Goal: Task Accomplishment & Management: Manage account settings

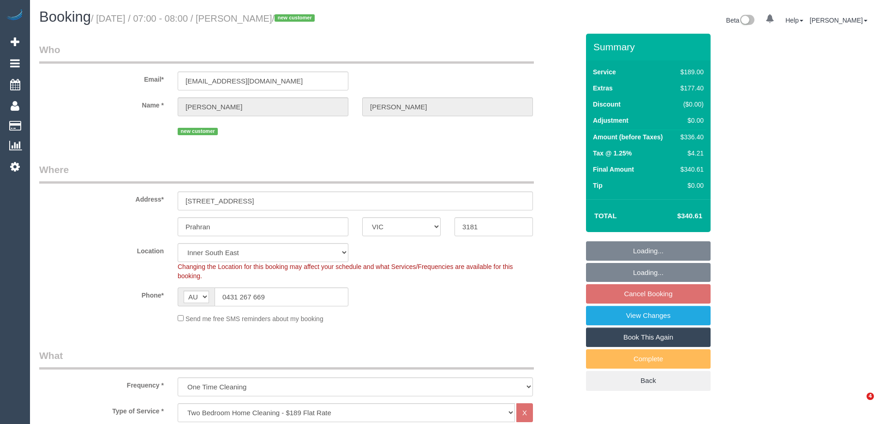
select select "VIC"
select select "number:27"
select select "number:16"
select select "number:19"
select select "number:23"
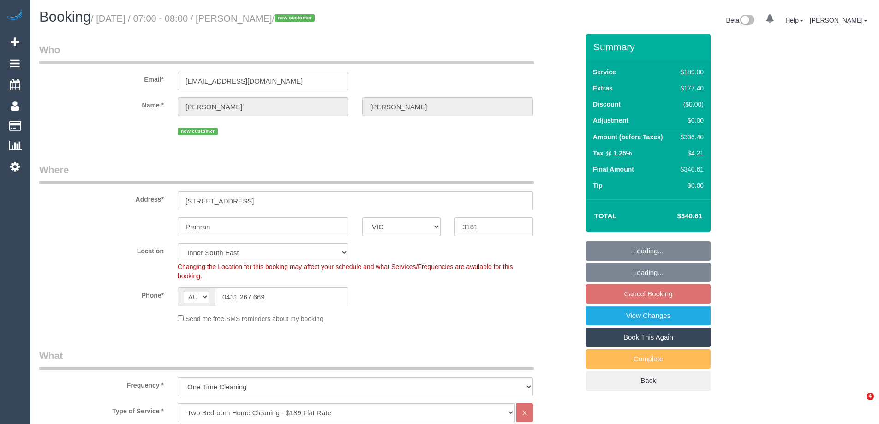
select select "number:35"
select select "number:13"
select select "spot1"
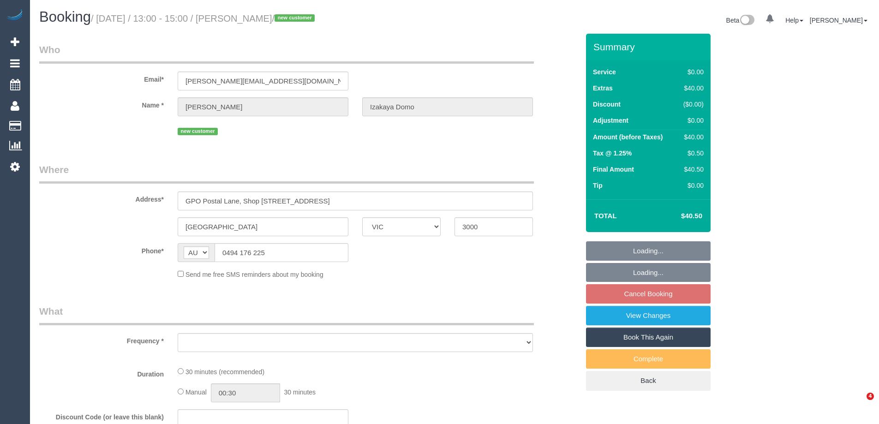
select select "VIC"
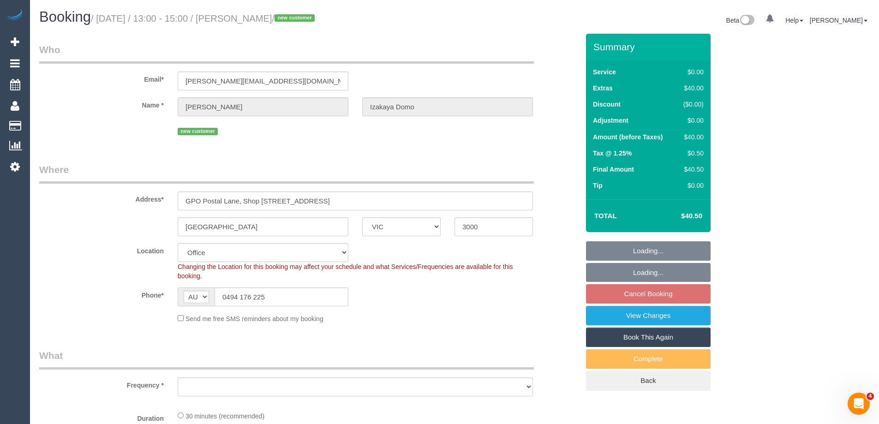
select select "number:28"
select select "number:14"
select select "number:19"
select select "number:36"
select select "object:1828"
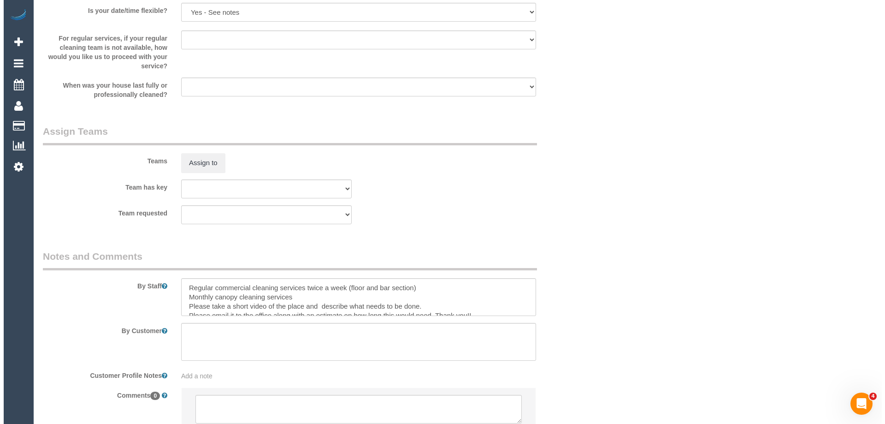
scroll to position [1061, 0]
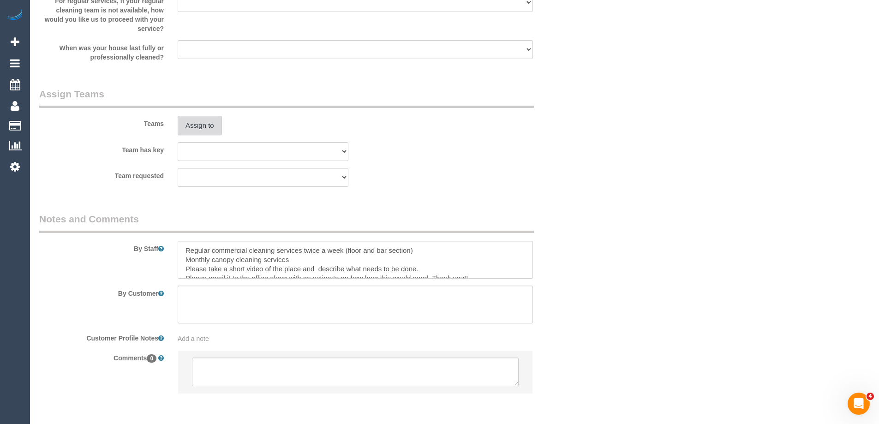
click at [215, 121] on button "Assign to" at bounding box center [200, 125] width 44 height 19
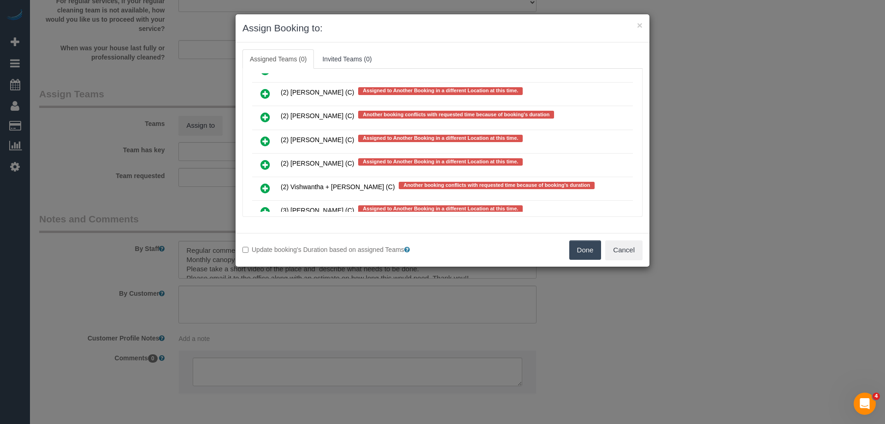
scroll to position [5217, 0]
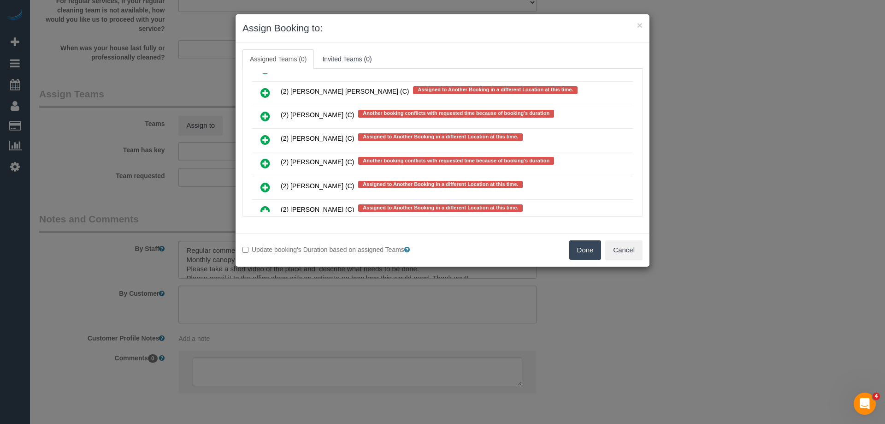
click at [261, 140] on icon at bounding box center [266, 139] width 10 height 11
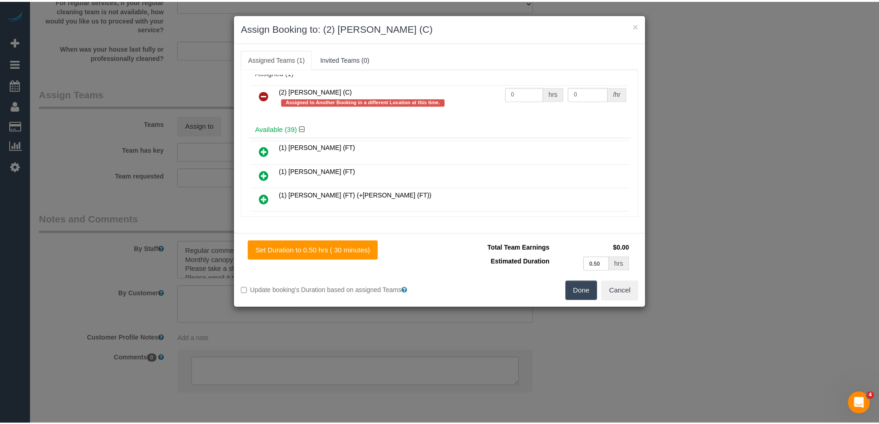
scroll to position [0, 0]
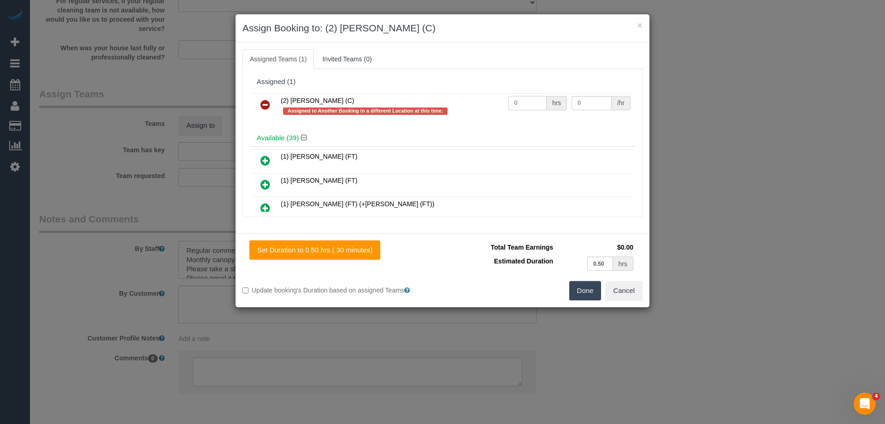
drag, startPoint x: 533, startPoint y: 98, endPoint x: 490, endPoint y: 102, distance: 43.0
click at [490, 101] on tr "(2) Kerry Welfare (C) Assigned to Another Booking in a different Location at th…" at bounding box center [442, 106] width 381 height 26
type input "1"
click at [553, 100] on tr "(2) Kerry Welfare (C) Assigned to Another Booking in a different Location at th…" at bounding box center [442, 106] width 381 height 26
type input "40"
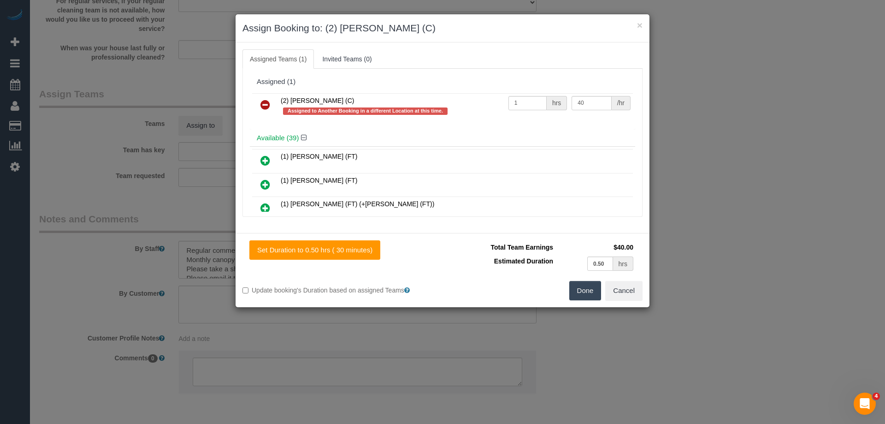
click at [582, 294] on button "Done" at bounding box center [586, 290] width 32 height 19
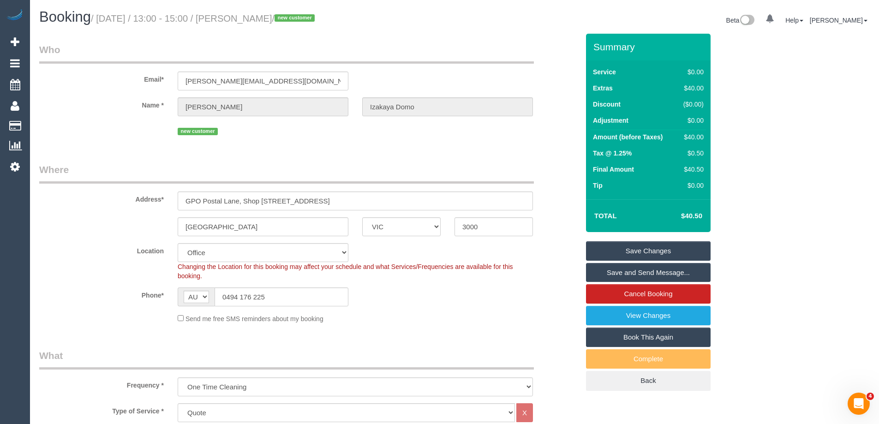
drag, startPoint x: 355, startPoint y: 18, endPoint x: 257, endPoint y: 19, distance: 98.2
click at [257, 19] on small "/ September 08, 2025 / 13:00 - 15:00 / Liam Lee Izakaya Domo / new customer" at bounding box center [204, 18] width 226 height 10
copy small "Liam Lee Izakaya Domo"
click at [617, 247] on link "Save Changes" at bounding box center [648, 250] width 125 height 19
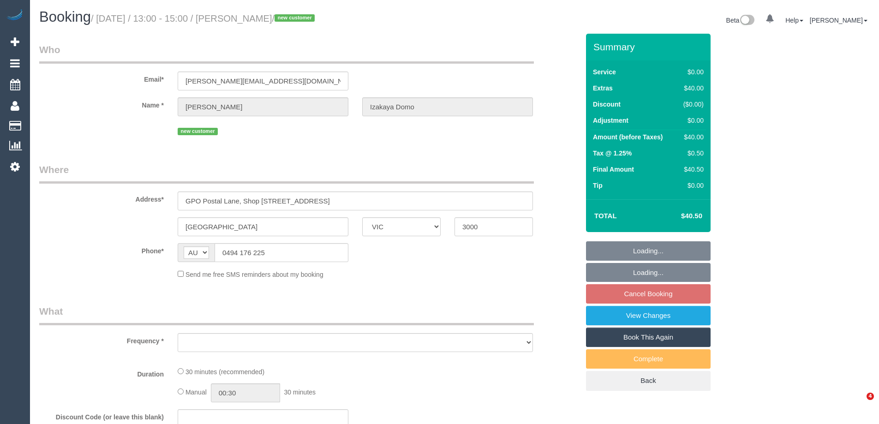
select select "VIC"
select select "number:28"
select select "number:14"
select select "number:19"
select select "number:36"
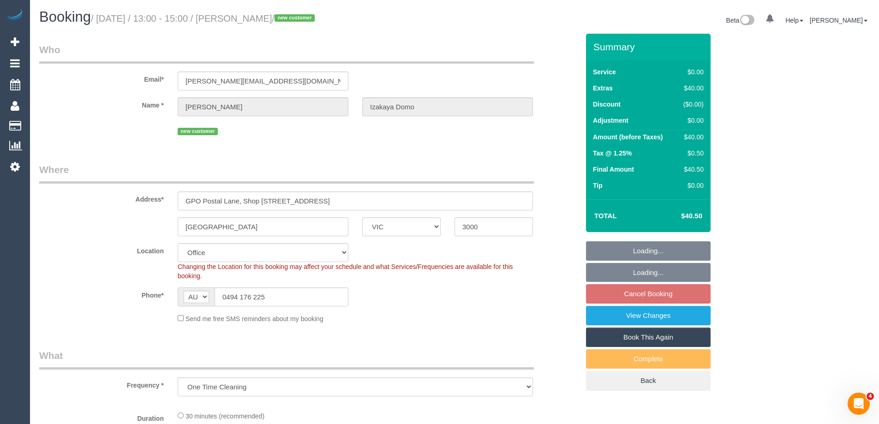
select select "object:695"
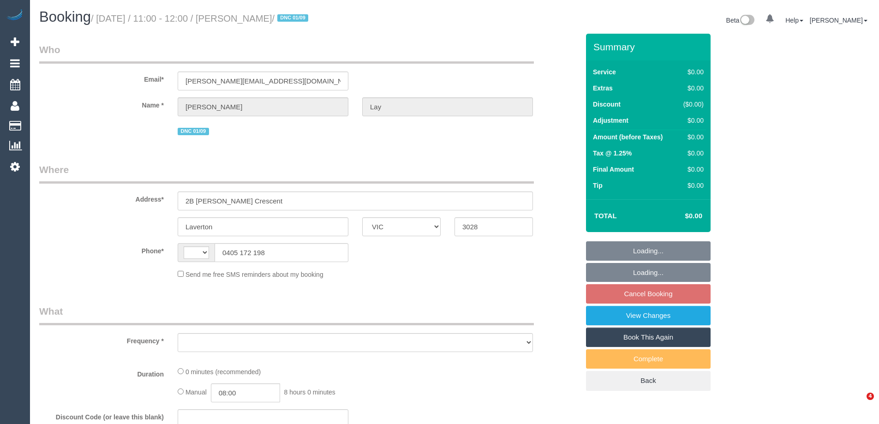
select select "VIC"
select select "string:stripe-pm_1S0WkY2GScqysDRV8vQYO4Aa"
select select "number:28"
select select "number:14"
select select "number:18"
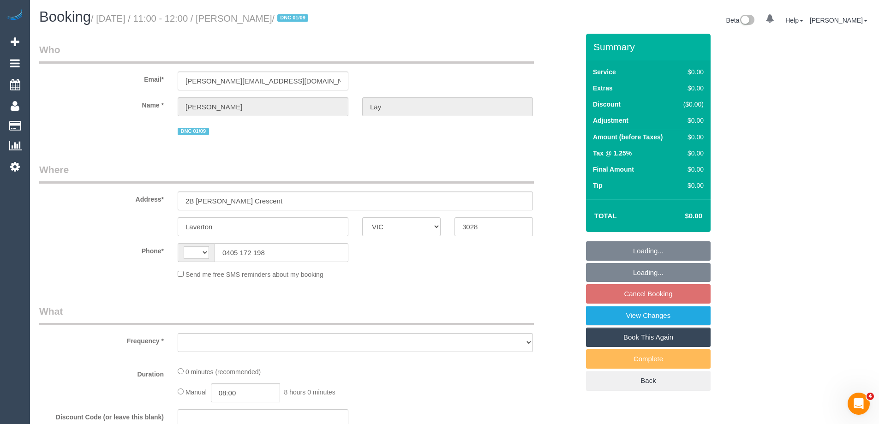
select select "number:24"
select select "string:AU"
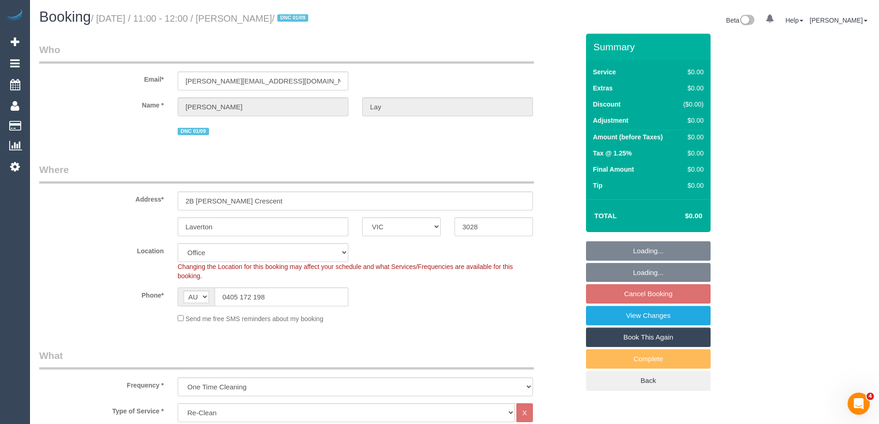
select select "object:2036"
select select "VIC"
select select "string:stripe-pm_1RuW0w2GScqysDRVWXAmBNd1"
select select "object:538"
select select "number:28"
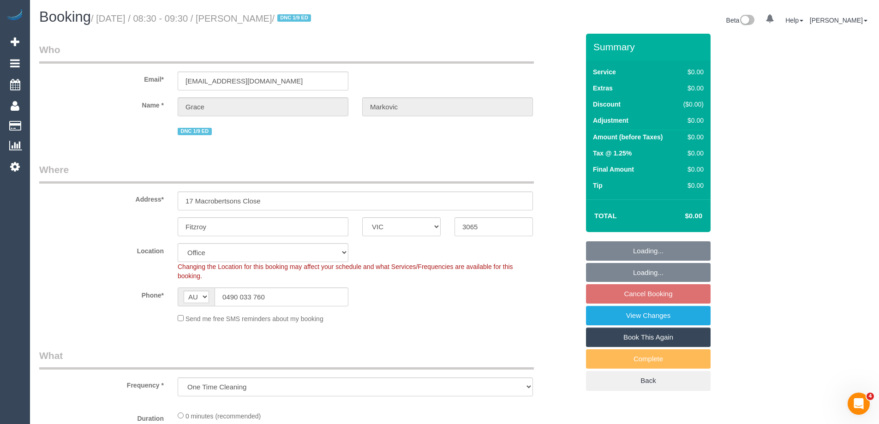
select select "number:14"
select select "number:19"
select select "number:25"
select select "number:13"
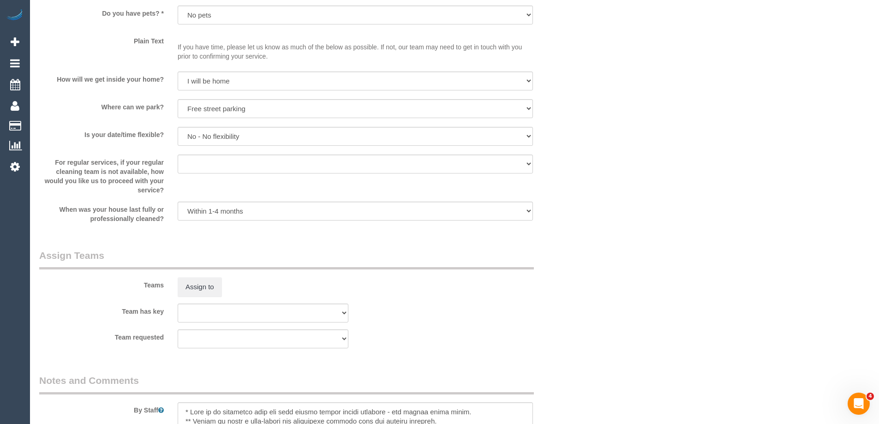
scroll to position [1337, 0]
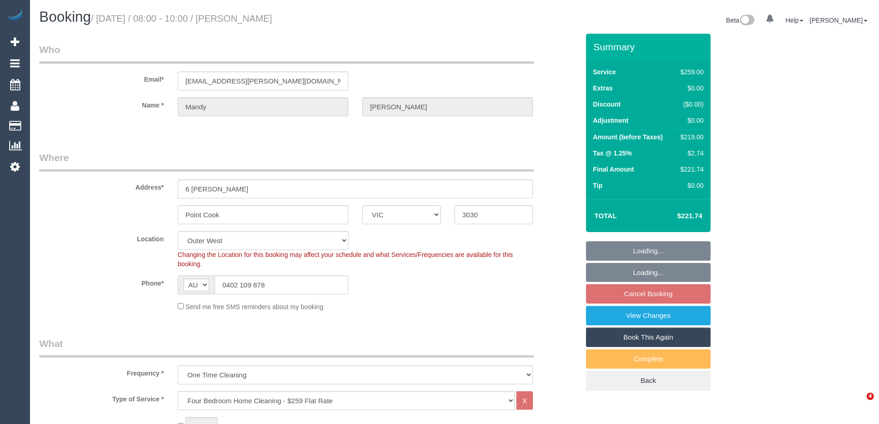
select select "VIC"
select select "number:27"
select select "number:14"
select select "number:19"
select select "number:22"
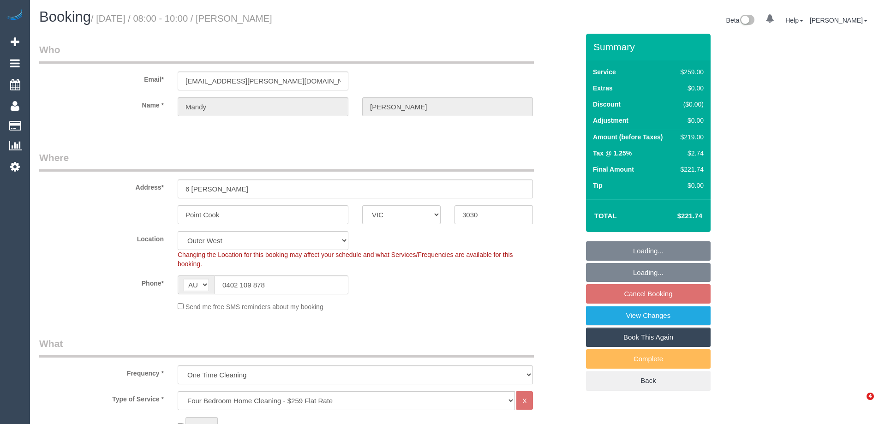
select select "object:1162"
select select "spot1"
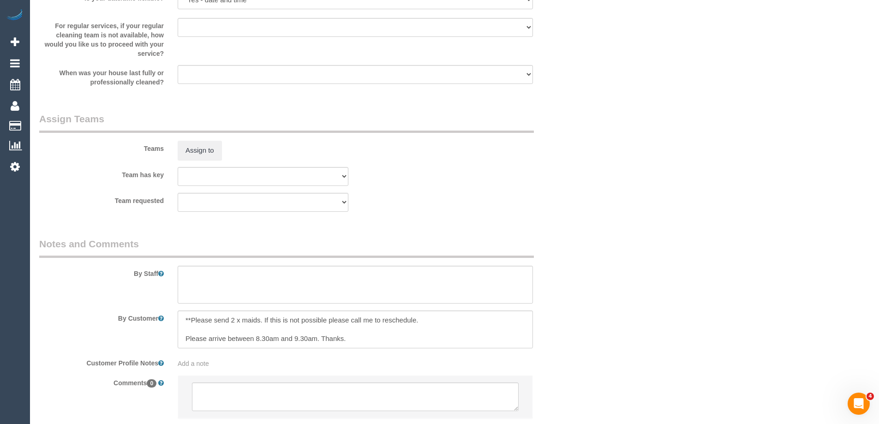
scroll to position [1348, 0]
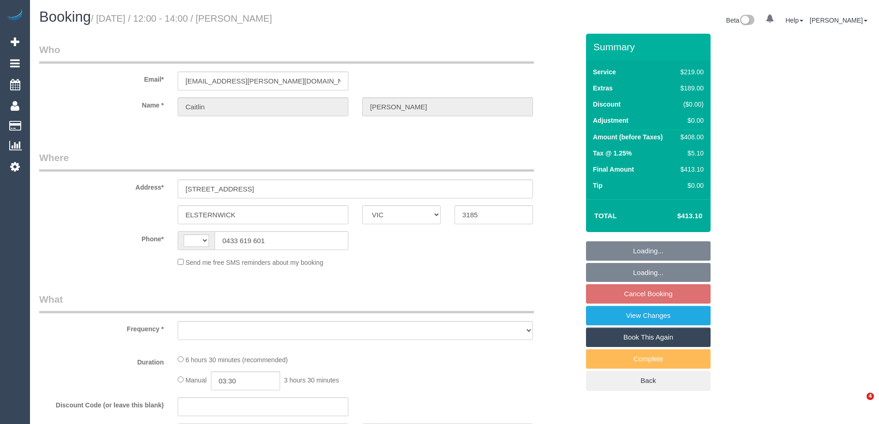
select select "VIC"
select select "string:AU"
select select "string:stripe-pm_1S3owk2GScqysDRVV7gSkYRs"
select select "object:558"
select select "spot3"
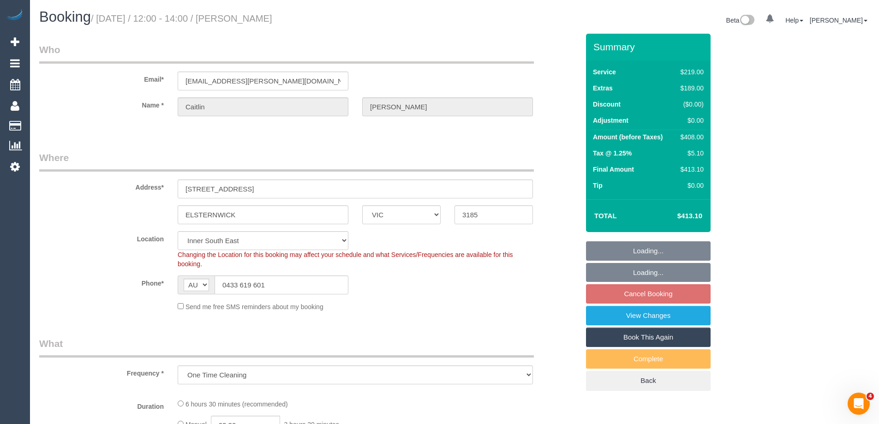
select select "object:1382"
select select "number:27"
select select "number:14"
select select "number:19"
select select "number:24"
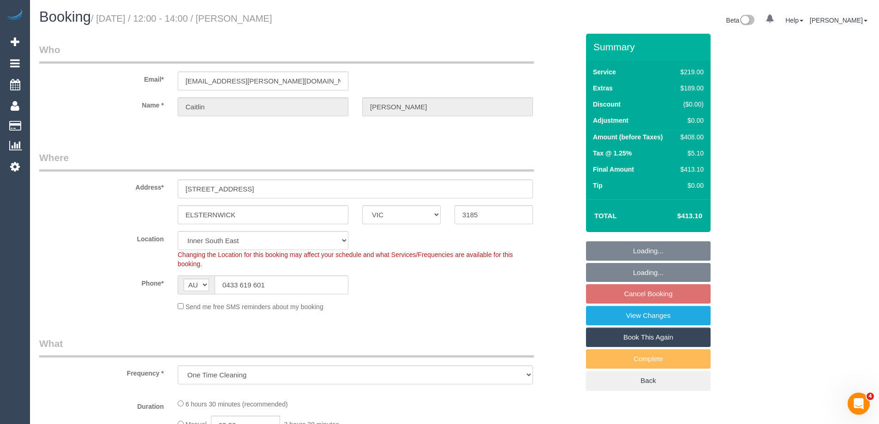
select select "number:33"
select select "number:26"
select select "spot19"
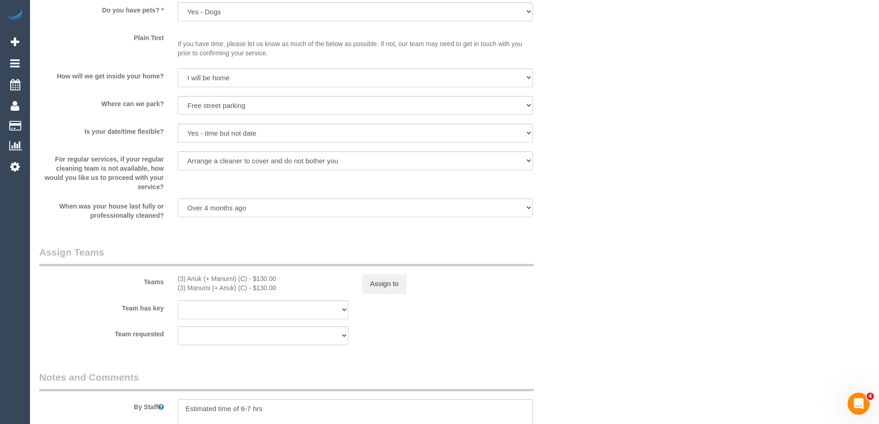
scroll to position [1421, 0]
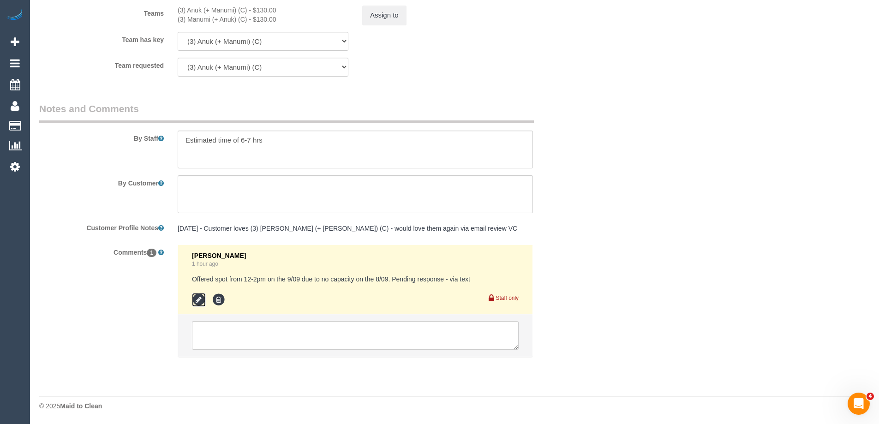
click at [201, 301] on icon at bounding box center [199, 300] width 14 height 14
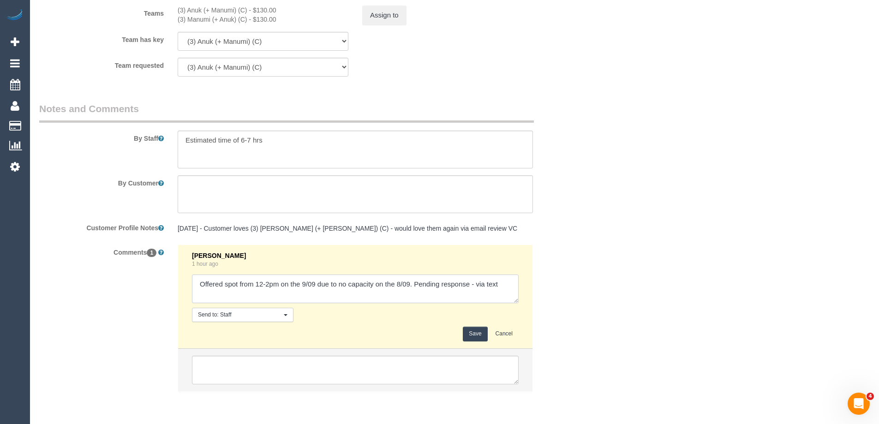
click at [476, 282] on textarea at bounding box center [355, 288] width 327 height 29
type textarea "Offered spot from 12-2pm on the 9/09 due to no capacity on the 8/09. Pending re…"
click at [475, 334] on button "Save" at bounding box center [475, 334] width 24 height 14
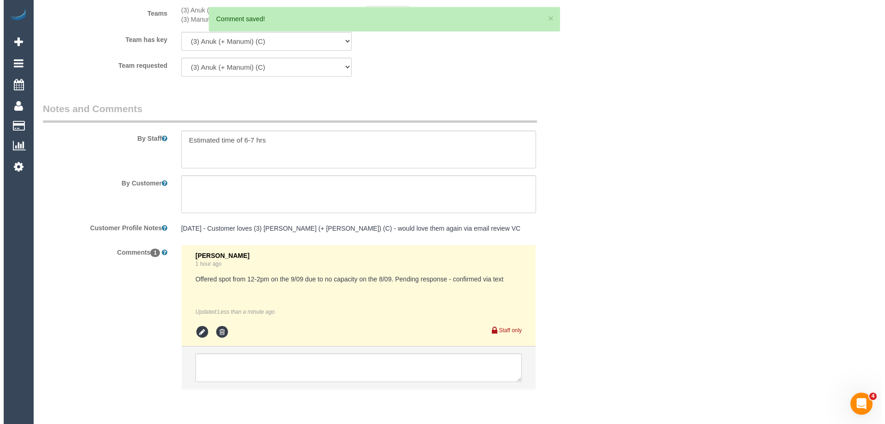
scroll to position [0, 0]
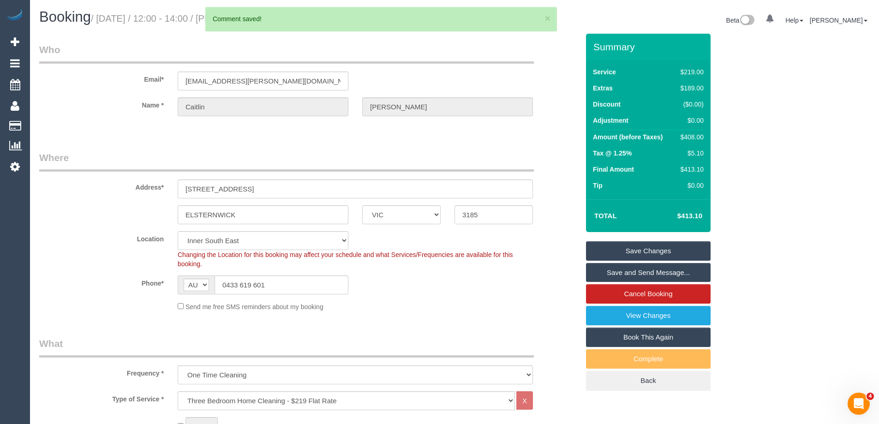
click at [595, 272] on link "Save and Send Message..." at bounding box center [648, 272] width 125 height 19
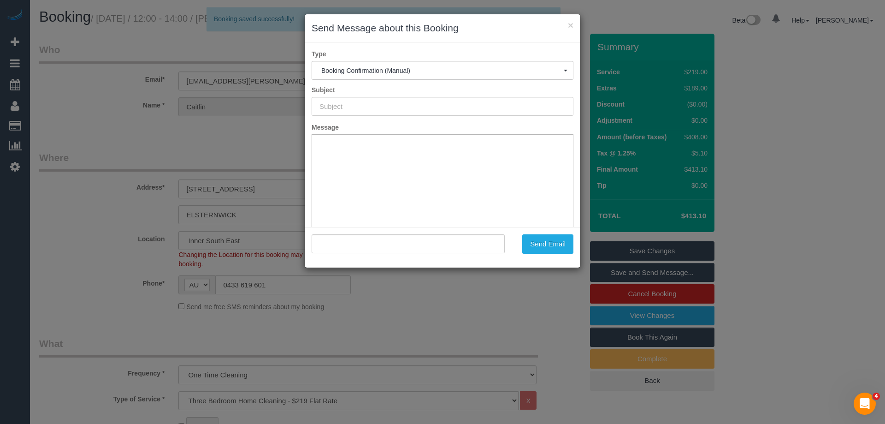
type input "Booking Confirmed"
type input ""Caitlin Smith" <caitlin.cs.smith@gmail.com>"
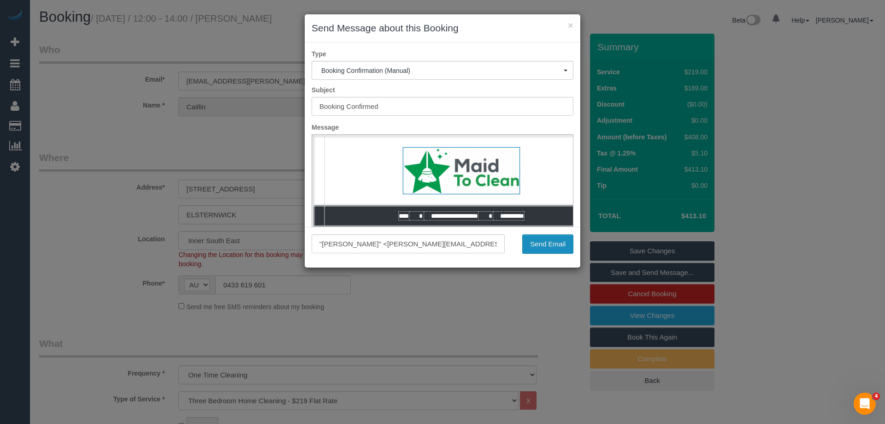
click at [544, 243] on button "Send Email" at bounding box center [548, 243] width 51 height 19
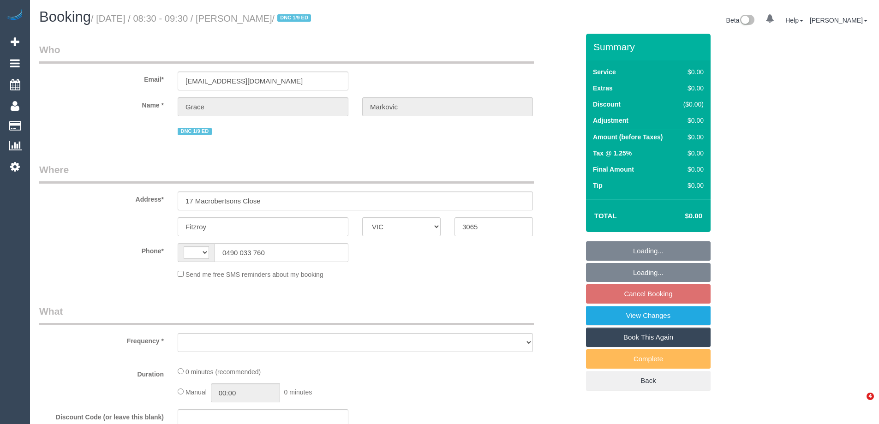
select select "VIC"
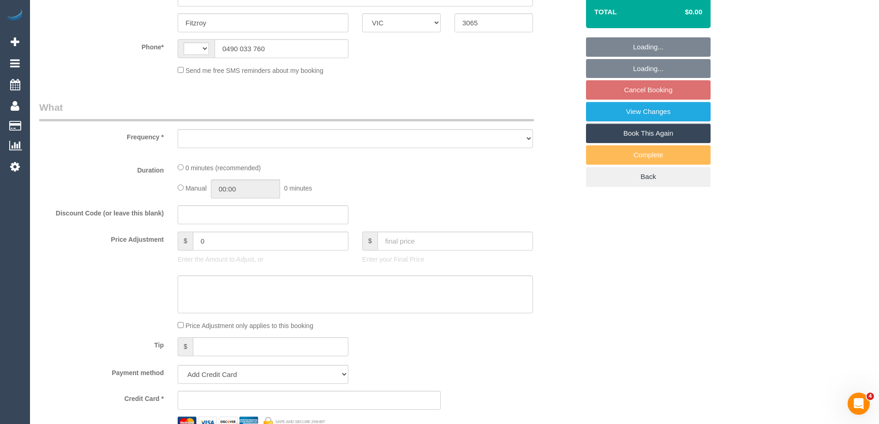
select select "string:AU"
select select "object:552"
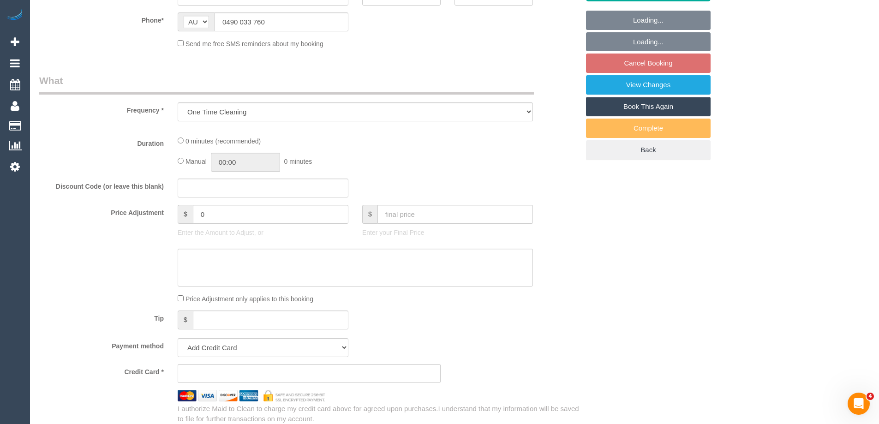
select select "string:stripe-pm_1RuW0w2GScqysDRVWXAmBNd1"
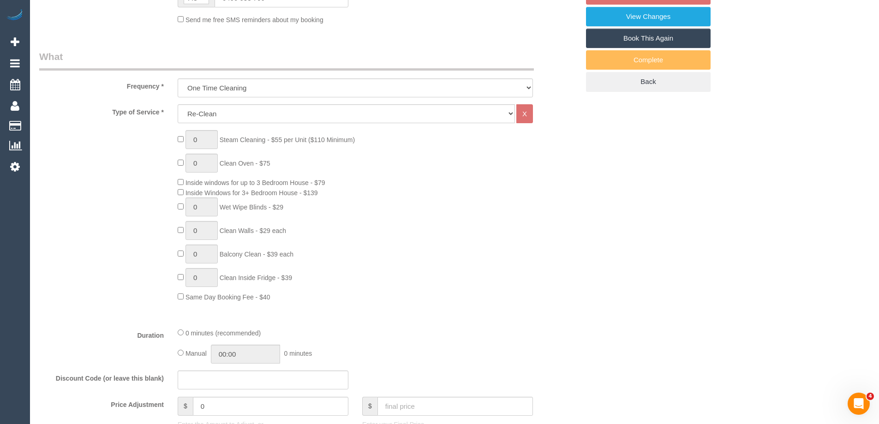
select select "number:28"
select select "number:14"
select select "number:19"
select select "number:25"
select select "number:13"
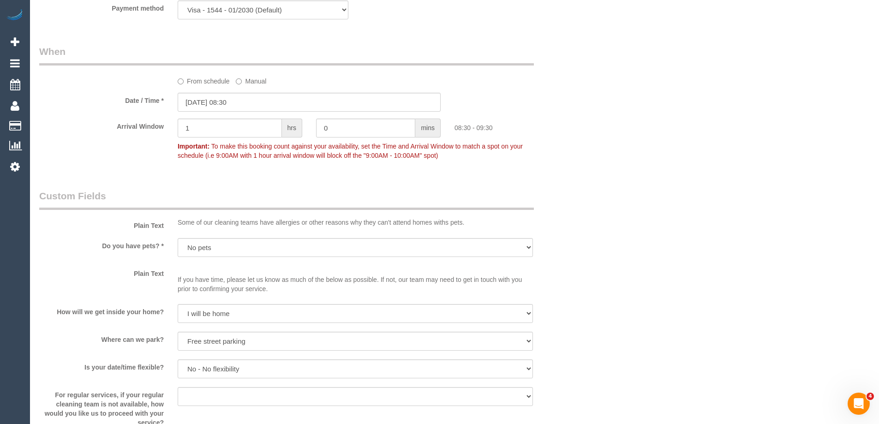
select select "object:2033"
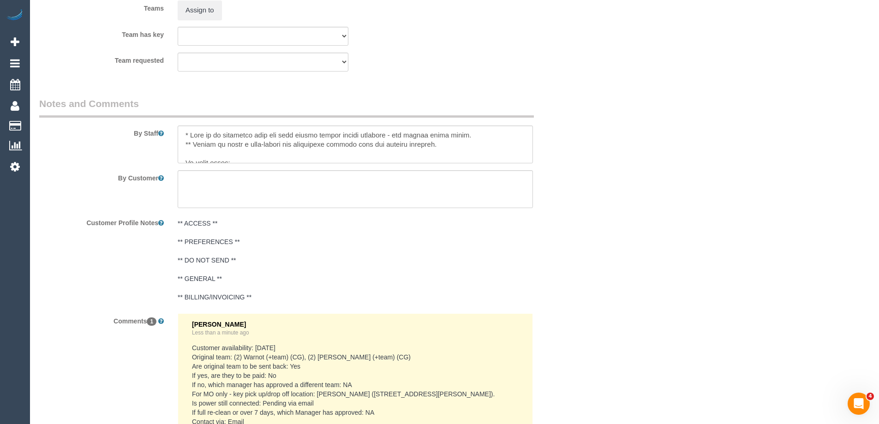
scroll to position [1476, 0]
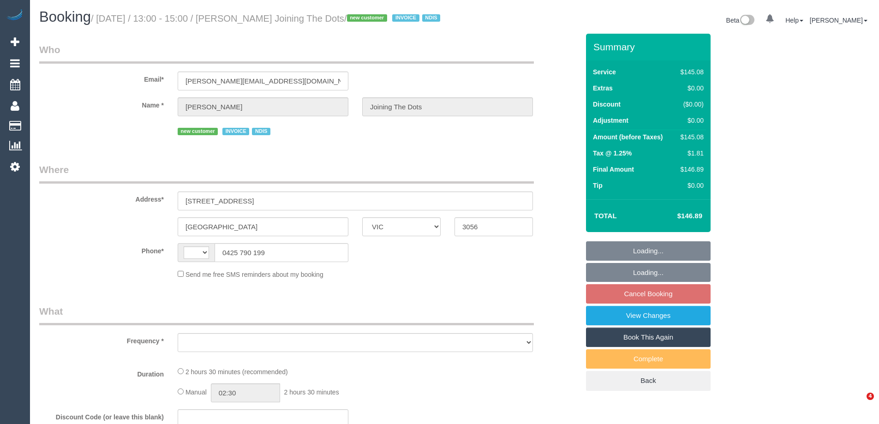
select select "VIC"
select select "string:AU"
select select "object:544"
select select "number:28"
select select "number:14"
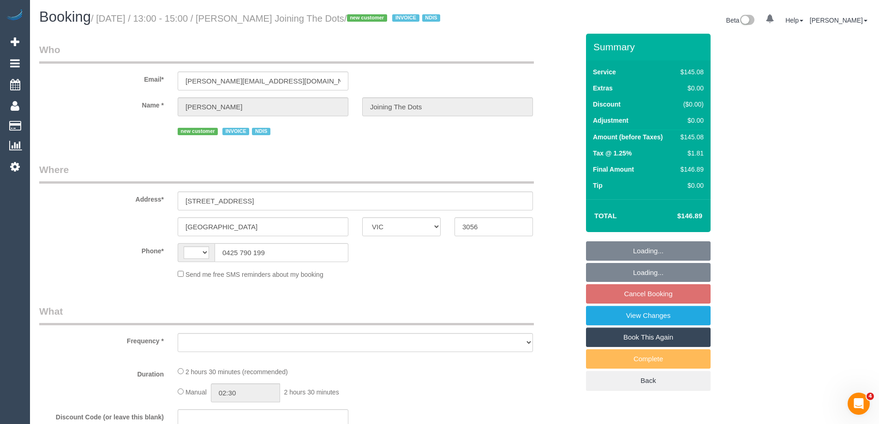
select select "number:19"
select select "number:22"
select select "150"
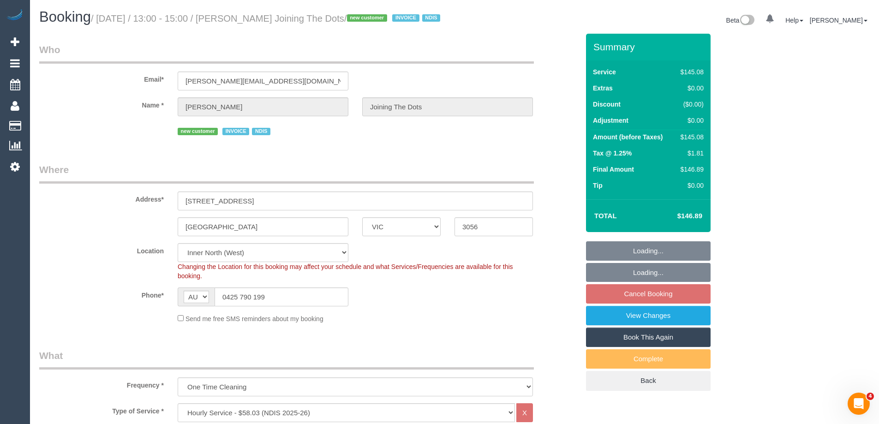
select select "object:1617"
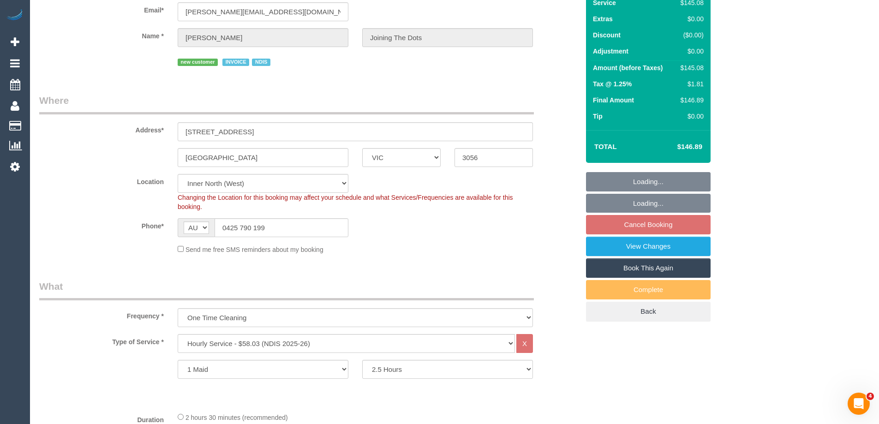
select select "spot1"
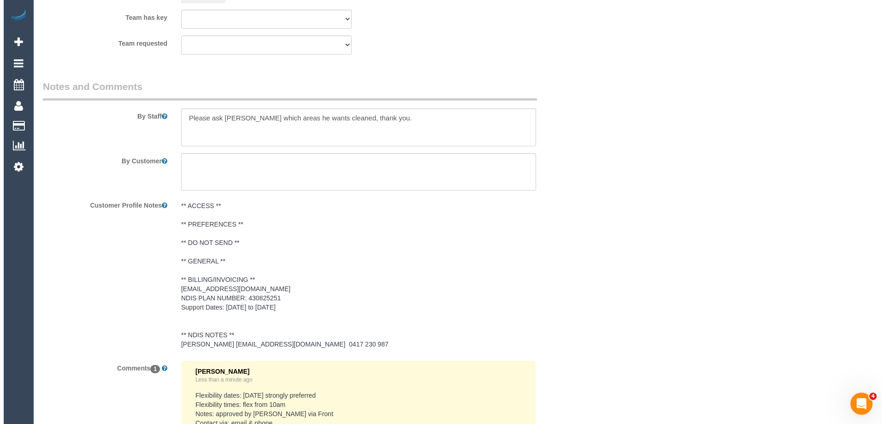
scroll to position [1107, 0]
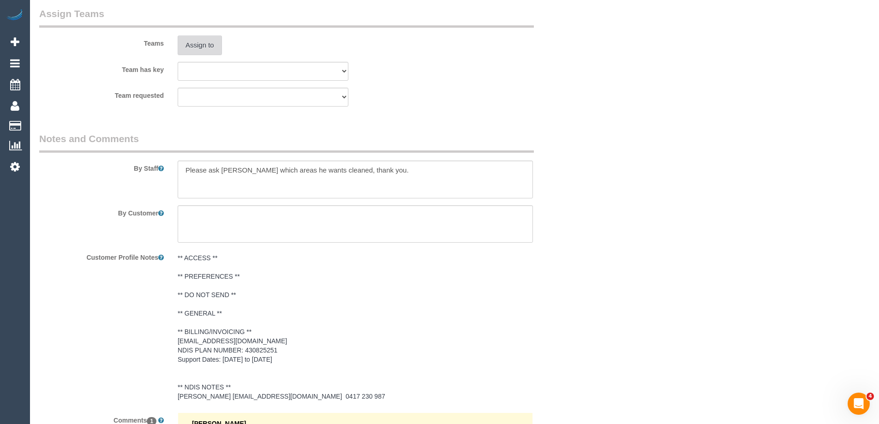
click at [180, 54] on button "Assign to" at bounding box center [200, 45] width 44 height 19
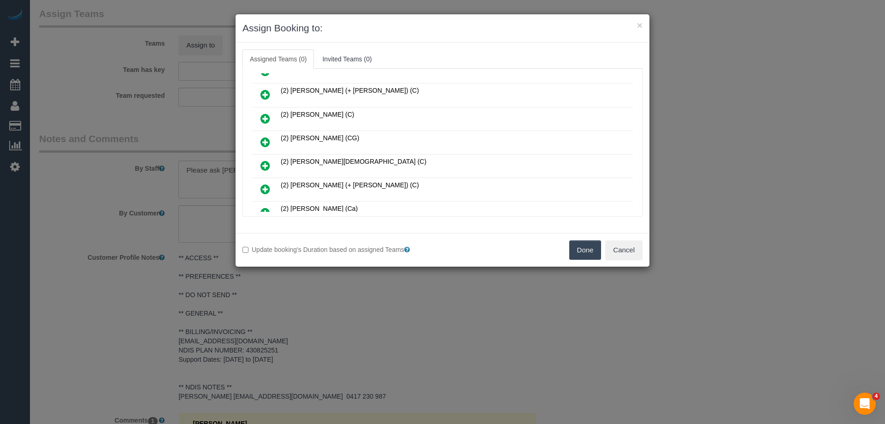
click at [263, 140] on icon at bounding box center [266, 142] width 10 height 11
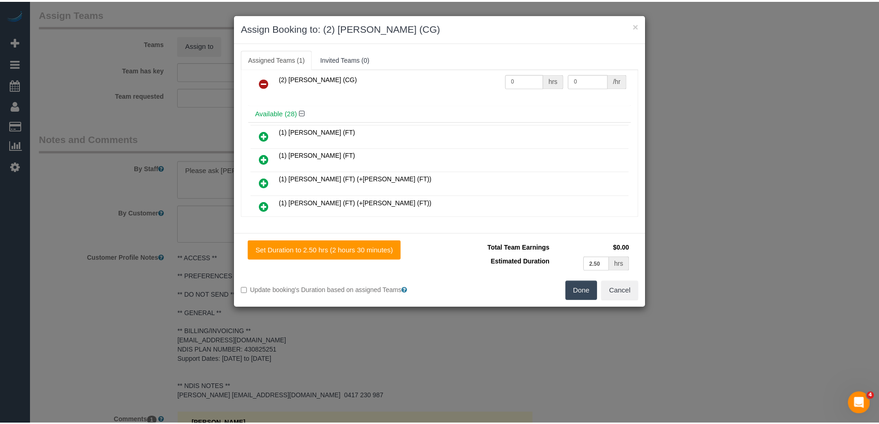
scroll to position [0, 0]
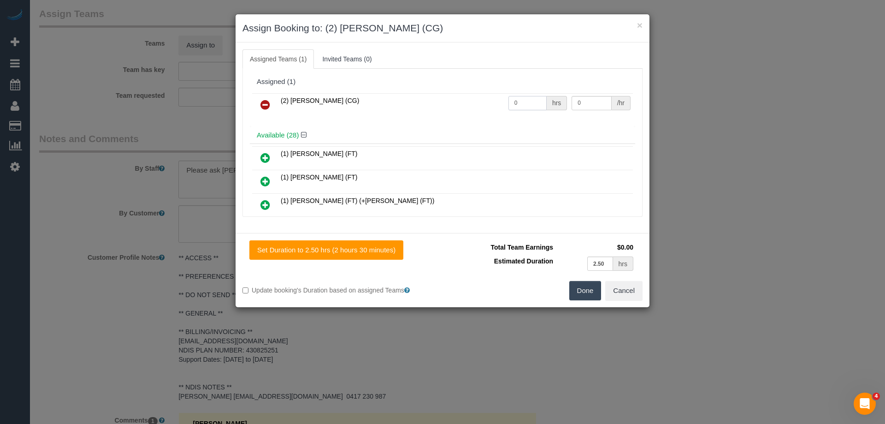
click at [478, 102] on tr "(2) Mohd Che Manir (CG) 0 hrs 0 /hr" at bounding box center [442, 105] width 381 height 24
type input "2.5"
drag, startPoint x: 591, startPoint y: 102, endPoint x: 534, endPoint y: 96, distance: 57.0
click at [537, 96] on tr "(2) Mohd Che Manir (CG) 2.5 hrs 0 /hr" at bounding box center [442, 105] width 381 height 24
type input "41.25"
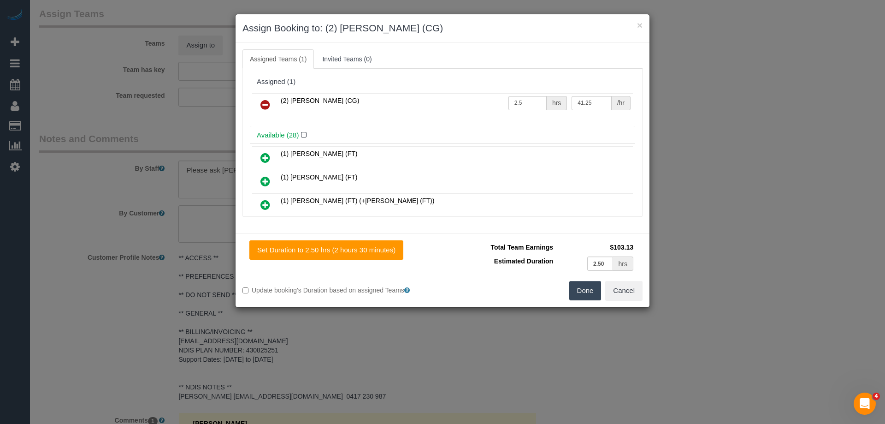
click at [582, 296] on button "Done" at bounding box center [586, 290] width 32 height 19
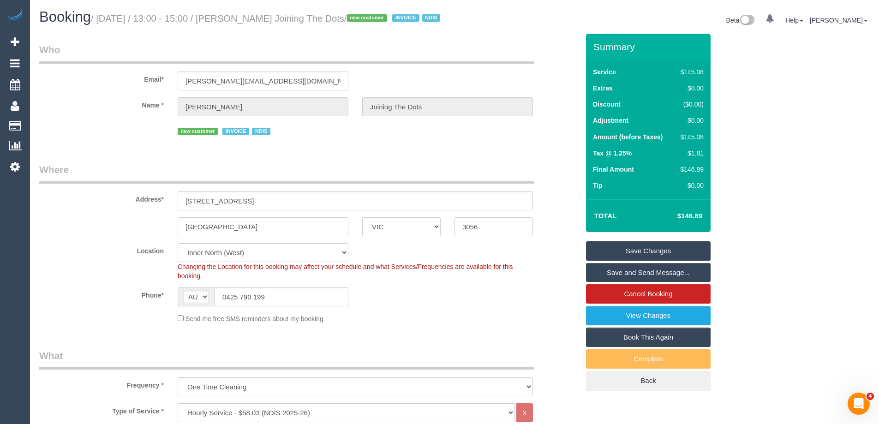
drag, startPoint x: 404, startPoint y: 18, endPoint x: 257, endPoint y: 12, distance: 146.8
click at [257, 12] on h1 "Booking / September 08, 2025 / 13:00 - 15:00 / Ernest Garnet Bail Joining The D…" at bounding box center [243, 17] width 408 height 16
copy small "Ernest Garnet Bail Joining The Dots"
click at [609, 279] on link "Save and Send Message..." at bounding box center [648, 272] width 125 height 19
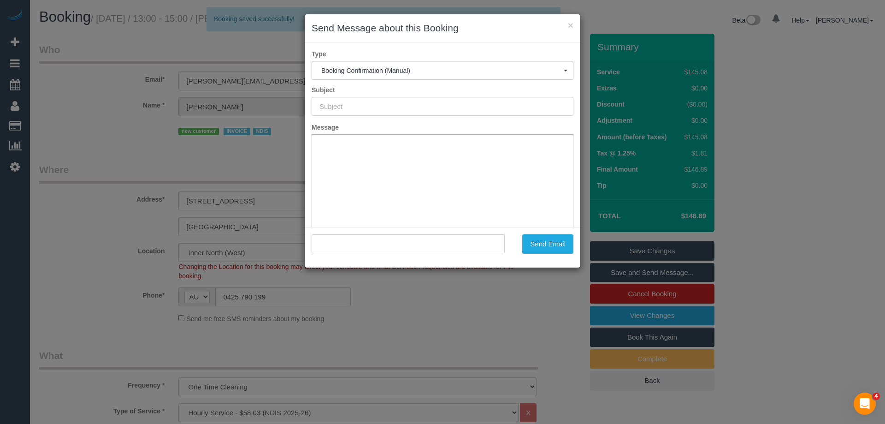
type input "Booking Confirmed"
type input ""Ernest Garnet Bail Joining The Dots" <ernest.joiningthedots@fake.com>"
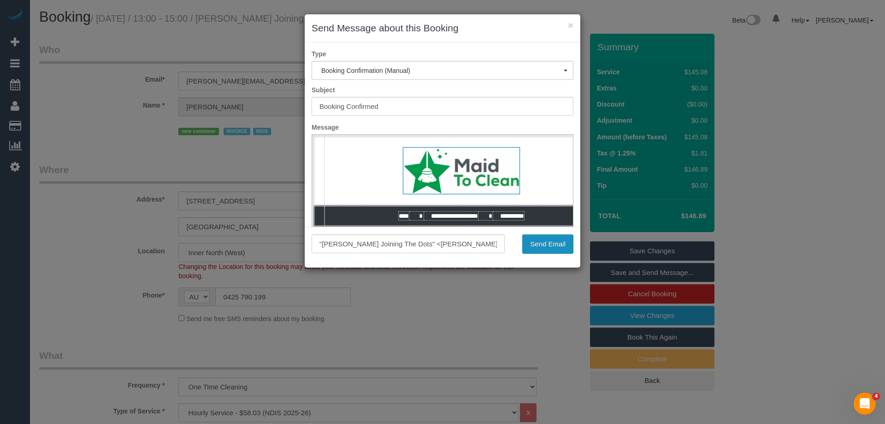
click at [532, 243] on button "Send Email" at bounding box center [548, 243] width 51 height 19
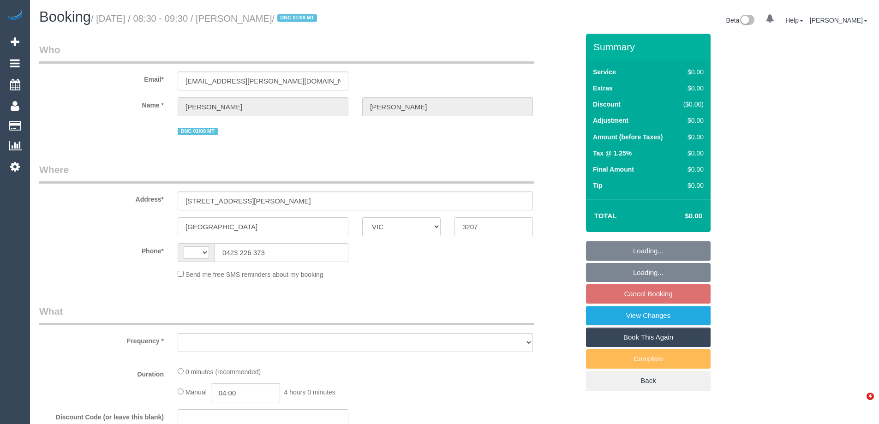
select select "VIC"
select select "string:AU"
select select "object:552"
select select "string:stripe-pm_1RqRQ82GScqysDRVwoOBDfRc"
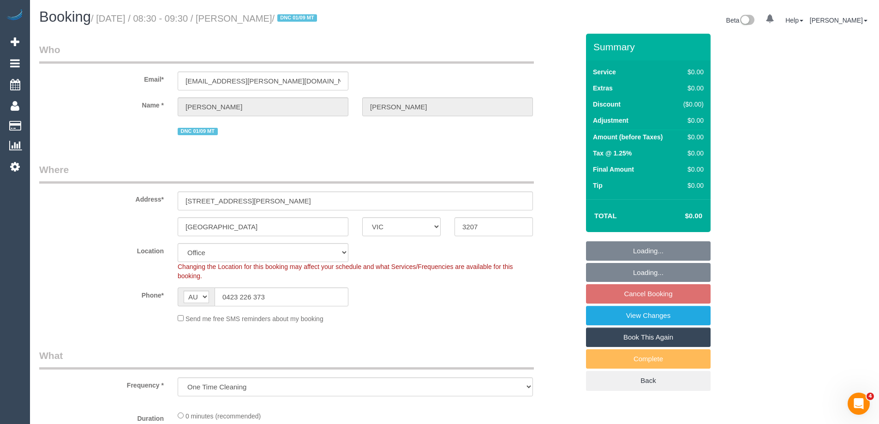
select select "number:28"
select select "number:14"
select select "number:19"
select select "number:24"
select select "object:762"
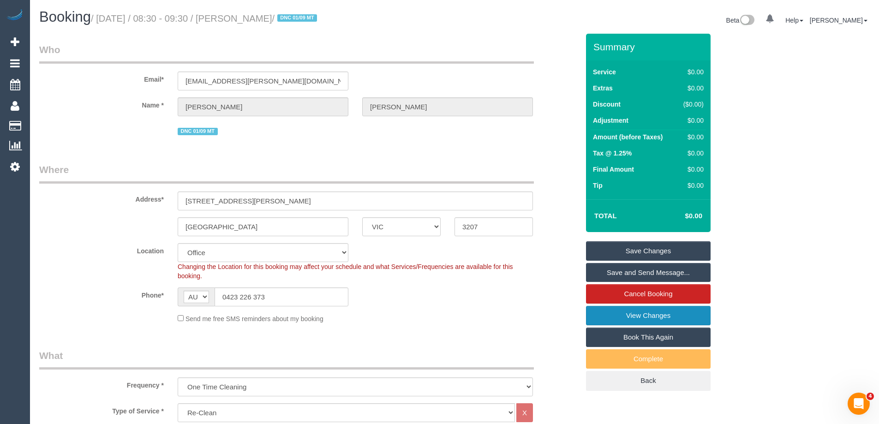
click at [625, 315] on link "View Changes" at bounding box center [648, 315] width 125 height 19
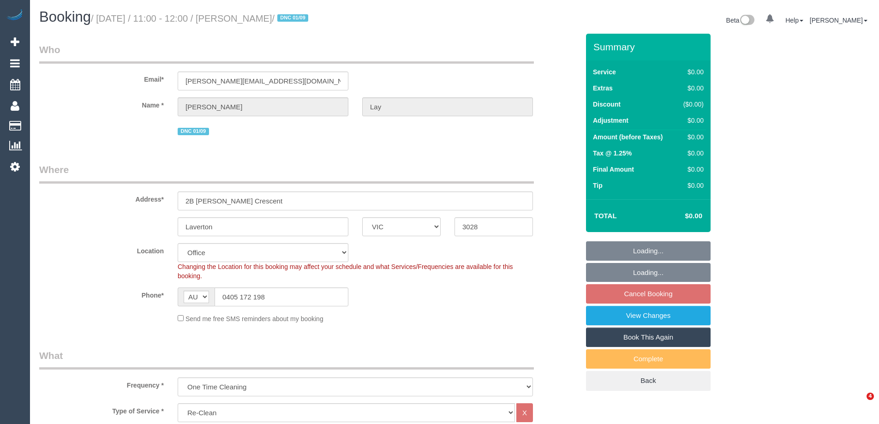
select select "VIC"
select select "number:28"
select select "number:14"
select select "number:18"
select select "number:24"
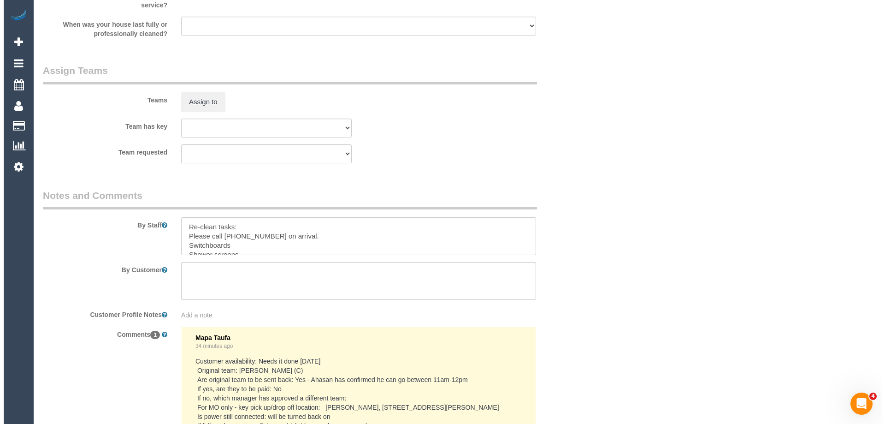
scroll to position [1245, 0]
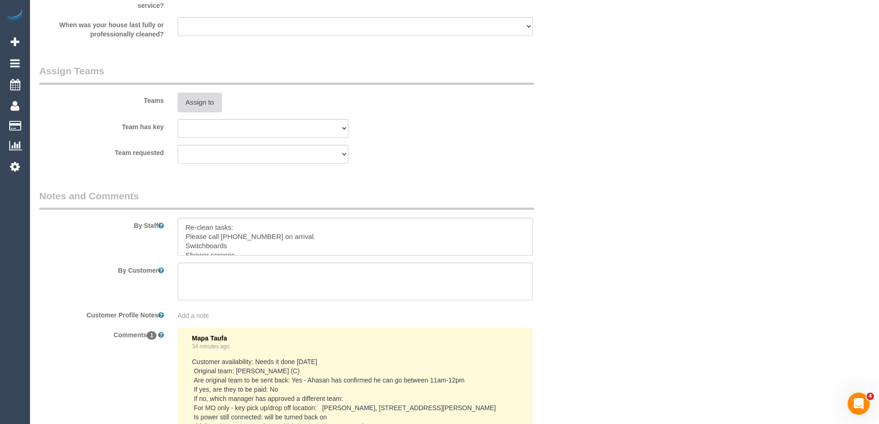
click at [193, 101] on button "Assign to" at bounding box center [200, 102] width 44 height 19
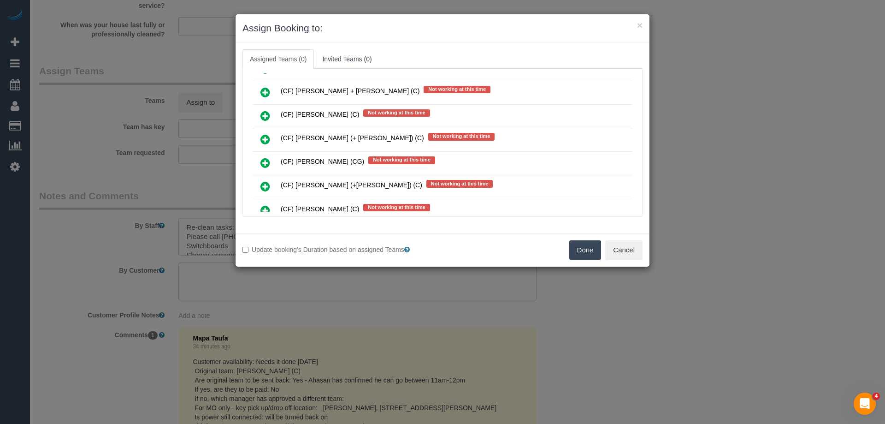
scroll to position [4102, 0]
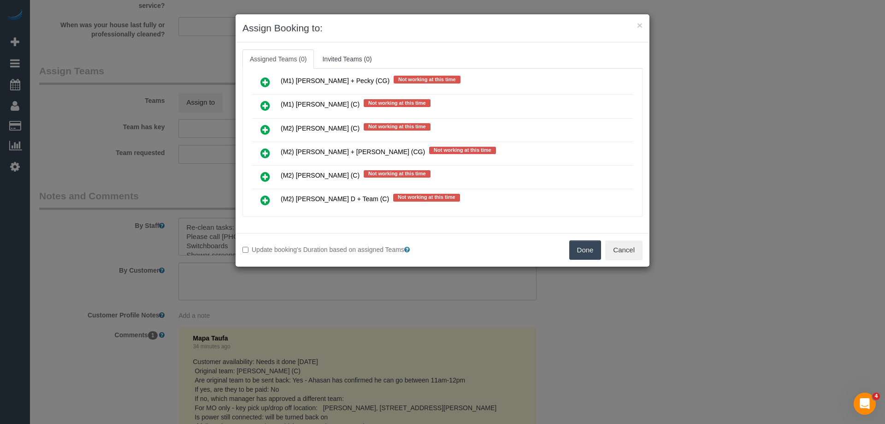
click at [259, 130] on link at bounding box center [266, 130] width 22 height 18
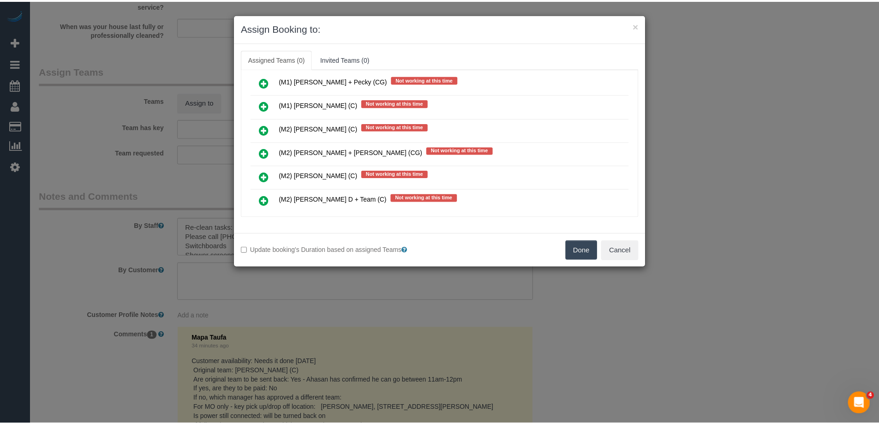
scroll to position [4032, 0]
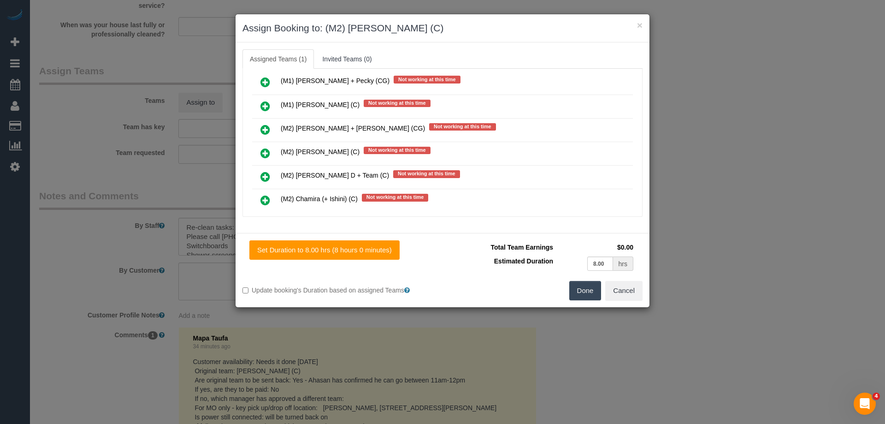
click at [576, 291] on button "Done" at bounding box center [586, 290] width 32 height 19
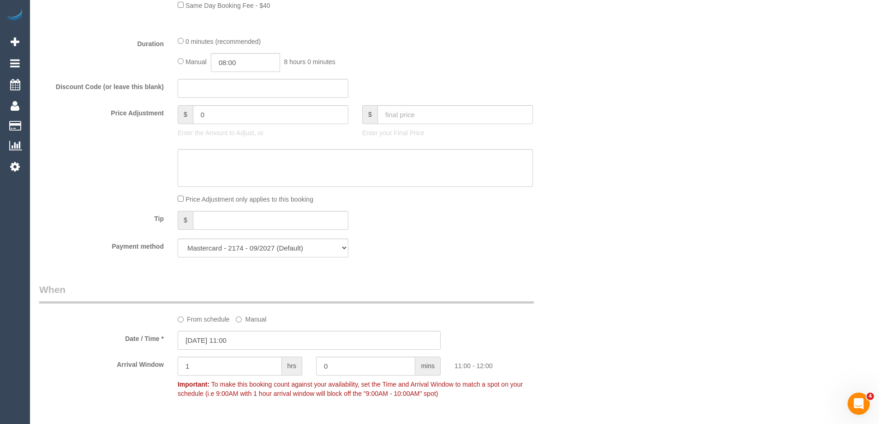
scroll to position [461, 0]
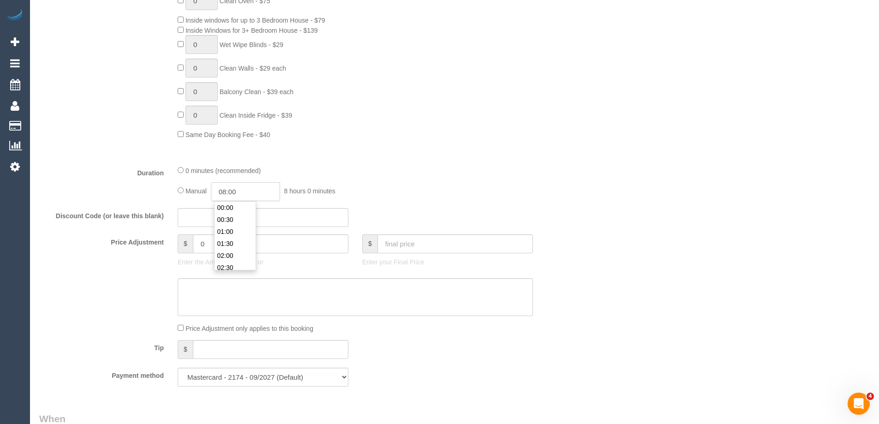
click at [248, 184] on input "08:00" at bounding box center [245, 191] width 69 height 19
click at [253, 201] on div "00:00 00:30 01:00 01:30 02:00 02:30 03:00 03:30 04:00 04:30 05:00 05:30 06:00 0…" at bounding box center [235, 235] width 42 height 69
type input "02:30"
click at [232, 233] on li "02:30" at bounding box center [234, 235] width 41 height 12
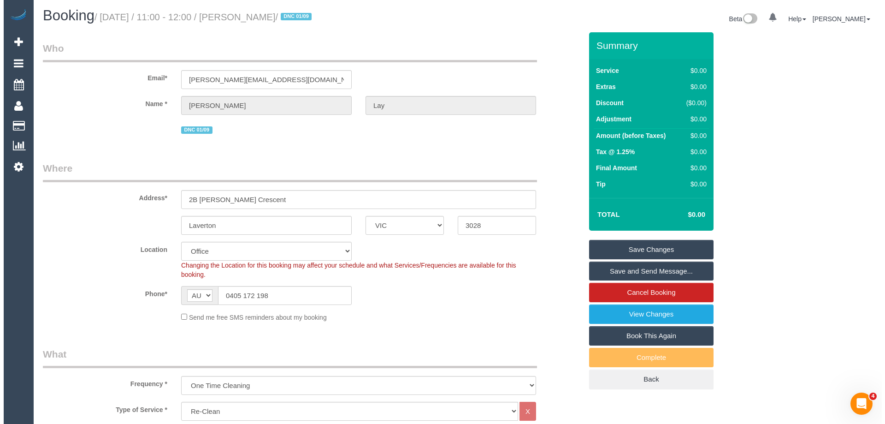
scroll to position [0, 0]
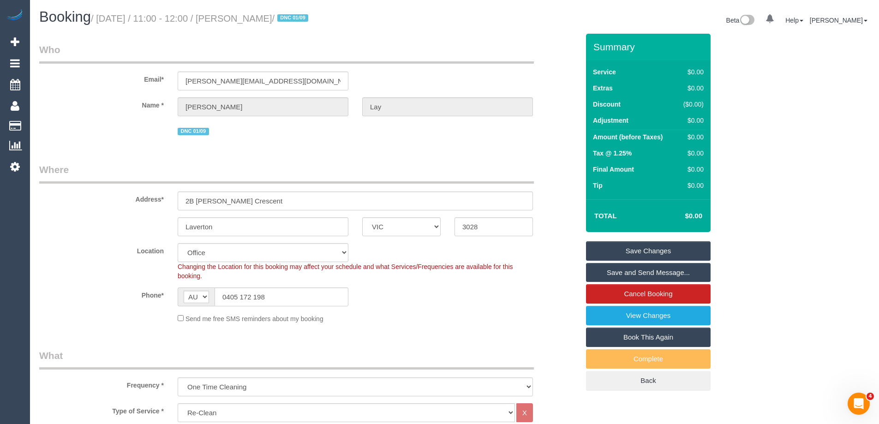
drag, startPoint x: 296, startPoint y: 18, endPoint x: 255, endPoint y: 21, distance: 41.6
click at [255, 21] on small "/ September 08, 2025 / 11:00 - 12:00 / Pieter Lay / DNC 01/09" at bounding box center [201, 18] width 220 height 10
copy small "Pieter Lay"
click at [609, 244] on link "Save Changes" at bounding box center [648, 250] width 125 height 19
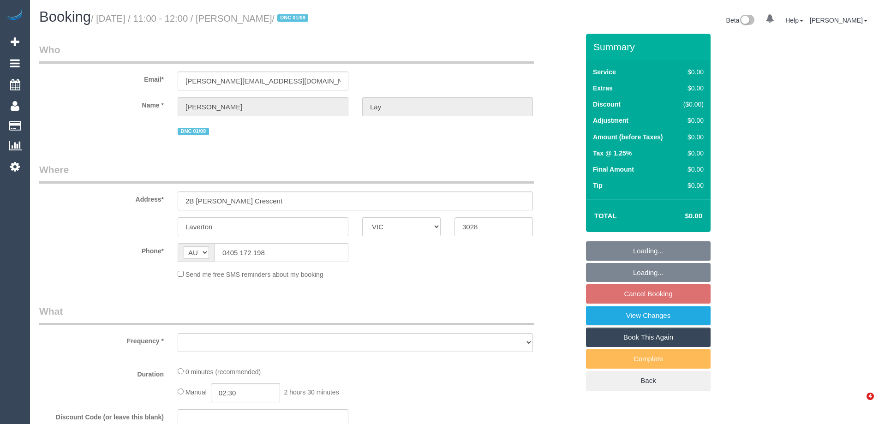
select select "VIC"
select select "object:561"
select select "string:stripe-pm_1S0WkY2GScqysDRV8vQYO4Aa"
select select "number:28"
select select "number:14"
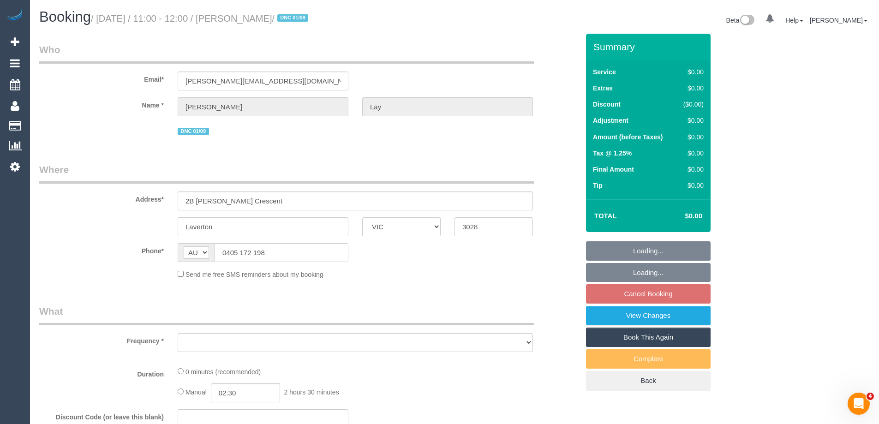
select select "number:18"
select select "number:24"
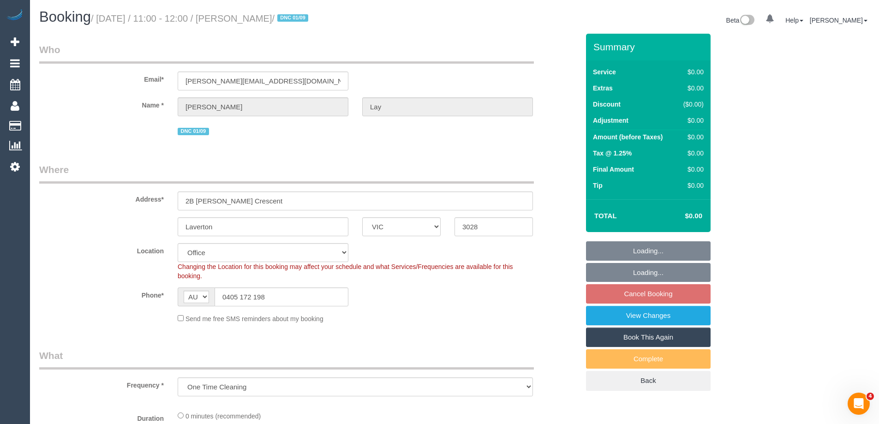
select select "object:771"
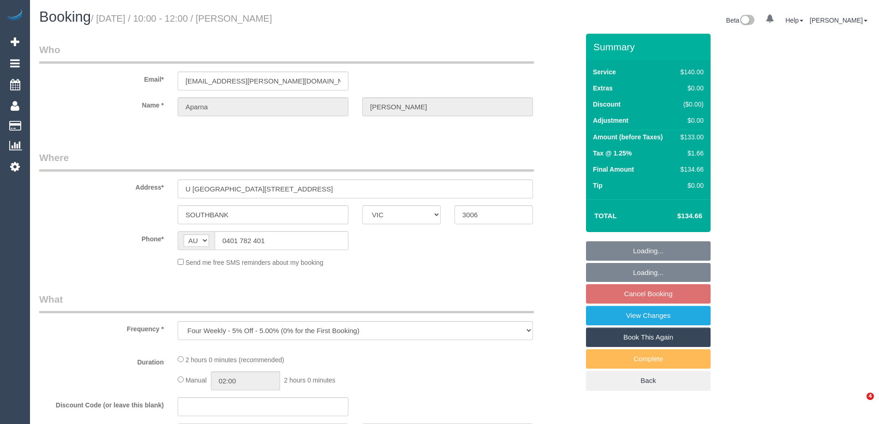
select select "VIC"
select select "string:stripe-pm_1QTg8z2GScqysDRVAjIMsjXD"
select select "number:28"
select select "number:14"
select select "number:20"
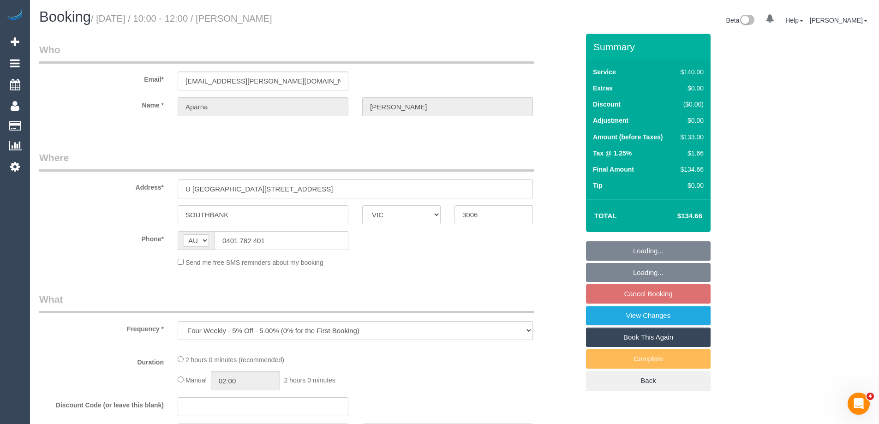
select select "number:24"
select select "number:35"
select select "number:12"
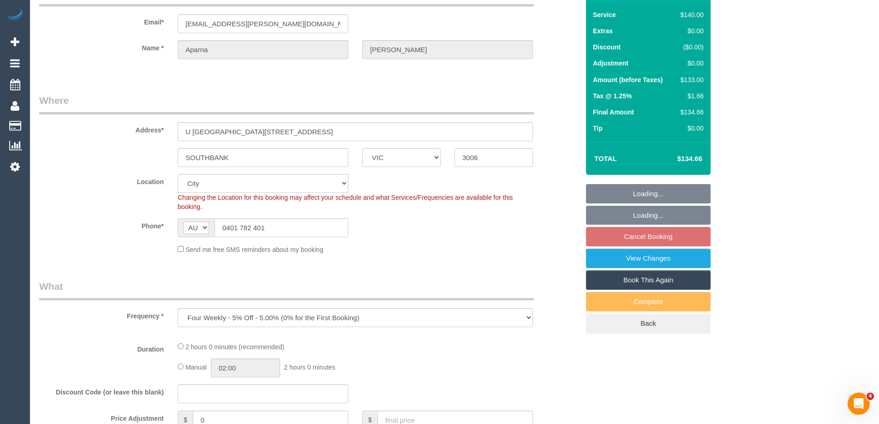
select select "object:866"
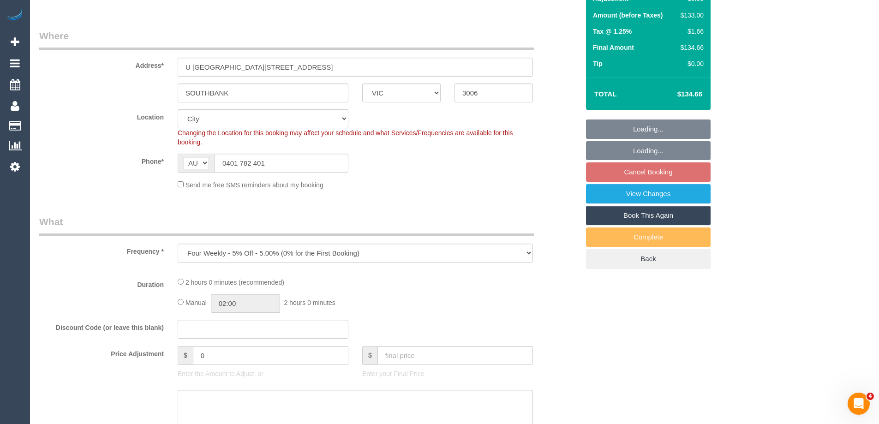
select select "spot1"
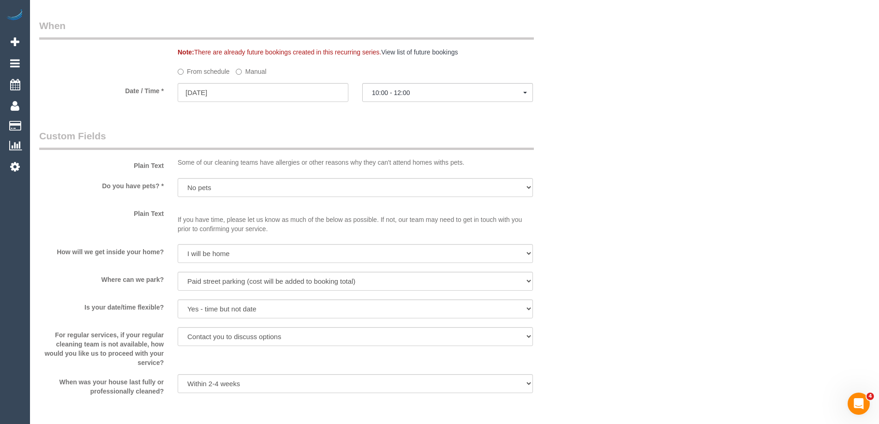
scroll to position [1245, 0]
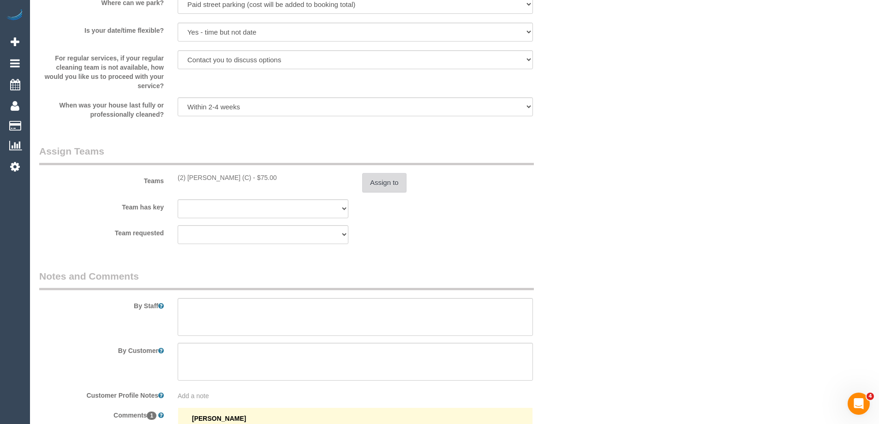
click at [386, 182] on button "Assign to" at bounding box center [384, 182] width 44 height 19
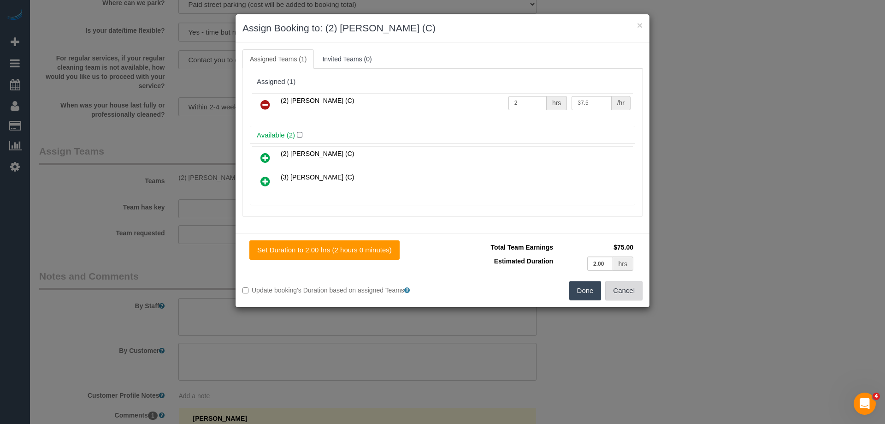
click at [623, 286] on button "Cancel" at bounding box center [624, 290] width 37 height 19
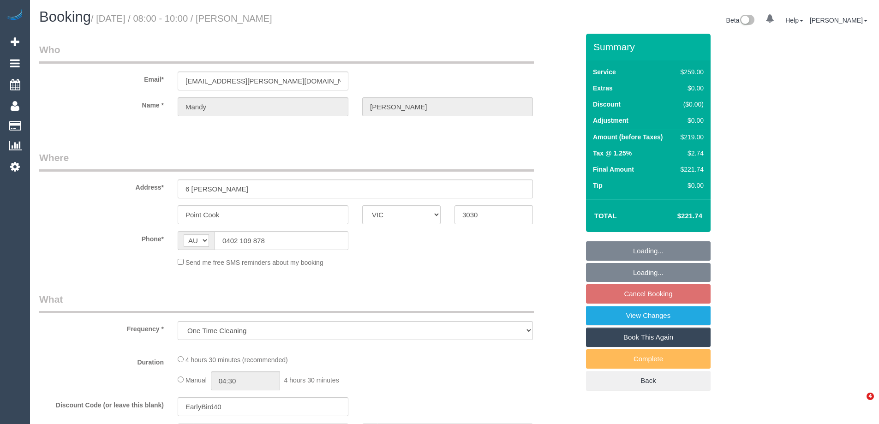
select select "VIC"
select select "string:stripe-pm_1QyNxO2GScqysDRVICVBsnbp"
select select "number:27"
select select "number:14"
select select "number:19"
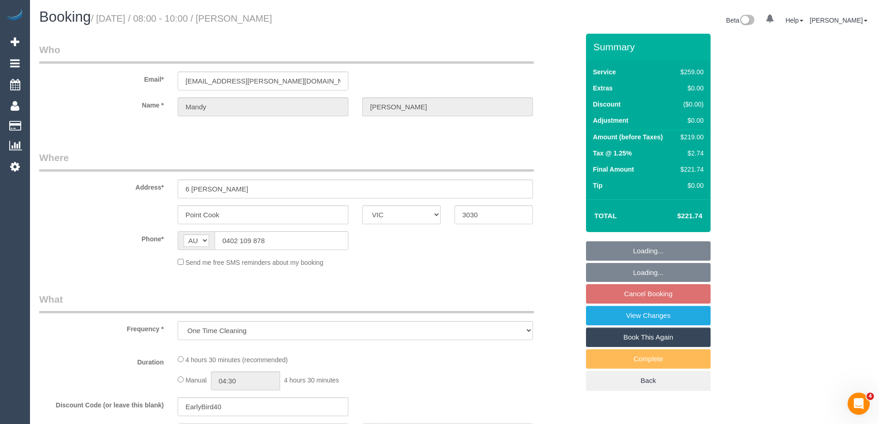
select select "number:22"
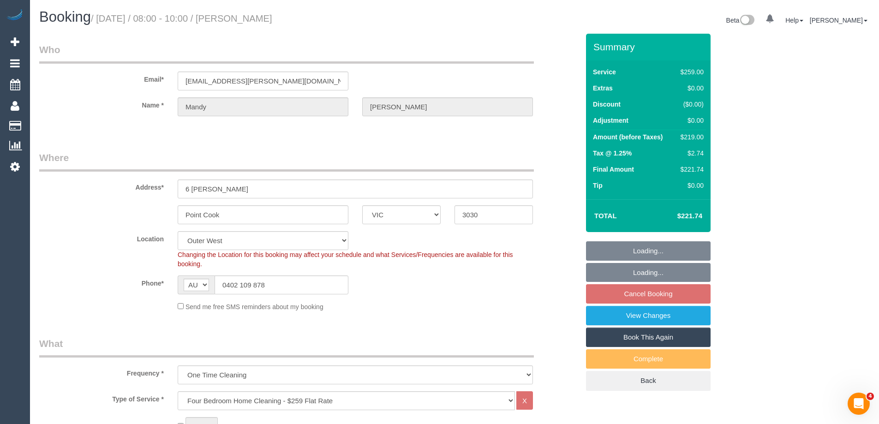
select select "object:771"
select select "spot1"
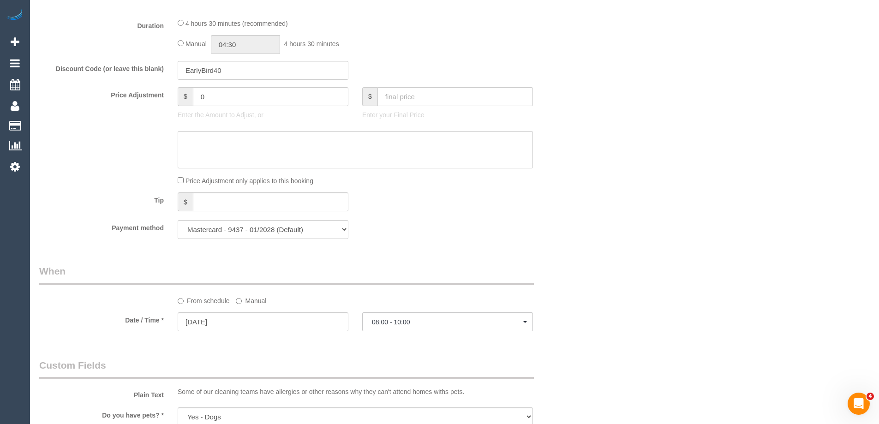
scroll to position [517, 0]
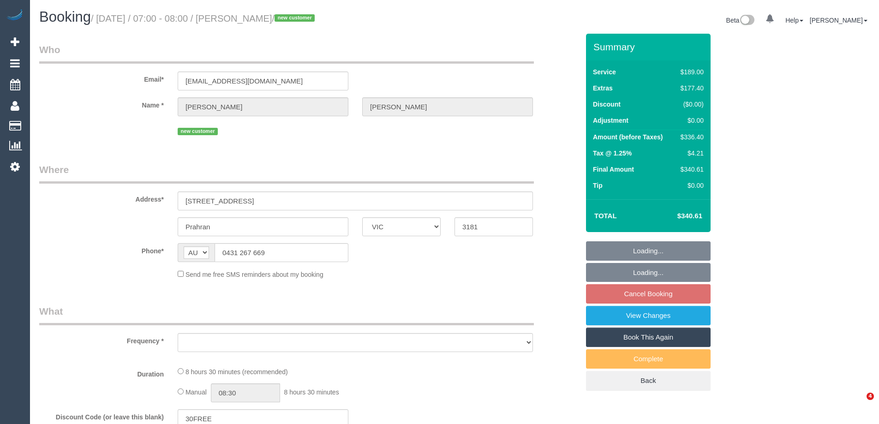
select select "VIC"
select select "object:531"
select select "string:stripe-pm_1S3rUS2GScqysDRVYWk45sbx"
select select "number:27"
select select "number:16"
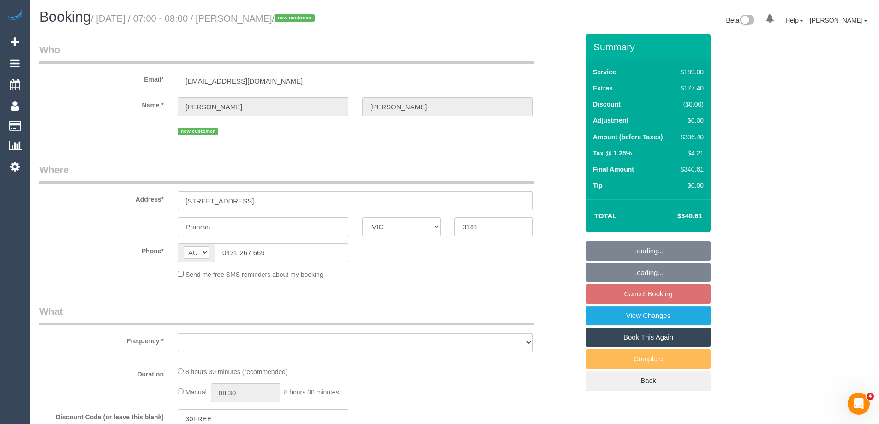
select select "number:19"
select select "number:23"
select select "number:35"
select select "number:13"
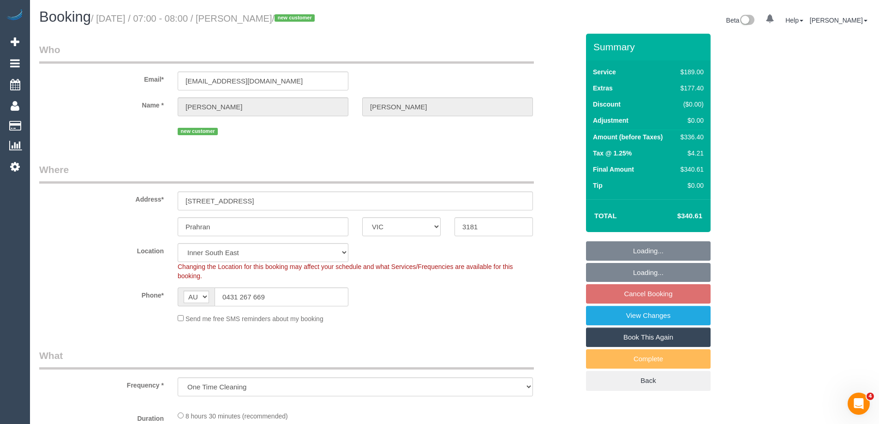
select select "object:684"
select select "spot1"
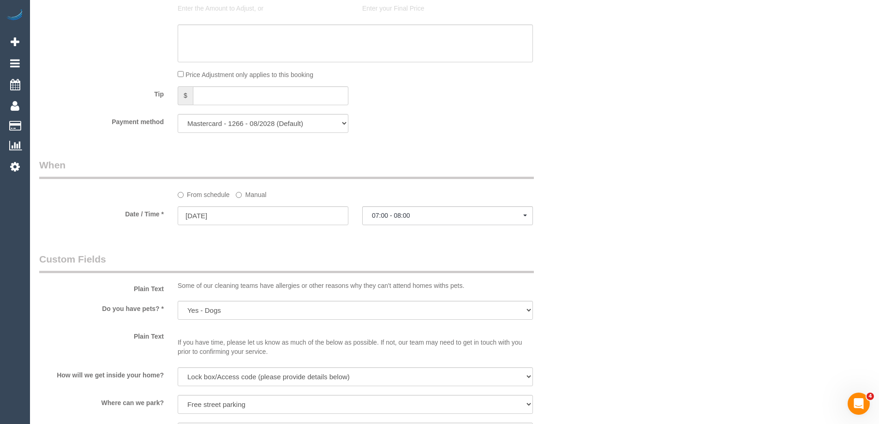
scroll to position [1360, 0]
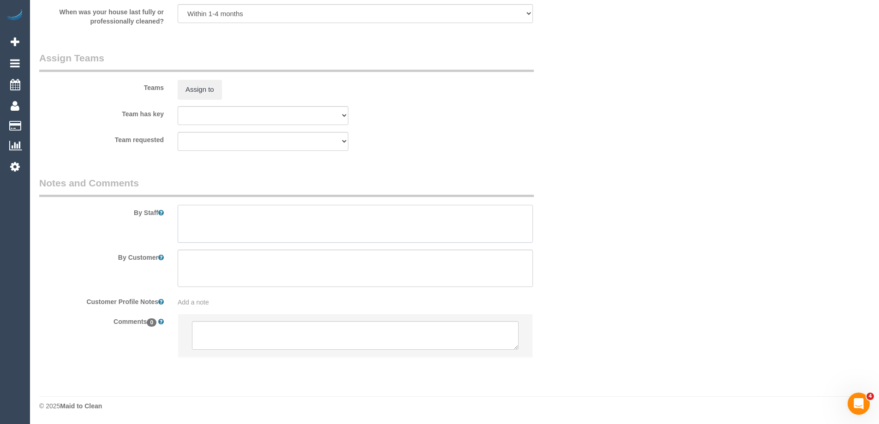
click at [209, 217] on textarea at bounding box center [355, 224] width 355 height 38
type textarea "Estimated time of 6-7 hrs"
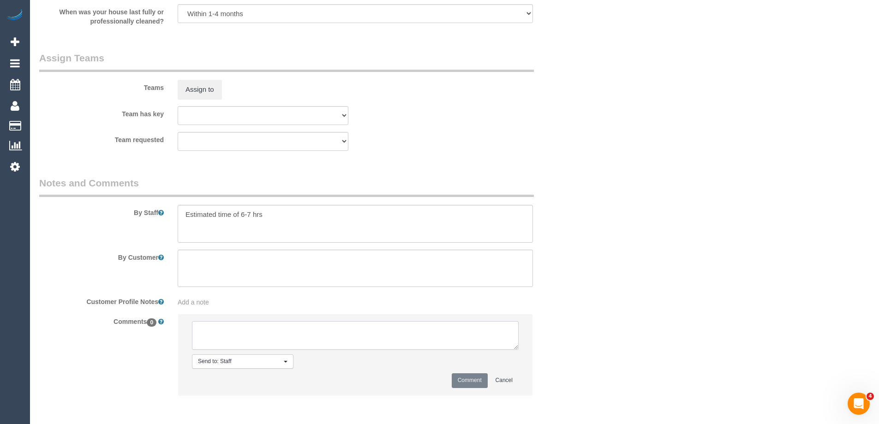
click at [220, 331] on textarea at bounding box center [355, 335] width 327 height 29
type textarea "Chamira + Ishini - Pending"
click at [482, 375] on button "Comment" at bounding box center [469, 380] width 36 height 14
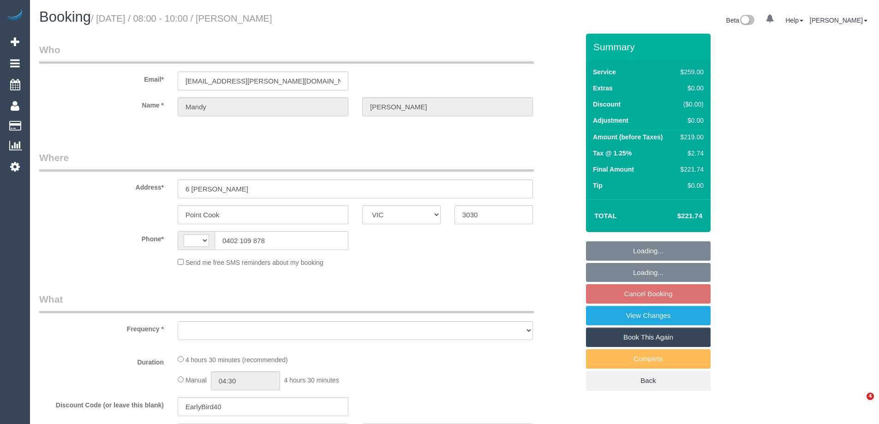
select select "VIC"
select select "string:AU"
select select "object:522"
select select "string:stripe-pm_1QyNxO2GScqysDRVICVBsnbp"
select select "number:27"
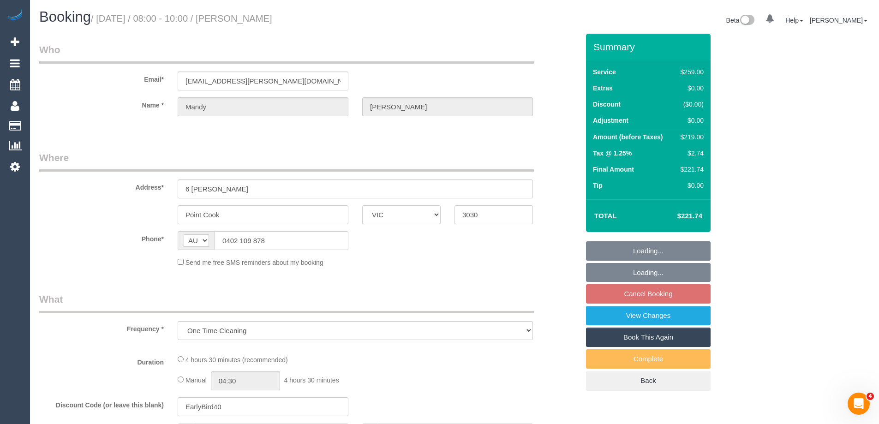
select select "number:14"
select select "number:19"
select select "number:22"
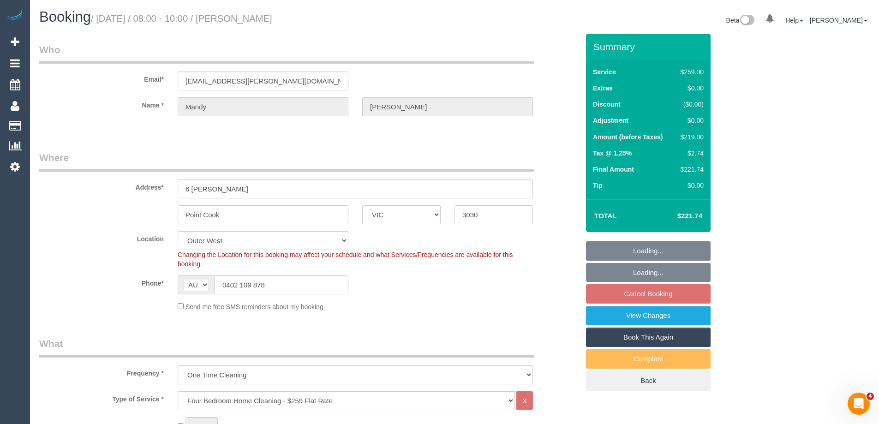
select select "object:1157"
select select "spot1"
drag, startPoint x: 277, startPoint y: 287, endPoint x: 194, endPoint y: 280, distance: 82.8
click at [194, 280] on div "AF AL DZ AD AO AI AQ AG AR AM AW AU AT AZ BS BH BD BB BY BE BZ BJ BM BT BO BA B…" at bounding box center [263, 284] width 171 height 19
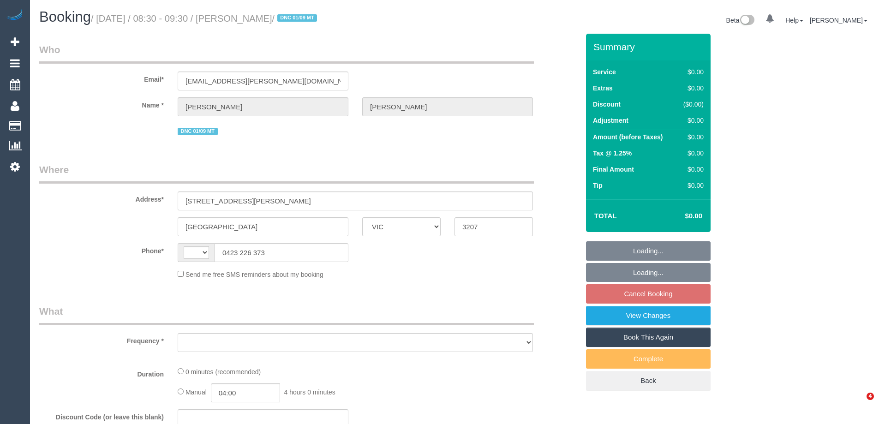
select select "VIC"
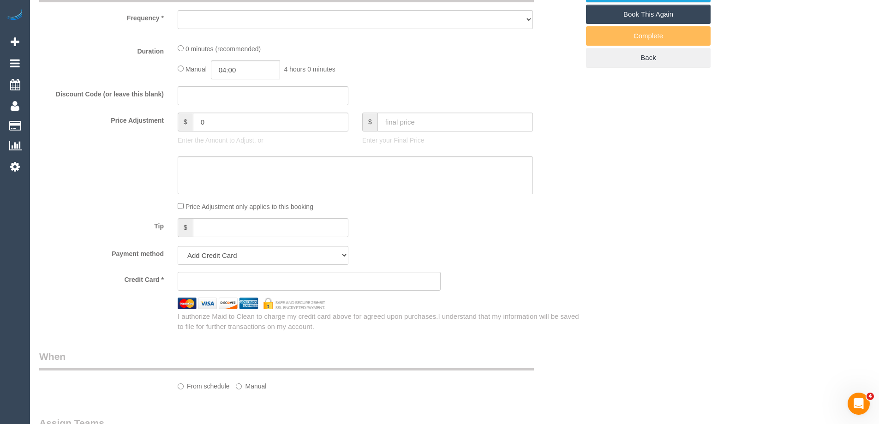
select select "object:305"
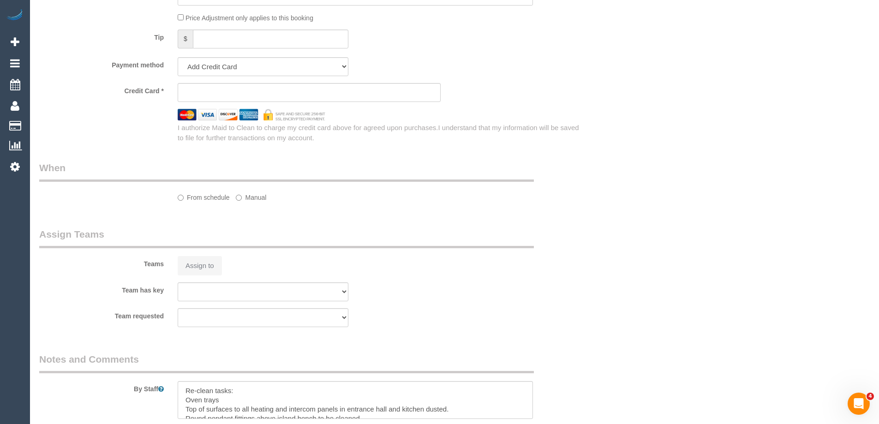
select select "string:AU"
select select "string:stripe-pm_1RqRQ82GScqysDRVwoOBDfRc"
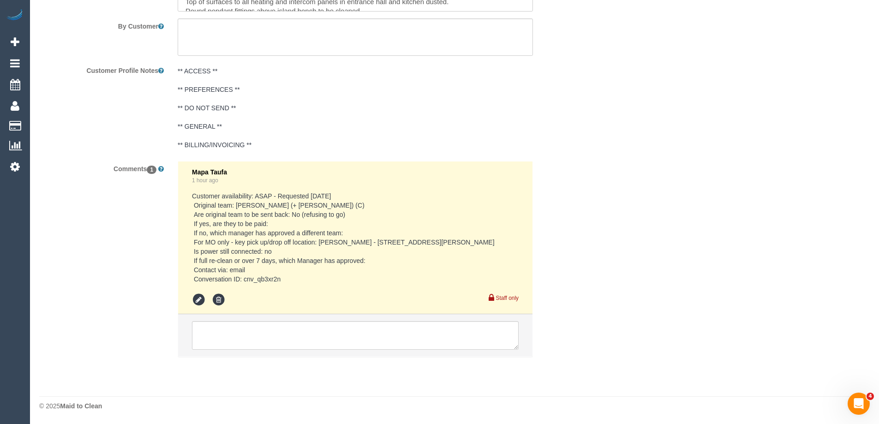
select select "number:28"
select select "number:14"
select select "number:19"
select select "number:24"
select select "object:762"
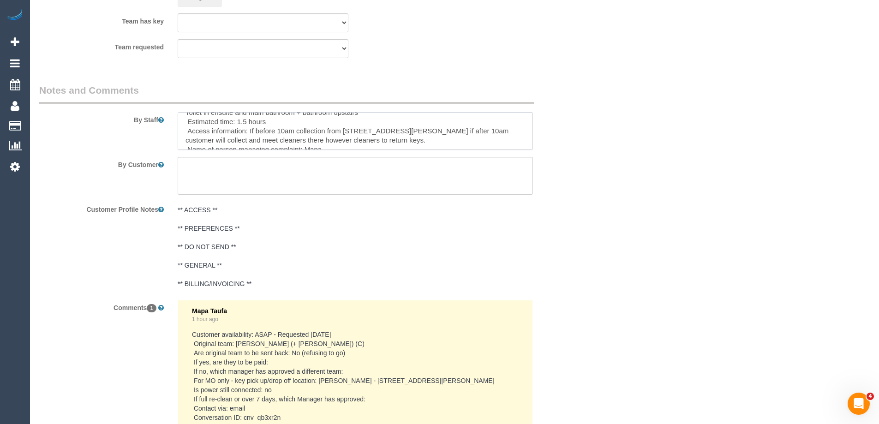
scroll to position [83, 0]
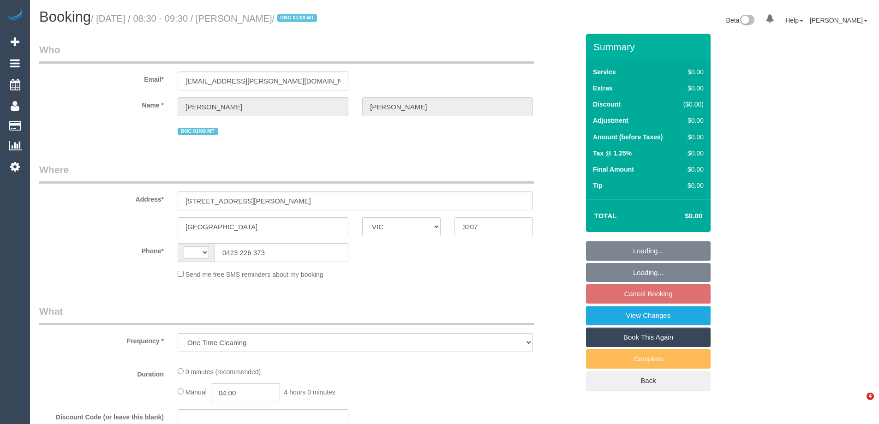
select select "VIC"
select select "string:stripe-pm_1RqRQ82GScqysDRVwoOBDfRc"
select select "number:28"
select select "number:14"
select select "number:19"
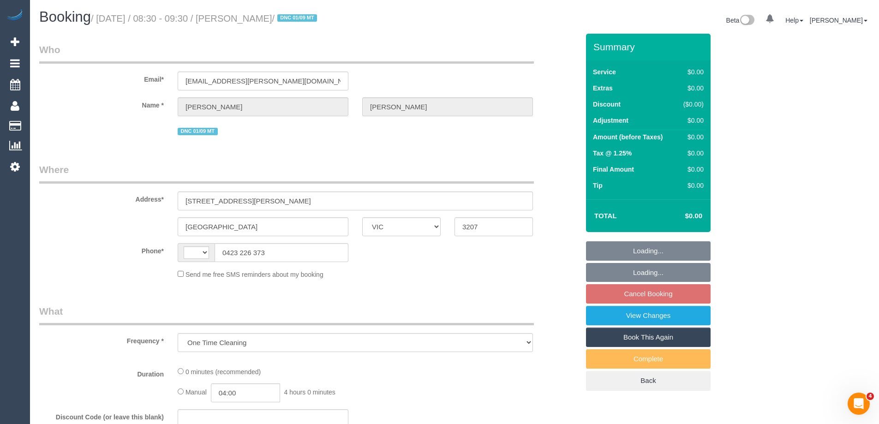
select select "number:24"
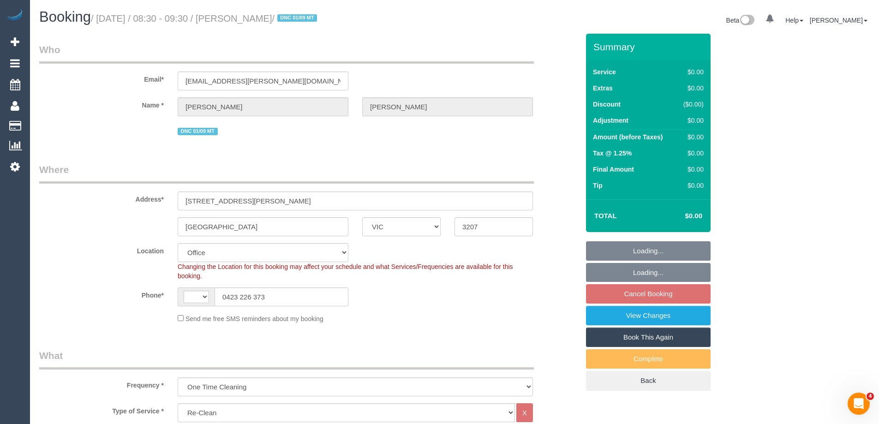
select select "object:515"
select select "string:AU"
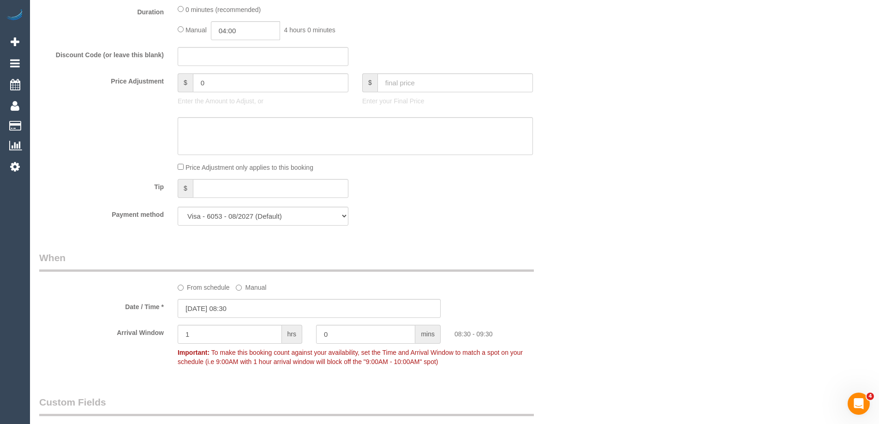
scroll to position [692, 0]
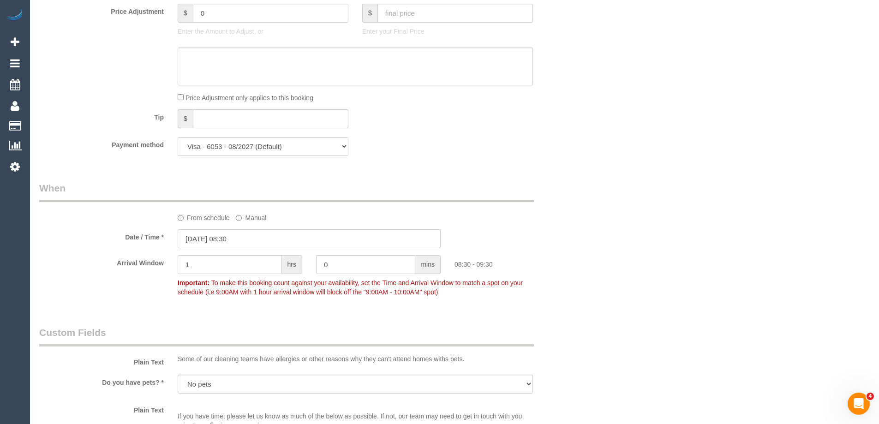
drag, startPoint x: 224, startPoint y: 249, endPoint x: 226, endPoint y: 242, distance: 7.6
click at [222, 249] on sui-booking-spot "From schedule Manual Date / Time * 08/09/2025 08:30 Arrival Window 1 hrs 0 mins…" at bounding box center [309, 240] width 540 height 119
click at [226, 238] on input "08/09/2025 08:30" at bounding box center [309, 238] width 263 height 19
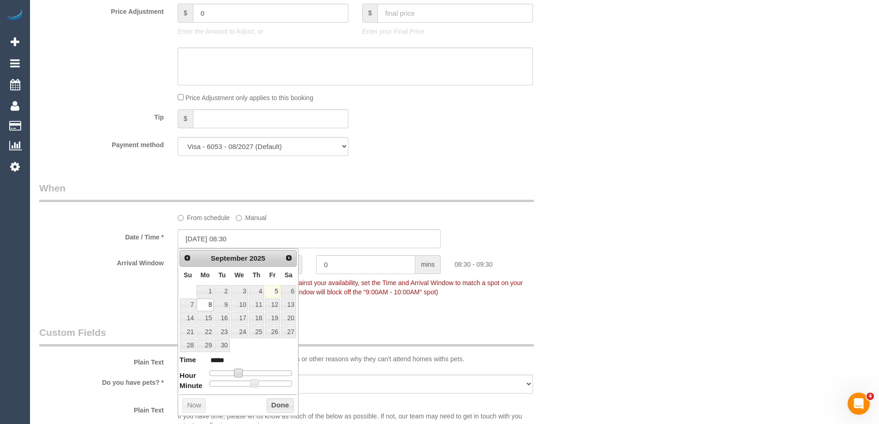
type input "08/09/2025 09:30"
type input "*****"
type input "08/09/2025 10:30"
type input "*****"
type input "08/09/2025 11:30"
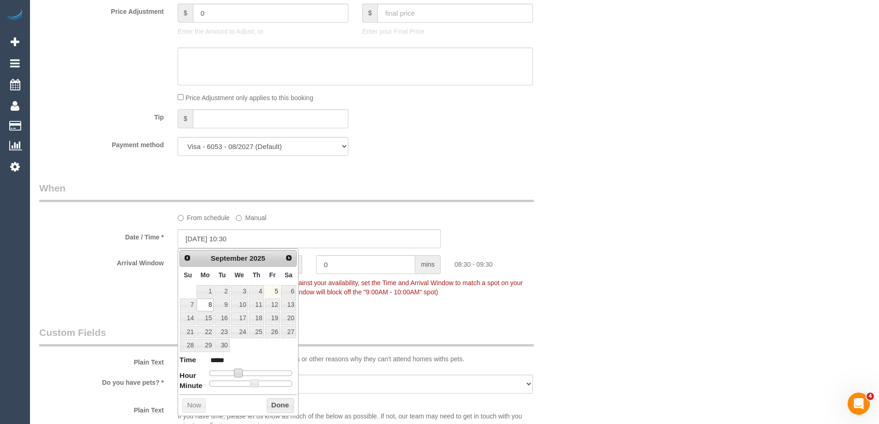
type input "*****"
type input "08/09/2025 12:30"
type input "*****"
type input "08/09/2025 13:30"
type input "*****"
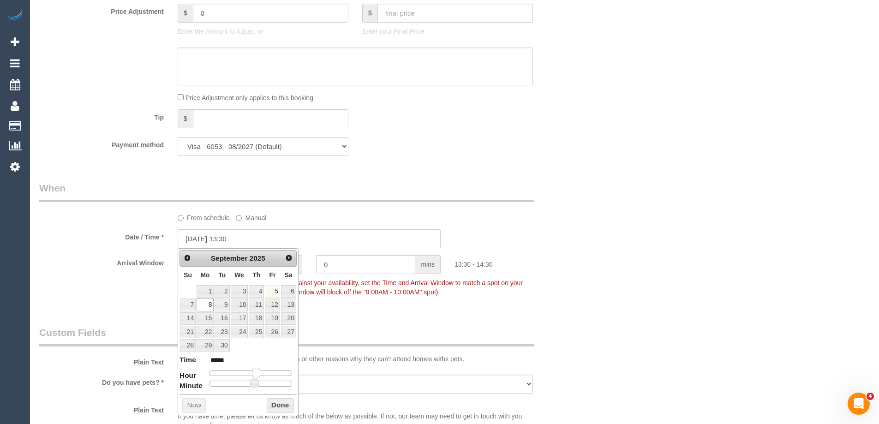
type input "08/09/2025 14:30"
type input "*****"
drag, startPoint x: 236, startPoint y: 374, endPoint x: 256, endPoint y: 374, distance: 20.3
click at [256, 374] on span at bounding box center [259, 372] width 8 height 8
type input "08/09/2025 14:25"
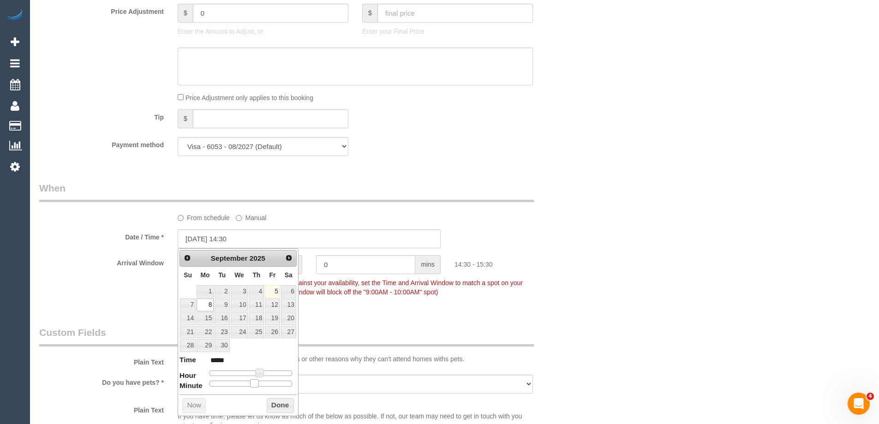
type input "*****"
type input "08/09/2025 14:15"
type input "*****"
type input "08/09/2025 14:10"
type input "*****"
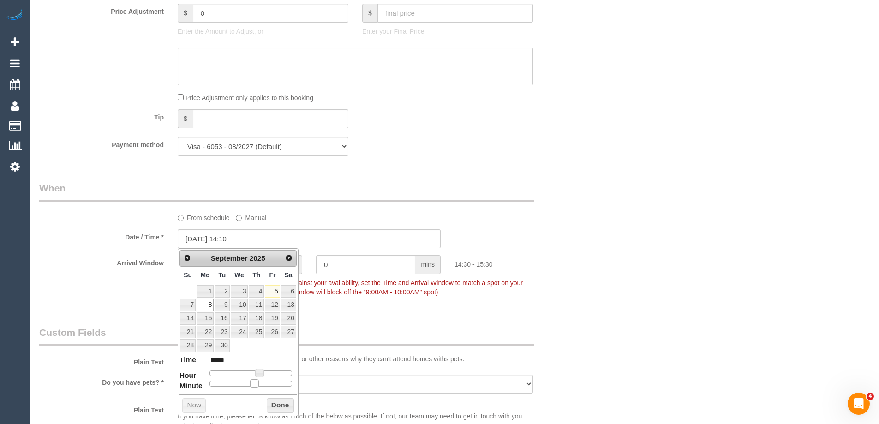
type input "08/09/2025 14:05"
type input "*****"
type input "08/09/2025 14:00"
type input "*****"
drag, startPoint x: 253, startPoint y: 382, endPoint x: 208, endPoint y: 380, distance: 44.8
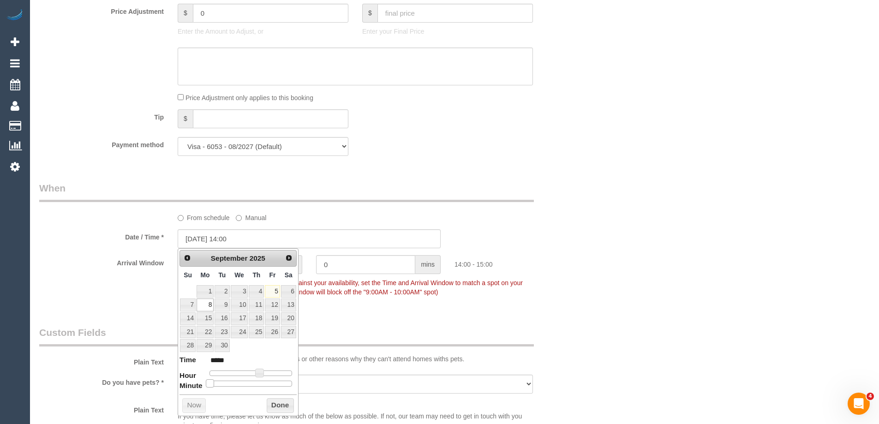
click at [210, 380] on span at bounding box center [210, 383] width 8 height 8
click at [281, 404] on button "Done" at bounding box center [280, 405] width 27 height 15
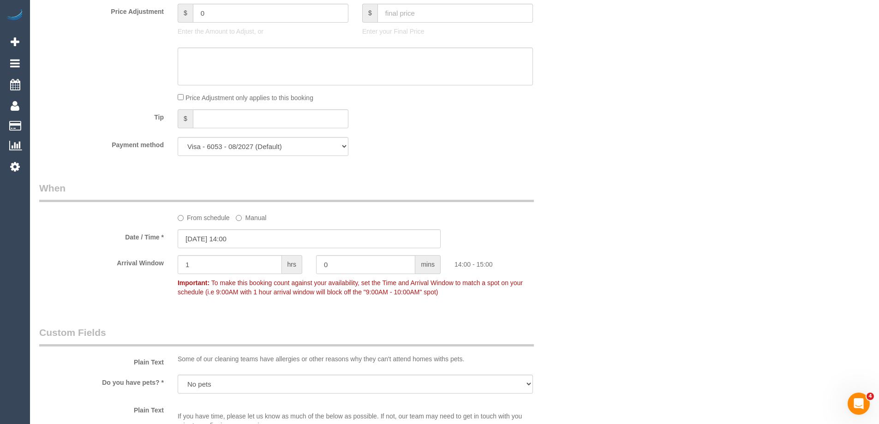
scroll to position [0, 0]
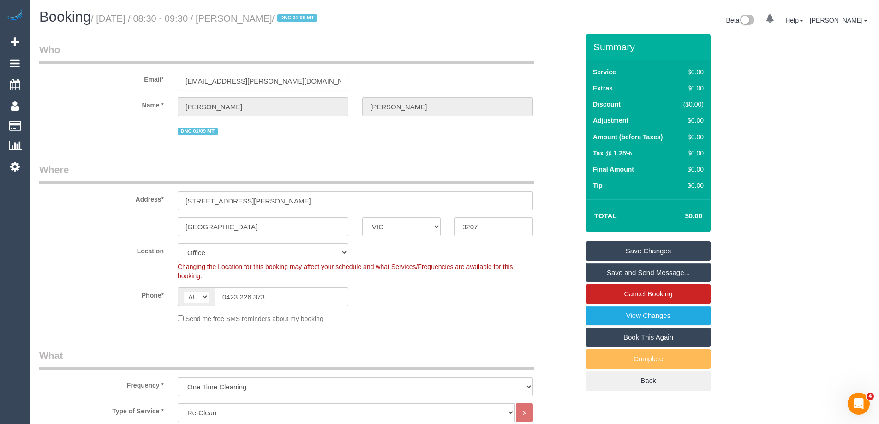
drag, startPoint x: 216, startPoint y: 78, endPoint x: -30, endPoint y: 92, distance: 246.2
click at [0, 92] on html "0 Beta Your Notifications You have 0 alerts Add Booking Bookings Active Booking…" at bounding box center [439, 212] width 879 height 424
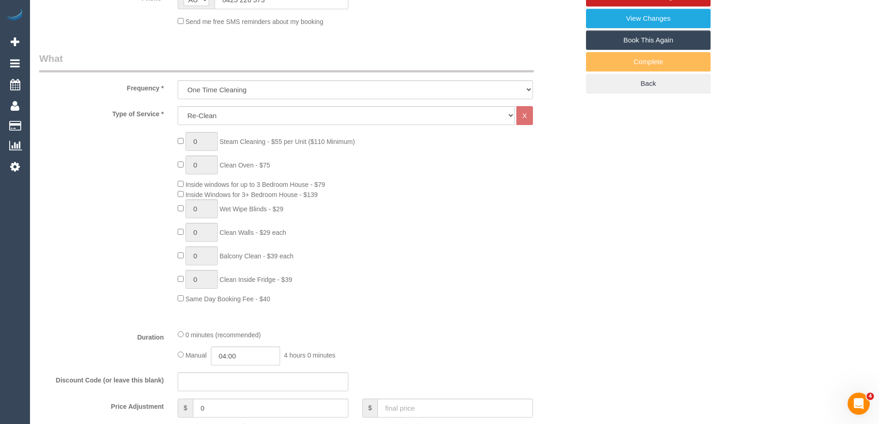
scroll to position [507, 0]
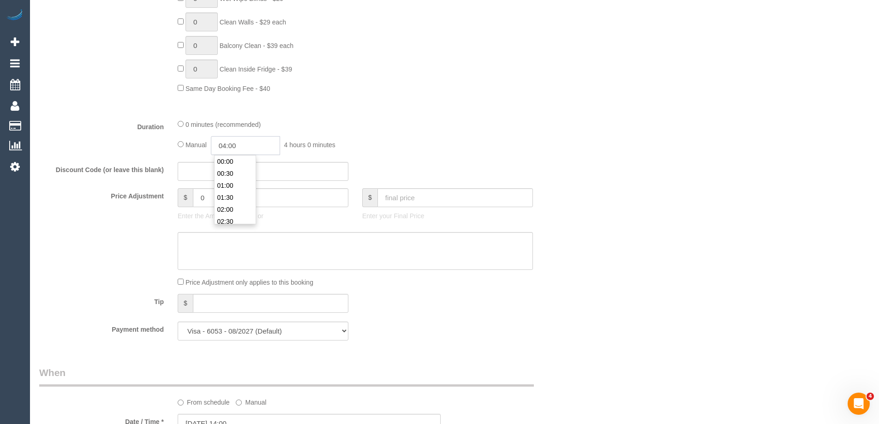
click at [241, 150] on input "04:00" at bounding box center [245, 145] width 69 height 19
type input "01:30"
click at [227, 188] on li "01:30" at bounding box center [234, 187] width 41 height 12
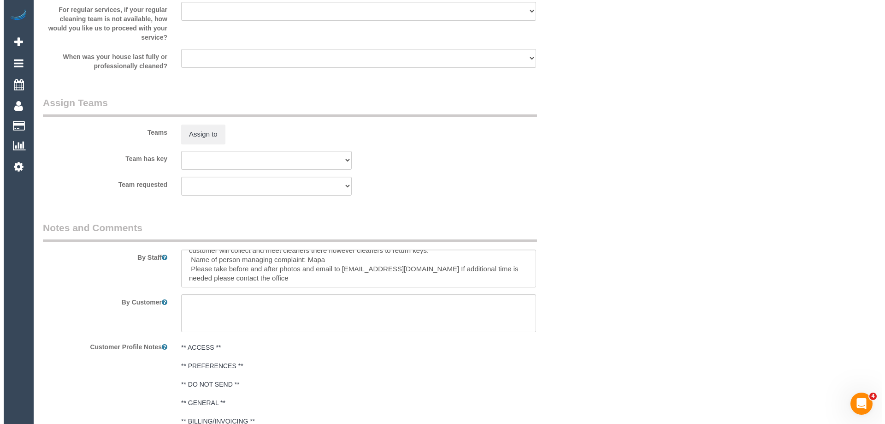
scroll to position [1291, 0]
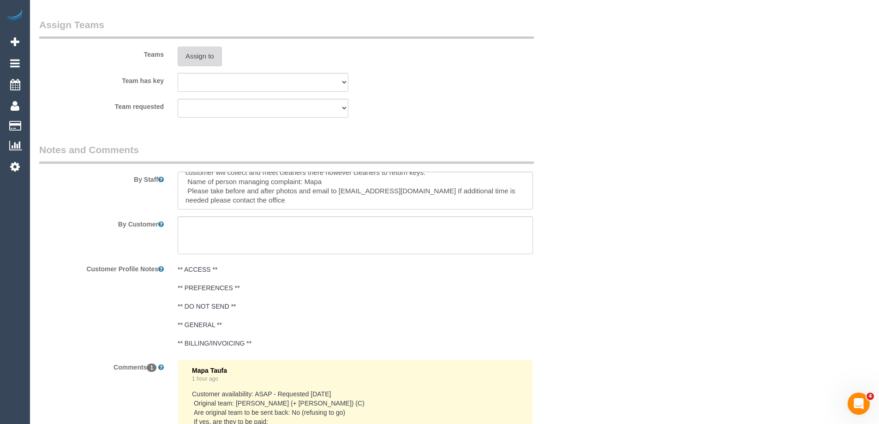
click at [191, 48] on button "Assign to" at bounding box center [200, 56] width 44 height 19
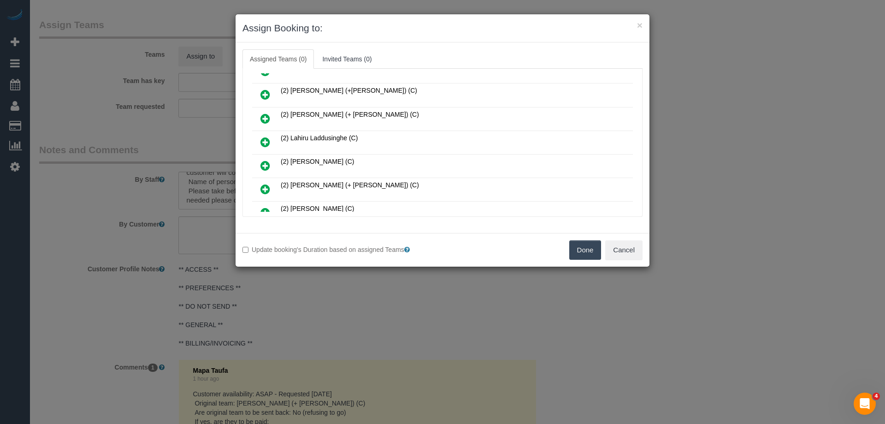
scroll to position [323, 0]
click at [261, 168] on icon at bounding box center [266, 166] width 10 height 11
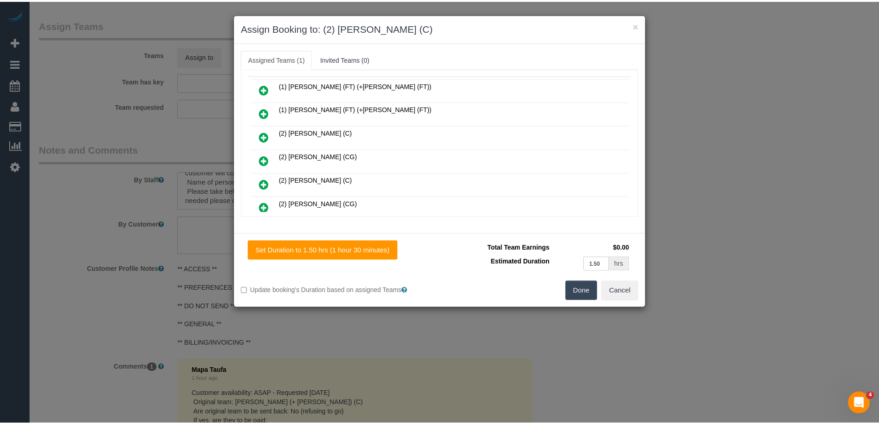
scroll to position [0, 0]
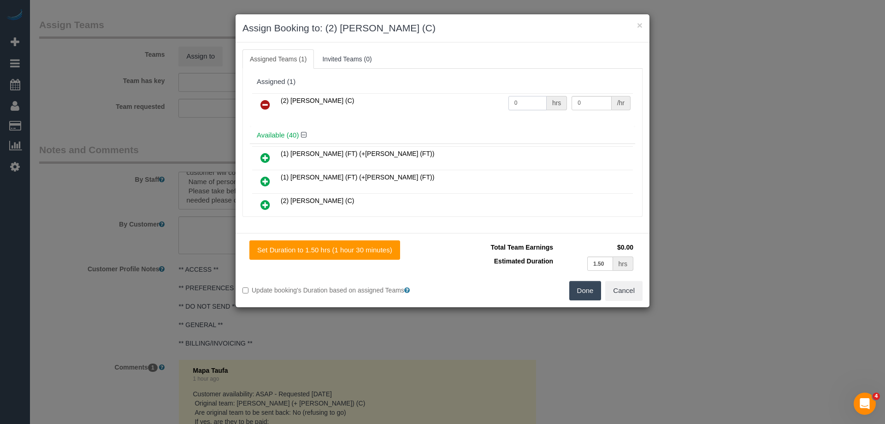
drag, startPoint x: 518, startPoint y: 99, endPoint x: 457, endPoint y: 96, distance: 61.4
click at [468, 99] on tr "(2) Roumany Gergis (C) 0 hrs 0 /hr" at bounding box center [442, 105] width 381 height 24
type input "1.5"
drag, startPoint x: 579, startPoint y: 104, endPoint x: 513, endPoint y: 96, distance: 66.4
click at [513, 96] on tr "(2) Roumany Gergis (C) 1.5 hrs 0 /hr" at bounding box center [442, 105] width 381 height 24
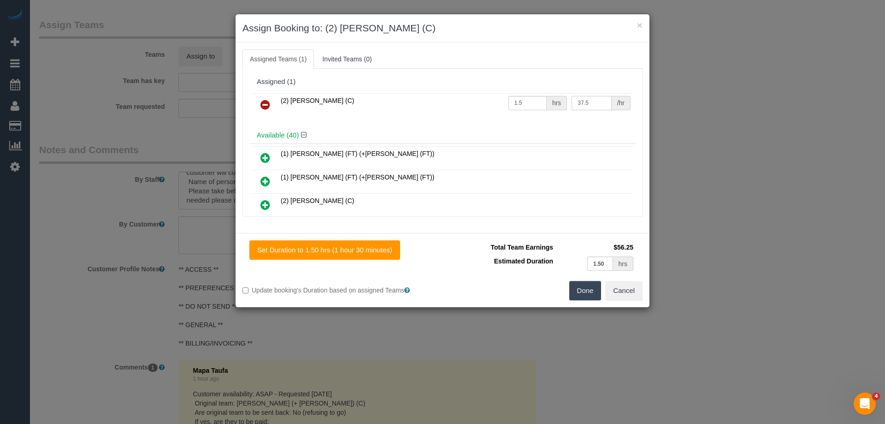
type input "37.5"
click at [577, 284] on button "Done" at bounding box center [586, 290] width 32 height 19
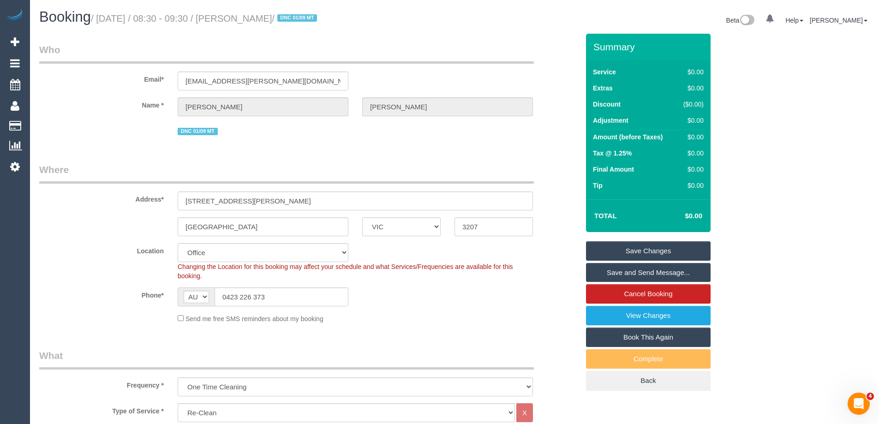
drag, startPoint x: 321, startPoint y: 18, endPoint x: 255, endPoint y: 20, distance: 66.9
click at [255, 20] on small "/ September 08, 2025 / 08:30 - 09:30 / Julian Wakeford / DNC 01/09 MT" at bounding box center [205, 18] width 229 height 10
copy small "Julian Wakeford"
click at [627, 254] on link "Save Changes" at bounding box center [648, 250] width 125 height 19
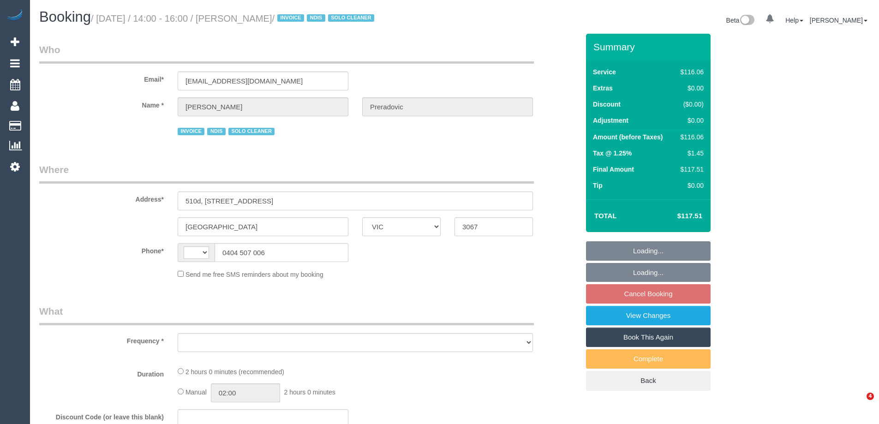
select select "VIC"
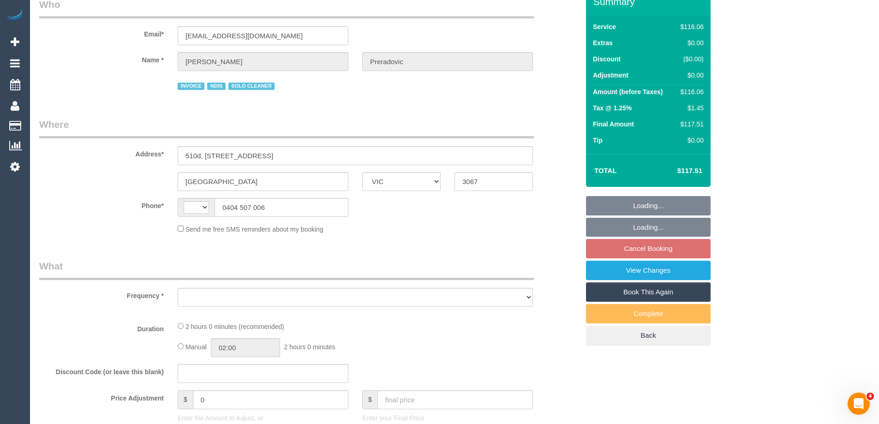
select select "string:AU"
select select "object:550"
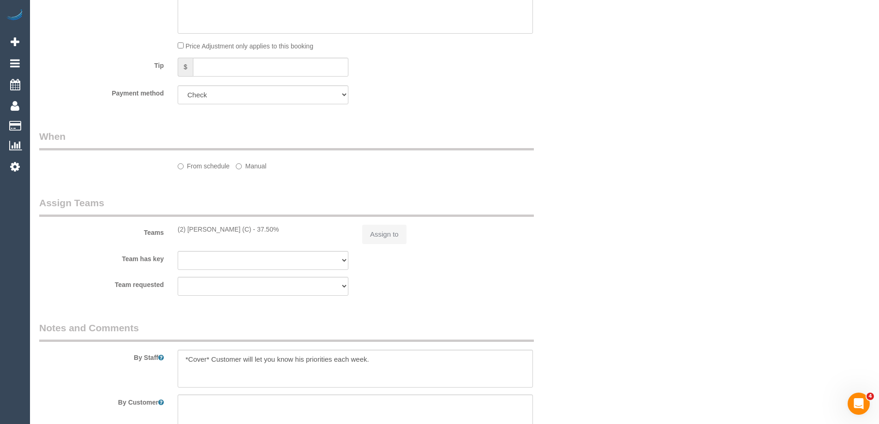
select select "number:28"
select select "number:14"
select select "number:19"
select select "number:23"
select select "number:34"
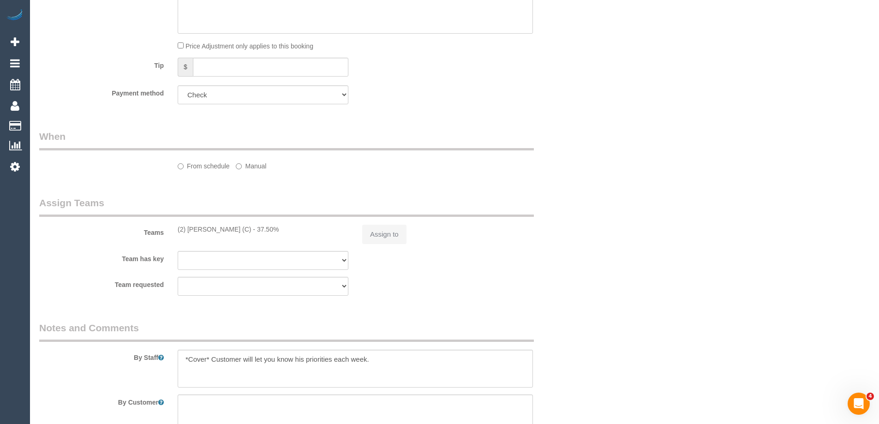
select select "number:11"
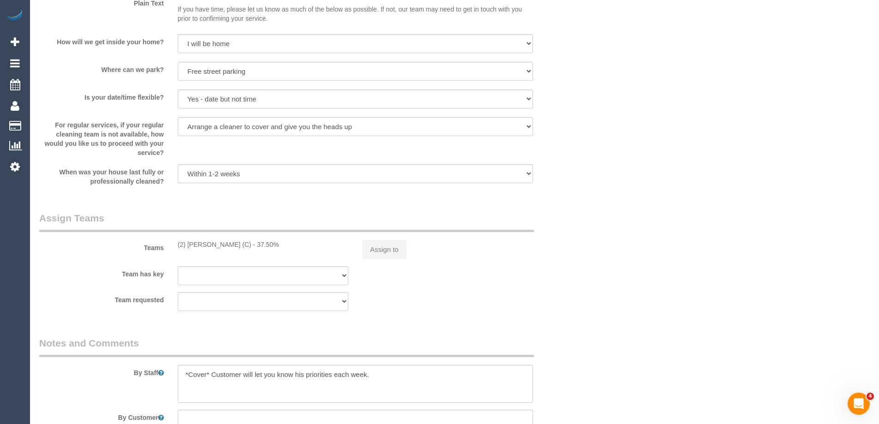
select select "object:766"
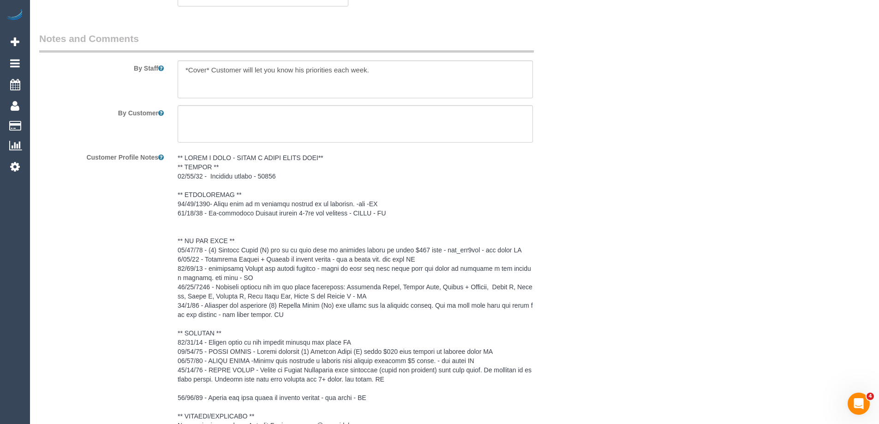
select select "spot1"
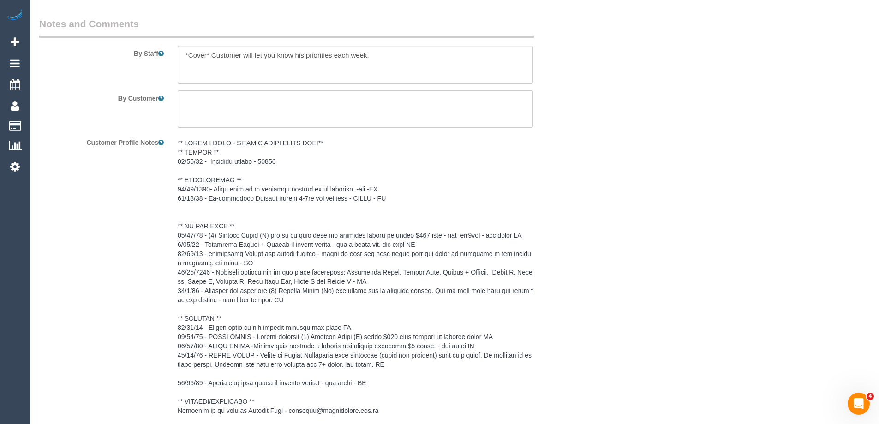
scroll to position [1448, 0]
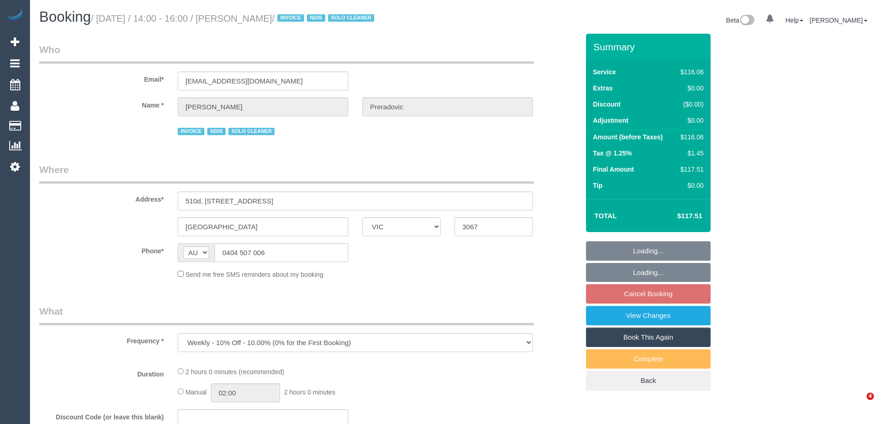
select select "VIC"
select select "number:28"
select select "number:14"
select select "number:19"
select select "number:23"
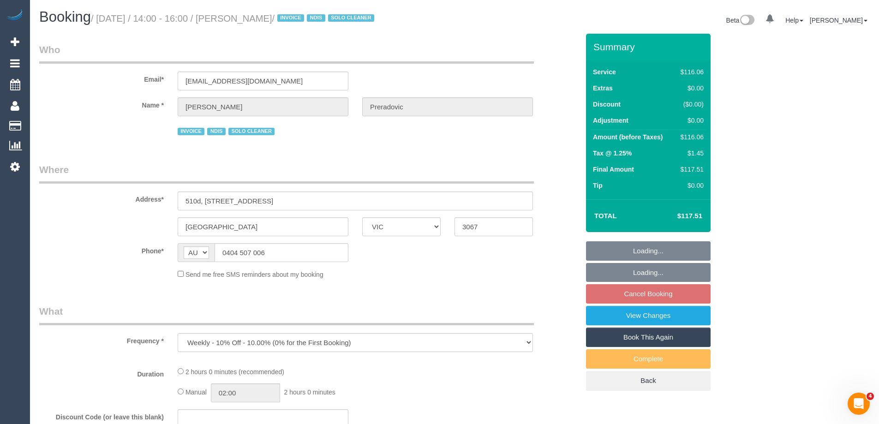
select select "number:34"
select select "number:11"
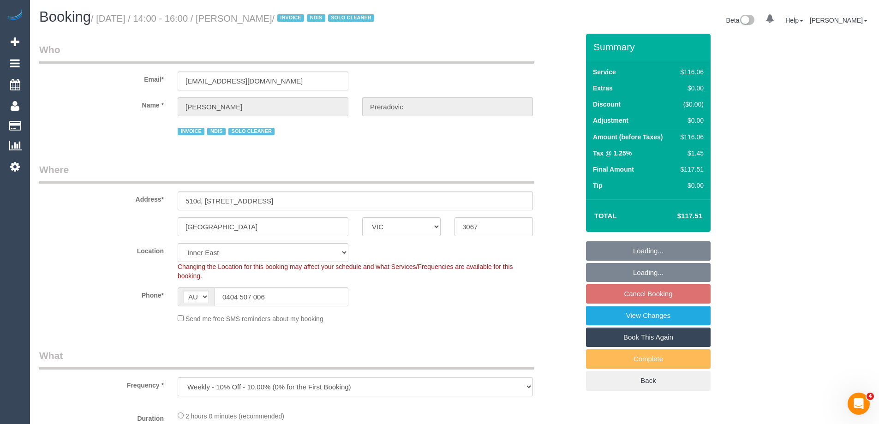
select select "object:703"
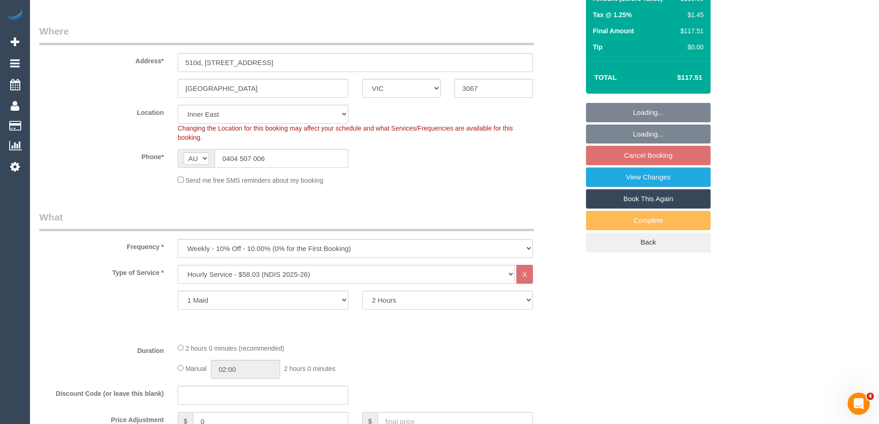
select select "spot1"
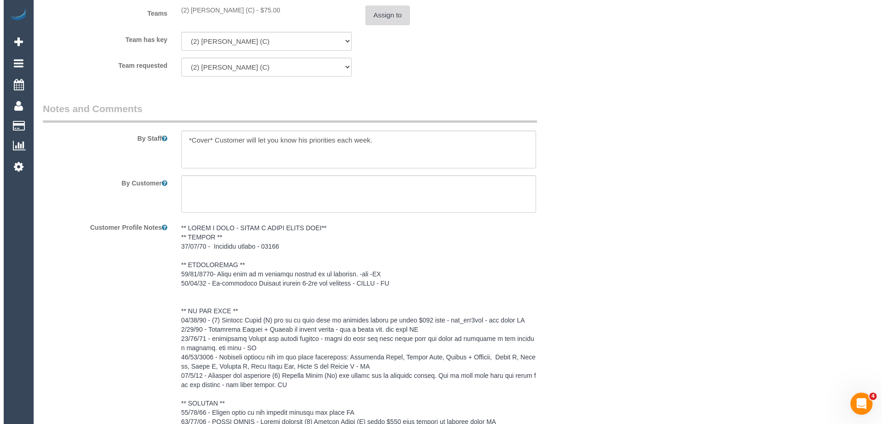
scroll to position [1015, 0]
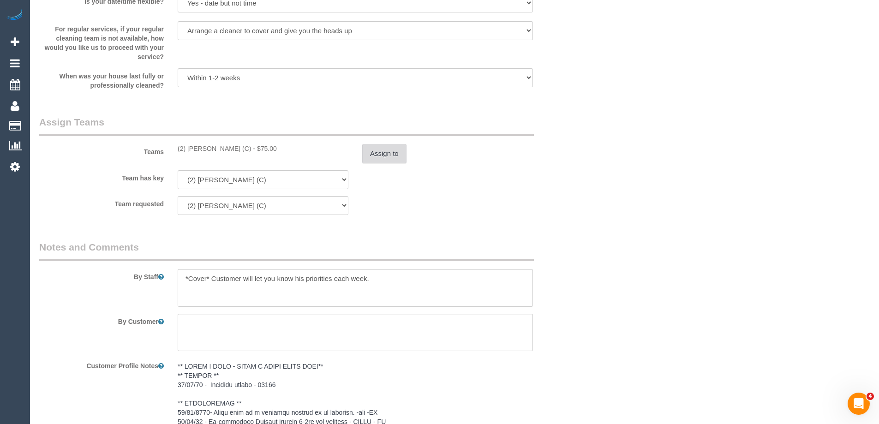
click at [387, 150] on button "Assign to" at bounding box center [384, 153] width 44 height 19
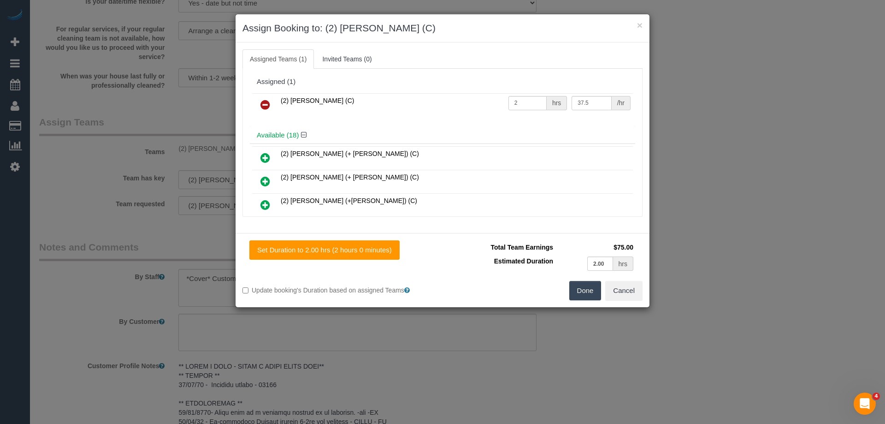
click at [263, 100] on icon at bounding box center [266, 104] width 10 height 11
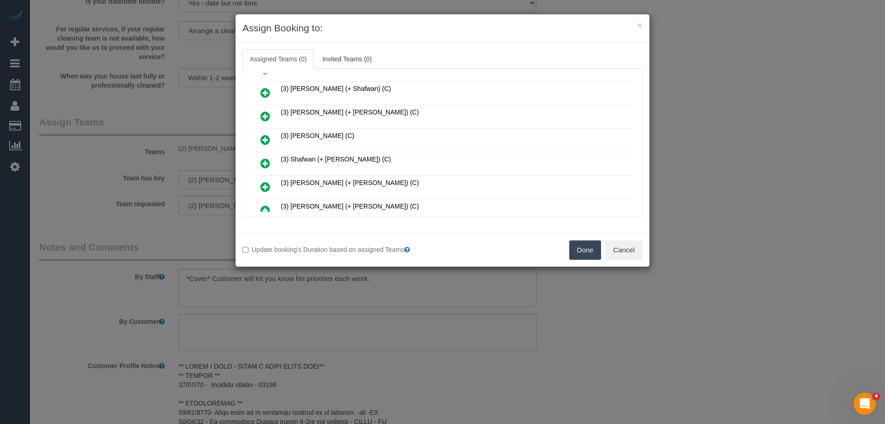
scroll to position [369, 0]
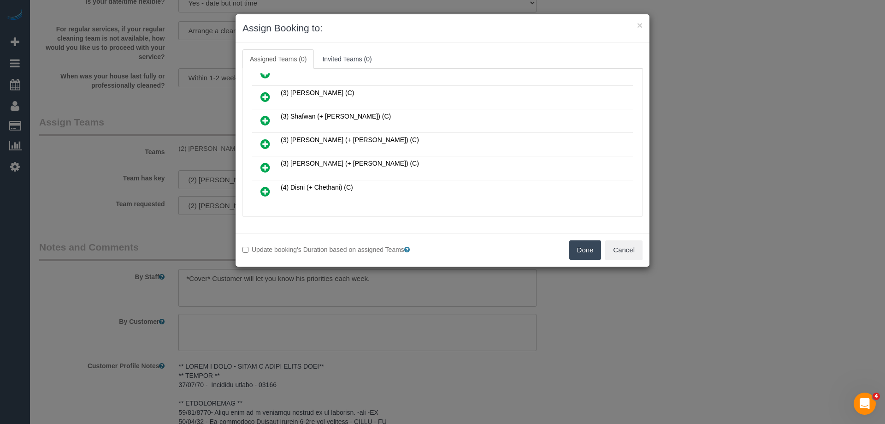
click at [261, 166] on icon at bounding box center [266, 167] width 10 height 11
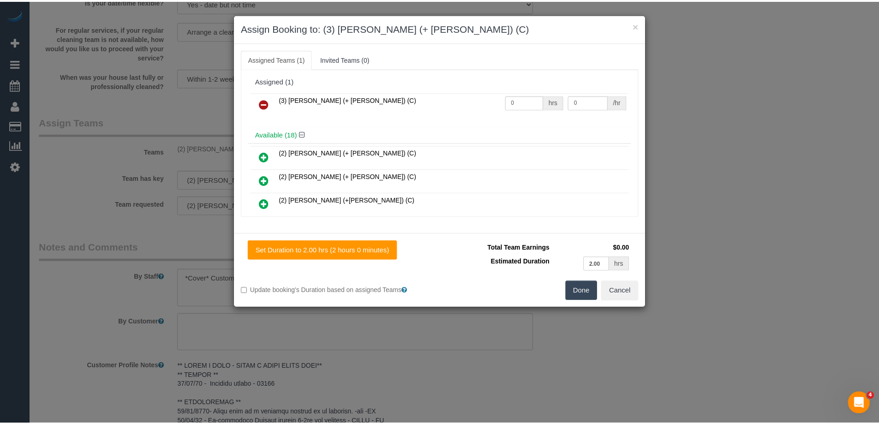
scroll to position [0, 0]
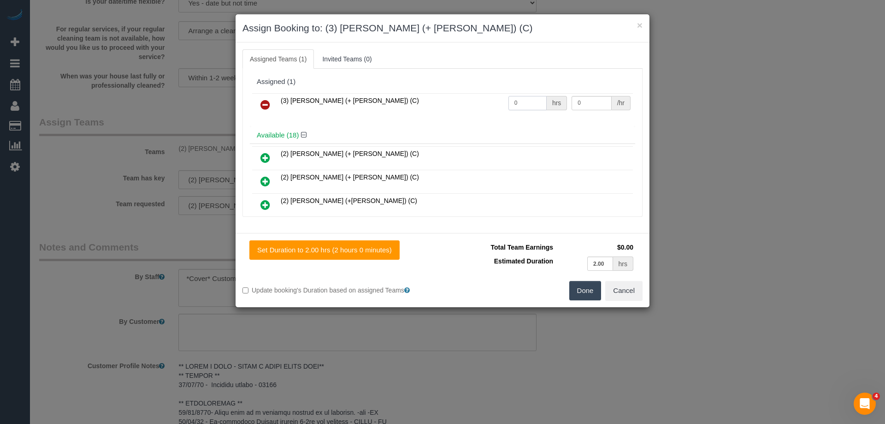
drag, startPoint x: 527, startPoint y: 109, endPoint x: 473, endPoint y: 105, distance: 54.6
click at [478, 106] on tr "(3) Tatiana (+ Felipe) (C) 0 hrs 0 /hr" at bounding box center [442, 105] width 381 height 24
type input "2"
drag, startPoint x: 564, startPoint y: 101, endPoint x: 525, endPoint y: 116, distance: 42.5
click at [513, 101] on tr "(3) Tatiana (+ Felipe) (C) 2 hrs 0 /hr" at bounding box center [442, 105] width 381 height 24
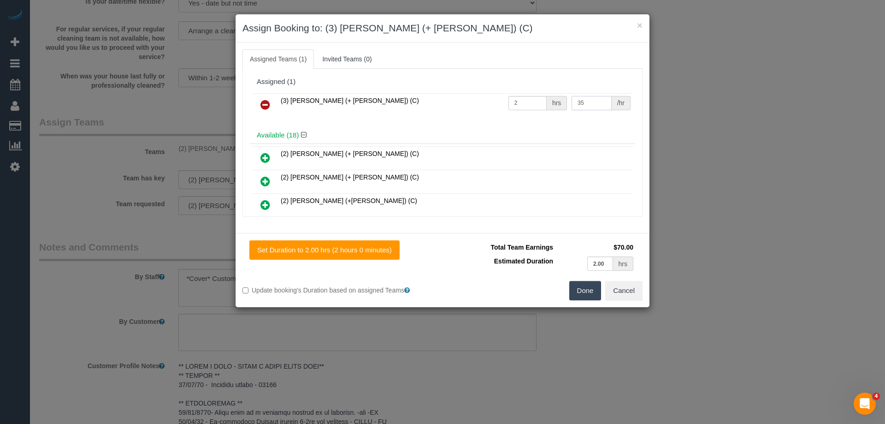
type input "35"
click at [584, 293] on button "Done" at bounding box center [586, 290] width 32 height 19
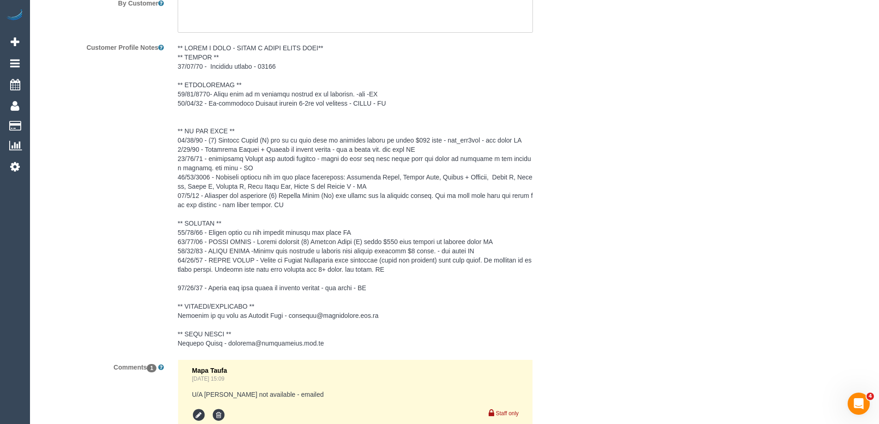
scroll to position [1448, 0]
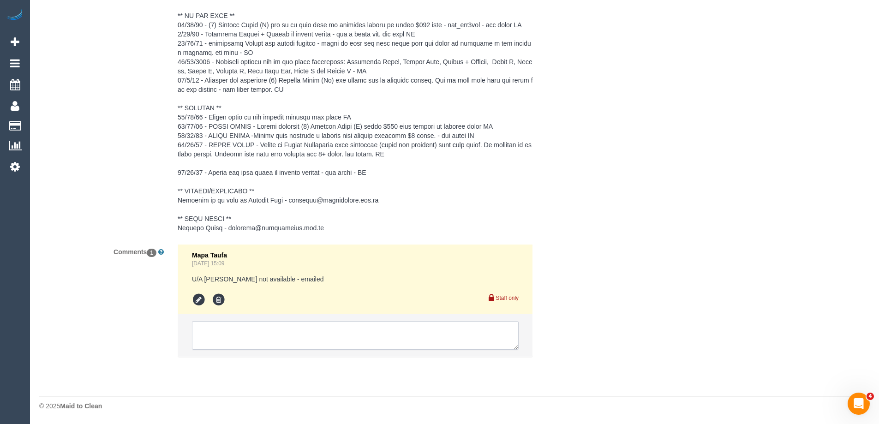
click at [220, 341] on textarea at bounding box center [355, 335] width 327 height 29
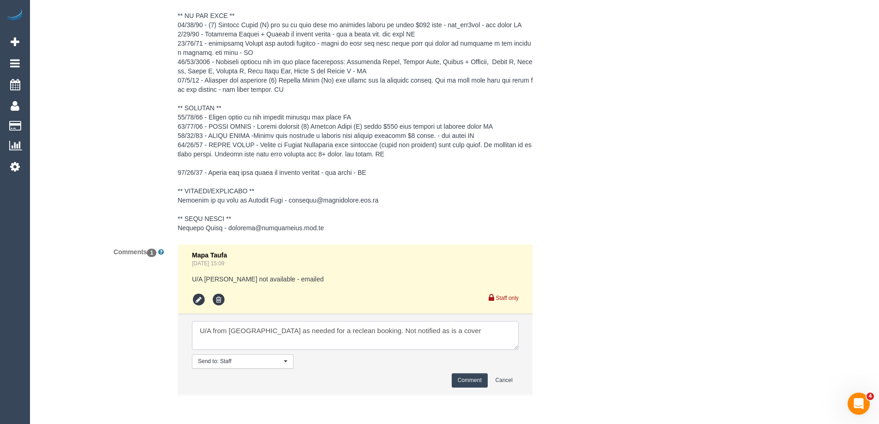
type textarea "U/A from Roumany as needed for a reclean booking. Not notified as is a cover"
click at [468, 384] on button "Comment" at bounding box center [469, 380] width 36 height 14
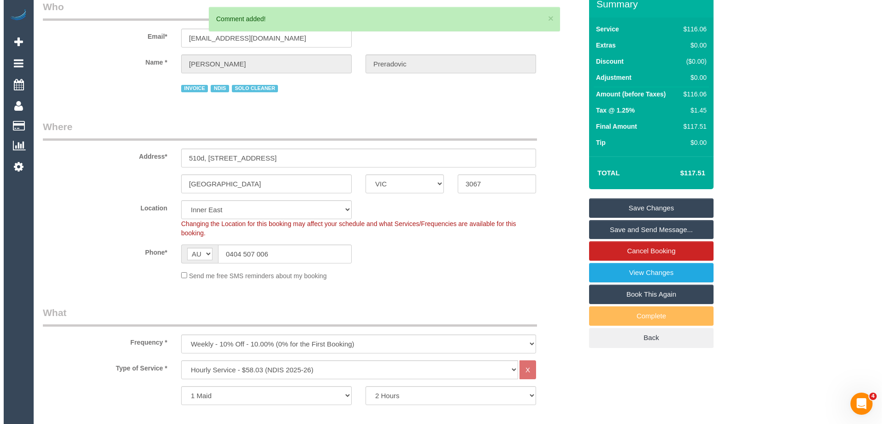
scroll to position [0, 0]
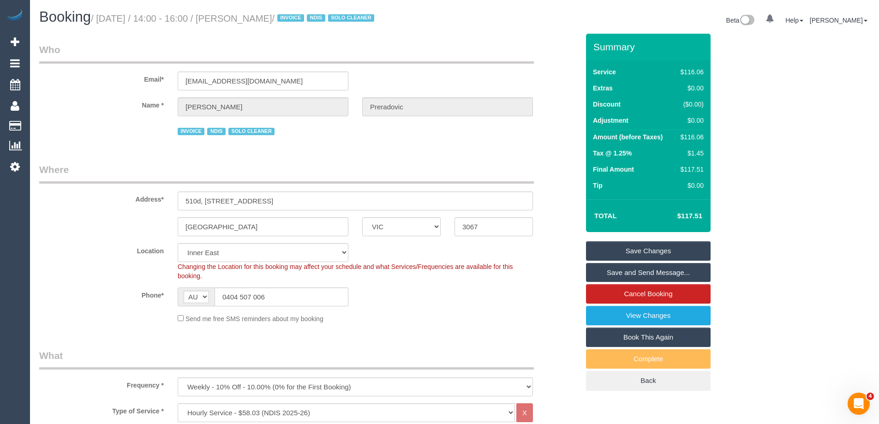
drag, startPoint x: 333, startPoint y: 19, endPoint x: 255, endPoint y: 19, distance: 77.5
click at [255, 19] on small "/ September 08, 2025 / 14:00 - 16:00 / Damian Preradovic / INVOICE NDIS SOLO CL…" at bounding box center [234, 18] width 286 height 10
copy small "Damian Preradovic"
click at [630, 245] on link "Save Changes" at bounding box center [648, 250] width 125 height 19
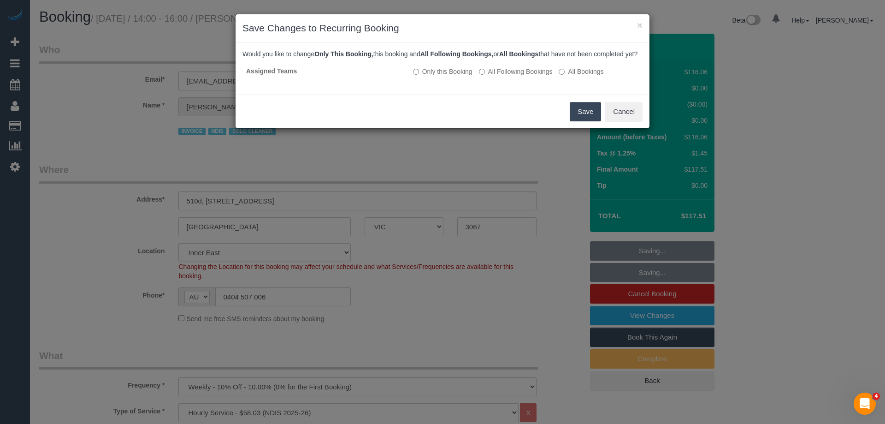
drag, startPoint x: 571, startPoint y: 121, endPoint x: 576, endPoint y: 121, distance: 5.1
click at [573, 121] on button "Save" at bounding box center [585, 111] width 31 height 19
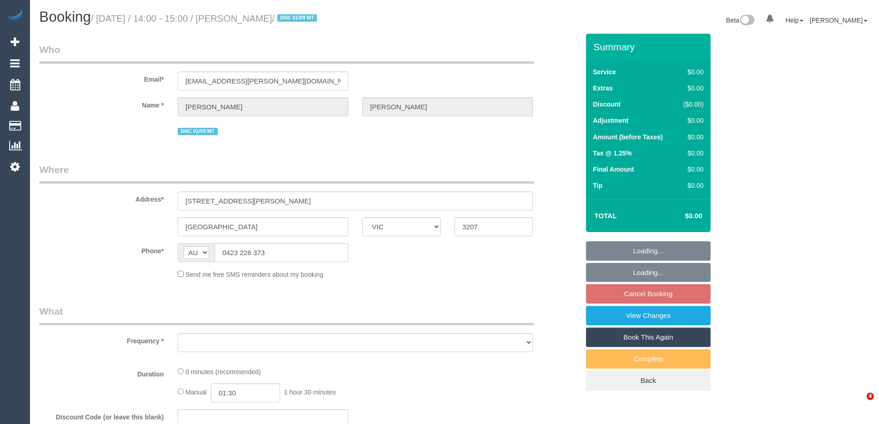
select select "VIC"
select select "string:stripe-pm_1RqRQ82GScqysDRVwoOBDfRc"
select select "number:28"
select select "number:14"
select select "number:19"
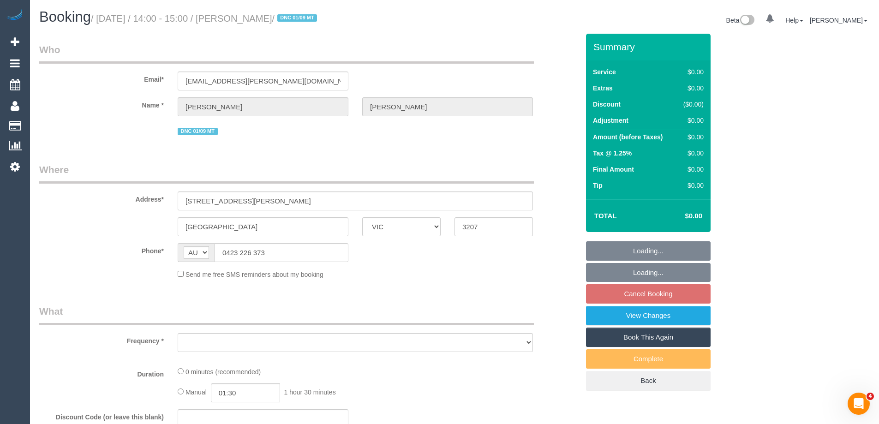
select select "number:24"
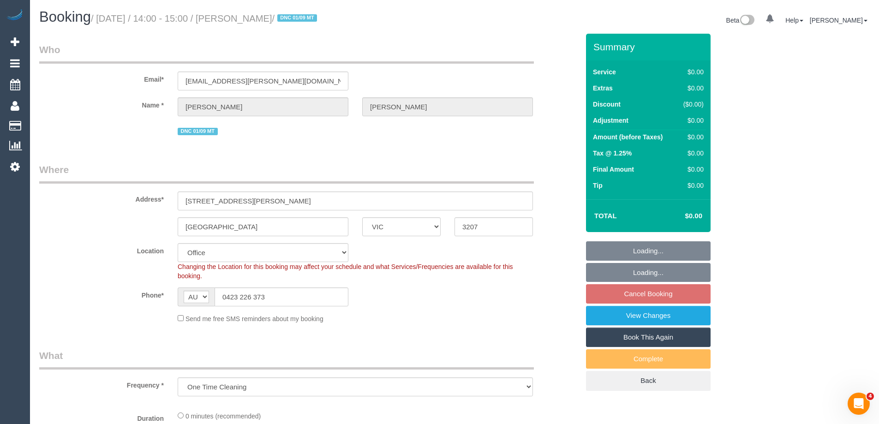
select select "object:711"
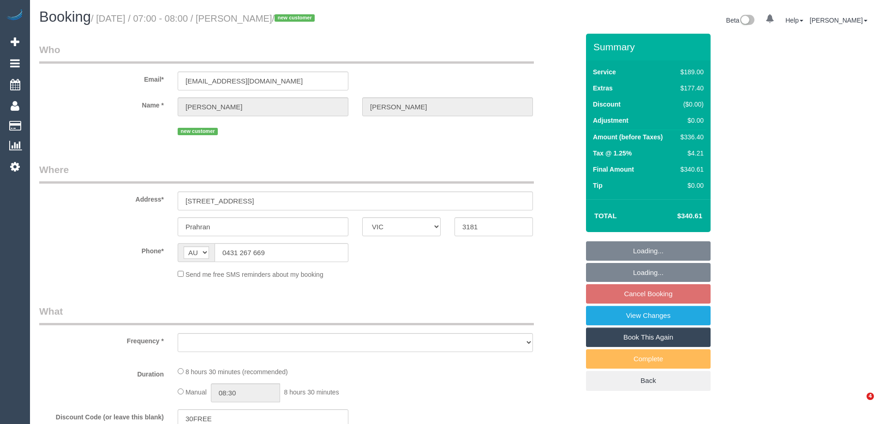
select select "VIC"
select select "string:stripe-pm_1S3rUS2GScqysDRVYWk45sbx"
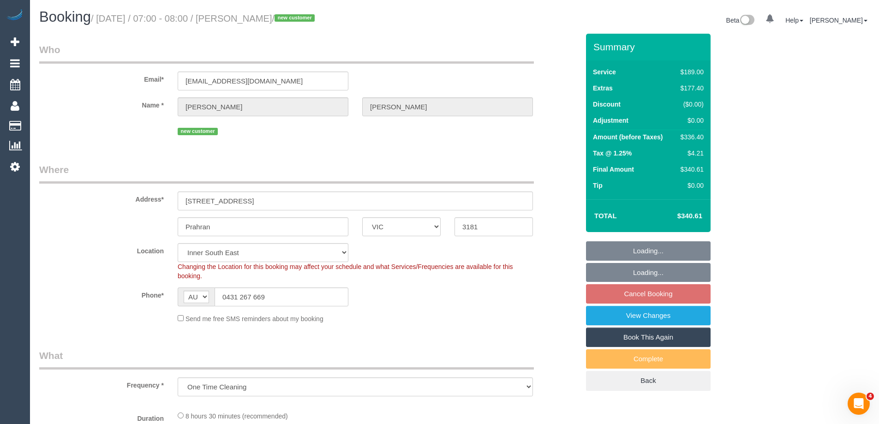
select select "object:1130"
select select "number:27"
select select "number:16"
select select "number:19"
select select "number:23"
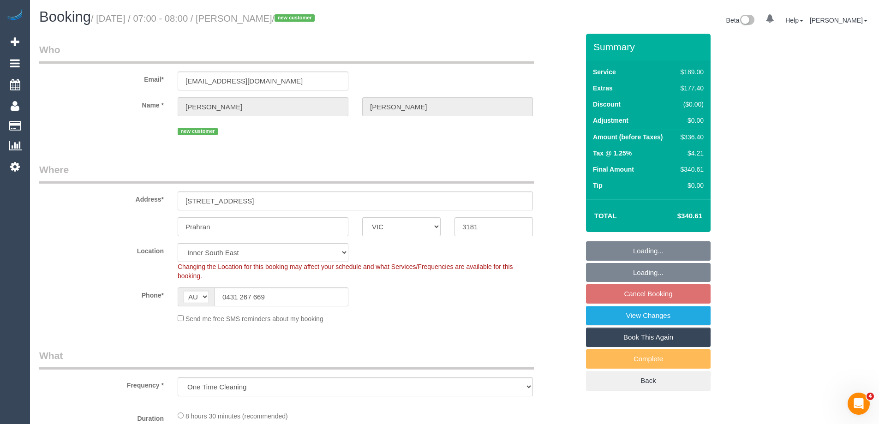
select select "number:35"
select select "number:13"
select select "spot1"
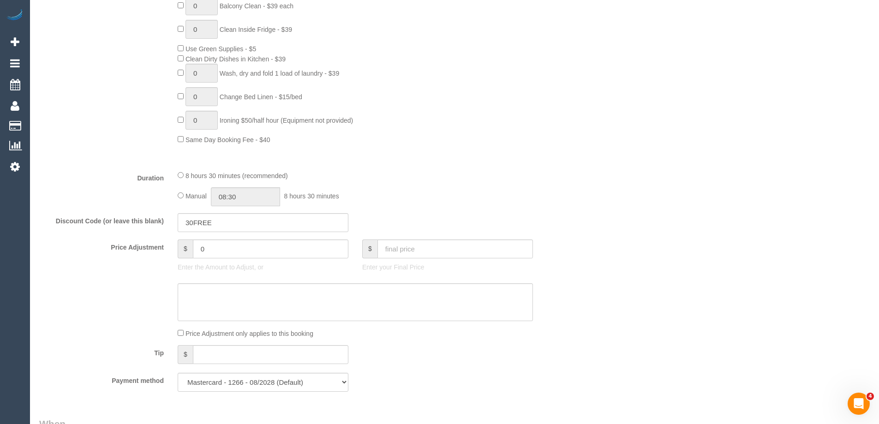
scroll to position [692, 0]
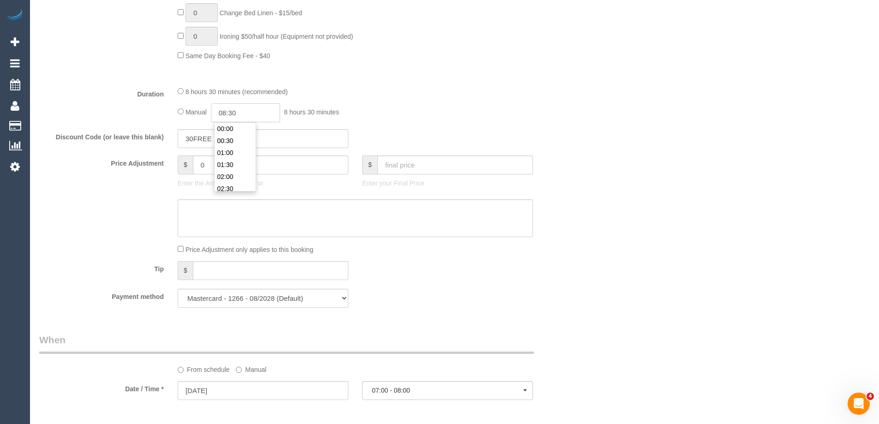
click at [245, 114] on input "08:30" at bounding box center [245, 112] width 69 height 19
type input "03:30"
click at [233, 127] on li "03:30" at bounding box center [234, 131] width 41 height 12
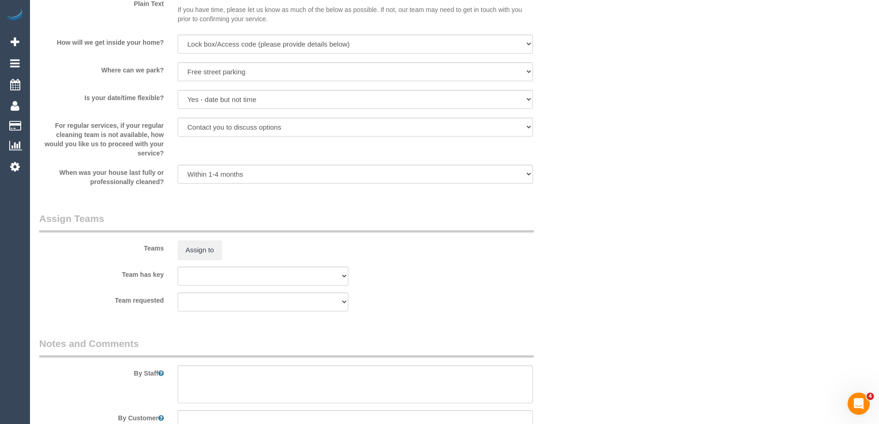
select select "spot13"
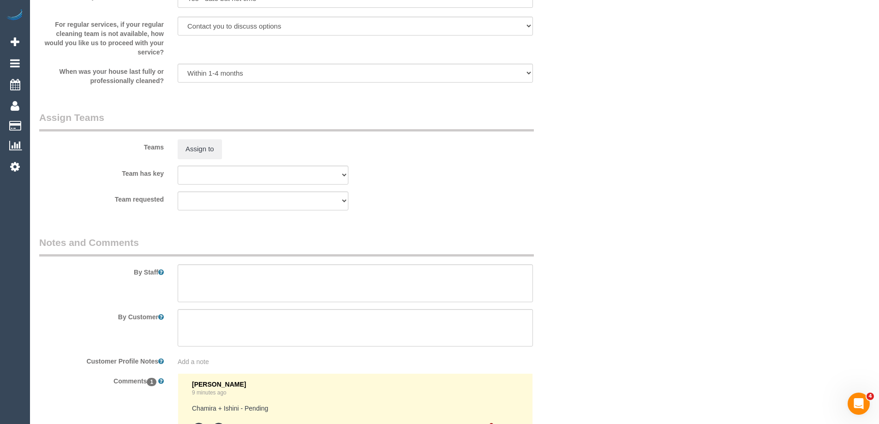
scroll to position [1429, 0]
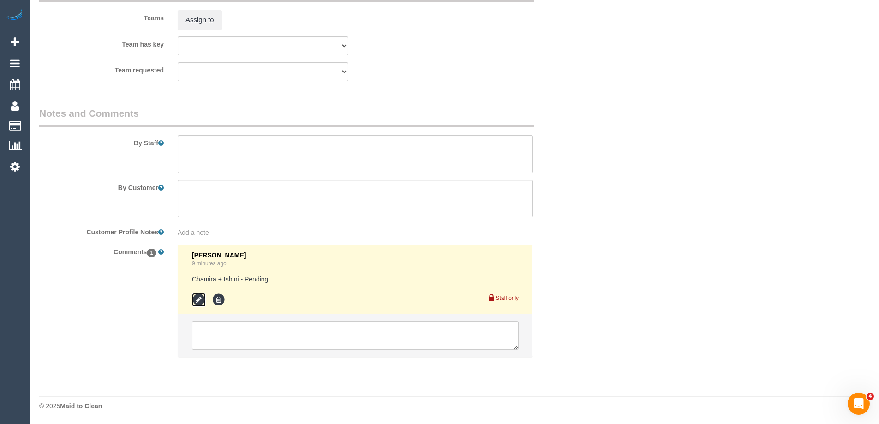
click at [199, 297] on icon at bounding box center [199, 300] width 14 height 14
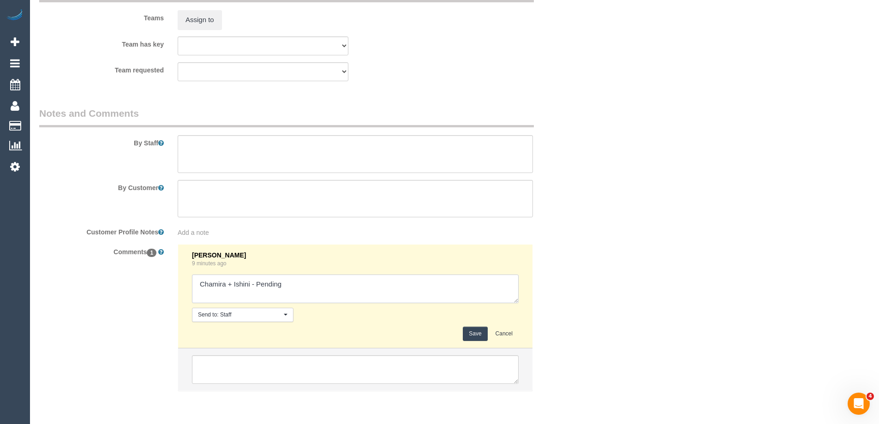
drag, startPoint x: 257, startPoint y: 285, endPoint x: 386, endPoint y: 283, distance: 128.7
click at [386, 283] on textarea at bounding box center [355, 288] width 327 height 29
type textarea "Chamira + Ishini - Confirmed"
click at [465, 334] on button "Save" at bounding box center [475, 334] width 24 height 14
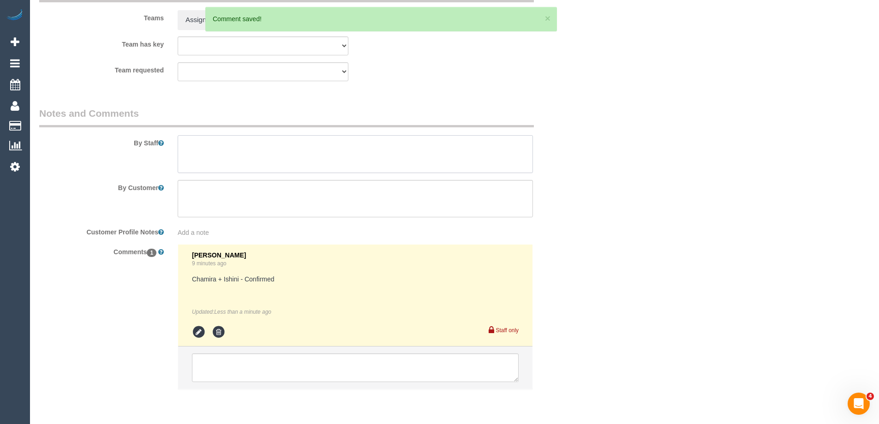
click at [232, 149] on textarea at bounding box center [355, 154] width 355 height 38
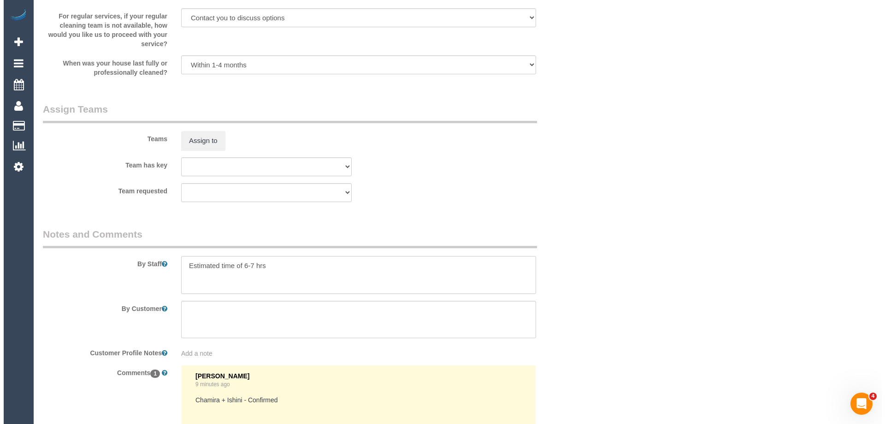
scroll to position [1291, 0]
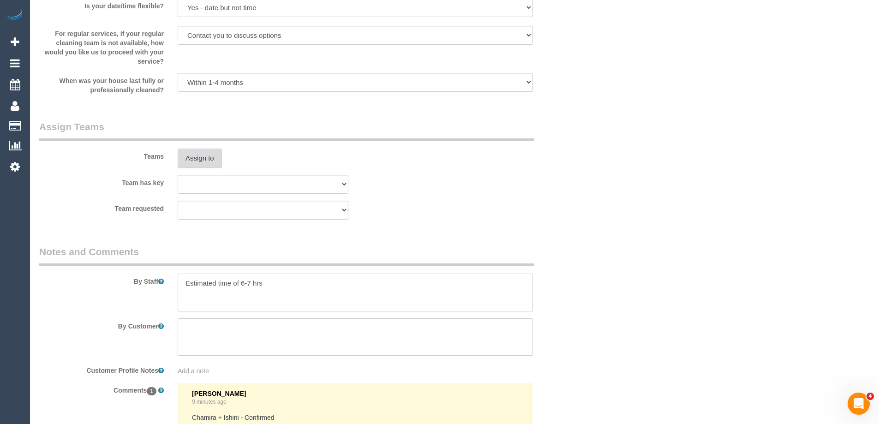
type textarea "Estimated time of 6-7 hrs"
click at [207, 156] on button "Assign to" at bounding box center [200, 157] width 44 height 19
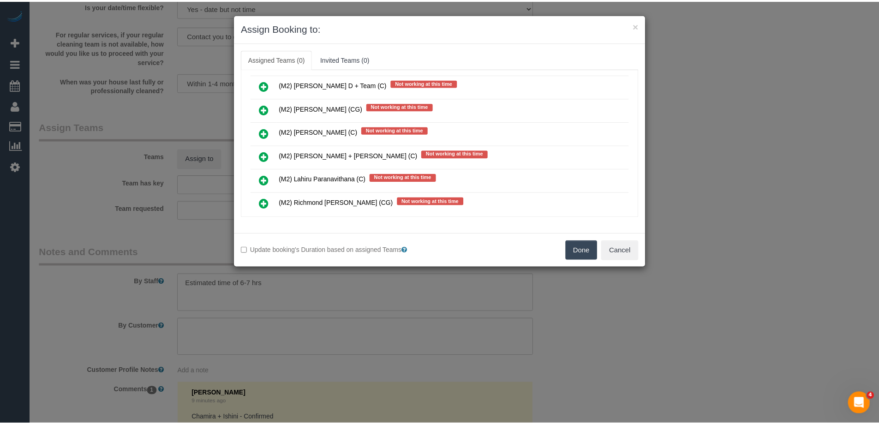
scroll to position [2168, 0]
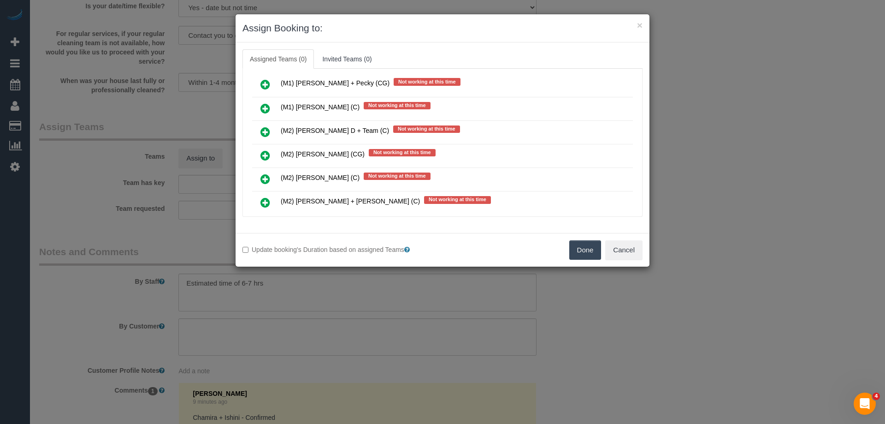
click at [579, 254] on button "Done" at bounding box center [586, 249] width 32 height 19
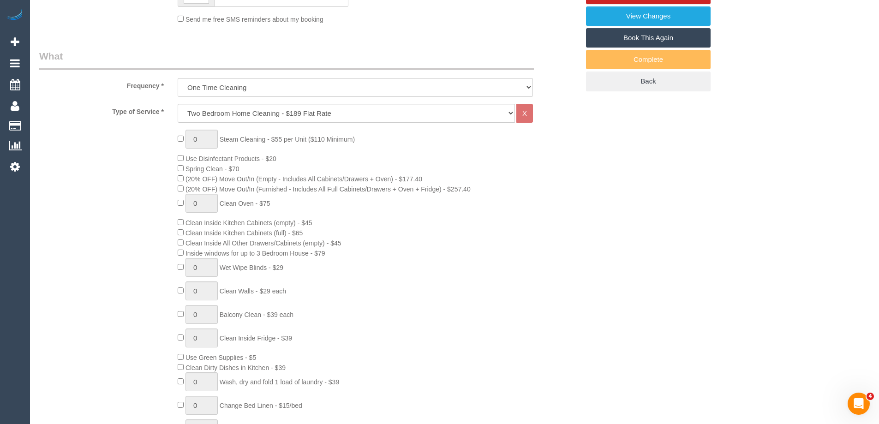
scroll to position [0, 0]
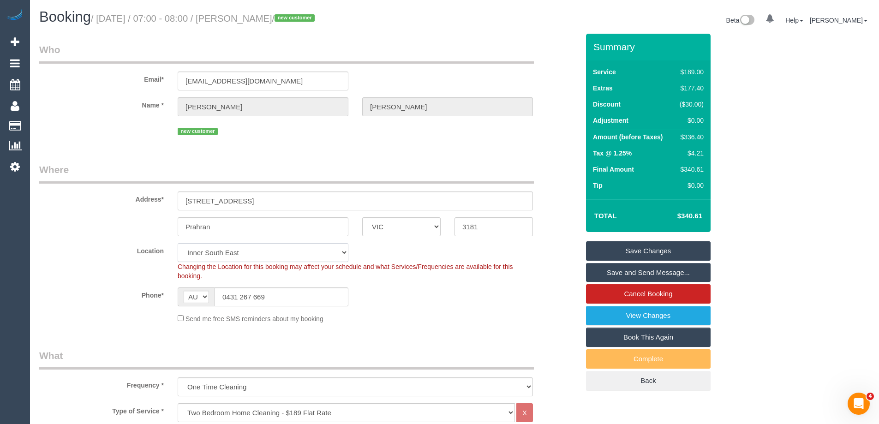
click at [204, 252] on select "Office City East (North) East (South) Inner East Inner North (East) Inner North…" at bounding box center [263, 252] width 171 height 19
select select "50"
click at [178, 243] on select "Office City East (North) East (South) Inner East Inner North (East) Inner North…" at bounding box center [263, 252] width 171 height 19
select select "object:4632"
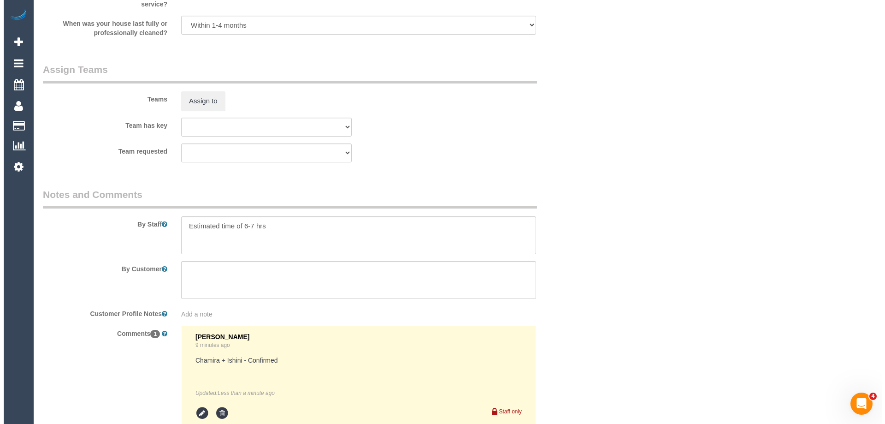
scroll to position [1430, 0]
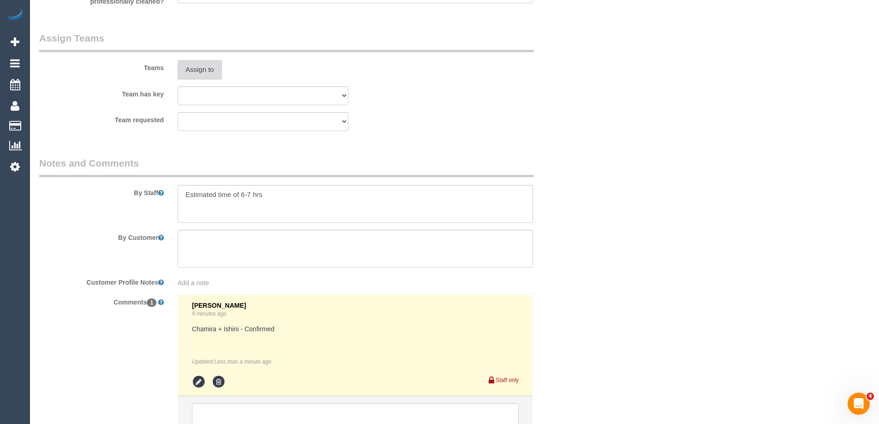
click at [195, 70] on button "Assign to" at bounding box center [200, 69] width 44 height 19
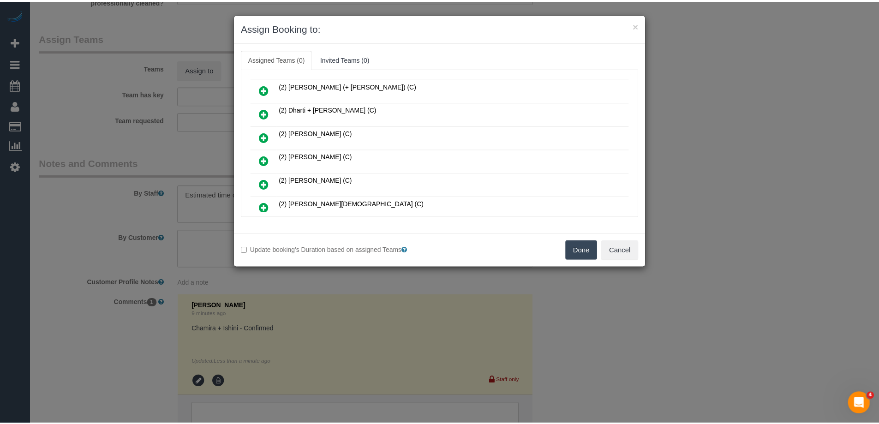
scroll to position [0, 0]
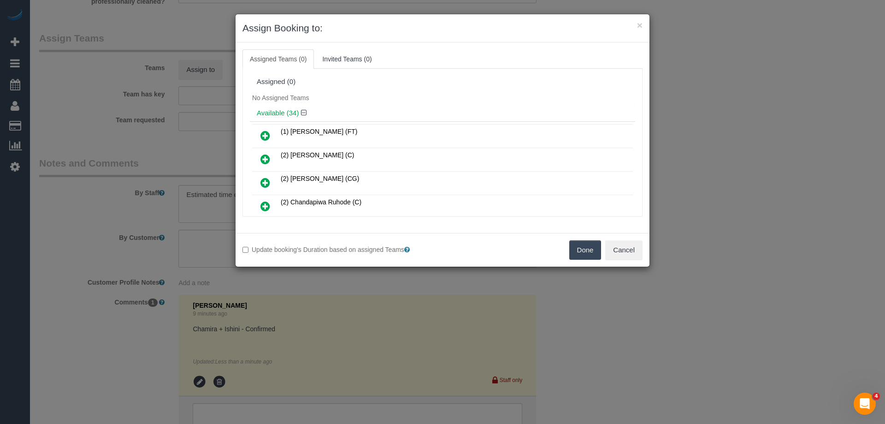
click at [580, 250] on button "Done" at bounding box center [586, 249] width 32 height 19
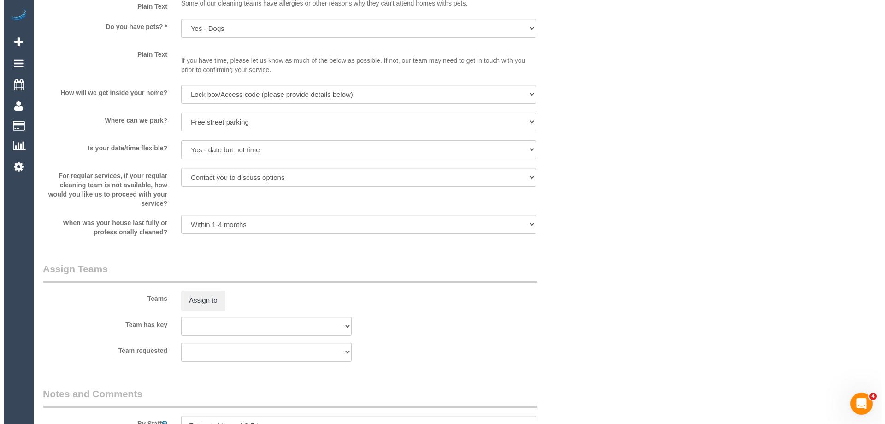
scroll to position [1384, 0]
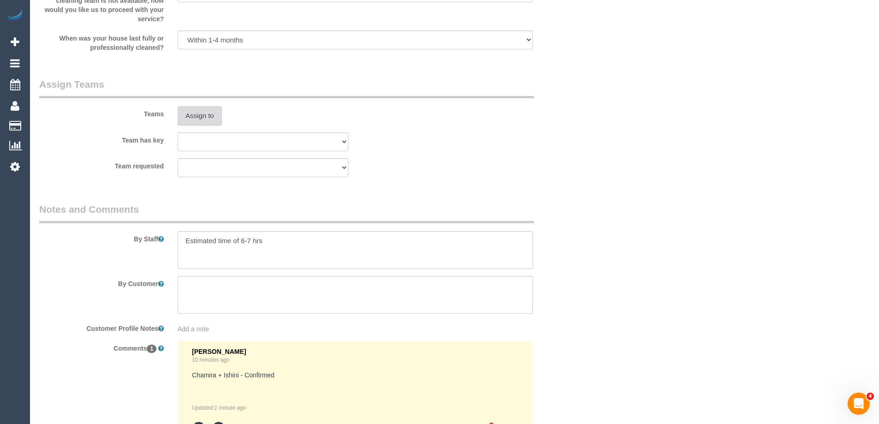
click at [201, 118] on button "Assign to" at bounding box center [200, 115] width 44 height 19
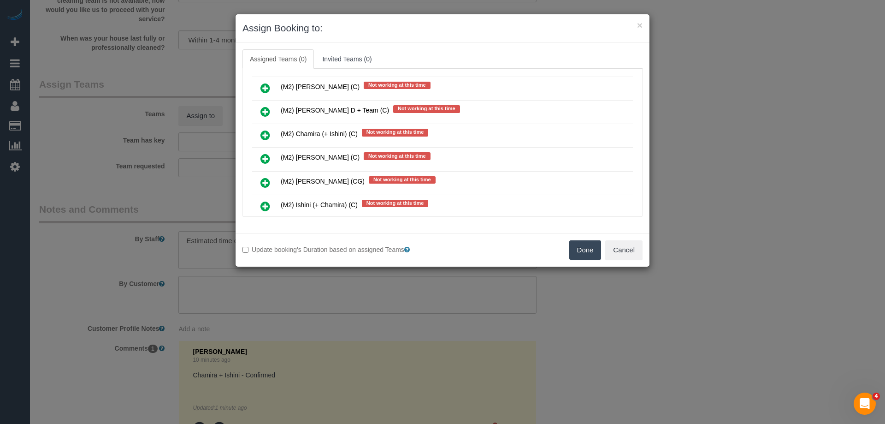
scroll to position [5073, 0]
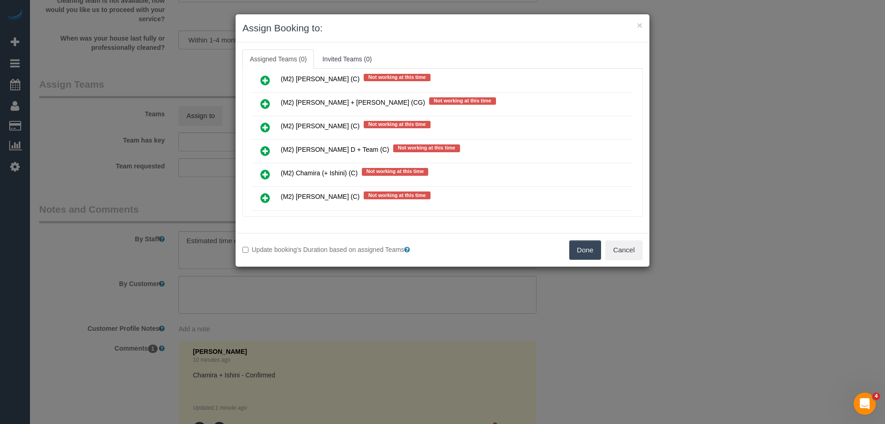
click at [267, 174] on icon at bounding box center [266, 174] width 10 height 11
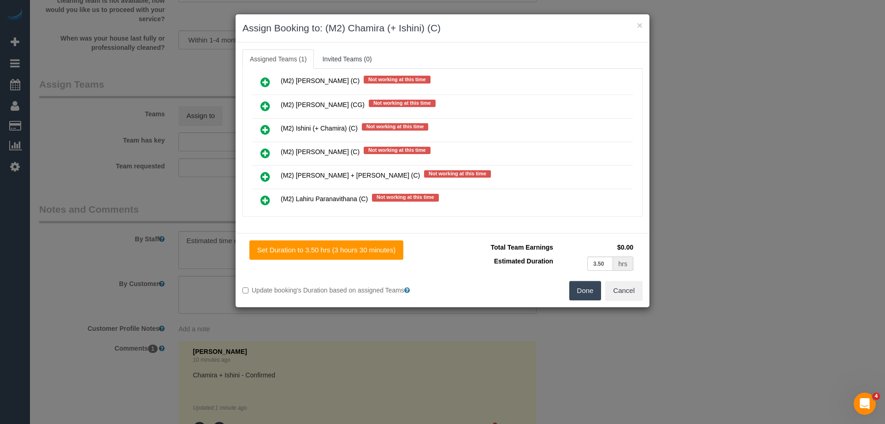
click at [265, 126] on icon at bounding box center [266, 129] width 10 height 11
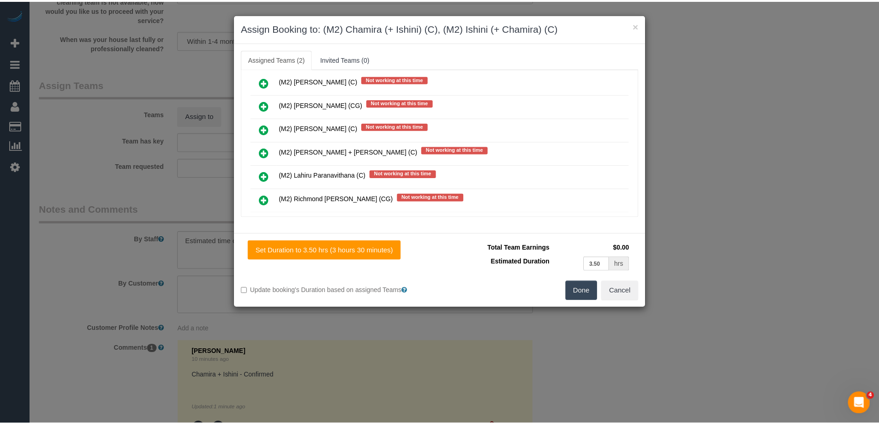
scroll to position [0, 0]
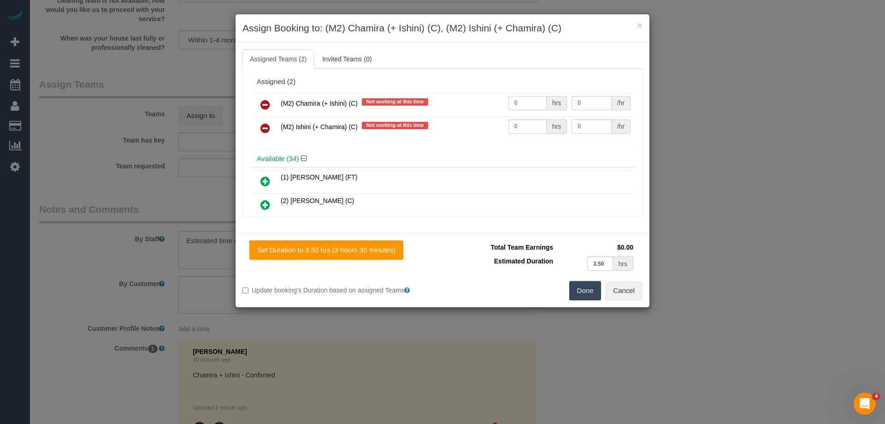
drag, startPoint x: 529, startPoint y: 102, endPoint x: 455, endPoint y: 101, distance: 74.7
click at [472, 102] on tr "(M2) Chamira (+ Ishini) (C) Not working at this time 0 hrs 0 /hr" at bounding box center [442, 105] width 381 height 24
type input "1"
drag, startPoint x: 519, startPoint y: 129, endPoint x: 501, endPoint y: 117, distance: 21.4
click at [451, 127] on tr "(M2) Ishini (+ Chamira) (C) Not working at this time 0 hrs 0 /hr" at bounding box center [442, 129] width 381 height 24
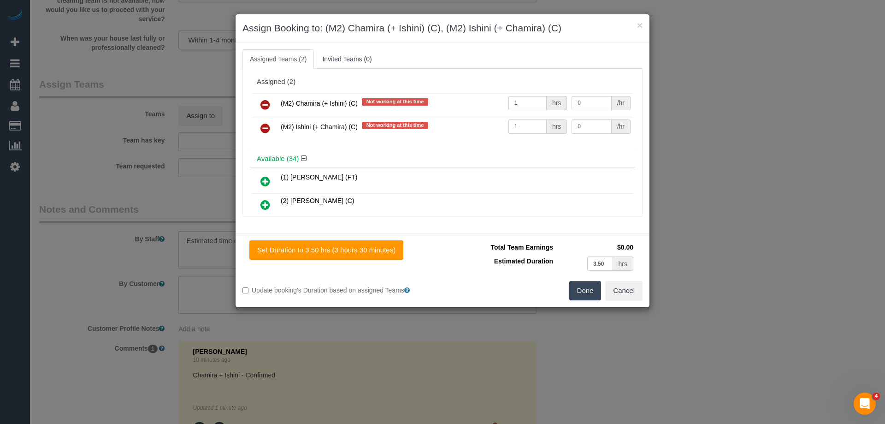
type input "1"
drag, startPoint x: 576, startPoint y: 102, endPoint x: 519, endPoint y: 102, distance: 56.7
click at [520, 102] on tr "(M2) Chamira (+ Ishini) (C) Not working at this time 1 hrs 0 /hr" at bounding box center [442, 105] width 381 height 24
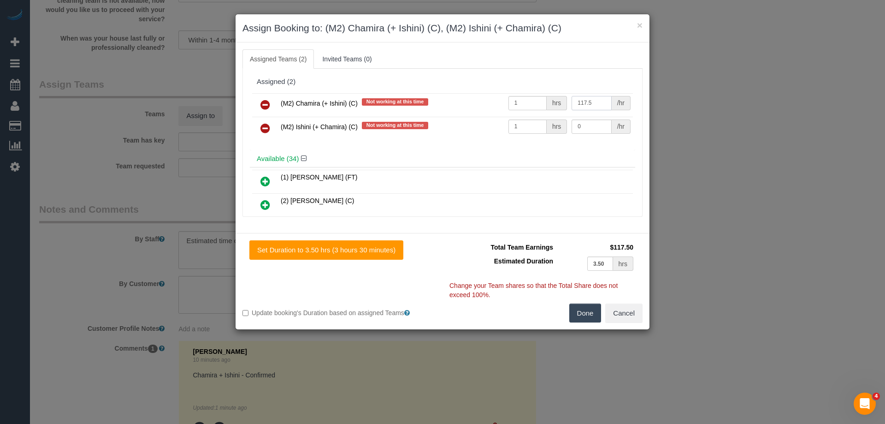
type input "117.5"
drag, startPoint x: 587, startPoint y: 124, endPoint x: 539, endPoint y: 124, distance: 48.0
click at [540, 124] on tr "(M2) Ishini (+ Chamira) (C) Not working at this time 1 hrs 0 /hr" at bounding box center [442, 129] width 381 height 24
type input "117.5"
click at [586, 318] on button "Done" at bounding box center [586, 312] width 32 height 19
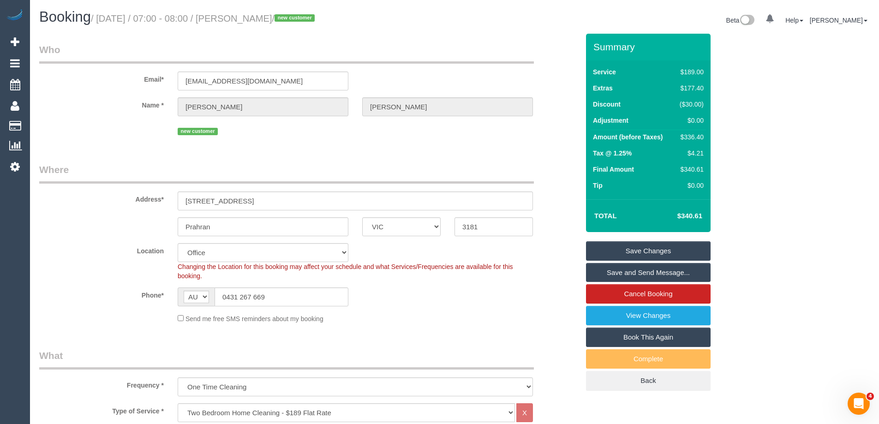
drag, startPoint x: 306, startPoint y: 21, endPoint x: 254, endPoint y: 18, distance: 52.2
click at [254, 18] on small "/ September 08, 2025 / 07:00 - 08:00 / Sarah Bryan / new customer" at bounding box center [204, 18] width 226 height 10
copy small "Sarah Bryan"
click at [631, 269] on link "Save and Send Message..." at bounding box center [648, 272] width 125 height 19
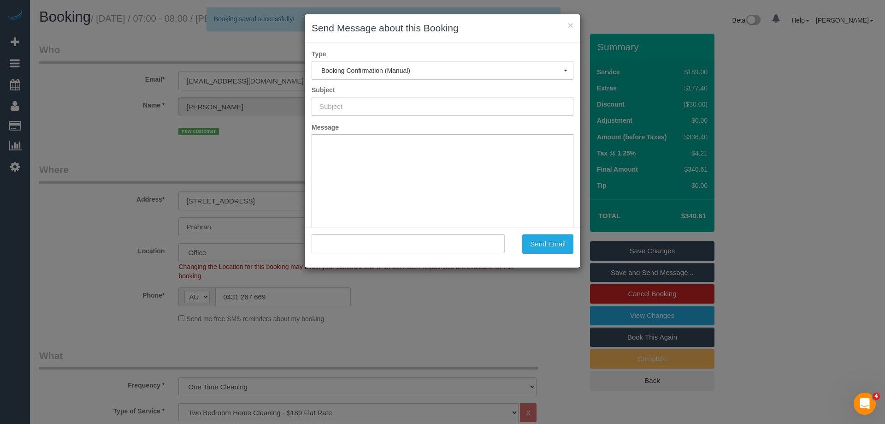
type input "Booking Confirmed"
type input ""Sarah Bryan" <sarahmariebryan@gmail.com>"
click at [548, 248] on button "Send Email" at bounding box center [548, 243] width 51 height 19
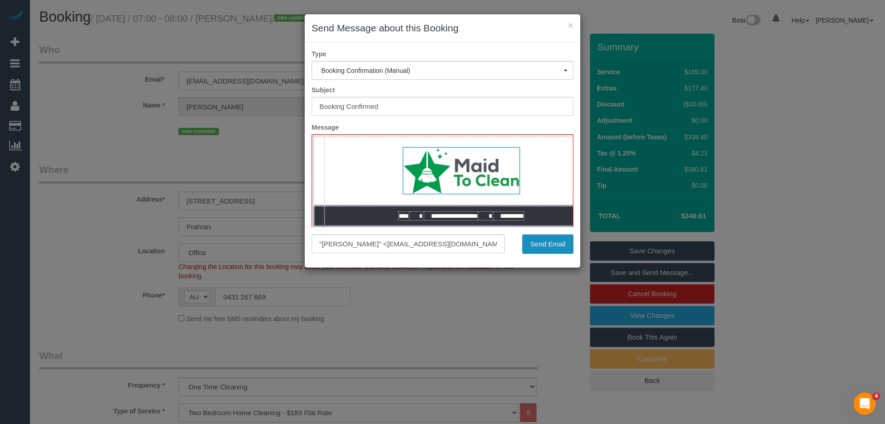
click at [541, 246] on button "Send Email" at bounding box center [548, 243] width 51 height 19
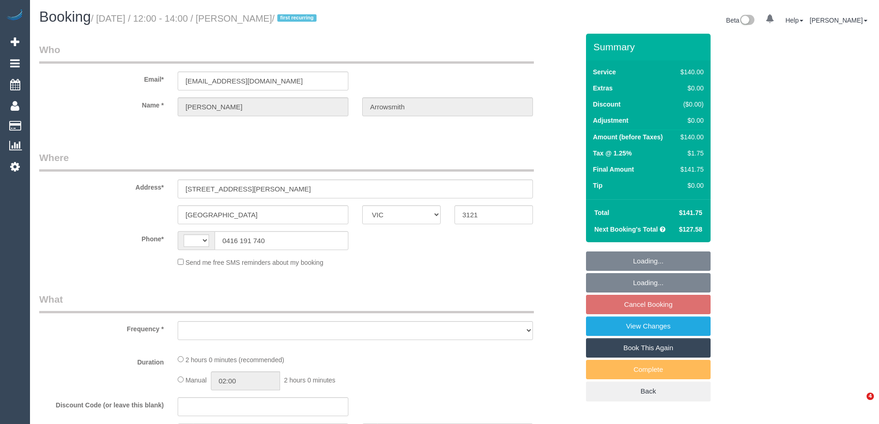
select select "VIC"
select select "string:AU"
select select "string:stripe-pm_1P9euK2GScqysDRV1jfhdYhY"
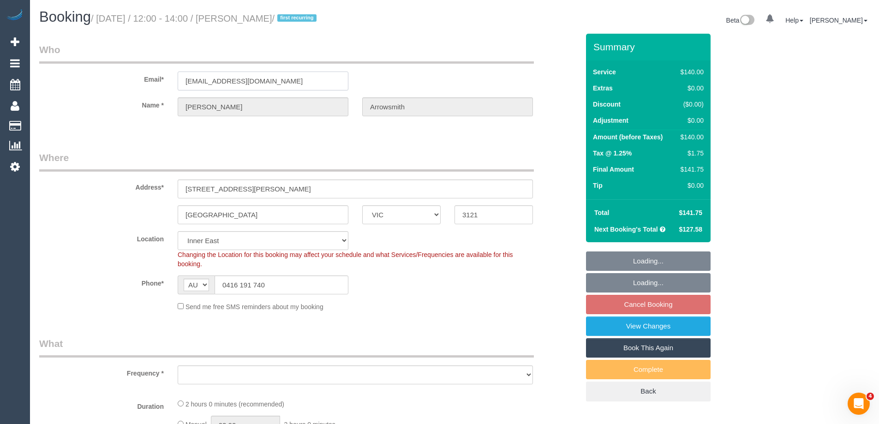
select select "object:1475"
select select "number:27"
select select "number:14"
select select "number:19"
select select "number:24"
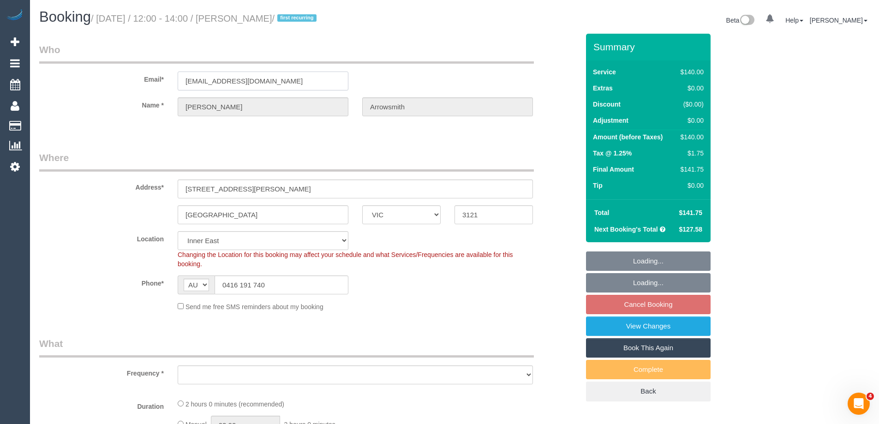
select select "number:35"
select select "number:12"
select select "spot3"
drag, startPoint x: 289, startPoint y: 81, endPoint x: 94, endPoint y: 74, distance: 195.2
click at [96, 73] on div "Email* alexisgarrowsmith@gmail.com" at bounding box center [308, 67] width 553 height 48
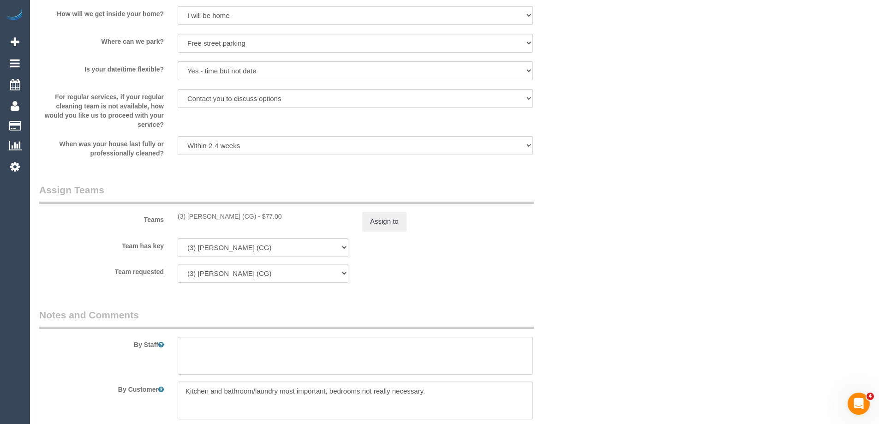
scroll to position [1323, 0]
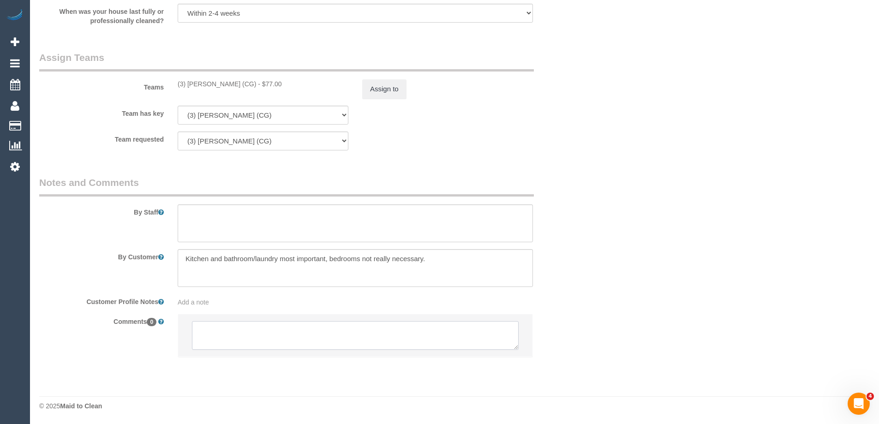
click at [265, 347] on textarea at bounding box center [355, 335] width 327 height 29
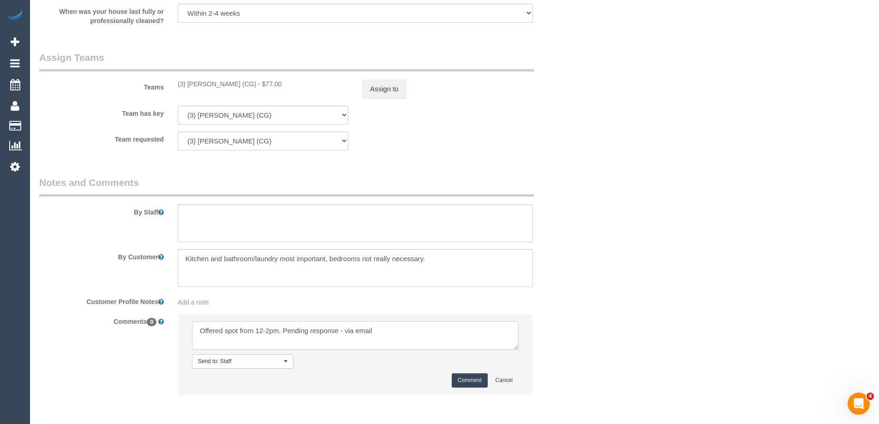
type textarea "Offered spot from 12-2pm. Pending response - via email"
click at [463, 376] on button "Comment" at bounding box center [469, 380] width 36 height 14
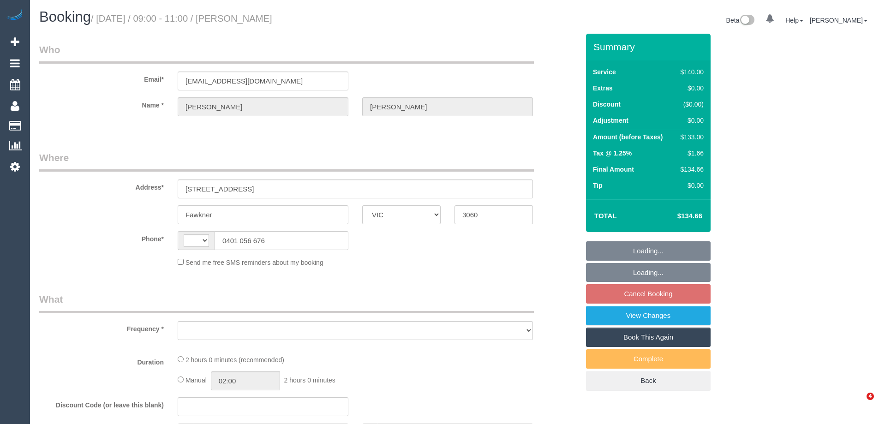
select select "VIC"
select select "string:AU"
select select "object:528"
select select "string:stripe-pm_1K1Pk02GScqysDRVcPa6dNcK"
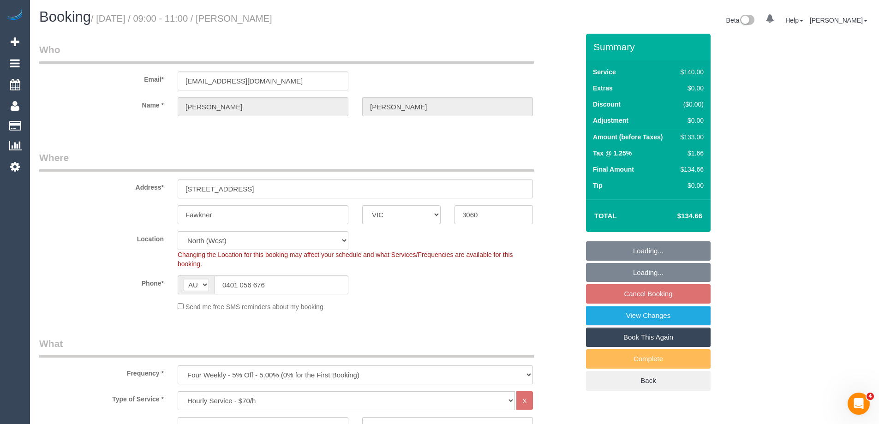
select select "number:27"
select select "number:14"
select select "number:19"
select select "number:22"
select select "number:12"
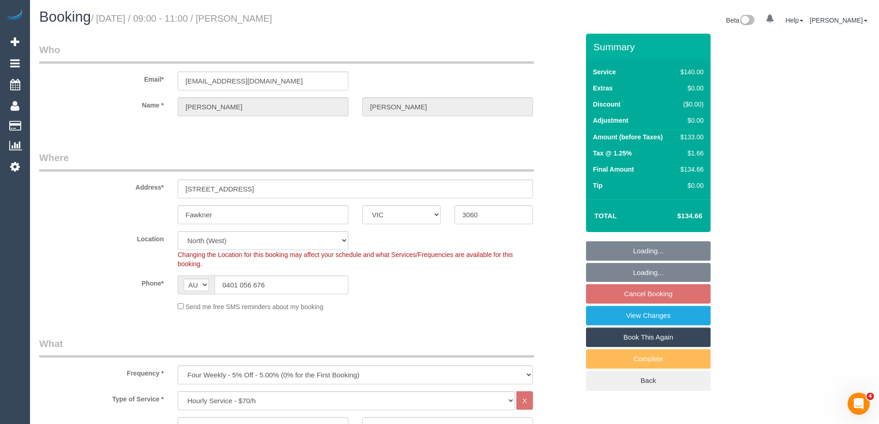
select select "object:1563"
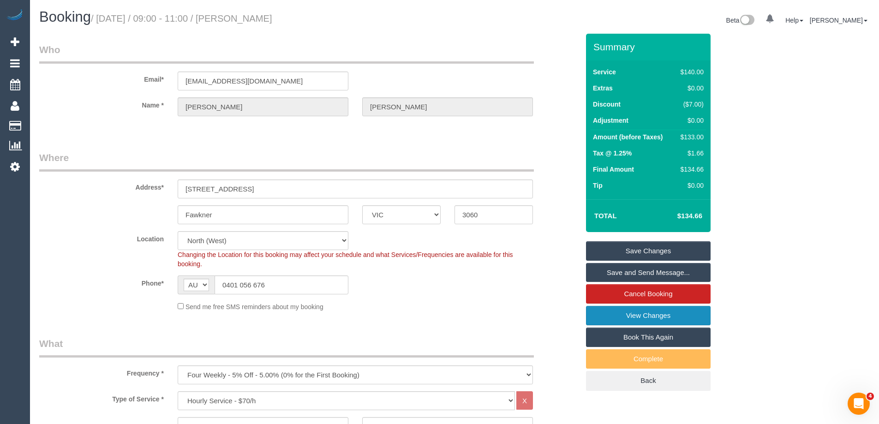
click at [638, 315] on link "View Changes" at bounding box center [648, 315] width 125 height 19
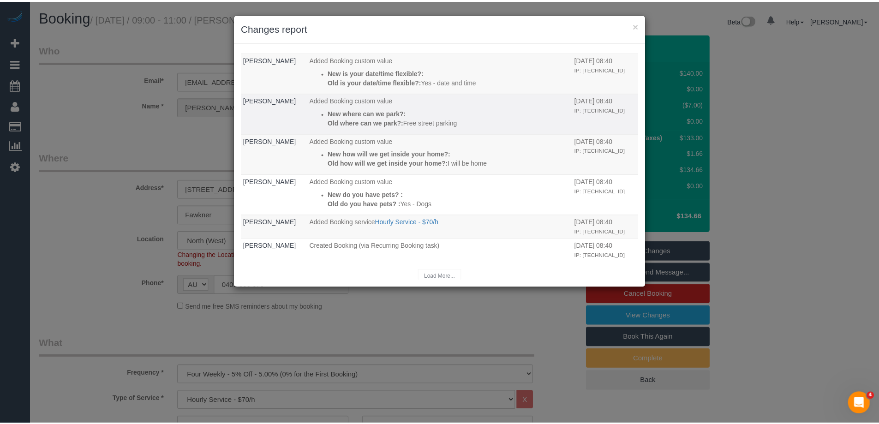
scroll to position [129, 0]
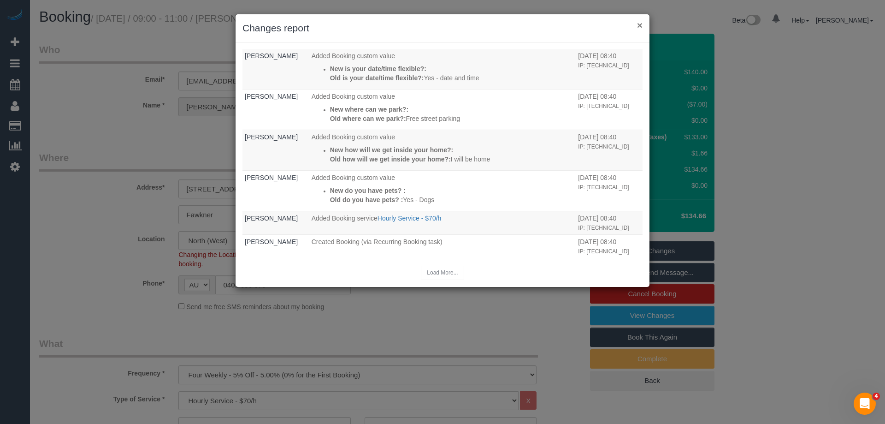
click at [641, 23] on button "×" at bounding box center [640, 25] width 6 height 10
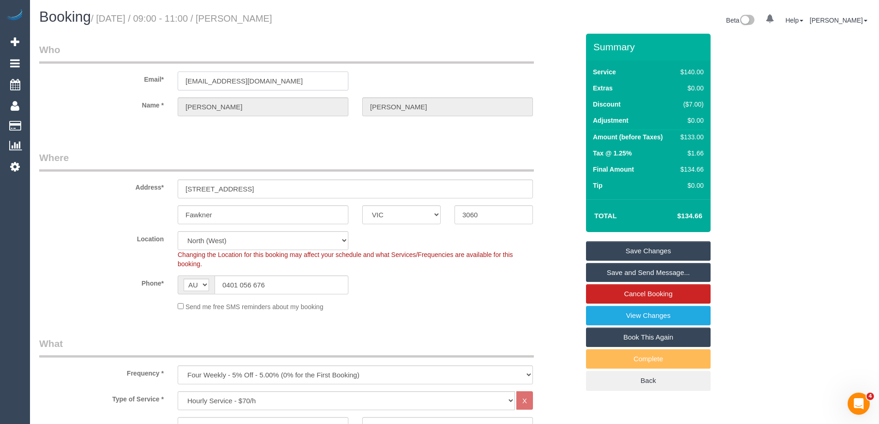
drag, startPoint x: 297, startPoint y: 77, endPoint x: 138, endPoint y: 84, distance: 159.7
click at [143, 81] on div "Email* monicat23b@gmail.com" at bounding box center [308, 67] width 553 height 48
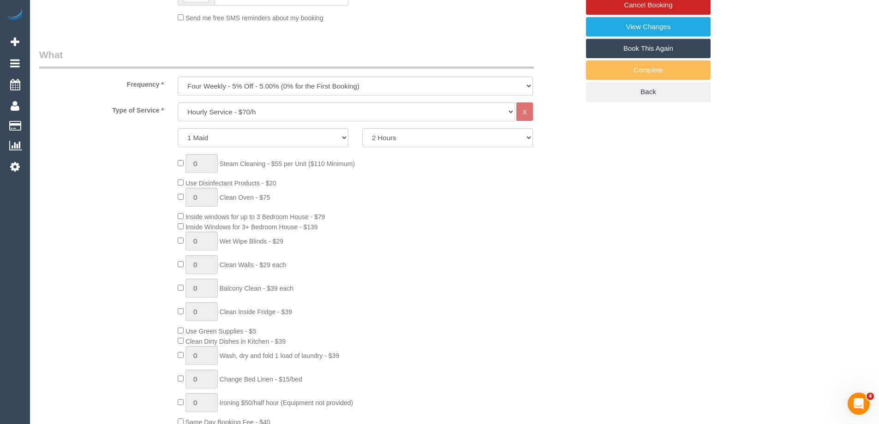
scroll to position [1396, 0]
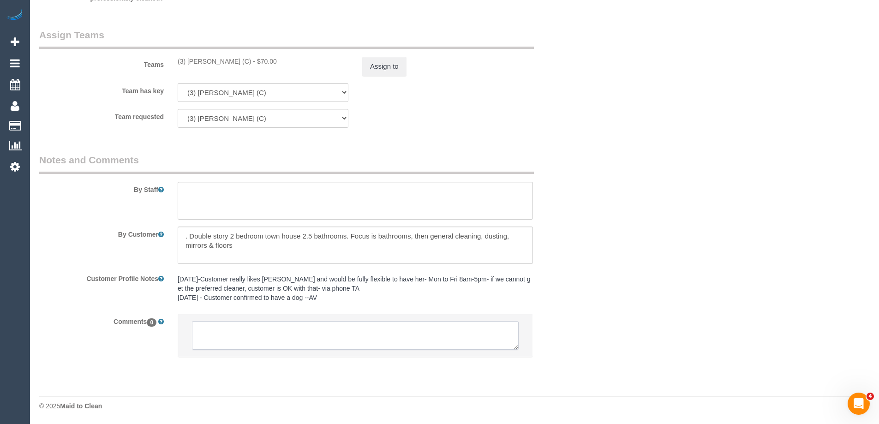
click at [243, 344] on textarea at bounding box center [355, 335] width 327 height 29
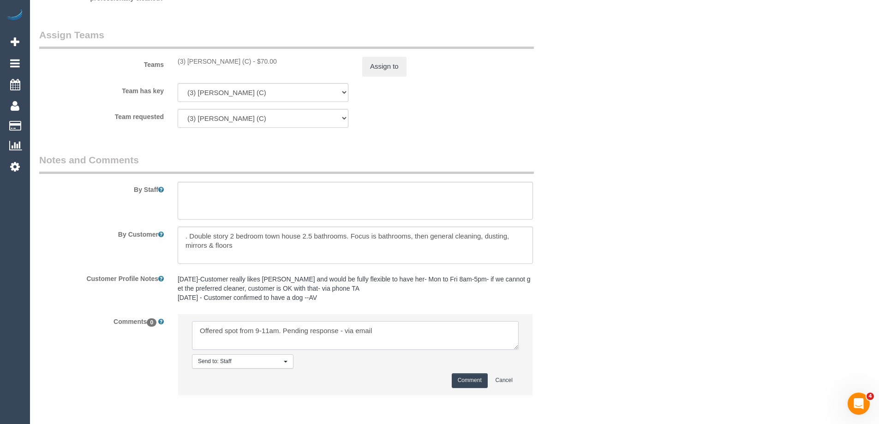
type textarea "Offered spot from 9-11am. Pending response - via email"
click at [479, 378] on button "Comment" at bounding box center [469, 380] width 36 height 14
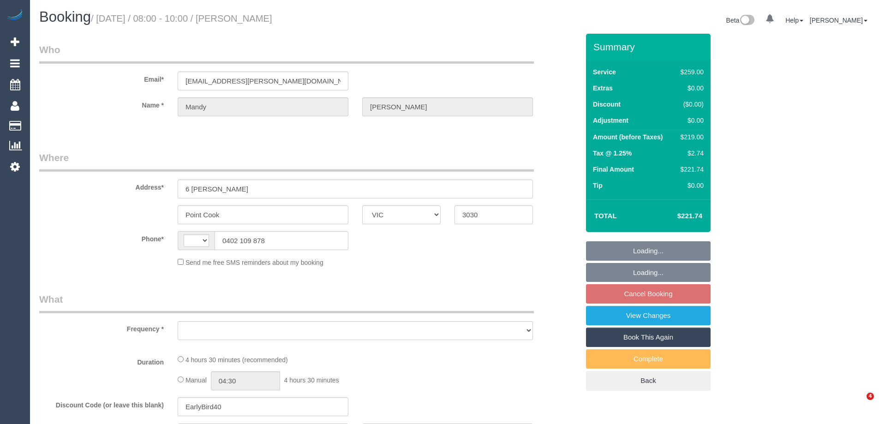
select select "VIC"
select select "string:AU"
select select "object:522"
select select "string:stripe-pm_1QyNxO2GScqysDRVICVBsnbp"
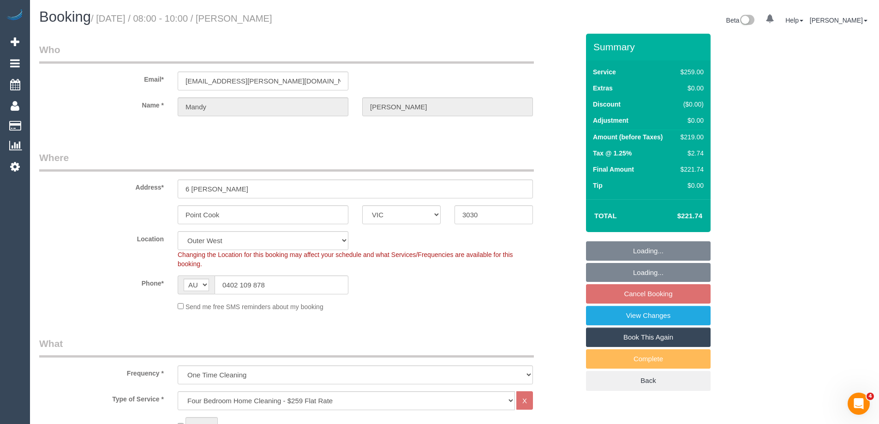
select select "object:771"
select select "number:27"
select select "number:14"
select select "number:19"
select select "number:22"
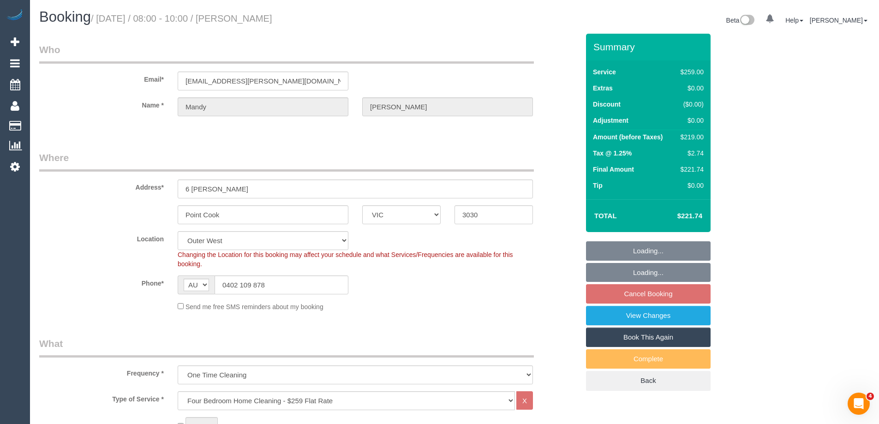
select select "spot1"
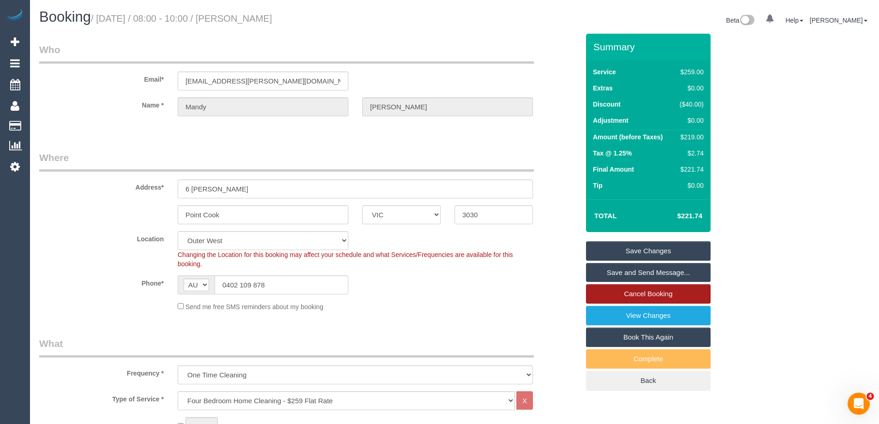
click at [615, 295] on link "Cancel Booking" at bounding box center [648, 293] width 125 height 19
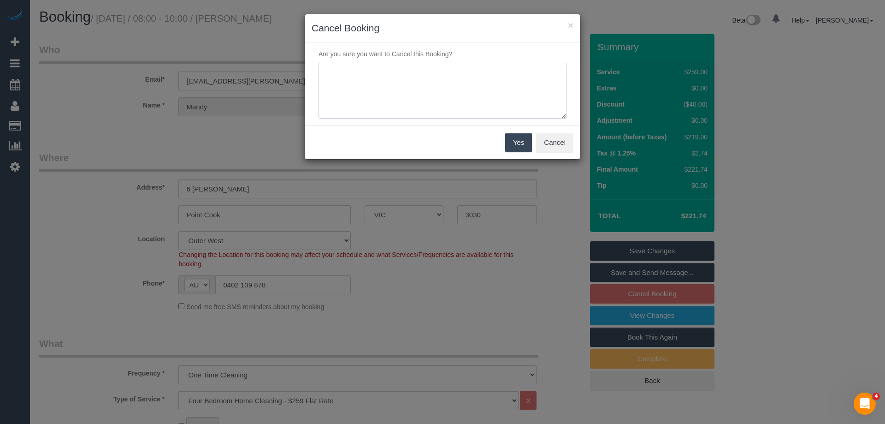
click at [394, 106] on textarea at bounding box center [443, 91] width 248 height 56
type textarea "Customer requested to cancel as have no availability in the area - via phone SC"
click at [516, 138] on button "Yes" at bounding box center [518, 142] width 27 height 19
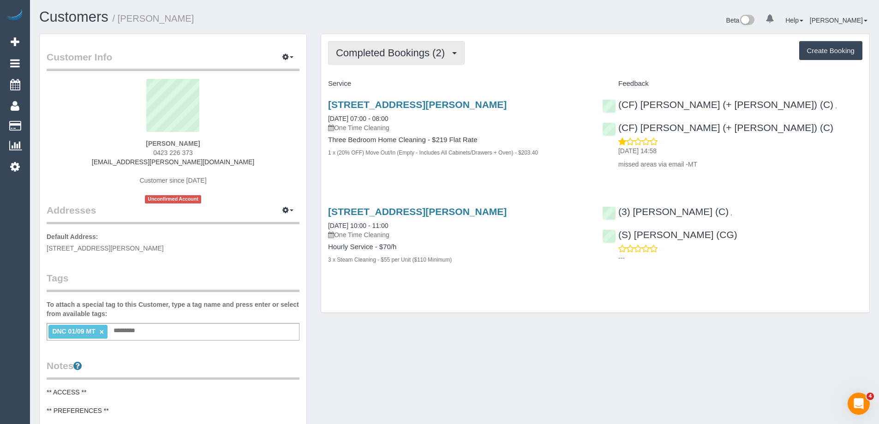
click at [383, 57] on span "Completed Bookings (2)" at bounding box center [392, 53] width 113 height 12
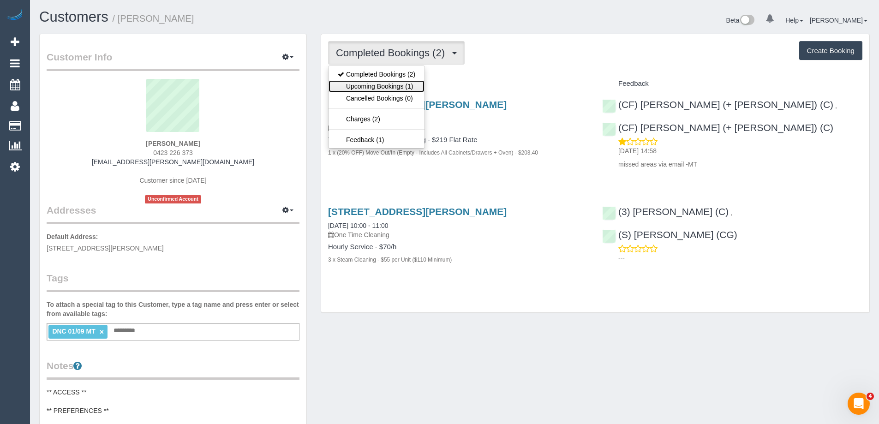
click at [385, 84] on link "Upcoming Bookings (1)" at bounding box center [376, 86] width 96 height 12
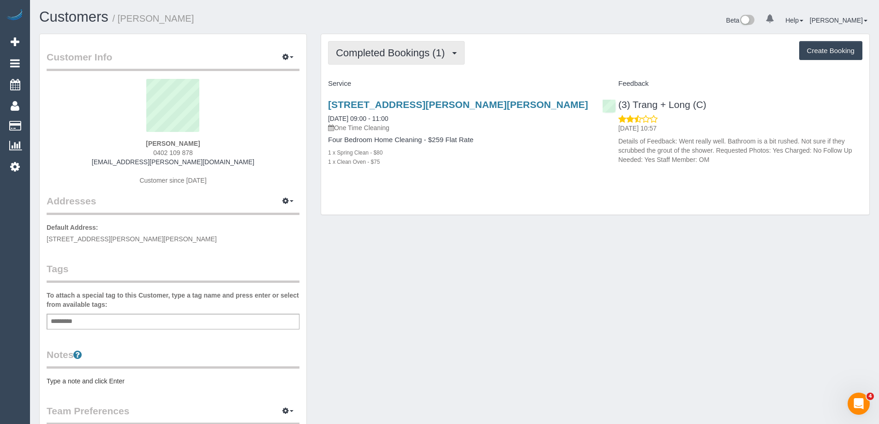
click at [402, 54] on span "Completed Bookings (1)" at bounding box center [392, 53] width 113 height 12
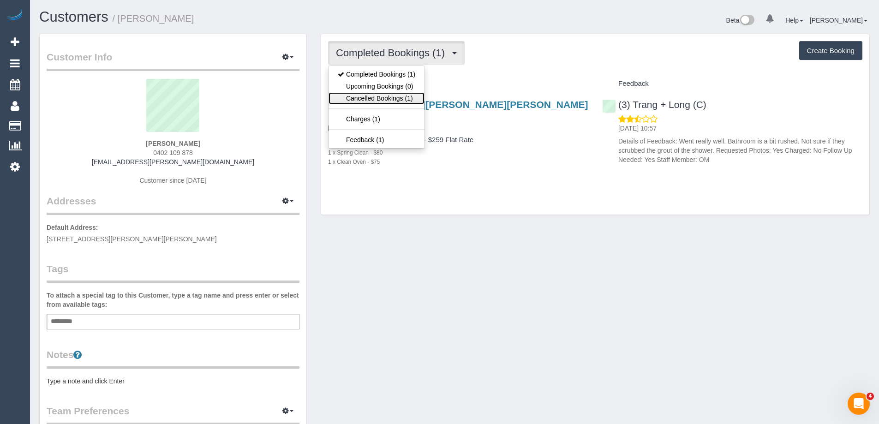
click at [387, 97] on link "Cancelled Bookings (1)" at bounding box center [376, 98] width 96 height 12
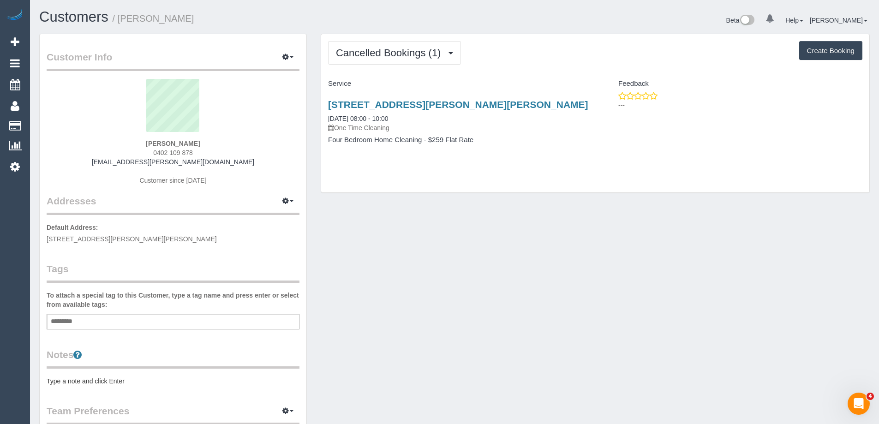
click at [829, 51] on button "Create Booking" at bounding box center [830, 50] width 63 height 19
select select "VIC"
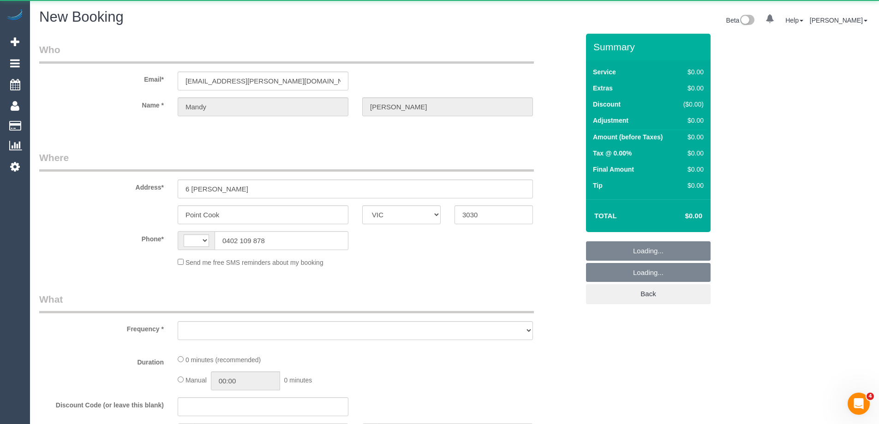
select select "string:stripe-pm_1QyNxO2GScqysDRVICVBsnbp"
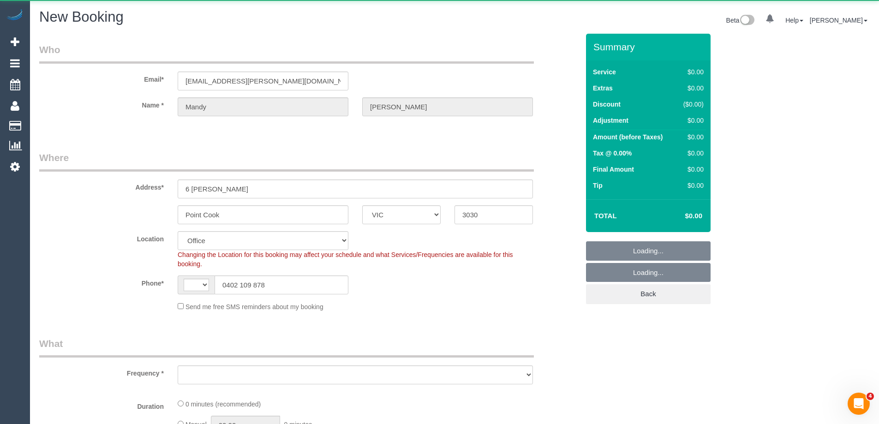
select select "string:AU"
select select "object:474"
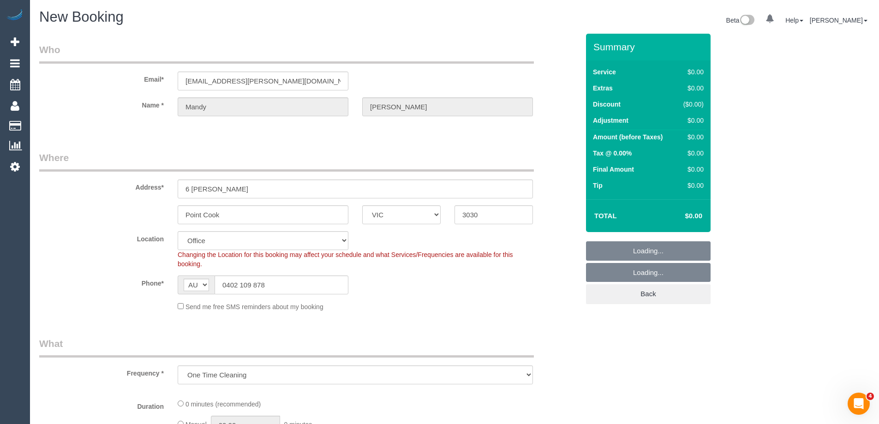
select select "53"
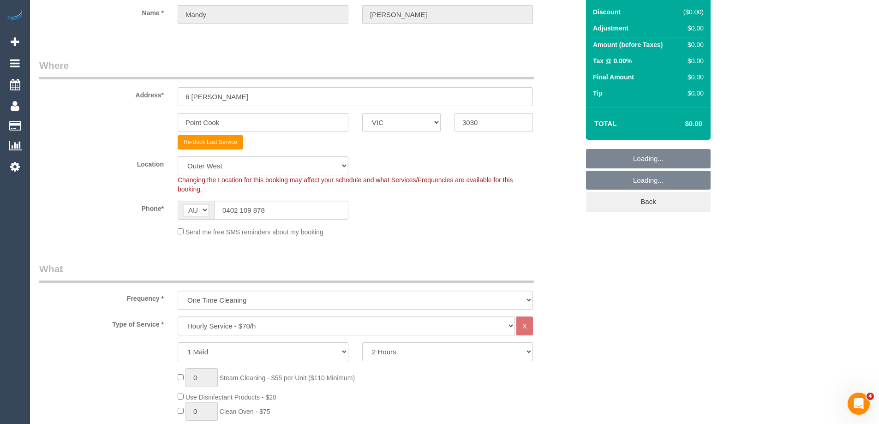
select select "object:2317"
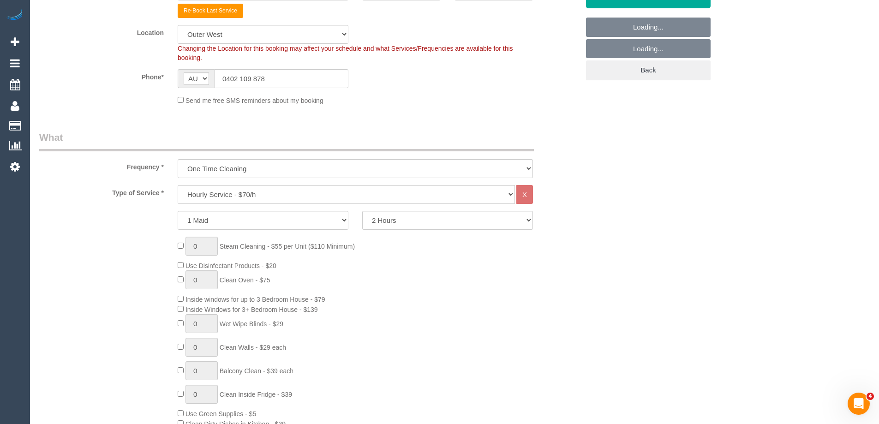
scroll to position [277, 0]
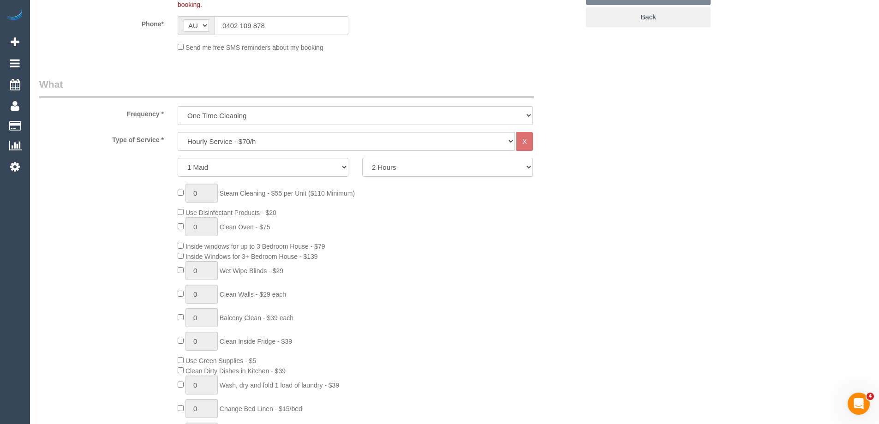
click at [413, 169] on select "2 Hours 2.5 Hours 3 Hours 3.5 Hours 4 Hours 4.5 Hours 5 Hours 5.5 Hours 6 Hours…" at bounding box center [447, 167] width 171 height 19
select select "180"
click at [362, 158] on select "2 Hours 2.5 Hours 3 Hours 3.5 Hours 4 Hours 4.5 Hours 5 Hours 5.5 Hours 6 Hours…" at bounding box center [447, 167] width 171 height 19
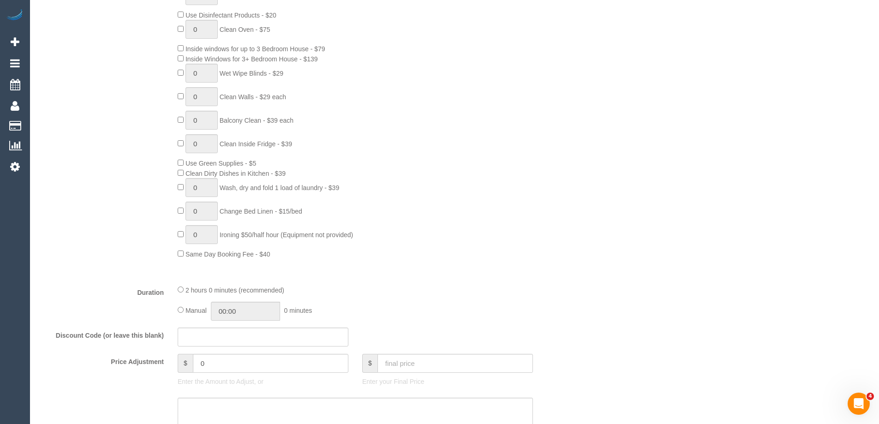
scroll to position [646, 0]
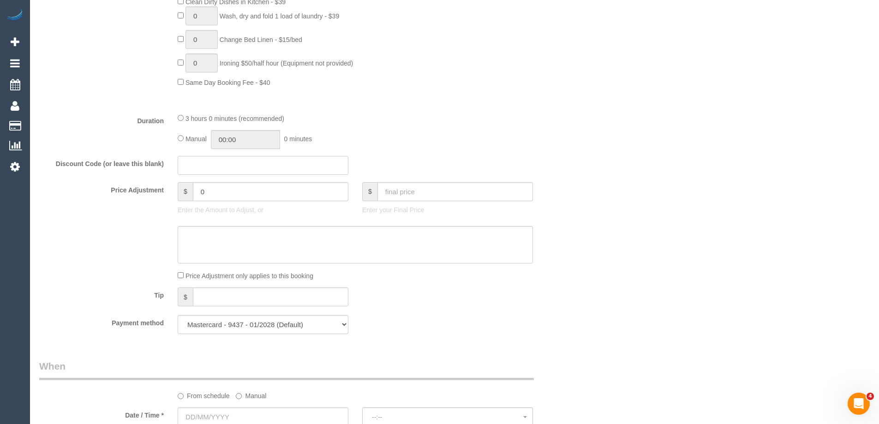
click at [203, 169] on input "text" at bounding box center [263, 165] width 171 height 19
type input "Early"
drag, startPoint x: 219, startPoint y: 191, endPoint x: 109, endPoint y: 185, distance: 109.9
click at [110, 186] on div "Price Adjustment $ 0 Enter the Amount to Adjust, or $ Enter your Final Price" at bounding box center [308, 200] width 553 height 37
type input "-40"
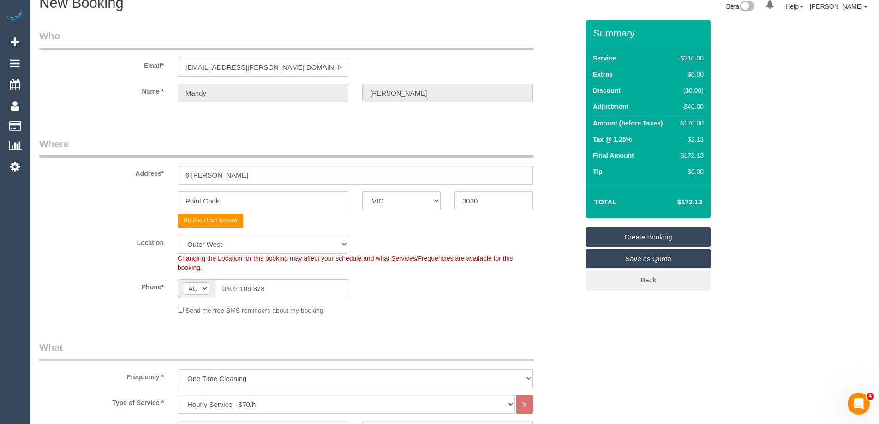
scroll to position [0, 0]
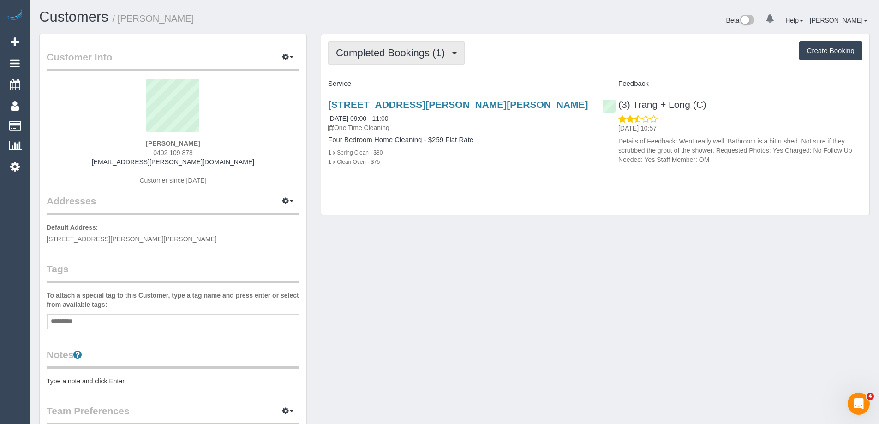
click at [399, 53] on span "Completed Bookings (1)" at bounding box center [392, 53] width 113 height 12
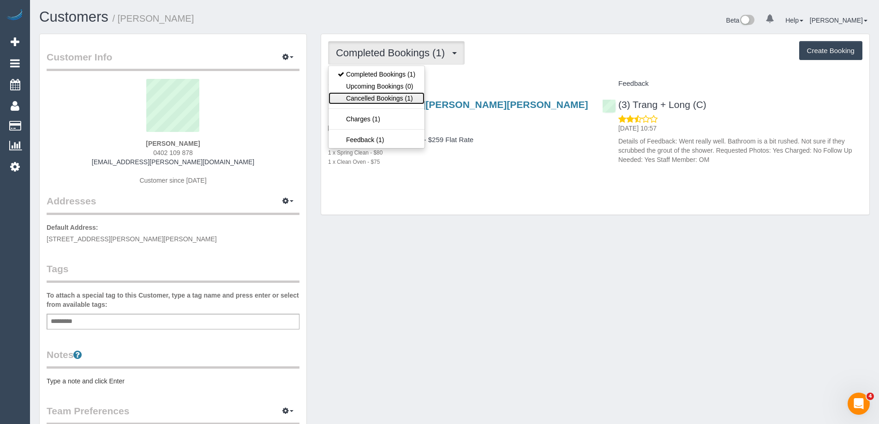
click at [382, 98] on link "Cancelled Bookings (1)" at bounding box center [376, 98] width 96 height 12
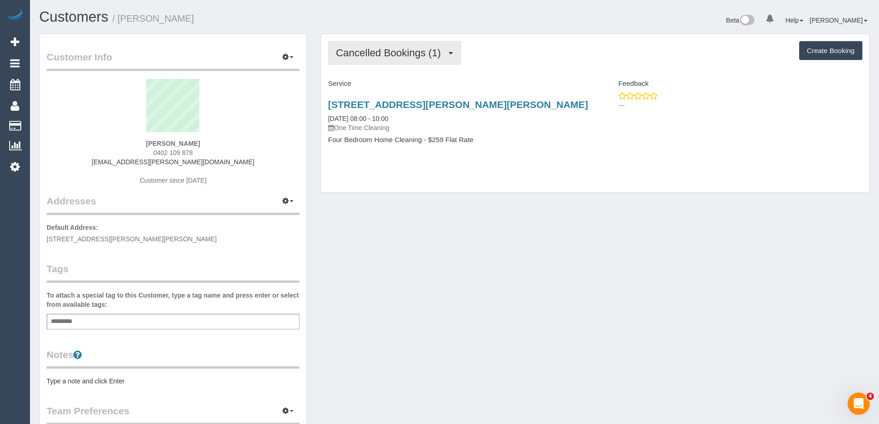
click at [379, 57] on span "Cancelled Bookings (1)" at bounding box center [390, 53] width 109 height 12
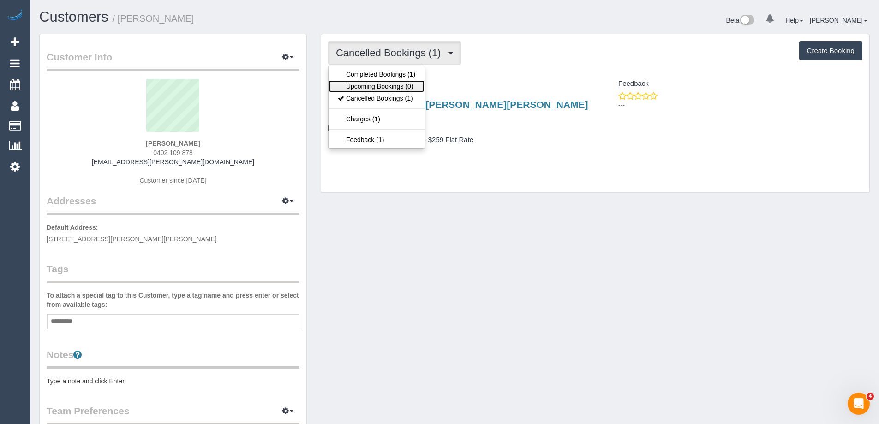
click at [390, 88] on link "Upcoming Bookings (0)" at bounding box center [376, 86] width 96 height 12
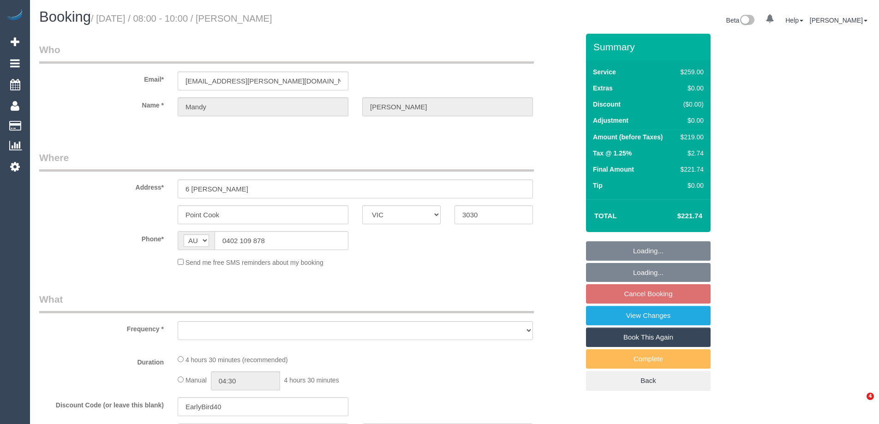
select select "VIC"
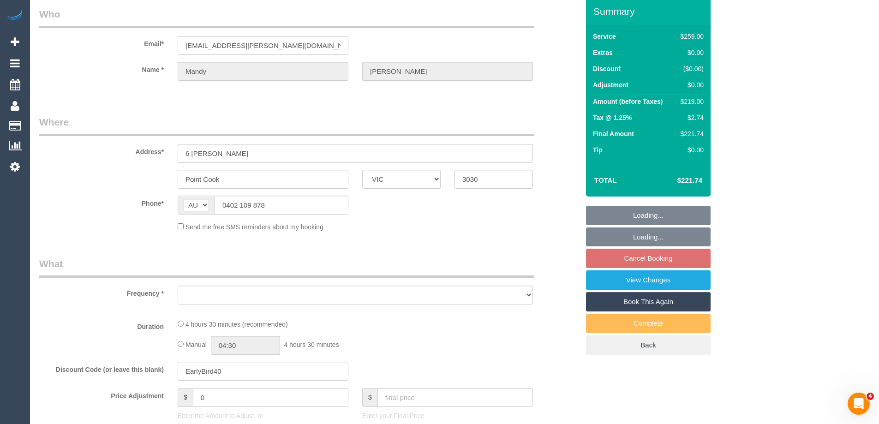
select select "string:stripe-pm_1QyNxO2GScqysDRVICVBsnbp"
select select "number:27"
select select "number:14"
select select "number:19"
select select "number:22"
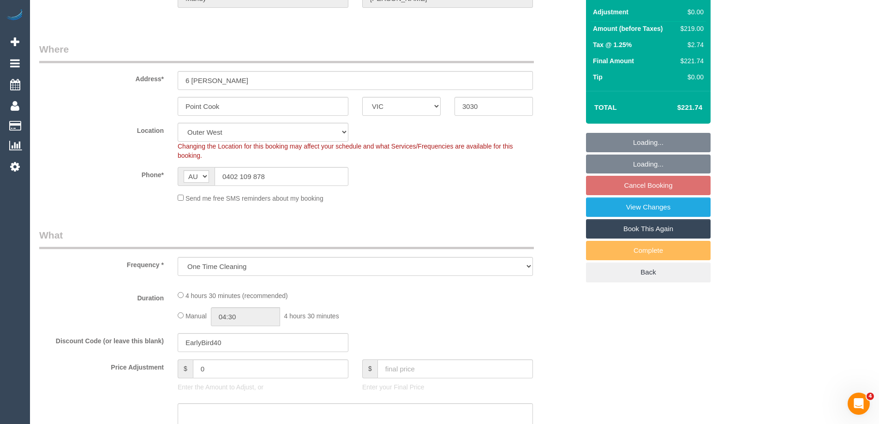
scroll to position [138, 0]
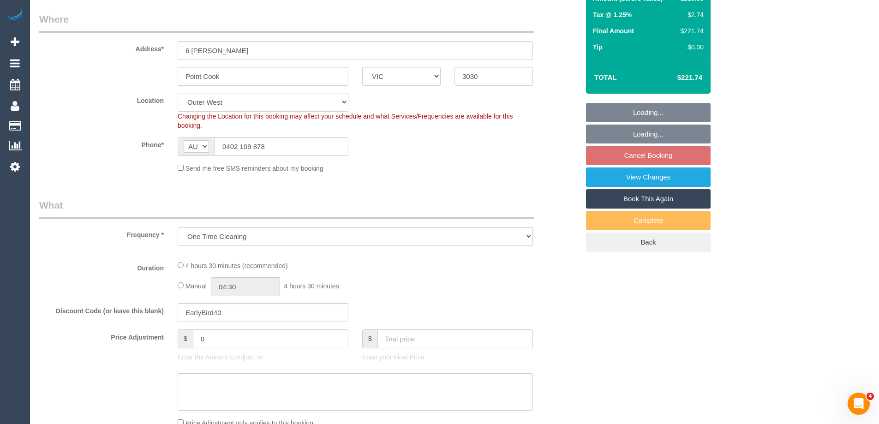
select select "object:771"
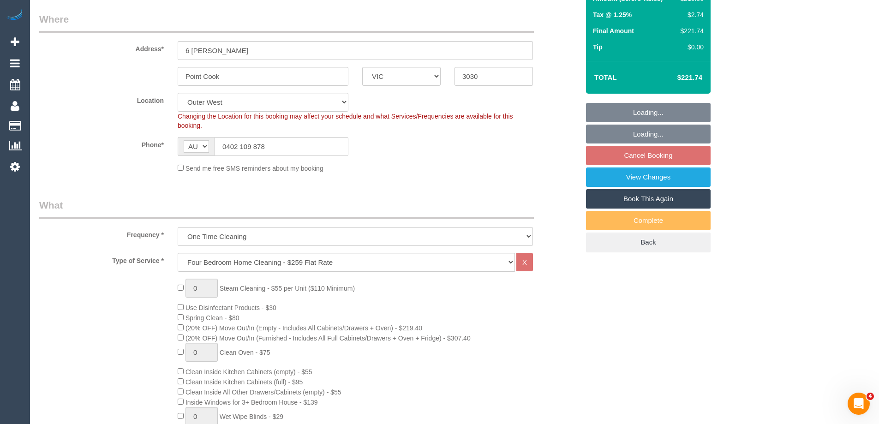
select select "spot1"
click at [203, 262] on select "Hourly Service - $70/h Hourly Service - $65/h Hourly Service - $60/h Hourly Ser…" at bounding box center [346, 262] width 337 height 19
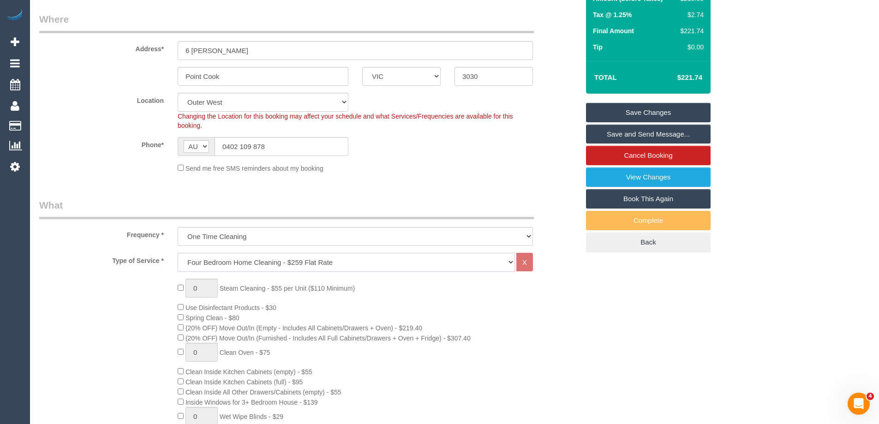
select select "209"
click at [178, 253] on select "Hourly Service - $70/h Hourly Service - $65/h Hourly Service - $60/h Hourly Ser…" at bounding box center [346, 262] width 337 height 19
select select "1"
select select "120"
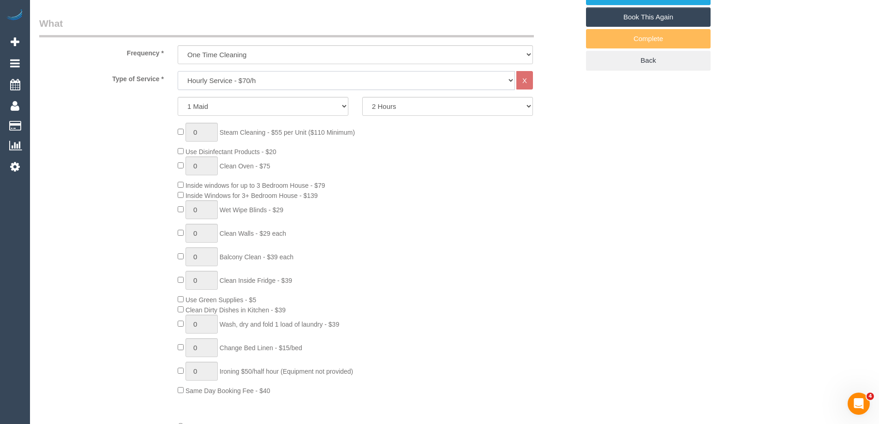
scroll to position [277, 0]
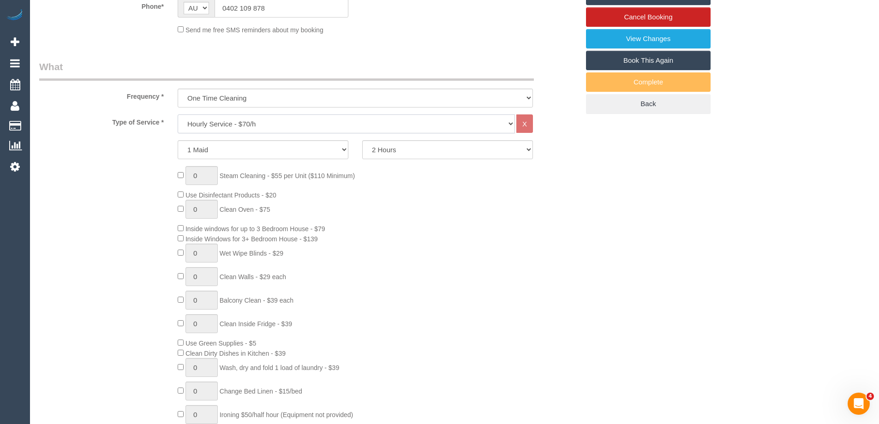
select select "spot18"
click at [401, 149] on select "2 Hours 2.5 Hours 3 Hours 3.5 Hours 4 Hours 4.5 Hours 5 Hours 5.5 Hours 6 Hours…" at bounding box center [447, 149] width 171 height 19
select select "180"
click at [362, 140] on select "2 Hours 2.5 Hours 3 Hours 3.5 Hours 4 Hours 4.5 Hours 5 Hours 5.5 Hours 6 Hours…" at bounding box center [447, 149] width 171 height 19
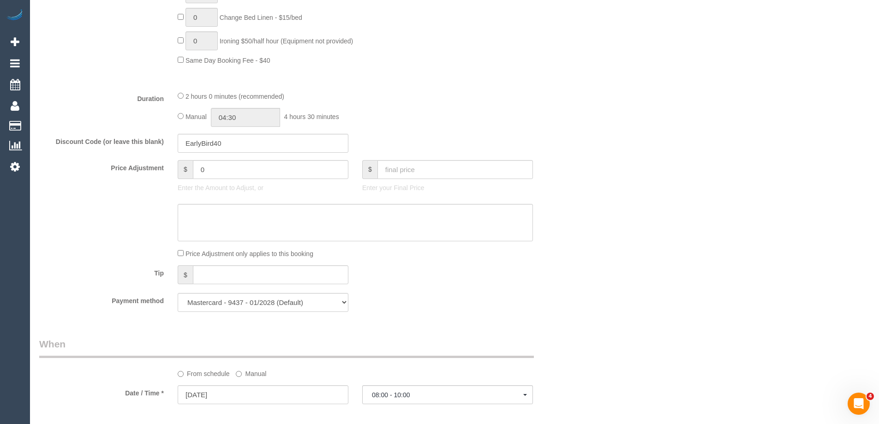
scroll to position [738, 0]
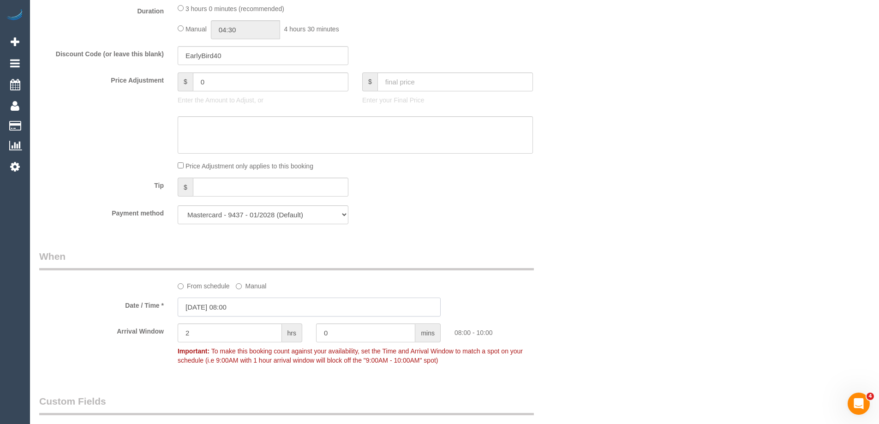
click at [205, 311] on input "08/09/2025 08:00" at bounding box center [309, 306] width 263 height 19
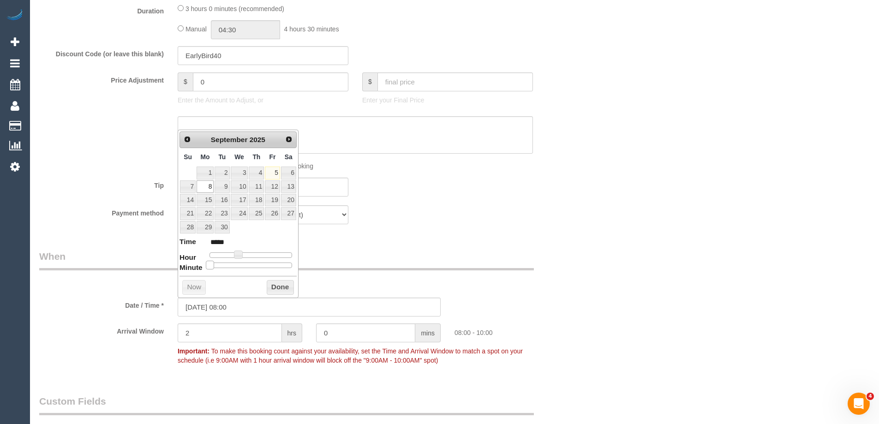
type input "08/09/2025 08:05"
type input "*****"
type input "08/09/2025 08:10"
type input "*****"
type input "08/09/2025 08:15"
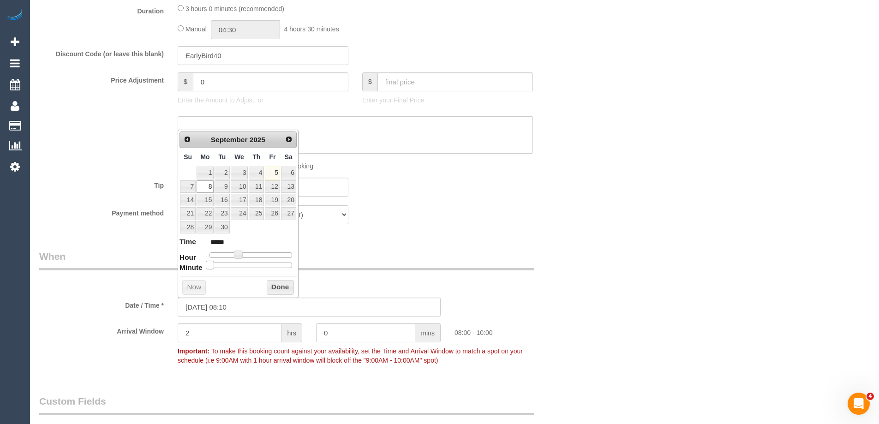
type input "*****"
type input "08/09/2025 08:20"
type input "*****"
type input "08/09/2025 08:25"
type input "*****"
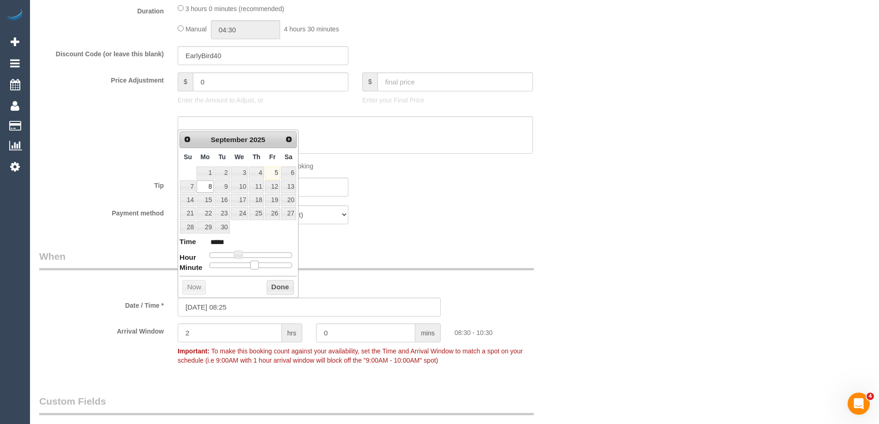
type input "08/09/2025 08:30"
type input "*****"
drag, startPoint x: 212, startPoint y: 264, endPoint x: 255, endPoint y: 268, distance: 43.1
click at [255, 268] on span at bounding box center [254, 265] width 8 height 8
click at [274, 286] on button "Done" at bounding box center [280, 287] width 27 height 15
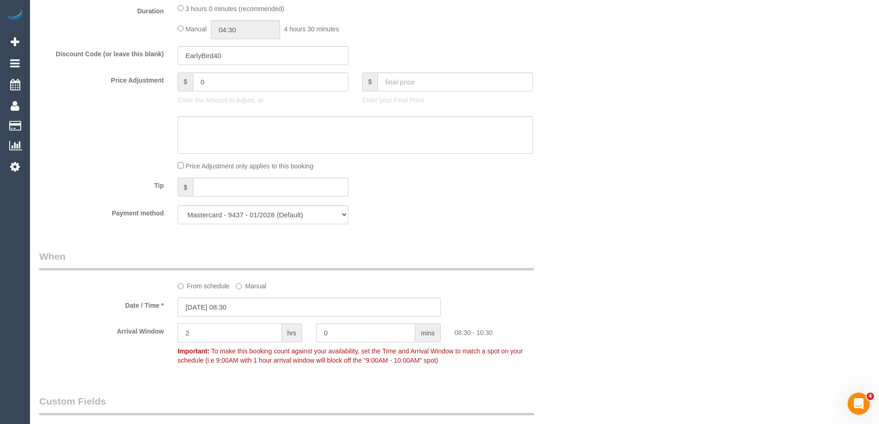
drag, startPoint x: 207, startPoint y: 334, endPoint x: 138, endPoint y: 330, distance: 68.8
click at [169, 334] on div "Arrival Window 2 hrs 0 mins 08:30 - 10:30 Important: To make this booking count…" at bounding box center [308, 346] width 553 height 46
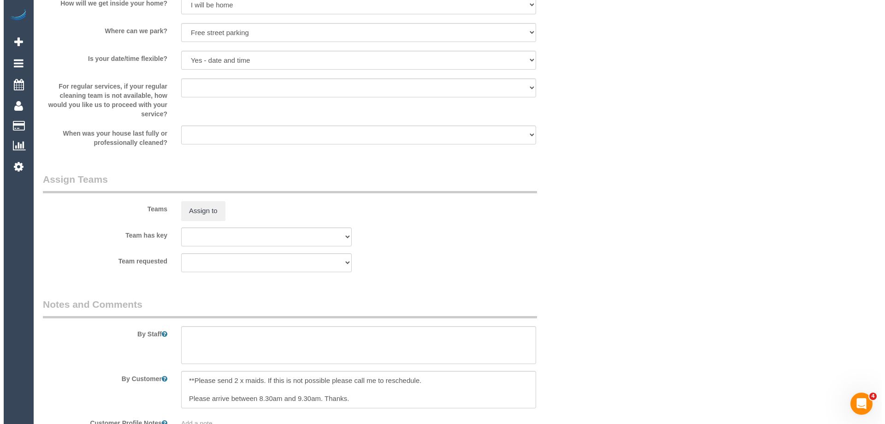
scroll to position [1337, 0]
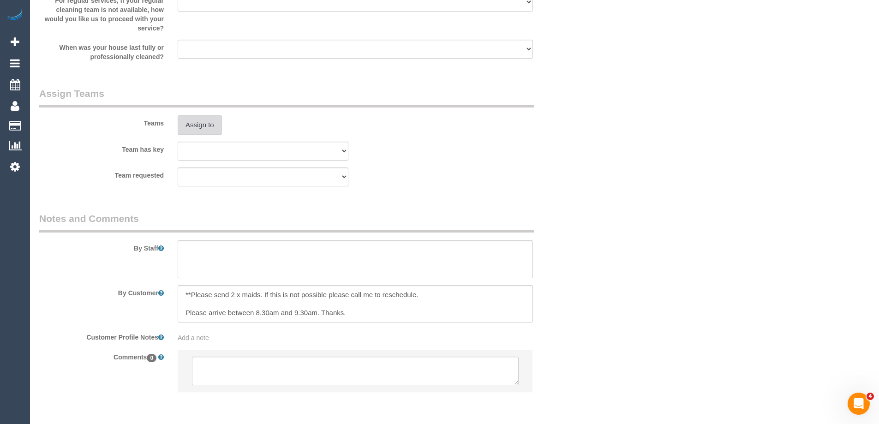
type input "1"
click at [198, 121] on button "Assign to" at bounding box center [200, 124] width 44 height 19
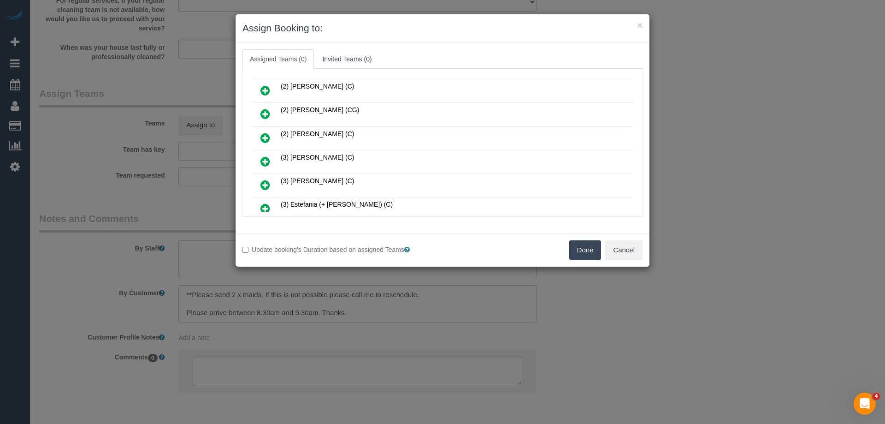
click at [267, 135] on icon at bounding box center [266, 137] width 10 height 11
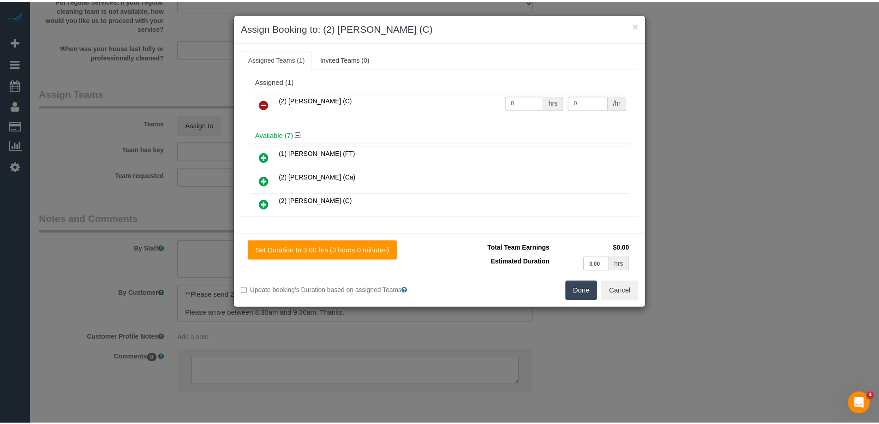
scroll to position [0, 0]
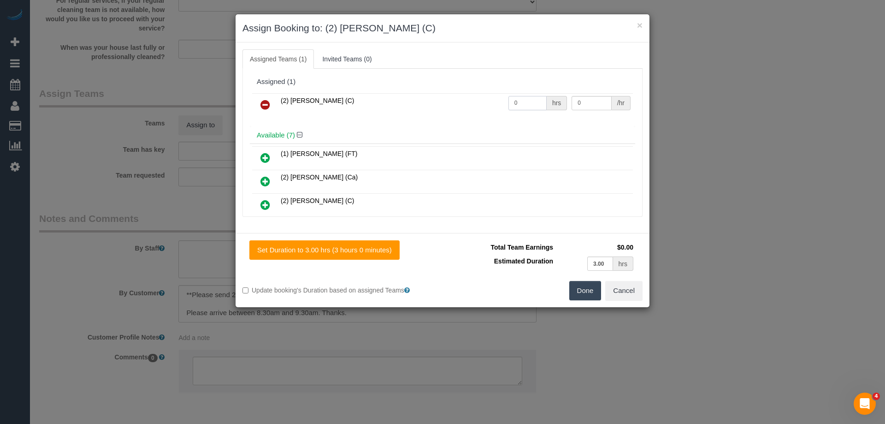
drag, startPoint x: 523, startPoint y: 103, endPoint x: 453, endPoint y: 101, distance: 69.7
click at [453, 101] on tr "(2) Nicole Condello (C) 0 hrs 0 /hr" at bounding box center [442, 105] width 381 height 24
type input "3"
drag, startPoint x: 503, startPoint y: 96, endPoint x: 471, endPoint y: 92, distance: 32.5
click at [473, 93] on table "(2) Nicole Condello (C) 3 hrs 0 /hr" at bounding box center [442, 105] width 381 height 24
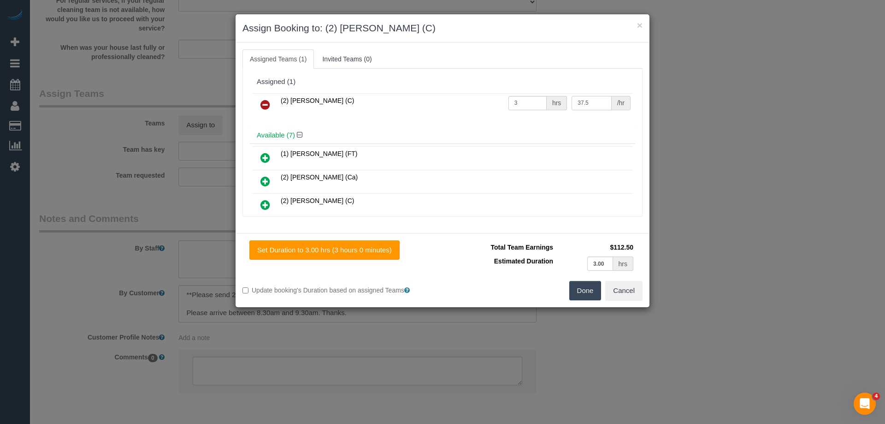
type input "37.5"
click at [578, 282] on button "Done" at bounding box center [586, 290] width 32 height 19
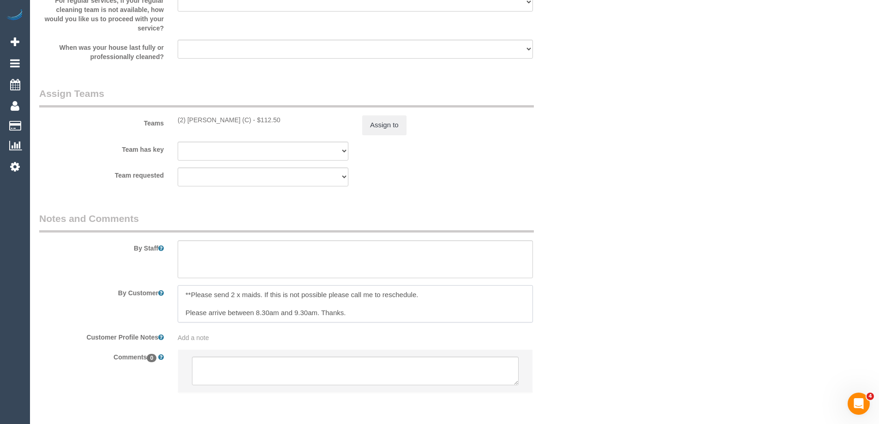
drag, startPoint x: 423, startPoint y: 295, endPoint x: 76, endPoint y: 286, distance: 347.8
click at [76, 286] on div "By Customer" at bounding box center [308, 304] width 553 height 38
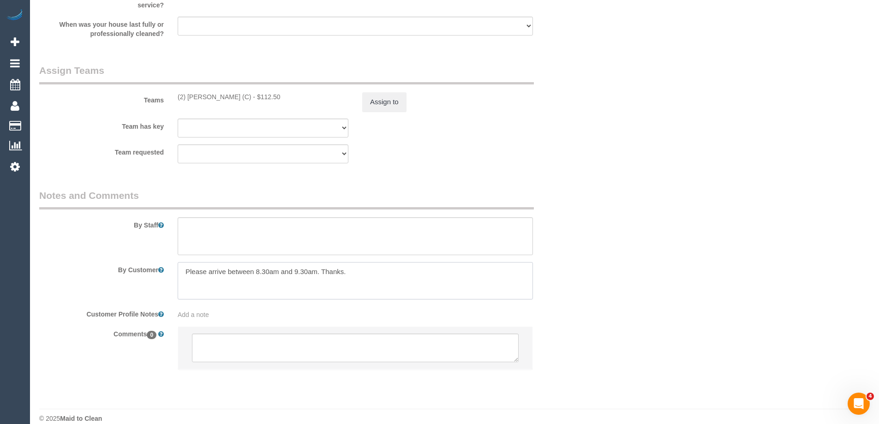
scroll to position [1373, 0]
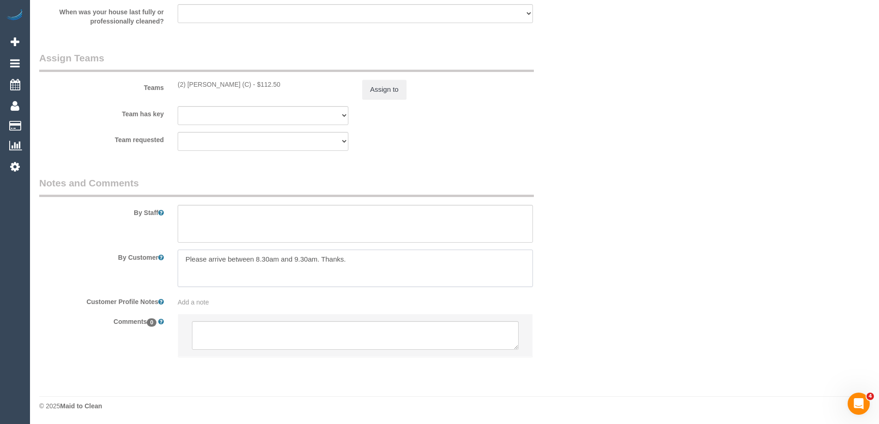
type textarea "Please arrive between 8.30am and 9.30am. Thanks."
click at [210, 328] on textarea at bounding box center [355, 335] width 327 height 29
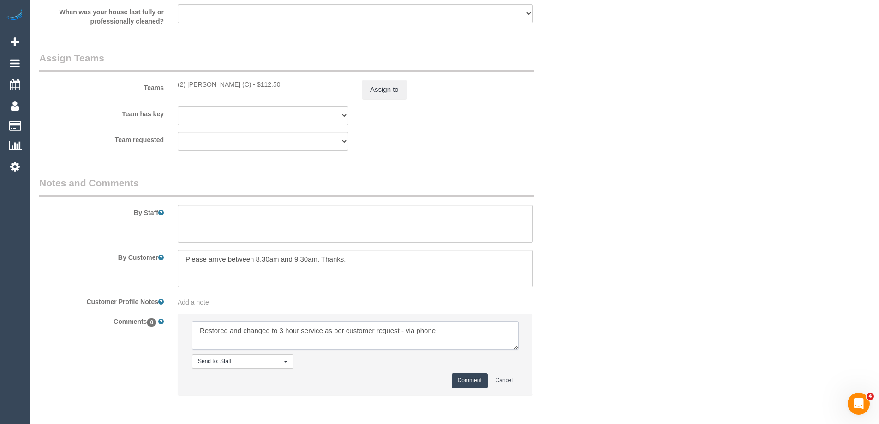
type textarea "Restored and changed to 3 hour service as per customer request - via phone"
click at [473, 383] on button "Comment" at bounding box center [469, 380] width 36 height 14
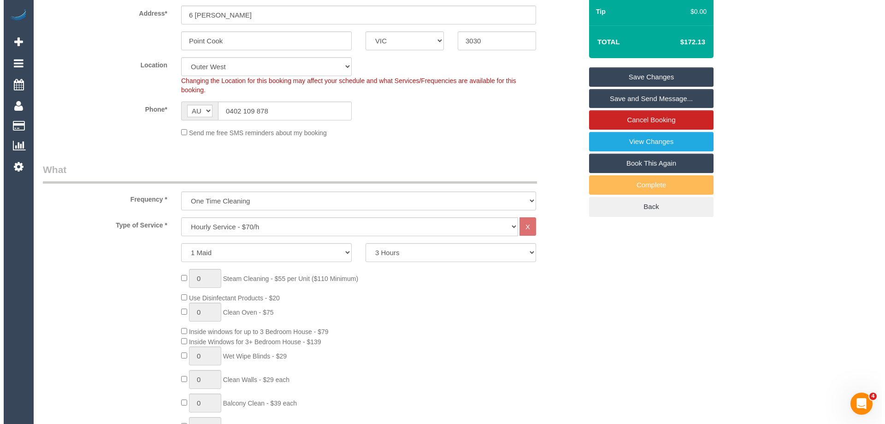
scroll to position [0, 0]
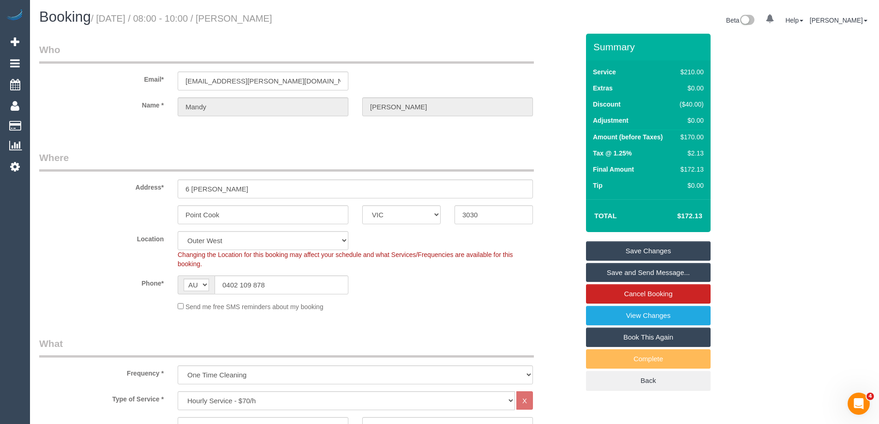
drag, startPoint x: 316, startPoint y: 15, endPoint x: 256, endPoint y: 19, distance: 60.1
click at [256, 19] on small "/ September 08, 2025 / 08:00 - 10:00 / Mandy Griffiths" at bounding box center [181, 18] width 181 height 10
copy small "Mandy Griffiths"
click at [616, 272] on link "Save and Send Message..." at bounding box center [648, 272] width 125 height 19
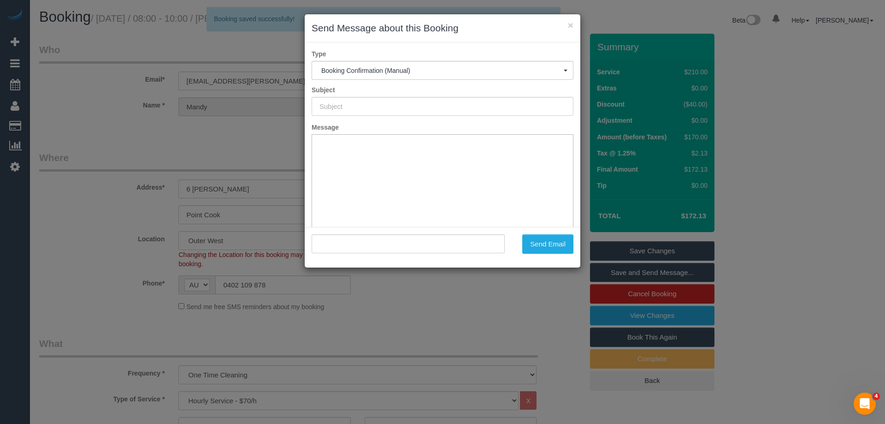
type input "Booking Confirmed"
type input ""Mandy Griffiths" <mandy11.griffiths@gmail.com>"
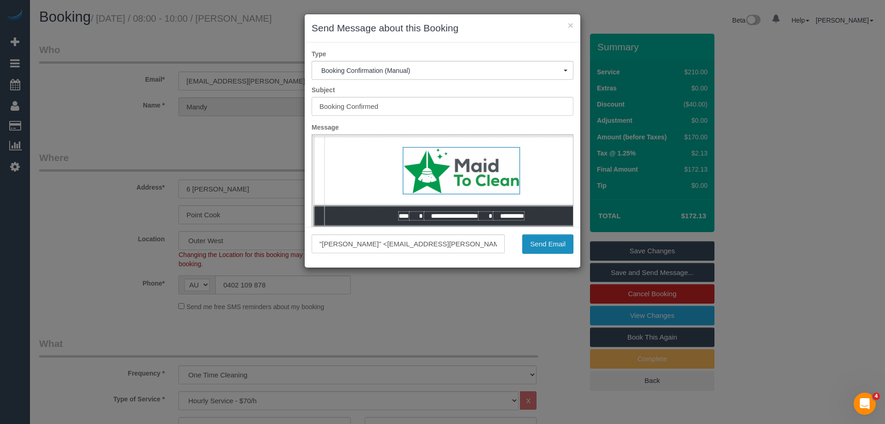
click at [547, 247] on button "Send Email" at bounding box center [548, 243] width 51 height 19
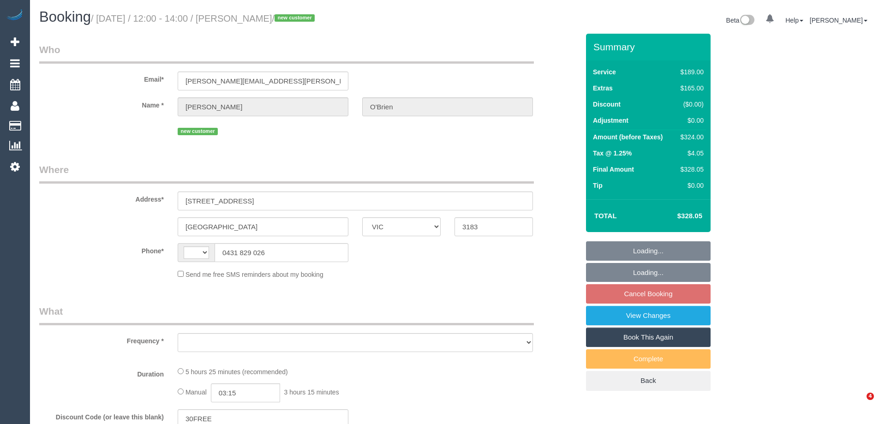
select select "VIC"
select select "string:AU"
select select "object:537"
select select "string:stripe-pm_1S2MX22GScqysDRVra3GqLKb"
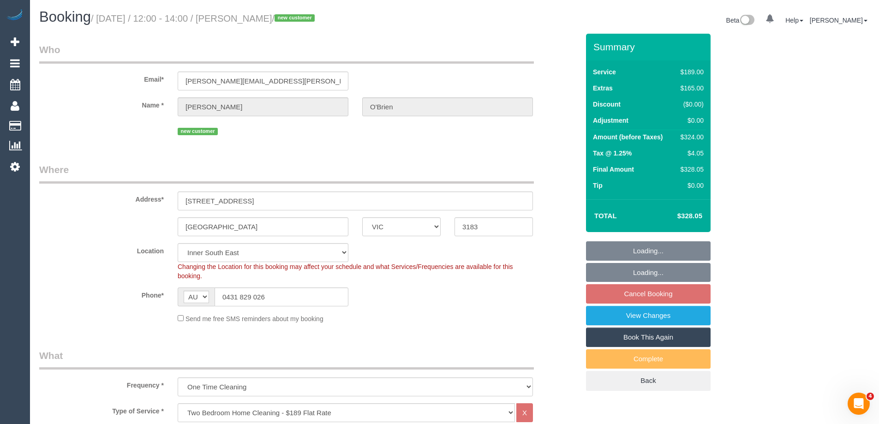
select select "number:27"
select select "number:14"
select select "number:19"
select select "number:24"
select select "number:13"
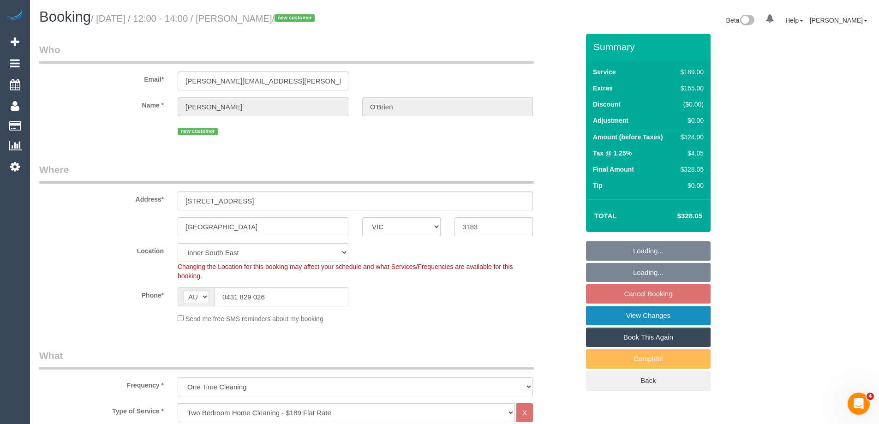
select select "object:1359"
click at [622, 318] on link "View Changes" at bounding box center [648, 315] width 125 height 19
select select "spot4"
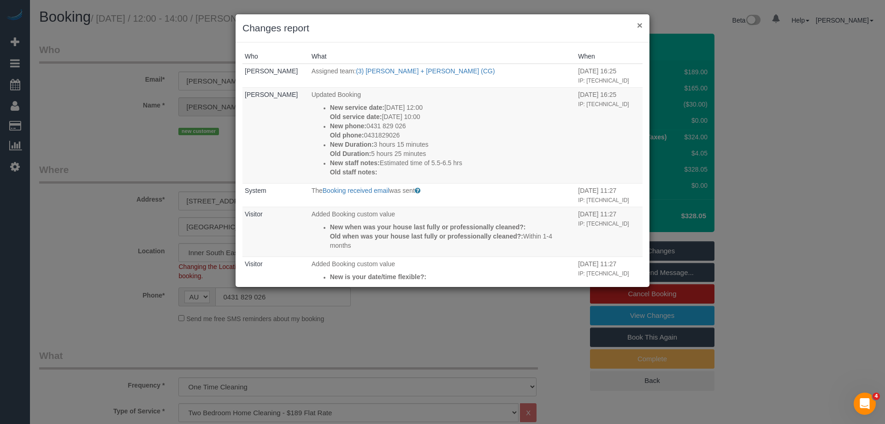
click at [640, 26] on button "×" at bounding box center [640, 25] width 6 height 10
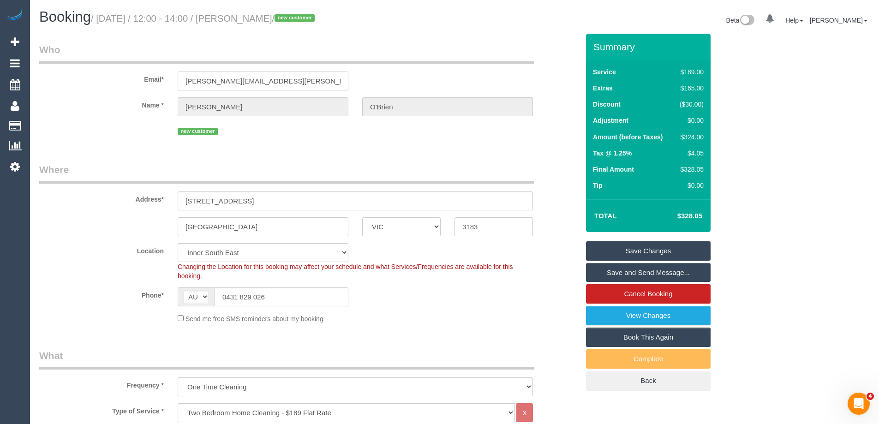
drag, startPoint x: 101, startPoint y: 79, endPoint x: 87, endPoint y: 78, distance: 14.3
click at [87, 78] on div "Email* [PERSON_NAME][EMAIL_ADDRESS][PERSON_NAME][DOMAIN_NAME]" at bounding box center [308, 67] width 553 height 48
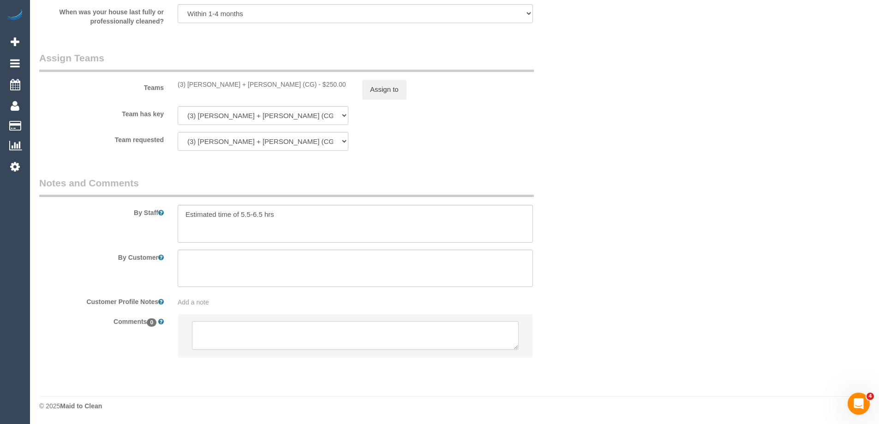
click at [241, 323] on textarea at bounding box center [355, 335] width 327 height 29
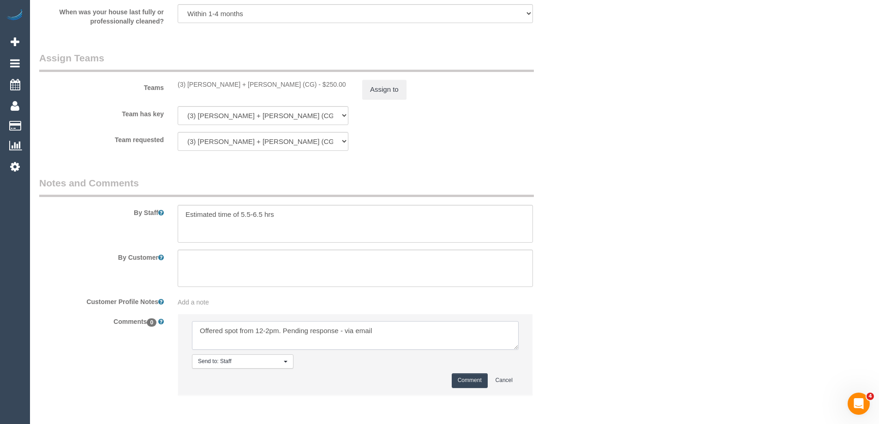
type textarea "Offered spot from 12-2pm. Pending response - via email"
click at [479, 381] on button "Comment" at bounding box center [469, 380] width 36 height 14
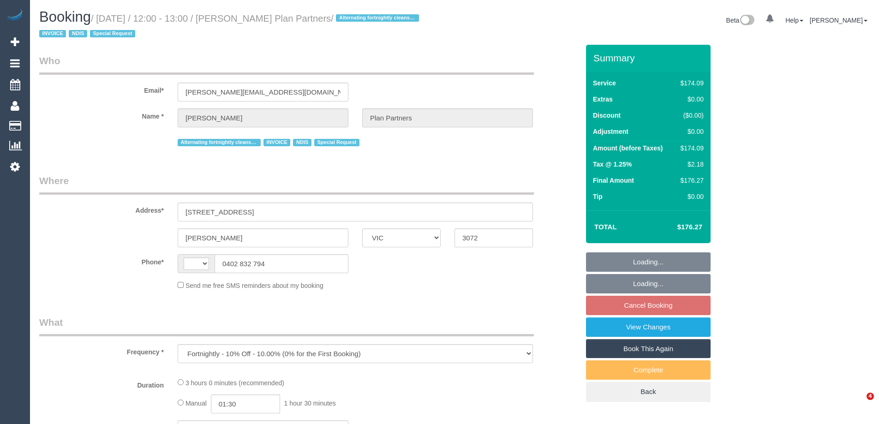
select select "VIC"
select select "string:AU"
select select "180"
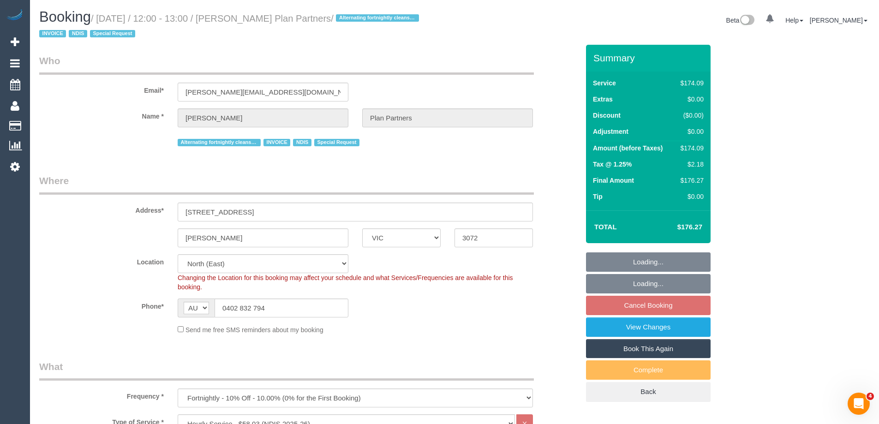
select select "number:28"
select select "number:14"
select select "number:19"
select select "number:25"
select select "number:35"
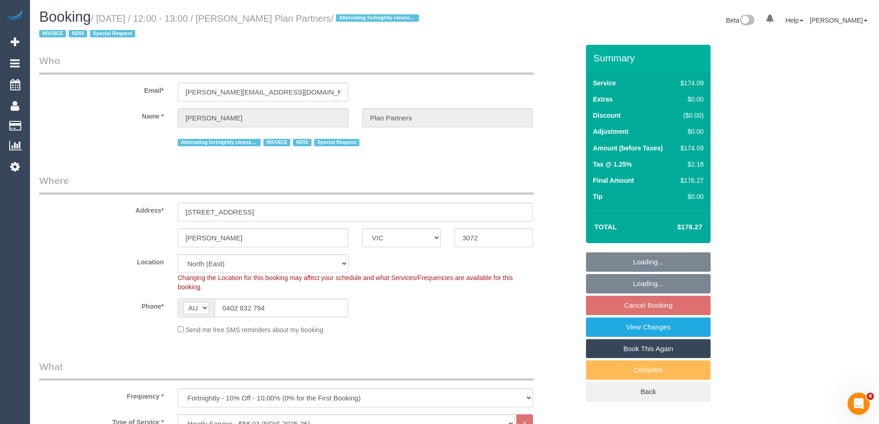
select select "number:11"
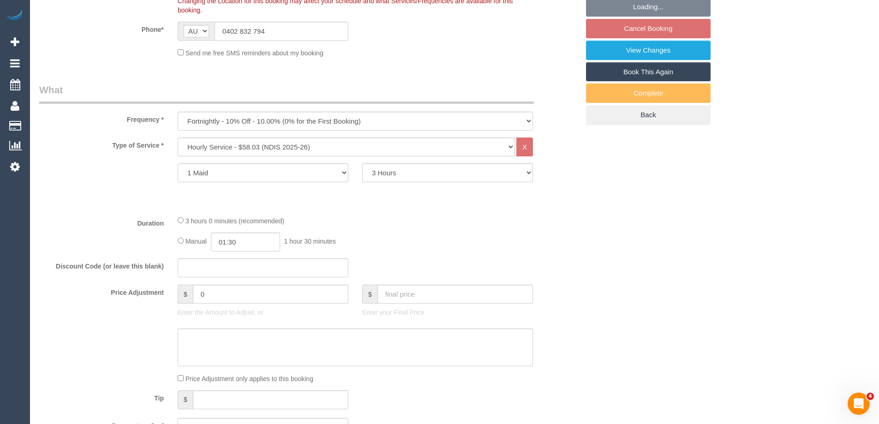
select select "object:1489"
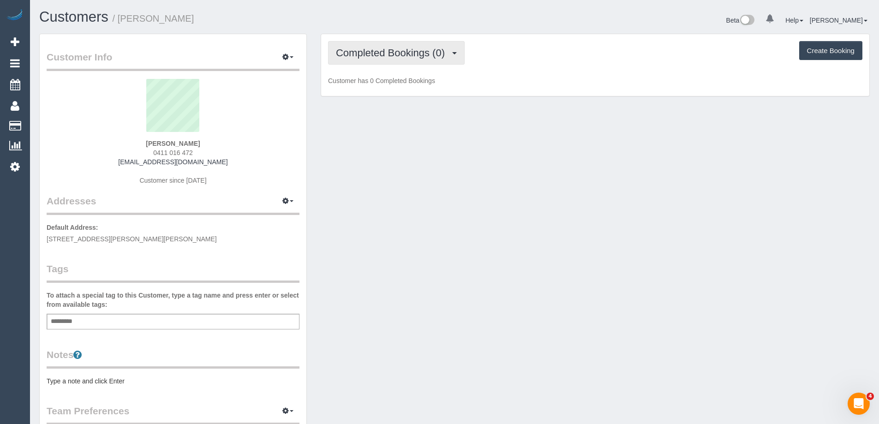
click at [396, 59] on button "Completed Bookings (0)" at bounding box center [396, 53] width 137 height 24
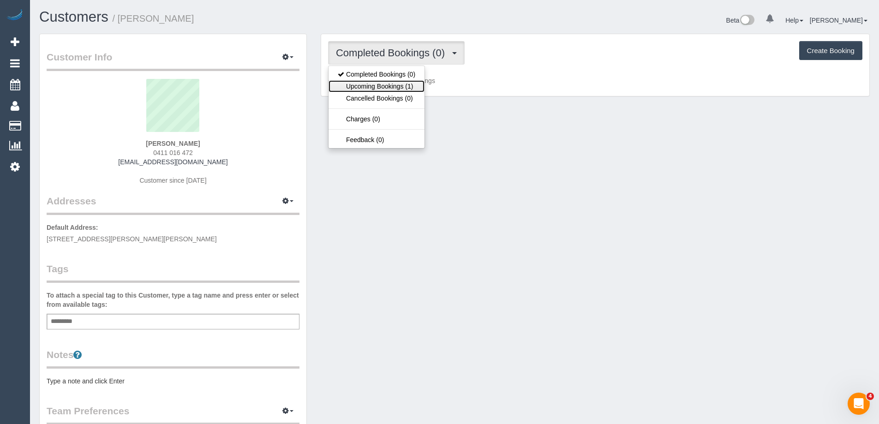
click at [396, 87] on link "Upcoming Bookings (1)" at bounding box center [376, 86] width 96 height 12
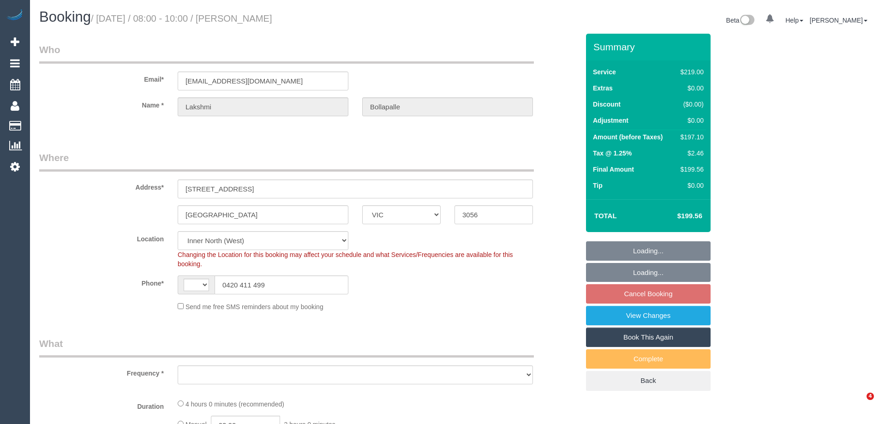
select select "VIC"
select select "string:AU"
select select "object:545"
select select "string:stripe-pm_1Pgd3a2GScqysDRVYKXQcSX7"
select select "number:29"
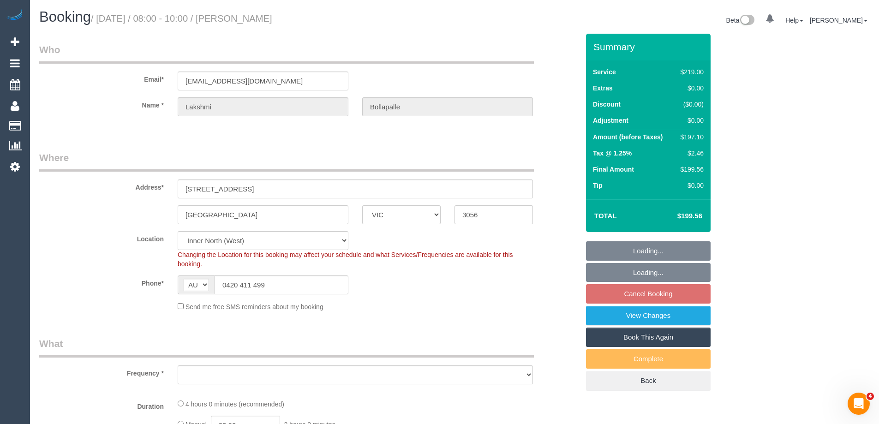
select select "number:14"
select select "number:19"
select select "number:24"
select select "number:34"
select select "number:26"
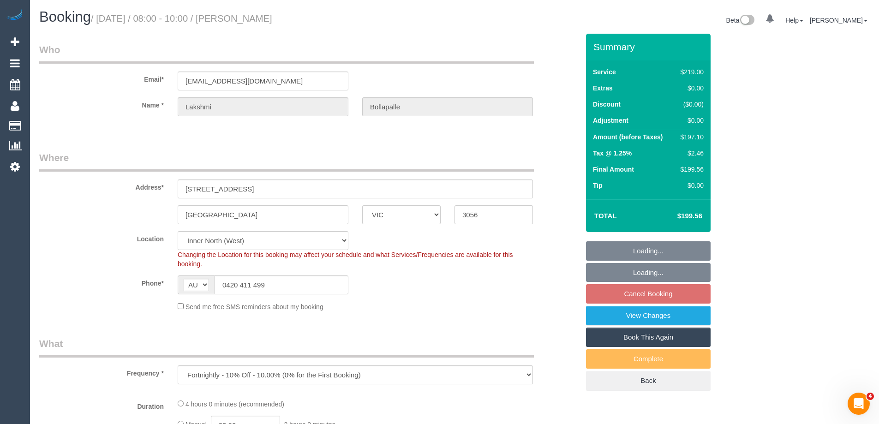
select select "object:792"
select select "spot2"
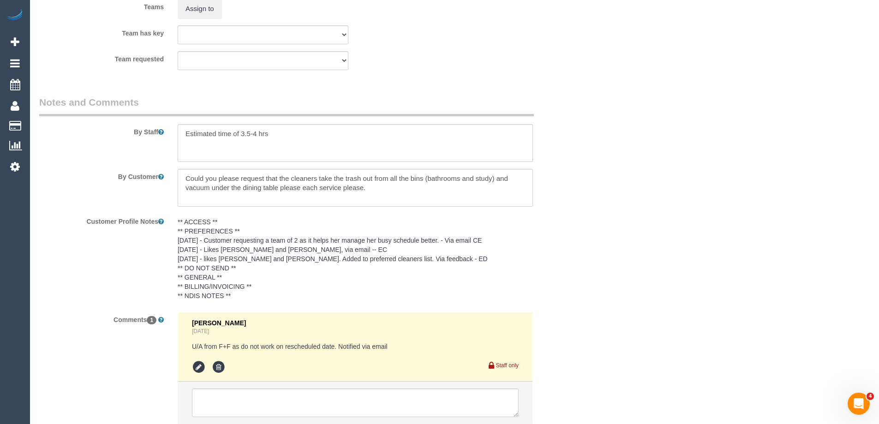
scroll to position [1430, 0]
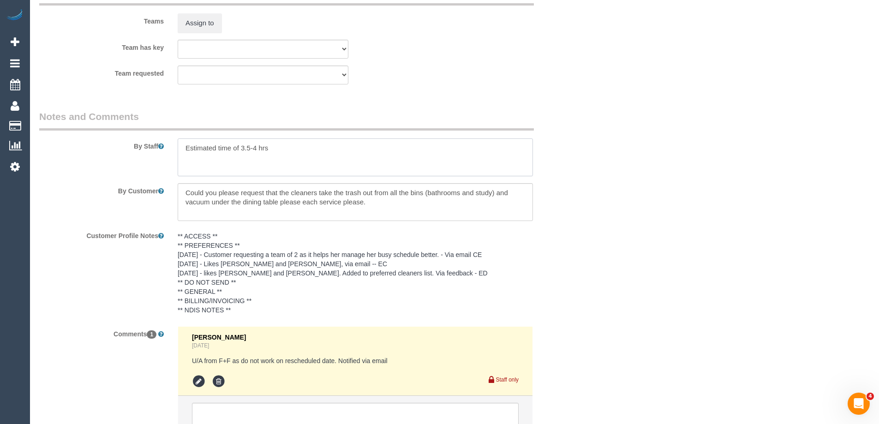
click at [179, 148] on textarea at bounding box center [355, 157] width 355 height 38
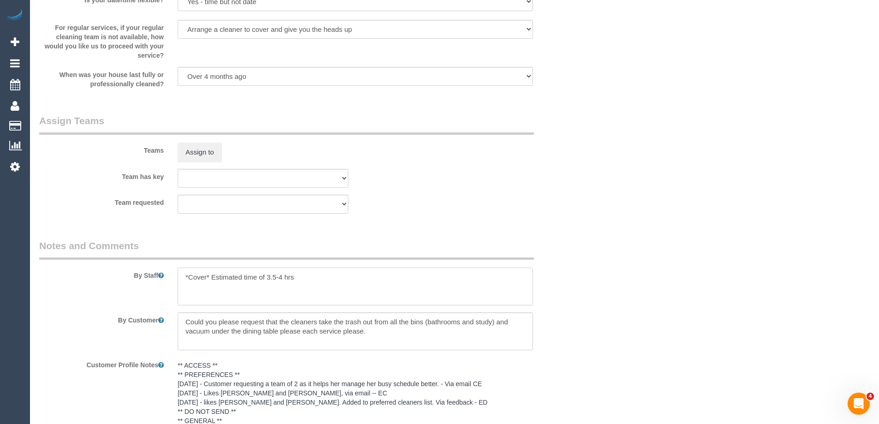
scroll to position [0, 0]
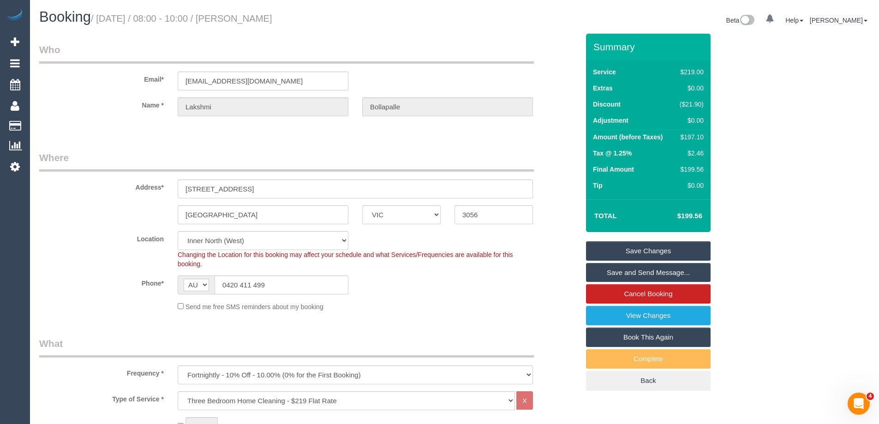
type textarea "*Cover* Estimated time of 3.5-4 hrs"
drag, startPoint x: 290, startPoint y: 78, endPoint x: -13, endPoint y: 78, distance: 303.0
click at [0, 78] on html "0 Beta Your Notifications You have 0 alerts Add Booking Bookings Active Booking…" at bounding box center [439, 212] width 879 height 424
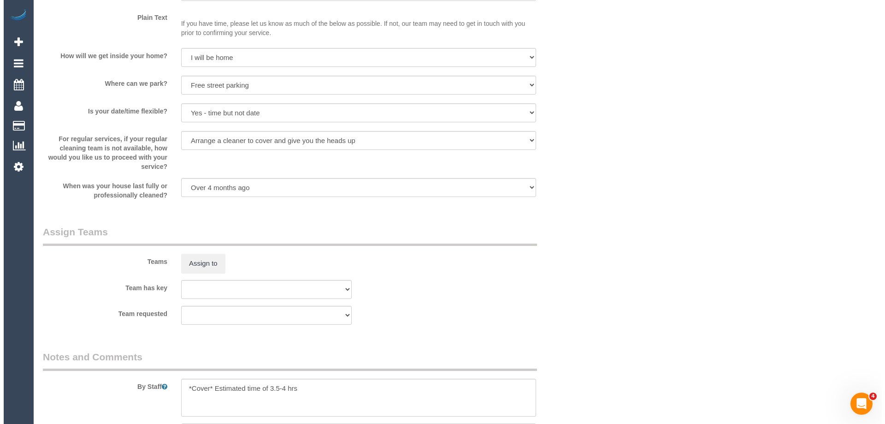
scroll to position [1188, 0]
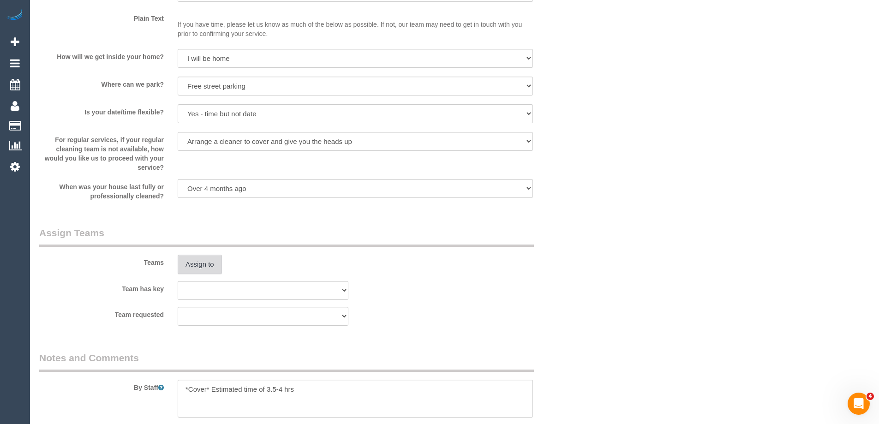
click at [203, 267] on button "Assign to" at bounding box center [200, 264] width 44 height 19
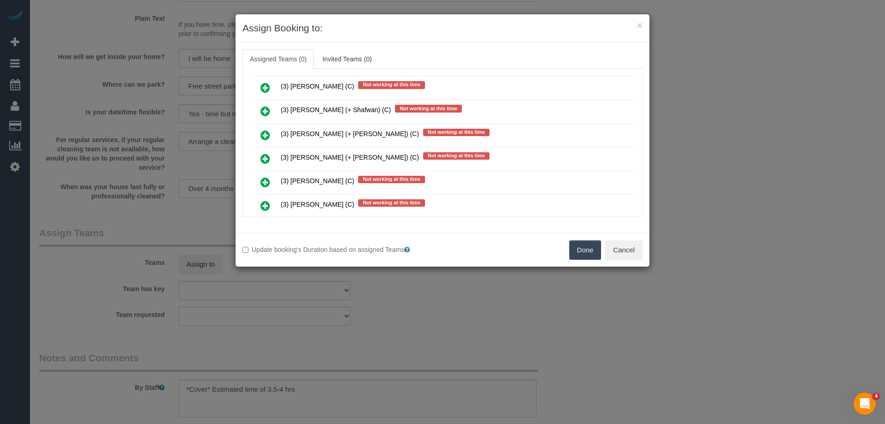
scroll to position [1660, 0]
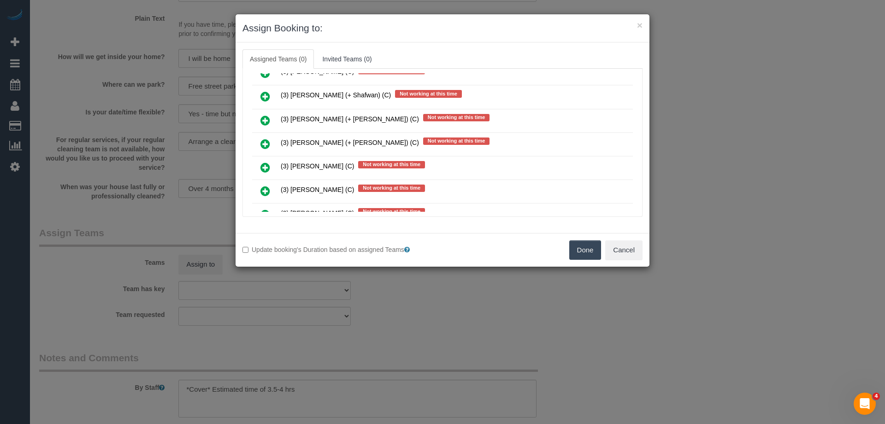
click at [264, 91] on icon at bounding box center [266, 96] width 10 height 11
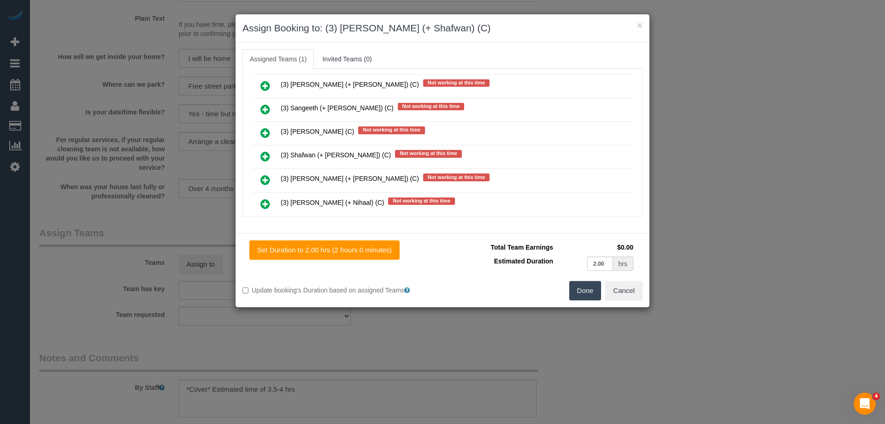
click at [266, 158] on icon at bounding box center [266, 156] width 10 height 11
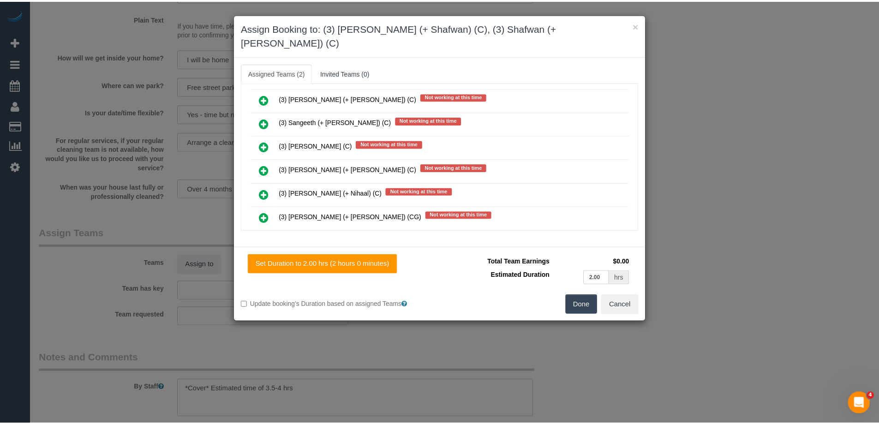
scroll to position [0, 0]
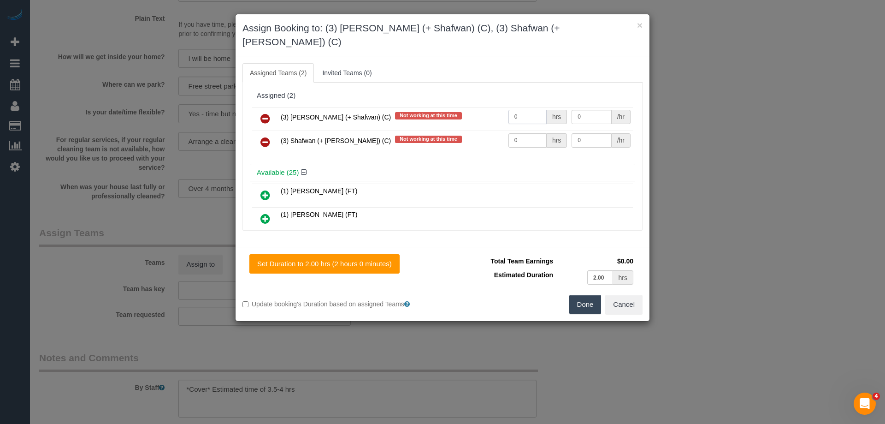
click at [477, 107] on tr "(3) Farhan (+ Shafwan) (C) Not working at this time 0 hrs 0 /hr" at bounding box center [442, 119] width 381 height 24
click at [582, 295] on button "Done" at bounding box center [586, 304] width 32 height 19
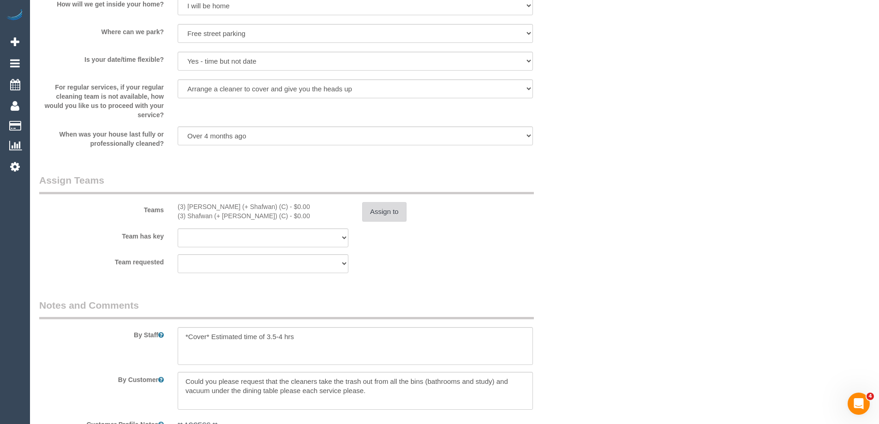
scroll to position [1243, 0]
click at [380, 208] on button "Assign to" at bounding box center [384, 209] width 44 height 19
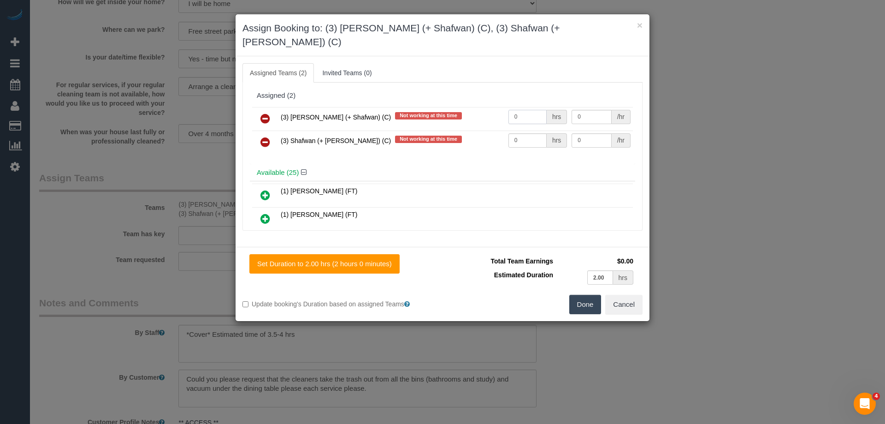
drag, startPoint x: 534, startPoint y: 98, endPoint x: 491, endPoint y: 101, distance: 43.4
click at [492, 107] on tr "(3) Farhan (+ Shafwan) (C) Not working at this time 0 hrs 0 /hr" at bounding box center [442, 119] width 381 height 24
type input "1"
drag, startPoint x: 512, startPoint y: 125, endPoint x: 474, endPoint y: 117, distance: 39.2
click at [470, 131] on tr "(3) Shafwan (+ Farhan) (C) Not working at this time 0 hrs 0 /hr" at bounding box center [442, 143] width 381 height 24
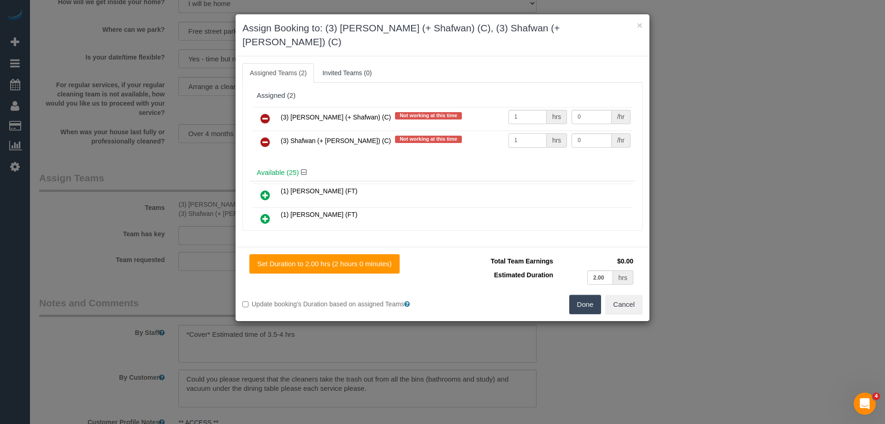
type input "1"
drag, startPoint x: 590, startPoint y: 101, endPoint x: 499, endPoint y: 101, distance: 91.8
click at [499, 107] on tr "(3) Farhan (+ Shafwan) (C) Not working at this time 1 hrs 0 /hr" at bounding box center [442, 119] width 381 height 24
type input "62.5"
drag, startPoint x: 590, startPoint y: 126, endPoint x: 542, endPoint y: 126, distance: 48.0
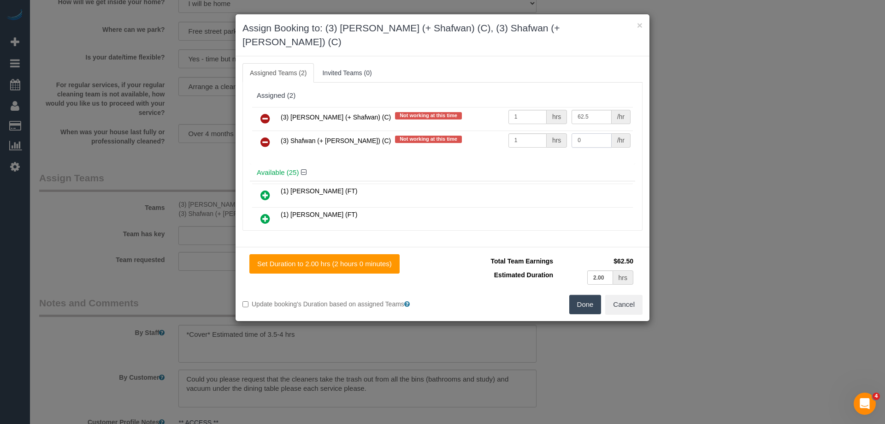
click at [545, 131] on tr "(3) Shafwan (+ Farhan) (C) Not working at this time 1 hrs 0 /hr" at bounding box center [442, 143] width 381 height 24
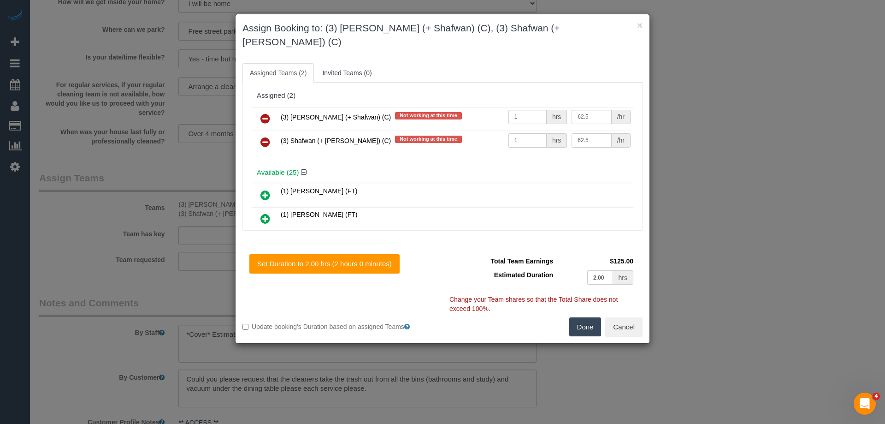
type input "62.5"
click at [577, 317] on button "Done" at bounding box center [586, 326] width 32 height 19
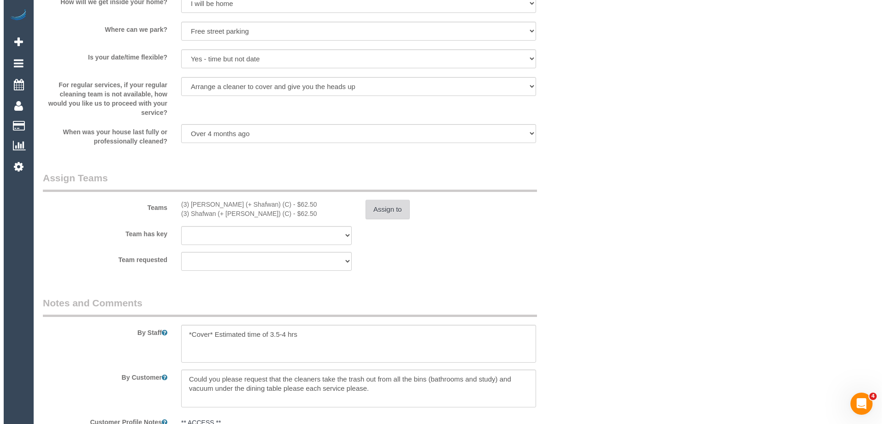
scroll to position [0, 0]
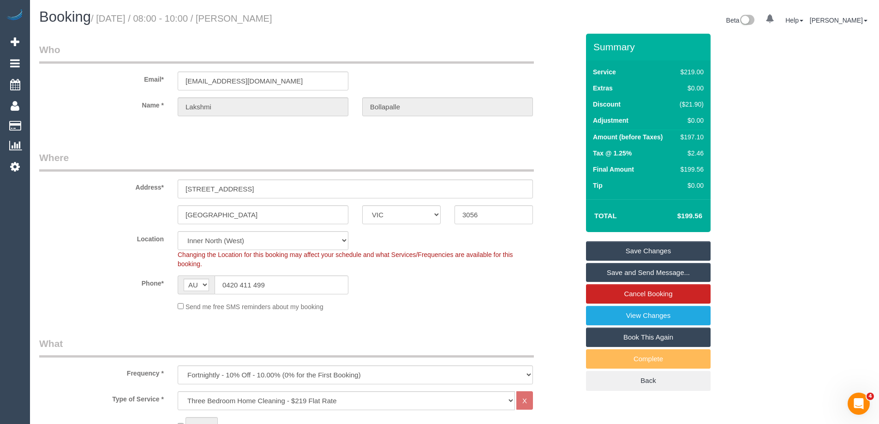
drag, startPoint x: 346, startPoint y: 18, endPoint x: 255, endPoint y: 23, distance: 91.9
click at [255, 23] on h1 "Booking / September 11, 2025 / 08:00 - 10:00 / Lakshmi Bollapalle" at bounding box center [243, 17] width 408 height 16
copy small "Lakshmi Bollapalle"
click at [603, 273] on link "Save and Send Message..." at bounding box center [648, 272] width 125 height 19
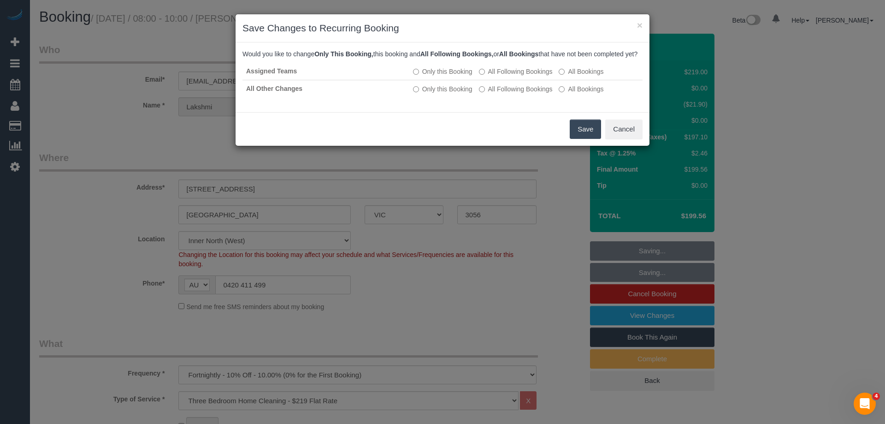
click at [583, 139] on button "Save" at bounding box center [585, 128] width 31 height 19
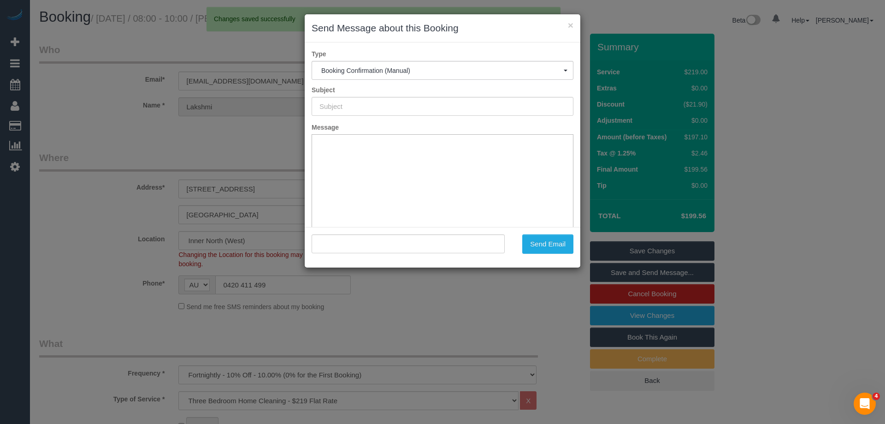
type input "Booking Confirmed"
type input ""Lakshmi Bollapalle" <bollapallelp9@gmail.com>"
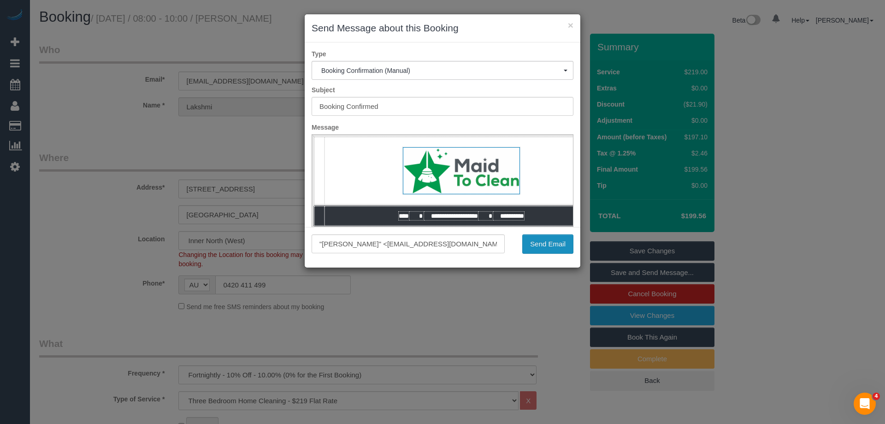
click at [546, 247] on button "Send Email" at bounding box center [548, 243] width 51 height 19
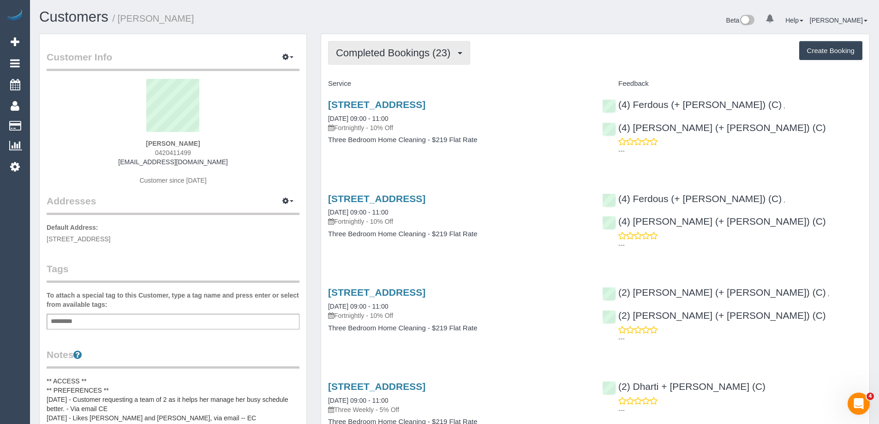
click at [411, 51] on span "Completed Bookings (23)" at bounding box center [395, 53] width 119 height 12
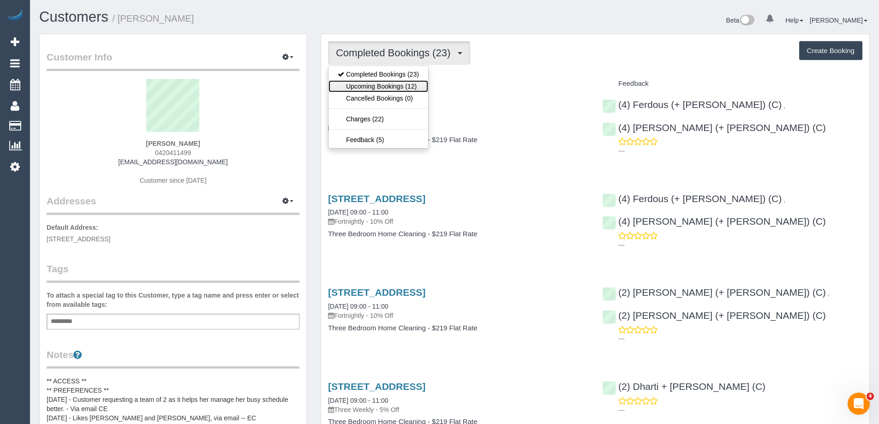
click at [400, 85] on link "Upcoming Bookings (12)" at bounding box center [378, 86] width 100 height 12
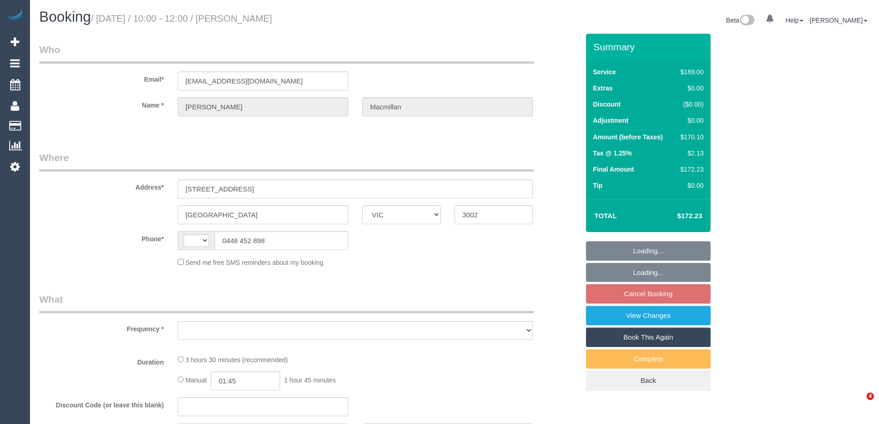
select select "VIC"
select select "string:AU"
select select "object:522"
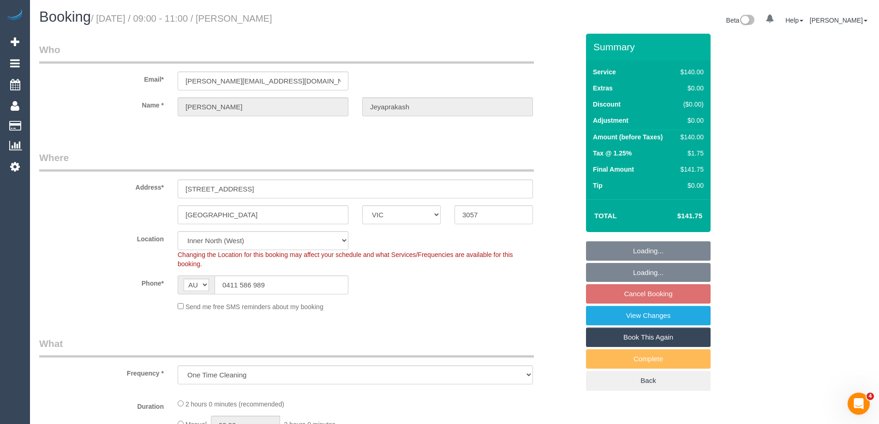
select select "string:stripe-pm_1S3g6W2GScqysDRVOQKeGv8g"
select select "number:28"
select select "number:14"
select select "number:19"
select select "number:25"
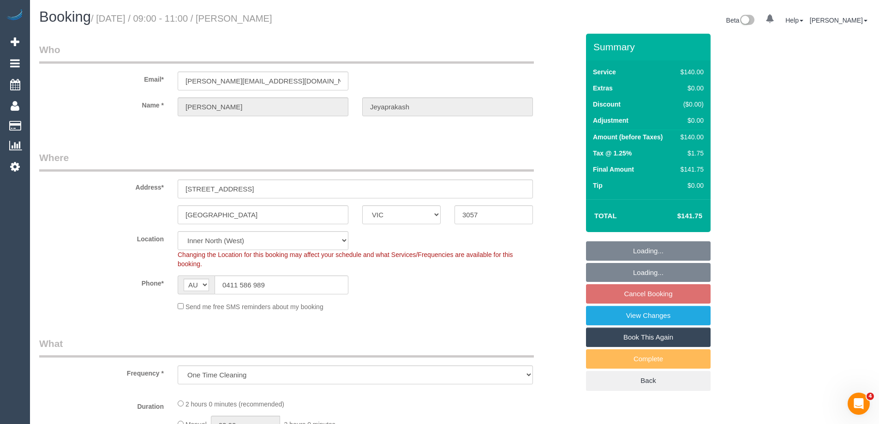
select select "number:12"
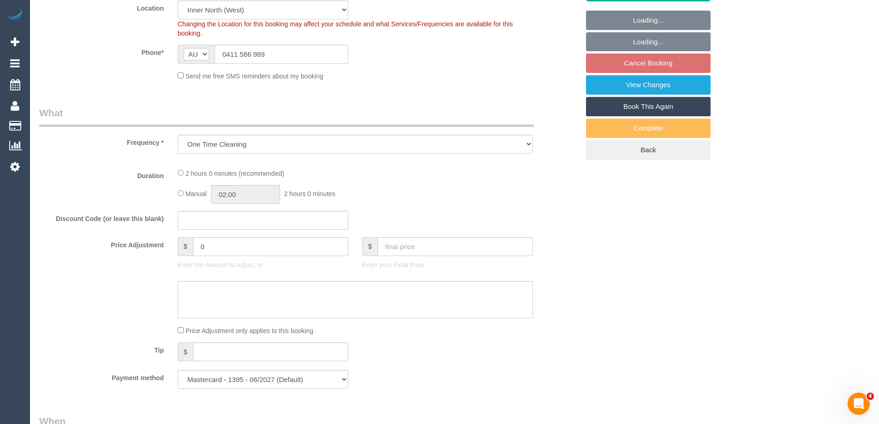
select select "object:675"
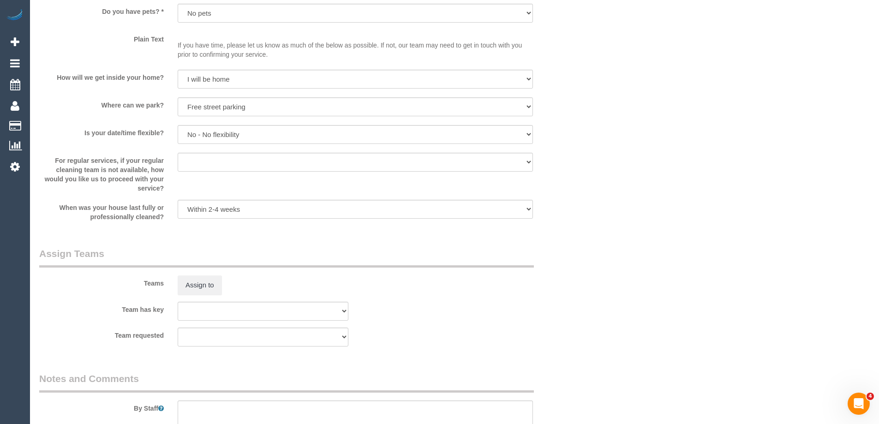
select select "spot3"
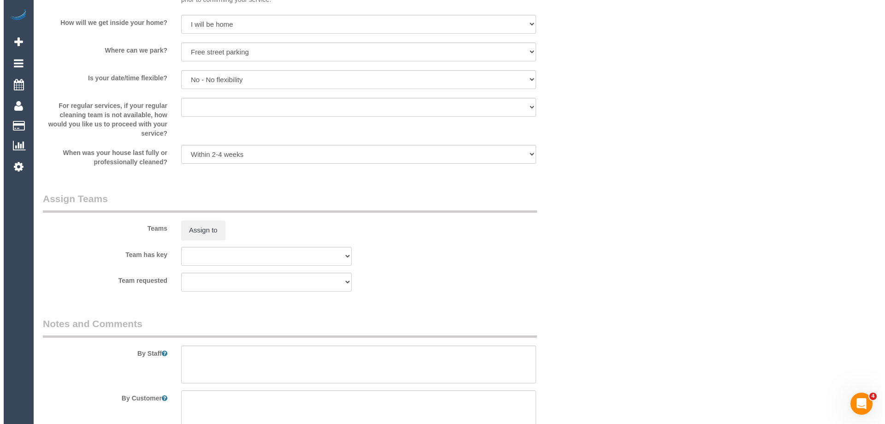
scroll to position [1323, 0]
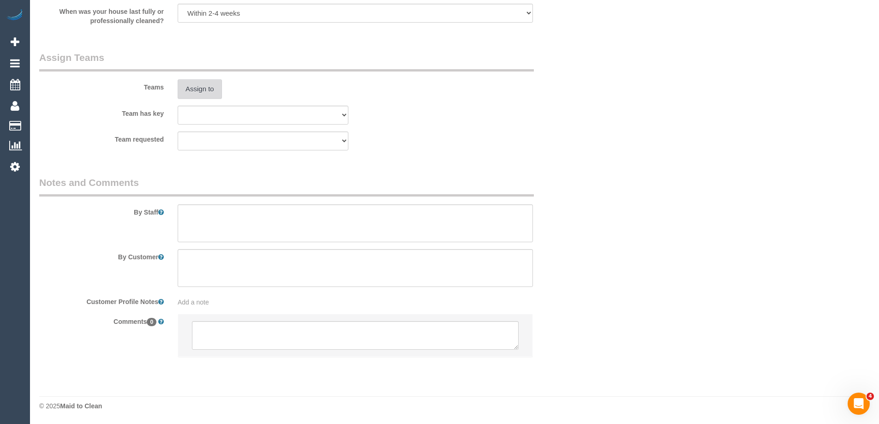
click at [191, 97] on button "Assign to" at bounding box center [200, 88] width 44 height 19
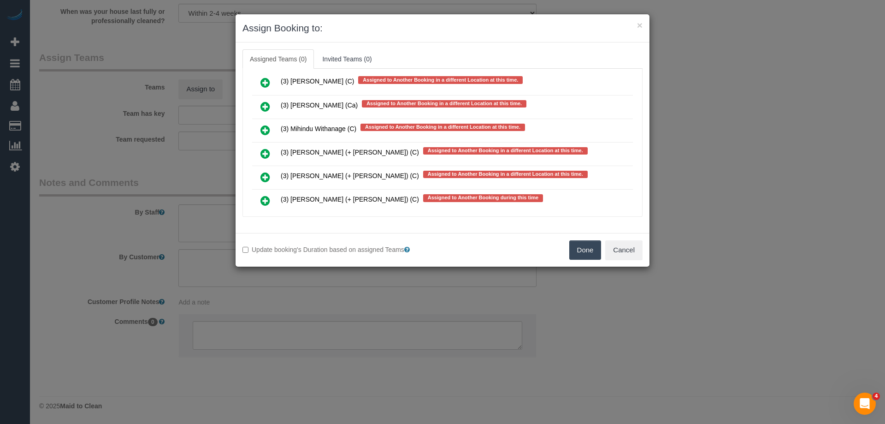
scroll to position [4021, 0]
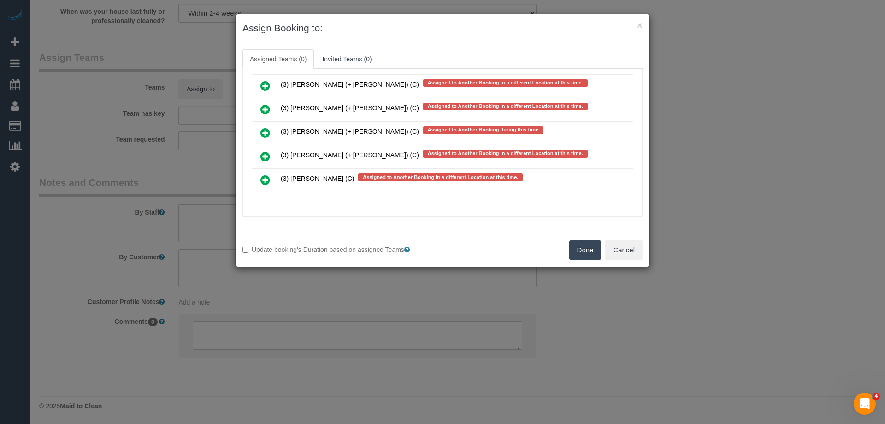
click at [261, 155] on icon at bounding box center [266, 156] width 10 height 11
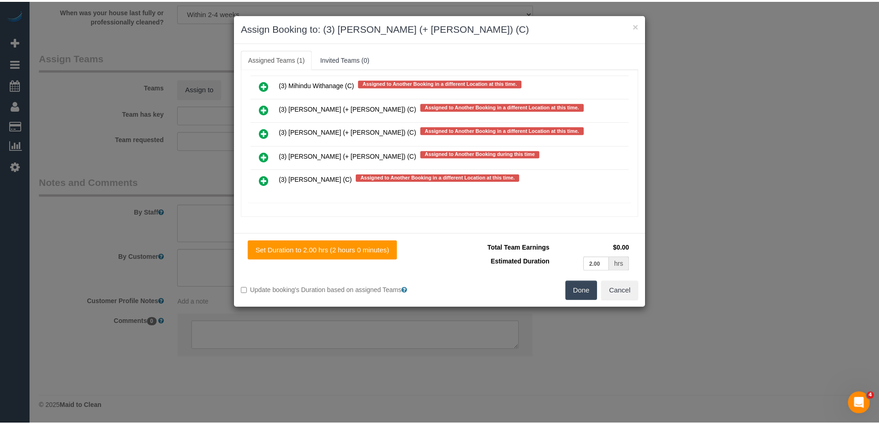
scroll to position [0, 0]
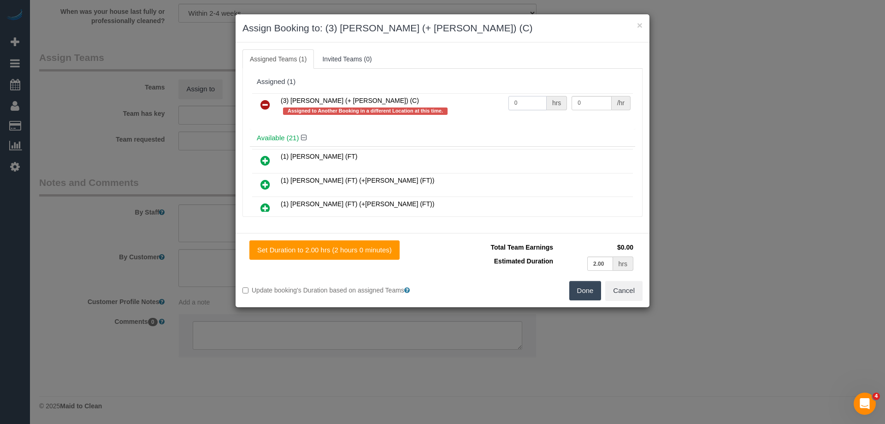
click at [485, 105] on tr "(3) [PERSON_NAME] (+ [PERSON_NAME]) (C) Assigned to Another Booking in a differ…" at bounding box center [442, 106] width 381 height 26
type input "2"
drag, startPoint x: 587, startPoint y: 105, endPoint x: 434, endPoint y: 92, distance: 153.6
click at [446, 94] on tr "(3) [PERSON_NAME] (+ [PERSON_NAME]) (C) Assigned to Another Booking in a differ…" at bounding box center [442, 106] width 381 height 26
type input "35"
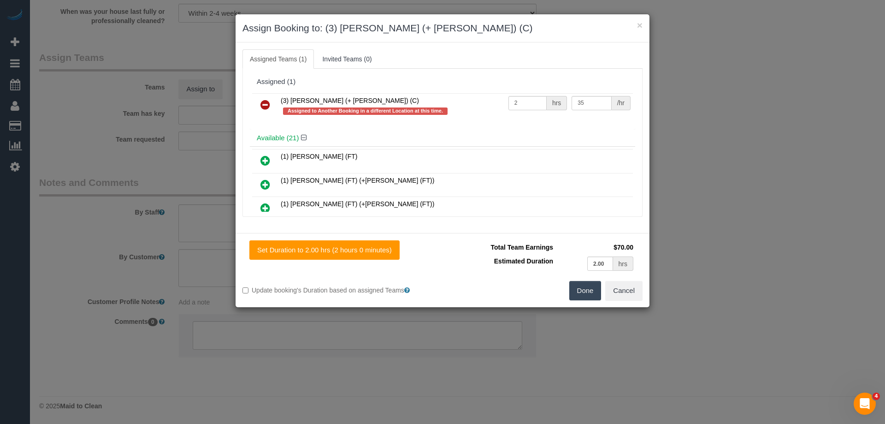
click at [574, 291] on button "Done" at bounding box center [586, 290] width 32 height 19
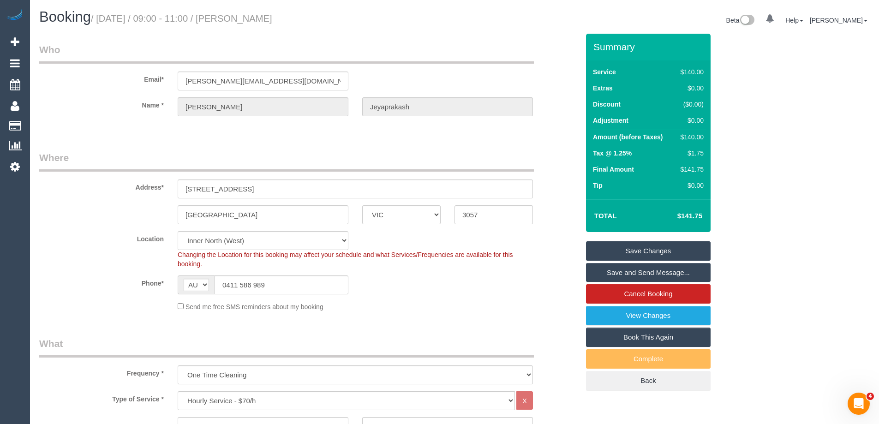
drag, startPoint x: 337, startPoint y: 19, endPoint x: 256, endPoint y: 18, distance: 80.7
click at [256, 18] on h1 "Booking / September 11, 2025 / 09:00 - 11:00 / Sarah Jeyaprakash" at bounding box center [243, 17] width 408 height 16
copy small "Sarah Jeyaprakash"
click at [607, 271] on link "Save and Send Message..." at bounding box center [648, 272] width 125 height 19
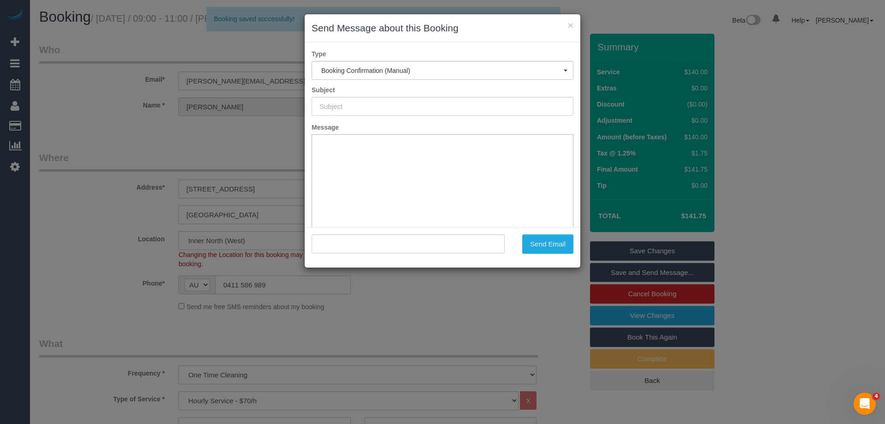
type input "Booking Confirmed"
type input ""Sarah Jeyaprakash" <sarah_jeyaprakash@hotmail.com>"
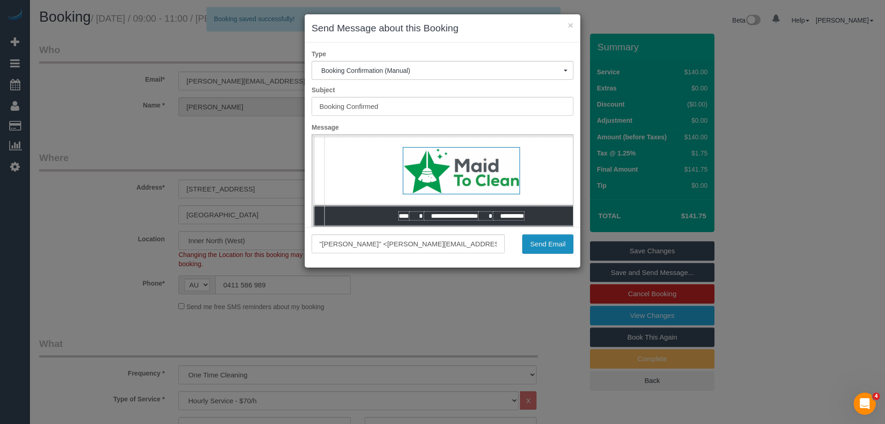
click at [534, 240] on button "Send Email" at bounding box center [548, 243] width 51 height 19
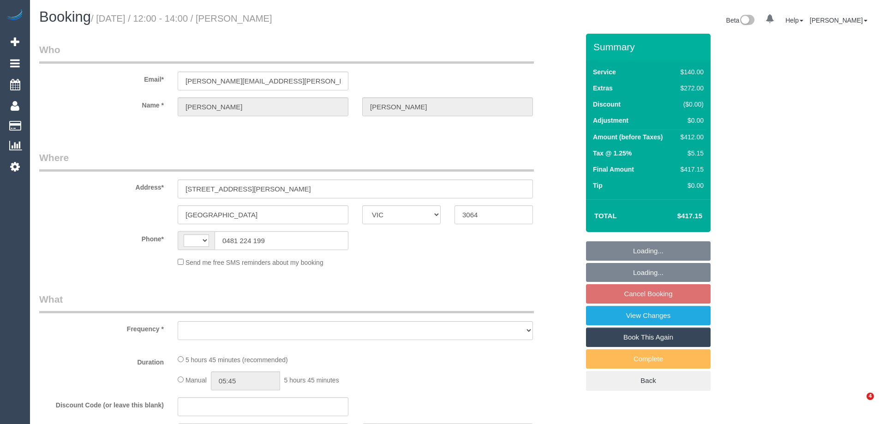
select select "VIC"
select select "string:AU"
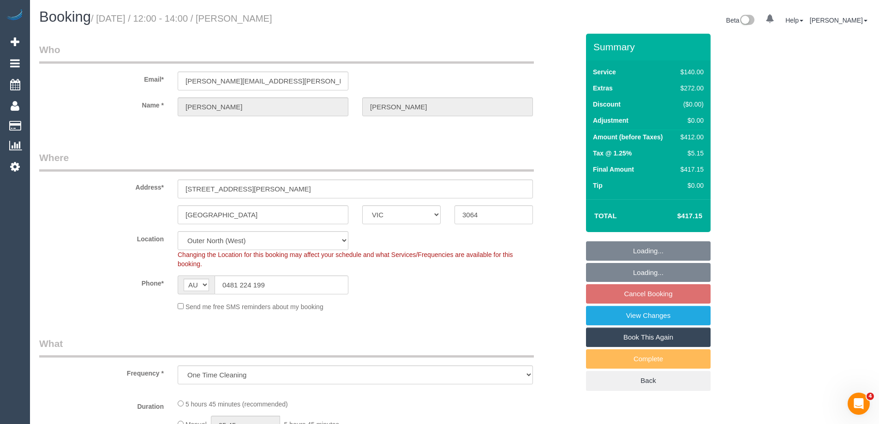
select select "object:1215"
select select "string:stripe-pm_1S3jzj2GScqysDRVQrqXYaJb"
select select "number:30"
select select "number:15"
select select "number:19"
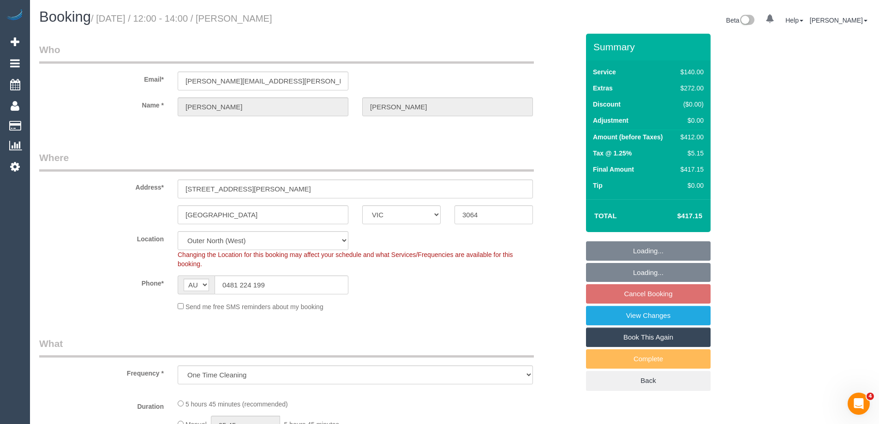
select select "number:24"
select select "number:33"
select select "number:26"
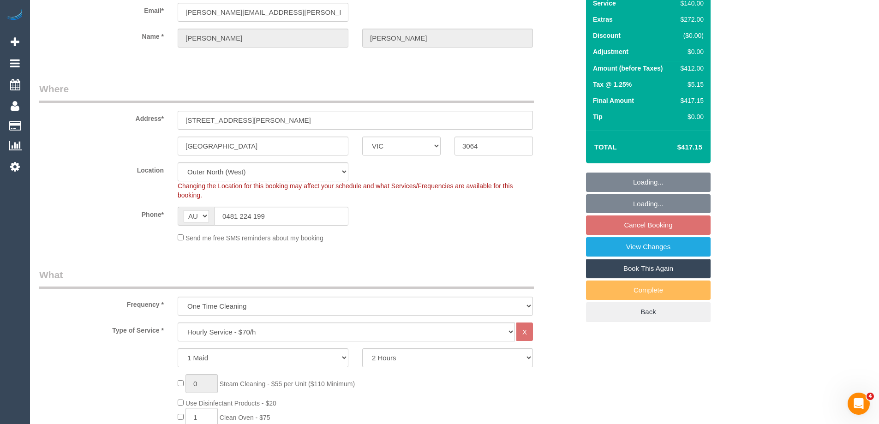
select select "spot3"
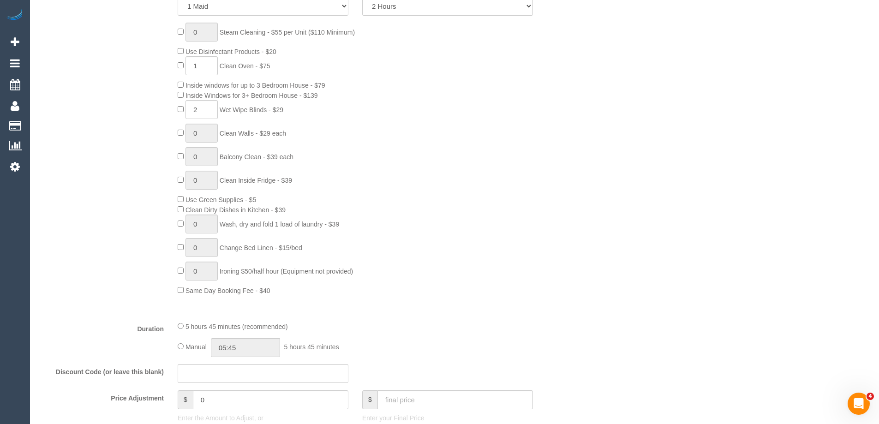
scroll to position [553, 0]
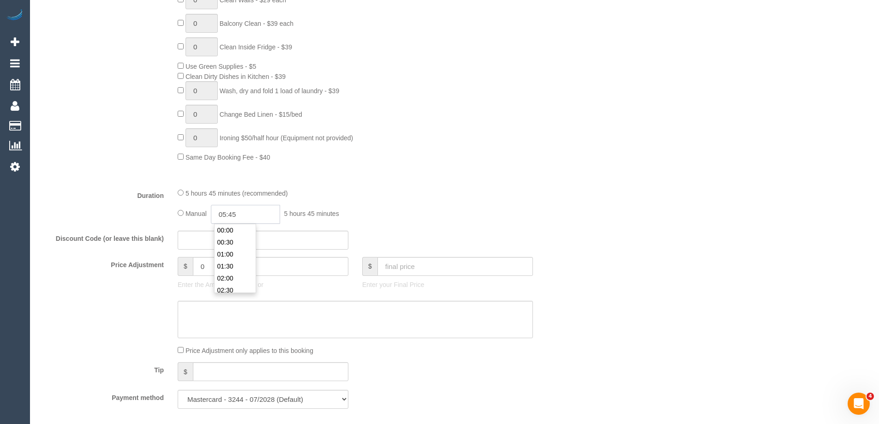
click at [236, 214] on input "05:45" at bounding box center [245, 214] width 69 height 19
type input "06:00"
click at [220, 284] on li "06:00" at bounding box center [234, 282] width 41 height 12
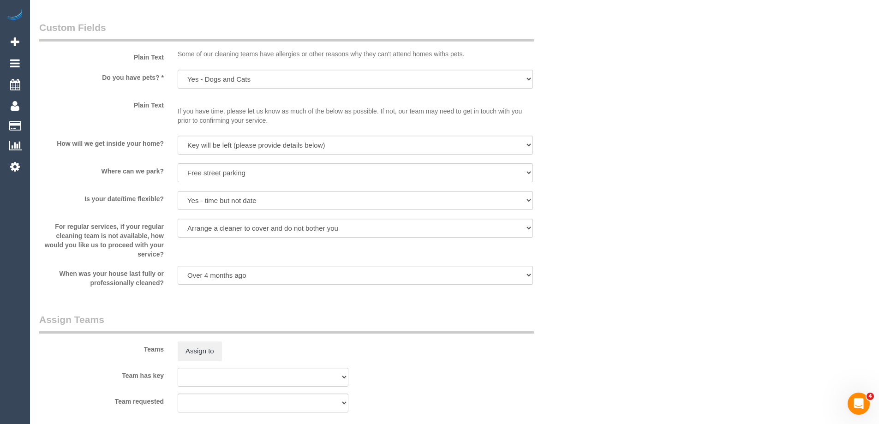
select select "spot19"
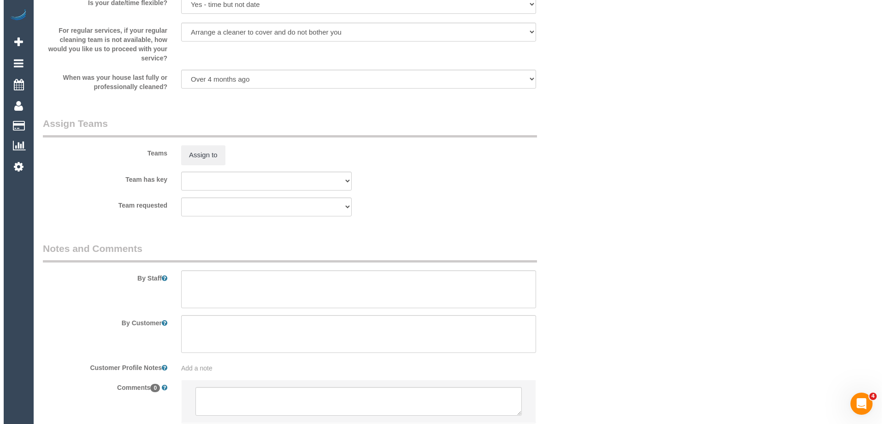
scroll to position [1323, 0]
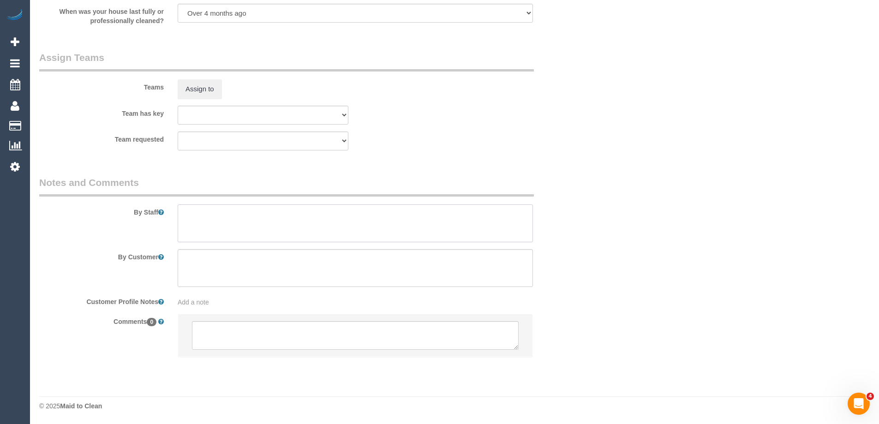
click at [194, 217] on textarea at bounding box center [355, 223] width 355 height 38
click at [192, 102] on sui-booking-teams "Teams Assign to Team has key (0) Office (1) Sarah Slattery (FT) (2) Angy Zuluag…" at bounding box center [309, 101] width 540 height 100
click at [200, 92] on button "Assign to" at bounding box center [200, 88] width 44 height 19
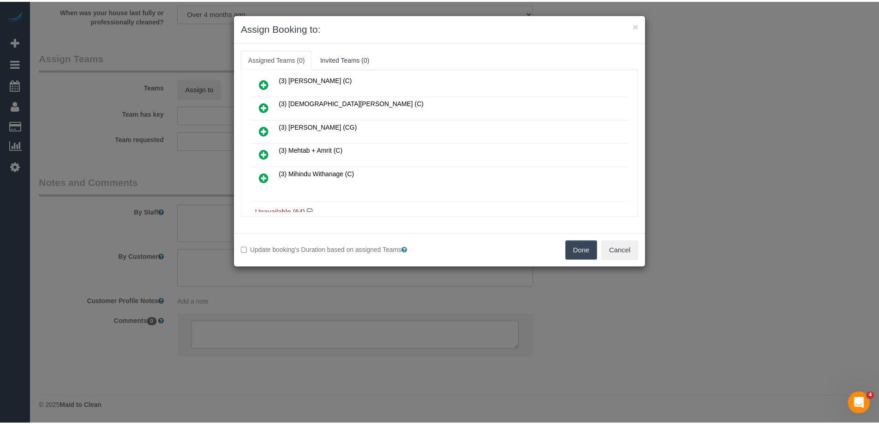
scroll to position [184, 0]
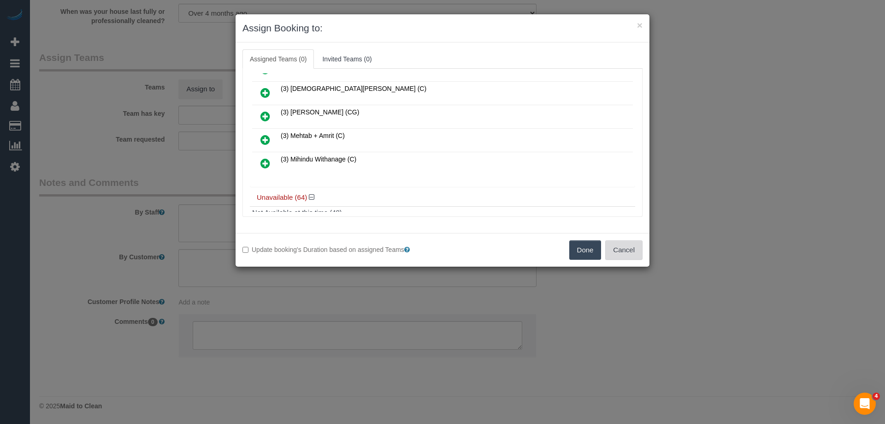
click at [611, 253] on button "Cancel" at bounding box center [624, 249] width 37 height 19
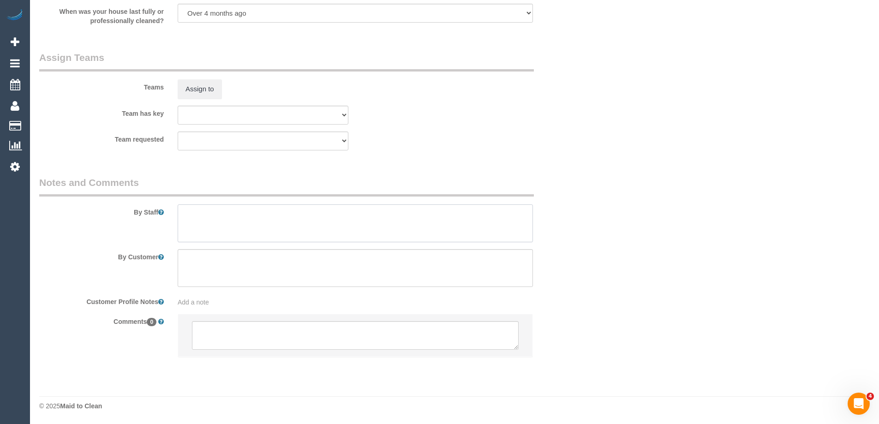
click at [241, 220] on textarea at bounding box center [355, 223] width 355 height 38
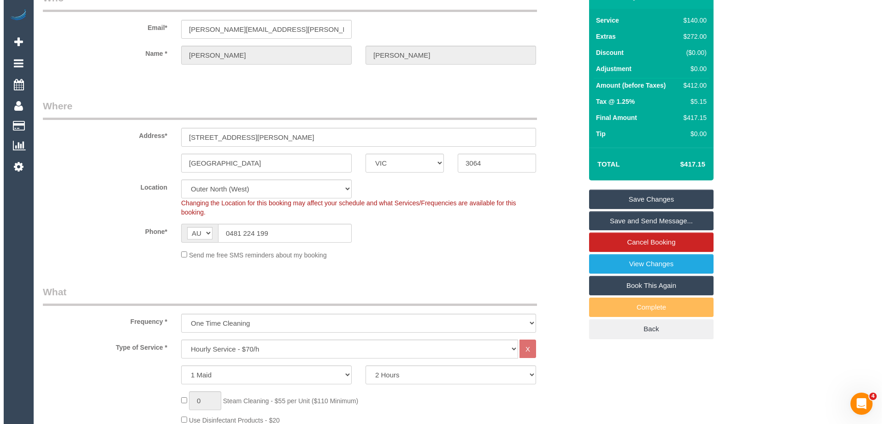
scroll to position [0, 0]
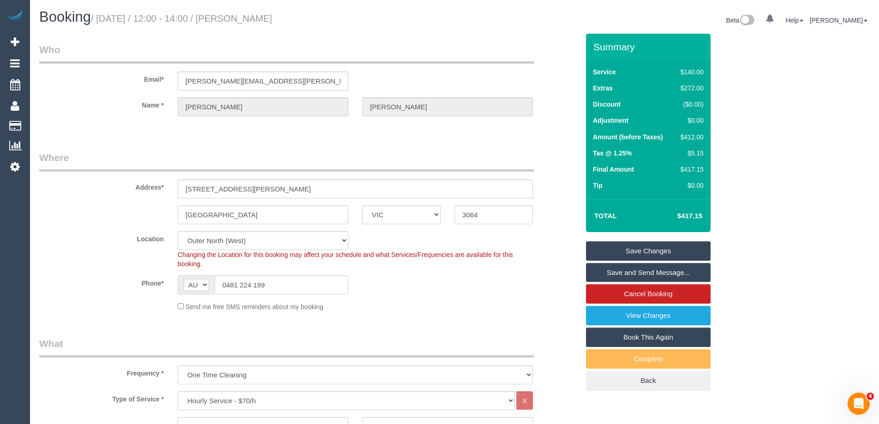
type textarea "2 hours + extras = approx 6 hrs"
click at [611, 255] on link "Save Changes" at bounding box center [648, 250] width 125 height 19
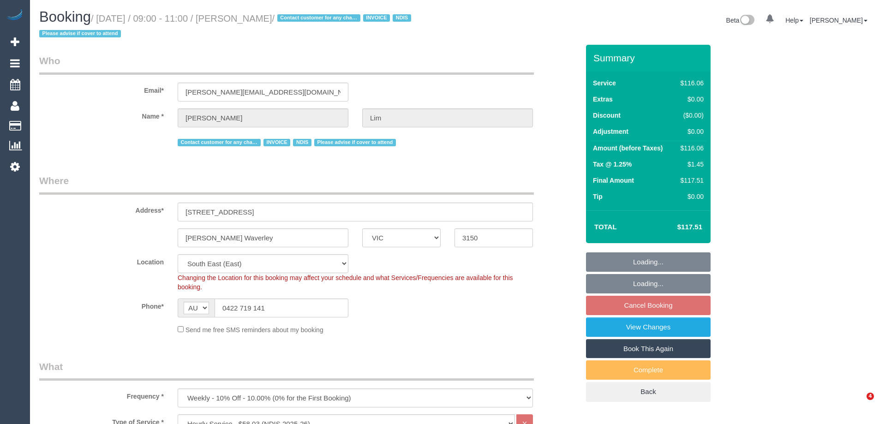
select select "VIC"
select select "number:28"
select select "number:14"
select select "number:19"
select select "number:25"
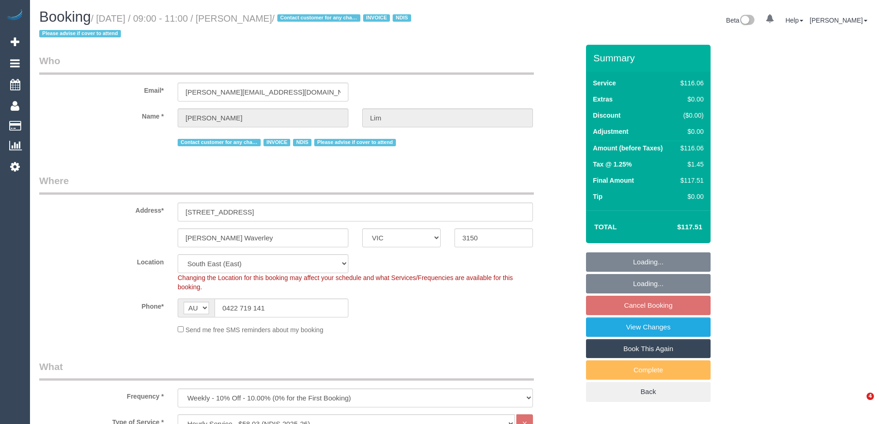
select select "number:35"
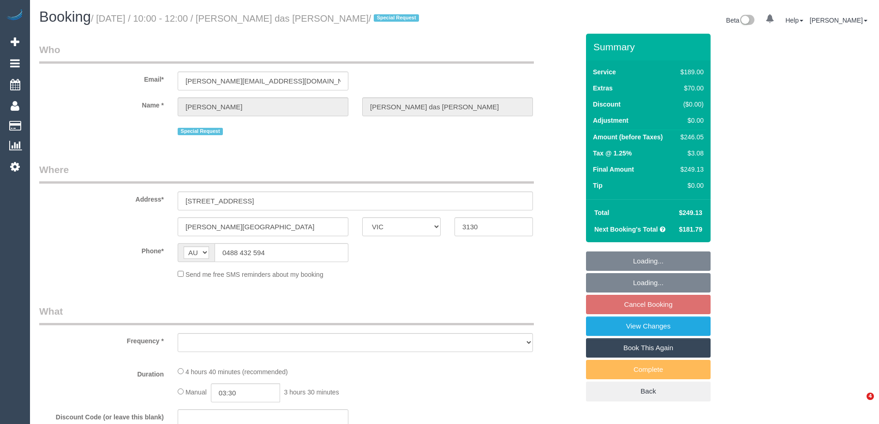
select select "VIC"
select select "string:stripe-pm_1P2Ort2GScqysDRVf7yNm12m"
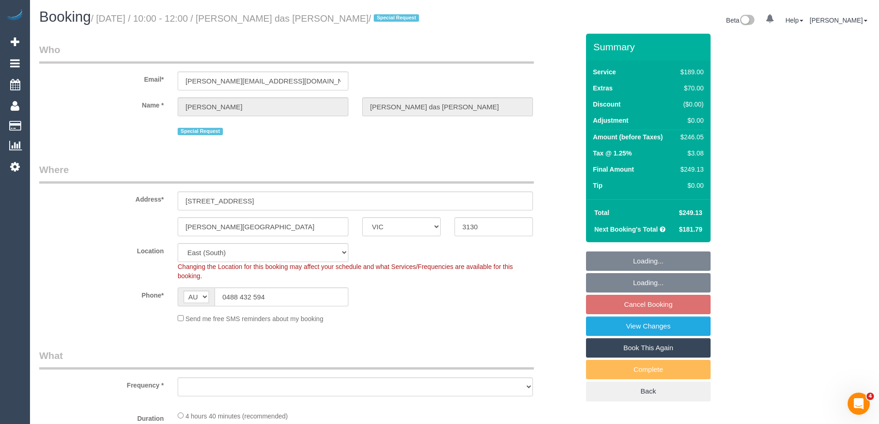
select select "object:709"
select select "number:28"
select select "number:14"
select select "number:19"
select select "number:24"
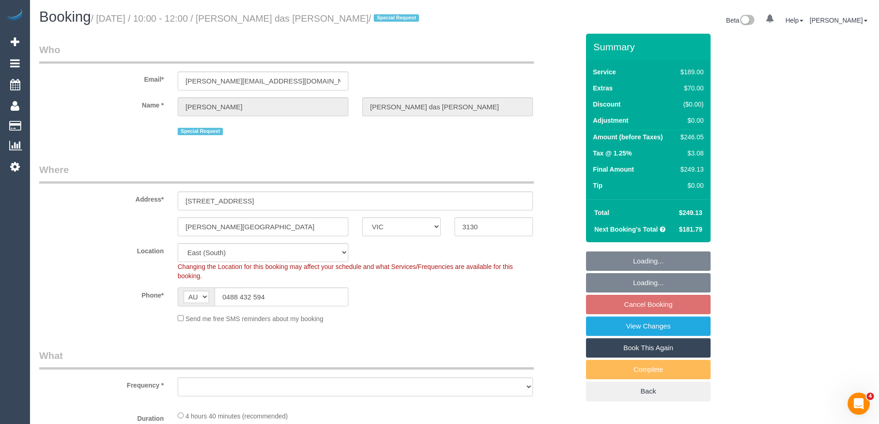
select select "number:33"
select select "number:13"
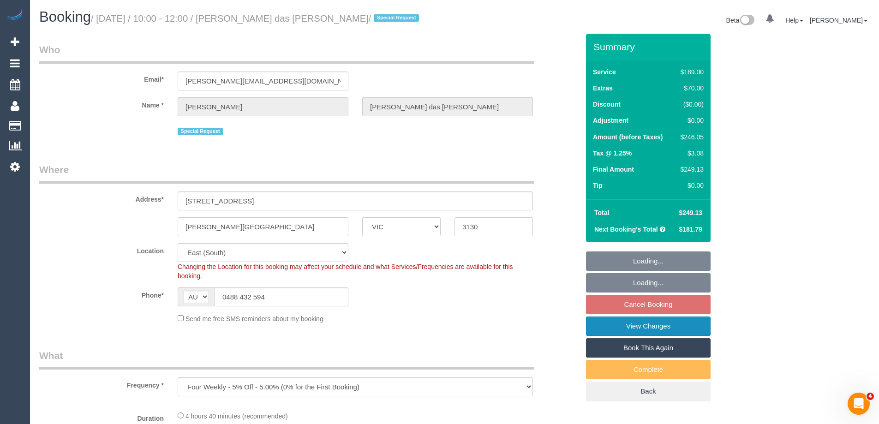
select select "object:812"
click at [627, 324] on link "View Changes" at bounding box center [648, 325] width 125 height 19
select select "spot3"
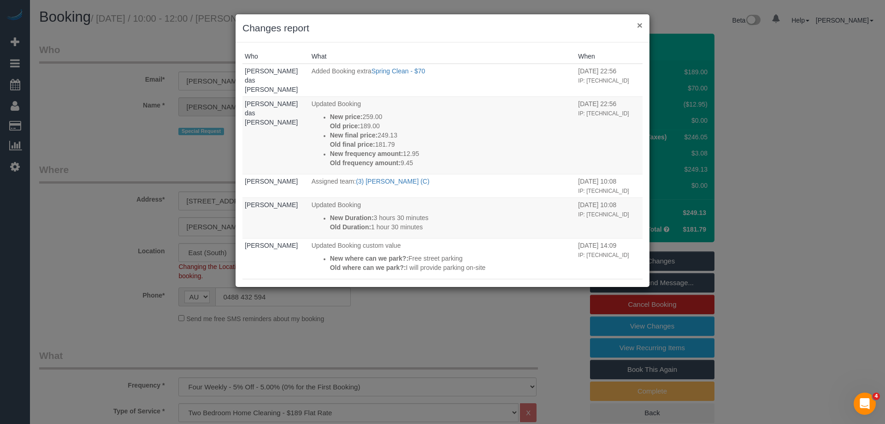
click at [641, 21] on button "×" at bounding box center [640, 25] width 6 height 10
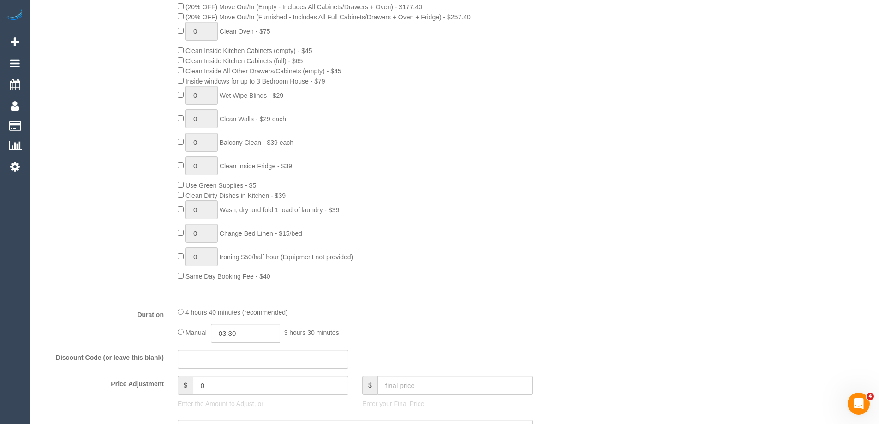
scroll to position [600, 0]
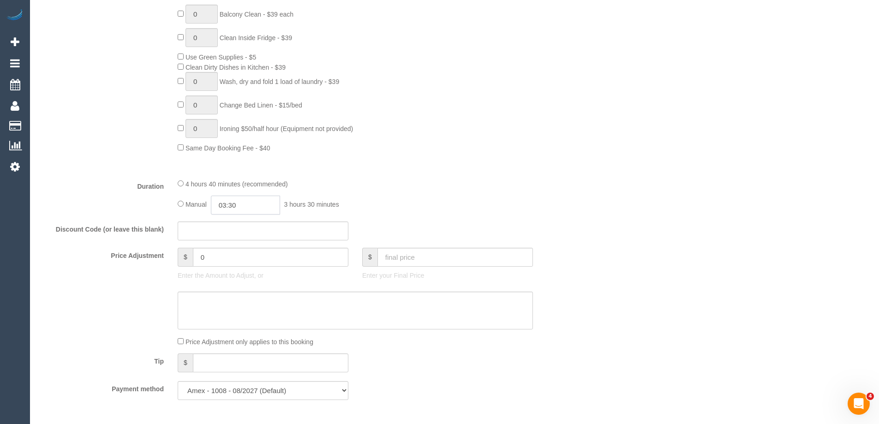
click at [247, 202] on input "03:30" at bounding box center [245, 205] width 69 height 19
type input "05:00"
click at [237, 272] on li "05:00" at bounding box center [234, 269] width 41 height 12
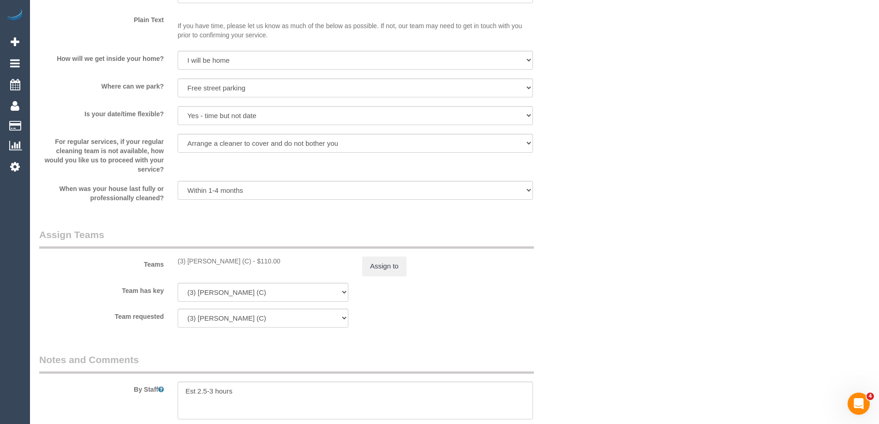
select select "spot20"
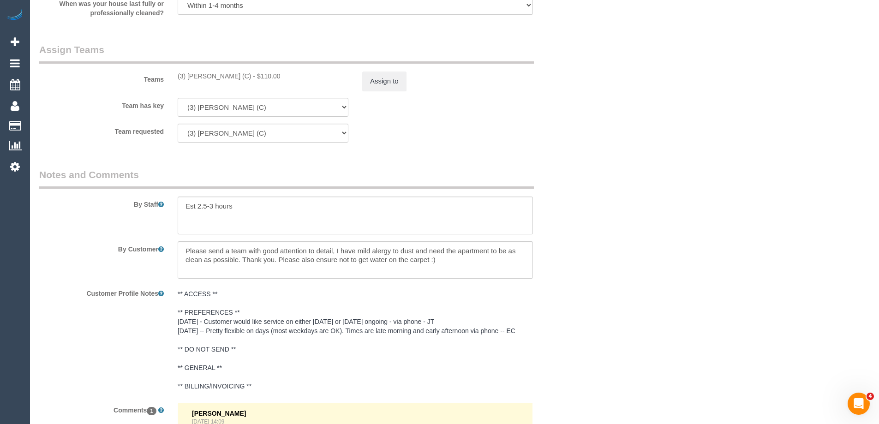
scroll to position [1384, 0]
click at [383, 84] on button "Assign to" at bounding box center [384, 81] width 44 height 19
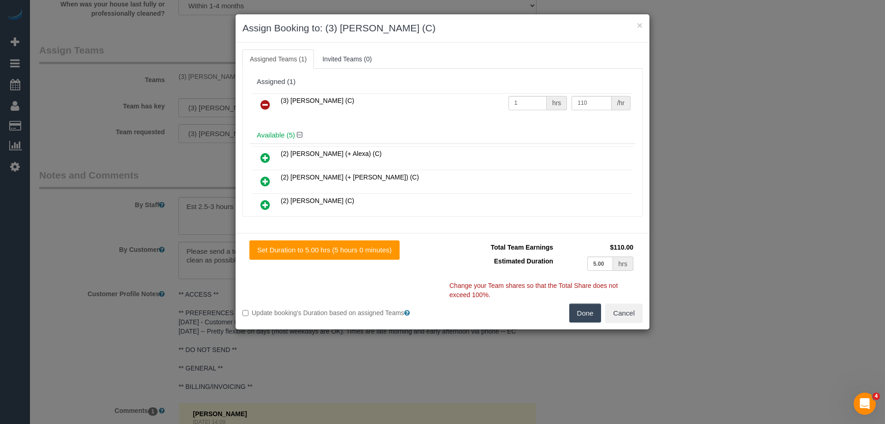
click at [267, 102] on icon at bounding box center [266, 104] width 10 height 11
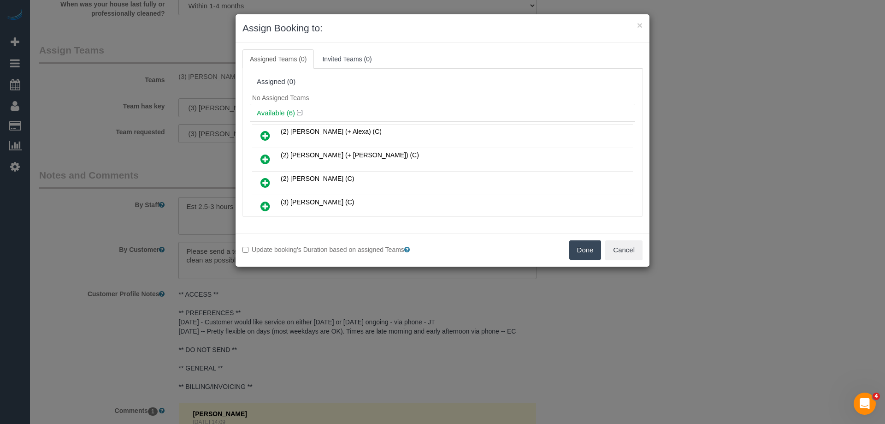
drag, startPoint x: 588, startPoint y: 244, endPoint x: 582, endPoint y: 245, distance: 6.0
click at [587, 245] on button "Done" at bounding box center [586, 249] width 32 height 19
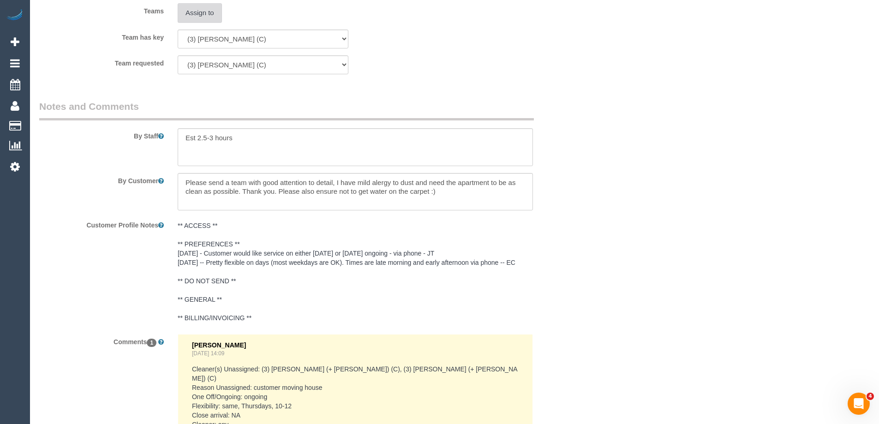
scroll to position [1607, 0]
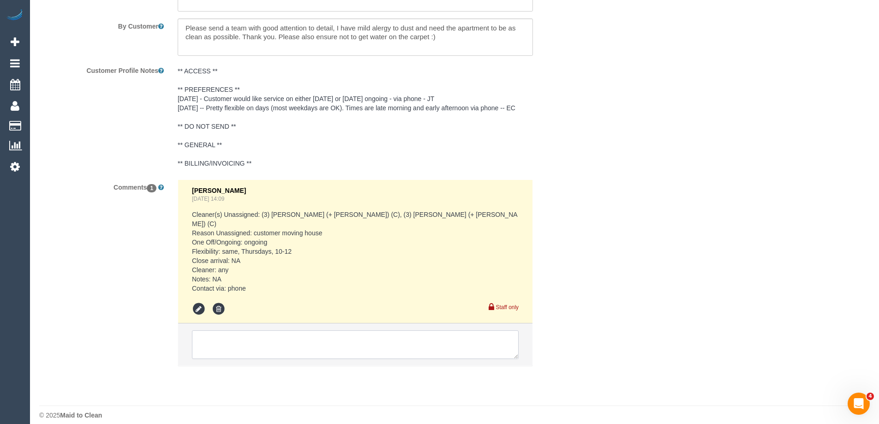
click at [230, 333] on textarea at bounding box center [355, 344] width 327 height 29
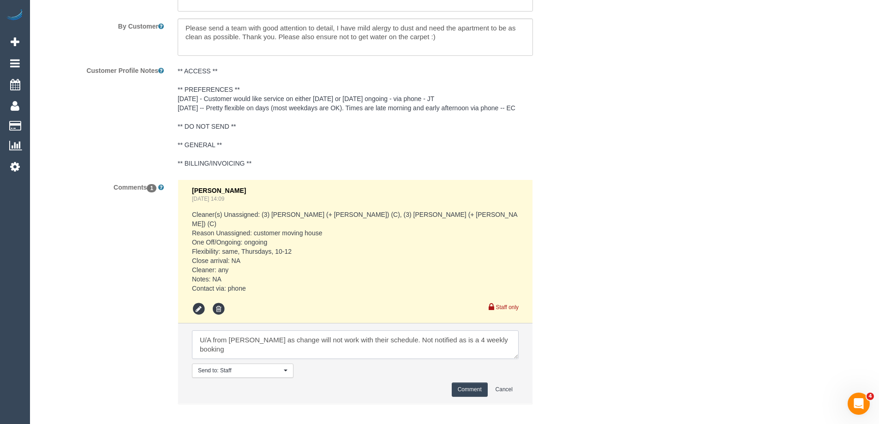
type textarea "U/A from [PERSON_NAME] as change will not work with their schedule. Not notifie…"
click at [463, 382] on button "Comment" at bounding box center [469, 389] width 36 height 14
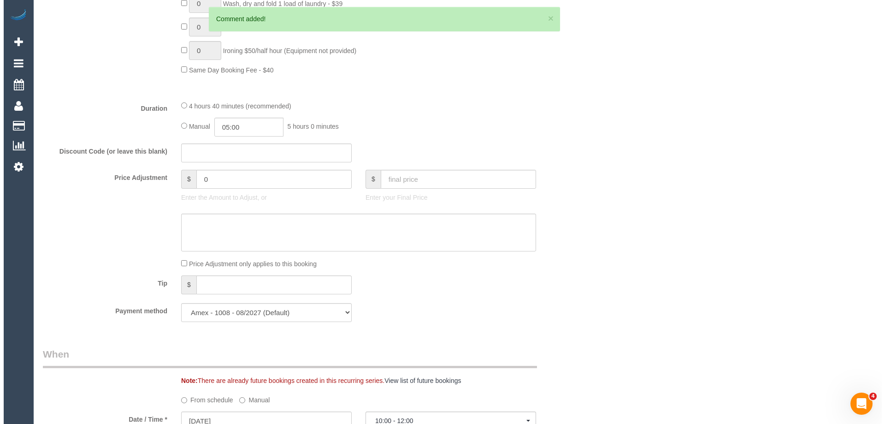
scroll to position [0, 0]
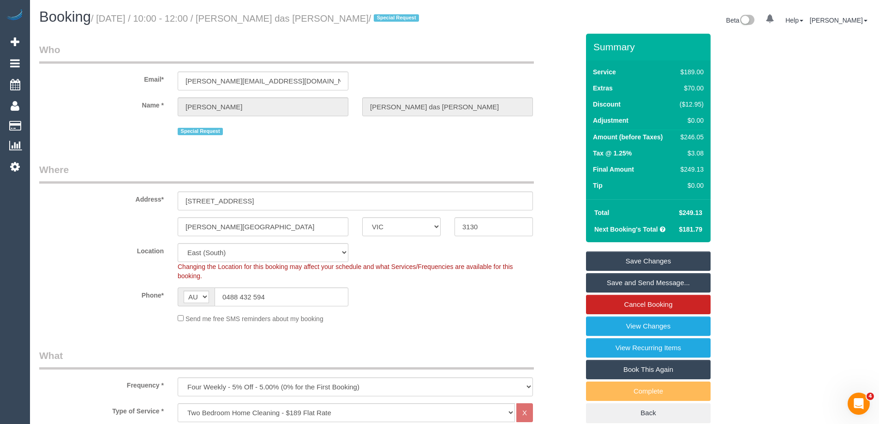
click at [625, 260] on link "Save Changes" at bounding box center [648, 260] width 125 height 19
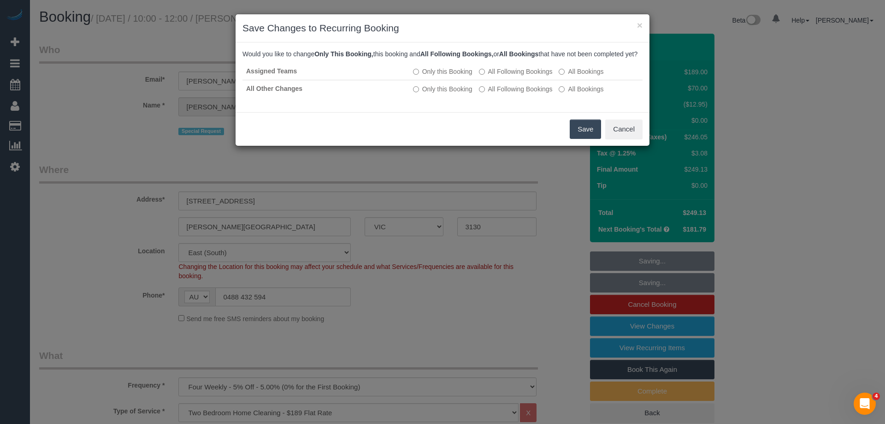
click at [574, 136] on button "Save" at bounding box center [585, 128] width 31 height 19
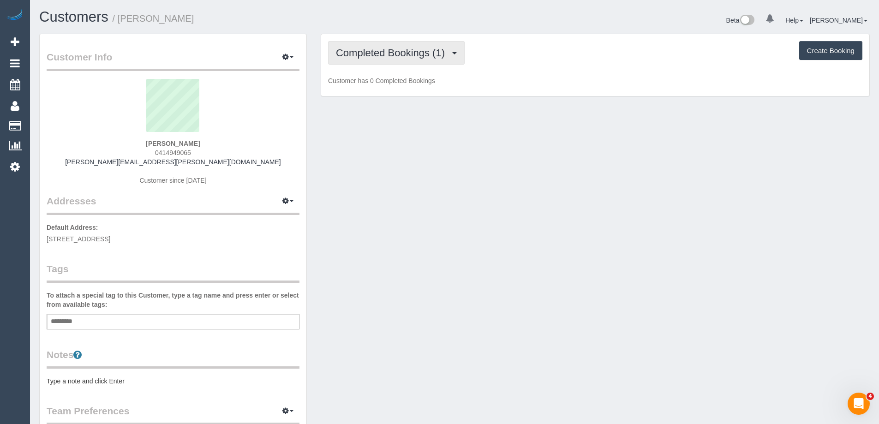
click at [404, 57] on span "Completed Bookings (1)" at bounding box center [392, 53] width 113 height 12
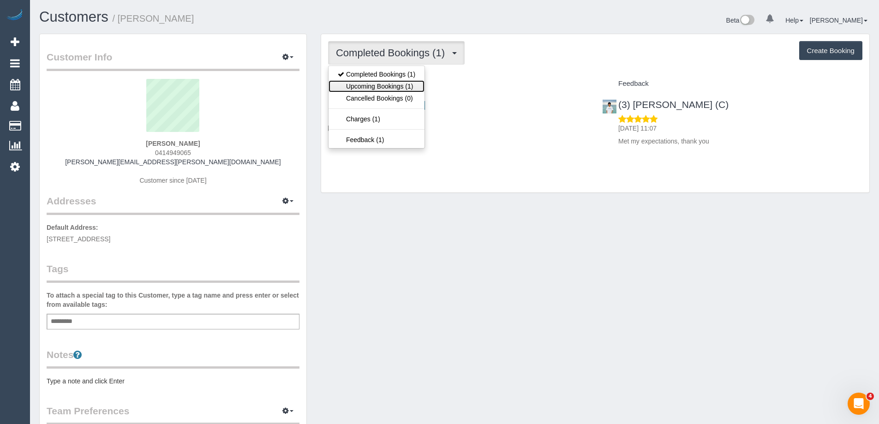
click at [404, 84] on link "Upcoming Bookings (1)" at bounding box center [376, 86] width 96 height 12
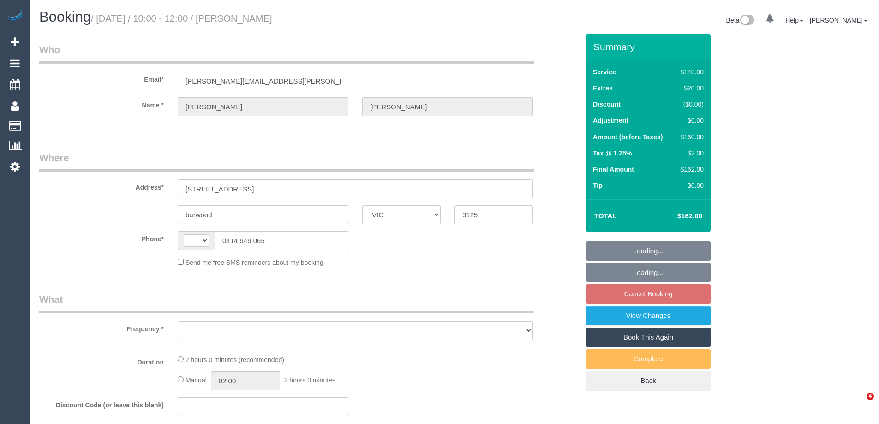
select select "VIC"
select select "string:AU"
select select "object:528"
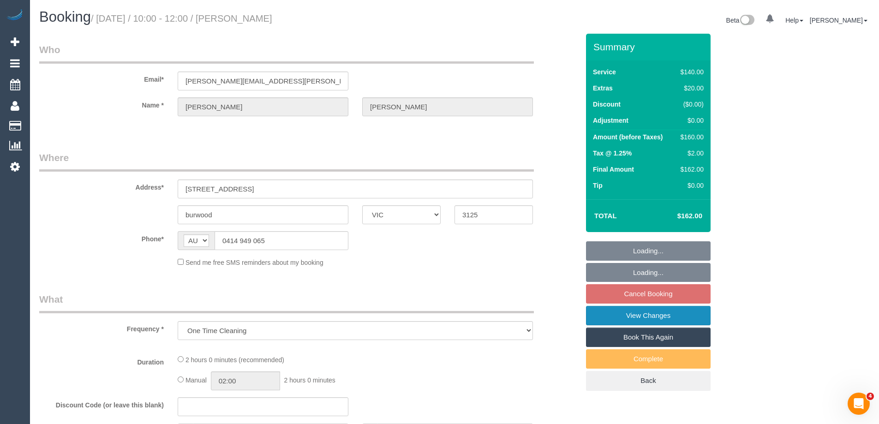
click at [616, 312] on link "View Changes" at bounding box center [648, 315] width 125 height 19
select select "string:stripe-pm_1RqlR12GScqysDRVnuMtMQDA"
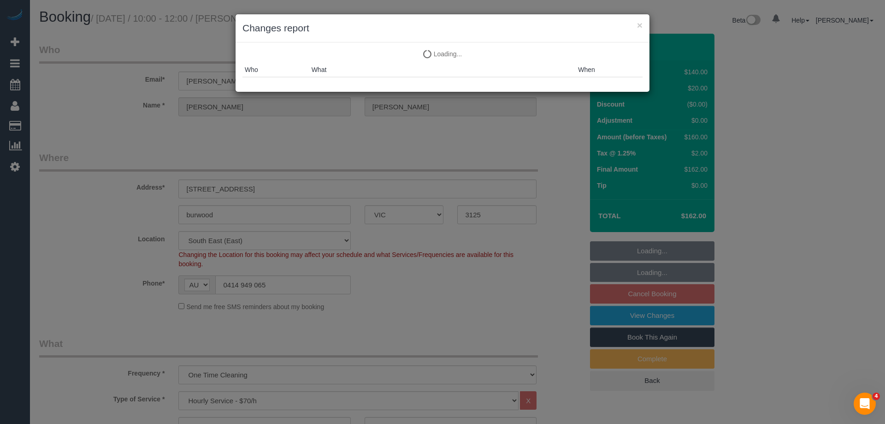
select select "number:27"
select select "number:14"
select select "number:19"
select select "number:24"
select select "number:35"
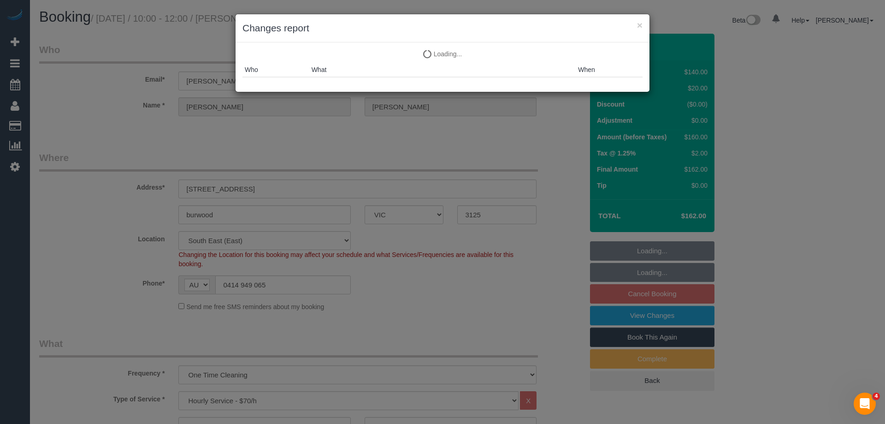
select select "number:12"
select select "object:1582"
select select "spot3"
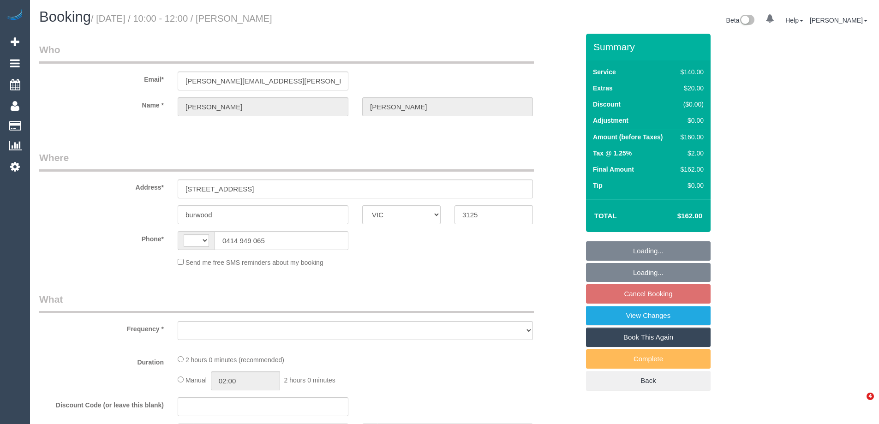
select select "VIC"
select select "string:stripe-pm_1RqlR12GScqysDRVnuMtMQDA"
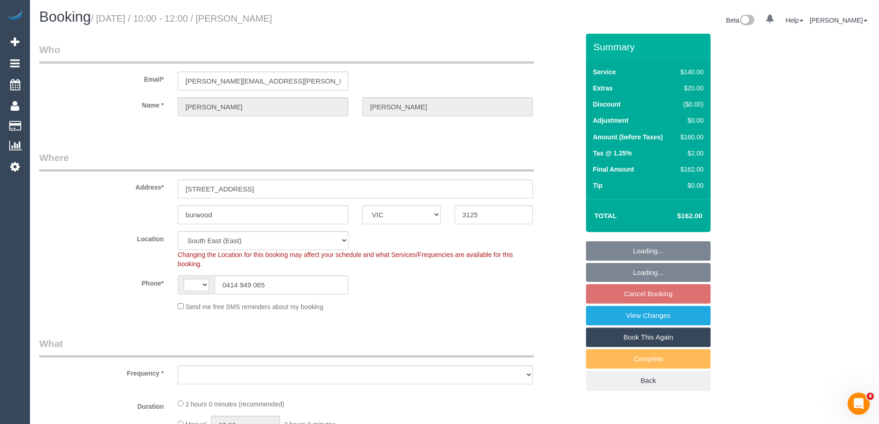
select select "string:AU"
select select "number:27"
select select "number:14"
select select "number:19"
select select "number:24"
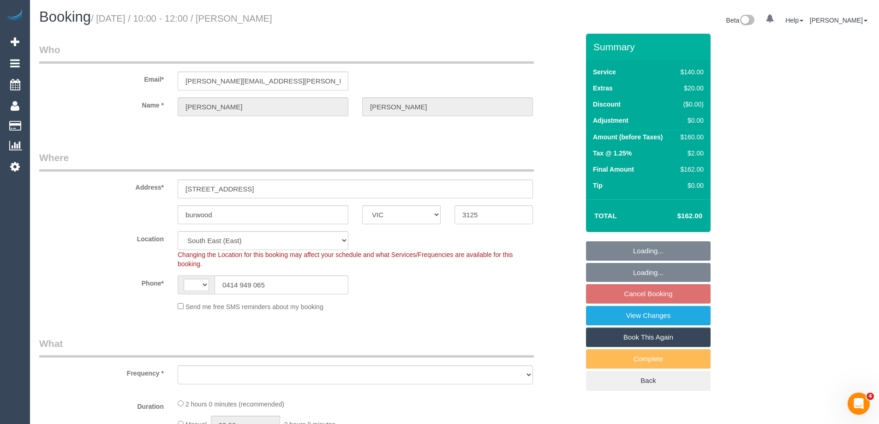
select select "number:35"
select select "number:12"
select select "object:1184"
select select "spot3"
select select "object:1358"
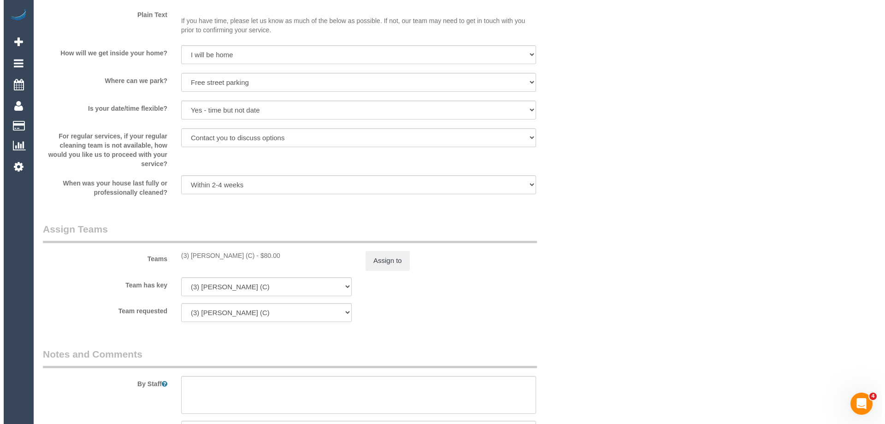
scroll to position [1245, 0]
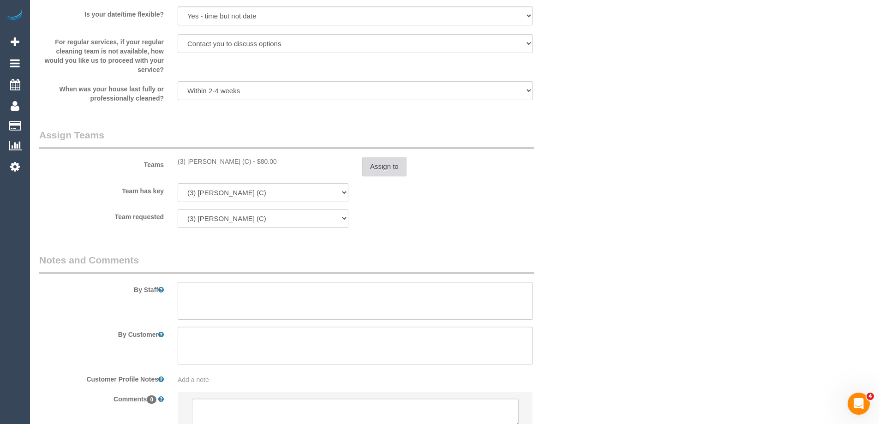
click at [374, 171] on button "Assign to" at bounding box center [384, 166] width 44 height 19
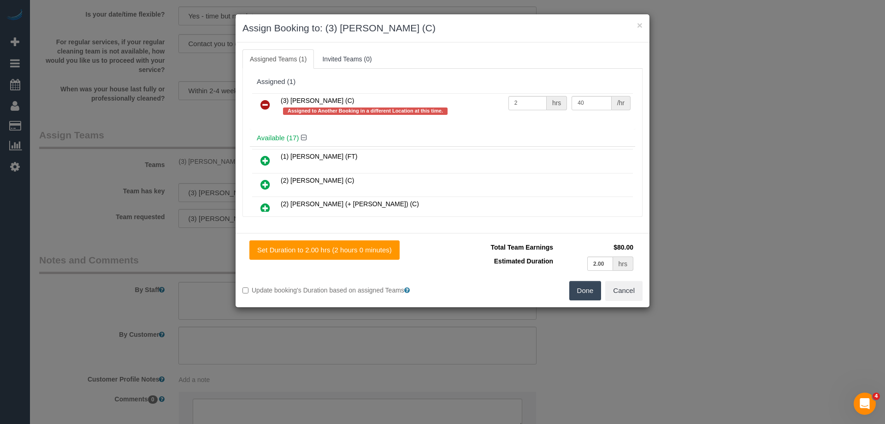
click at [261, 105] on link at bounding box center [266, 105] width 22 height 18
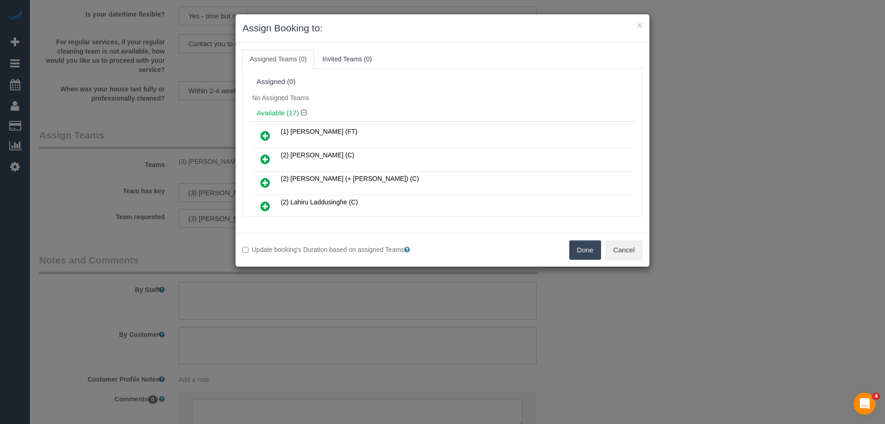
click at [583, 254] on button "Done" at bounding box center [586, 249] width 32 height 19
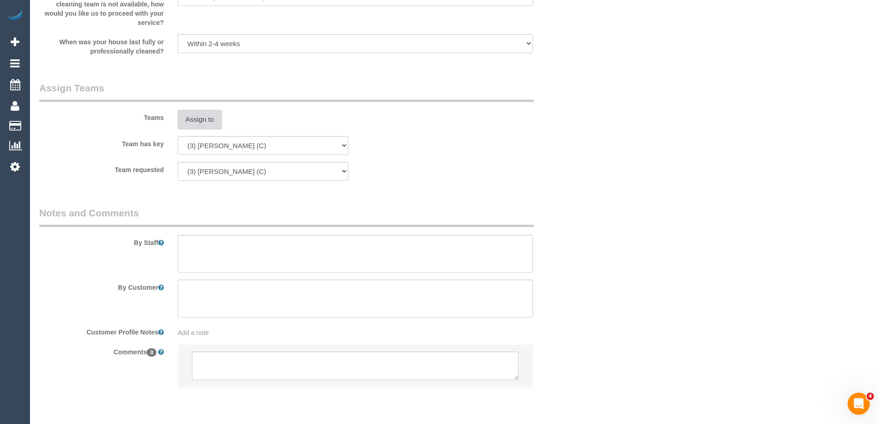
scroll to position [1323, 0]
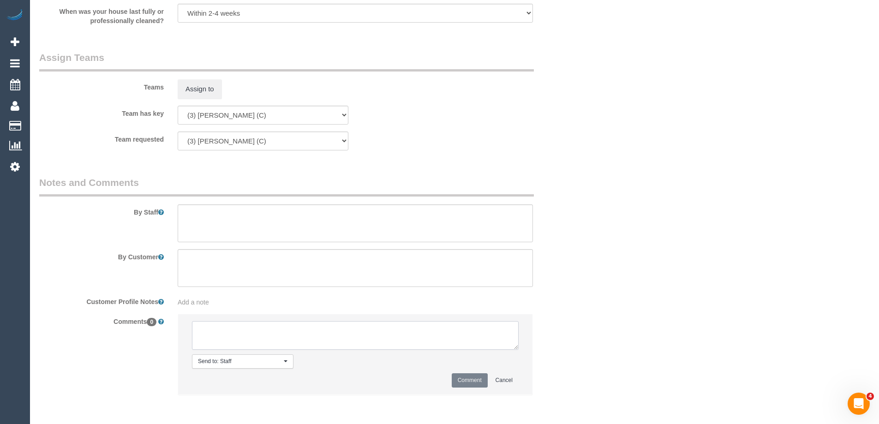
click at [243, 324] on textarea at bounding box center [355, 335] width 327 height 29
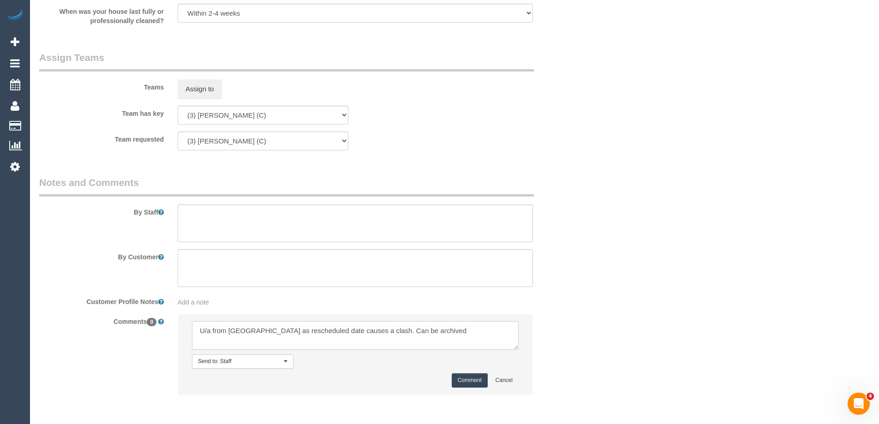
type textarea "U/a from Denuwan as rescheduled date causes a clash. Can be archived"
click at [466, 384] on button "Comment" at bounding box center [469, 380] width 36 height 14
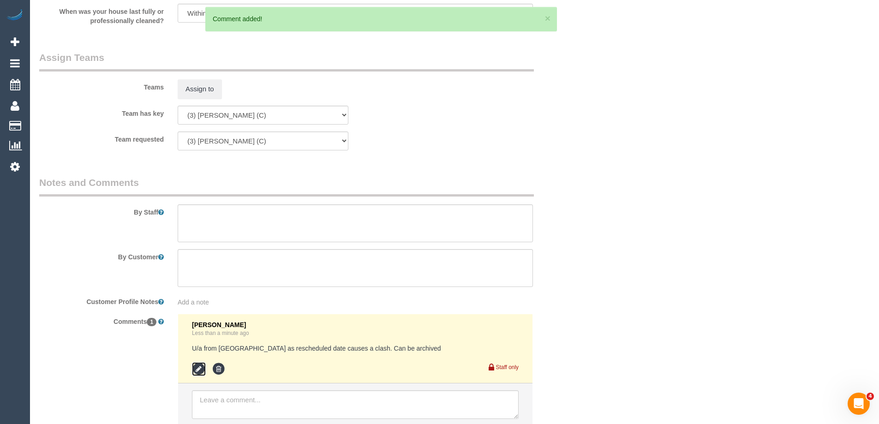
click at [195, 369] on icon at bounding box center [199, 369] width 14 height 14
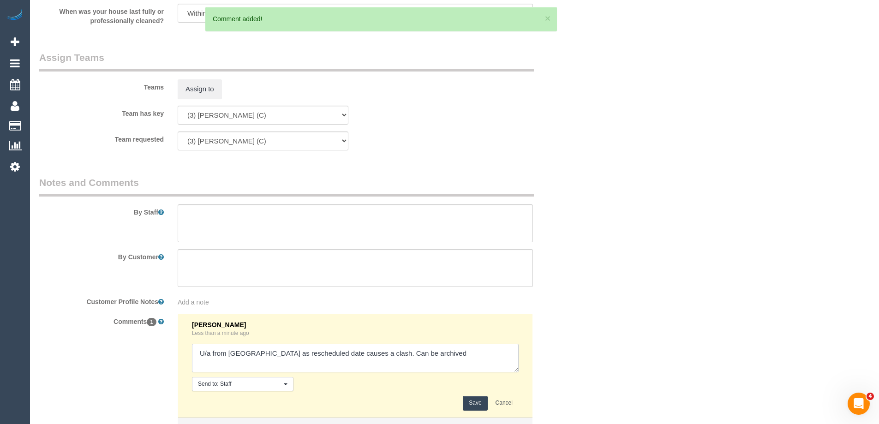
drag, startPoint x: 403, startPoint y: 350, endPoint x: 545, endPoint y: 350, distance: 142.0
click at [545, 350] on div "Comments 1 Steve Cranston Less than a minute ago Send to: Staff Nothing selecte…" at bounding box center [308, 392] width 553 height 156
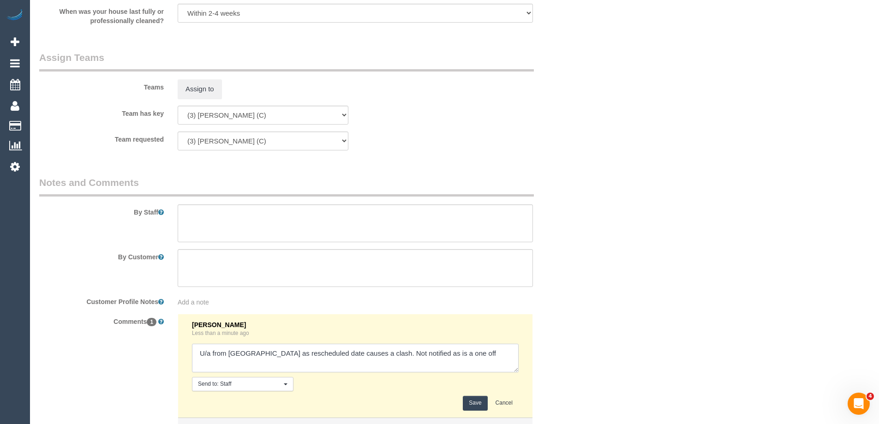
type textarea "U/a from Denuwan as rescheduled date causes a clash. Not notified as is a one o…"
click at [474, 406] on button "Save" at bounding box center [475, 403] width 24 height 14
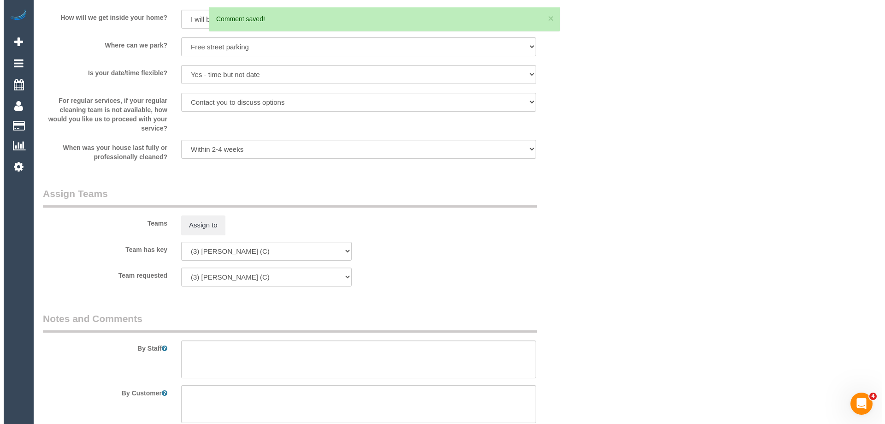
scroll to position [0, 0]
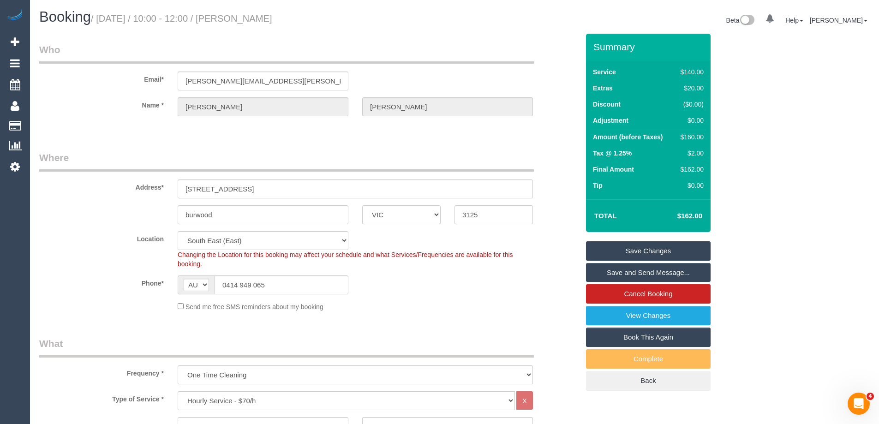
click at [609, 252] on link "Save Changes" at bounding box center [648, 250] width 125 height 19
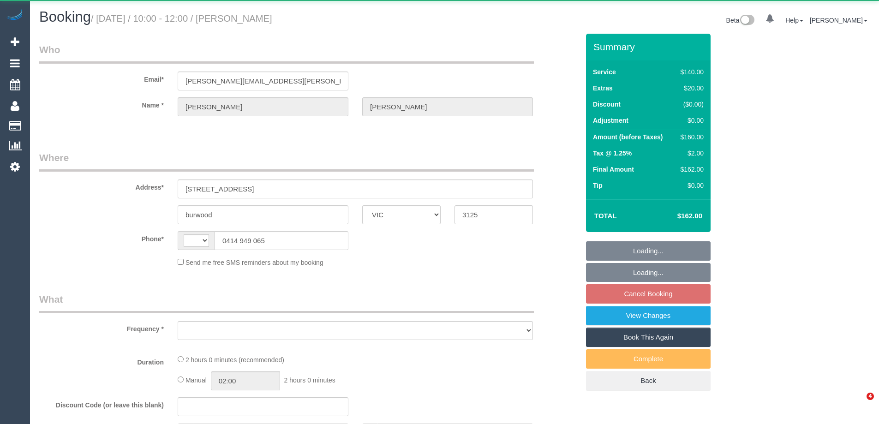
select select "VIC"
select select "string:AU"
select select "object:546"
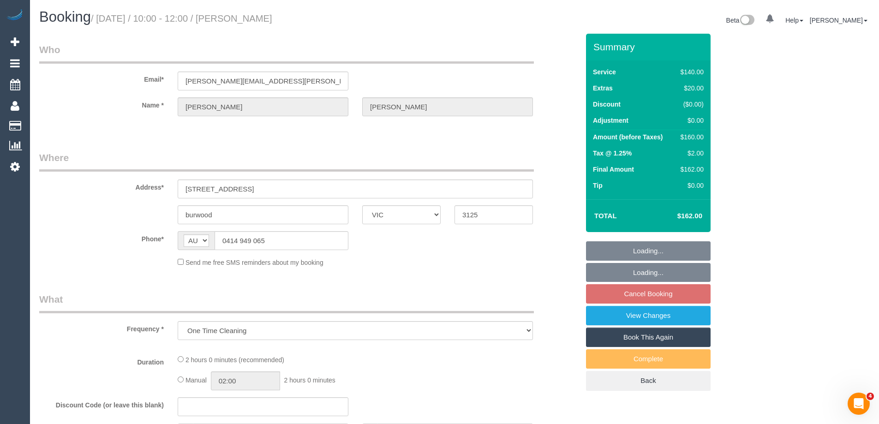
select select "string:stripe-pm_1RqlR12GScqysDRVnuMtMQDA"
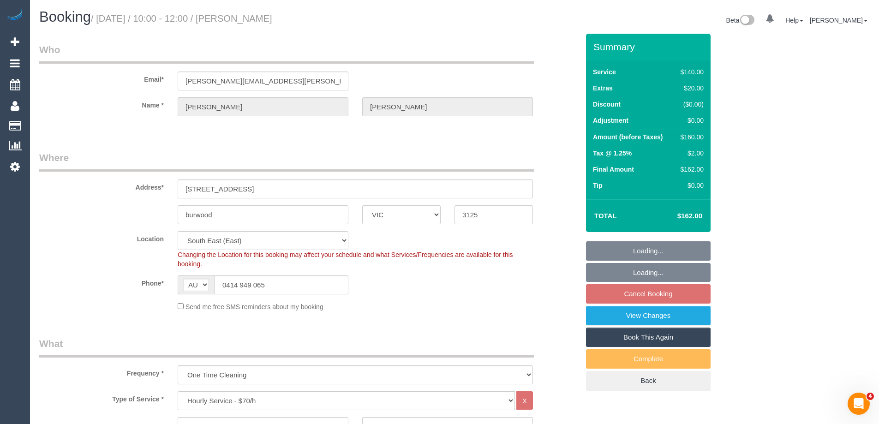
select select "spot3"
select select "number:27"
select select "number:14"
select select "number:19"
select select "number:24"
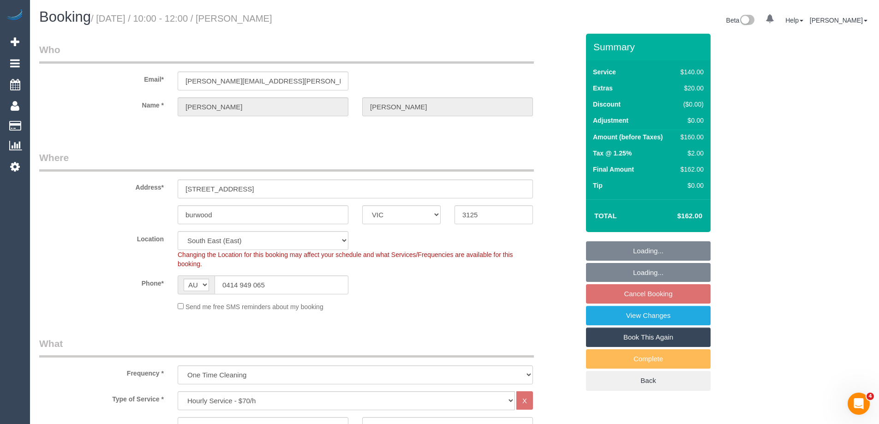
select select "number:35"
select select "number:12"
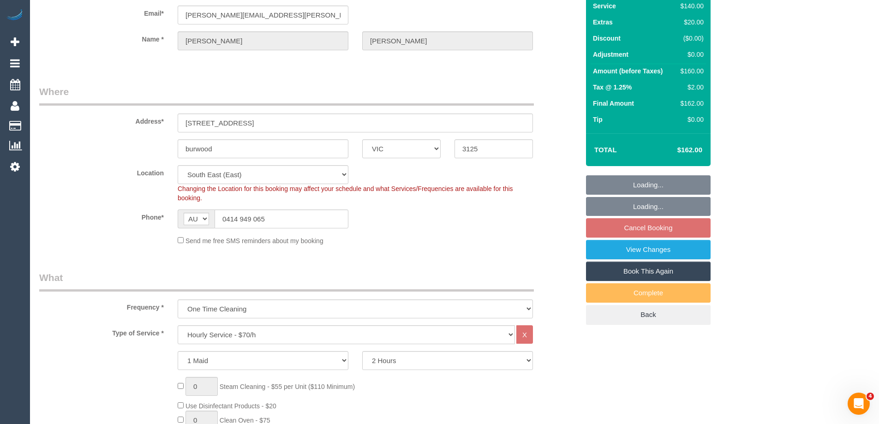
select select "object:1374"
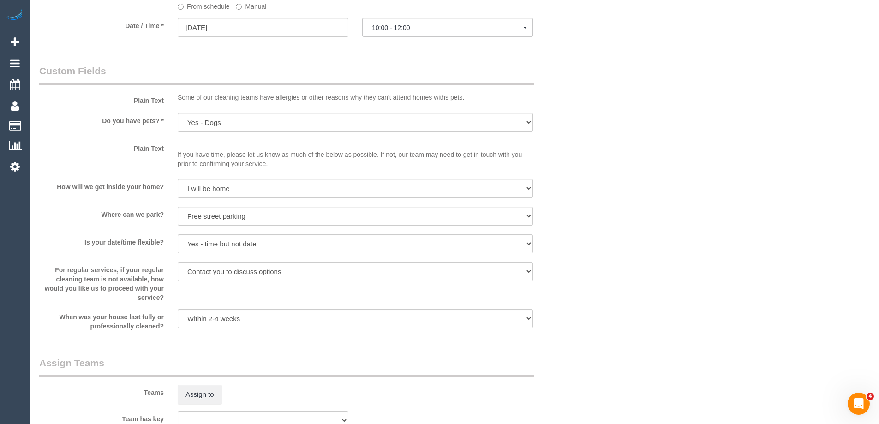
scroll to position [1009, 0]
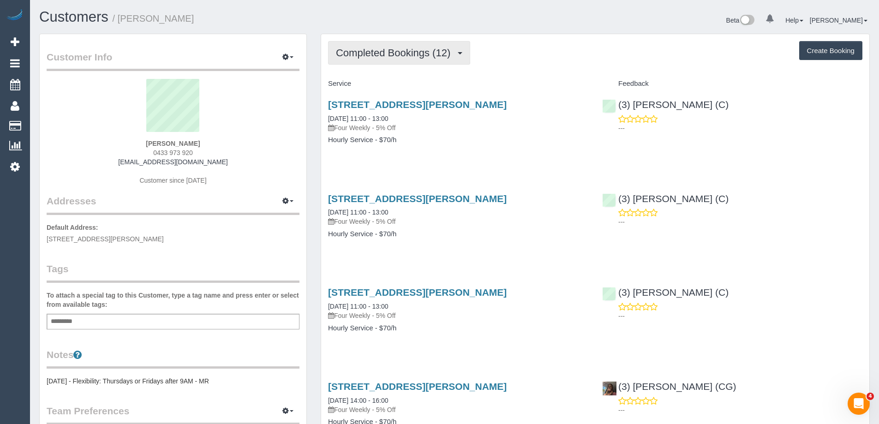
click at [396, 55] on span "Completed Bookings (12)" at bounding box center [395, 53] width 119 height 12
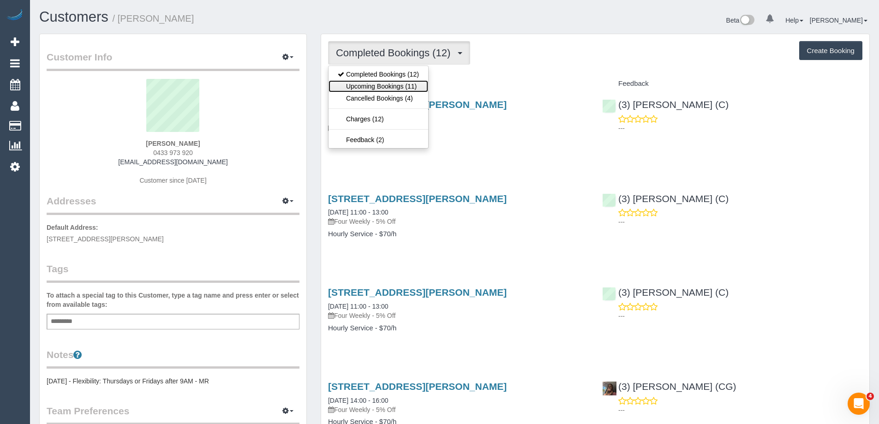
click at [390, 83] on link "Upcoming Bookings (11)" at bounding box center [378, 86] width 100 height 12
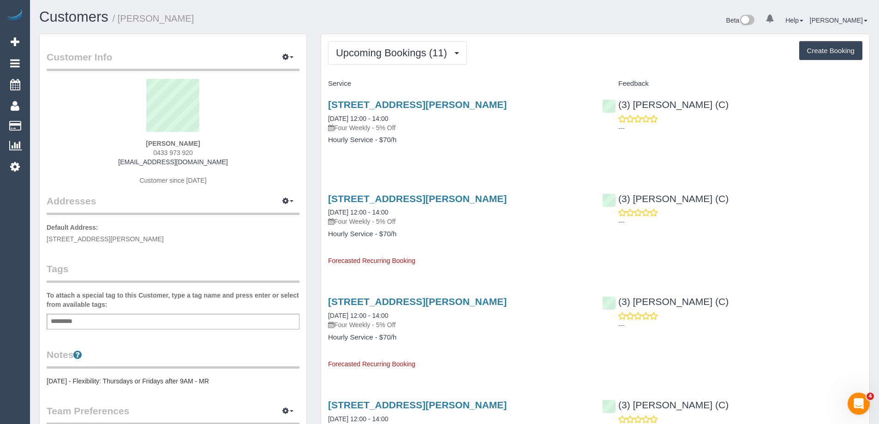
click at [452, 126] on p "Four Weekly - 5% Off" at bounding box center [458, 127] width 260 height 9
click at [404, 51] on span "Upcoming Bookings (11)" at bounding box center [394, 53] width 116 height 12
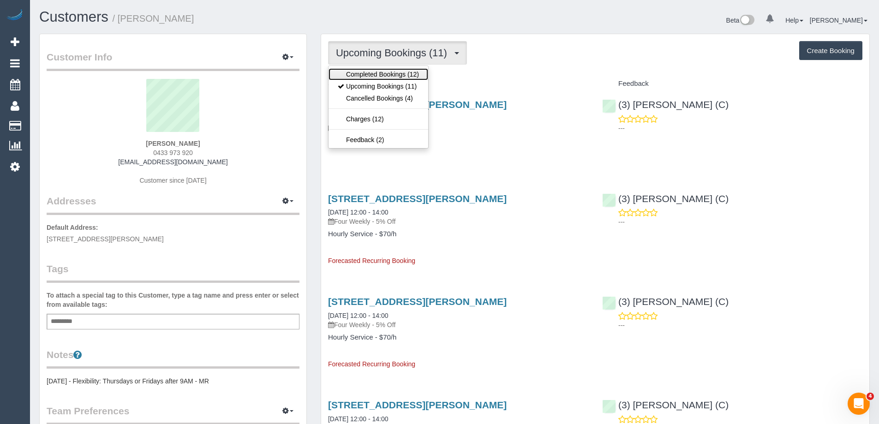
click at [392, 71] on link "Completed Bookings (12)" at bounding box center [378, 74] width 100 height 12
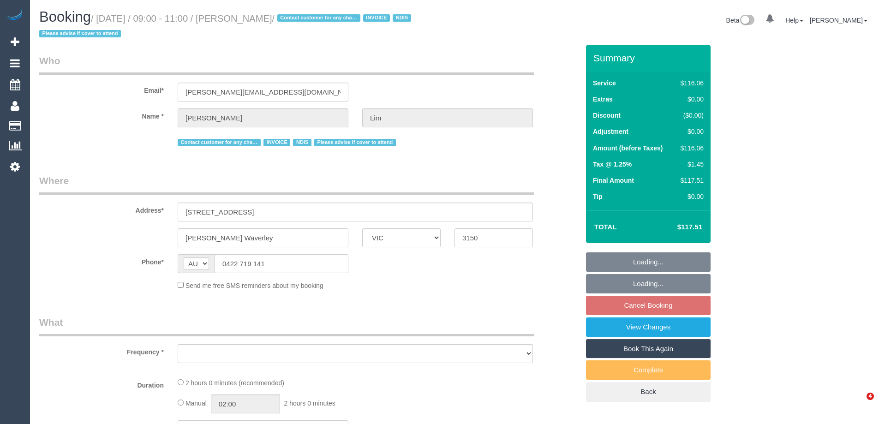
select select "VIC"
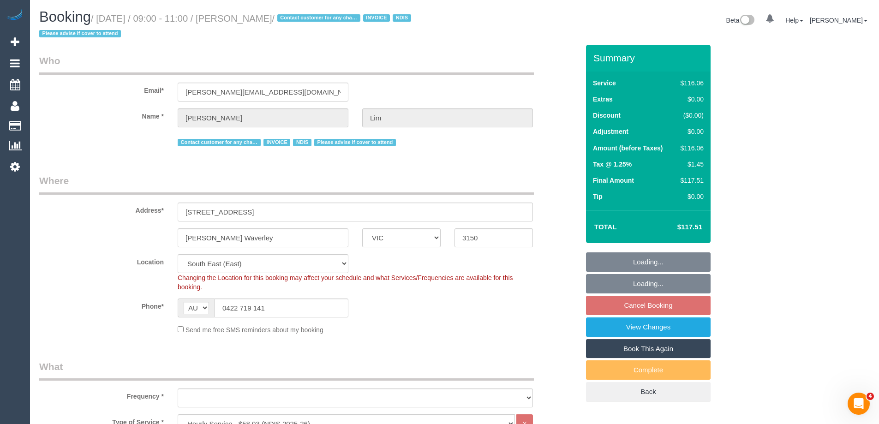
select select "object:787"
select select "number:28"
select select "number:14"
select select "number:19"
select select "number:25"
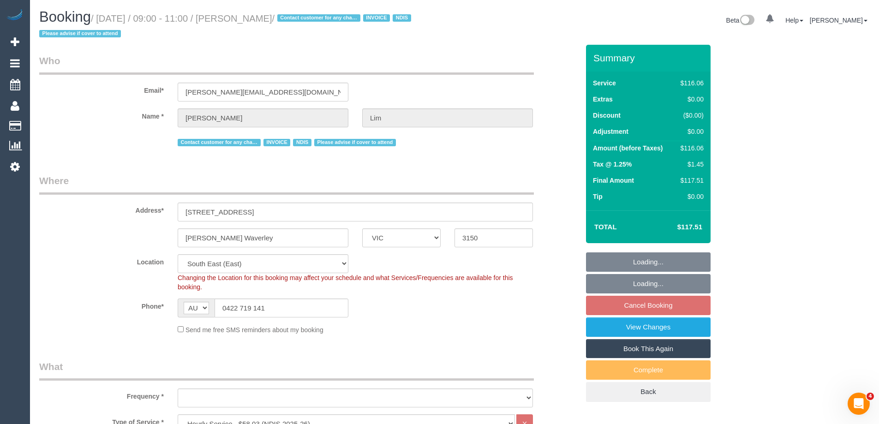
select select "number:35"
select select "object:795"
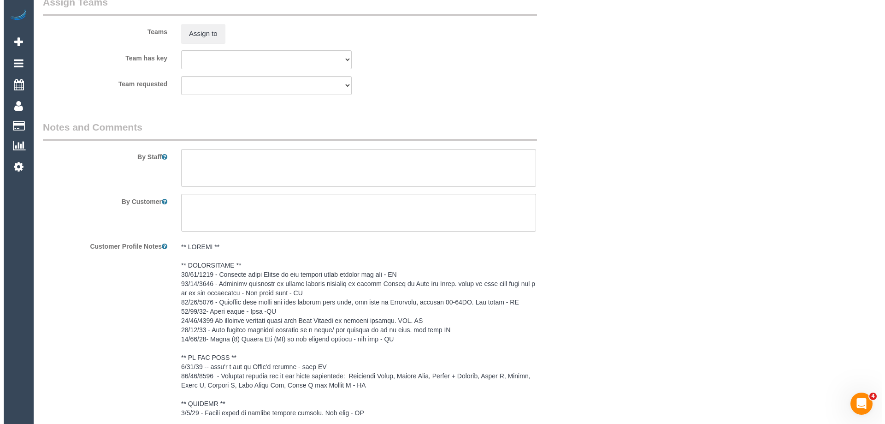
scroll to position [1199, 0]
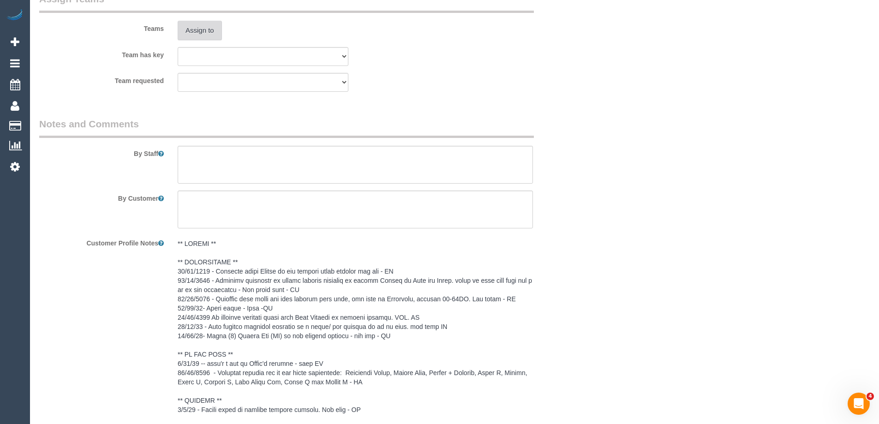
click at [203, 36] on button "Assign to" at bounding box center [200, 30] width 44 height 19
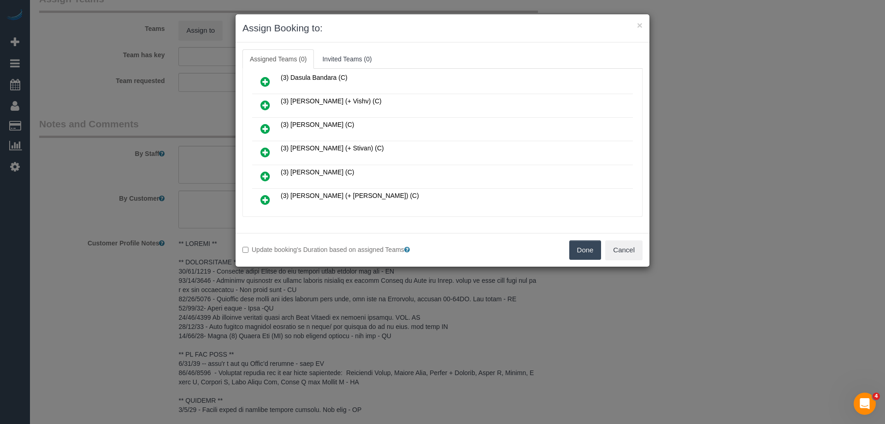
scroll to position [231, 0]
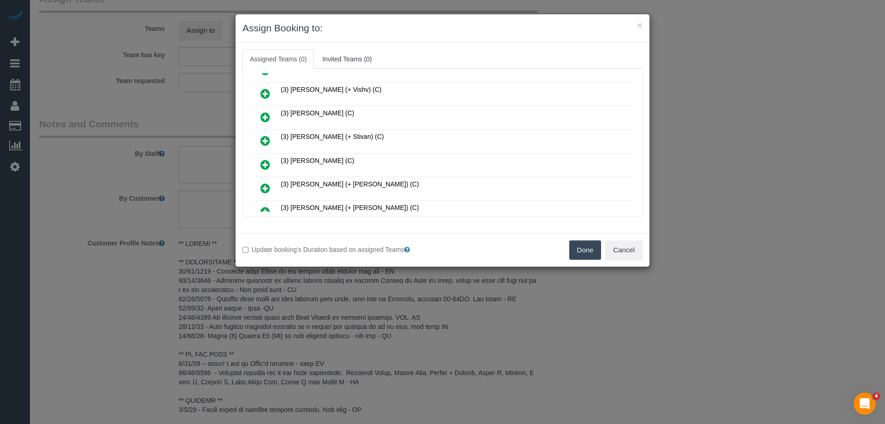
click at [269, 166] on icon at bounding box center [266, 164] width 10 height 11
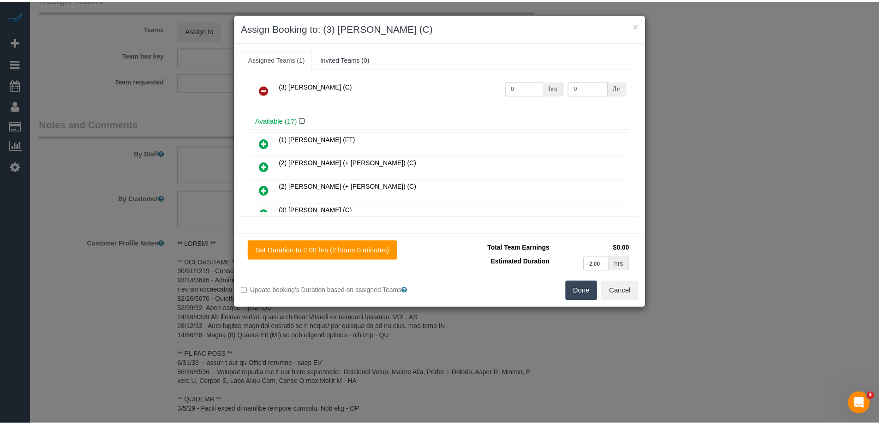
scroll to position [0, 0]
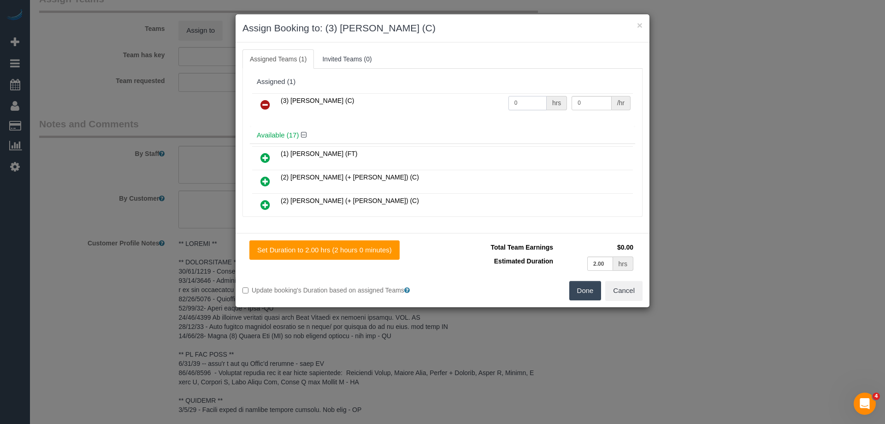
drag, startPoint x: 520, startPoint y: 107, endPoint x: 457, endPoint y: 101, distance: 63.4
click at [459, 102] on tr "(3) [PERSON_NAME] (C) 0 hrs 0 /hr" at bounding box center [442, 105] width 381 height 24
type input "2"
drag, startPoint x: 588, startPoint y: 101, endPoint x: 523, endPoint y: 103, distance: 66.0
click at [524, 103] on tr "(3) Poorna Nanayakkara (C) 2 hrs 0 /hr" at bounding box center [442, 105] width 381 height 24
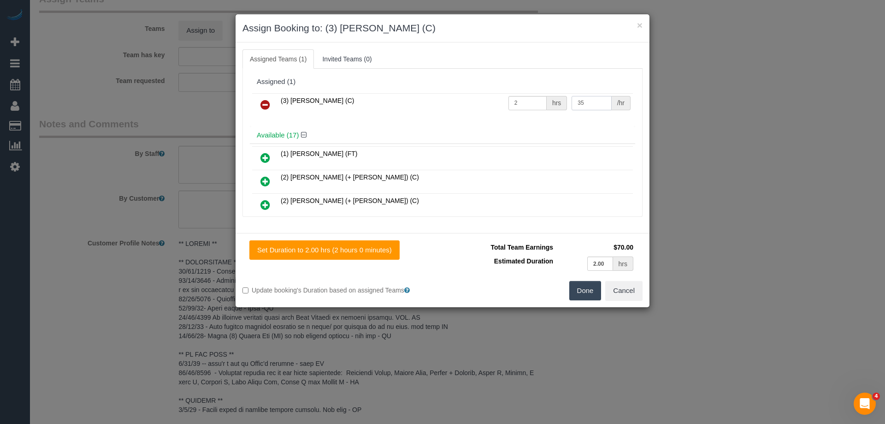
type input "35"
click at [576, 291] on button "Done" at bounding box center [586, 290] width 32 height 19
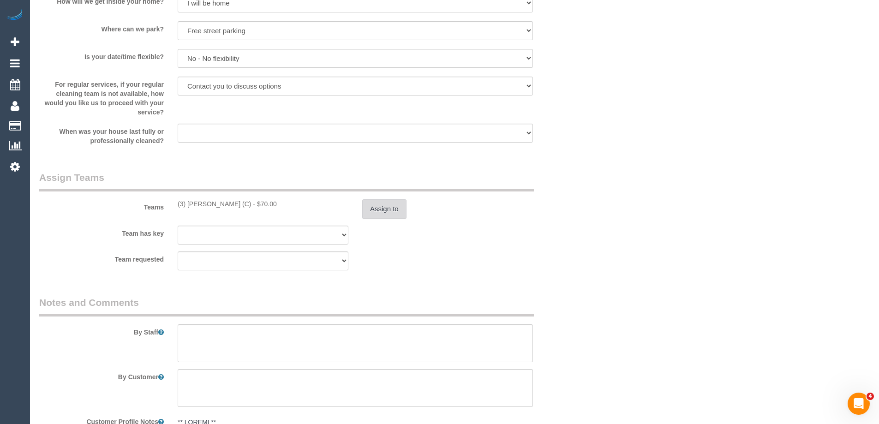
scroll to position [1107, 0]
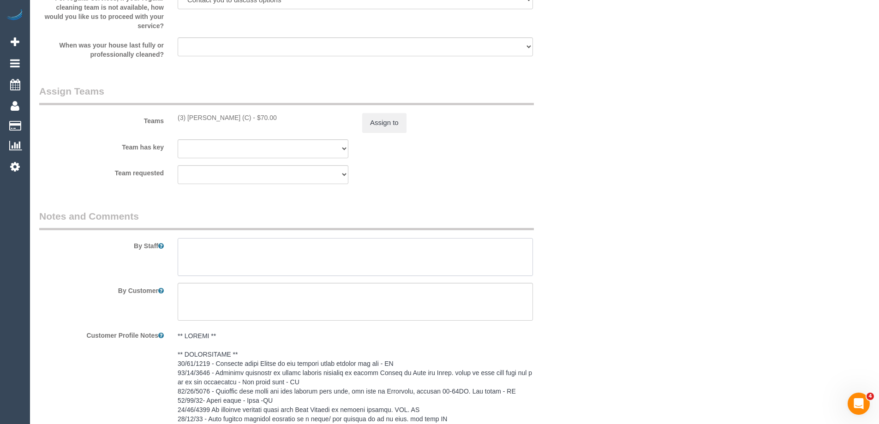
click at [192, 254] on textarea at bounding box center [355, 257] width 355 height 38
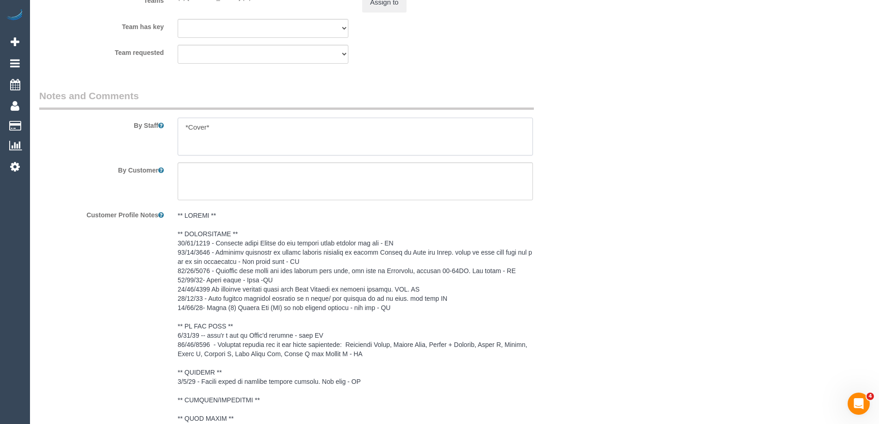
scroll to position [1199, 0]
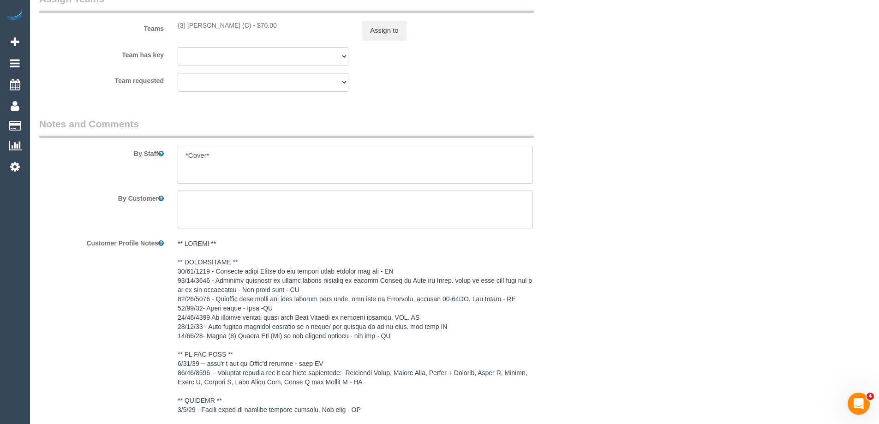
type textarea "*Cover*"
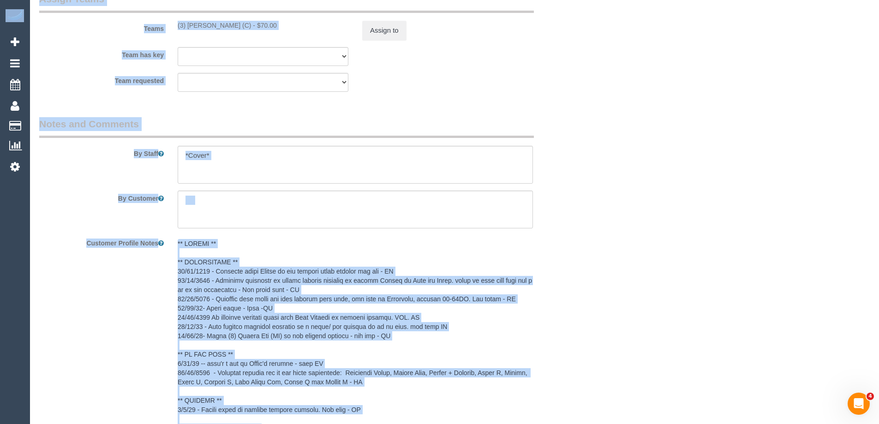
drag, startPoint x: 878, startPoint y: 284, endPoint x: 860, endPoint y: 15, distance: 269.5
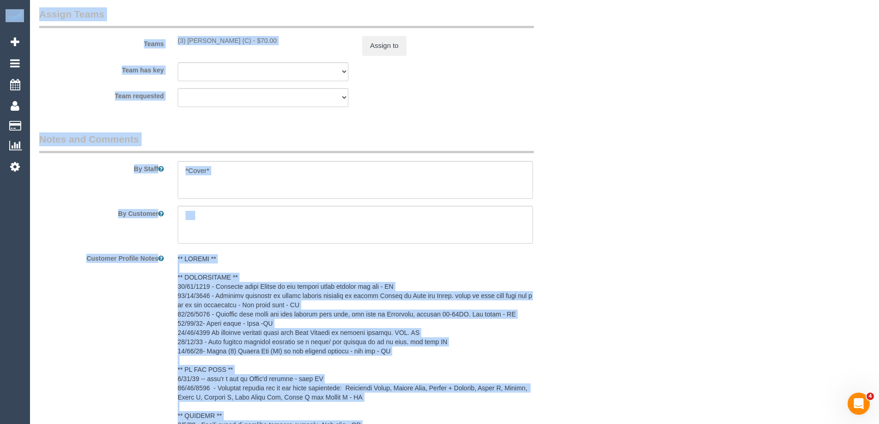
drag, startPoint x: 748, startPoint y: 93, endPoint x: 757, endPoint y: 101, distance: 12.4
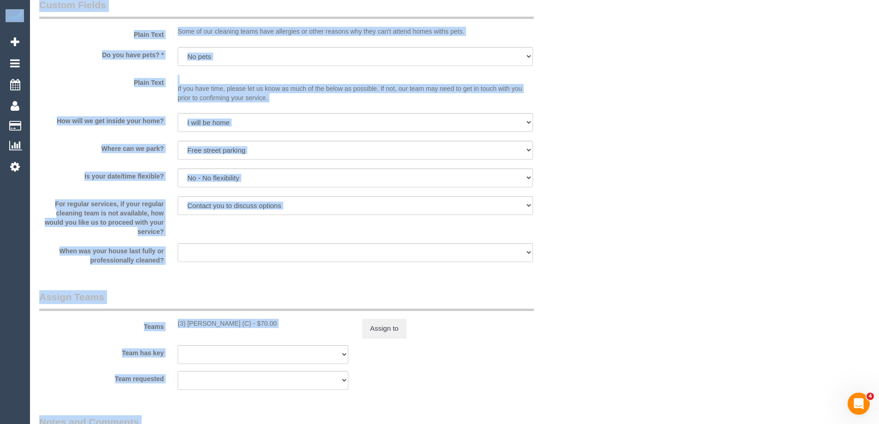
scroll to position [0, 0]
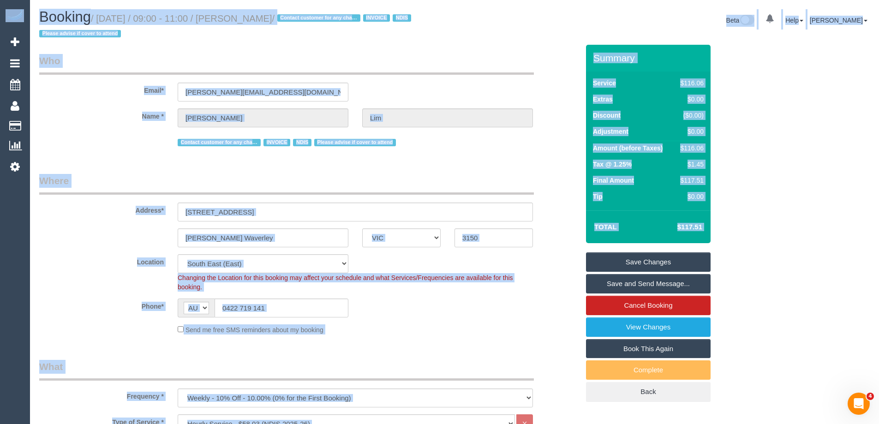
click at [346, 69] on legend "Who" at bounding box center [286, 64] width 494 height 21
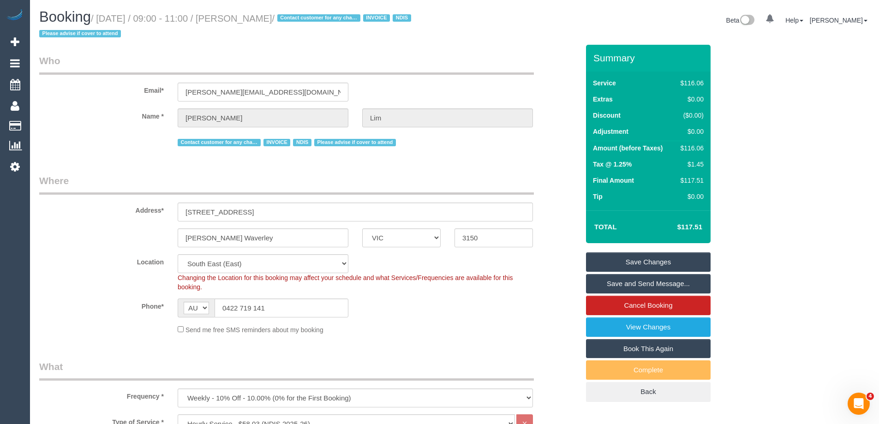
drag, startPoint x: 285, startPoint y: 20, endPoint x: 254, endPoint y: 17, distance: 31.9
click at [254, 17] on small "/ September 11, 2025 / 09:00 - 11:00 / Ken Lim / Contact customer for any chang…" at bounding box center [226, 26] width 374 height 26
copy small "Ken Lim"
click at [629, 261] on link "Save Changes" at bounding box center [648, 261] width 125 height 19
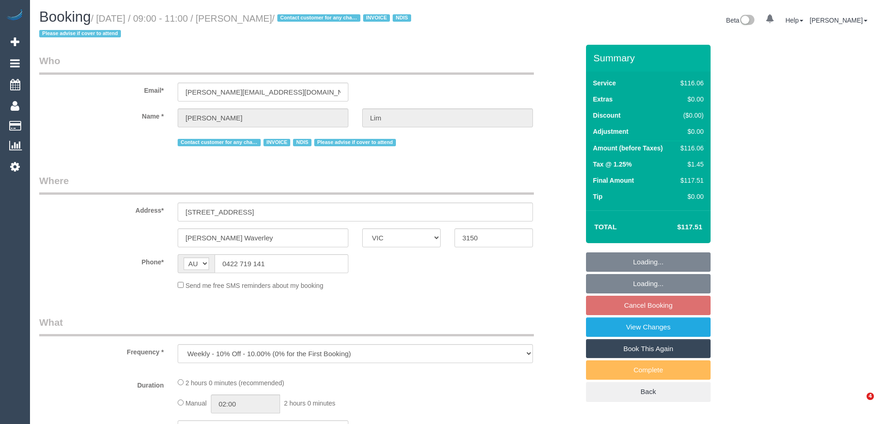
select select "VIC"
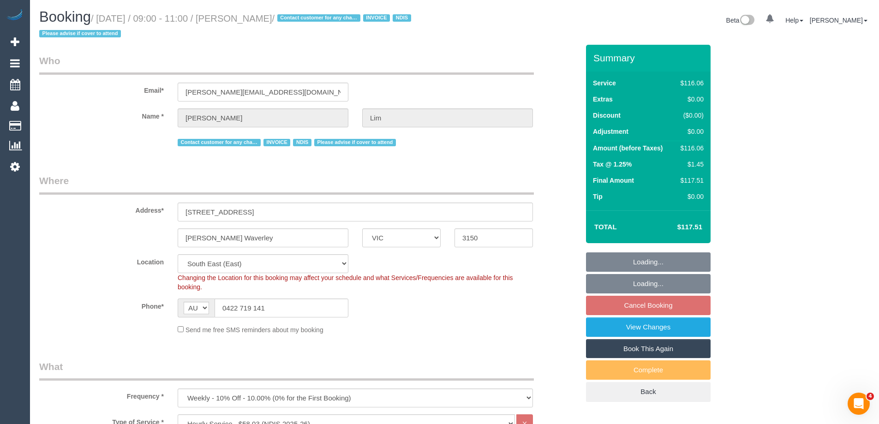
select select "object:636"
select select "number:28"
select select "number:14"
select select "number:19"
select select "number:25"
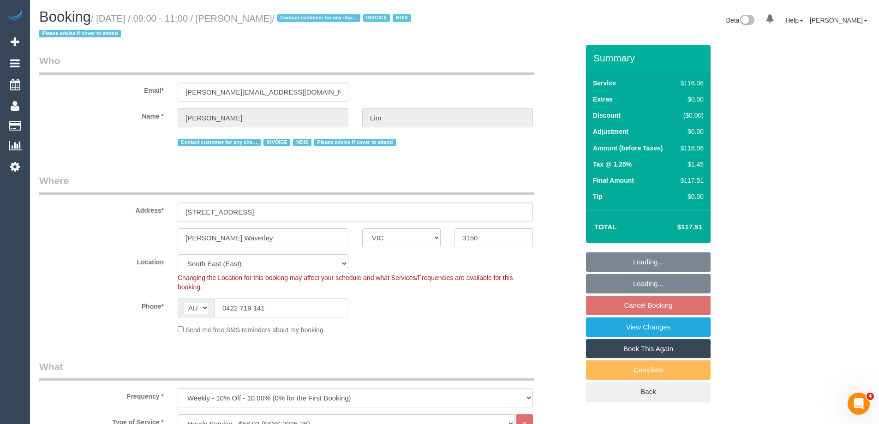
select select "number:35"
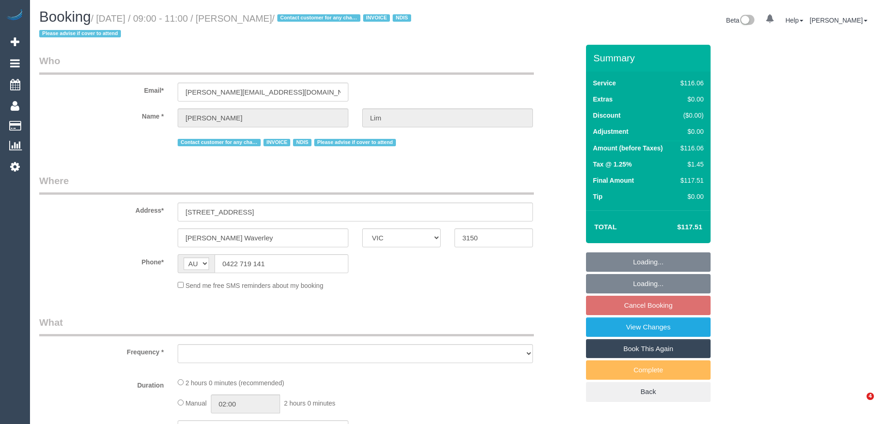
select select "VIC"
select select "object:566"
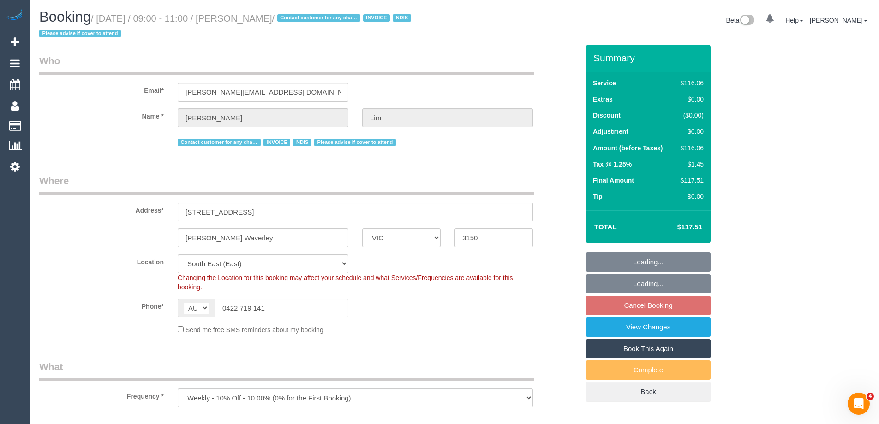
select select "number:28"
select select "number:14"
select select "number:19"
select select "number:25"
select select "number:35"
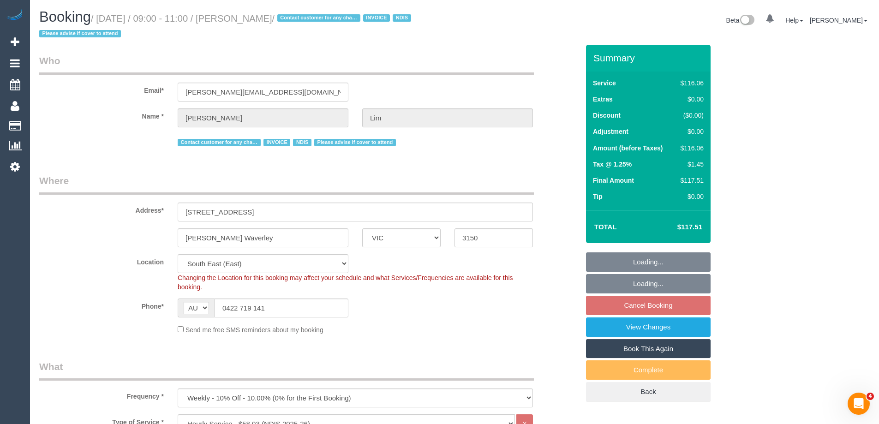
select select "object:1298"
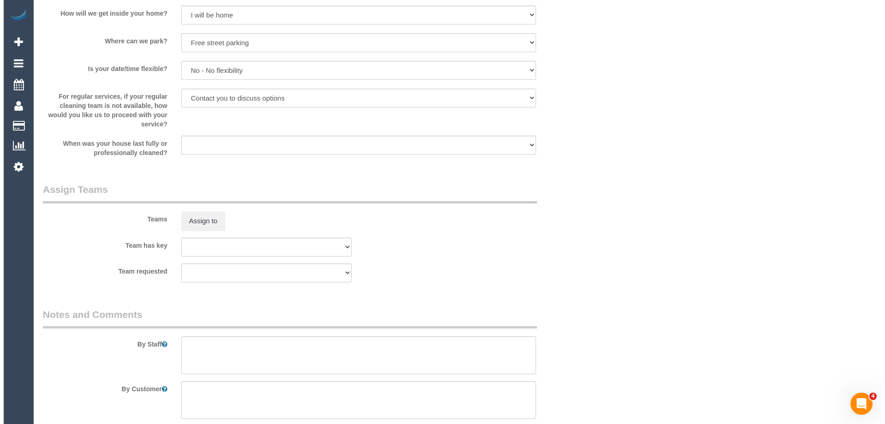
scroll to position [1153, 0]
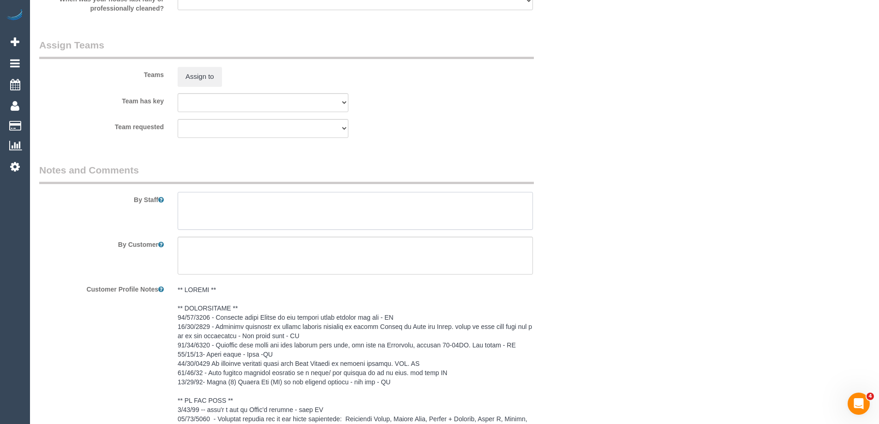
click at [195, 226] on textarea at bounding box center [355, 211] width 355 height 38
type textarea "*Cover*"
click at [217, 73] on button "Assign to" at bounding box center [200, 76] width 44 height 19
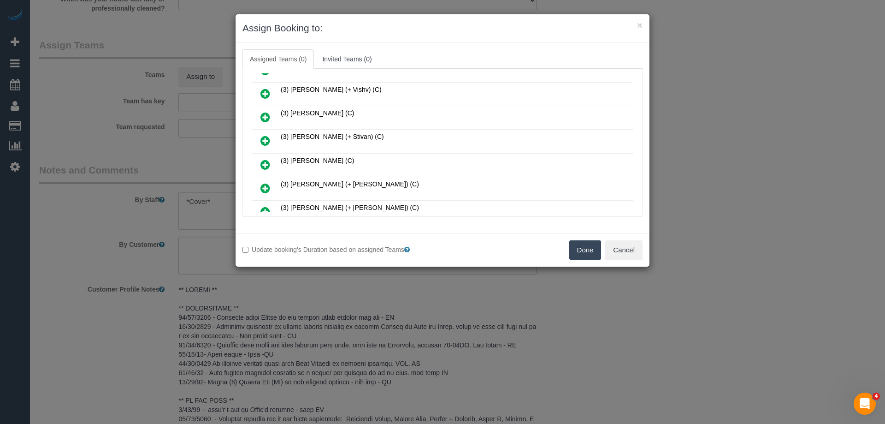
click at [267, 159] on icon at bounding box center [266, 164] width 10 height 11
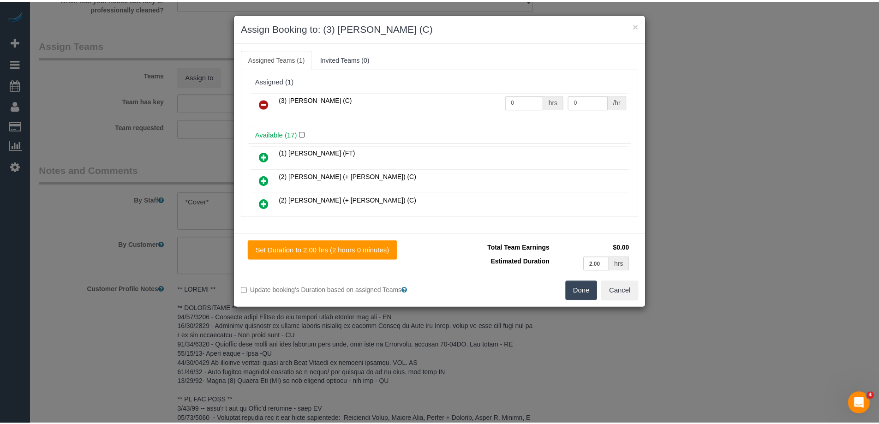
scroll to position [0, 0]
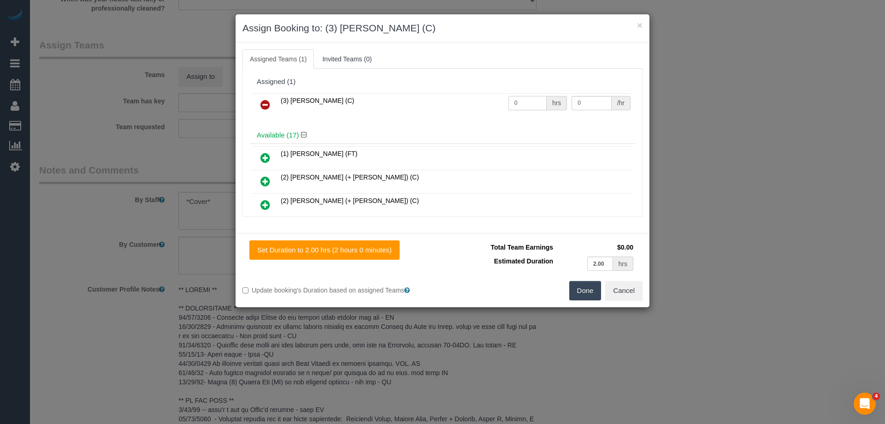
drag, startPoint x: 512, startPoint y: 101, endPoint x: 427, endPoint y: 101, distance: 84.9
click at [453, 101] on tr "(3) Poorna Nanayakkara (C) 0 hrs 0 /hr" at bounding box center [442, 105] width 381 height 24
type input "2"
drag, startPoint x: 542, startPoint y: 103, endPoint x: 492, endPoint y: 111, distance: 50.9
click at [530, 103] on tr "(3) Poorna Nanayakkara (C) 2 hrs 0 /hr" at bounding box center [442, 105] width 381 height 24
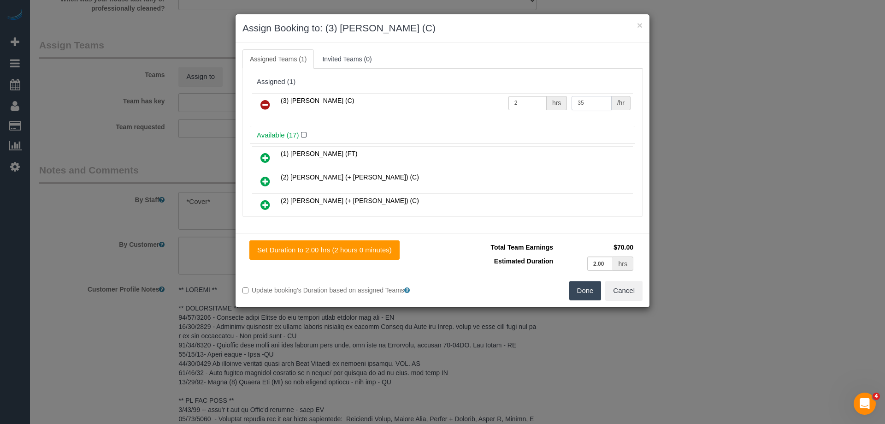
type input "35"
click at [584, 289] on button "Done" at bounding box center [586, 290] width 32 height 19
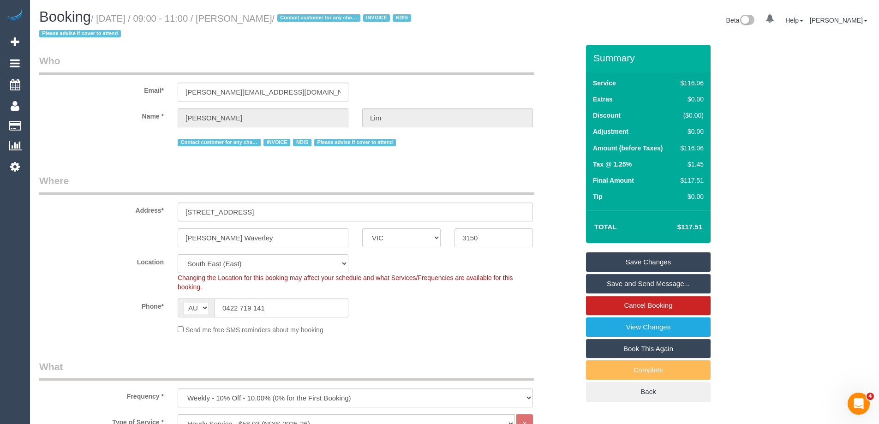
click at [624, 261] on link "Save Changes" at bounding box center [648, 261] width 125 height 19
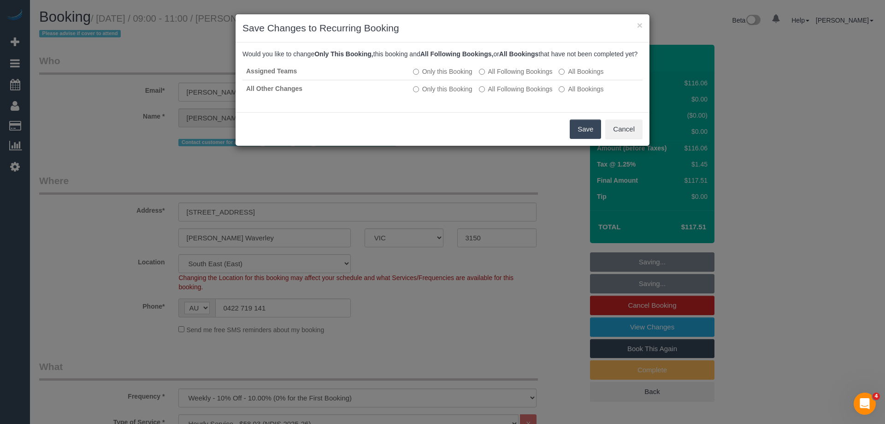
click at [584, 139] on button "Save" at bounding box center [585, 128] width 31 height 19
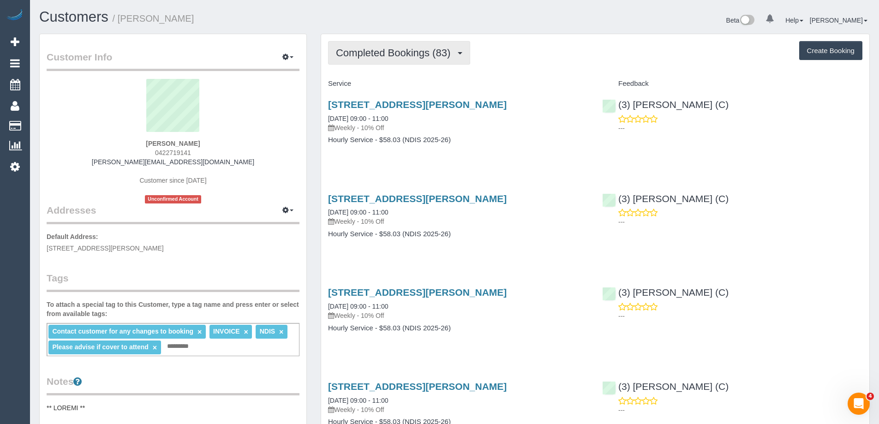
click at [415, 52] on span "Completed Bookings (83)" at bounding box center [395, 53] width 119 height 12
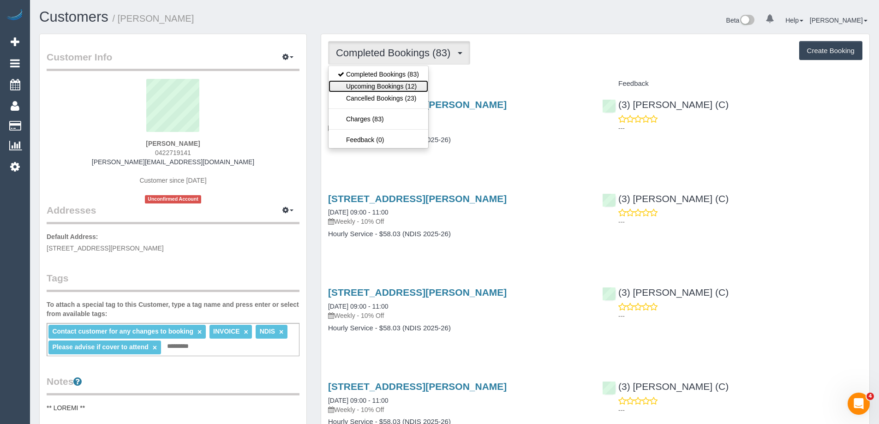
click at [401, 84] on link "Upcoming Bookings (12)" at bounding box center [378, 86] width 100 height 12
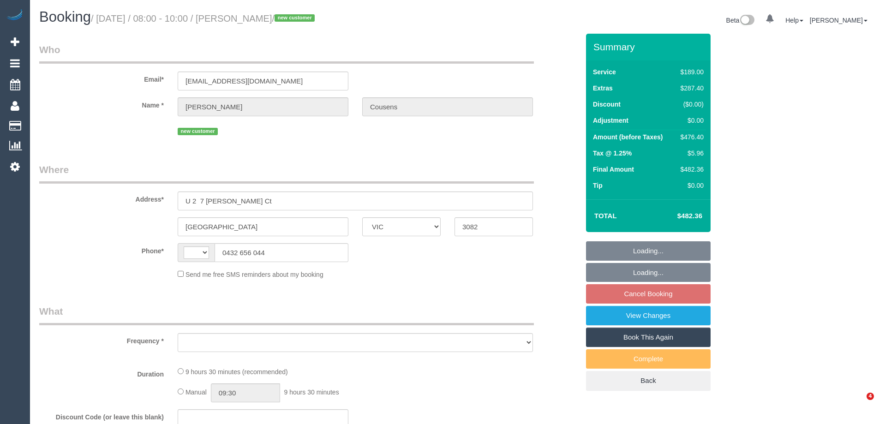
select select "VIC"
select select "string:AU"
select select "object:554"
select select "string:stripe-pm_1S3VeK2GScqysDRVTfXIHay5"
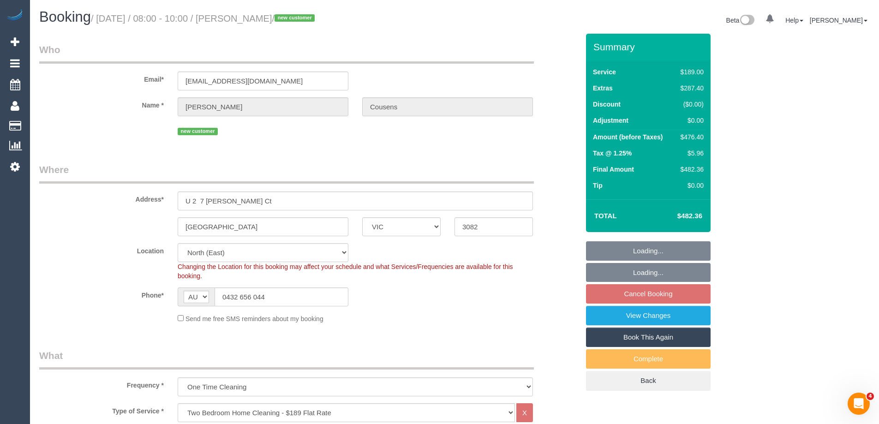
select select "number:27"
select select "number:15"
select select "number:18"
select select "number:24"
select select "number:26"
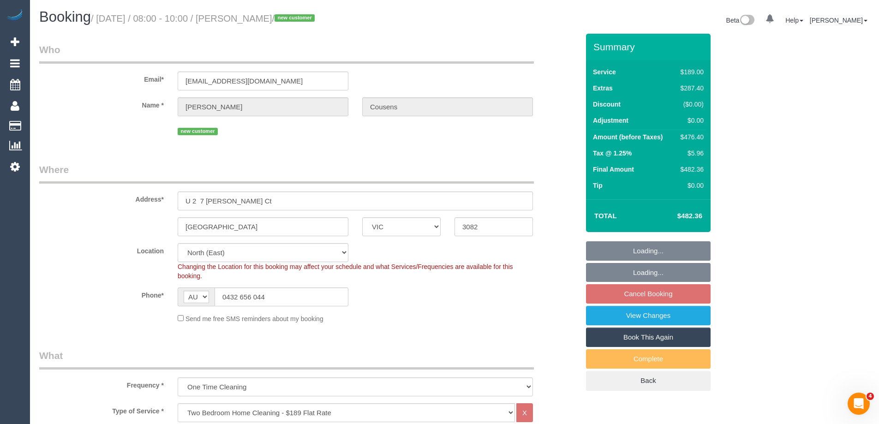
select select "spot2"
select select "object:1429"
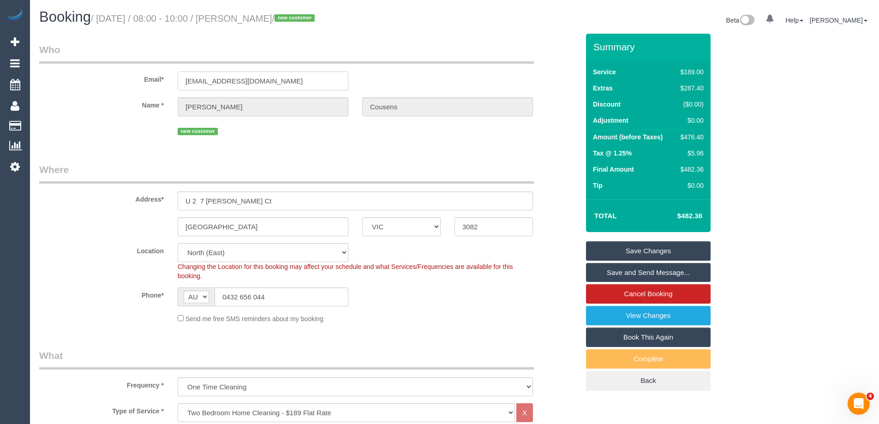
drag, startPoint x: 270, startPoint y: 80, endPoint x: 99, endPoint y: 76, distance: 170.7
click at [101, 75] on div "Email* [EMAIL_ADDRESS][DOMAIN_NAME]" at bounding box center [308, 67] width 553 height 48
drag, startPoint x: 264, startPoint y: 202, endPoint x: 59, endPoint y: 197, distance: 205.3
click at [59, 197] on div "Address* U 2 7 [PERSON_NAME] Ct" at bounding box center [308, 187] width 553 height 48
drag, startPoint x: 101, startPoint y: 78, endPoint x: -48, endPoint y: 71, distance: 149.1
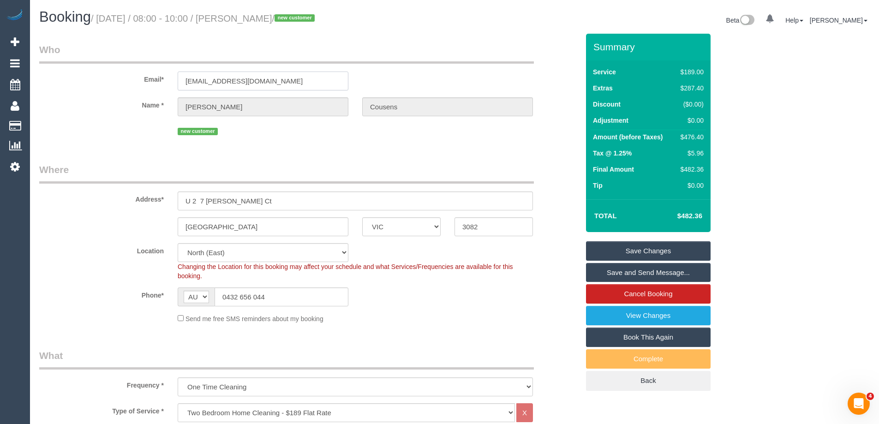
click at [0, 71] on html "0 Beta Your Notifications You have 0 alerts Add Booking Bookings Active Booking…" at bounding box center [439, 212] width 879 height 424
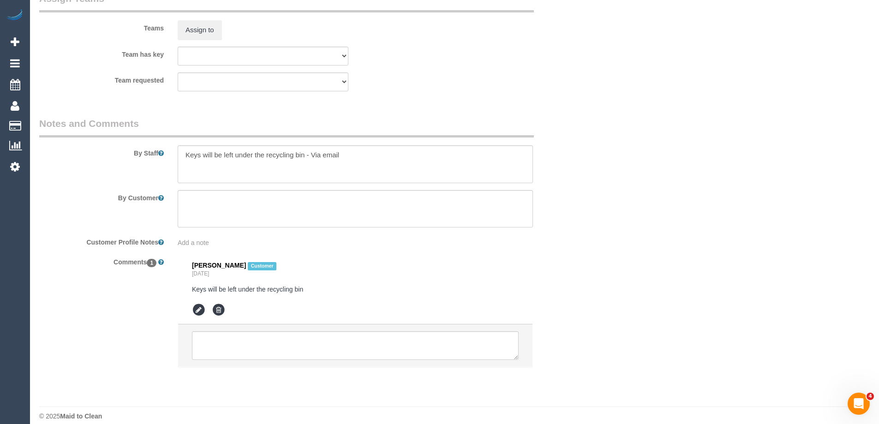
scroll to position [1429, 0]
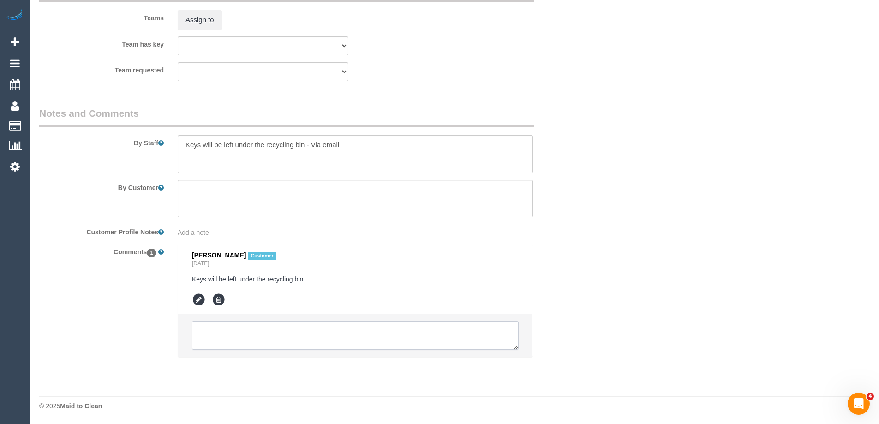
click at [219, 340] on textarea at bounding box center [355, 335] width 327 height 29
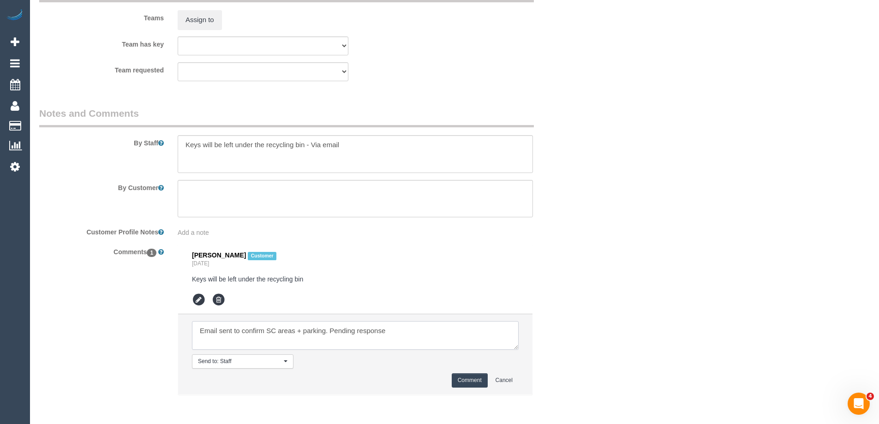
type textarea "Email sent to confirm SC areas + parking. Pending response"
click at [477, 370] on li "Send to: Staff Nothing selected Send to: Staff Send to: Customer Send to: Team …" at bounding box center [355, 354] width 354 height 80
click at [462, 383] on button "Comment" at bounding box center [469, 380] width 36 height 14
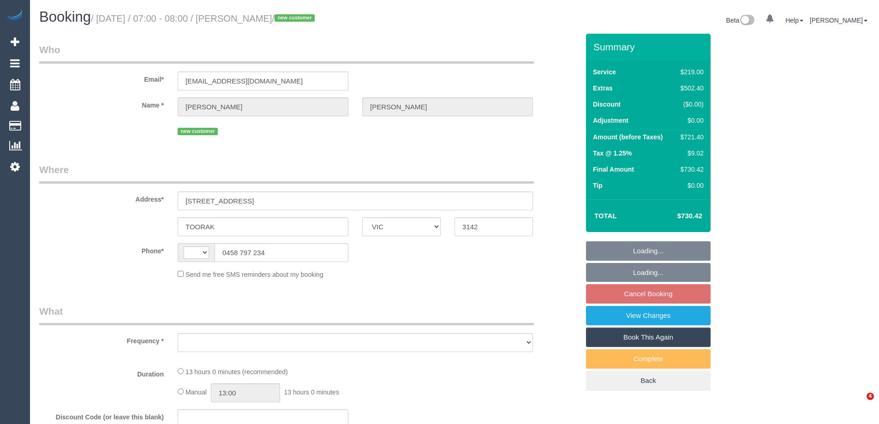
select select "VIC"
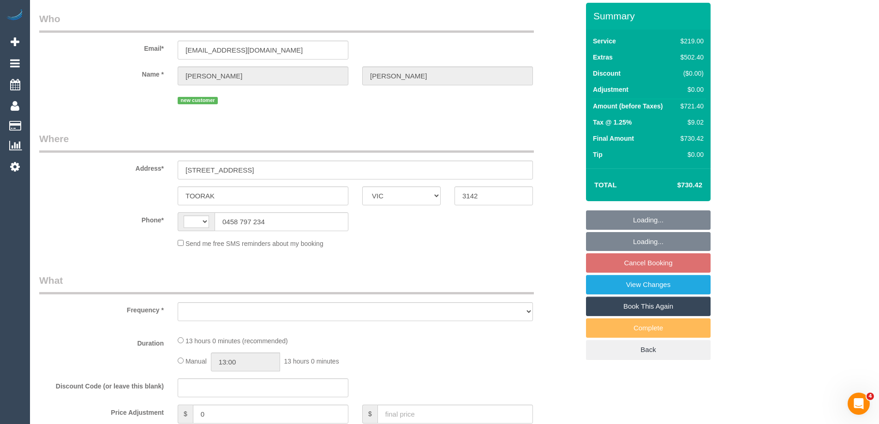
select select "string:AU"
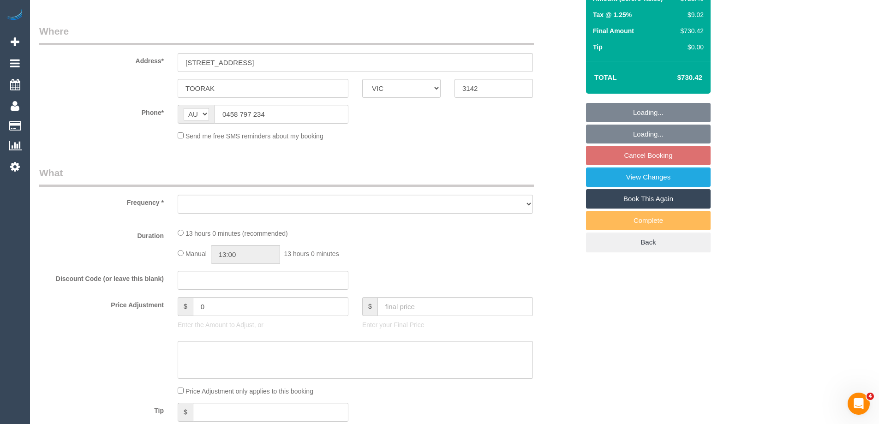
select select "string:stripe-pm_1S3TdF2GScqysDRVmEAxpn8A"
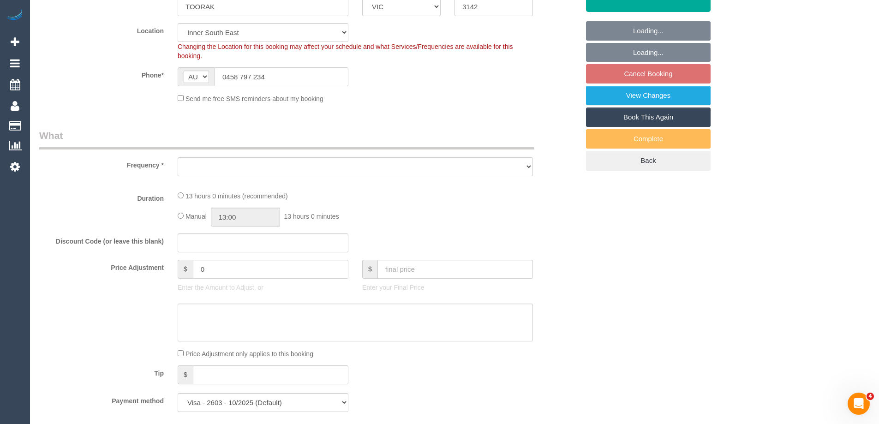
select select "object:533"
select select "number:28"
select select "number:14"
select select "number:19"
select select "number:25"
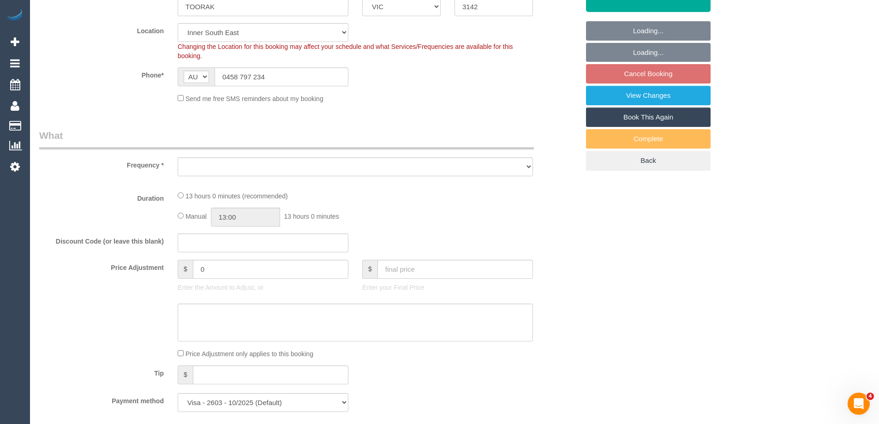
select select "number:33"
select select "number:26"
select select "object:1351"
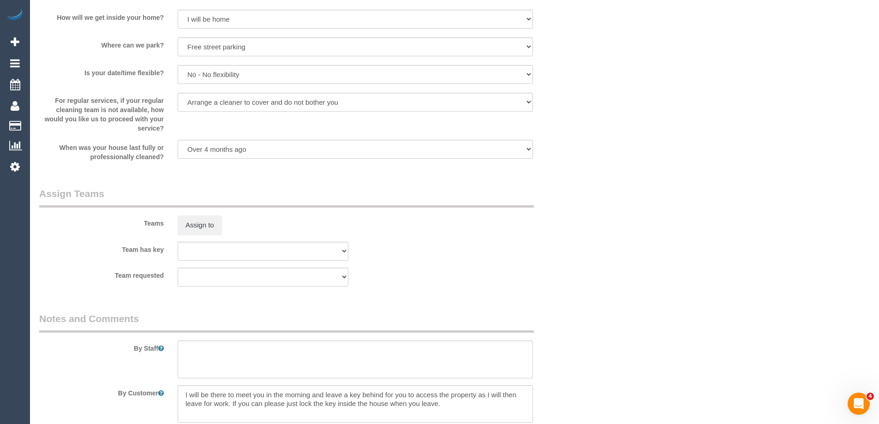
select select "spot1"
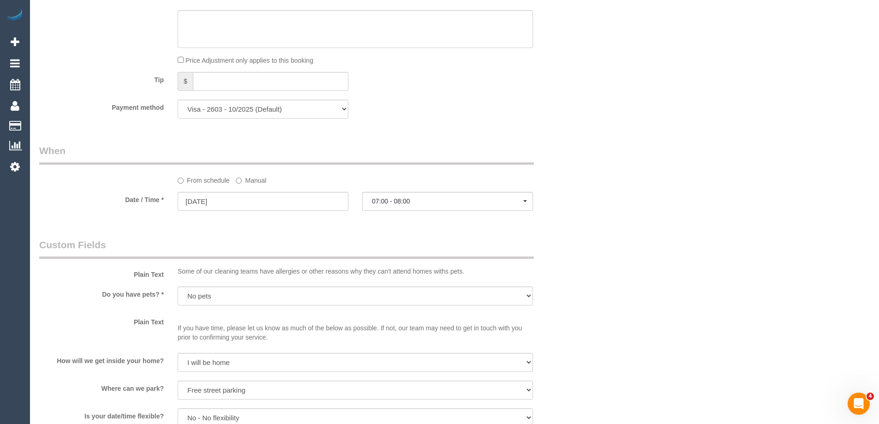
scroll to position [0, 0]
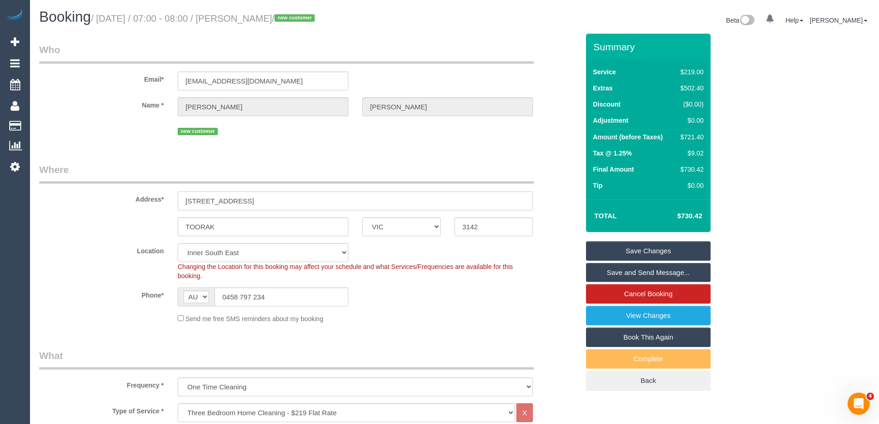
drag, startPoint x: 274, startPoint y: 207, endPoint x: 65, endPoint y: 201, distance: 208.6
click at [65, 201] on div "Address* [STREET_ADDRESS]" at bounding box center [308, 187] width 553 height 48
drag, startPoint x: 282, startPoint y: 85, endPoint x: 48, endPoint y: 85, distance: 234.7
click at [48, 83] on div "Email* [EMAIL_ADDRESS][DOMAIN_NAME]" at bounding box center [308, 67] width 553 height 48
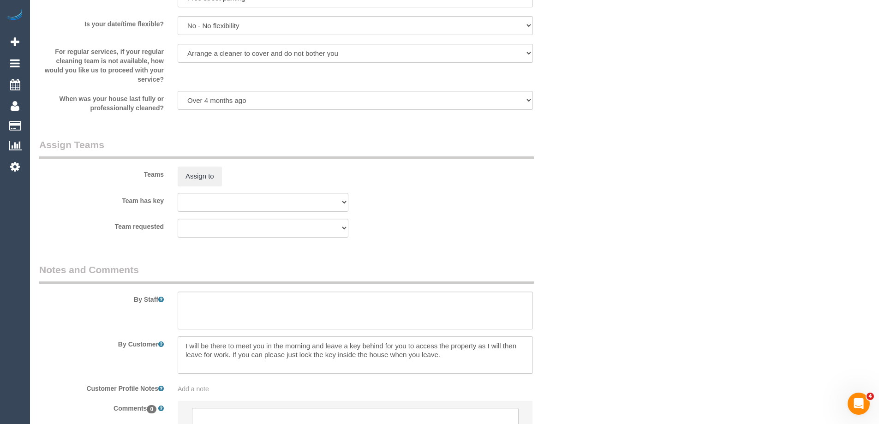
scroll to position [1360, 0]
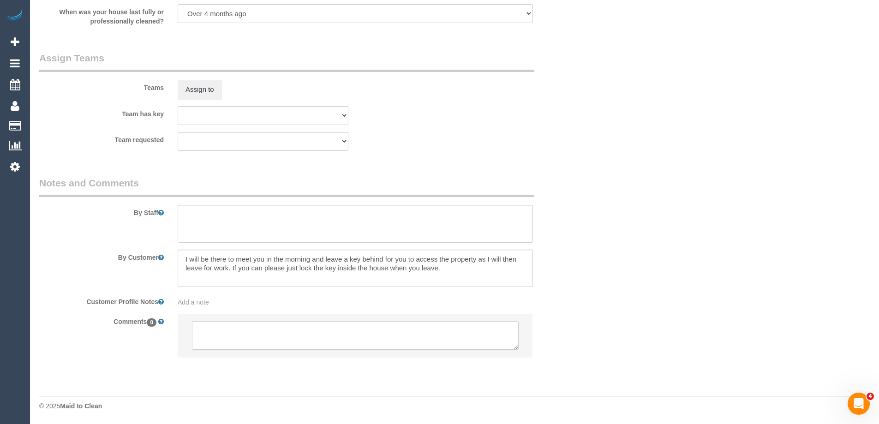
click at [202, 330] on textarea at bounding box center [355, 335] width 327 height 29
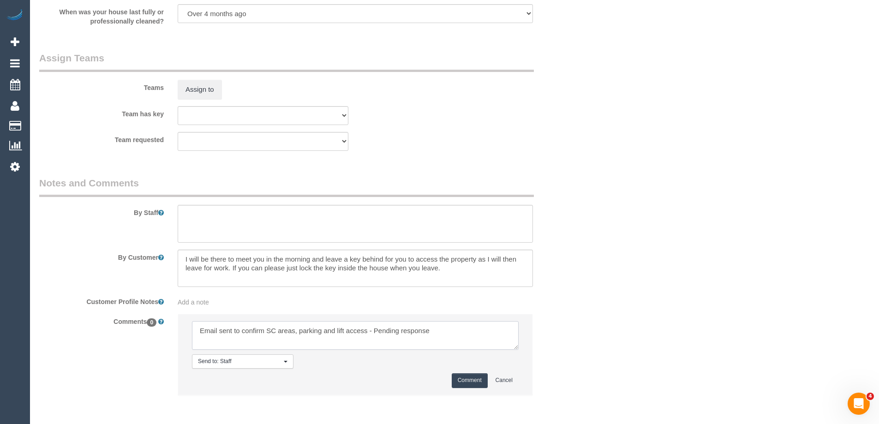
type textarea "Email sent to confirm SC areas, parking and lift access - Pending response"
click at [481, 379] on button "Comment" at bounding box center [469, 380] width 36 height 14
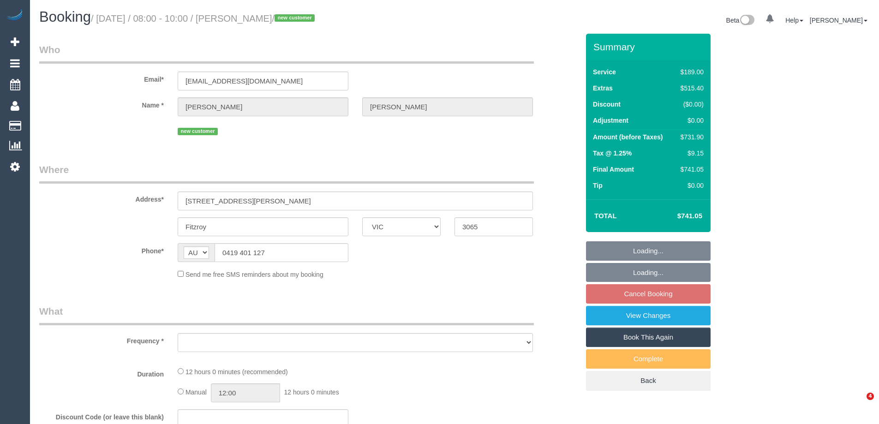
select select "VIC"
select select "object:554"
select select "string:stripe-pm_1S3Ret2GScqysDRV3gAhRbXU"
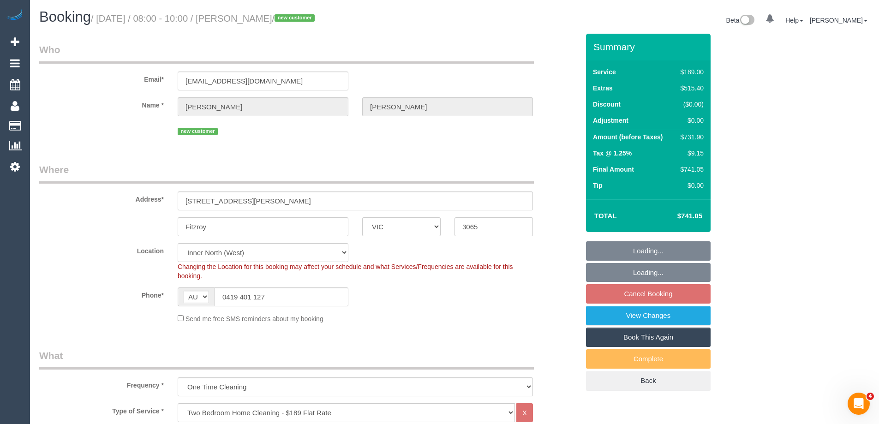
select select "object:655"
select select "spot2"
select select "number:28"
select select "number:14"
select select "number:18"
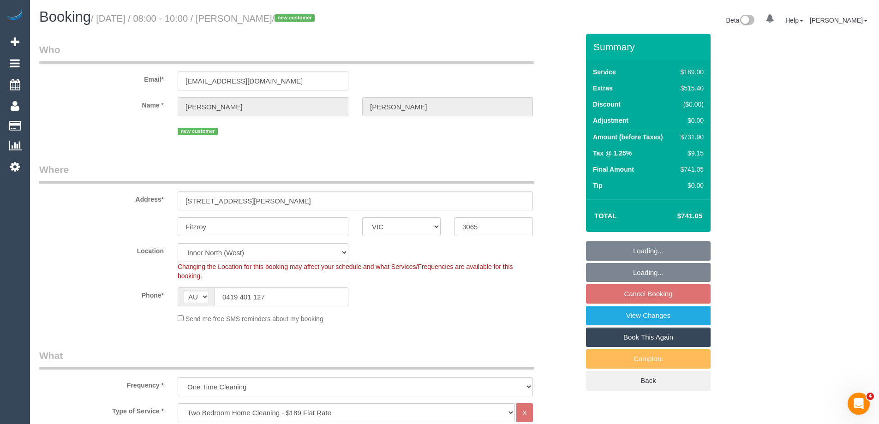
select select "number:24"
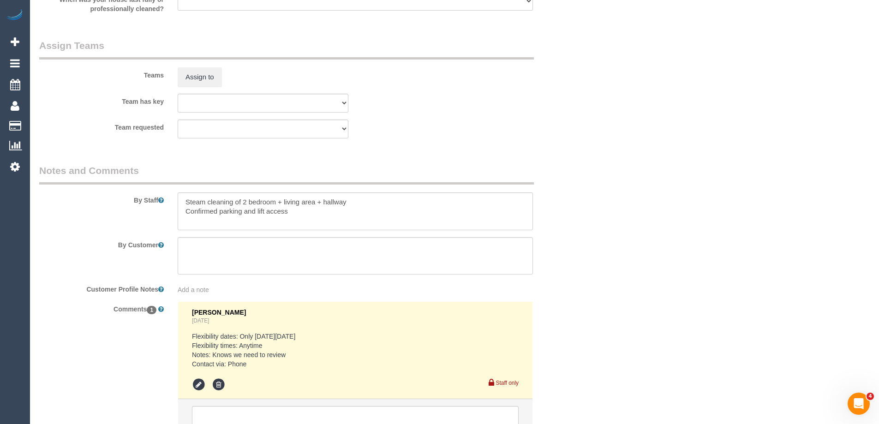
scroll to position [1384, 0]
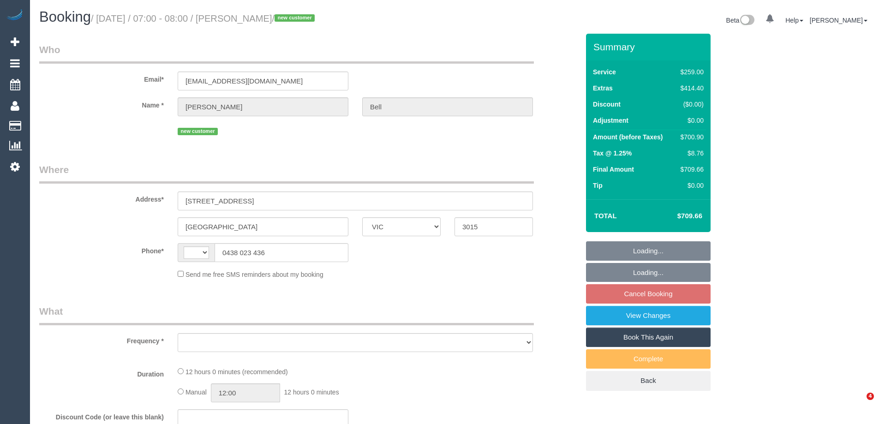
select select "VIC"
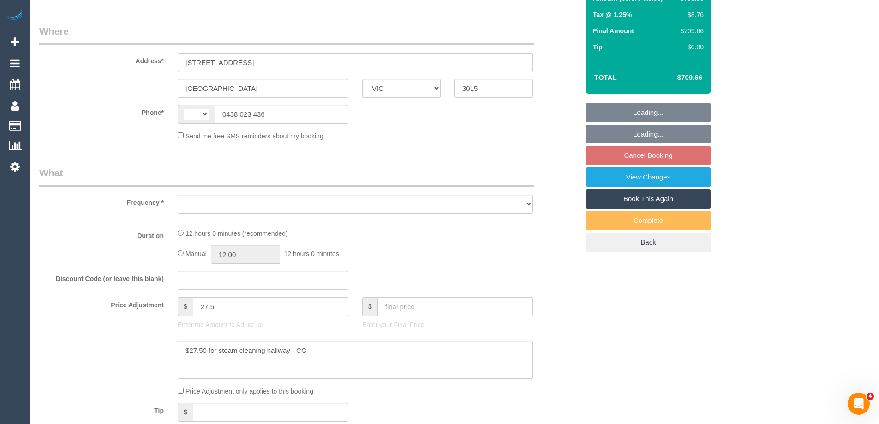
select select "string:AU"
select select "object:531"
select select "string:stripe-pm_1S3sSZ2GScqysDRVU1UKggHv"
select select "number:27"
select select "number:16"
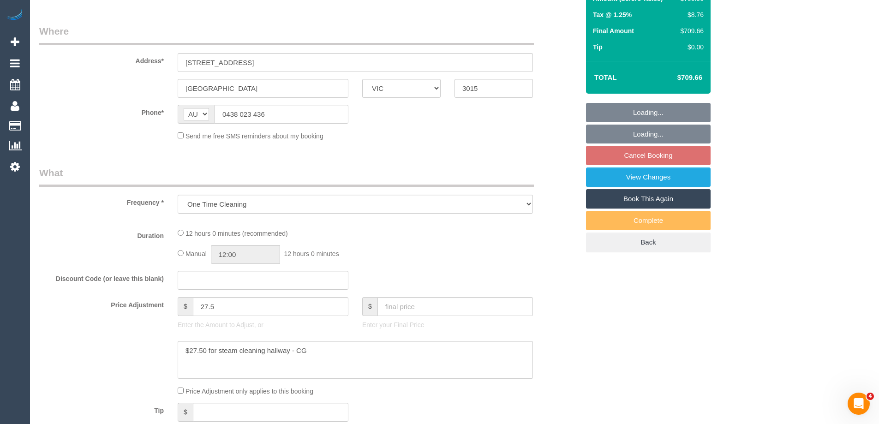
select select "number:19"
select select "number:22"
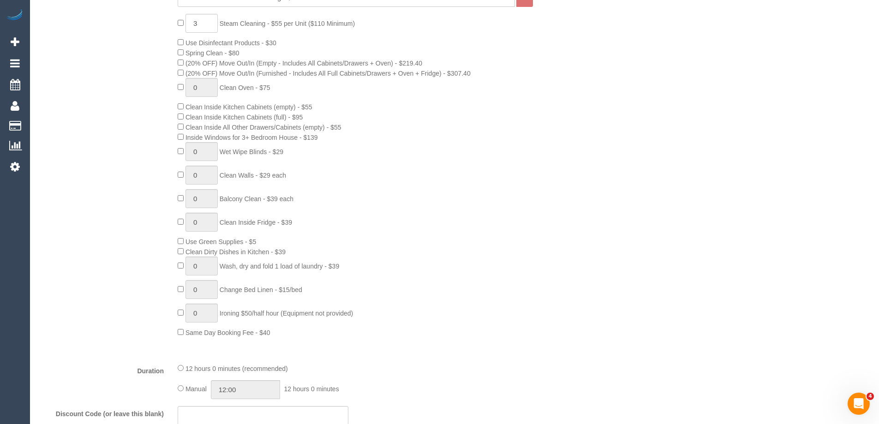
select select "object:1241"
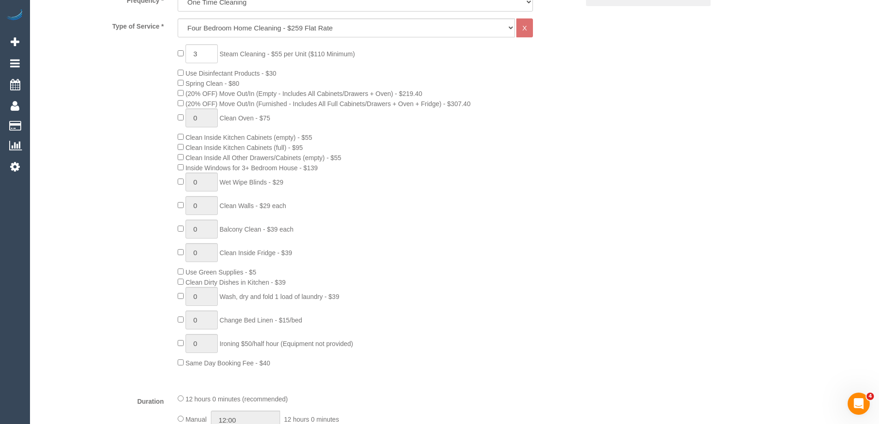
select select "spot1"
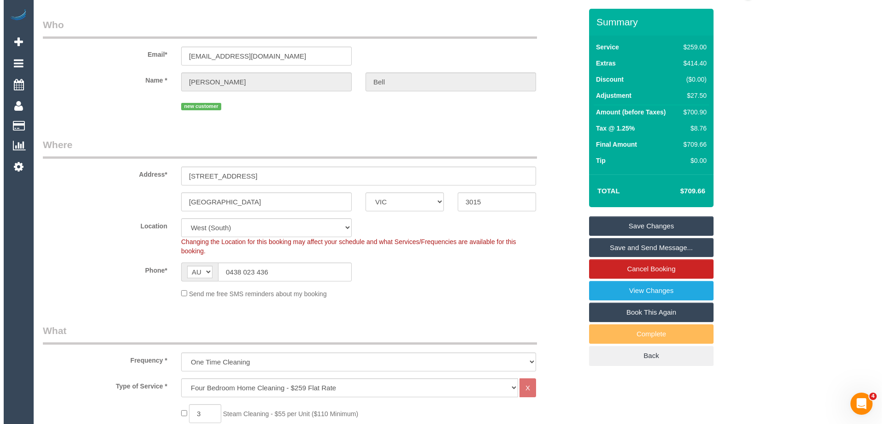
scroll to position [22, 0]
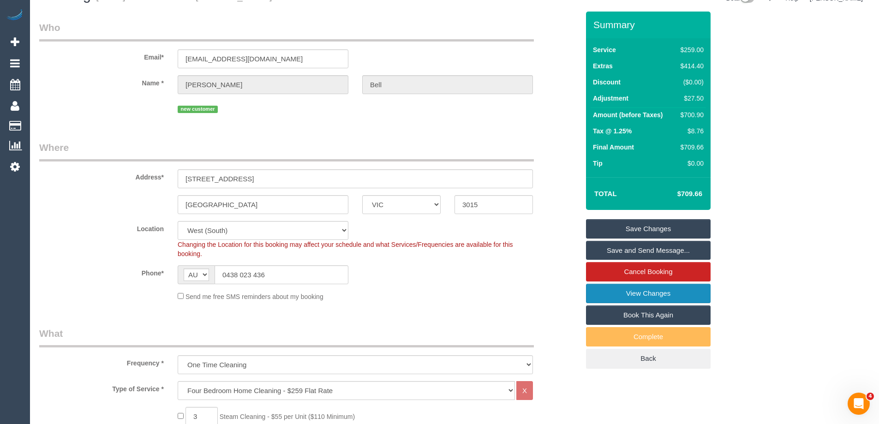
click at [595, 298] on link "View Changes" at bounding box center [648, 293] width 125 height 19
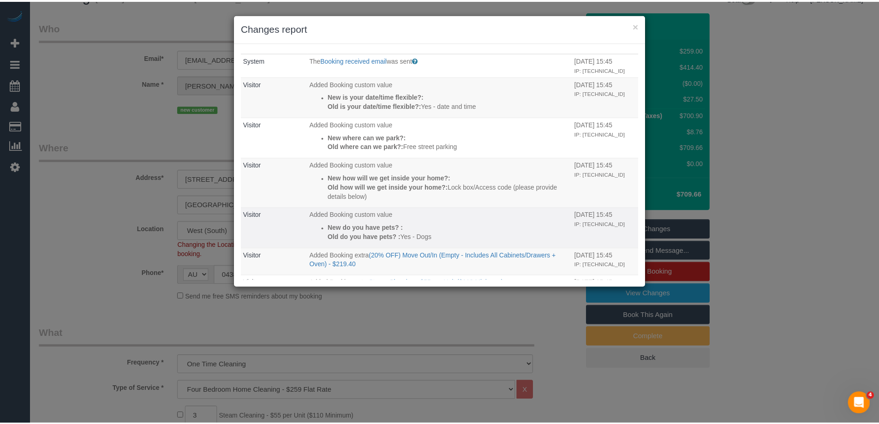
scroll to position [0, 0]
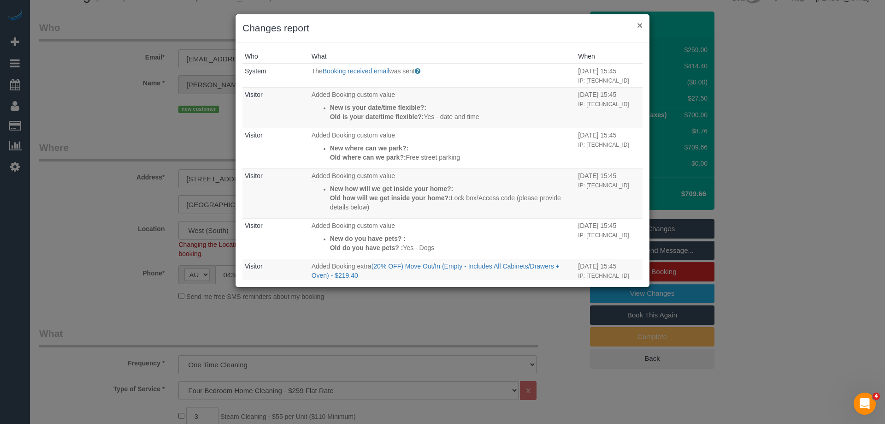
click at [640, 24] on button "×" at bounding box center [640, 25] width 6 height 10
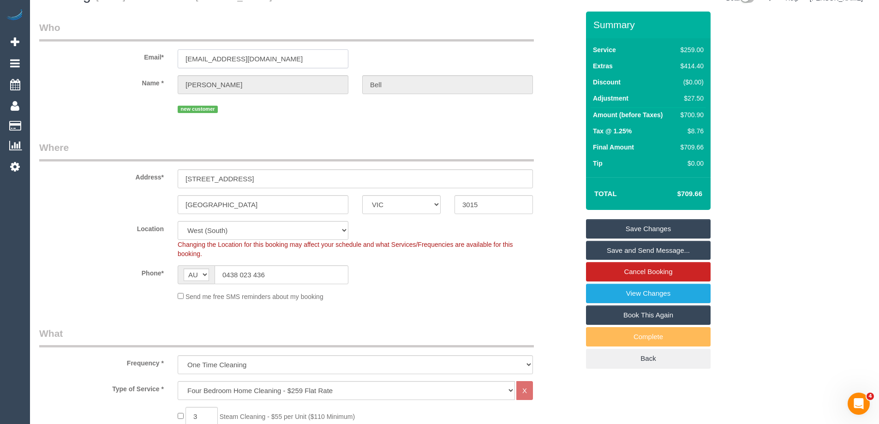
drag, startPoint x: 332, startPoint y: 60, endPoint x: 143, endPoint y: 63, distance: 189.6
click at [143, 63] on div "Email* bellshelleyanne@gmail.com" at bounding box center [308, 45] width 553 height 48
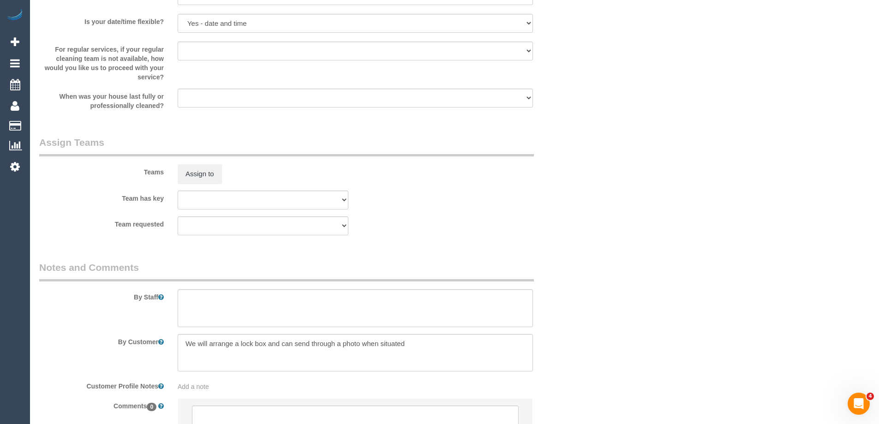
scroll to position [1267, 0]
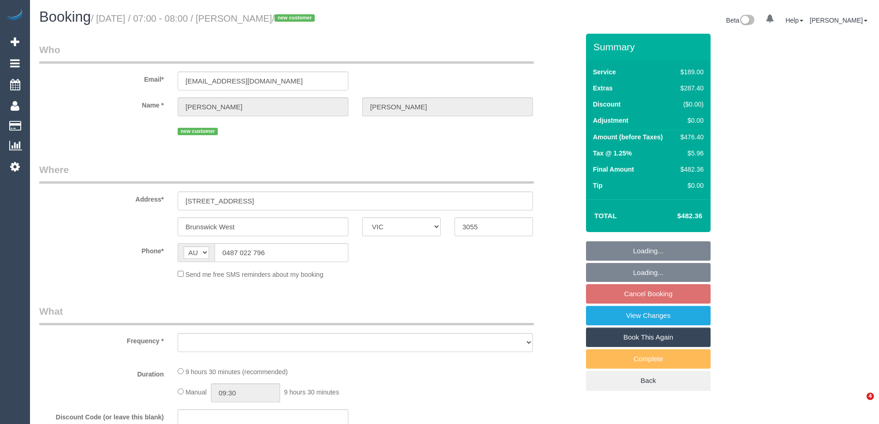
select select "VIC"
select select "object:552"
select select "string:stripe-pm_1RvAH22GScqysDRVWlGtUO6d"
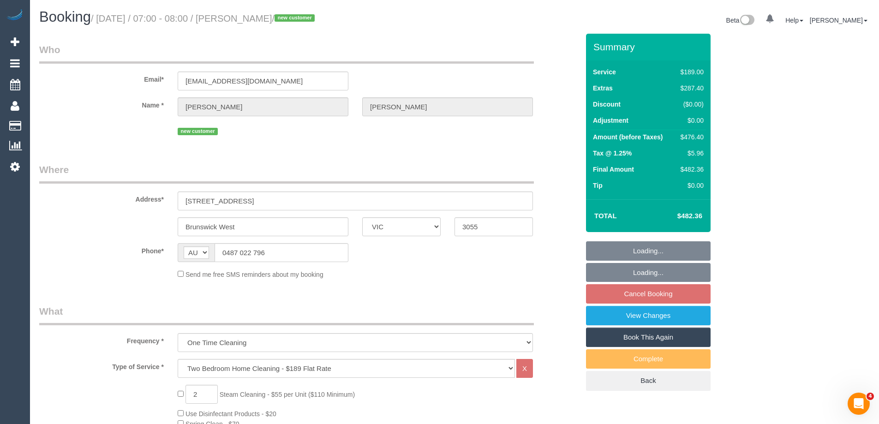
select select "number:28"
select select "number:15"
select select "number:18"
select select "number:24"
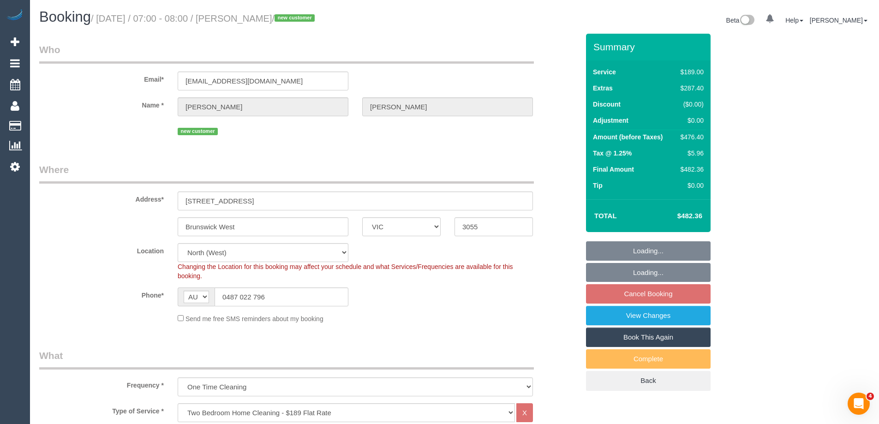
select select "object:1522"
select select "spot1"
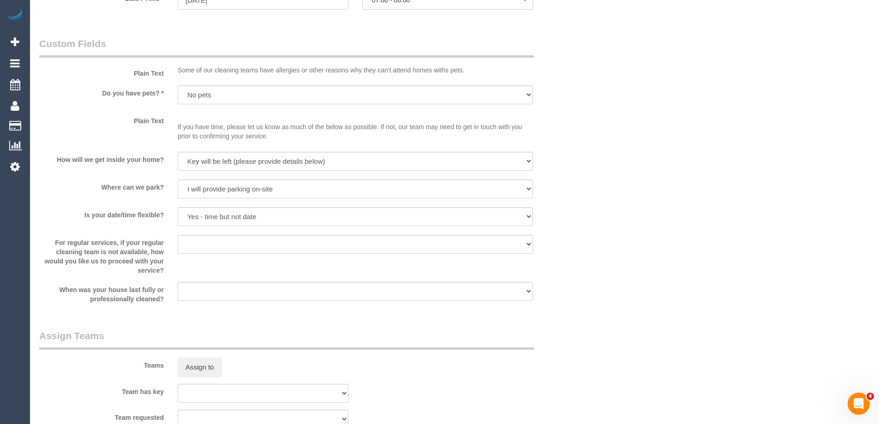
scroll to position [1457, 0]
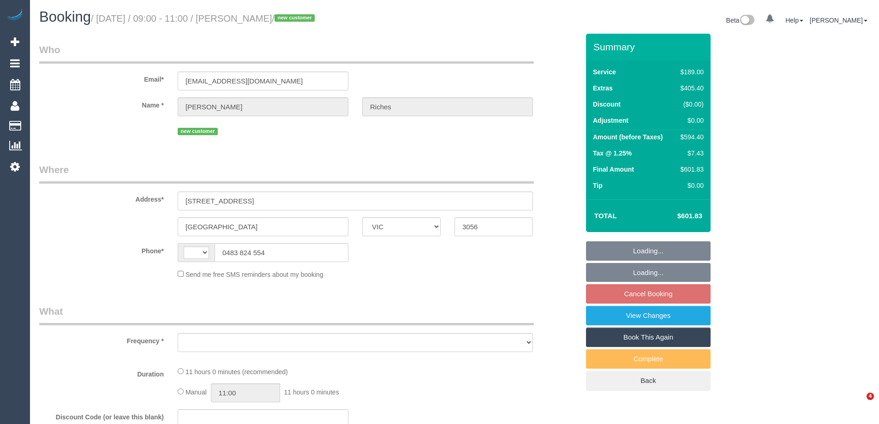
select select "VIC"
select select "string:AU"
select select "object:552"
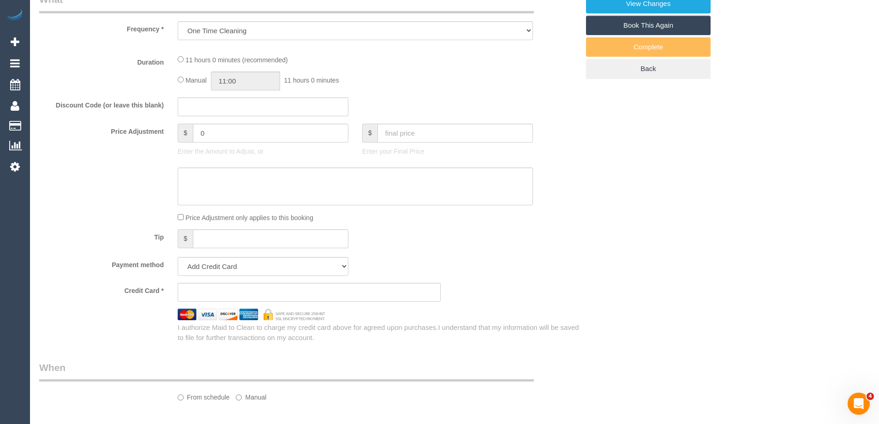
select select "string:stripe-pm_1S3SU12GScqysDRV0127t6aJ"
select select "number:28"
select select "number:14"
select select "number:19"
select select "number:36"
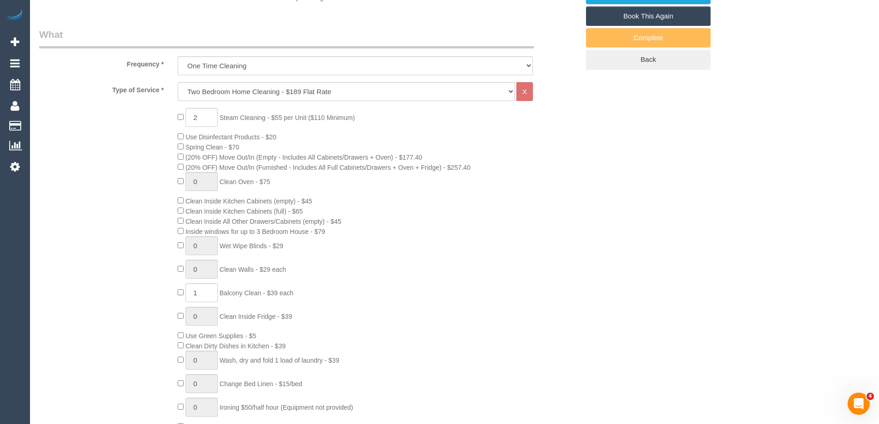
select select "object:1667"
select select "spot3"
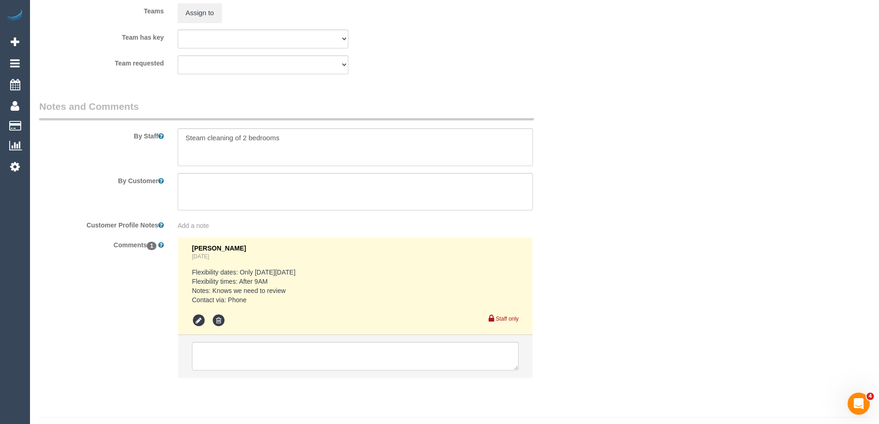
scroll to position [1457, 0]
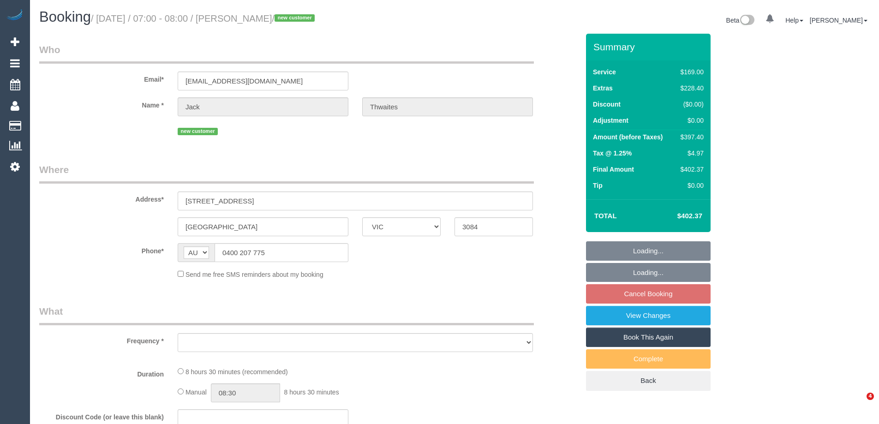
select select "VIC"
select select "string:stripe-pm_1S3mdV2GScqysDRVfCe8jw6Y"
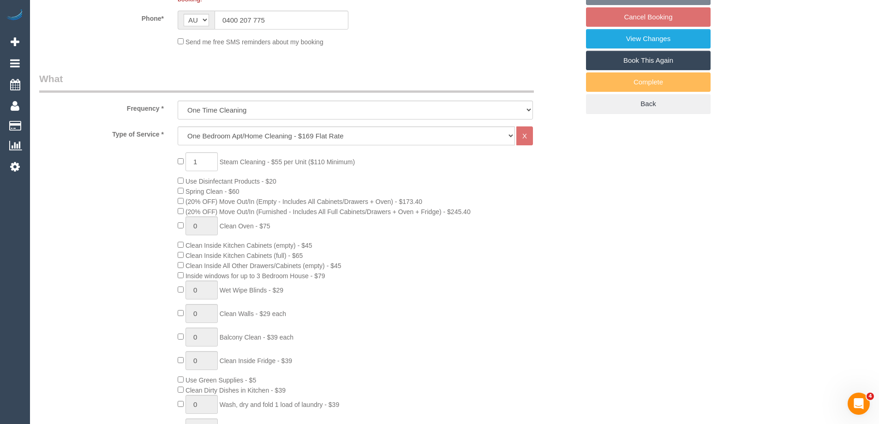
select select "object:780"
select select "number:28"
select select "number:14"
select select "number:19"
select select "number:24"
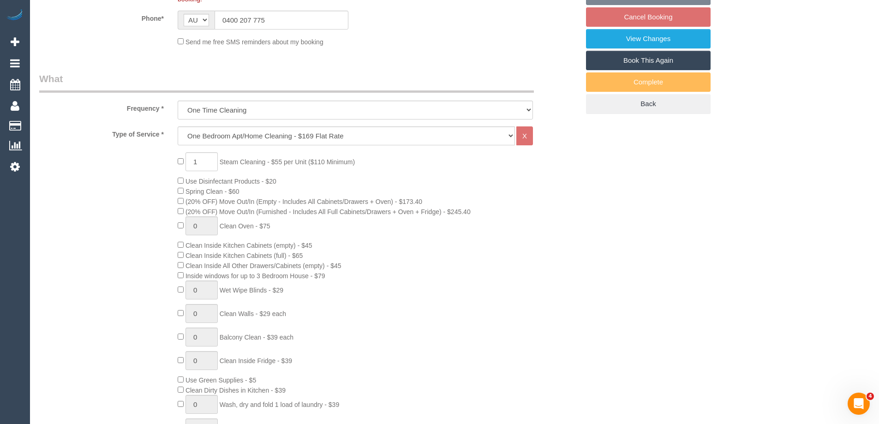
select select "number:13"
select select "spot1"
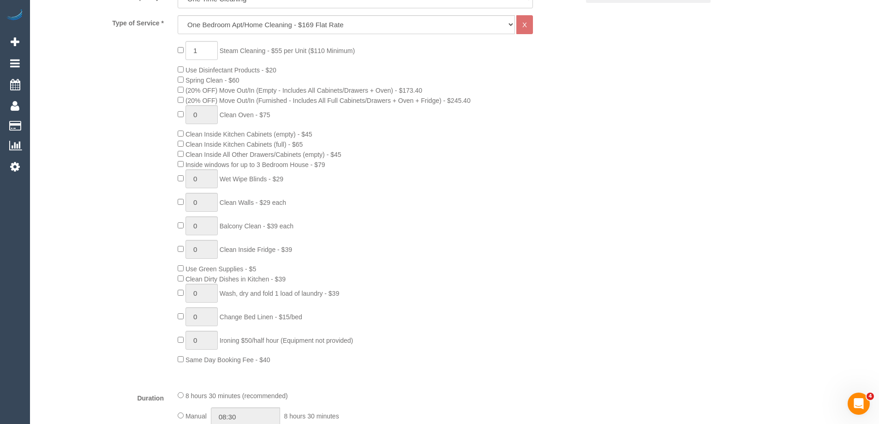
scroll to position [114, 0]
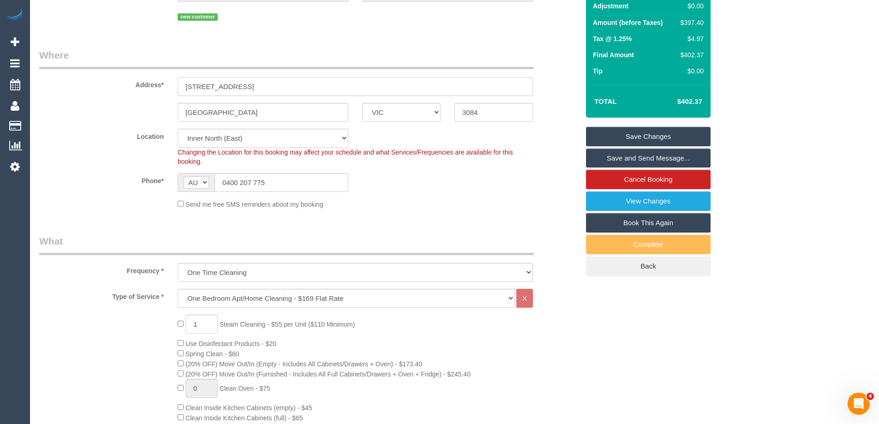
drag, startPoint x: 261, startPoint y: 87, endPoint x: 129, endPoint y: 87, distance: 131.9
click at [130, 87] on div "Address* Level 4 Unit 4 37 Burgundy St" at bounding box center [308, 72] width 553 height 48
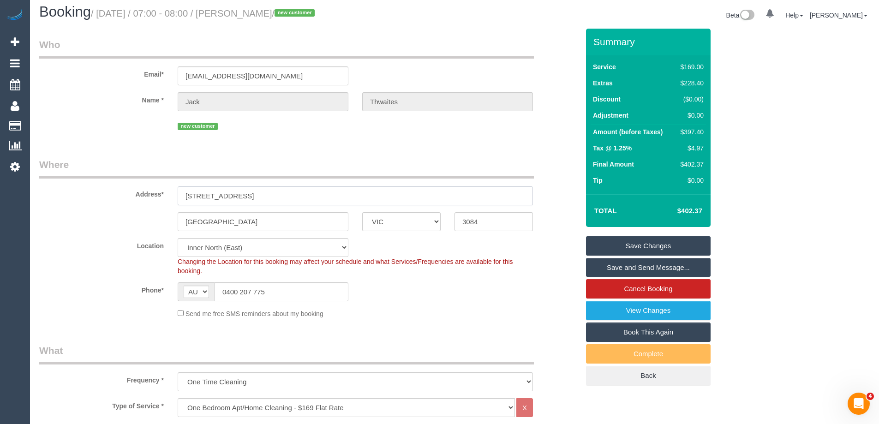
scroll to position [0, 0]
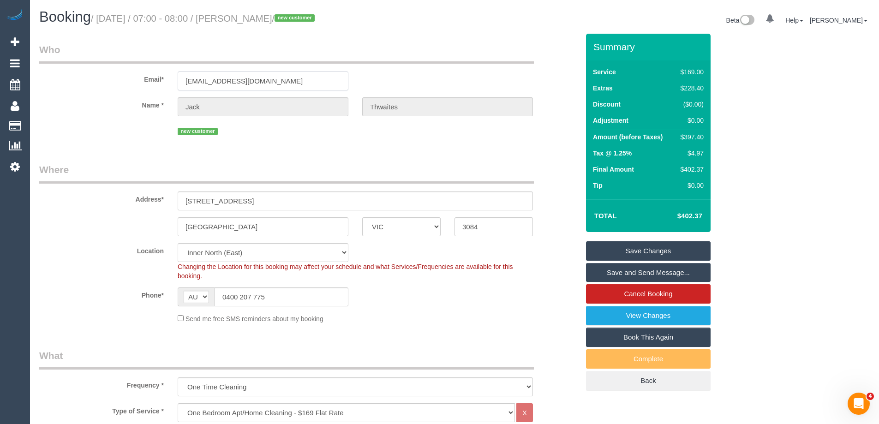
click at [128, 78] on div "Email* jckthwts@gmail.com" at bounding box center [308, 67] width 553 height 48
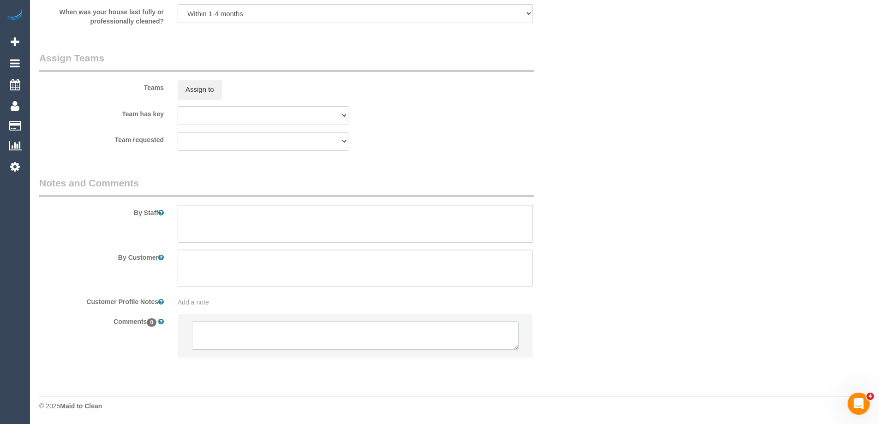
click at [209, 342] on textarea at bounding box center [355, 335] width 327 height 29
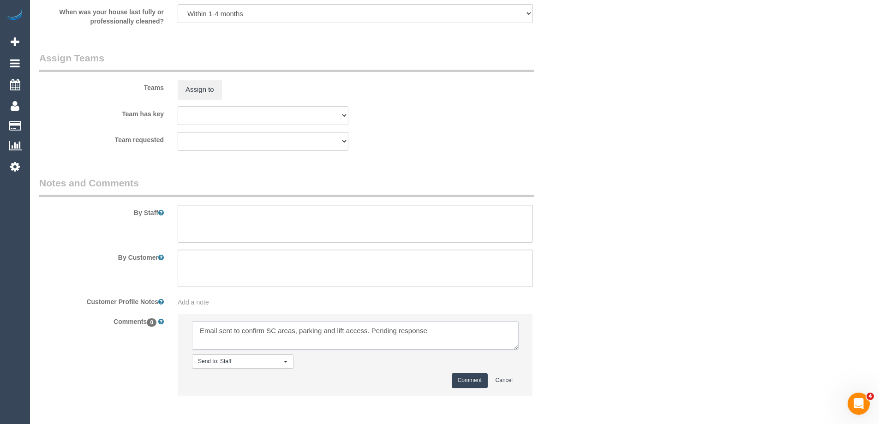
type textarea "Email sent to confirm SC areas, parking and lift access. Pending response"
click at [471, 372] on li "Send to: Staff Nothing selected Send to: Staff Send to: Customer Send to: Team …" at bounding box center [355, 354] width 354 height 80
click at [472, 378] on button "Comment" at bounding box center [469, 380] width 36 height 14
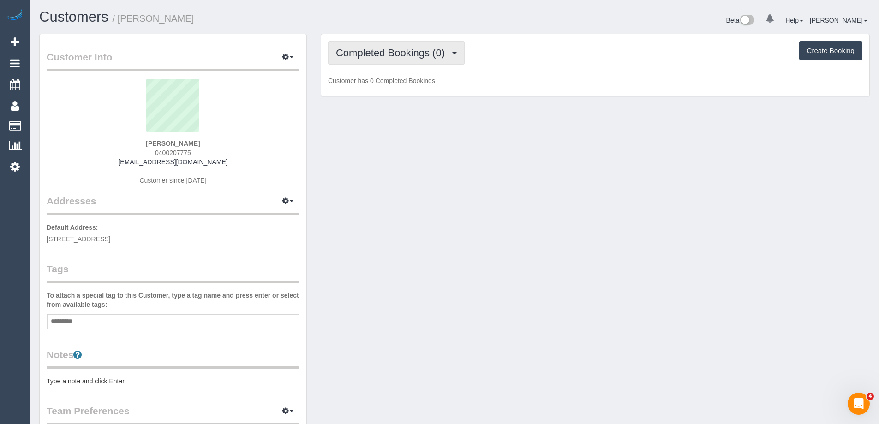
click at [408, 55] on span "Completed Bookings (0)" at bounding box center [392, 53] width 113 height 12
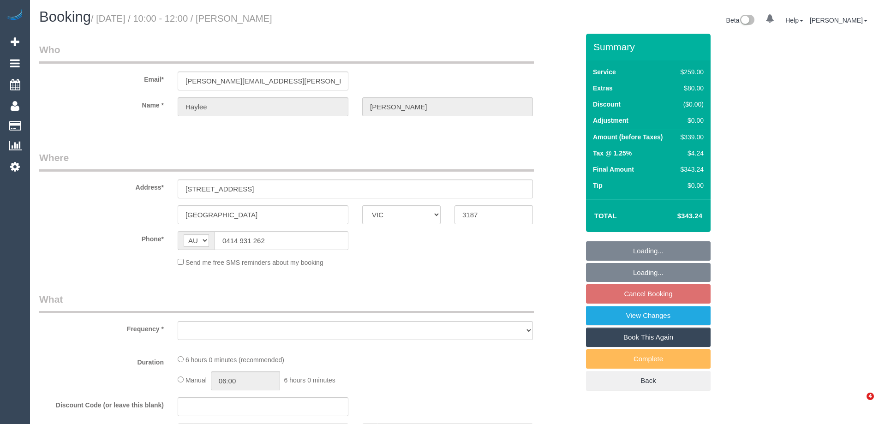
select select "VIC"
select select "string:stripe-pm_1PaR992GScqysDRVbLcurHOV"
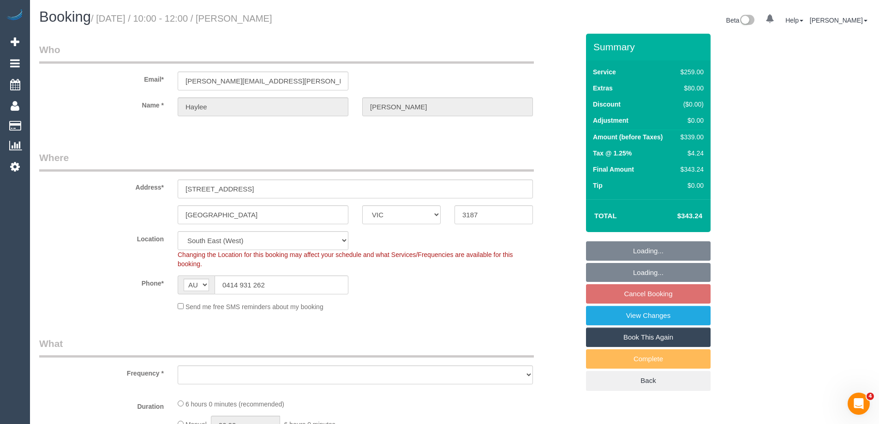
select select "object:670"
select select "number:27"
select select "number:14"
select select "number:19"
select select "number:25"
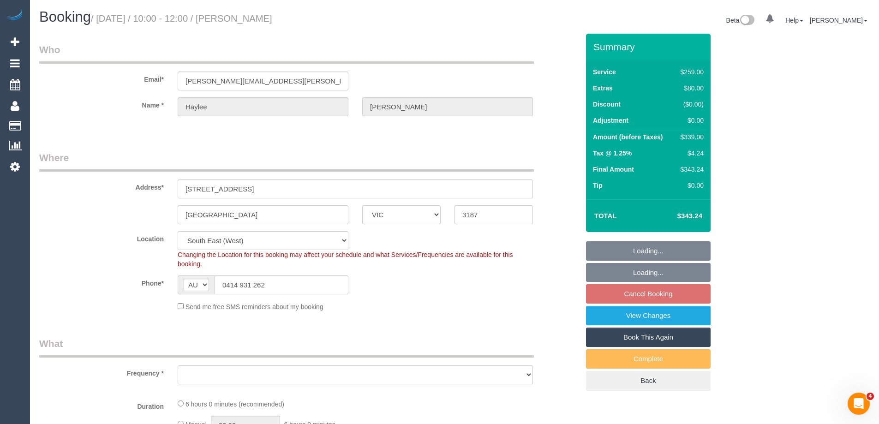
select select "number:33"
select select "number:13"
select select "object:771"
select select "spot3"
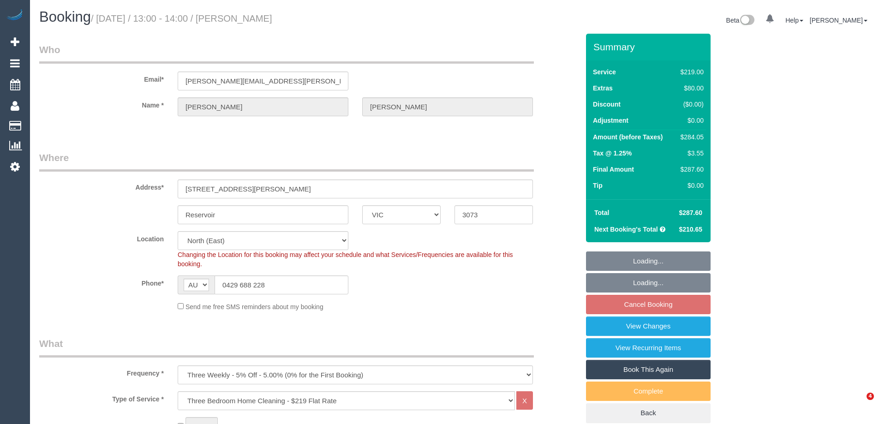
select select "VIC"
select select "string:stripe-pm_1P5Gs92GScqysDRVcRzcUGDE"
select select "number:28"
select select "number:14"
select select "number:18"
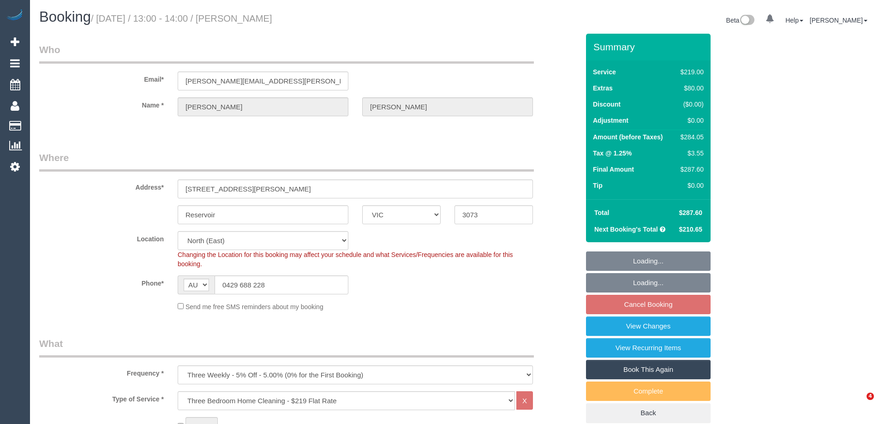
select select "number:22"
select select "number:35"
select select "number:12"
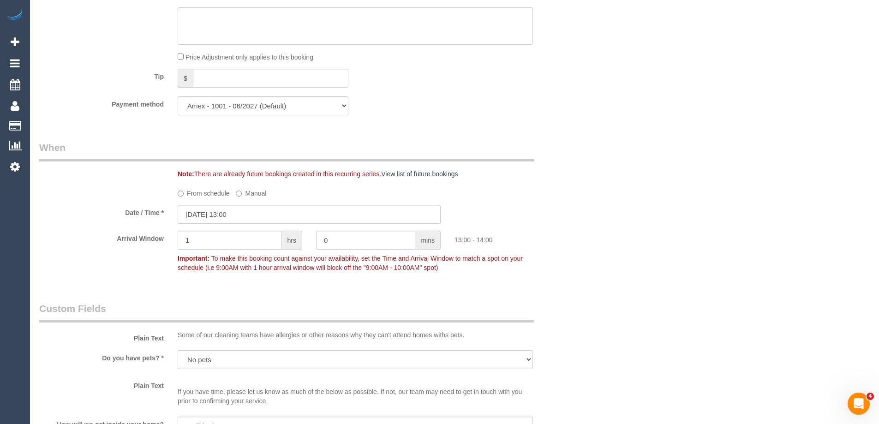
scroll to position [876, 0]
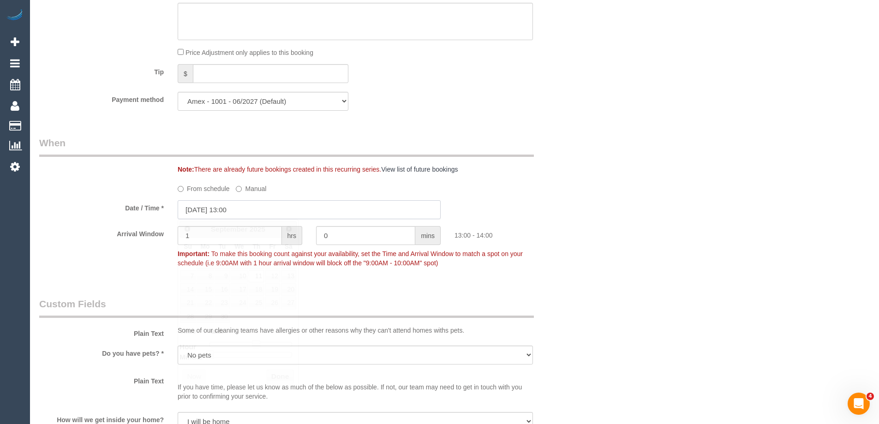
click at [234, 211] on input "11/09/2025 13:00" at bounding box center [309, 209] width 263 height 19
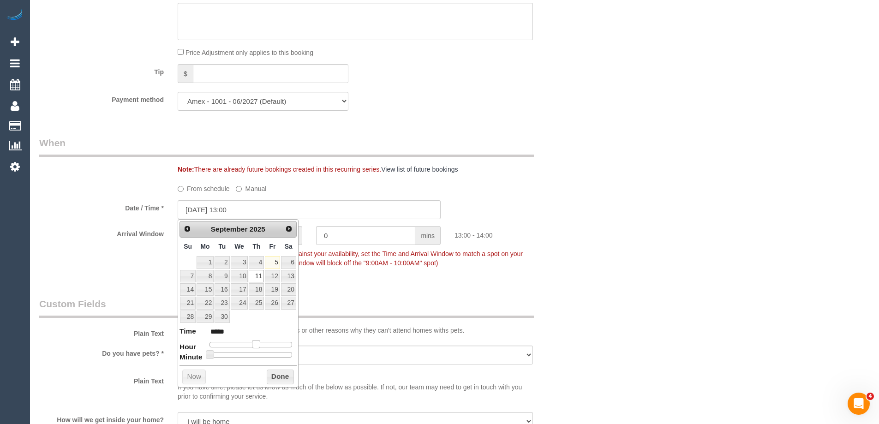
type input "11/09/2025 12:00"
type input "*****"
type input "11/09/2025 11:00"
type input "*****"
type input "11/09/2025 10:00"
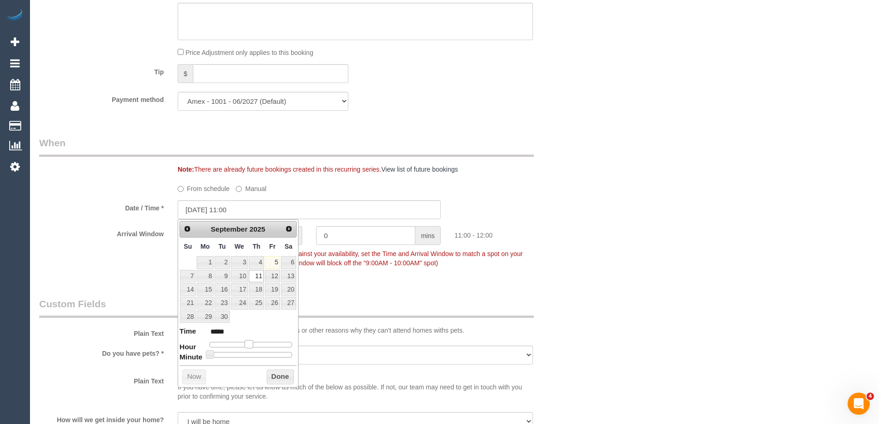
type input "*****"
type input "11/09/2025 09:00"
type input "*****"
type input "11/09/2025 08:00"
type input "*****"
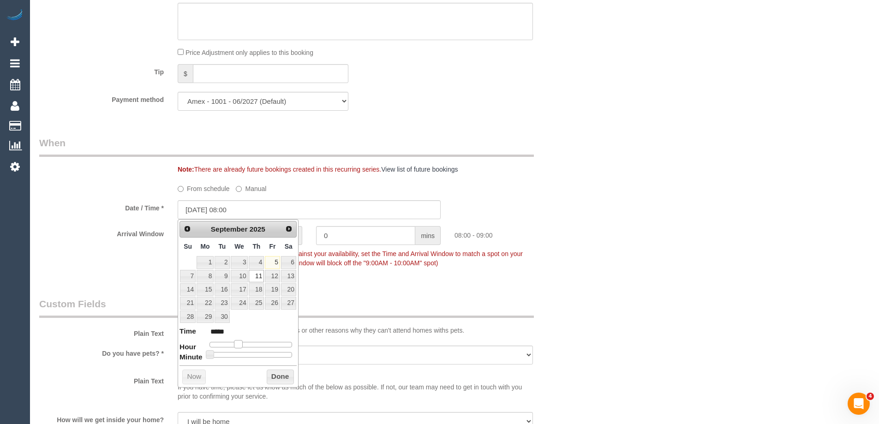
drag, startPoint x: 253, startPoint y: 344, endPoint x: 235, endPoint y: 344, distance: 18.0
click at [235, 344] on span at bounding box center [238, 344] width 8 height 8
click at [274, 375] on button "Done" at bounding box center [280, 376] width 27 height 15
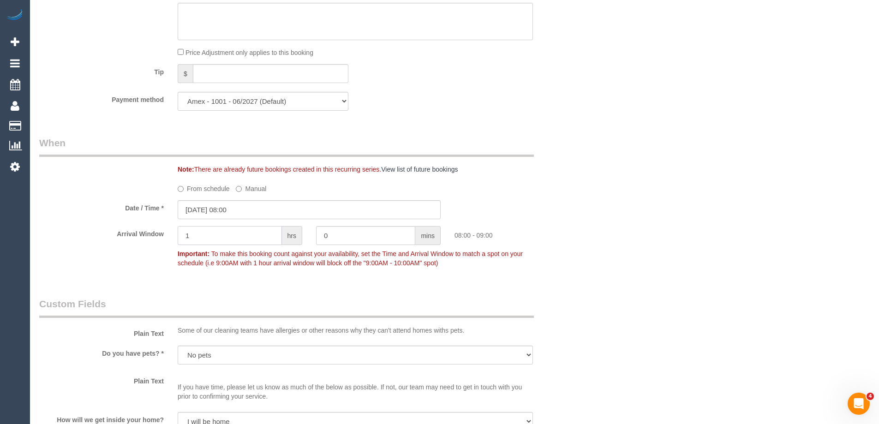
drag, startPoint x: 216, startPoint y: 232, endPoint x: 145, endPoint y: 223, distance: 71.6
click at [155, 225] on sui-booking-spot "From schedule Manual Date / Time * 11/09/2025 08:00 Arrival Window 1 hrs 0 mins…" at bounding box center [309, 226] width 540 height 91
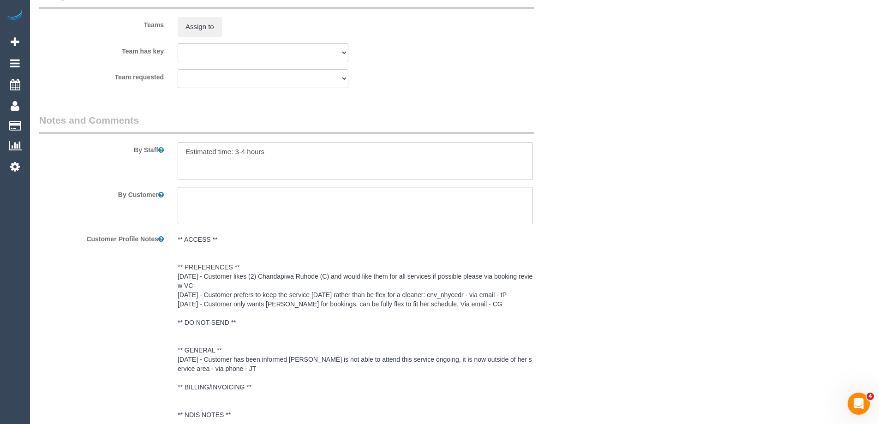
scroll to position [1476, 0]
type input "2"
click at [184, 151] on textarea at bounding box center [355, 162] width 355 height 38
drag, startPoint x: 234, startPoint y: 150, endPoint x: 244, endPoint y: 151, distance: 10.2
click at [244, 151] on textarea at bounding box center [355, 162] width 355 height 38
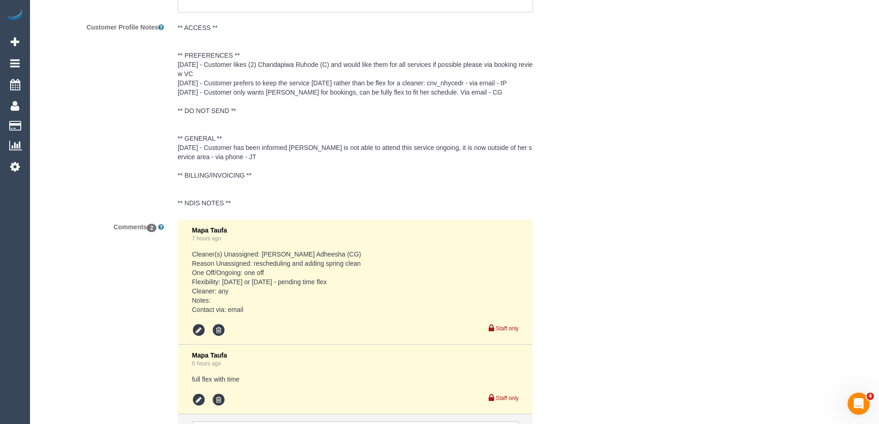
scroll to position [1788, 0]
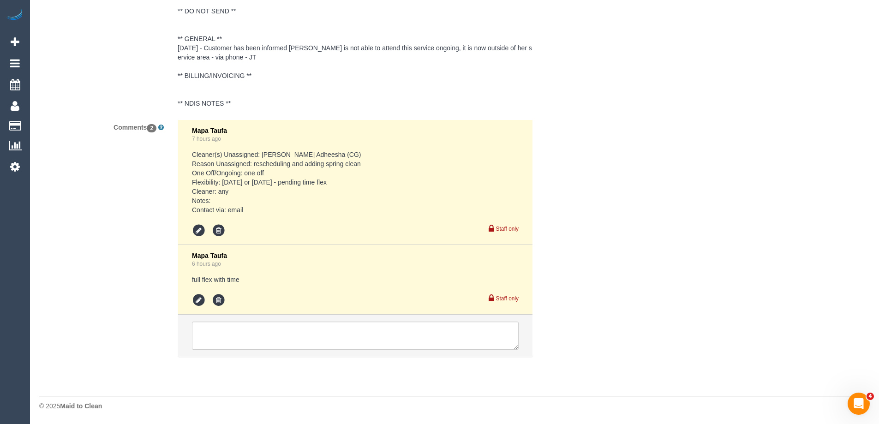
type textarea "Estimated time: 4.5-5.5 hours"
click at [214, 330] on textarea at bounding box center [355, 335] width 327 height 29
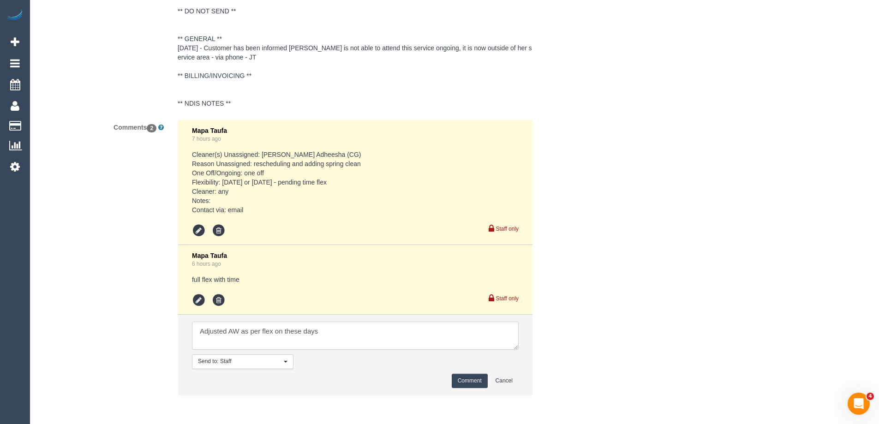
type textarea "Adjusted AW as per flex on these days"
click at [472, 382] on button "Comment" at bounding box center [469, 381] width 36 height 14
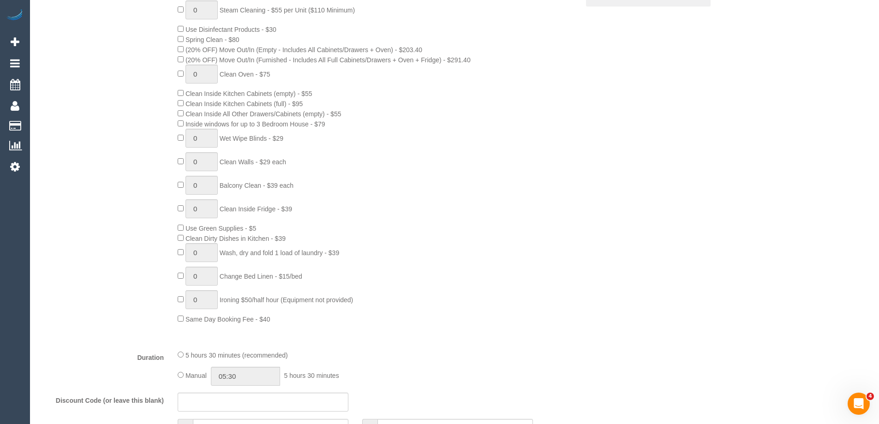
scroll to position [451, 0]
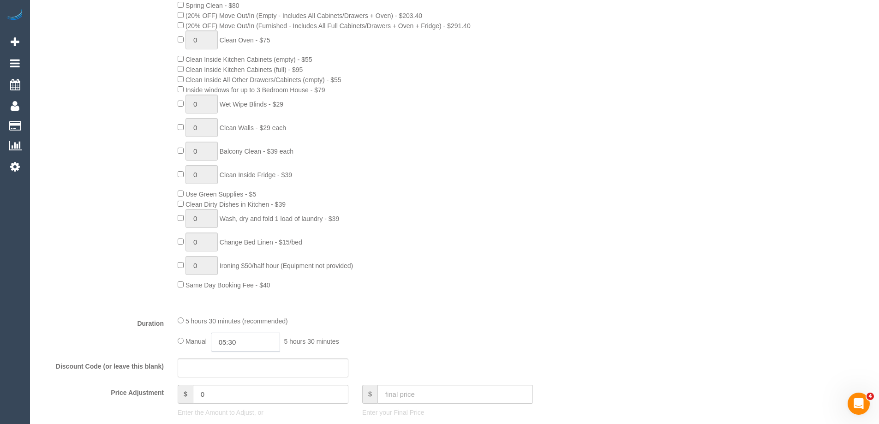
drag, startPoint x: 274, startPoint y: 342, endPoint x: 268, endPoint y: 343, distance: 5.6
click at [272, 343] on input "05:30" at bounding box center [245, 342] width 69 height 19
click at [236, 370] on li "02:30" at bounding box center [234, 372] width 41 height 12
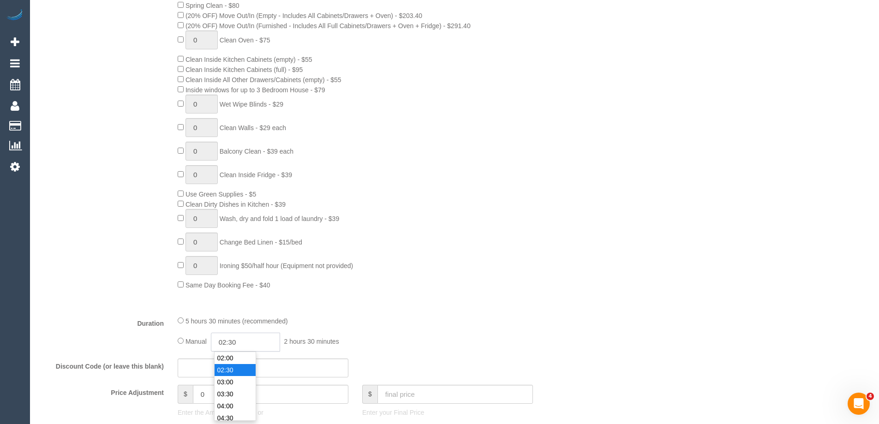
drag, startPoint x: 243, startPoint y: 344, endPoint x: 232, endPoint y: 342, distance: 11.0
click at [232, 342] on input "02:30" at bounding box center [245, 342] width 69 height 19
type input "02:45"
click at [466, 263] on div "0 Steam Cleaning - $55 per Unit ($110 Minimum) Use Disinfectant Products - $30 …" at bounding box center [378, 127] width 415 height 323
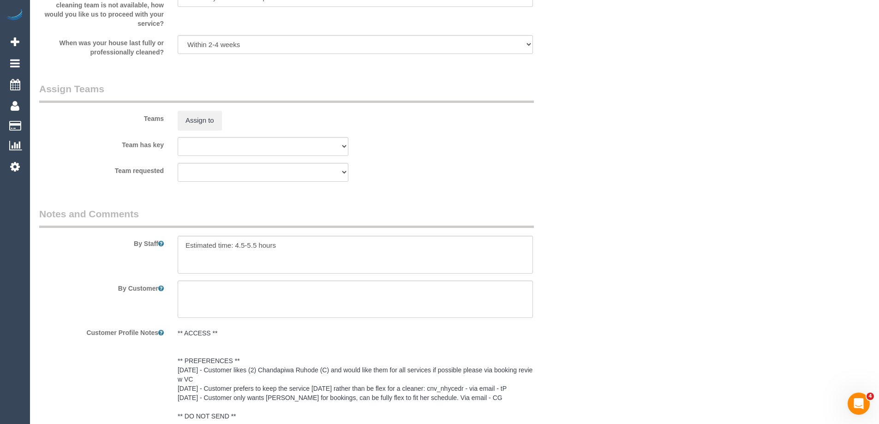
scroll to position [1384, 0]
click at [204, 126] on button "Assign to" at bounding box center [200, 119] width 44 height 19
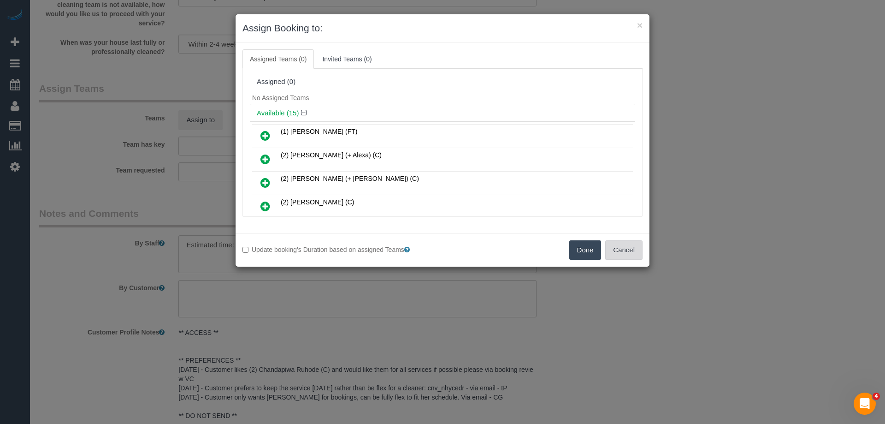
click at [623, 256] on button "Cancel" at bounding box center [624, 249] width 37 height 19
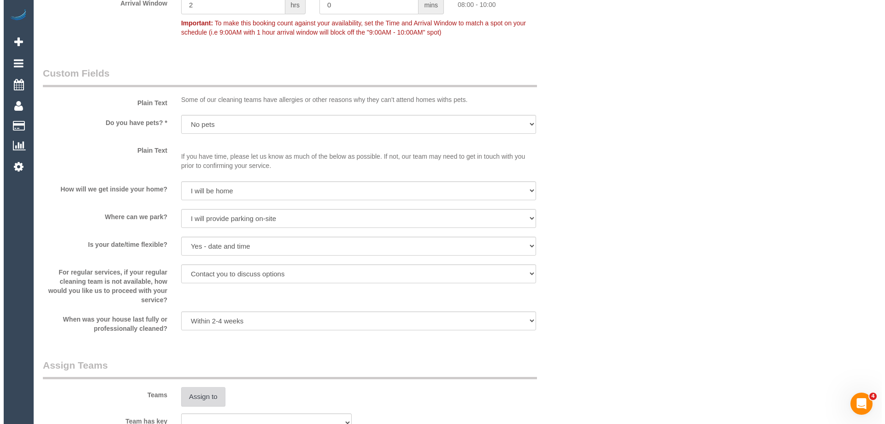
scroll to position [1245, 0]
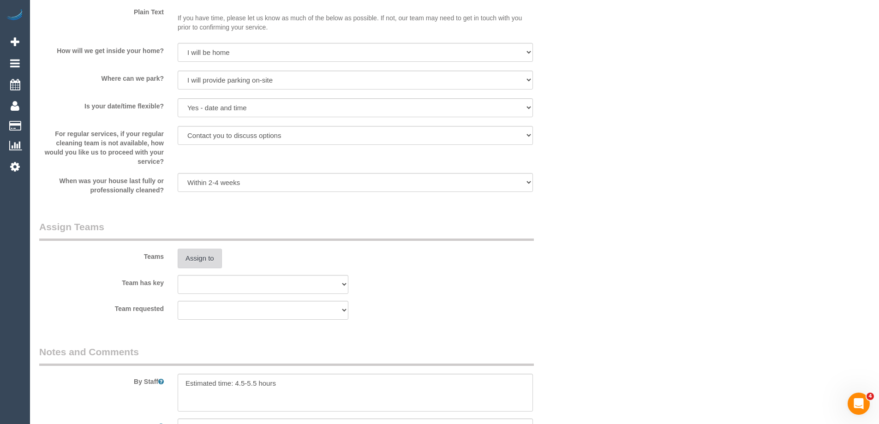
click at [208, 261] on button "Assign to" at bounding box center [200, 258] width 44 height 19
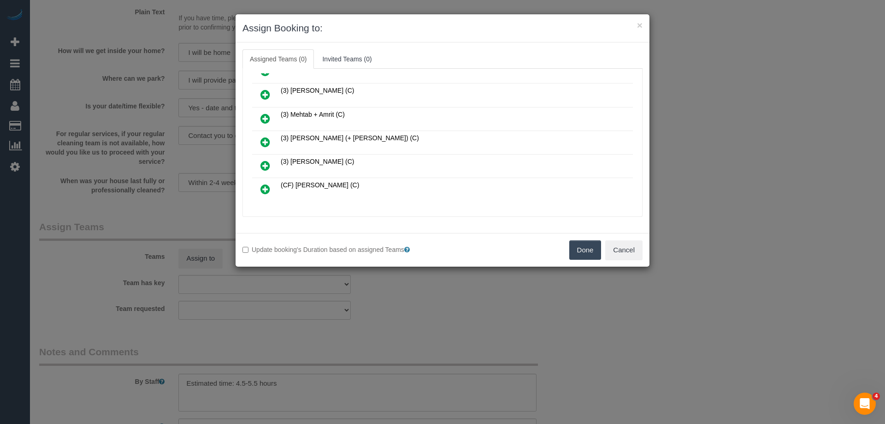
click at [264, 113] on icon at bounding box center [266, 118] width 10 height 11
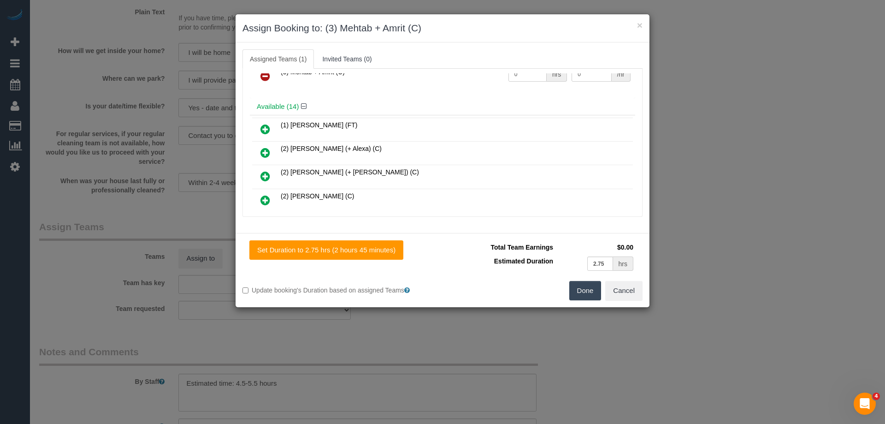
scroll to position [22, 0]
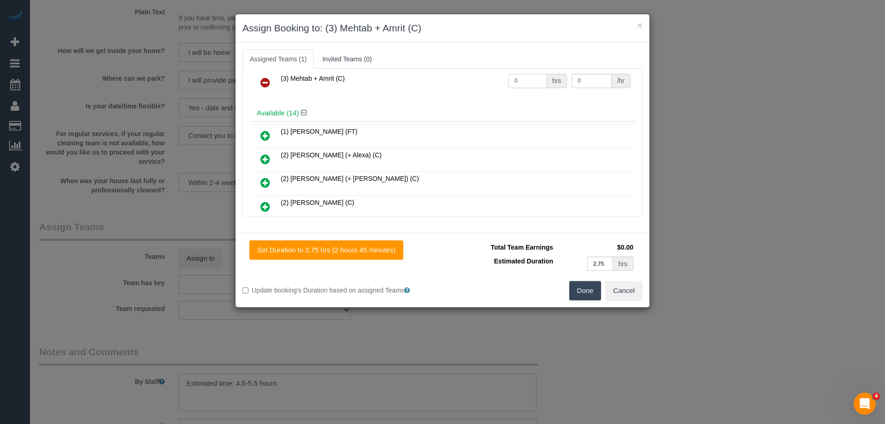
drag, startPoint x: 512, startPoint y: 82, endPoint x: 395, endPoint y: 79, distance: 117.2
click at [419, 82] on tr "(3) Mehtab + Amrit (C) 0 hrs 0 /hr" at bounding box center [442, 83] width 381 height 24
type input "1"
drag, startPoint x: 583, startPoint y: 81, endPoint x: 501, endPoint y: 81, distance: 81.6
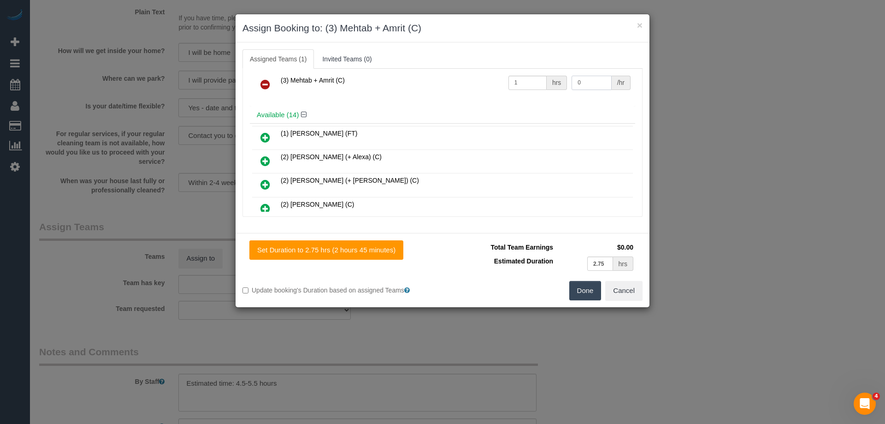
click at [519, 82] on tr "(3) Mehtab + Amrit (C) 1 hrs 0 /hr" at bounding box center [442, 85] width 381 height 24
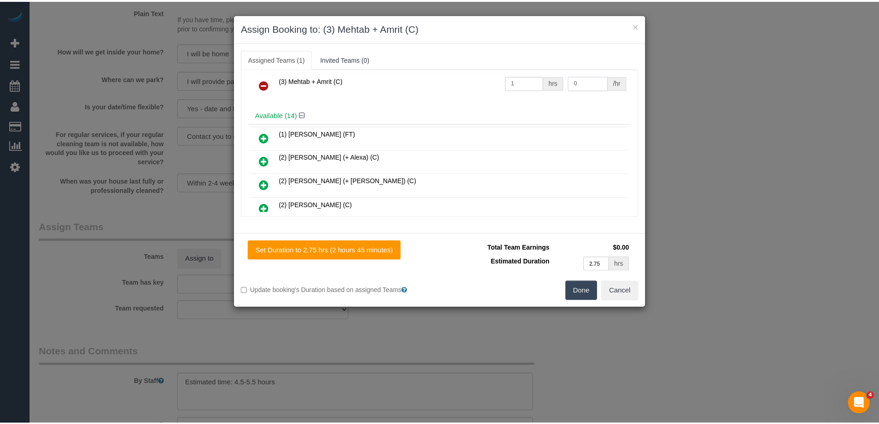
scroll to position [18, 0]
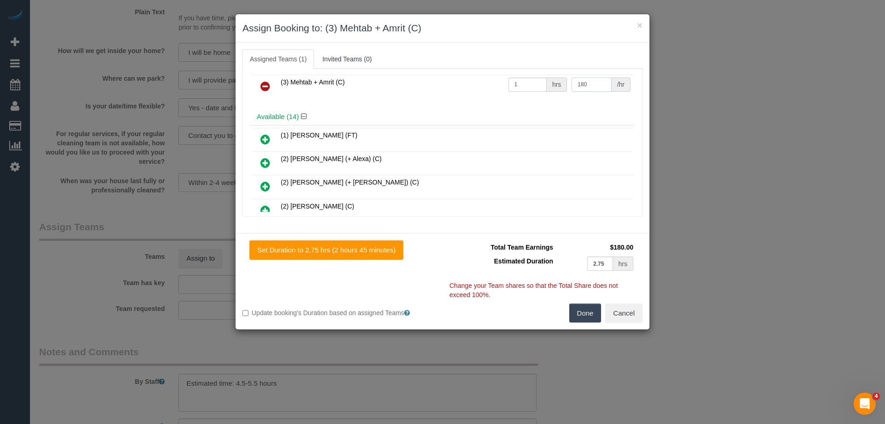
type input "180"
click at [592, 313] on button "Done" at bounding box center [586, 312] width 32 height 19
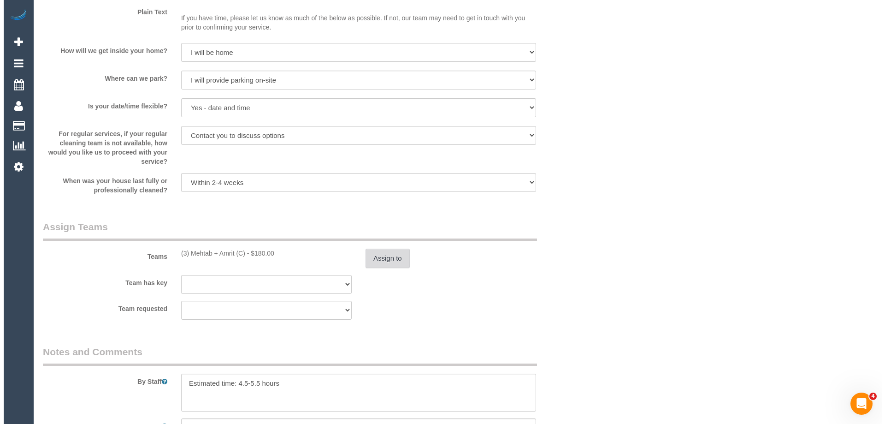
scroll to position [0, 0]
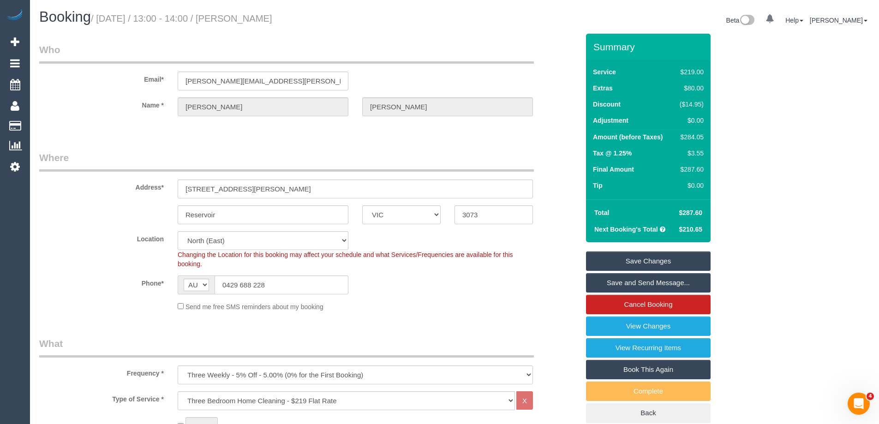
drag, startPoint x: 309, startPoint y: 19, endPoint x: 253, endPoint y: 18, distance: 56.3
click at [253, 18] on h1 "Booking / September 11, 2025 / 13:00 - 14:00 / Aneeta Nathan" at bounding box center [243, 17] width 408 height 16
copy small "Aneeta Nathan"
click at [650, 283] on link "Save and Send Message..." at bounding box center [648, 282] width 125 height 19
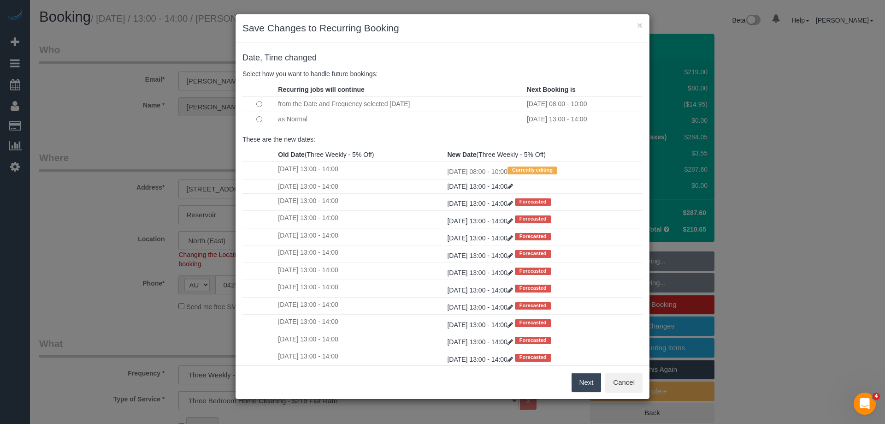
click at [584, 382] on button "Next" at bounding box center [587, 382] width 30 height 19
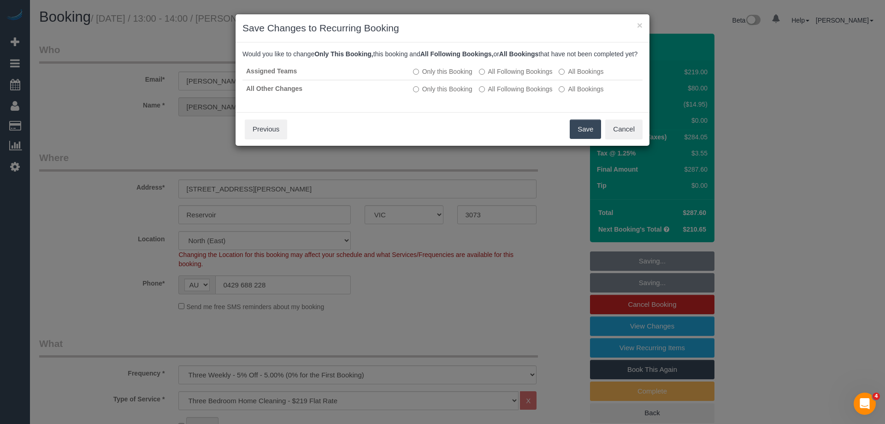
click at [584, 138] on button "Save" at bounding box center [585, 128] width 31 height 19
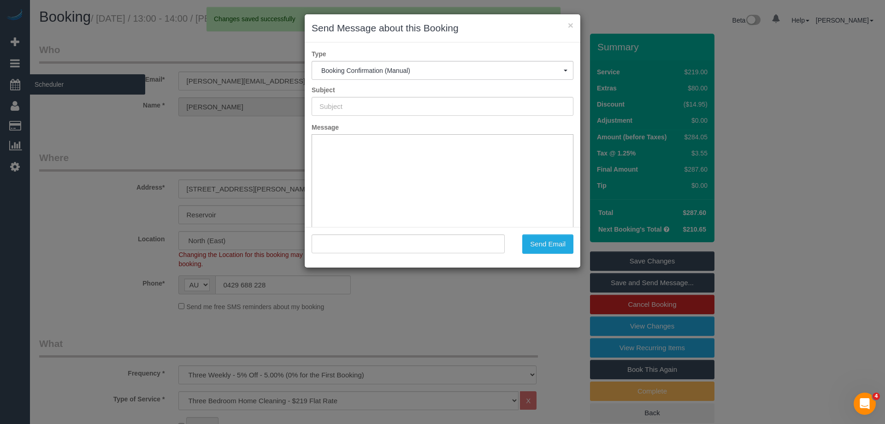
type input "Booking Confirmed"
type input ""Aneeta Nathan" <aneeta.nathan@gmail.com>"
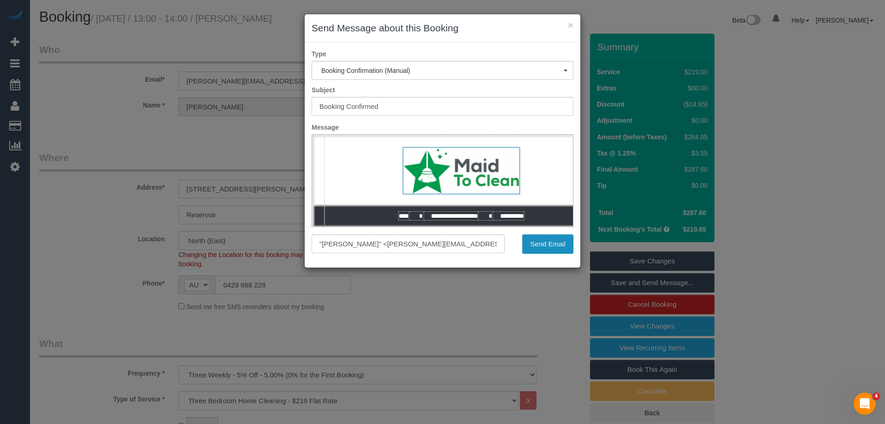
click at [550, 239] on button "Send Email" at bounding box center [548, 243] width 51 height 19
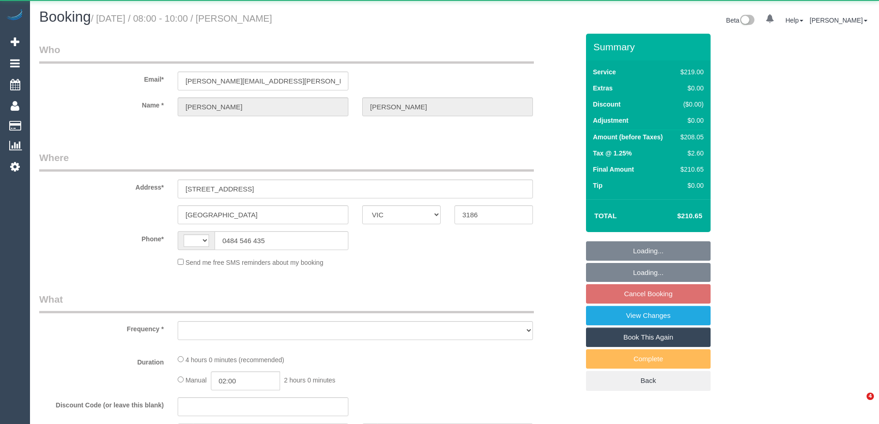
select select "VIC"
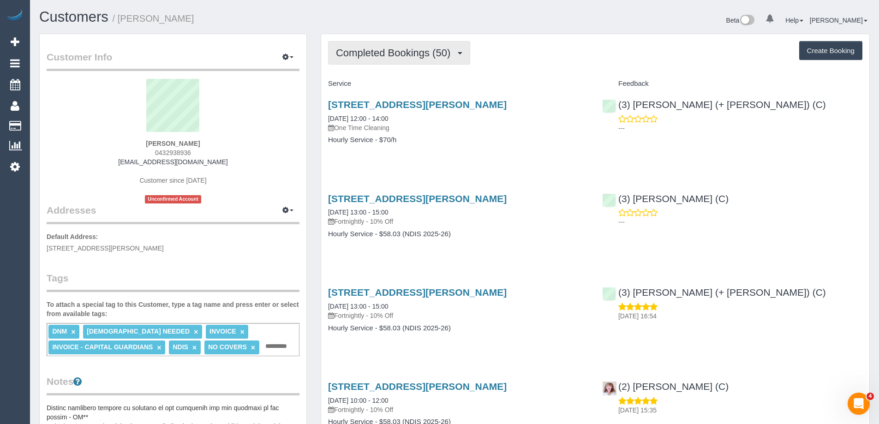
click at [373, 52] on span "Completed Bookings (50)" at bounding box center [395, 53] width 119 height 12
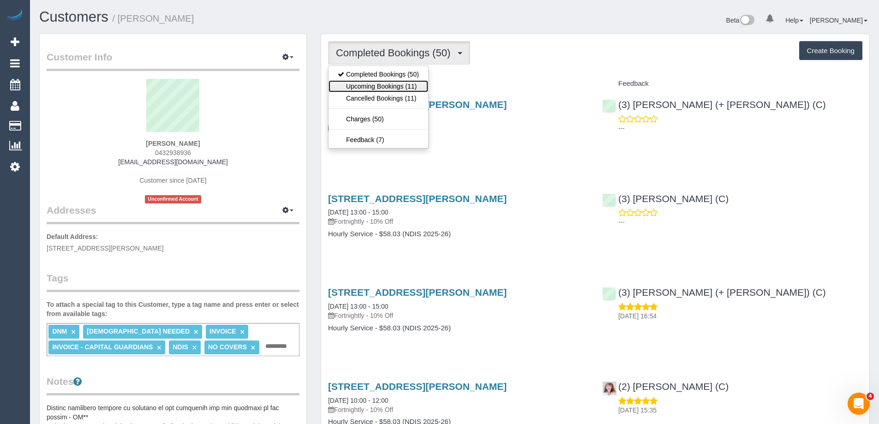
click at [383, 87] on link "Upcoming Bookings (11)" at bounding box center [378, 86] width 100 height 12
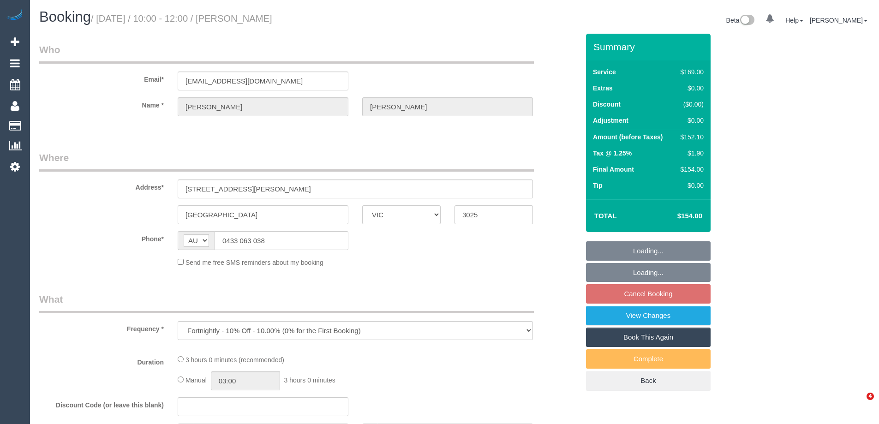
select select "VIC"
select select "number:27"
select select "number:14"
select select "number:19"
select select "number:24"
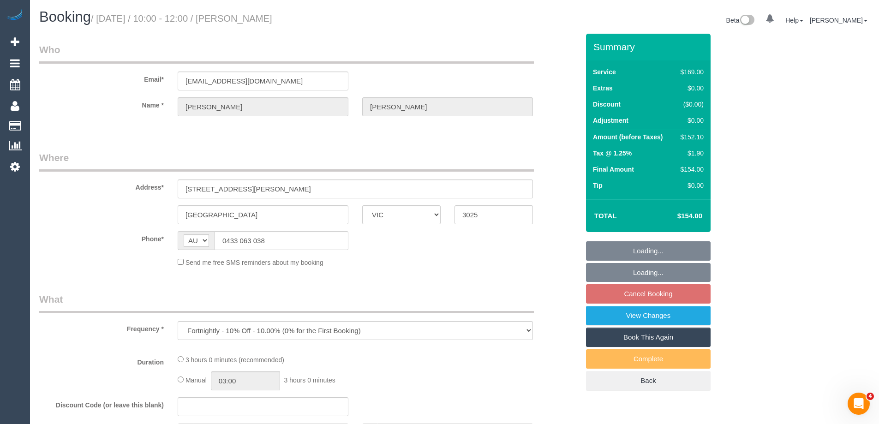
select select "number:34"
select select "number:11"
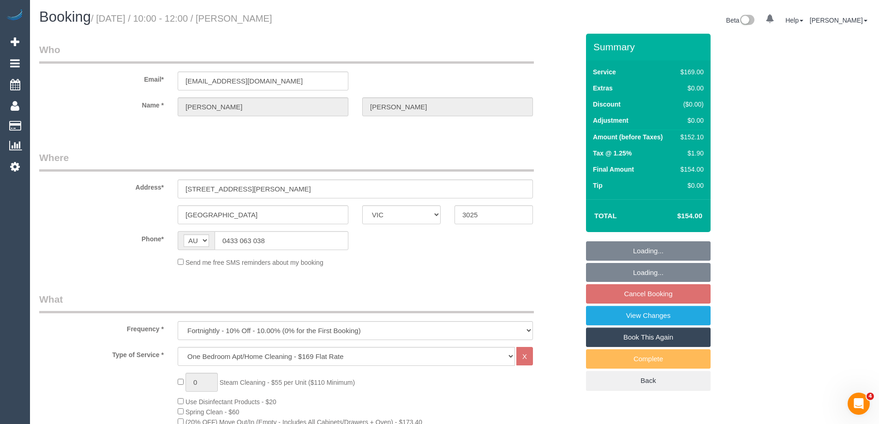
select select "string:stripe-pm_1RwBsH2GScqysDRVkl3ZivKK"
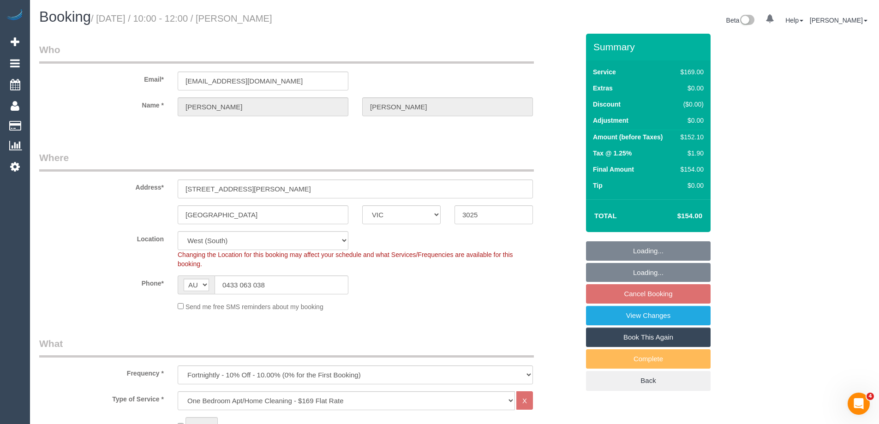
select select "object:777"
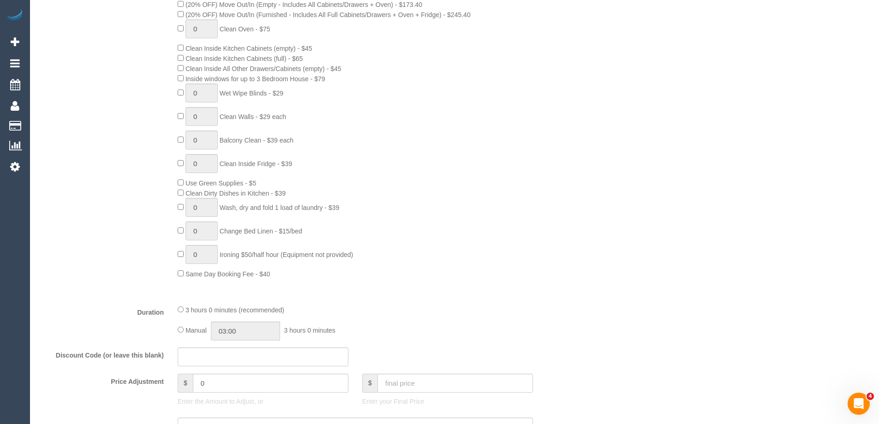
scroll to position [646, 0]
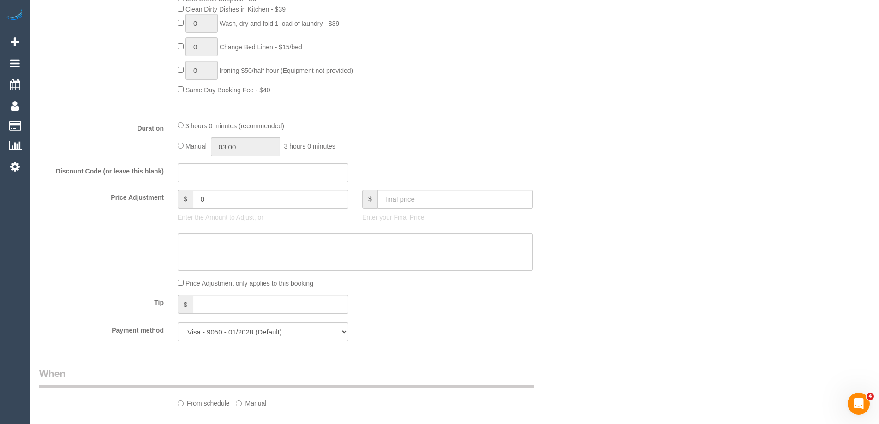
select select "spot3"
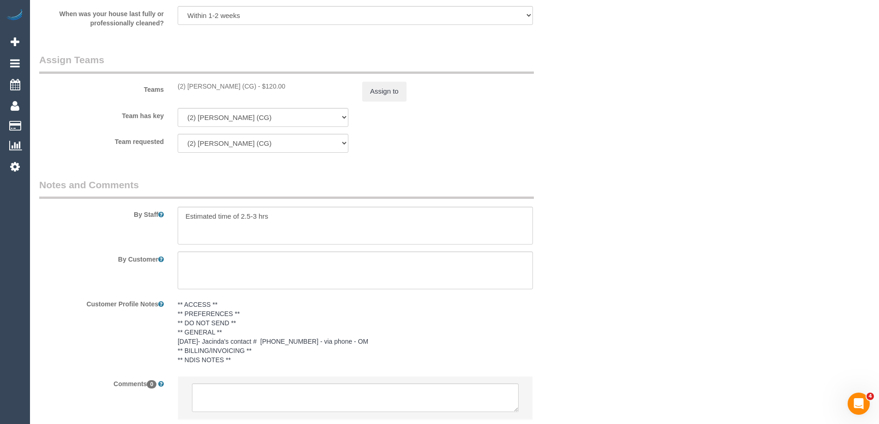
scroll to position [1408, 0]
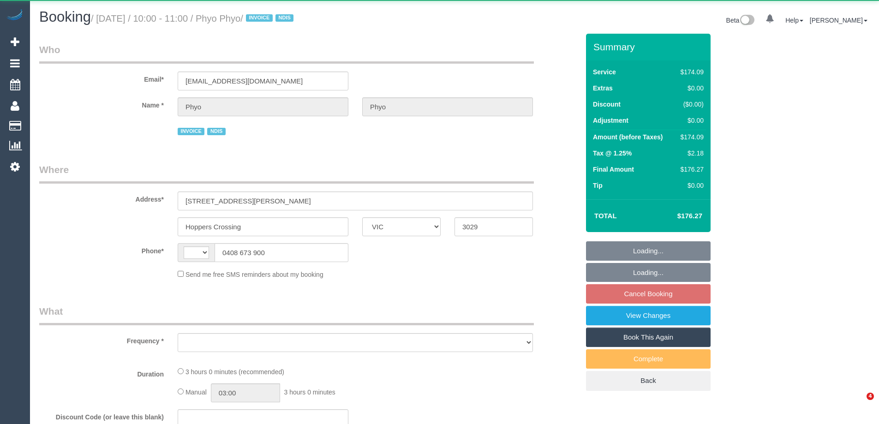
select select "VIC"
select select "object:293"
select select "180"
select select "number:29"
select select "number:14"
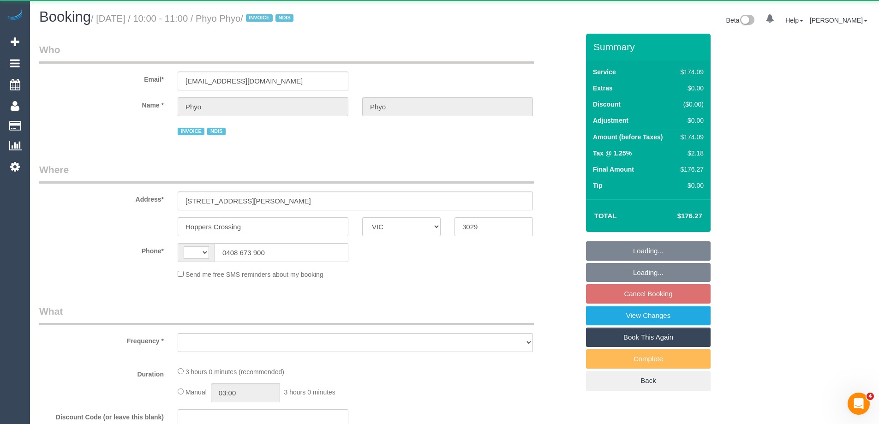
select select "number:19"
select select "number:25"
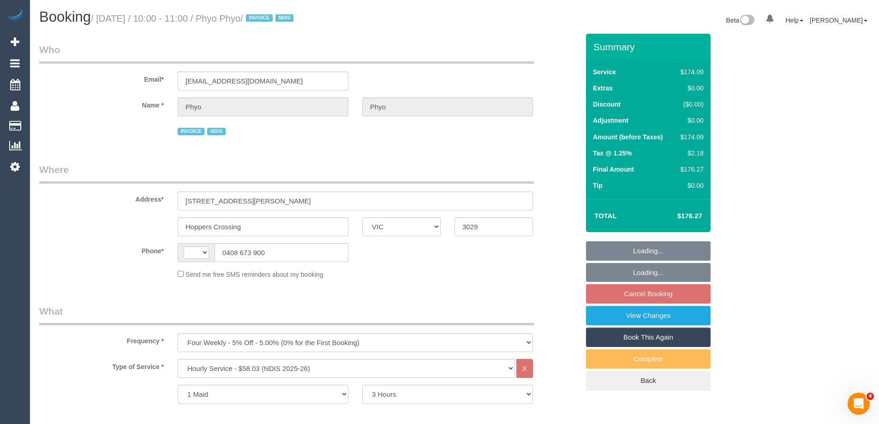
select select "string:AU"
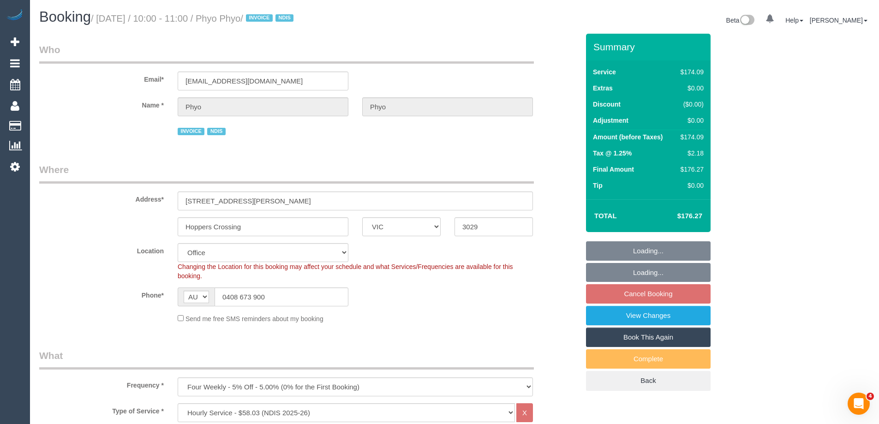
select select "object:2037"
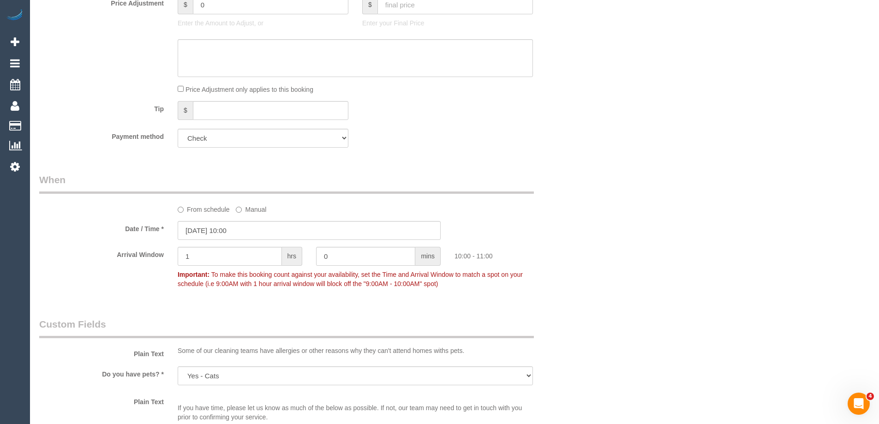
scroll to position [738, 0]
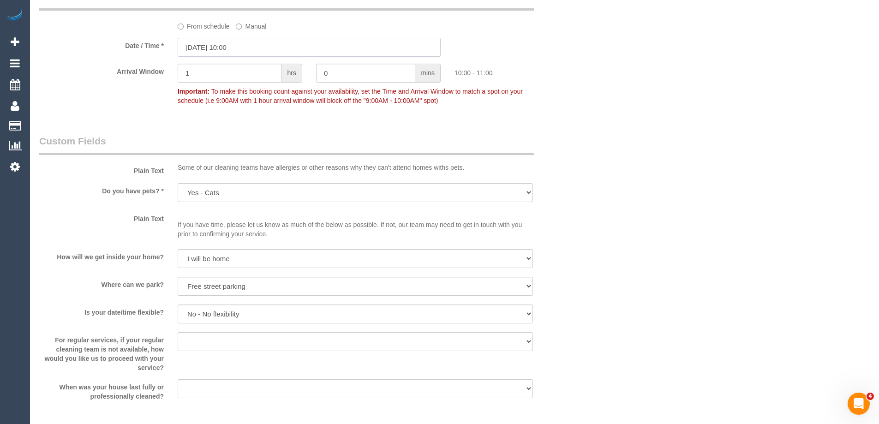
click at [194, 47] on input "11/09/2025 10:00" at bounding box center [309, 47] width 263 height 19
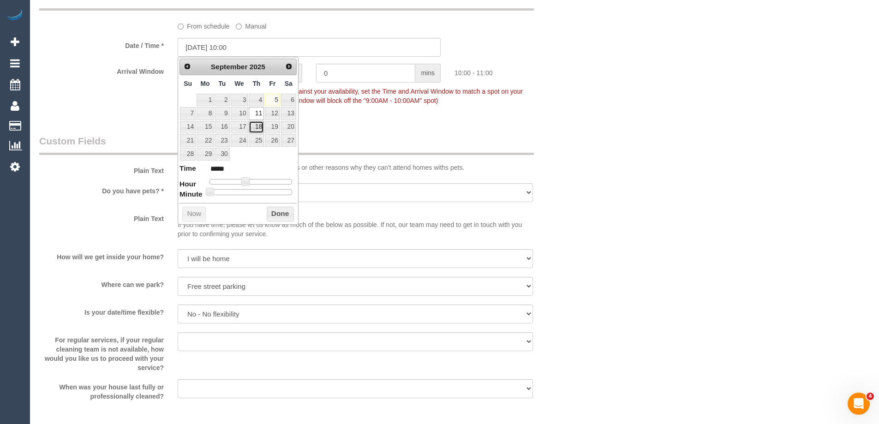
click at [256, 124] on link "18" at bounding box center [256, 127] width 15 height 12
type input "18/09/2025 11:00"
type input "*****"
type input "18/09/2025 12:00"
type input "*****"
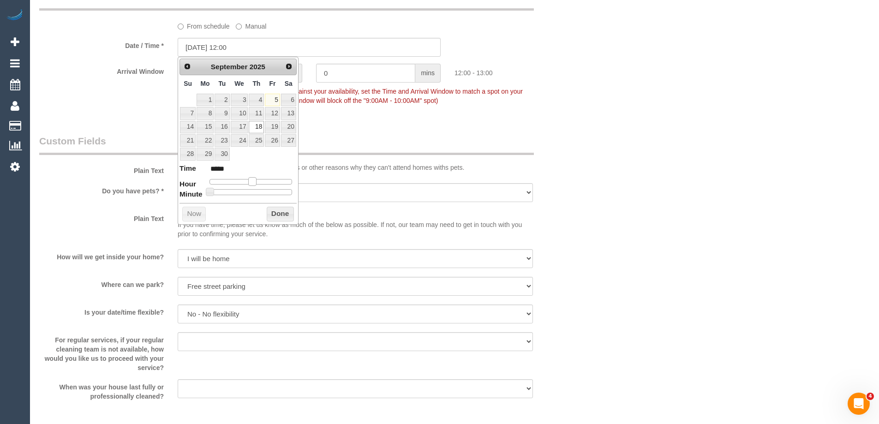
type input "18/09/2025 13:00"
type input "*****"
drag, startPoint x: 247, startPoint y: 183, endPoint x: 260, endPoint y: 185, distance: 13.1
click at [260, 185] on dl "Time ***** Hour Minute Second Millisecond Microsecond Time Zone ***** ***** ***…" at bounding box center [237, 179] width 117 height 32
click at [276, 211] on button "Done" at bounding box center [280, 214] width 27 height 15
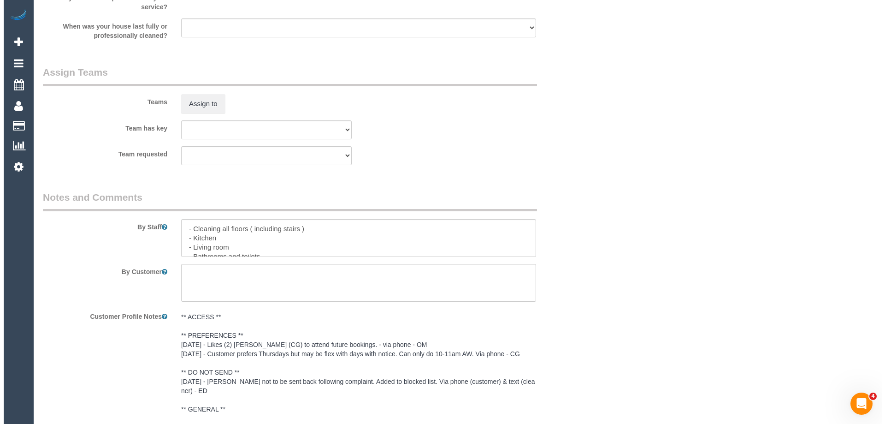
scroll to position [1095, 0]
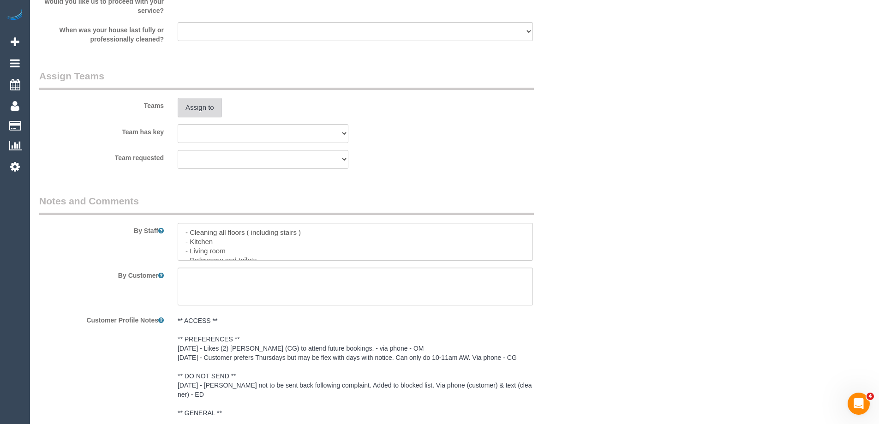
click at [198, 108] on button "Assign to" at bounding box center [200, 107] width 44 height 19
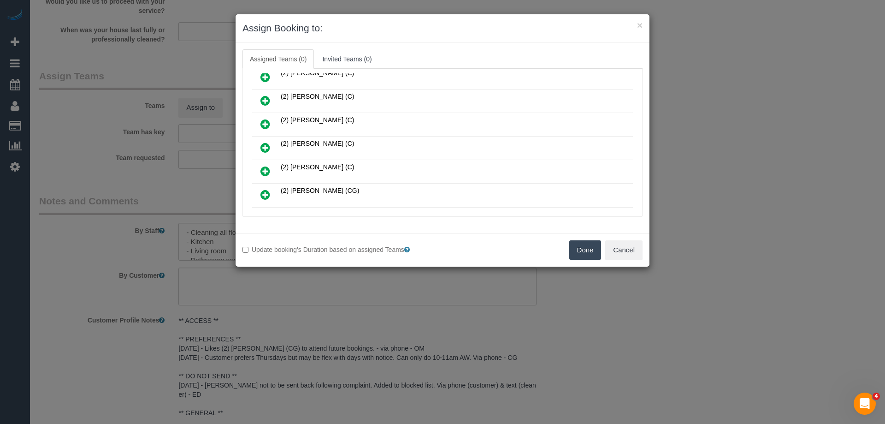
scroll to position [507, 0]
click at [267, 193] on icon at bounding box center [266, 194] width 10 height 11
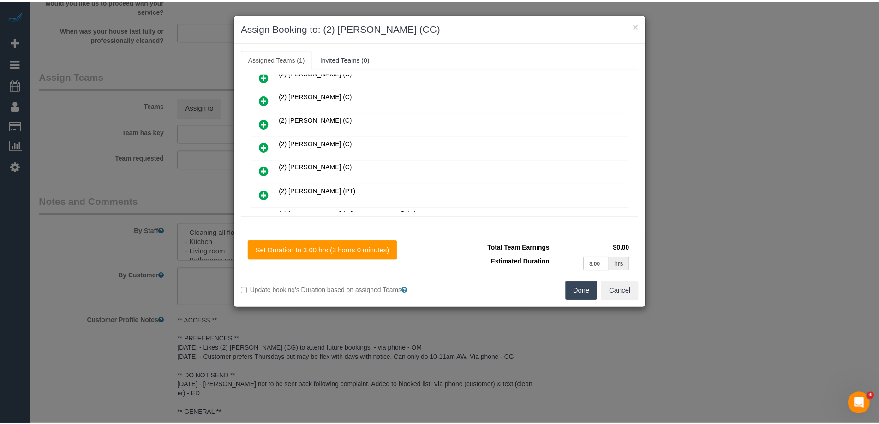
scroll to position [0, 0]
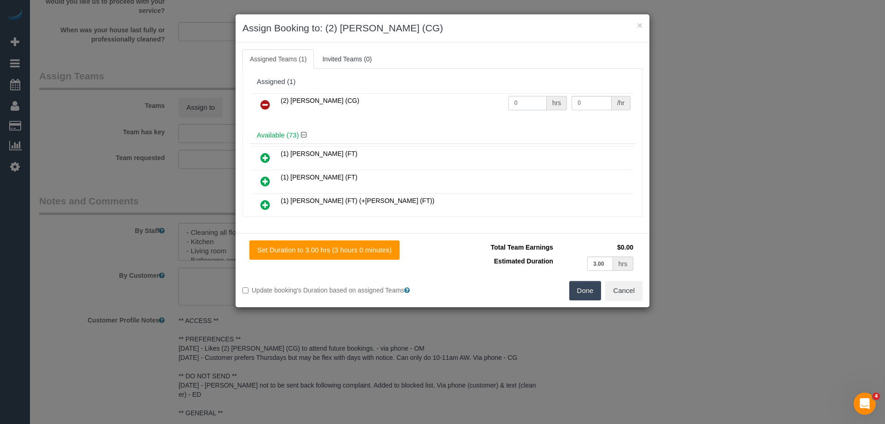
drag, startPoint x: 528, startPoint y: 102, endPoint x: 479, endPoint y: 97, distance: 49.1
click at [479, 97] on tr "(2) Paris Webb (CG) 0 hrs 0 /hr" at bounding box center [442, 105] width 381 height 24
type input "3"
drag, startPoint x: 582, startPoint y: 102, endPoint x: 525, endPoint y: 96, distance: 57.0
click at [527, 97] on tr "(2) Paris Webb (CG) 3 hrs 0 /hr" at bounding box center [442, 105] width 381 height 24
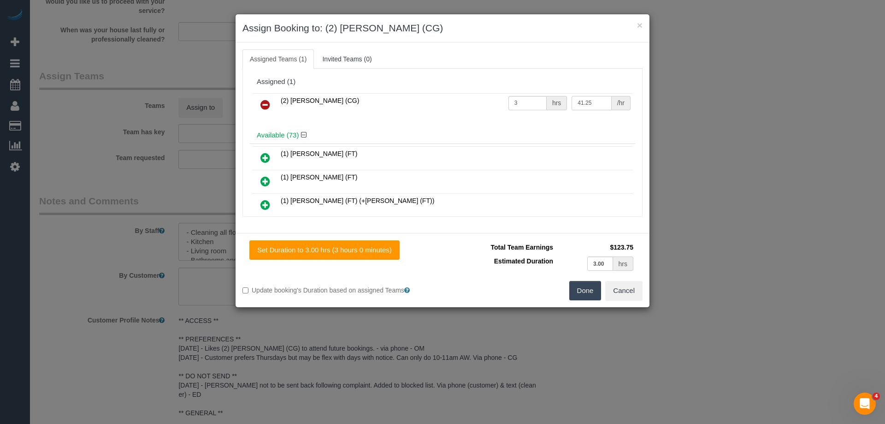
type input "41.25"
click at [579, 291] on button "Done" at bounding box center [586, 290] width 32 height 19
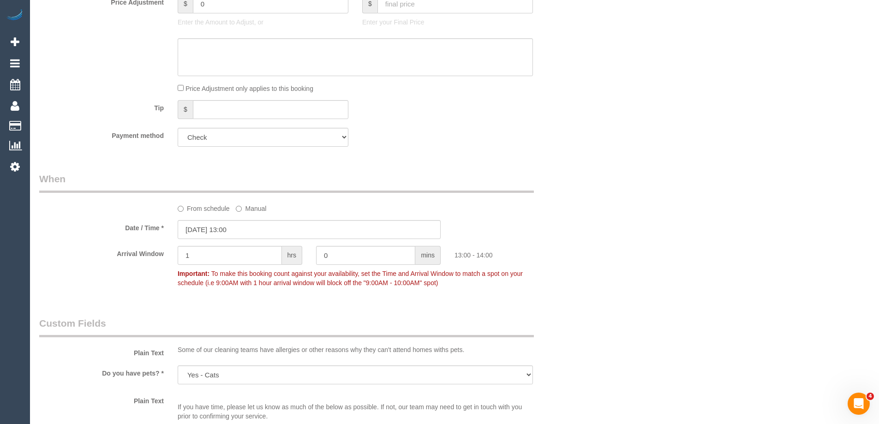
scroll to position [541, 0]
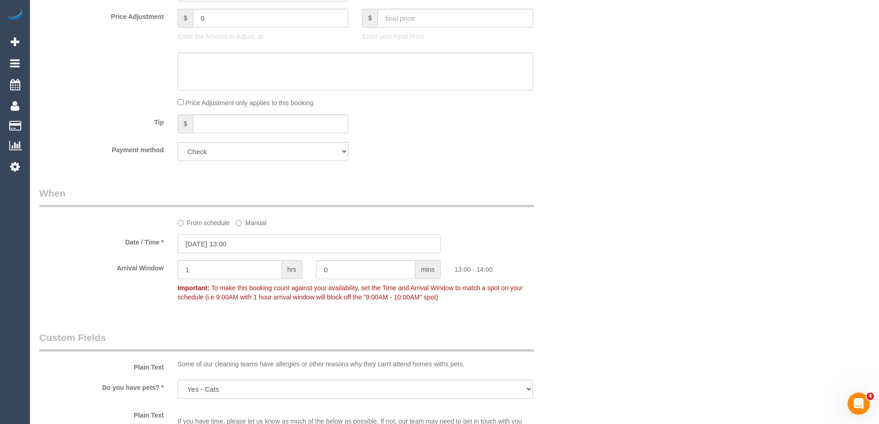
click at [217, 245] on input "18/09/2025 13:00" at bounding box center [309, 243] width 263 height 19
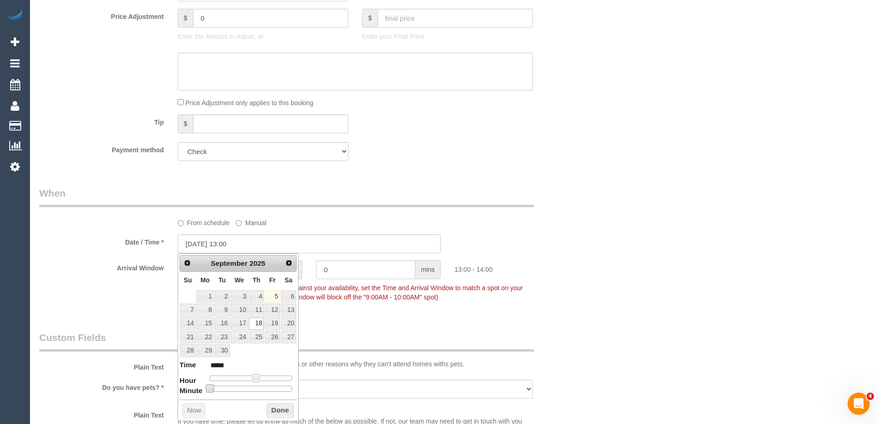
type input "18/09/2025 13:05"
type input "*****"
type input "18/09/2025 13:10"
type input "*****"
type input "18/09/2025 13:15"
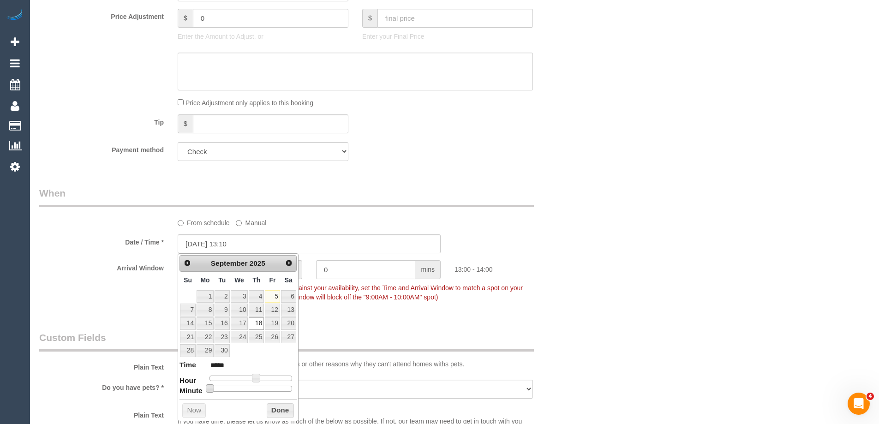
type input "*****"
type input "18/09/2025 13:20"
type input "*****"
type input "18/09/2025 13:25"
type input "*****"
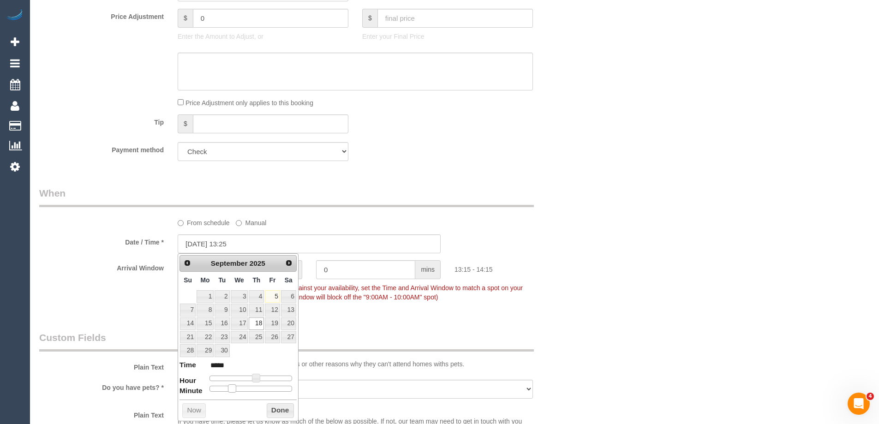
type input "18/09/2025 13:30"
type input "*****"
type input "18/09/2025 13:35"
type input "*****"
type input "18/09/2025 13:30"
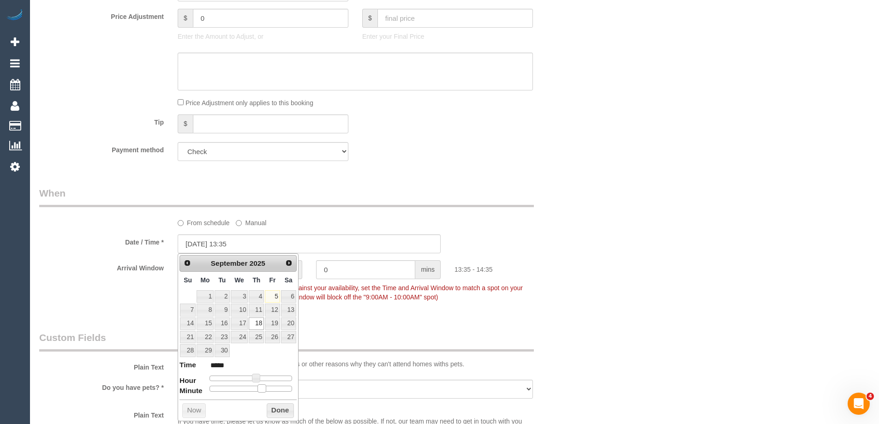
type input "*****"
drag, startPoint x: 207, startPoint y: 389, endPoint x: 255, endPoint y: 386, distance: 47.6
click at [255, 386] on span at bounding box center [254, 388] width 8 height 8
click at [280, 412] on button "Done" at bounding box center [280, 410] width 27 height 15
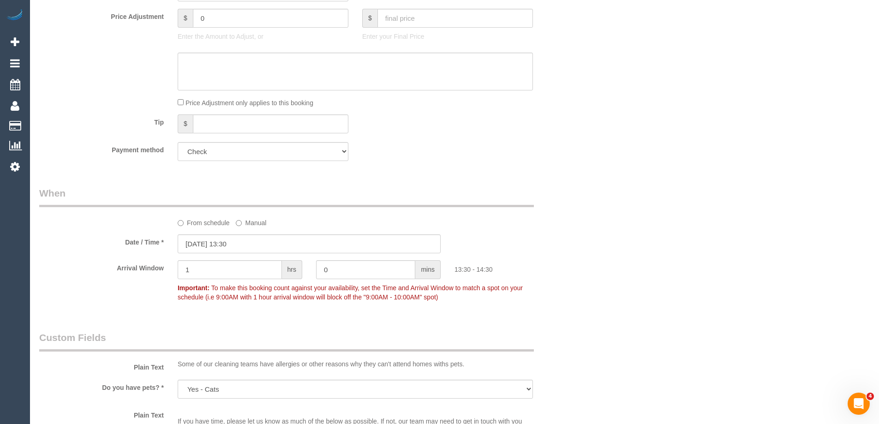
scroll to position [0, 0]
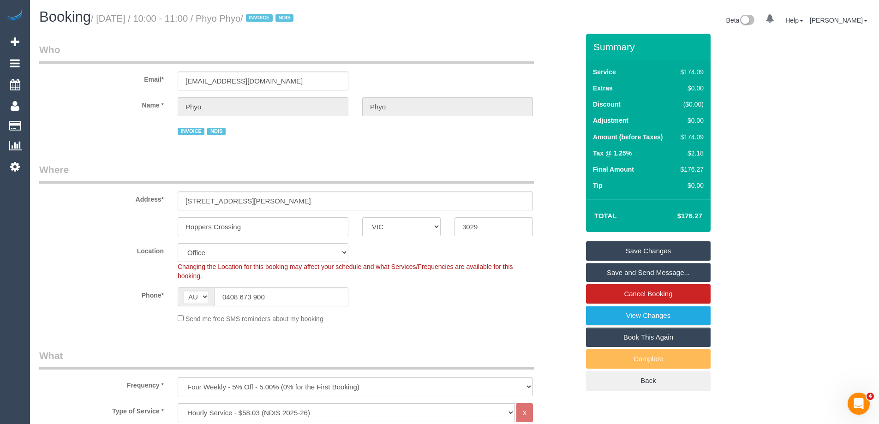
click at [262, 14] on small "/ September 11, 2025 / 10:00 - 11:00 / Phyo Phyo / INVOICE NDIS" at bounding box center [193, 18] width 205 height 10
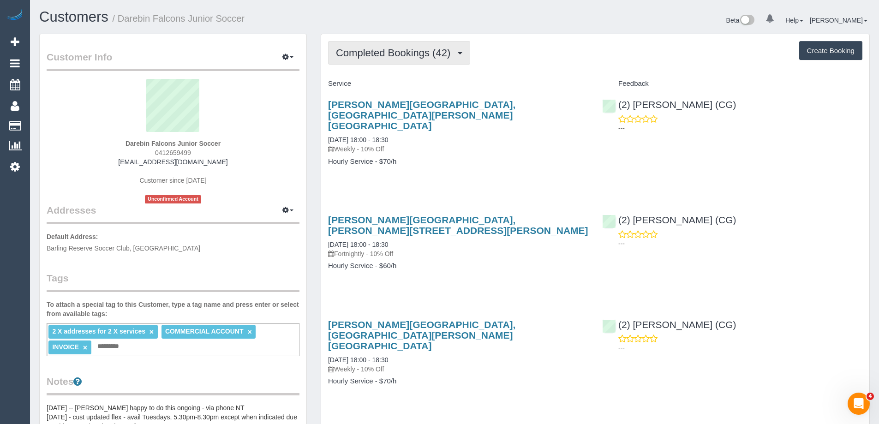
click at [382, 55] on span "Completed Bookings (42)" at bounding box center [395, 53] width 119 height 12
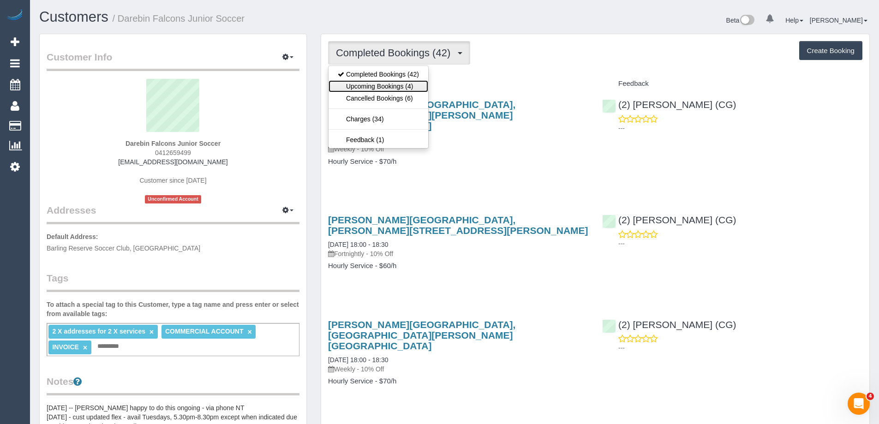
click at [380, 83] on link "Upcoming Bookings (4)" at bounding box center [378, 86] width 100 height 12
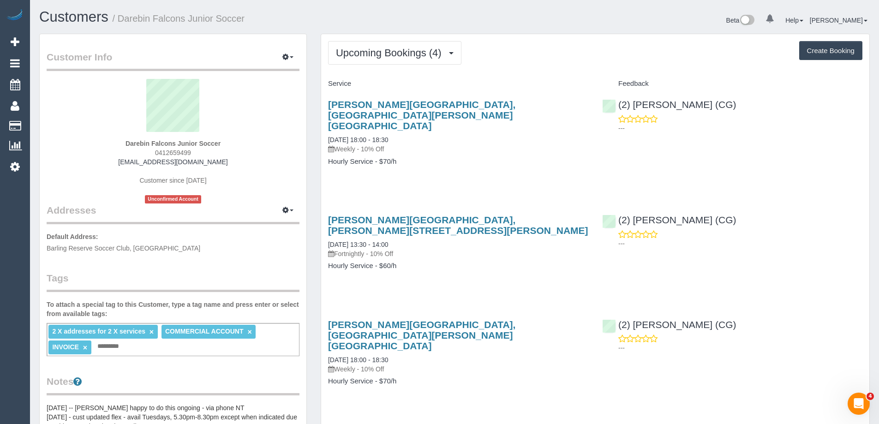
click at [415, 150] on div "[PERSON_NAME][GEOGRAPHIC_DATA], [GEOGRAPHIC_DATA][PERSON_NAME][GEOGRAPHIC_DATA]…" at bounding box center [458, 137] width 274 height 92
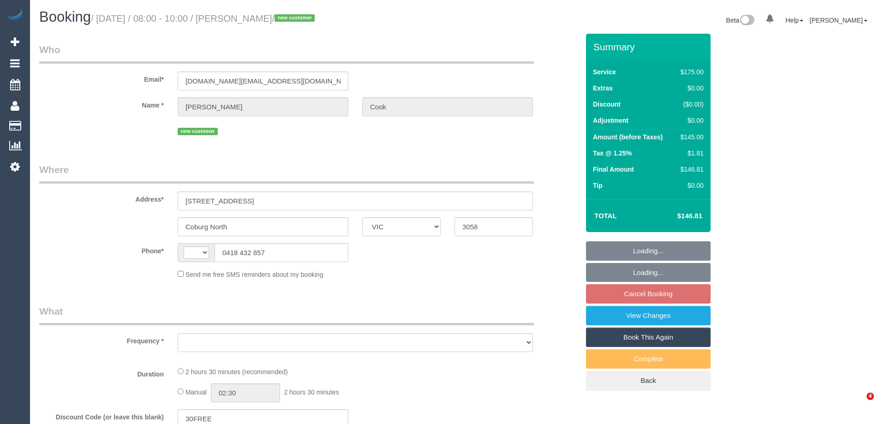
select select "VIC"
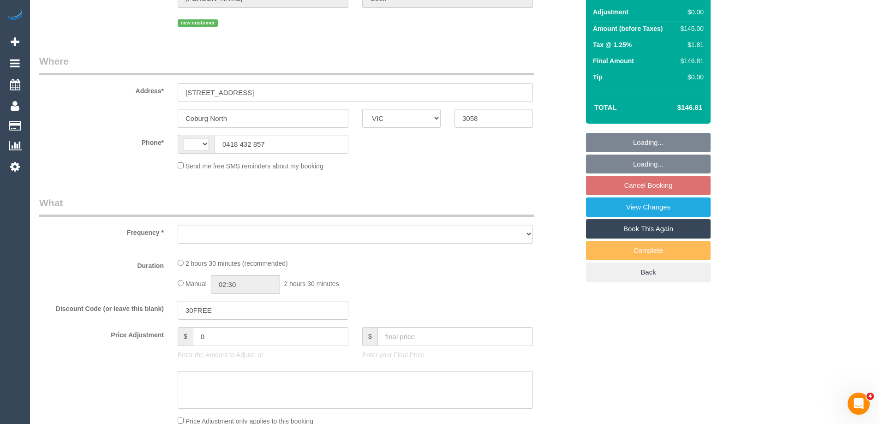
select select "string:AU"
select select "object:290"
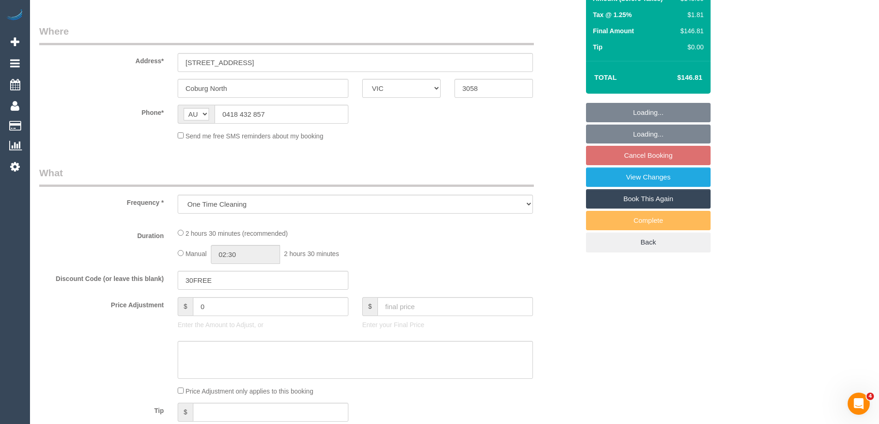
select select "string:stripe-pm_1S3WQn2GScqysDRVd7f2M09B"
select select "150"
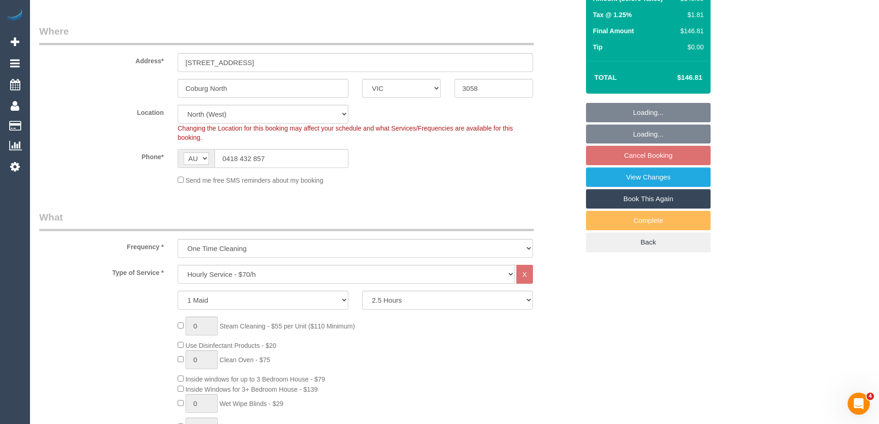
select select "object:854"
select select "number:28"
select select "number:14"
select select "number:19"
select select "number:22"
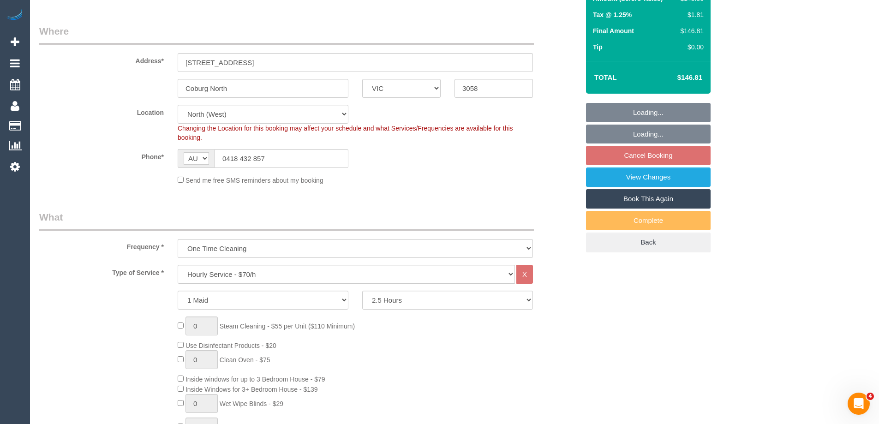
select select "number:13"
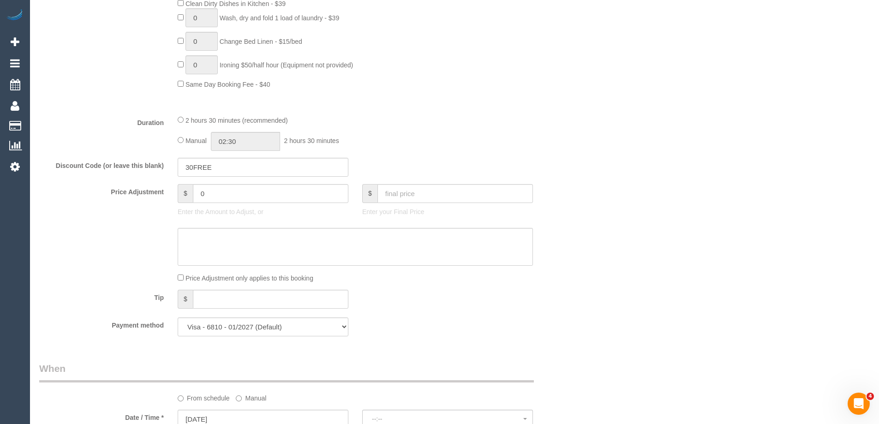
select select "spot1"
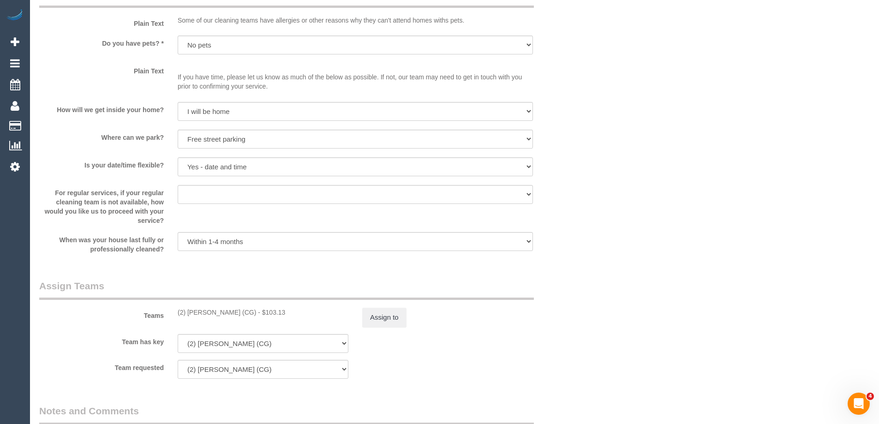
scroll to position [1335, 0]
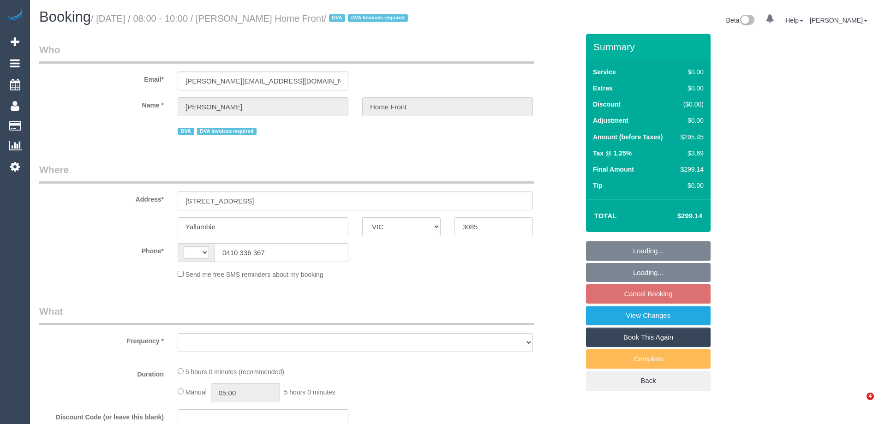
select select "VIC"
select select "string:AU"
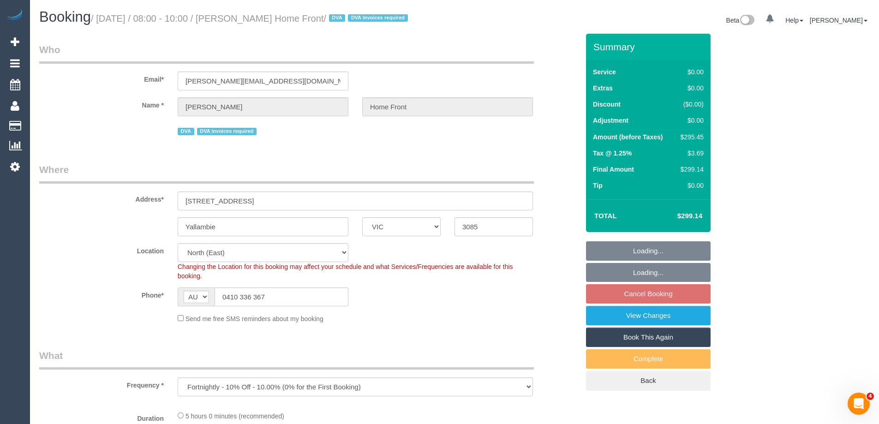
select select "object:651"
select select "300"
select select "number:28"
select select "number:14"
select select "number:19"
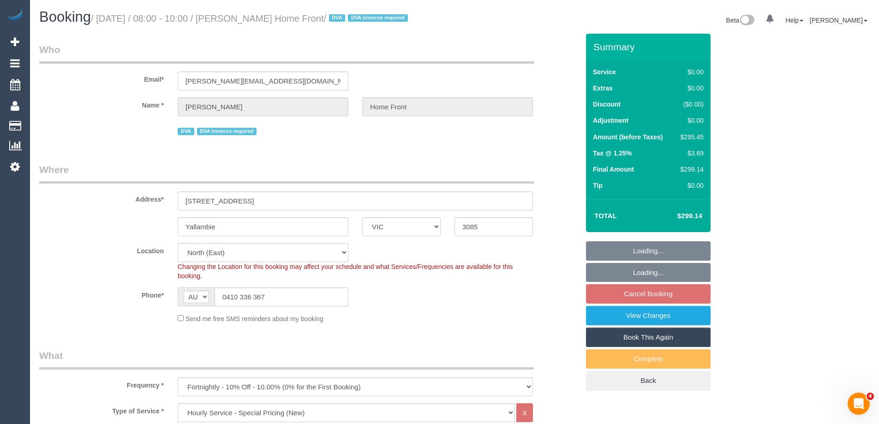
select select "number:36"
select select "number:35"
select select "number:13"
select select "spot2"
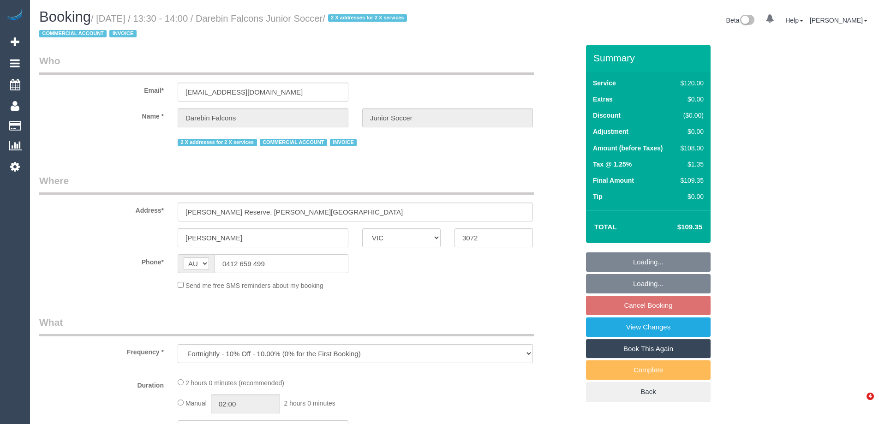
select select "VIC"
select select "object:721"
select select "number:28"
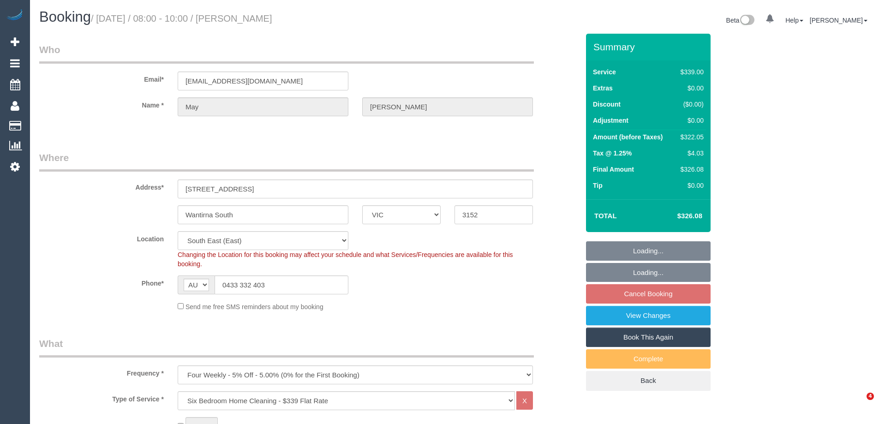
select select "VIC"
select select "string:stripe-pm_1Qmk482GScqysDRVscokgpYV"
select select "number:27"
select select "number:14"
select select "number:19"
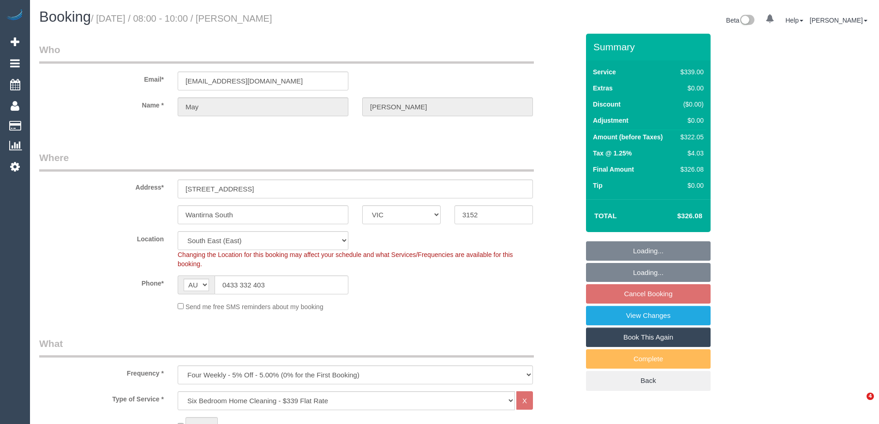
select select "number:23"
select select "number:34"
select select "number:13"
select select "object:1323"
select select "spot1"
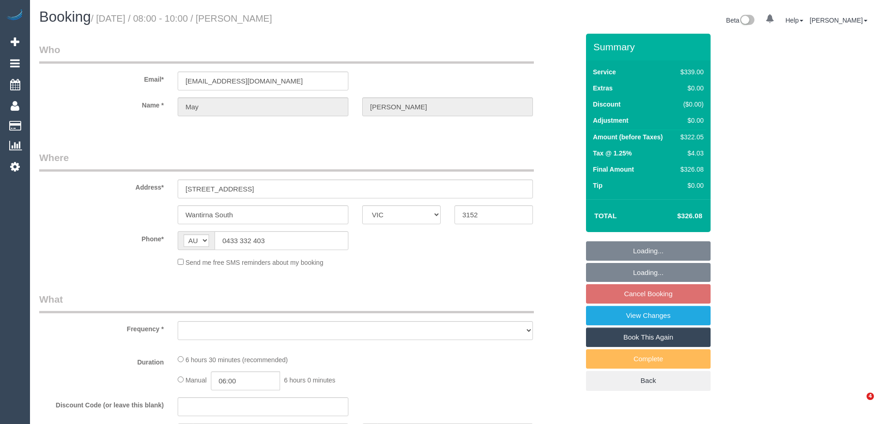
select select "VIC"
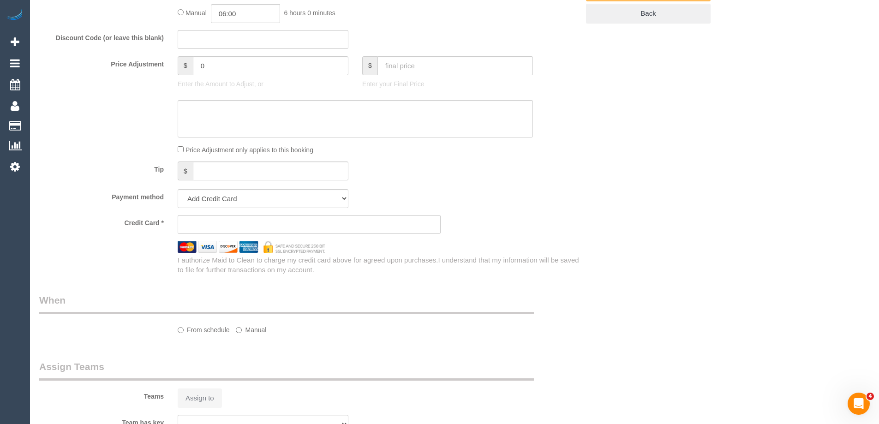
select select "object:564"
select select "string:stripe-pm_1Qmk482GScqysDRVscokgpYV"
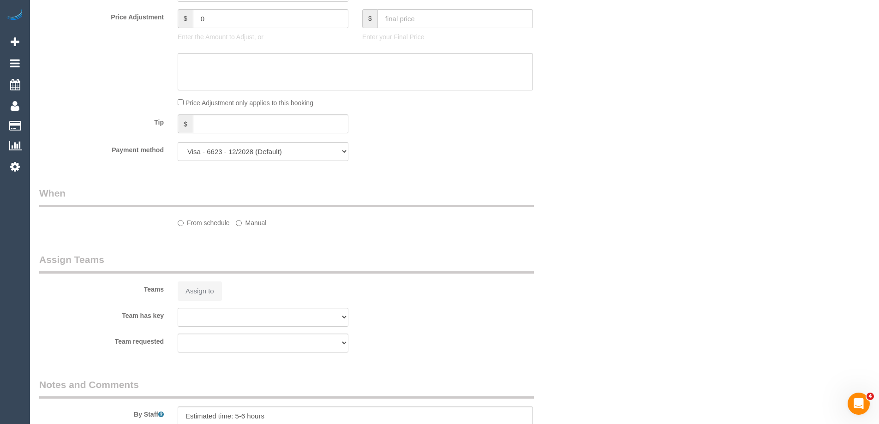
select select "number:27"
select select "number:14"
select select "number:19"
select select "number:23"
select select "number:34"
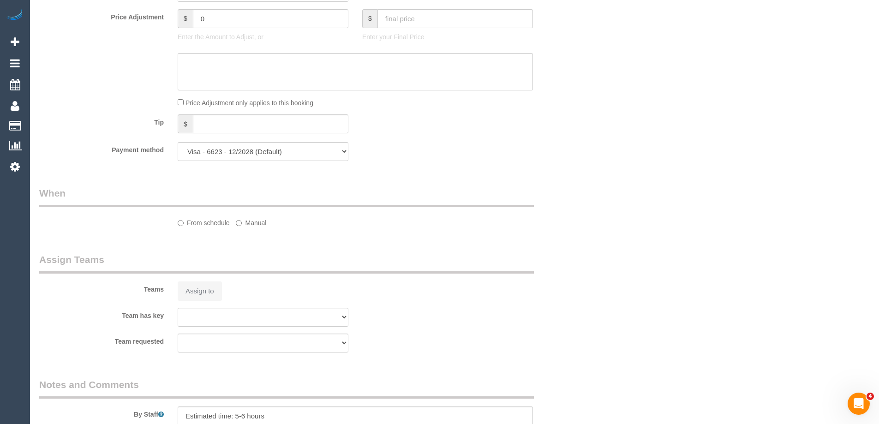
select select "number:13"
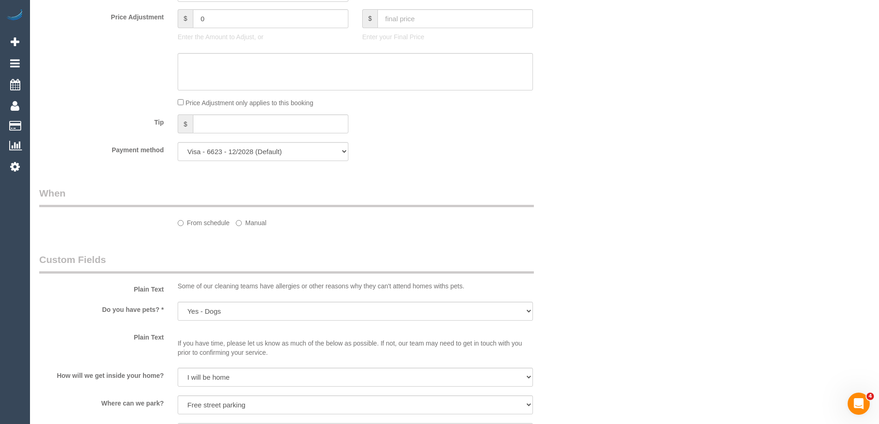
select select "object:717"
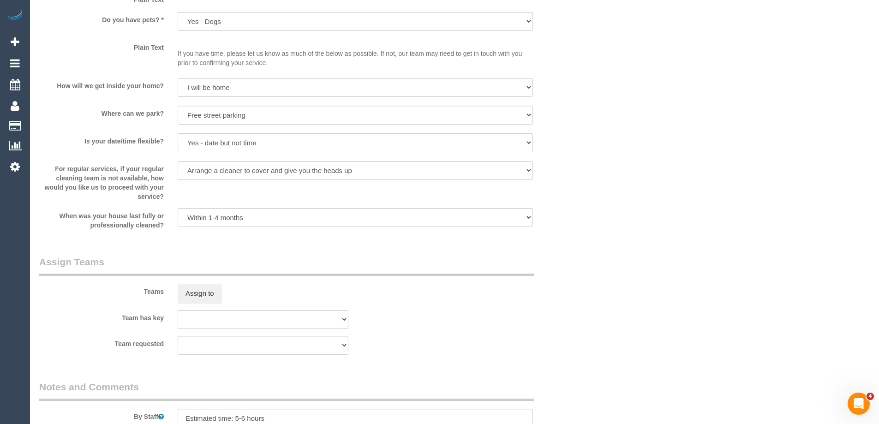
select select "spot1"
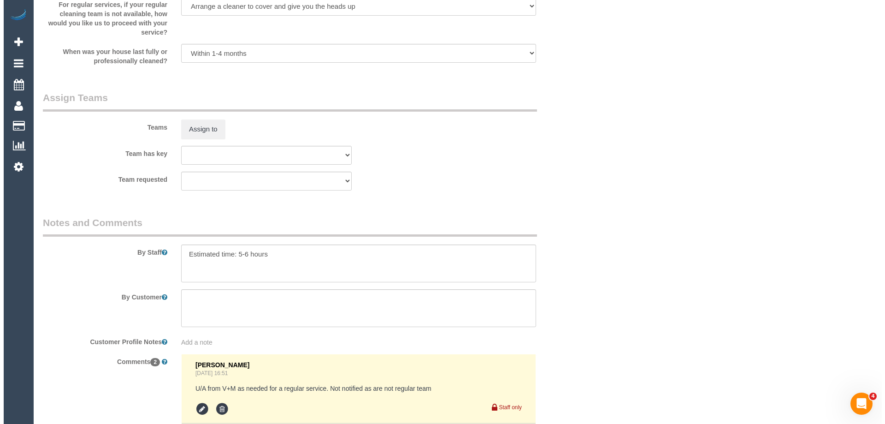
scroll to position [1313, 0]
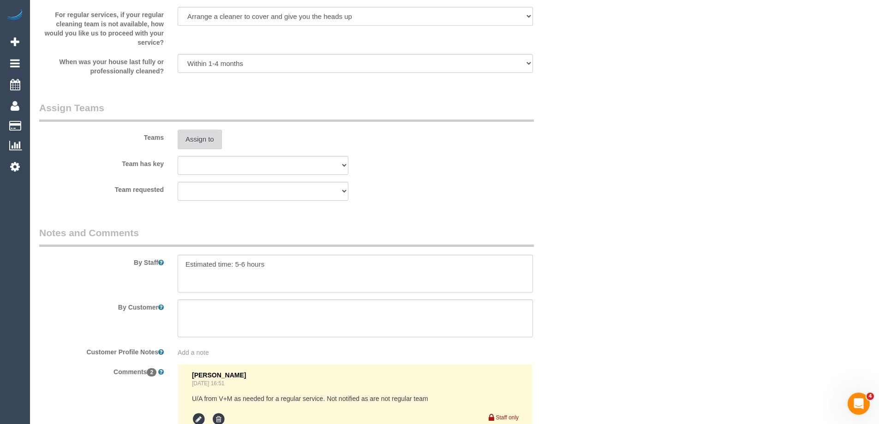
click at [189, 131] on button "Assign to" at bounding box center [200, 139] width 44 height 19
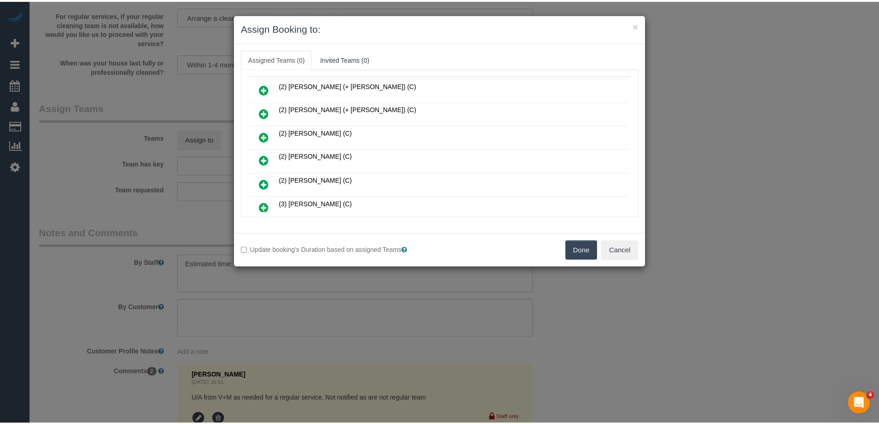
scroll to position [0, 0]
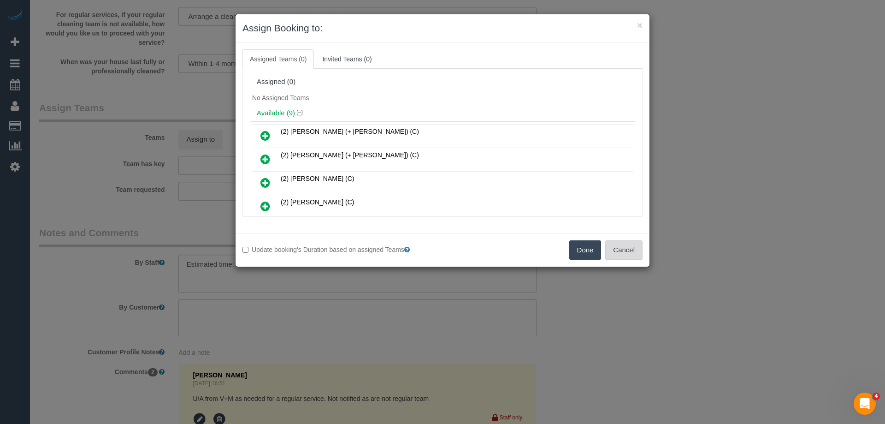
click at [630, 253] on button "Cancel" at bounding box center [624, 249] width 37 height 19
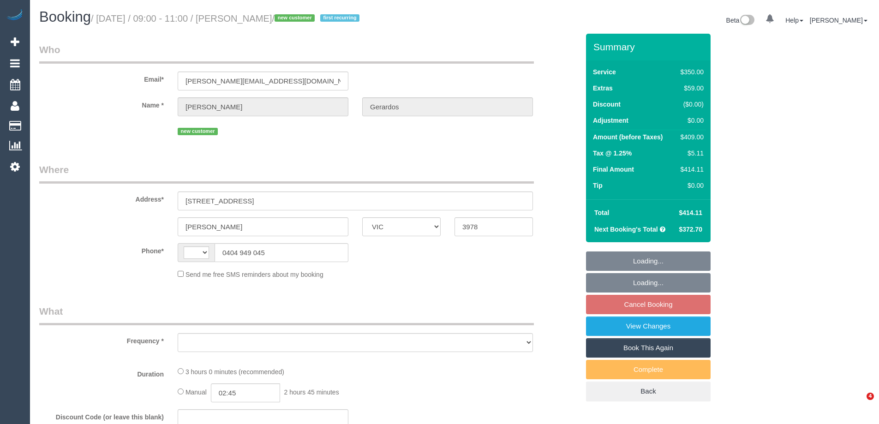
select select "VIC"
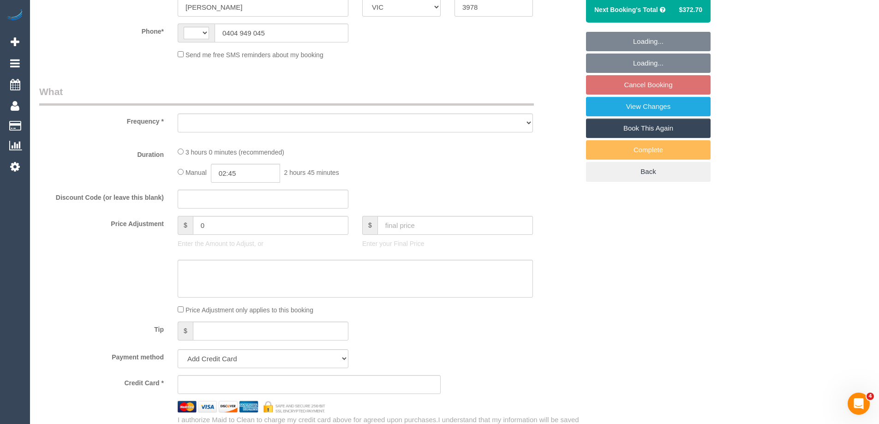
select select "string:AU"
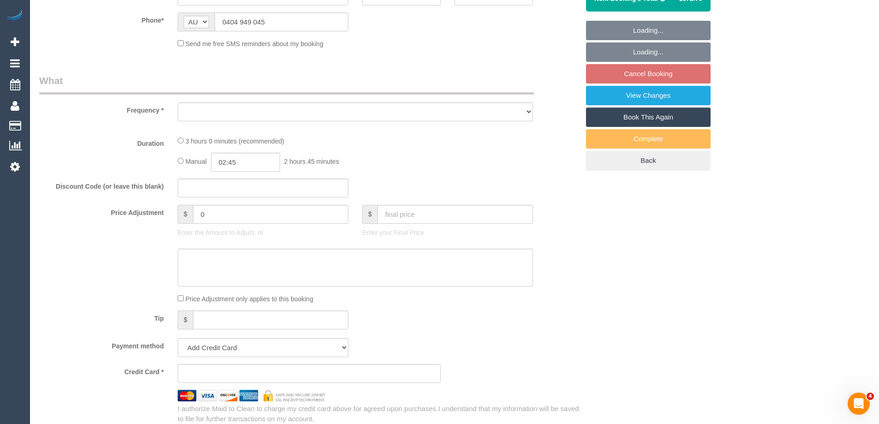
select select "string:stripe-pm_1S3npw2GScqysDRVMyCt39Ei"
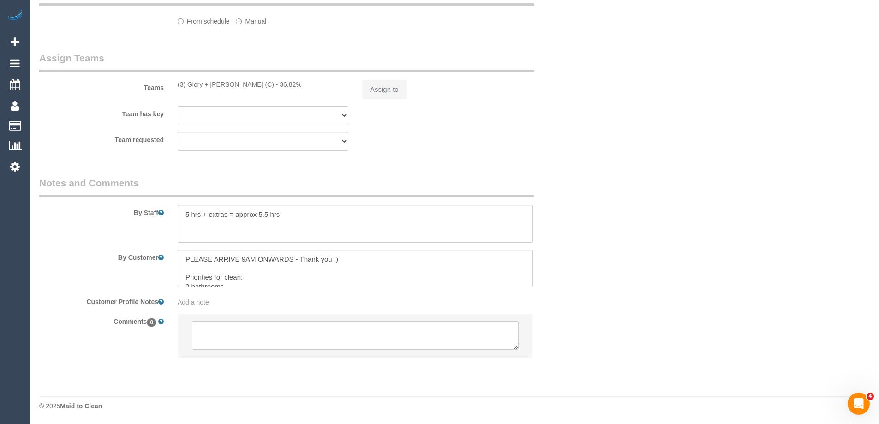
select select "object:2134"
select select "2"
select select "150"
select select "number:28"
select select "number:14"
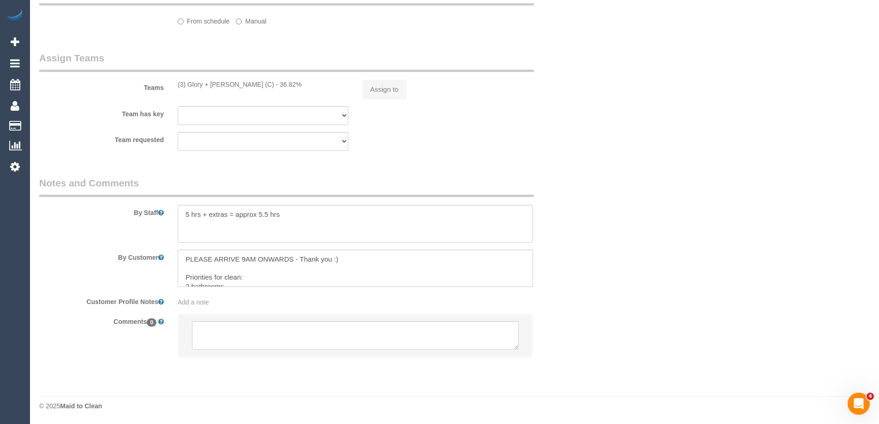
select select "number:19"
select select "number:22"
select select "number:34"
select select "number:13"
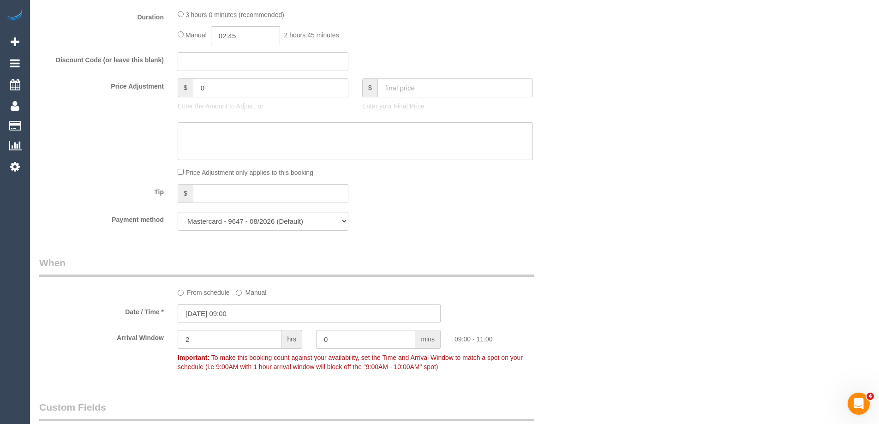
scroll to position [832, 0]
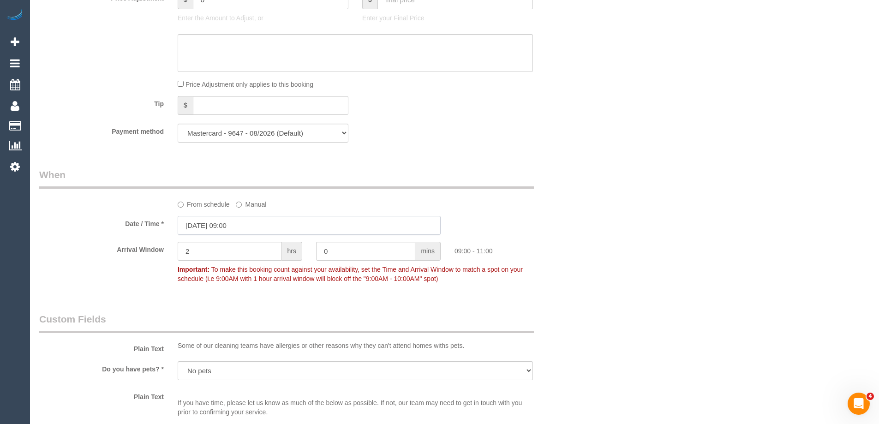
click at [226, 223] on input "08/09/2025 09:00" at bounding box center [309, 225] width 263 height 19
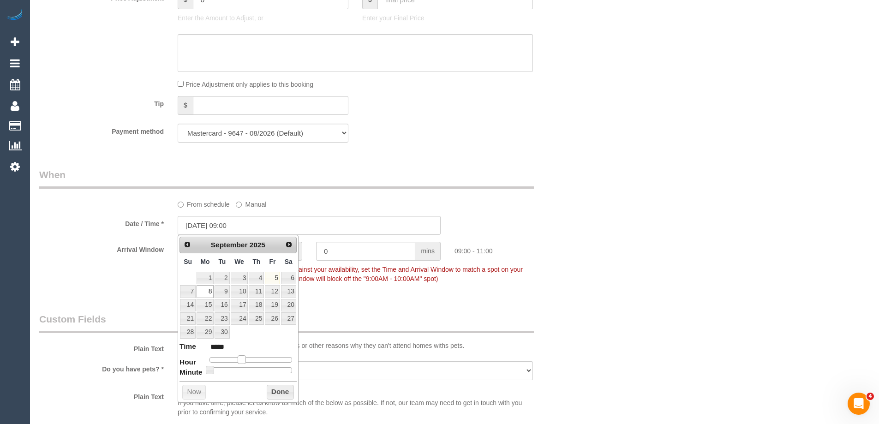
type input "08/09/2025 10:00"
type input "*****"
click at [247, 359] on span at bounding box center [245, 359] width 8 height 8
click at [278, 395] on button "Done" at bounding box center [280, 392] width 27 height 15
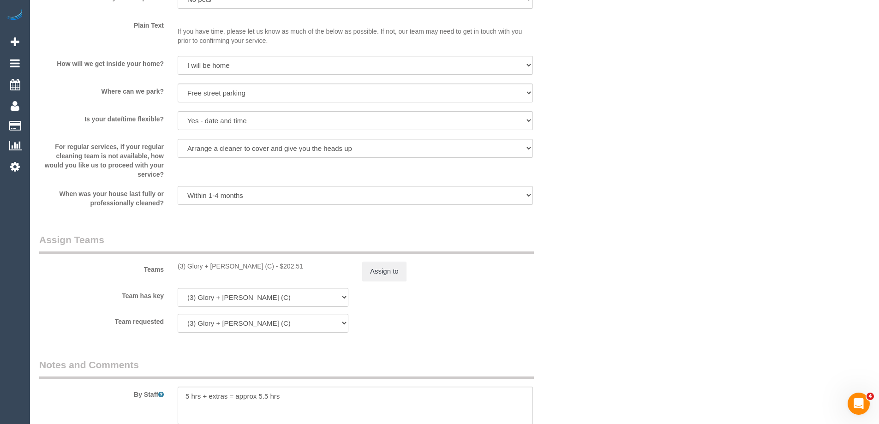
scroll to position [1385, 0]
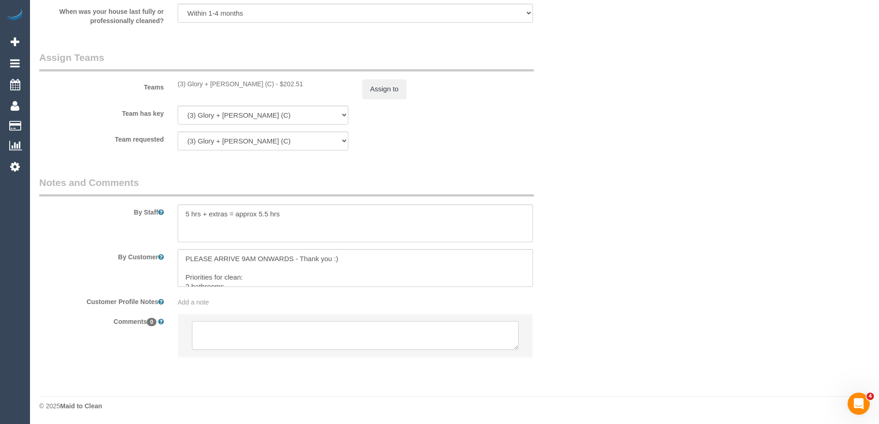
click at [230, 336] on textarea at bounding box center [355, 335] width 327 height 29
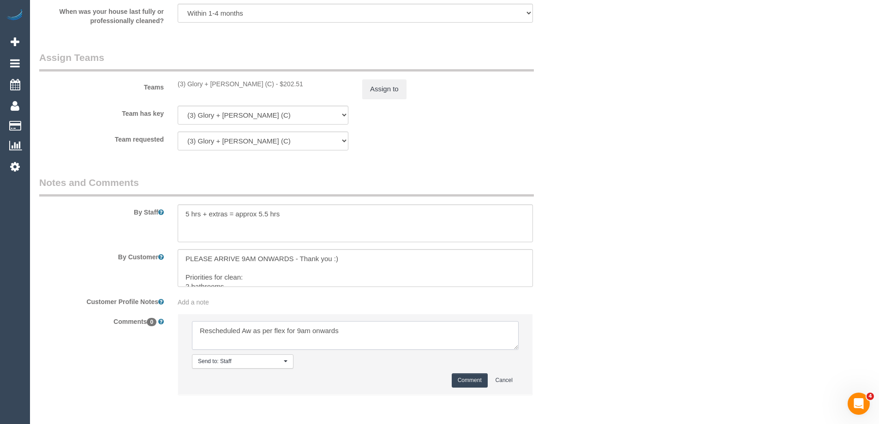
type textarea "Rescheduled Aw as per flex for 9am onwards"
click at [466, 380] on button "Comment" at bounding box center [469, 380] width 36 height 14
click at [468, 379] on button "Comment" at bounding box center [469, 380] width 36 height 14
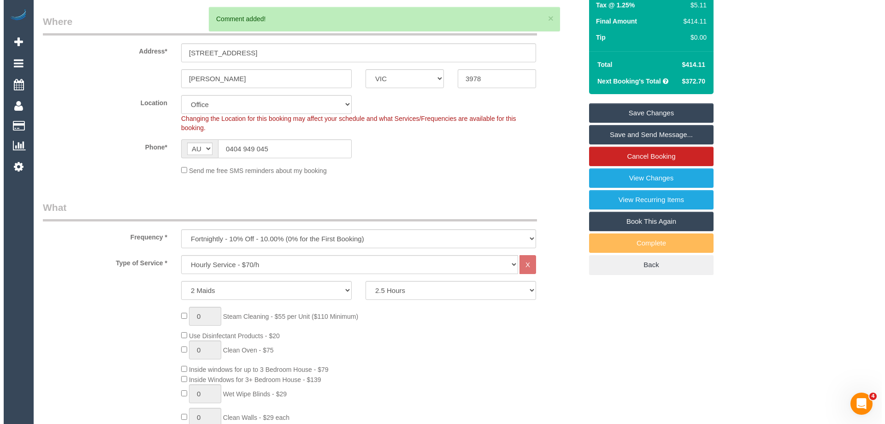
scroll to position [13, 0]
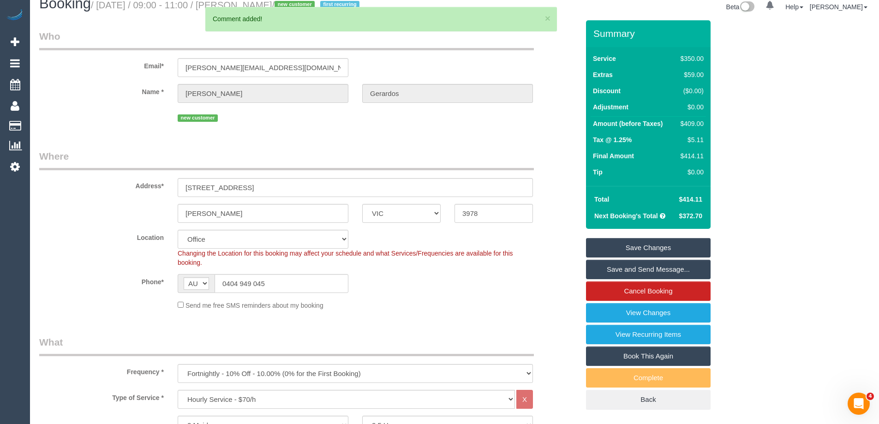
click at [603, 266] on link "Save and Send Message..." at bounding box center [648, 269] width 125 height 19
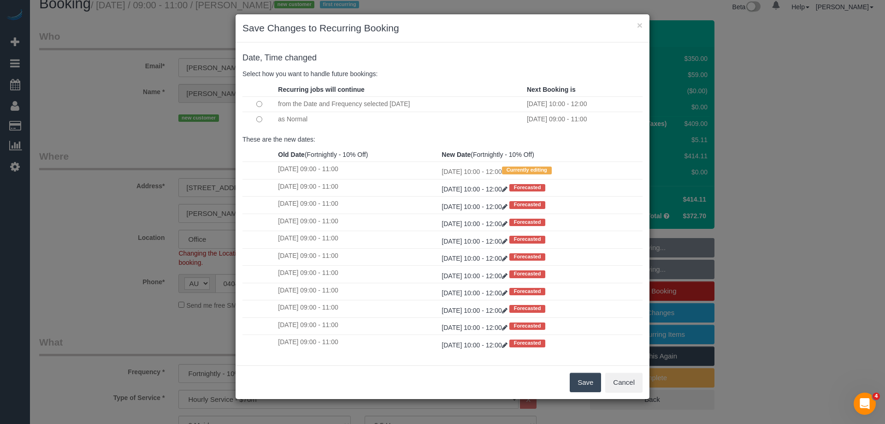
click at [577, 380] on button "Save" at bounding box center [585, 382] width 31 height 19
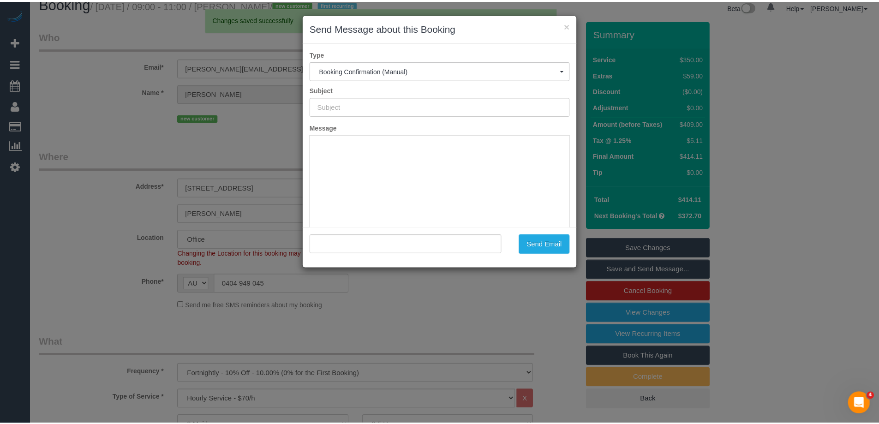
scroll to position [0, 0]
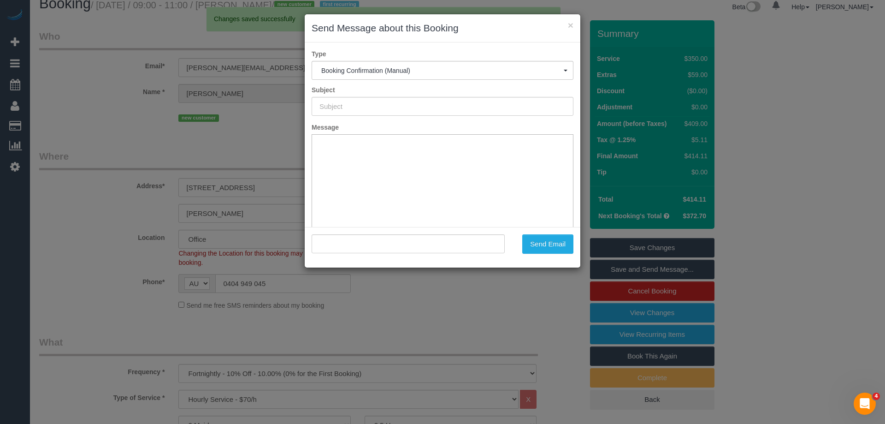
type input "Booking Confirmed"
type input ""John Gerardos" <john@johnws.net>"
click at [557, 245] on button "Send Email" at bounding box center [548, 243] width 51 height 19
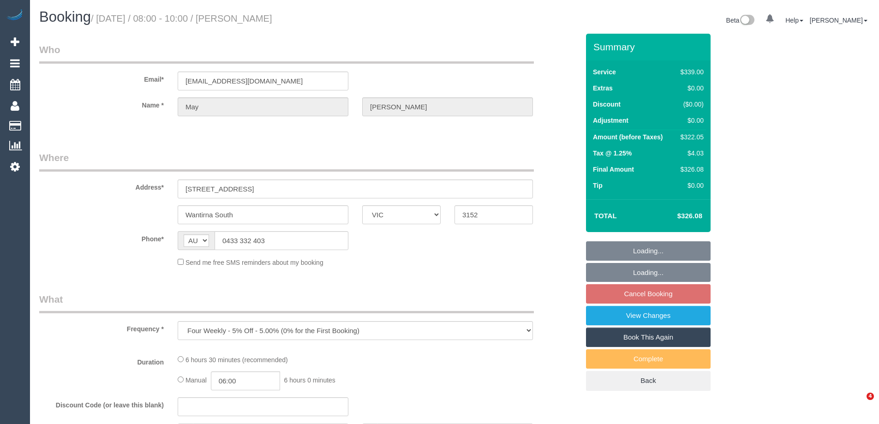
select select "VIC"
select select "string:stripe-pm_1Qmk482GScqysDRVscokgpYV"
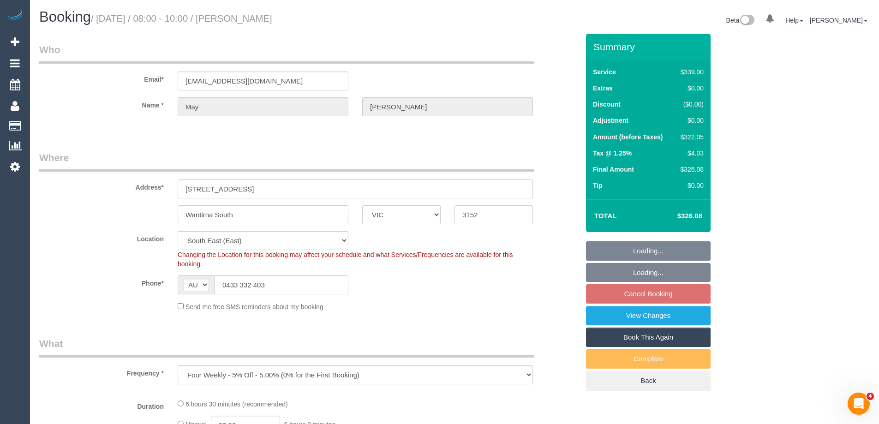
select select "number:27"
select select "number:14"
select select "number:19"
select select "number:23"
select select "number:34"
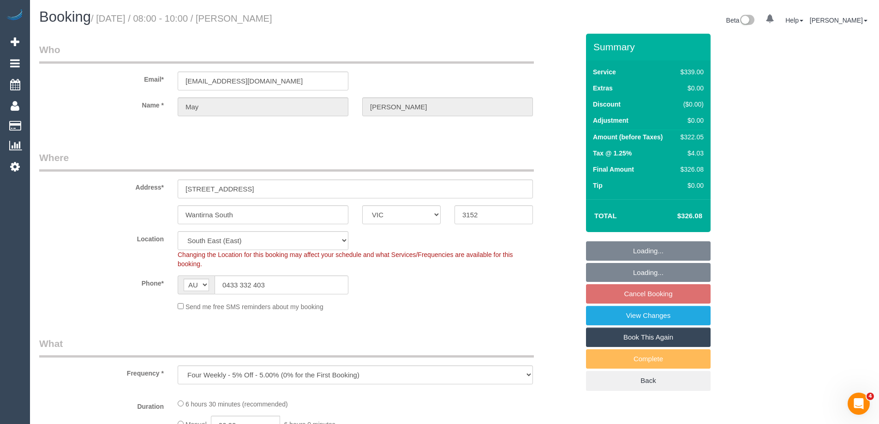
select select "number:13"
select select "object:721"
select select "spot1"
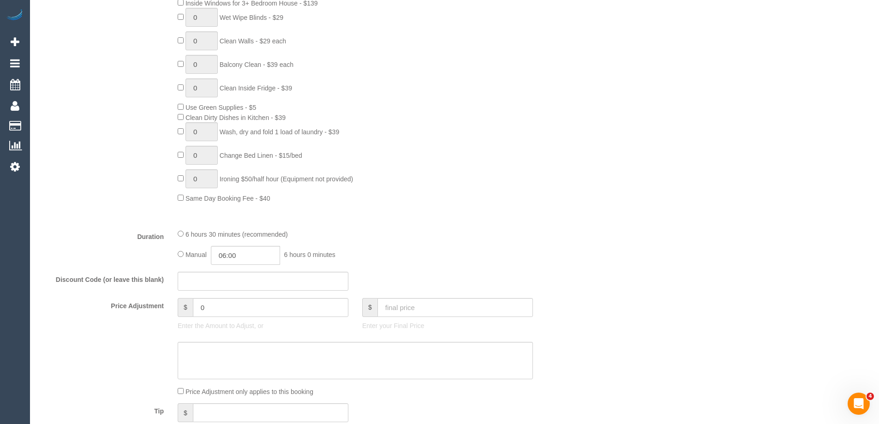
scroll to position [553, 0]
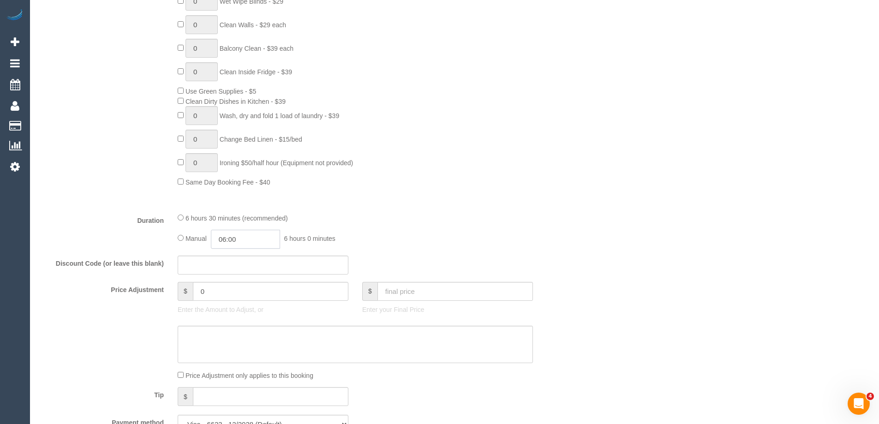
click at [247, 244] on input "06:00" at bounding box center [245, 239] width 69 height 19
type input "03:00"
click at [227, 267] on li "03:00" at bounding box center [234, 269] width 41 height 12
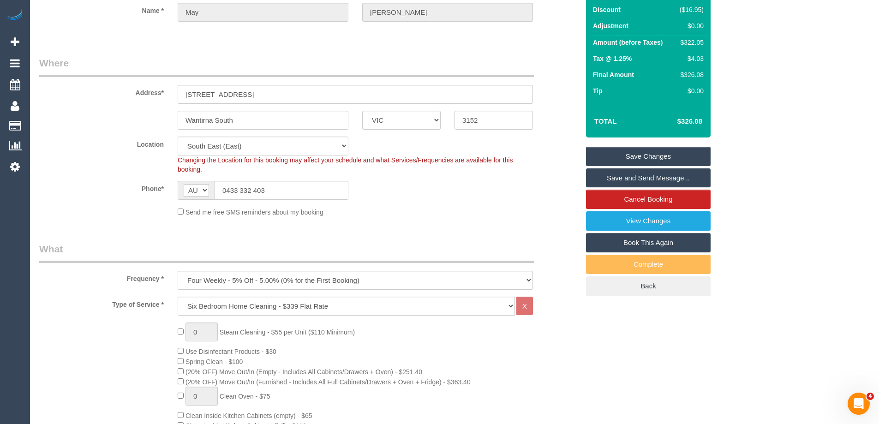
scroll to position [46, 0]
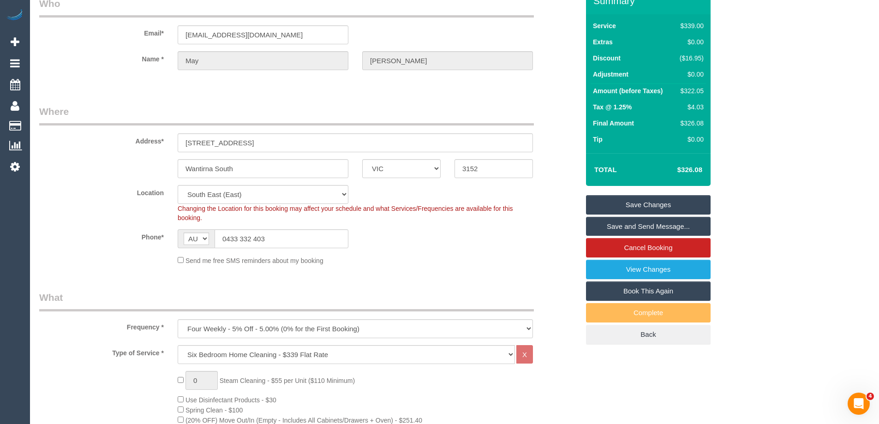
select select "spot13"
click at [216, 198] on select "Office City East (North) East (South) Inner East Inner North (East) Inner North…" at bounding box center [263, 194] width 171 height 19
select select "50"
click at [178, 185] on select "Office City East (North) East (South) Inner East Inner North (East) Inner North…" at bounding box center [263, 194] width 171 height 19
select select "object:2341"
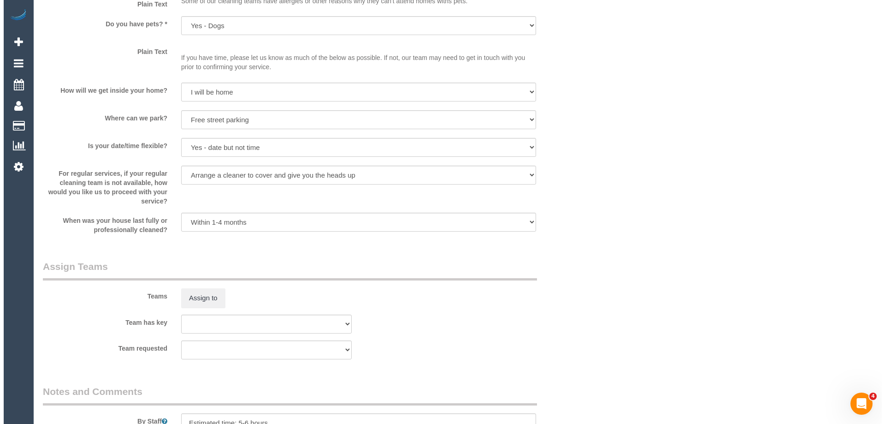
scroll to position [1337, 0]
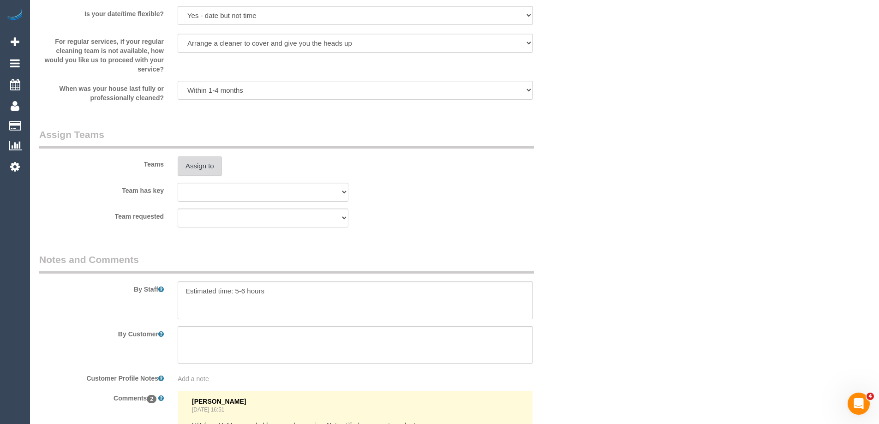
click at [214, 161] on button "Assign to" at bounding box center [200, 165] width 44 height 19
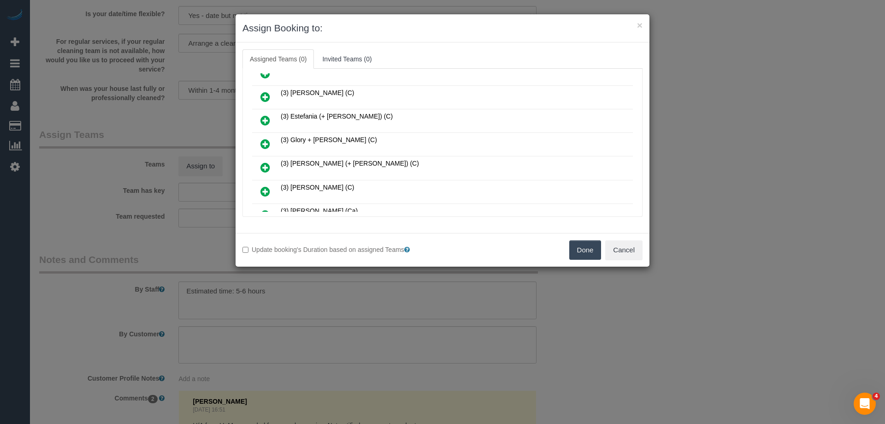
click at [268, 140] on icon at bounding box center [266, 143] width 10 height 11
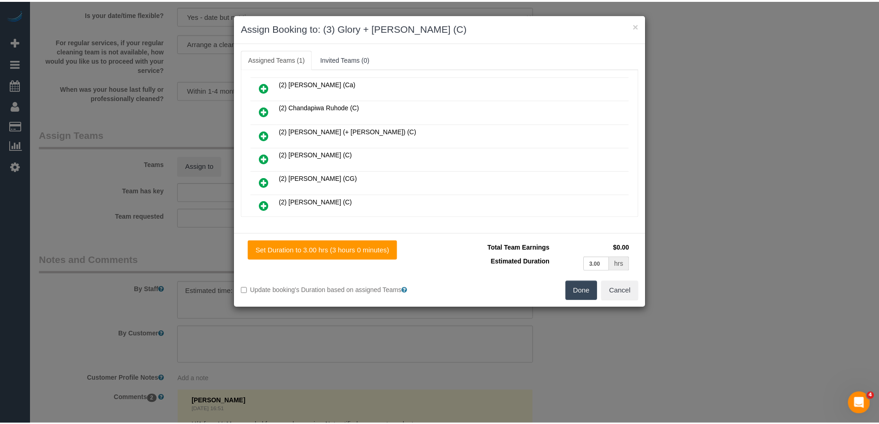
scroll to position [0, 0]
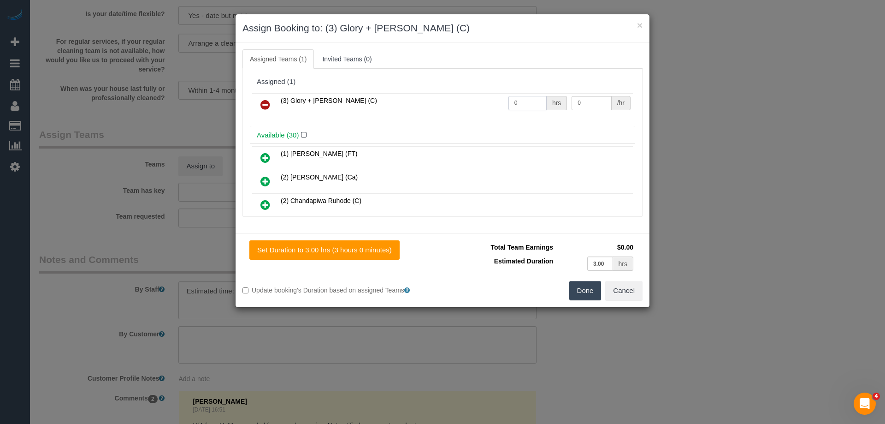
drag, startPoint x: 524, startPoint y: 101, endPoint x: 443, endPoint y: 95, distance: 80.9
click at [456, 96] on tr "(3) Glory + Mary (C) 0 hrs 0 /hr" at bounding box center [442, 105] width 381 height 24
type input "1"
drag, startPoint x: 571, startPoint y: 103, endPoint x: 511, endPoint y: 97, distance: 60.7
click at [511, 97] on tr "(3) Glory + Mary (C) 1 hrs 0 /hr" at bounding box center [442, 105] width 381 height 24
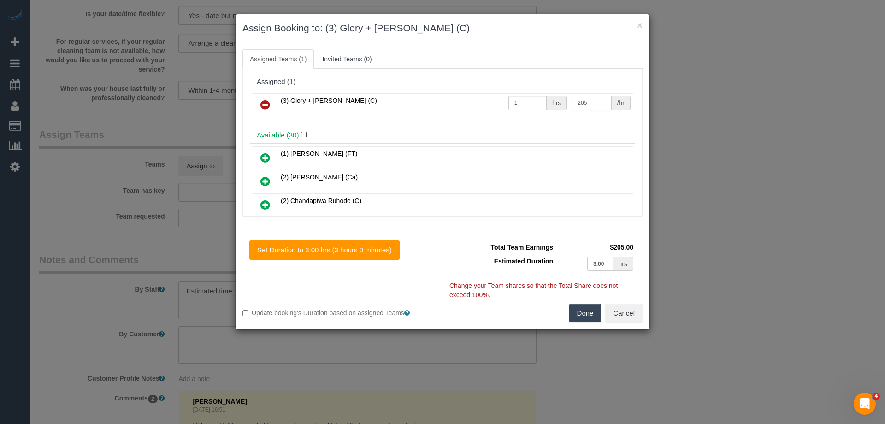
type input "205"
click at [582, 316] on button "Done" at bounding box center [586, 312] width 32 height 19
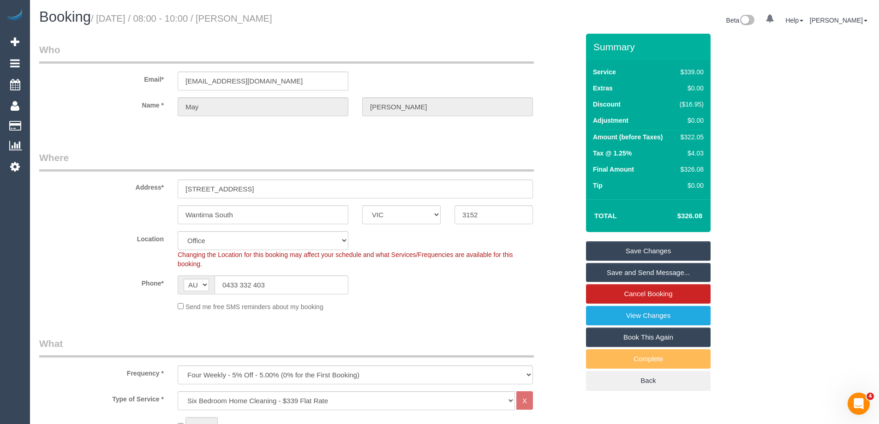
click at [619, 254] on link "Save Changes" at bounding box center [648, 250] width 125 height 19
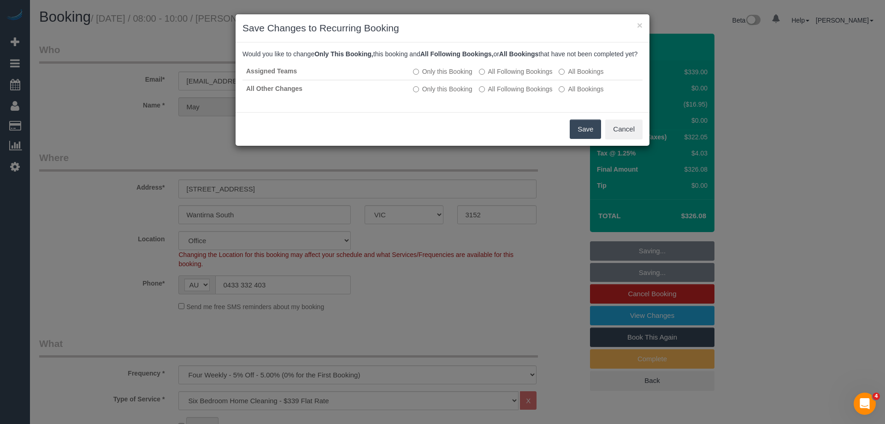
click at [592, 137] on button "Save" at bounding box center [585, 128] width 31 height 19
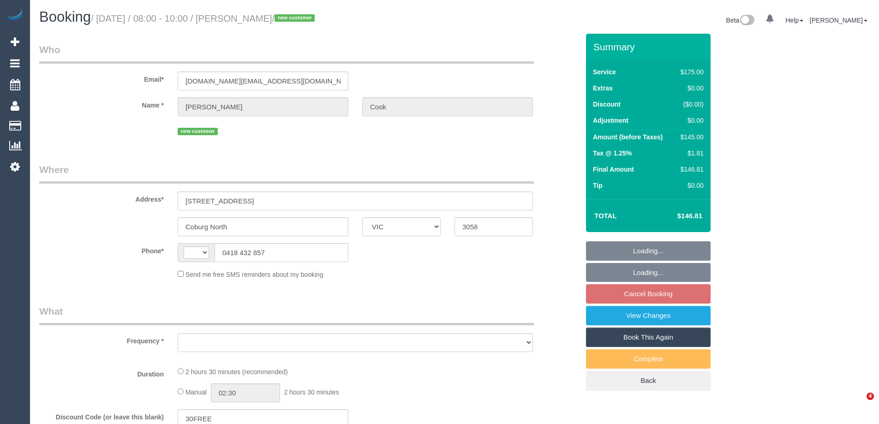
select select "VIC"
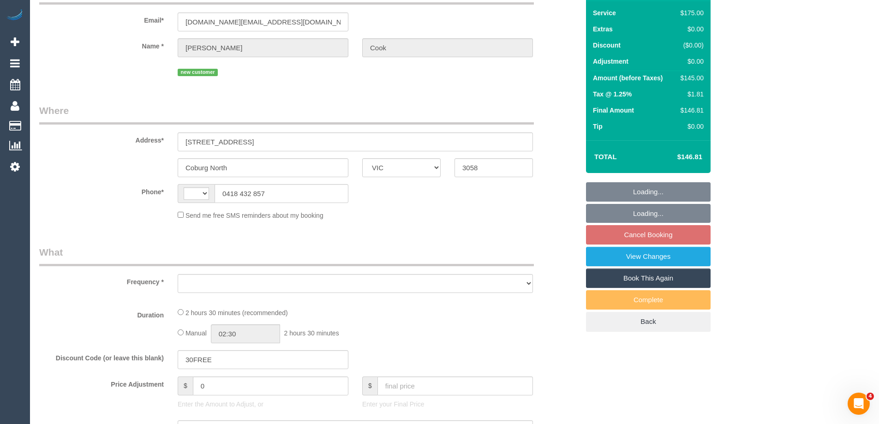
select select "string:AU"
select select "object:537"
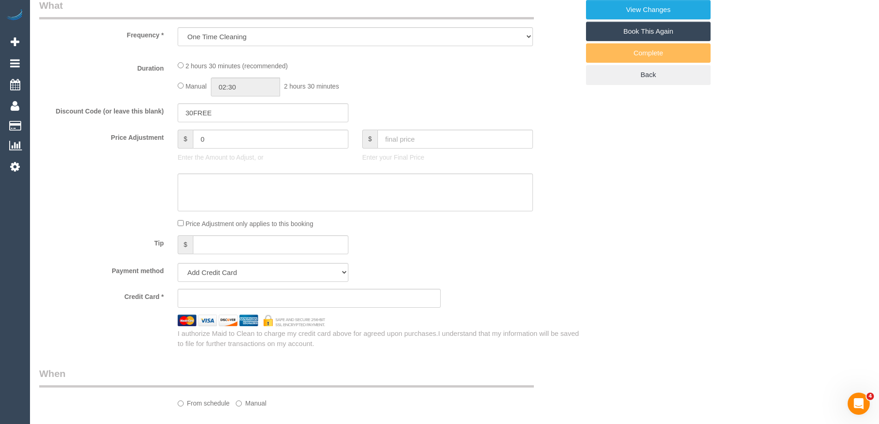
select select "string:stripe-pm_1S3WQn2GScqysDRVd7f2M09B"
select select "150"
select select "number:28"
select select "number:14"
select select "number:19"
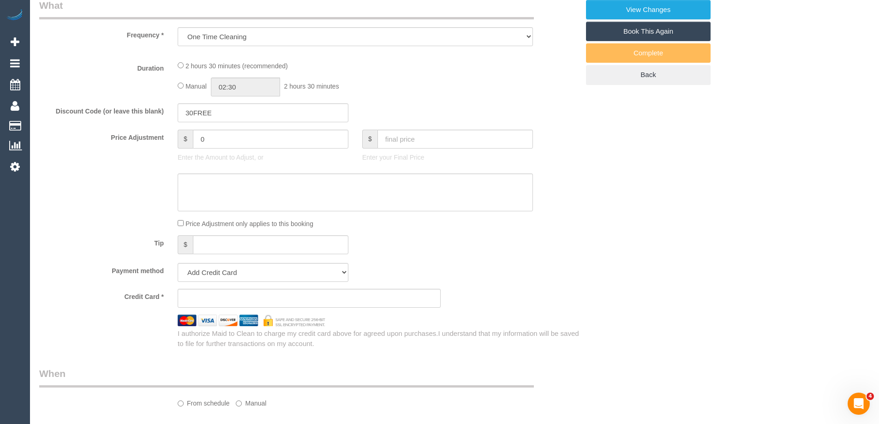
select select "number:22"
select select "number:13"
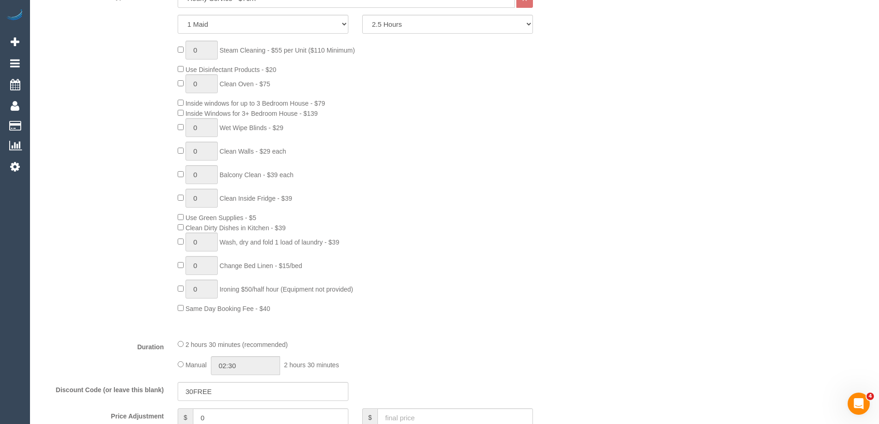
select select "object:1572"
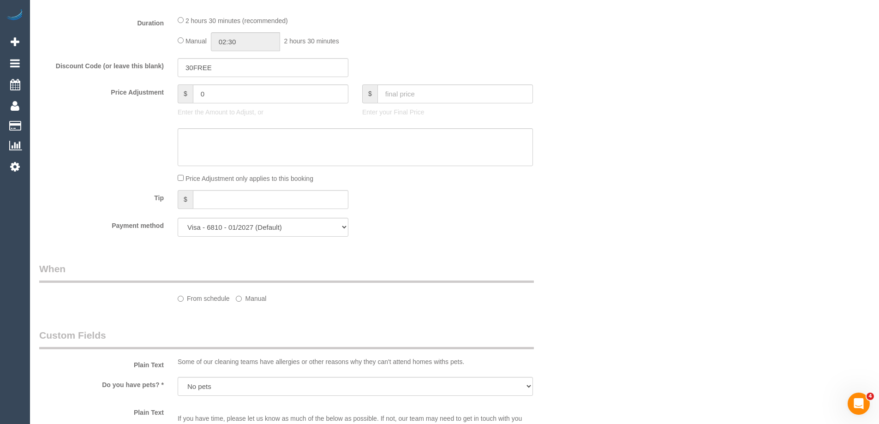
select select "spot1"
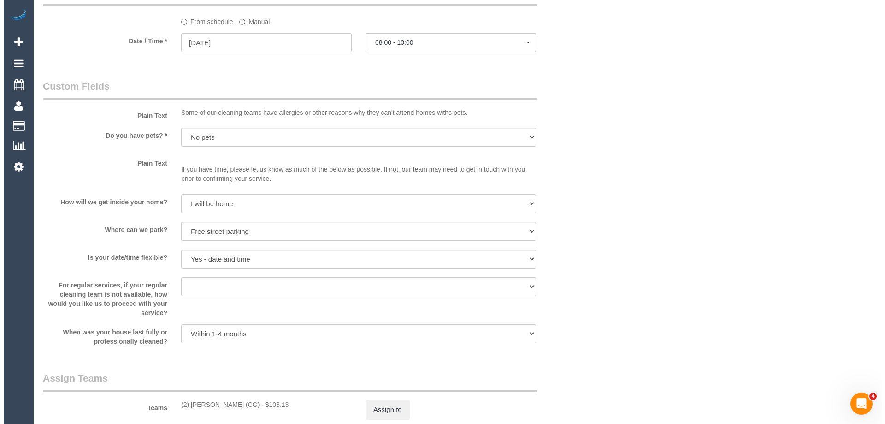
scroll to position [1061, 0]
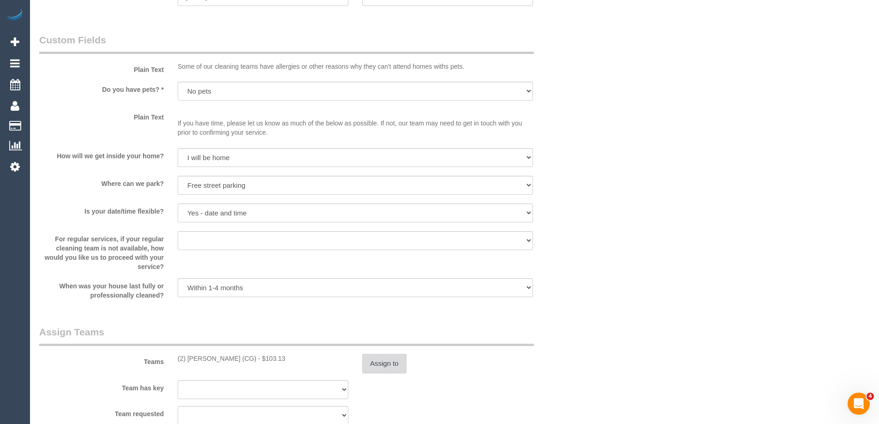
click at [392, 359] on button "Assign to" at bounding box center [384, 363] width 44 height 19
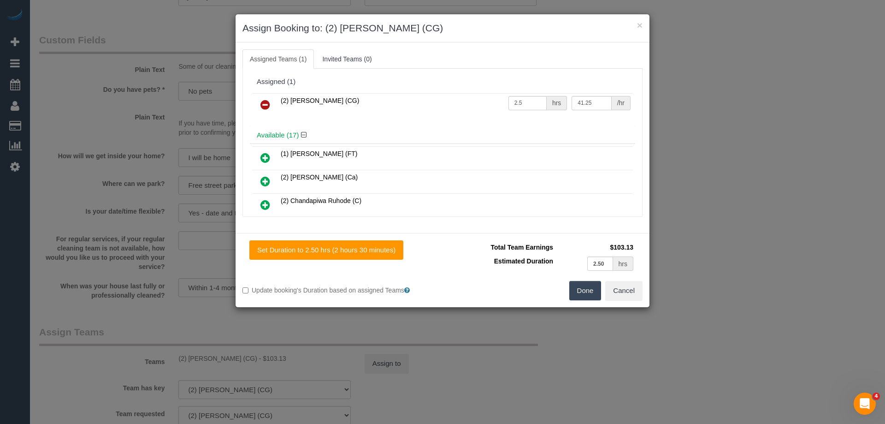
click at [264, 98] on link at bounding box center [266, 105] width 22 height 18
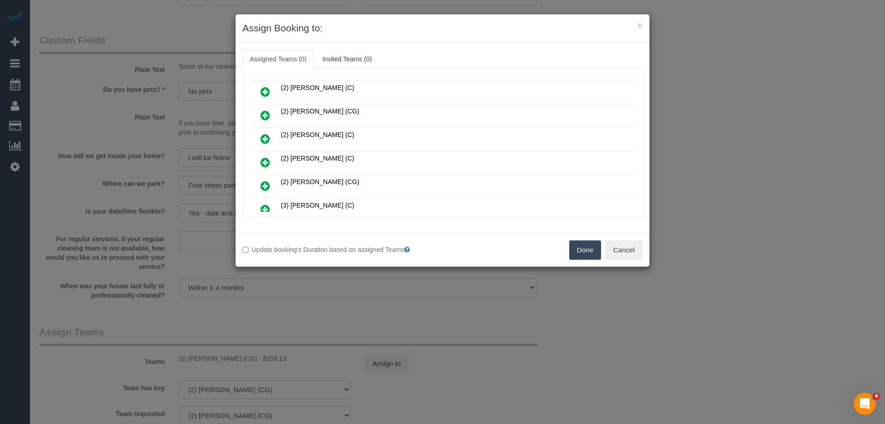
click at [268, 117] on icon at bounding box center [266, 115] width 10 height 11
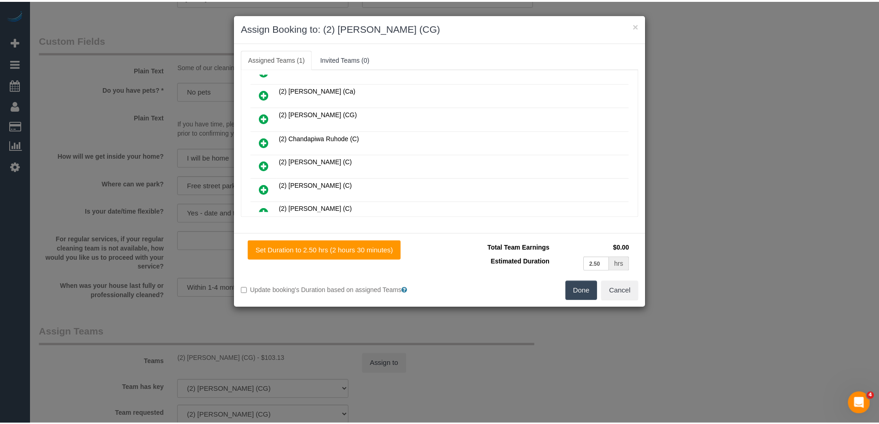
scroll to position [0, 0]
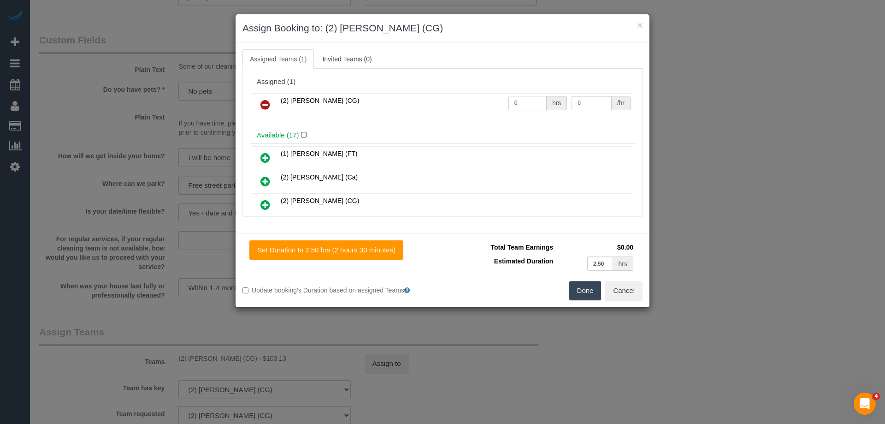
click at [398, 103] on tr "(2) Gurpreet Kaur (CG) 0 hrs 0 /hr" at bounding box center [442, 105] width 381 height 24
type input "2.5"
drag, startPoint x: 585, startPoint y: 101, endPoint x: 494, endPoint y: 100, distance: 90.9
click at [495, 100] on tr "(2) Gurpreet Kaur (CG) 2.5 hrs 0 /hr" at bounding box center [442, 105] width 381 height 24
type input "41.25"
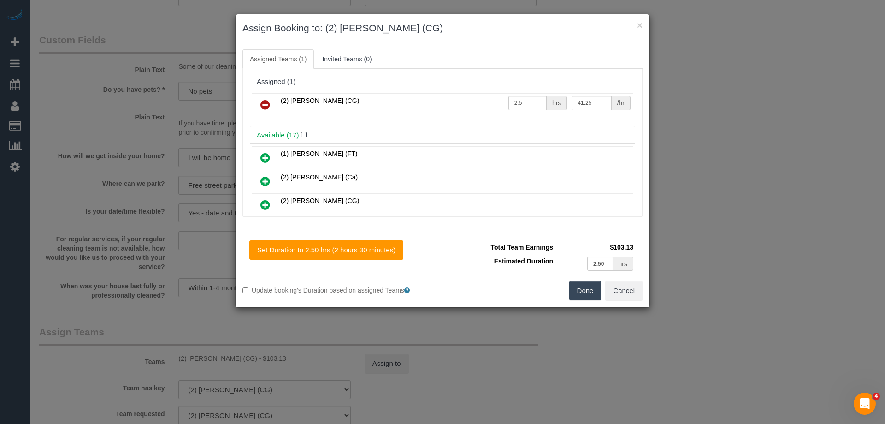
click at [579, 291] on button "Done" at bounding box center [586, 290] width 32 height 19
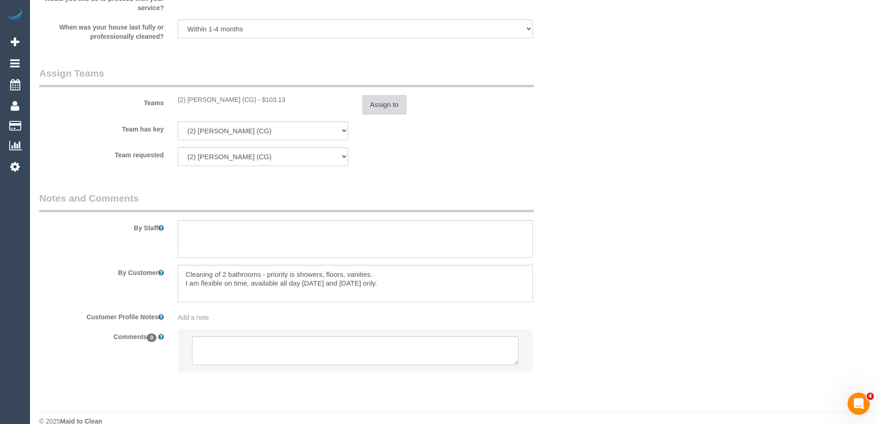
scroll to position [1335, 0]
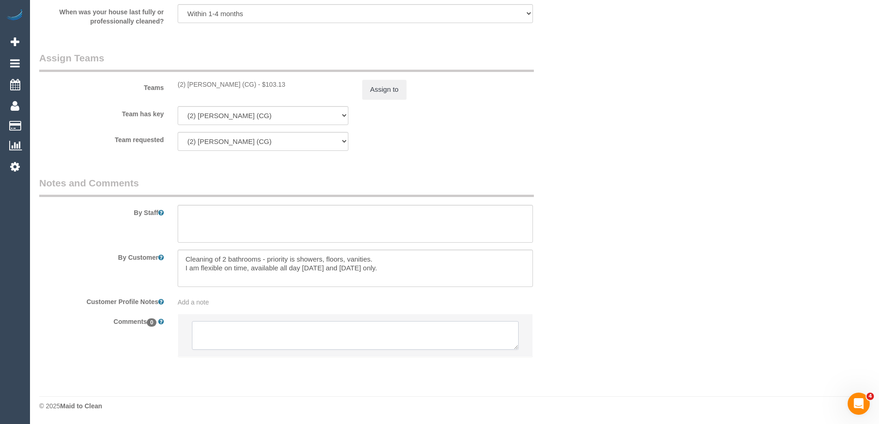
click at [214, 341] on textarea at bounding box center [355, 335] width 327 height 29
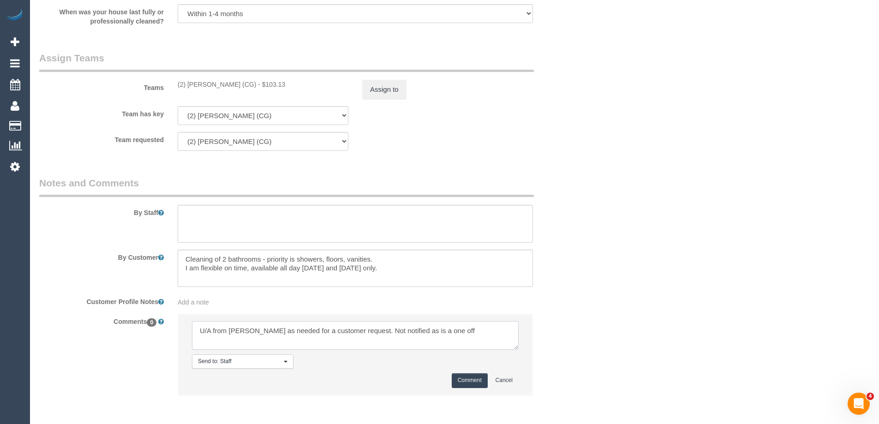
type textarea "U/A from Binoy as needed for a customer request. Not notified as is a one off"
click at [457, 384] on button "Comment" at bounding box center [469, 380] width 36 height 14
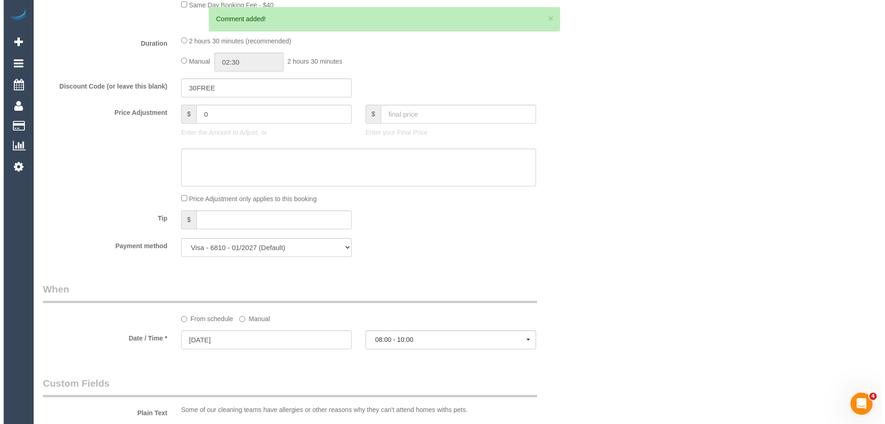
scroll to position [0, 0]
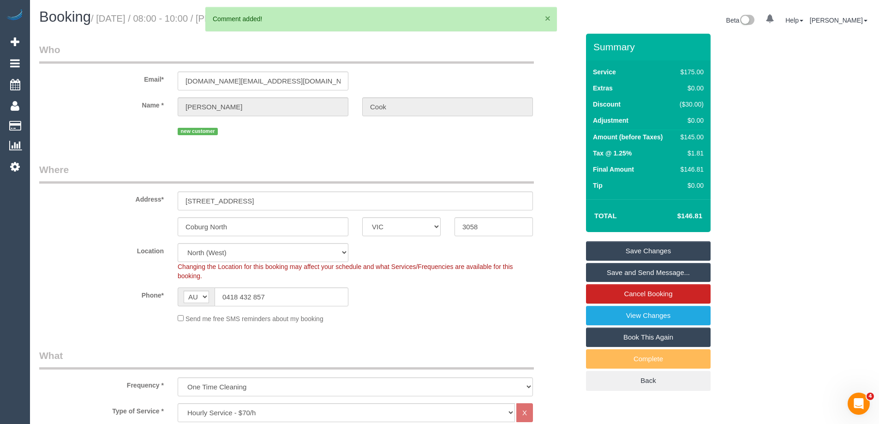
click at [547, 16] on button "×" at bounding box center [548, 18] width 6 height 10
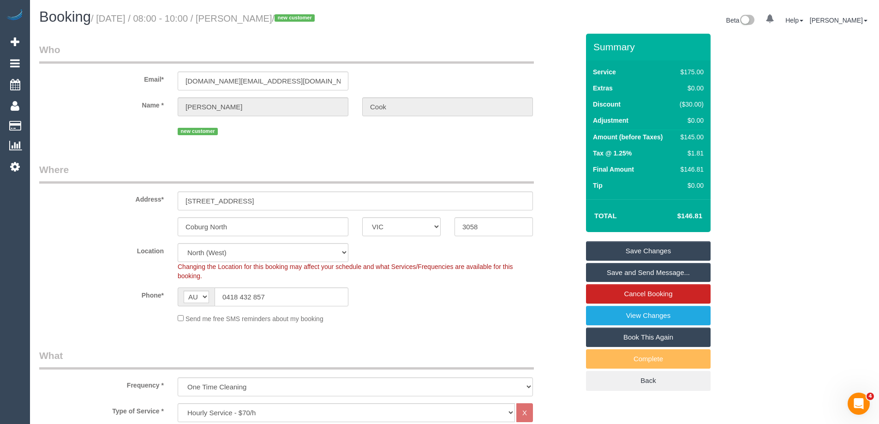
drag, startPoint x: 297, startPoint y: 17, endPoint x: 256, endPoint y: 17, distance: 40.1
click at [256, 17] on small "/ September 08, 2025 / 08:00 - 10:00 / Matt Cook / new customer" at bounding box center [204, 18] width 226 height 10
copy small "Matt Cook"
click at [623, 250] on link "Save Changes" at bounding box center [648, 250] width 125 height 19
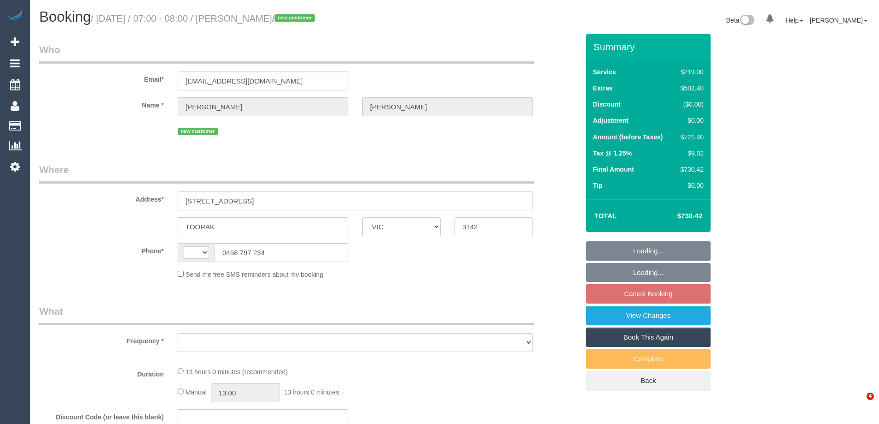
select select "VIC"
select select "string:AU"
select select "object:650"
select select "string:stripe-pm_1S3TdF2GScqysDRVmEAxpn8A"
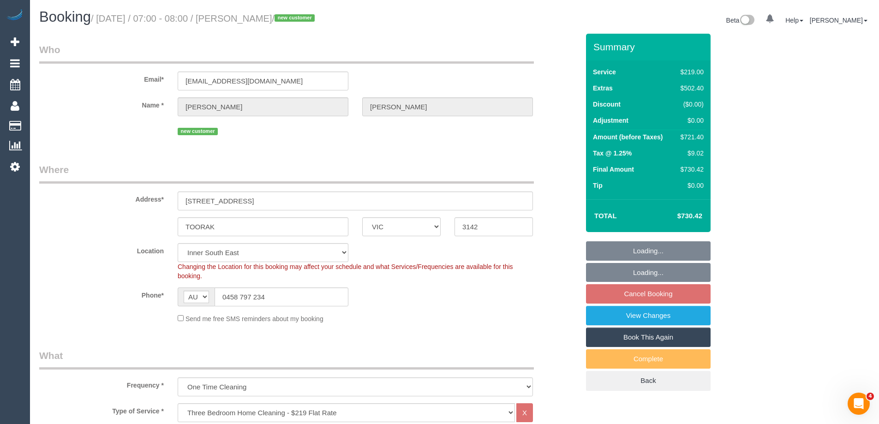
select select "number:28"
select select "number:14"
select select "number:19"
select select "number:25"
select select "number:33"
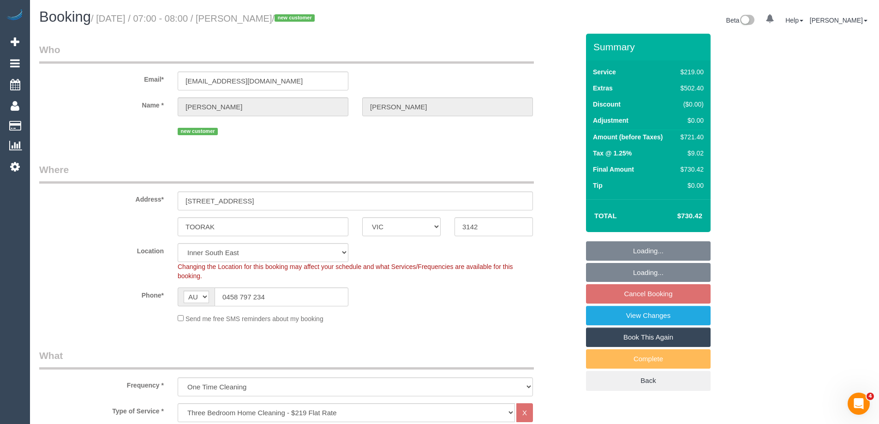
select select "number:26"
select select "object:1372"
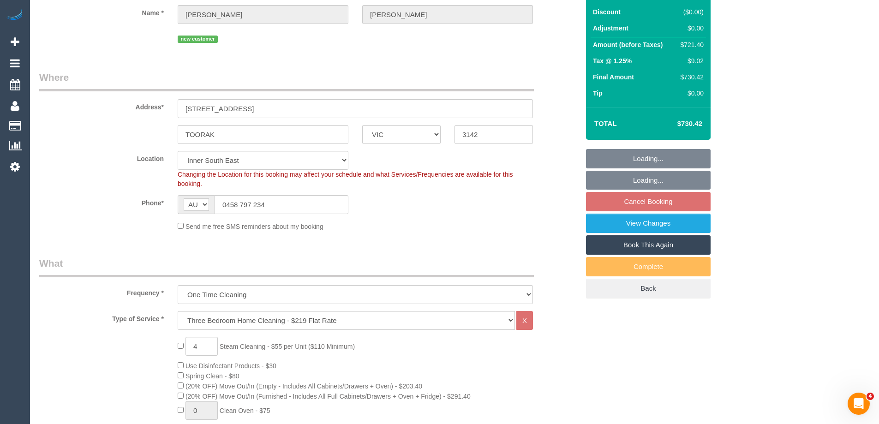
select select "spot1"
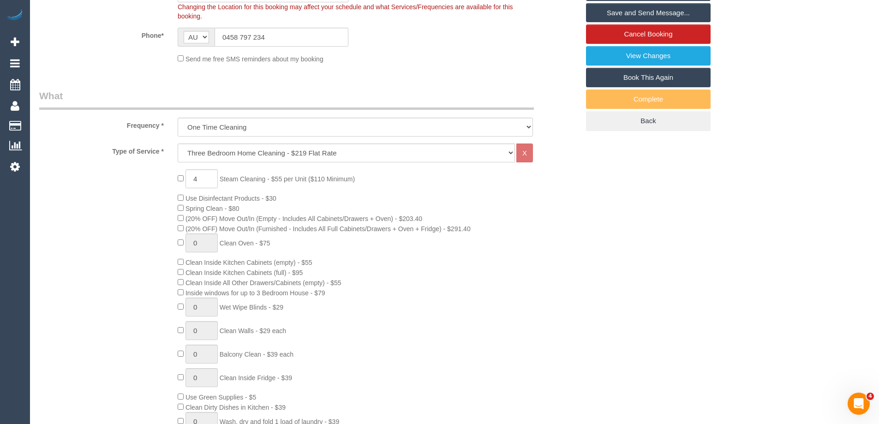
scroll to position [92, 0]
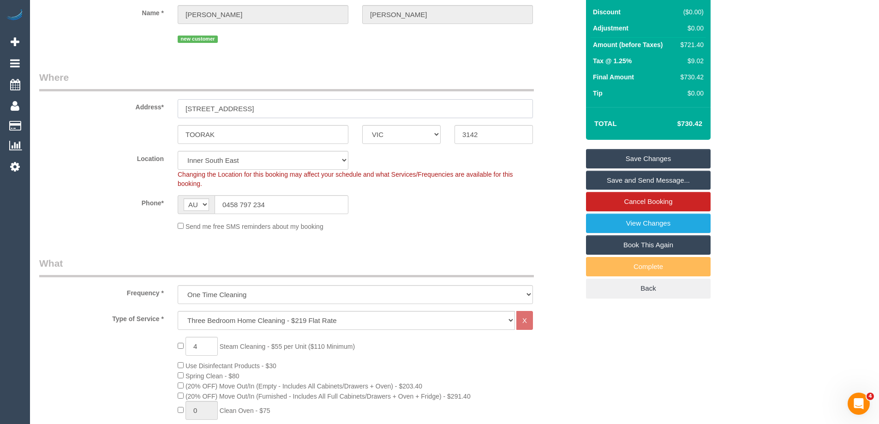
drag, startPoint x: 252, startPoint y: 106, endPoint x: 169, endPoint y: 103, distance: 83.1
click at [169, 103] on div "Address* [STREET_ADDRESS]" at bounding box center [308, 95] width 553 height 48
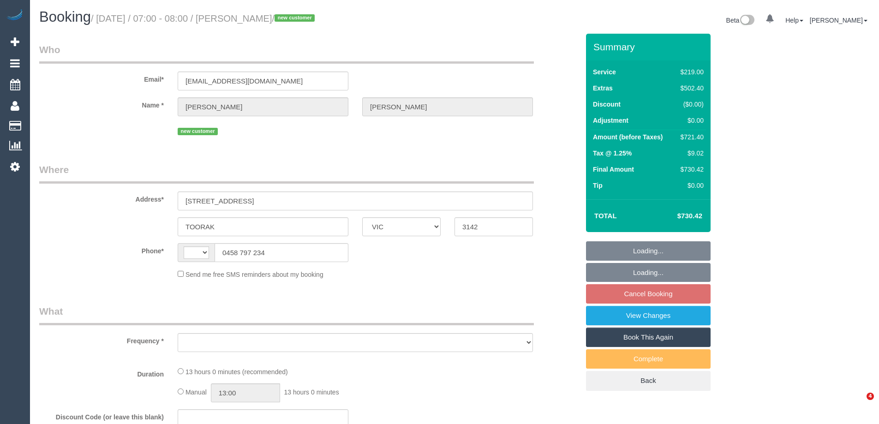
select select "VIC"
select select "string:AU"
select select "object:552"
select select "string:stripe-pm_1S3TdF2GScqysDRVmEAxpn8A"
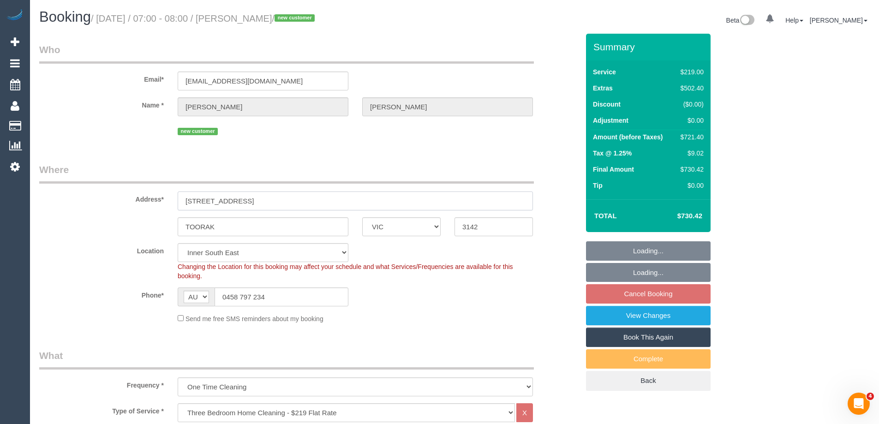
select select "object:801"
select select "number:28"
select select "number:14"
select select "number:19"
select select "number:25"
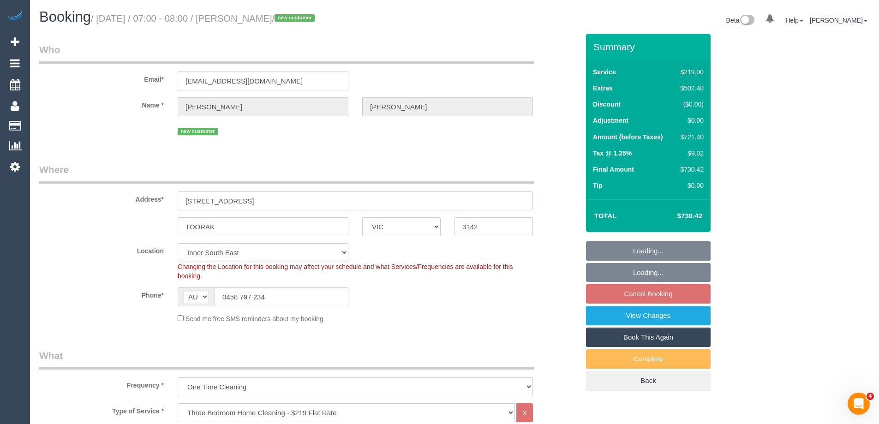
select select "number:33"
select select "number:26"
drag, startPoint x: 253, startPoint y: 201, endPoint x: 163, endPoint y: 181, distance: 92.2
click at [128, 184] on div "Address* [STREET_ADDRESS]" at bounding box center [308, 187] width 553 height 48
select select "spot1"
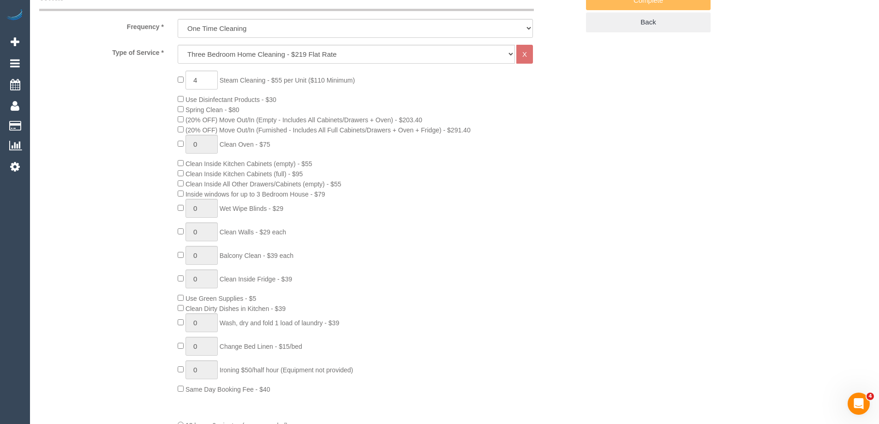
scroll to position [369, 0]
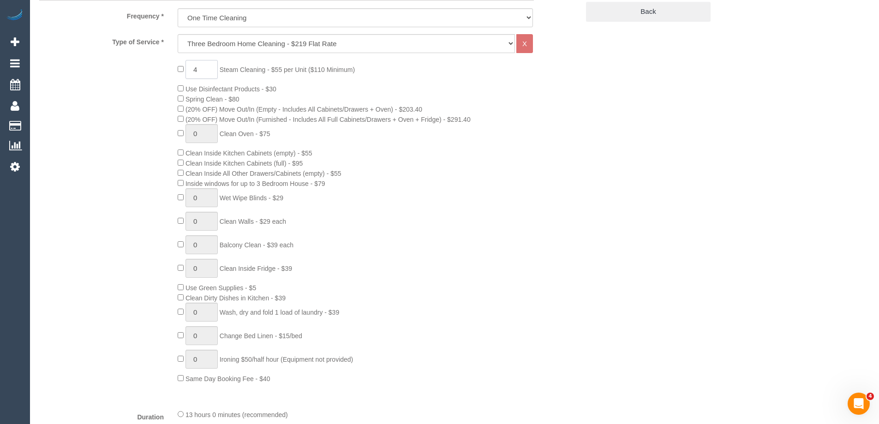
drag, startPoint x: 202, startPoint y: 68, endPoint x: 166, endPoint y: 70, distance: 35.1
click at [176, 68] on div "4 Steam Cleaning - $55 per Unit ($110 Minimum) Use Disinfectant Products - $30 …" at bounding box center [378, 221] width 415 height 323
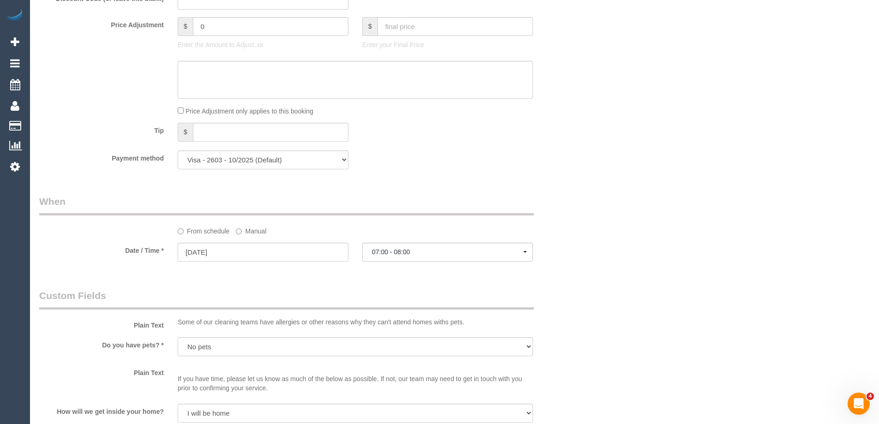
scroll to position [784, 0]
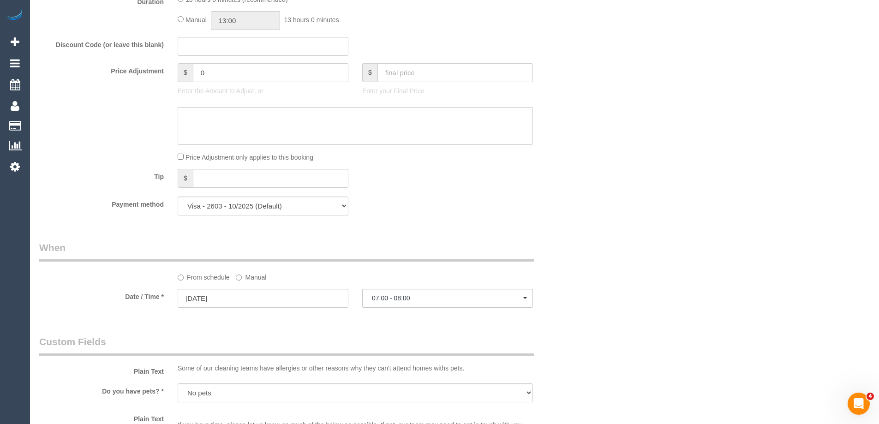
type input "5"
select select "spot18"
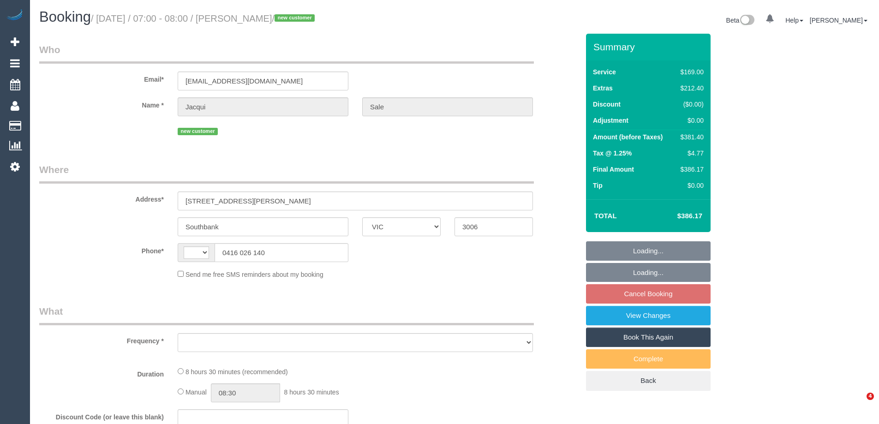
select select "VIC"
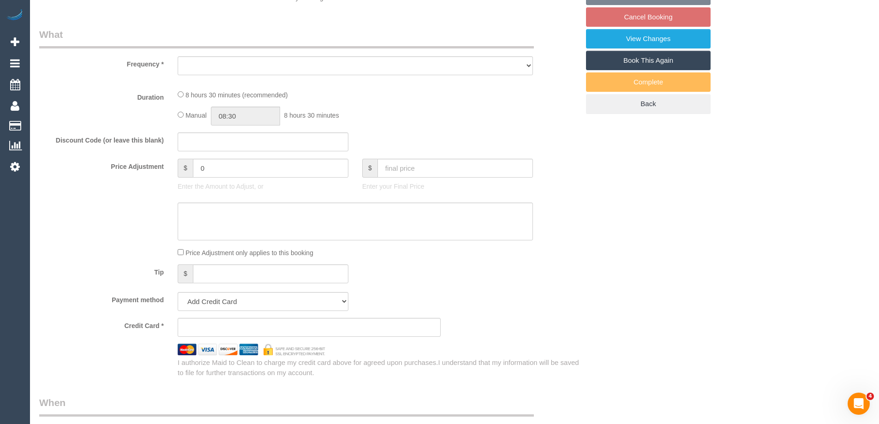
select select "string:AU"
select select "object:552"
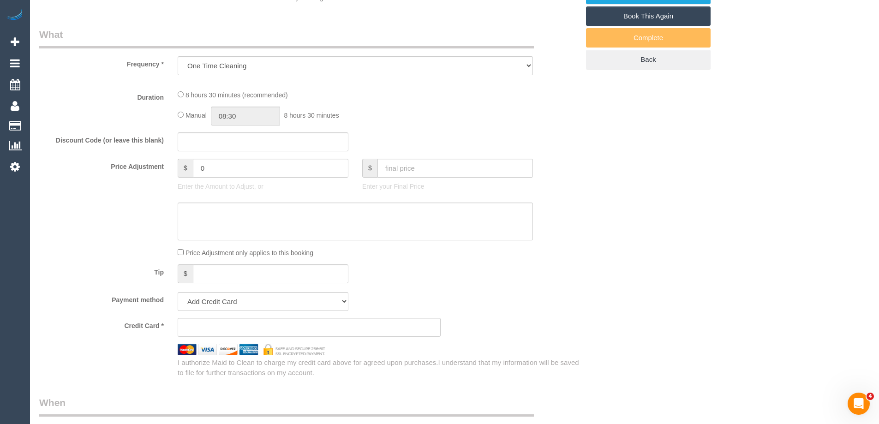
select select "string:stripe-pm_1S3t8e2GScqysDRVxqn84B8f"
select select "number:27"
select select "number:14"
select select "number:19"
select select "number:24"
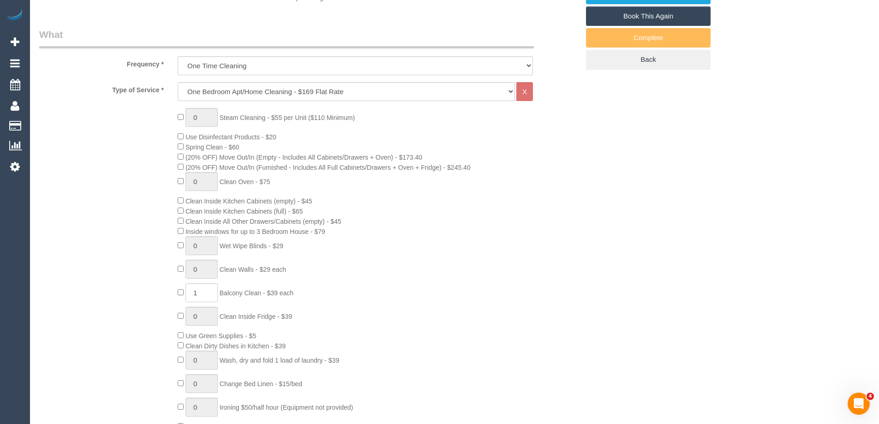
select select "object:1207"
select select "spot1"
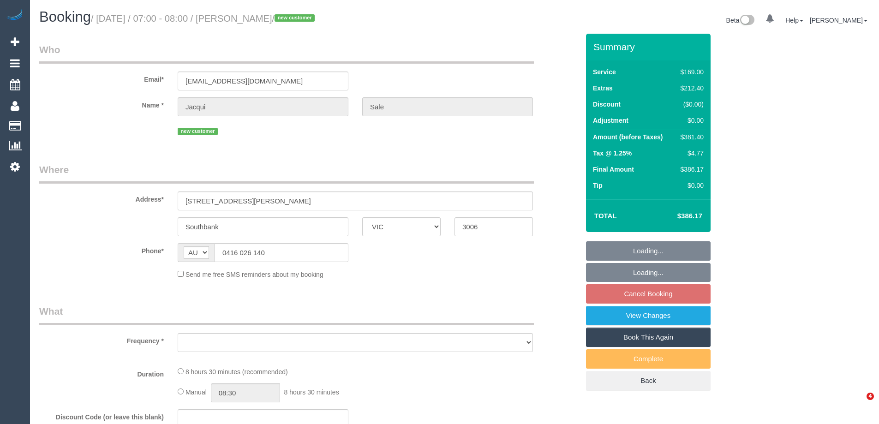
select select "VIC"
select select "string:stripe-pm_1S3t8e2GScqysDRVxqn84B8f"
select select "number:27"
select select "number:14"
select select "number:19"
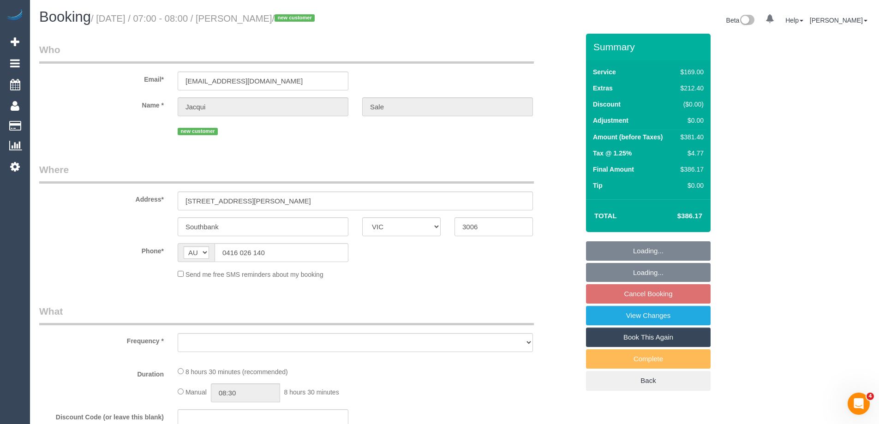
select select "number:24"
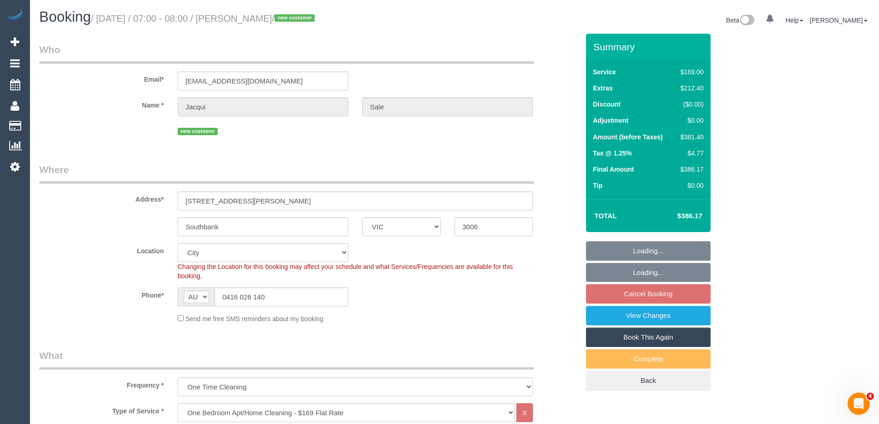
select select "object:1207"
select select "spot1"
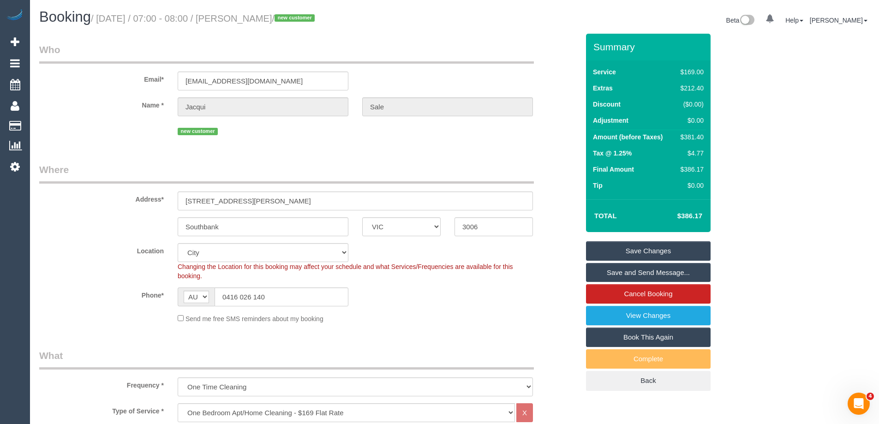
scroll to position [1457, 0]
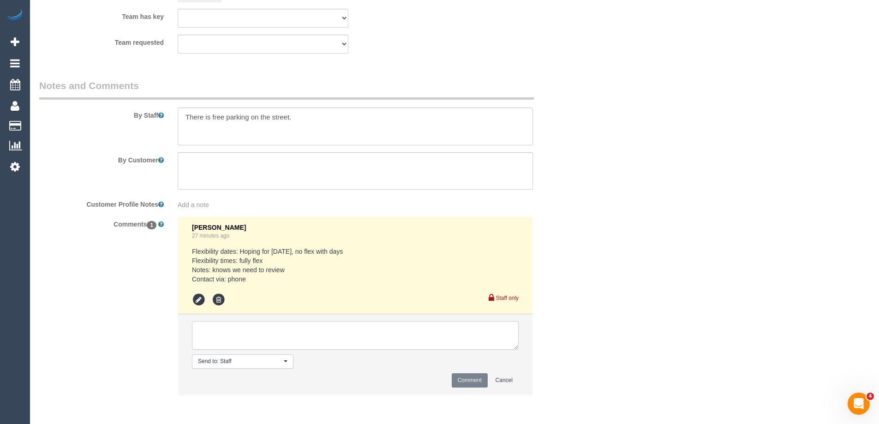
click at [252, 338] on textarea at bounding box center [355, 335] width 327 height 29
type textarea "[PERSON_NAME] + [PERSON_NAME] from 12-2pm [DATE] - Pending"
click at [458, 381] on button "Comment" at bounding box center [469, 380] width 36 height 14
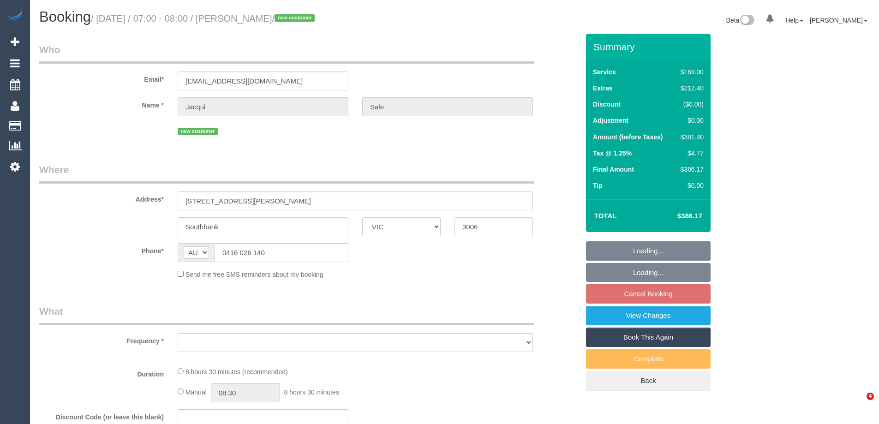
select select "VIC"
select select "object:570"
select select "string:stripe-pm_1S3t8e2GScqysDRVxqn84B8f"
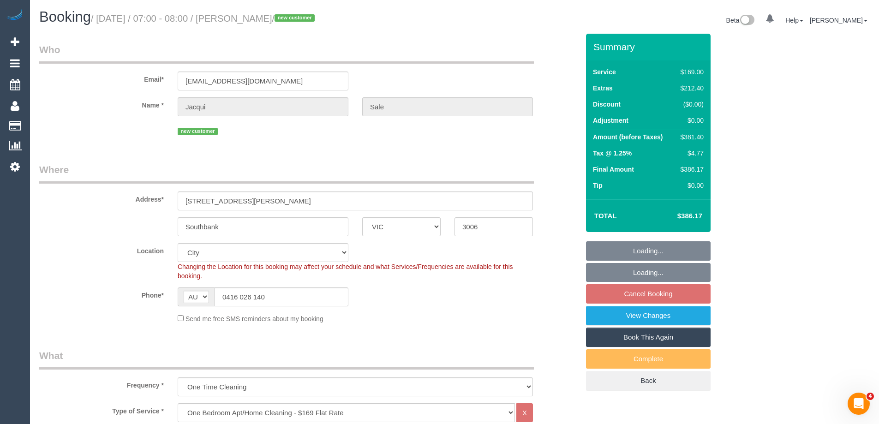
select select "object:673"
select select "number:27"
select select "number:14"
select select "number:19"
select select "number:24"
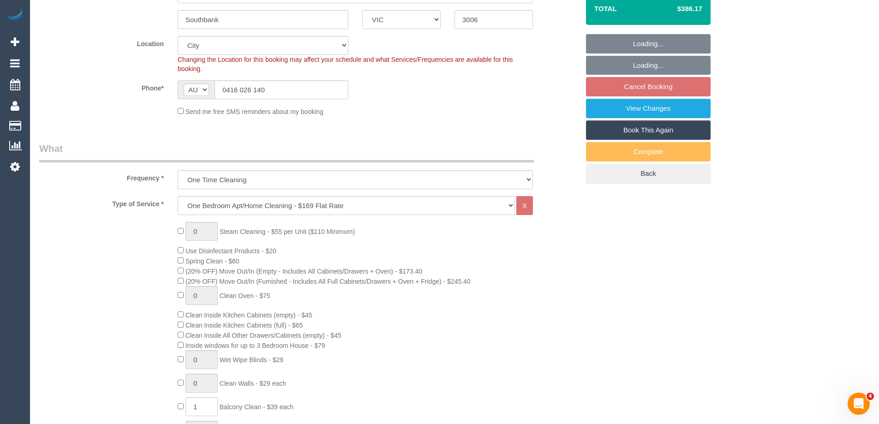
select select "spot1"
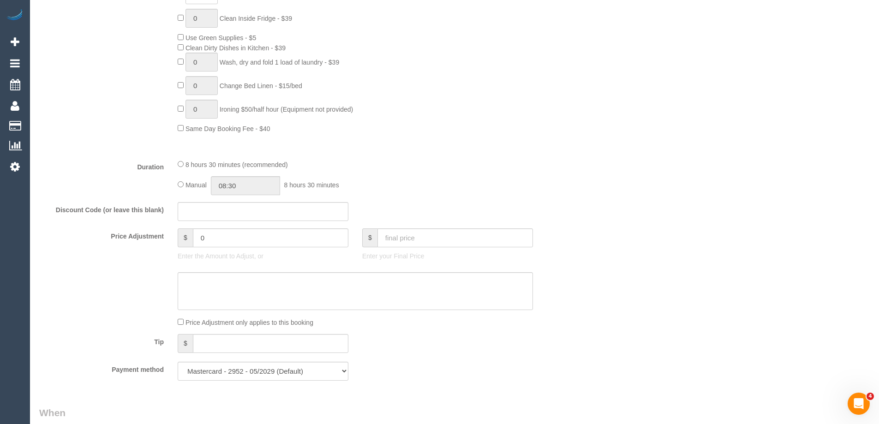
scroll to position [738, 0]
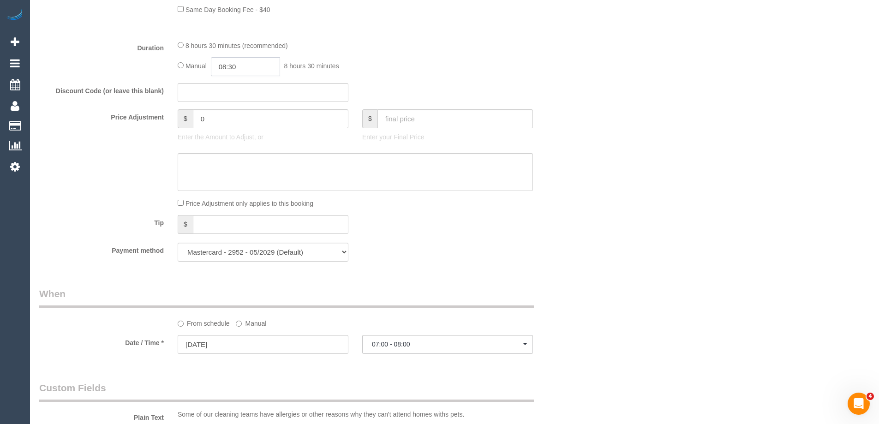
click at [253, 70] on input "08:30" at bounding box center [245, 66] width 69 height 19
click at [358, 45] on div "8 hours 30 minutes (recommended)" at bounding box center [355, 45] width 355 height 10
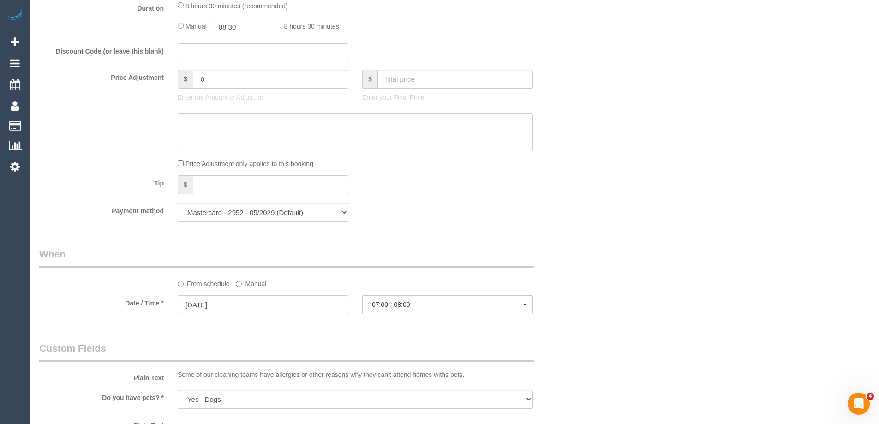
scroll to position [876, 0]
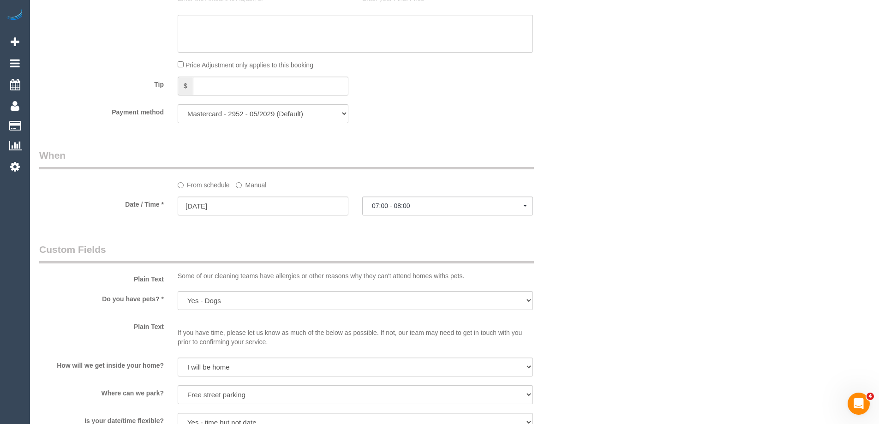
click at [243, 183] on label "Manual" at bounding box center [251, 183] width 30 height 12
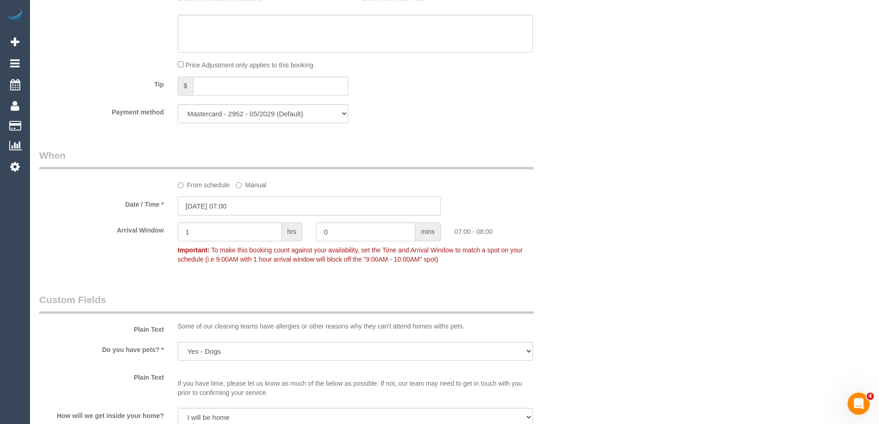
click at [221, 207] on input "[DATE] 07:00" at bounding box center [309, 205] width 263 height 19
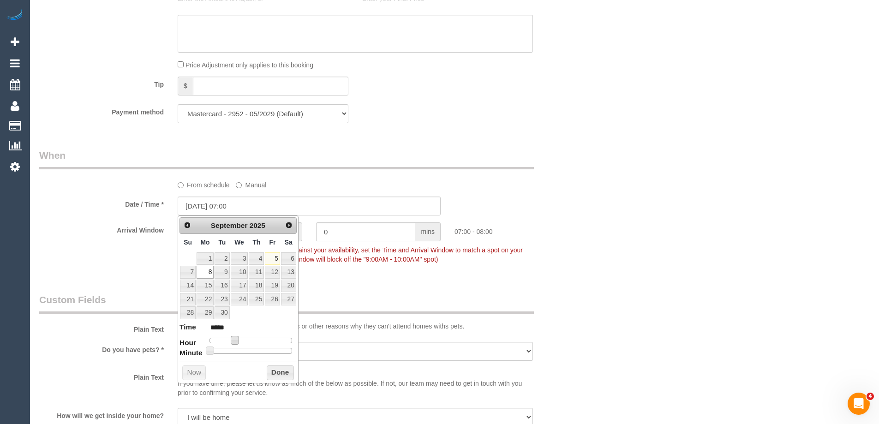
type input "[DATE] 08:00"
type input "*****"
type input "[DATE] 09:00"
type input "*****"
type input "[DATE] 10:00"
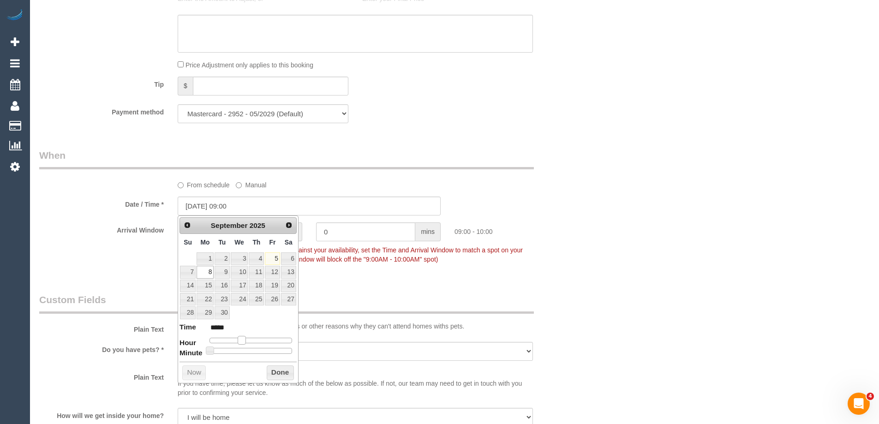
type input "*****"
type input "[DATE] 11:00"
type input "*****"
type input "[DATE] 12:00"
type input "*****"
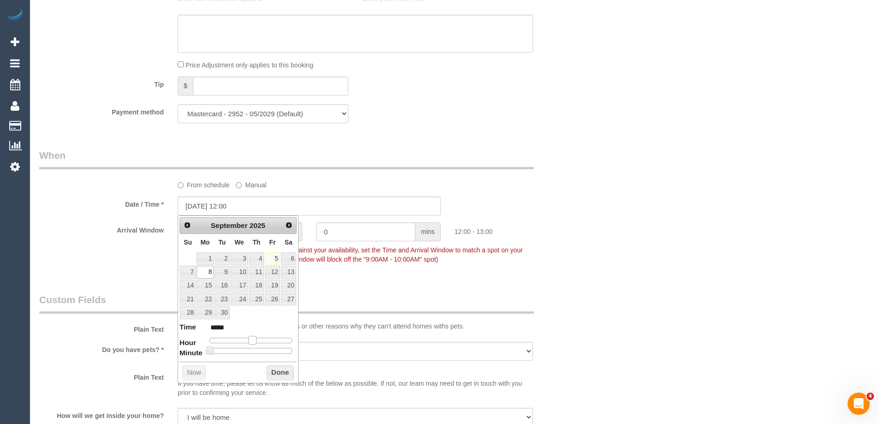
type input "[DATE] 13:00"
type input "*****"
type input "[DATE] 12:00"
type input "*****"
drag, startPoint x: 233, startPoint y: 340, endPoint x: 252, endPoint y: 344, distance: 19.9
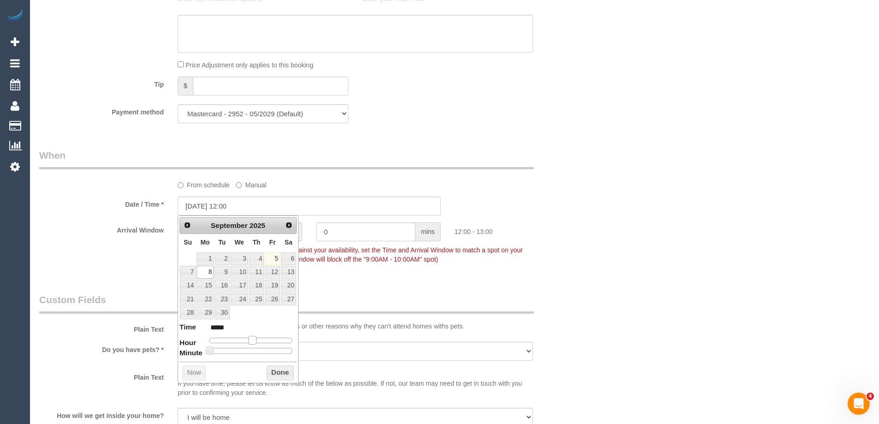
click at [252, 344] on dl "Time ***** Hour Minute Second Millisecond Microsecond Time Zone ***** ***** ***…" at bounding box center [237, 338] width 117 height 32
click at [278, 374] on button "Done" at bounding box center [280, 372] width 27 height 15
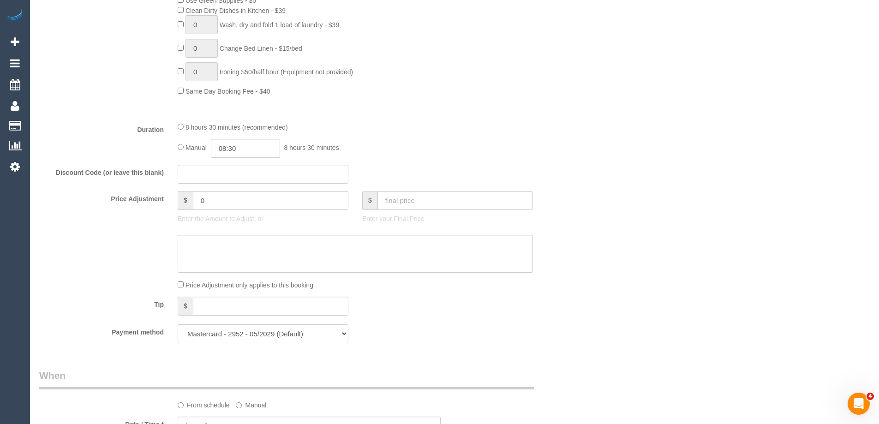
scroll to position [830, 0]
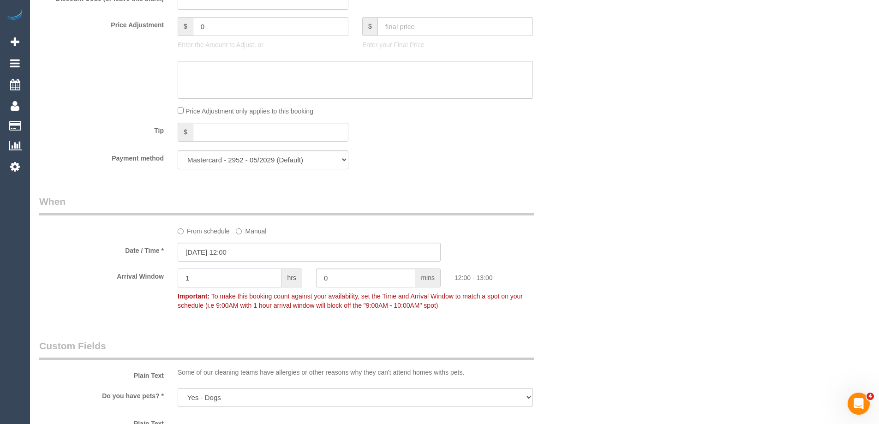
drag, startPoint x: 219, startPoint y: 275, endPoint x: 148, endPoint y: 274, distance: 71.0
click at [156, 275] on div "Arrival Window 1 hrs 0 mins 12:00 - 13:00 Important: To make this booking count…" at bounding box center [308, 291] width 553 height 46
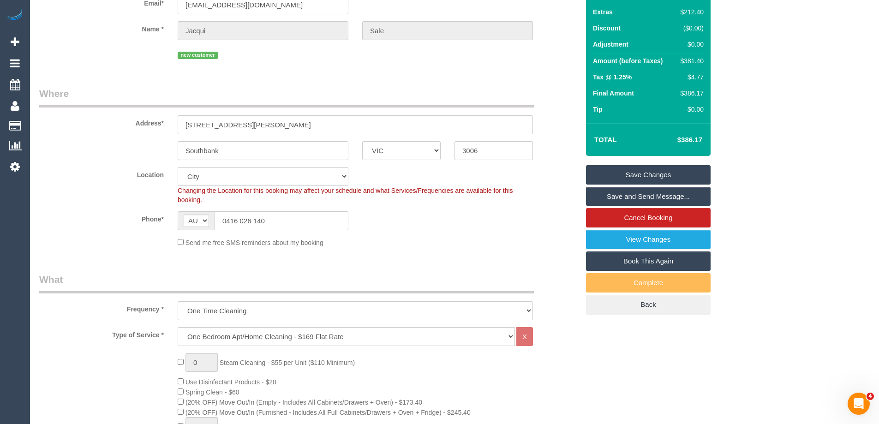
scroll to position [0, 0]
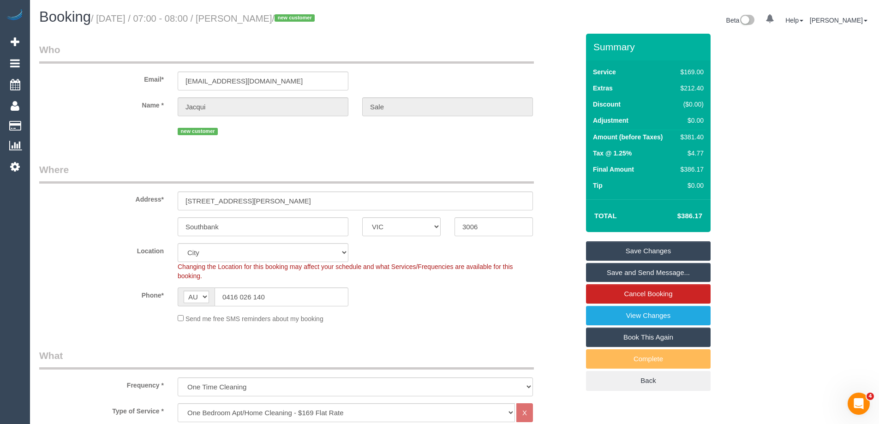
type input "2"
drag, startPoint x: 286, startPoint y: 86, endPoint x: 103, endPoint y: 79, distance: 183.2
click at [103, 79] on div "Email* [EMAIL_ADDRESS][DOMAIN_NAME]" at bounding box center [308, 67] width 553 height 48
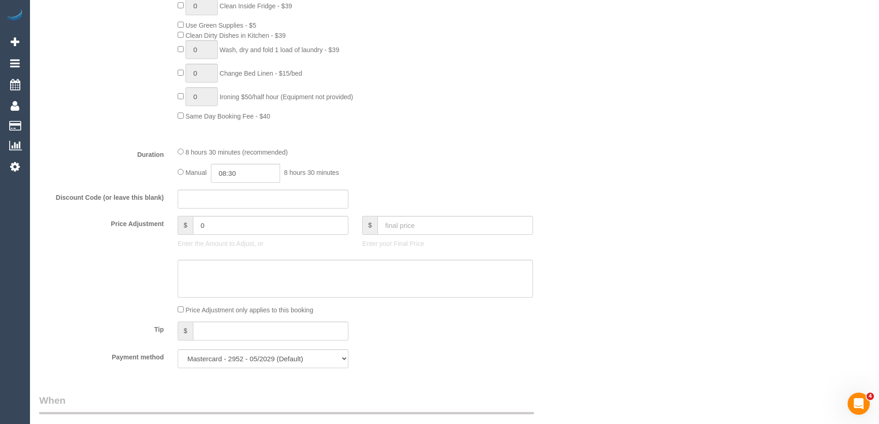
scroll to position [646, 0]
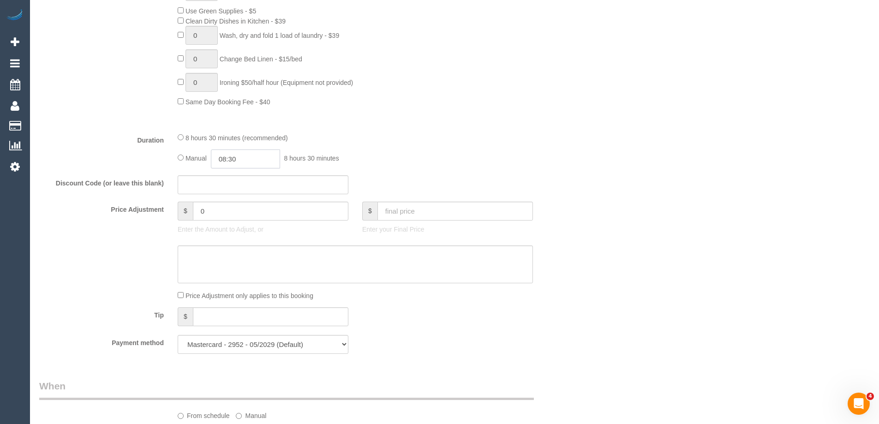
click at [240, 160] on input "08:30" at bounding box center [245, 158] width 69 height 19
type input "03:30"
click at [227, 178] on li "03:30" at bounding box center [234, 178] width 41 height 12
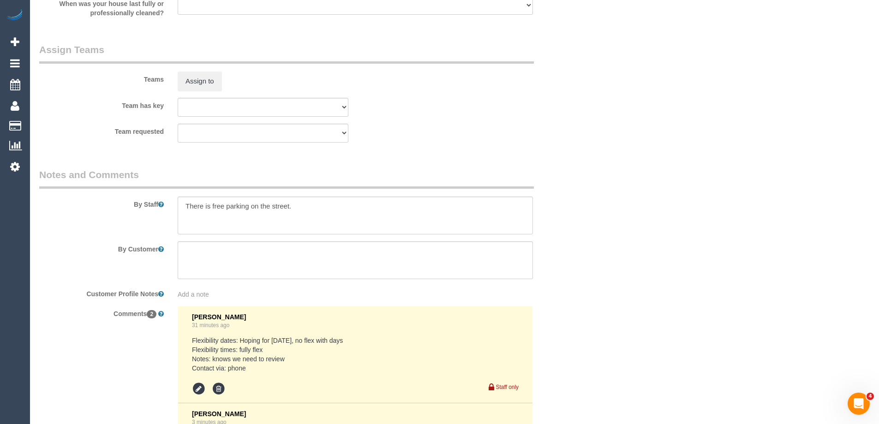
scroll to position [1430, 0]
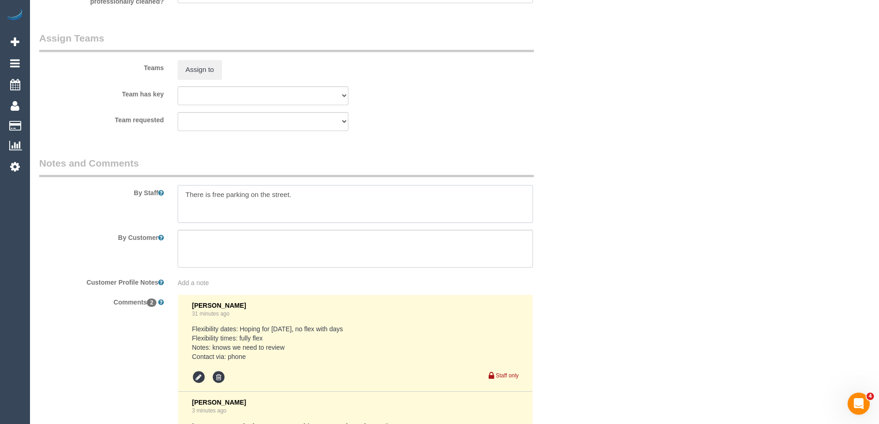
click at [185, 195] on textarea at bounding box center [355, 204] width 355 height 38
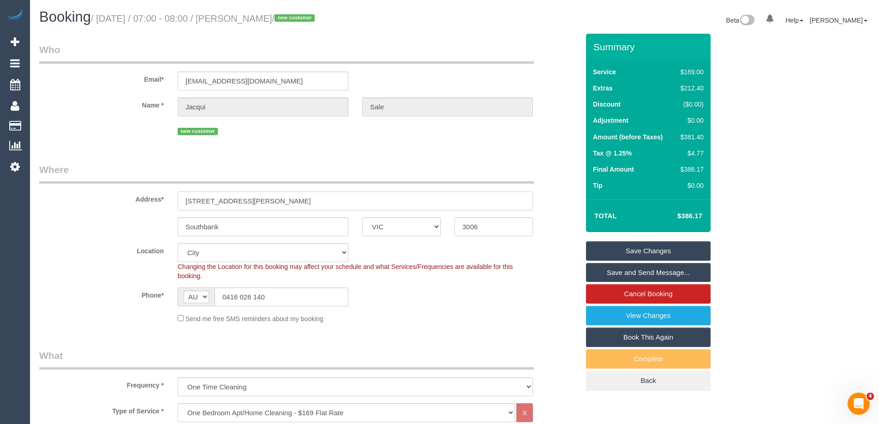
drag, startPoint x: 259, startPoint y: 200, endPoint x: 203, endPoint y: 199, distance: 55.3
click at [203, 199] on input "1614/8 Dorcas Street" at bounding box center [355, 200] width 355 height 19
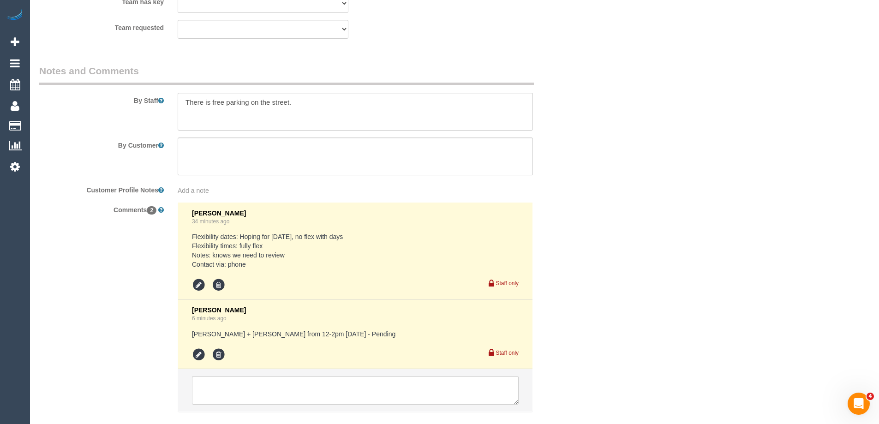
scroll to position [1568, 0]
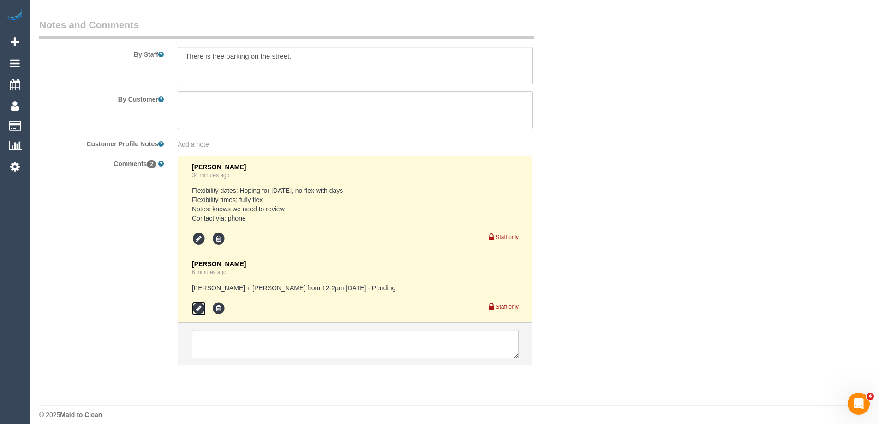
click at [195, 308] on icon at bounding box center [199, 309] width 14 height 14
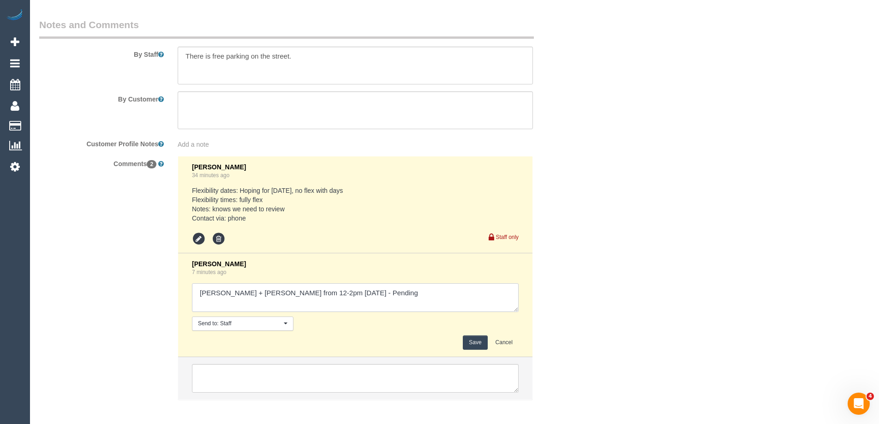
drag, startPoint x: 326, startPoint y: 291, endPoint x: 366, endPoint y: 291, distance: 40.1
click at [365, 291] on textarea at bounding box center [355, 297] width 327 height 29
type textarea "Akila + Tehan from 12-2pm on Monday - Confirmed"
click at [469, 343] on button "Save" at bounding box center [475, 342] width 24 height 14
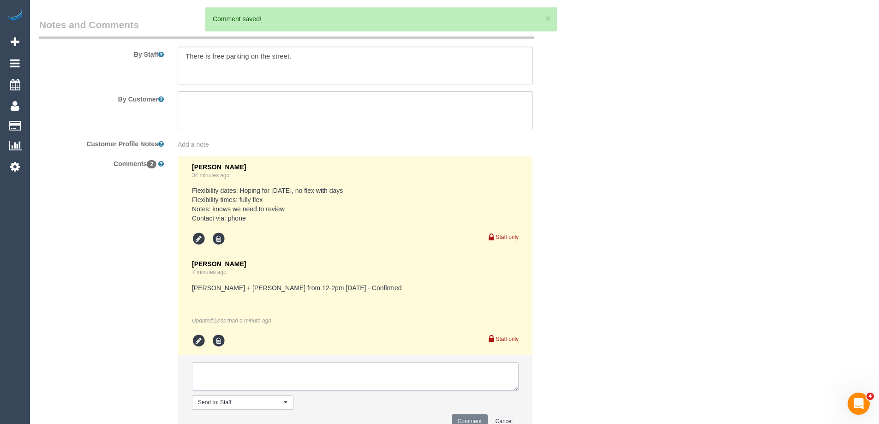
click at [220, 377] on textarea at bounding box center [355, 376] width 327 height 29
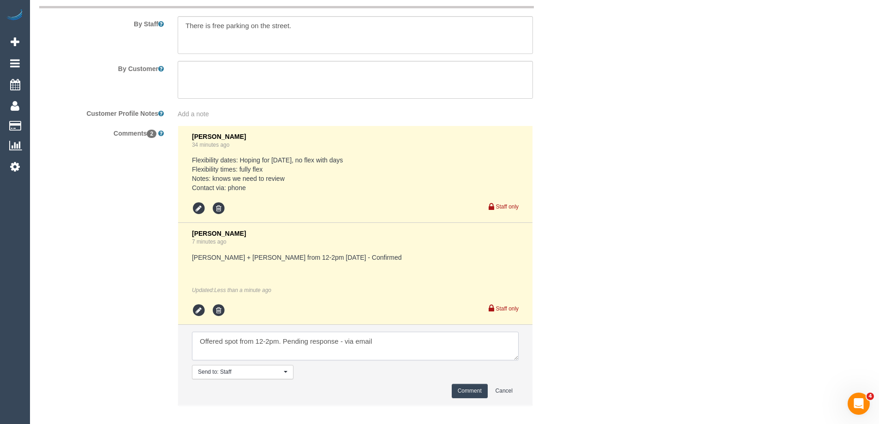
scroll to position [1614, 0]
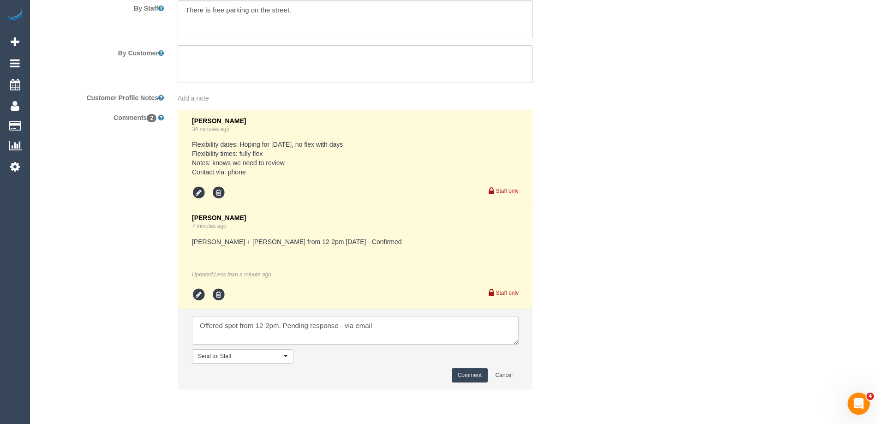
type textarea "Offered spot from 12-2pm. Pending response - via email"
click at [461, 374] on button "Comment" at bounding box center [469, 375] width 36 height 14
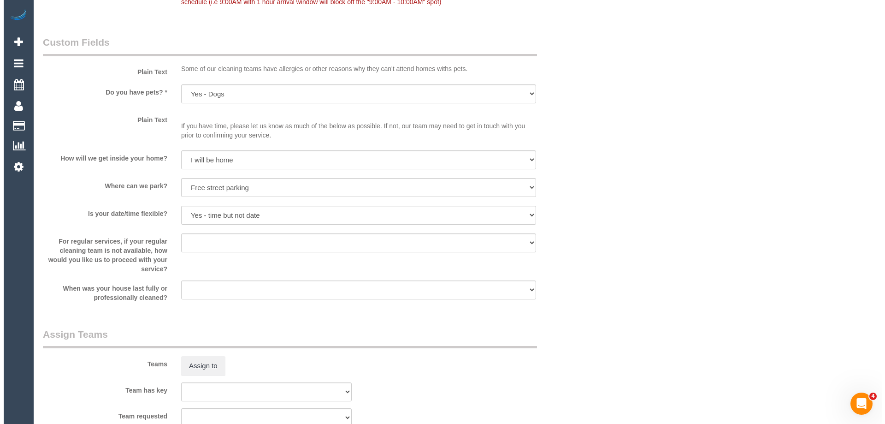
scroll to position [1245, 0]
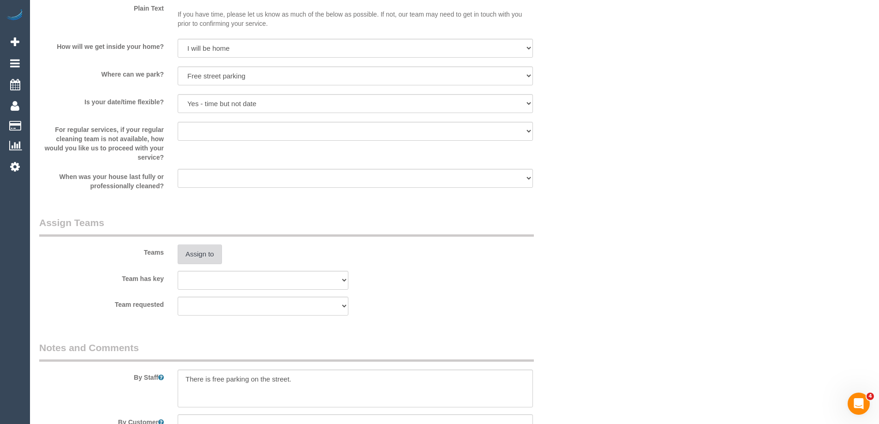
click at [203, 248] on button "Assign to" at bounding box center [200, 253] width 44 height 19
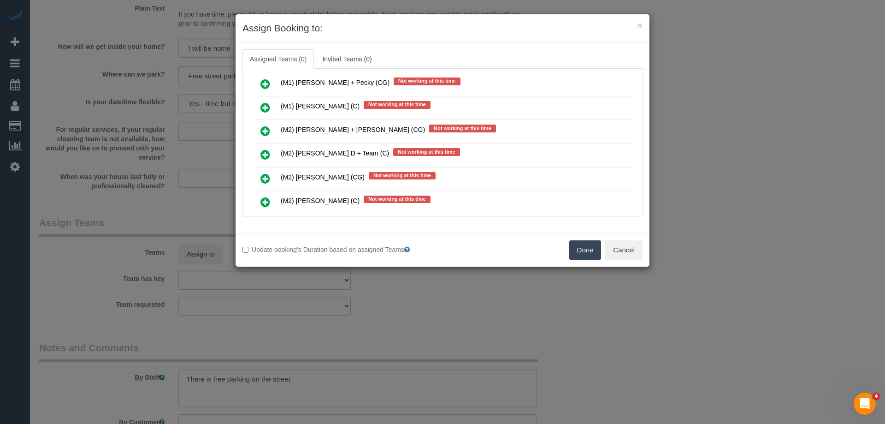
click at [261, 128] on icon at bounding box center [266, 130] width 10 height 11
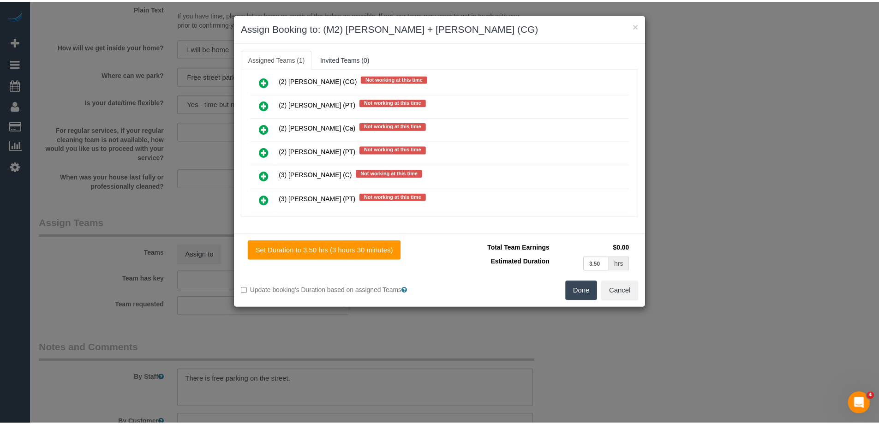
scroll to position [0, 0]
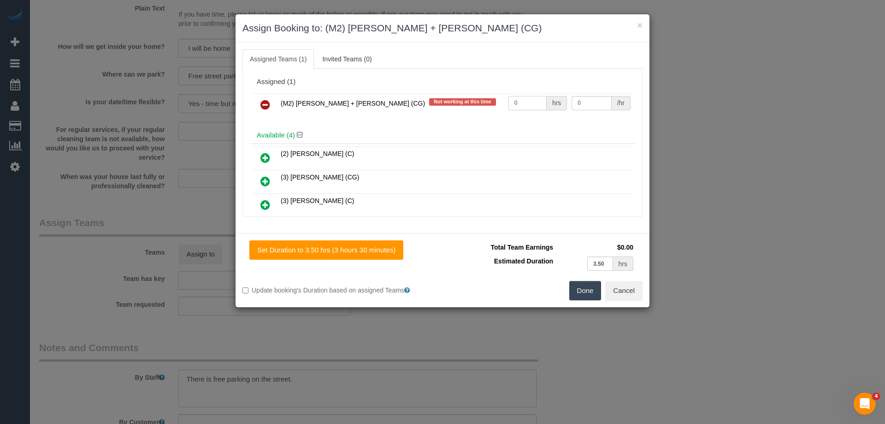
drag, startPoint x: 521, startPoint y: 105, endPoint x: 483, endPoint y: 104, distance: 37.8
click at [483, 104] on tr "(M2) Akila + Tehan (CG) Not working at this time 0 hrs 0 /hr" at bounding box center [442, 105] width 381 height 24
type input "1"
drag, startPoint x: 577, startPoint y: 102, endPoint x: 533, endPoint y: 100, distance: 44.8
click at [533, 100] on tr "(M2) Akila + Tehan (CG) Not working at this time 1 hrs 0 /hr" at bounding box center [442, 105] width 381 height 24
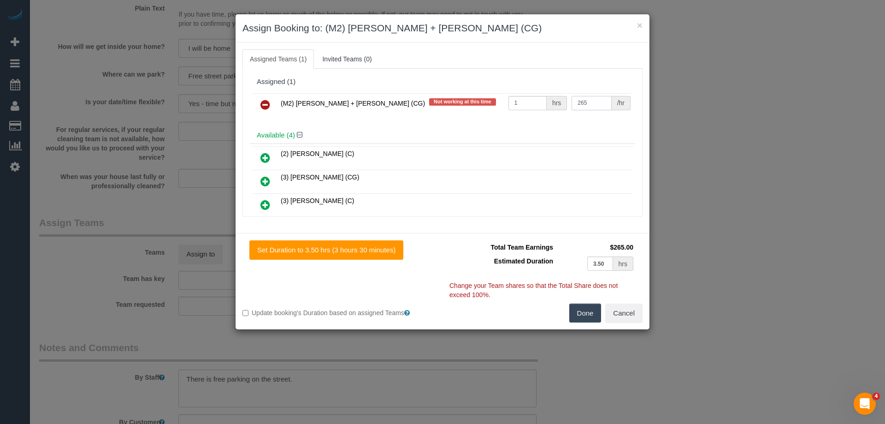
type input "265"
click at [584, 315] on button "Done" at bounding box center [586, 312] width 32 height 19
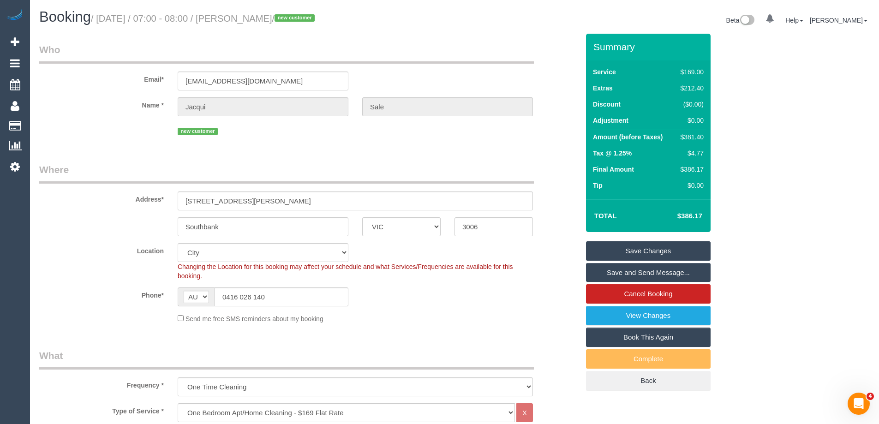
drag, startPoint x: 303, startPoint y: 18, endPoint x: 256, endPoint y: 13, distance: 47.3
click at [256, 13] on h1 "Booking / September 08, 2025 / 07:00 - 08:00 / Jacqui Sale / new customer" at bounding box center [243, 17] width 408 height 16
copy small "Jacqui Sale"
click at [607, 256] on link "Save Changes" at bounding box center [648, 250] width 125 height 19
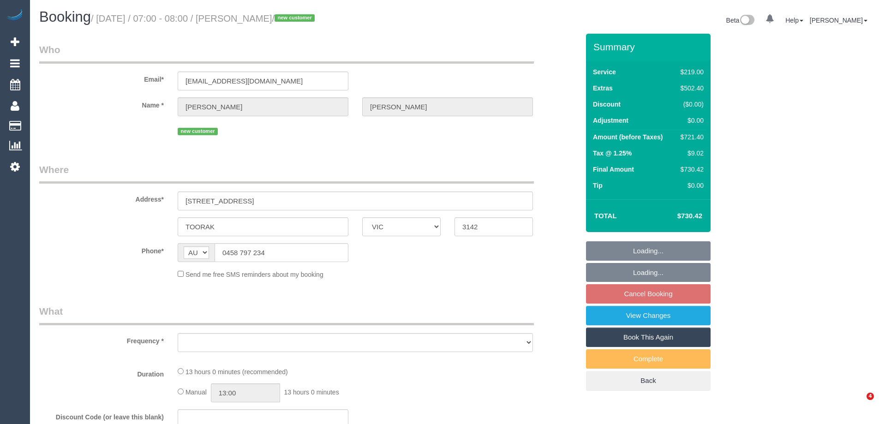
select select "VIC"
select select "object:552"
select select "string:stripe-pm_1S3TdF2GScqysDRVmEAxpn8A"
select select "number:28"
select select "number:14"
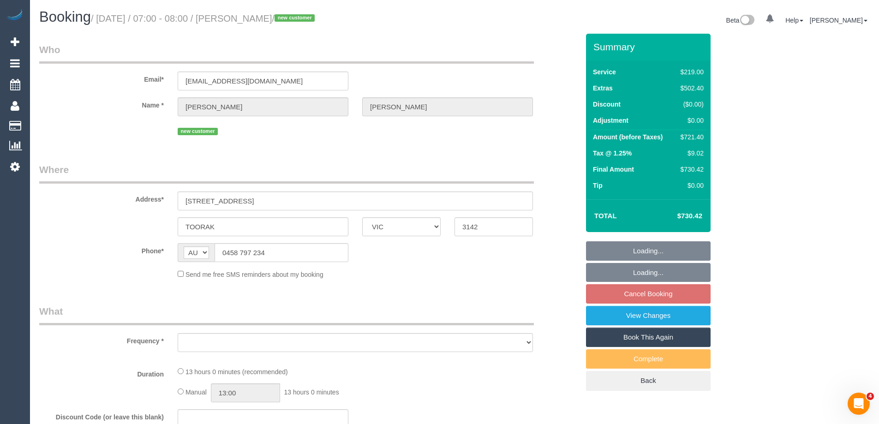
select select "number:19"
select select "number:25"
select select "number:33"
select select "number:26"
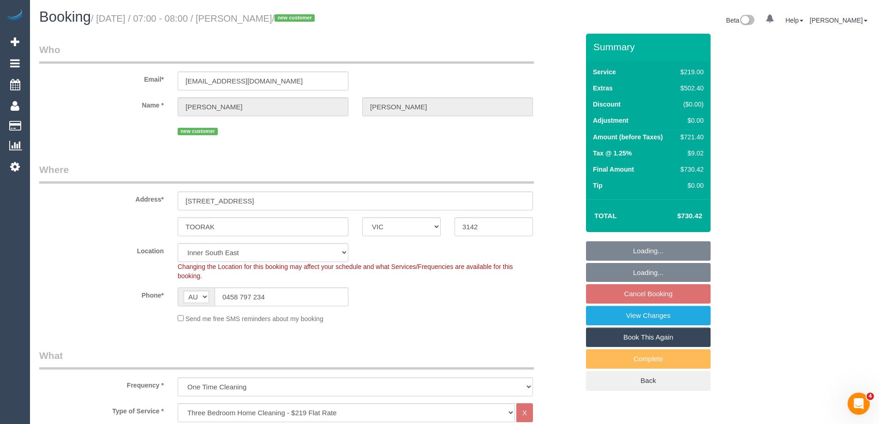
select select "object:801"
select select "spot1"
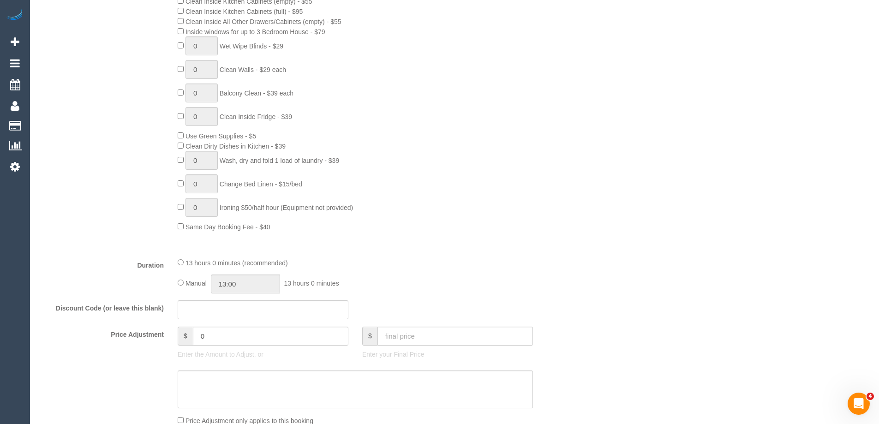
scroll to position [189, 0]
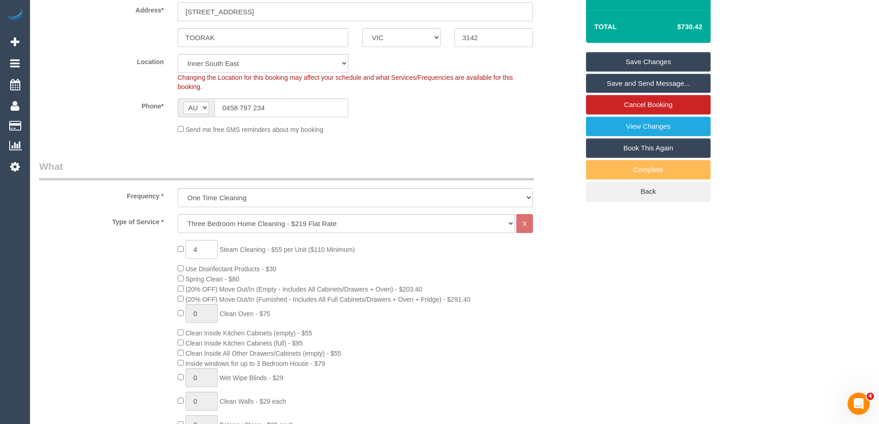
drag, startPoint x: 255, startPoint y: 15, endPoint x: 106, endPoint y: 12, distance: 149.0
drag, startPoint x: 201, startPoint y: 250, endPoint x: 184, endPoint y: 246, distance: 17.5
click at [184, 246] on span "4 Steam Cleaning - $55 per Unit ($110 Minimum)" at bounding box center [266, 249] width 177 height 7
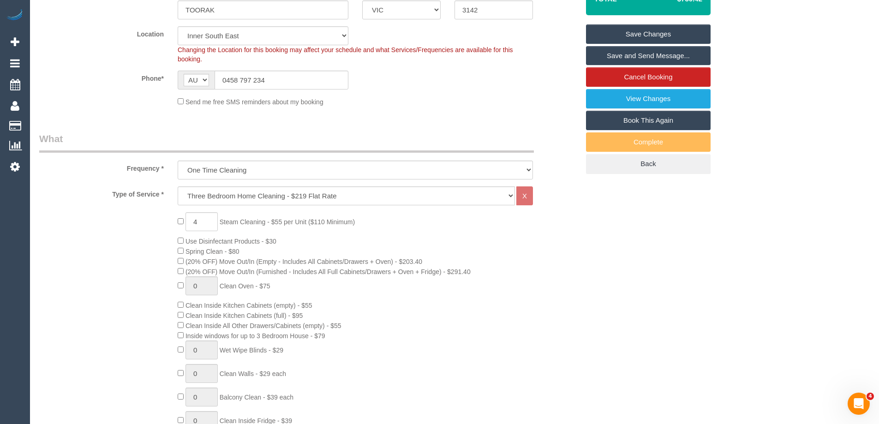
scroll to position [235, 0]
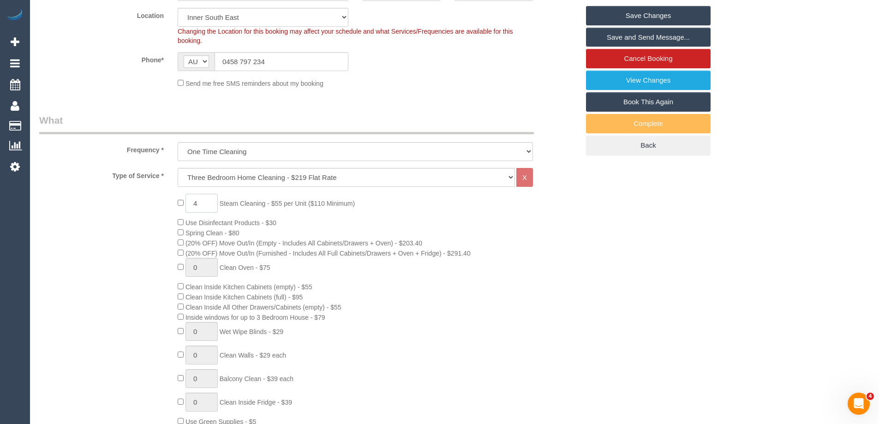
click at [197, 206] on input "4" at bounding box center [201, 203] width 32 height 19
drag, startPoint x: 208, startPoint y: 202, endPoint x: 173, endPoint y: 197, distance: 35.0
click at [173, 197] on div "4 Steam Cleaning - $55 per Unit ($110 Minimum) Use Disinfectant Products - $30 …" at bounding box center [378, 355] width 415 height 323
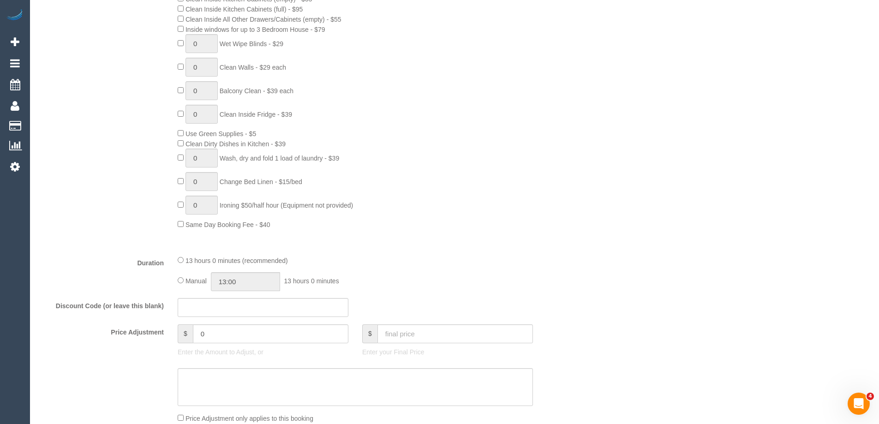
scroll to position [650, 0]
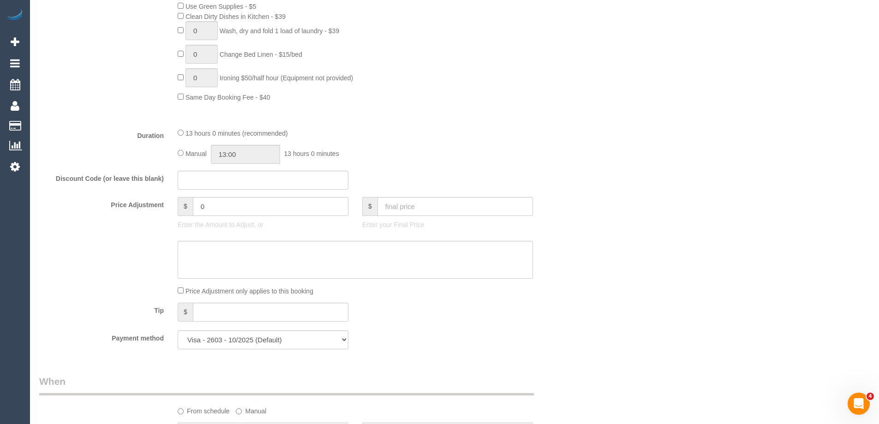
type input "5"
drag, startPoint x: 213, startPoint y: 206, endPoint x: 167, endPoint y: 206, distance: 45.7
click at [167, 206] on div "Price Adjustment $ 0 Enter the Amount to Adjust, or $ Enter your Final Price" at bounding box center [308, 215] width 553 height 37
type input "27.5"
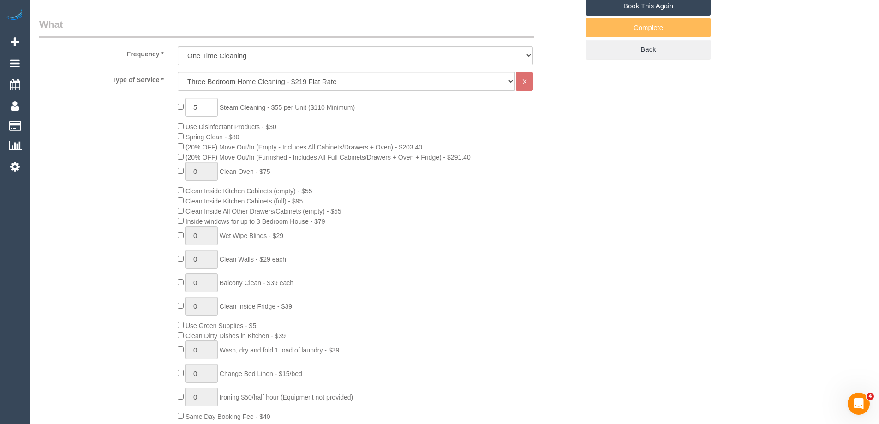
scroll to position [143, 0]
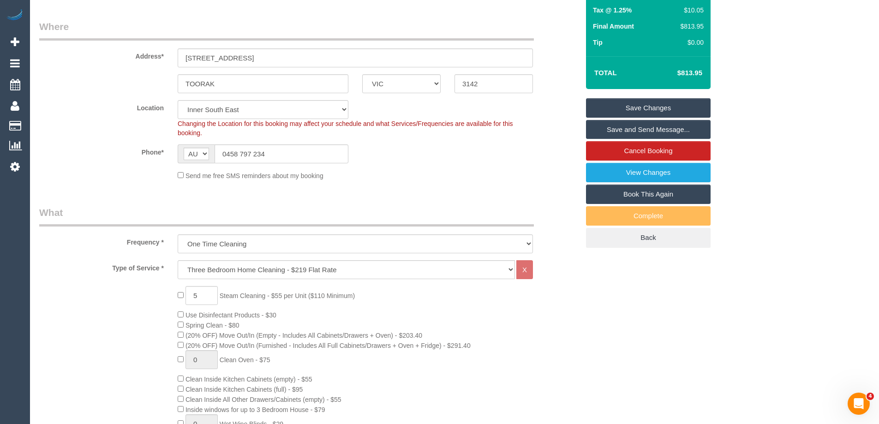
select select "spot18"
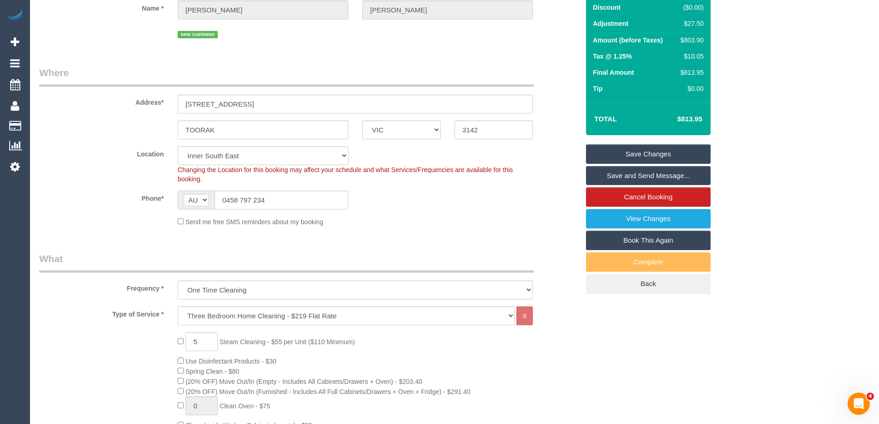
type input "27.5"
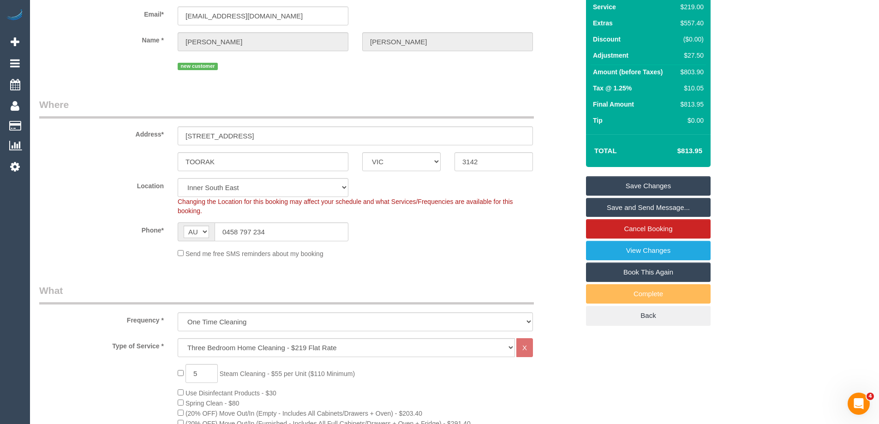
scroll to position [51, 0]
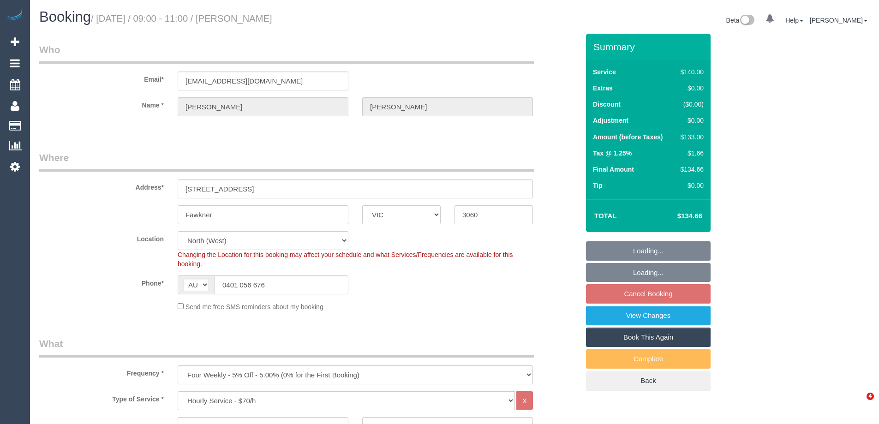
select select "VIC"
select select "number:27"
select select "number:14"
select select "number:19"
select select "number:22"
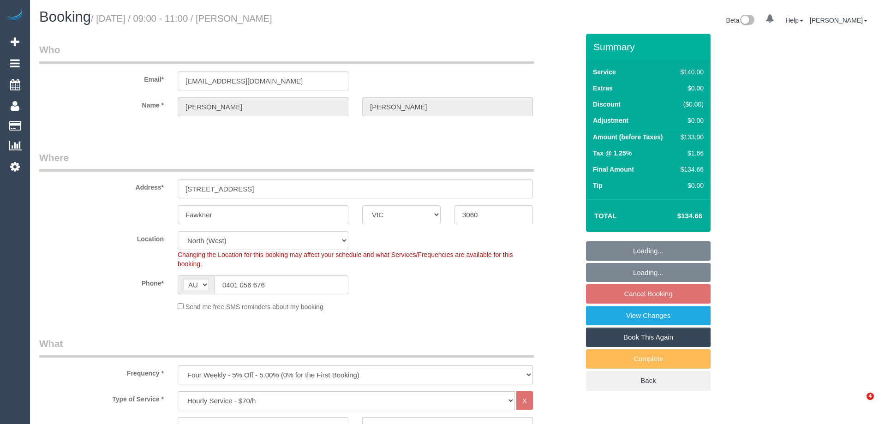
select select "number:12"
select select "object:1584"
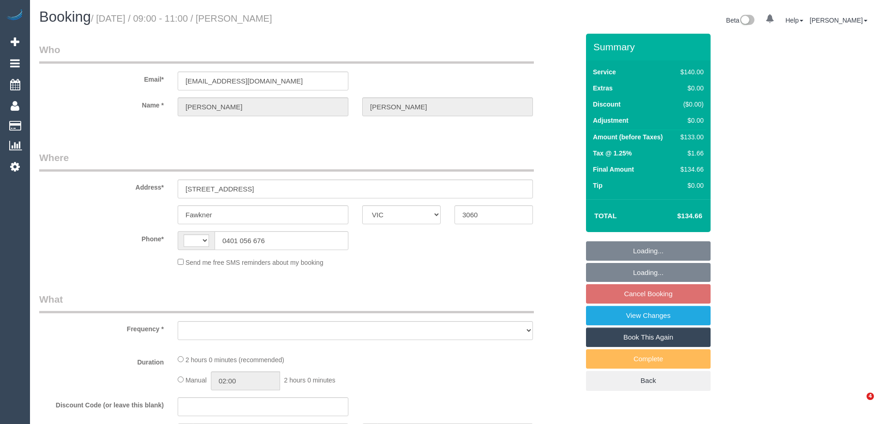
select select "VIC"
select select "string:AU"
select select "object:549"
select select "string:stripe-pm_1K1Pk02GScqysDRVcPa6dNcK"
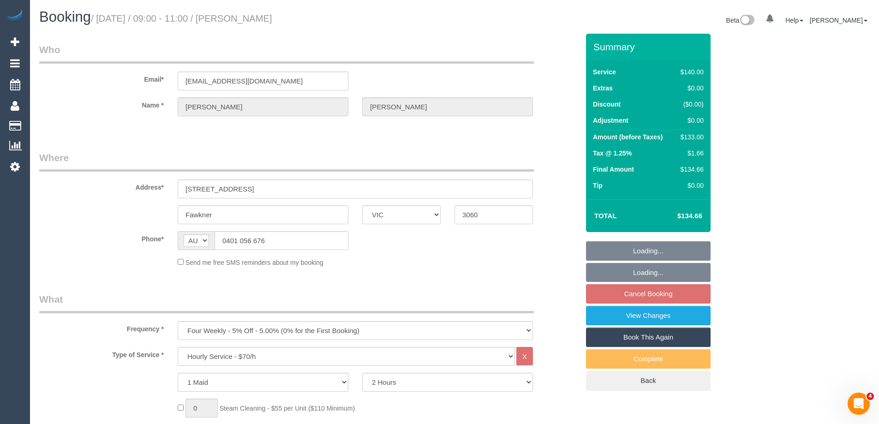
select select "number:27"
select select "number:14"
select select "number:19"
select select "number:22"
select select "number:12"
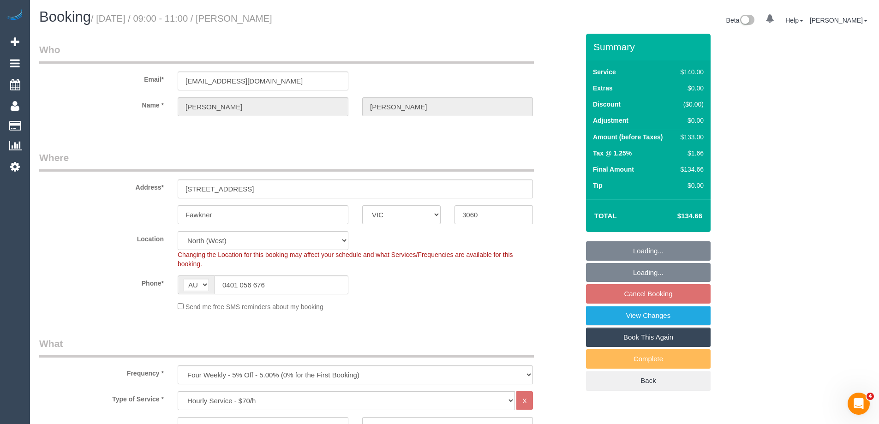
select select "object:1584"
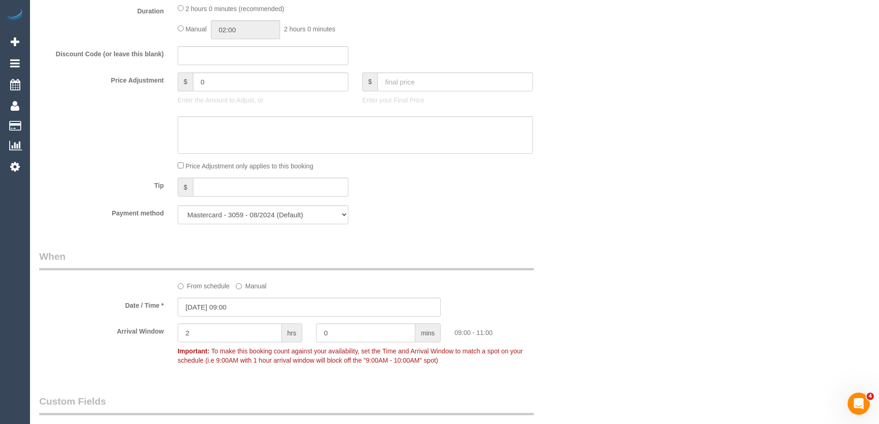
scroll to position [922, 0]
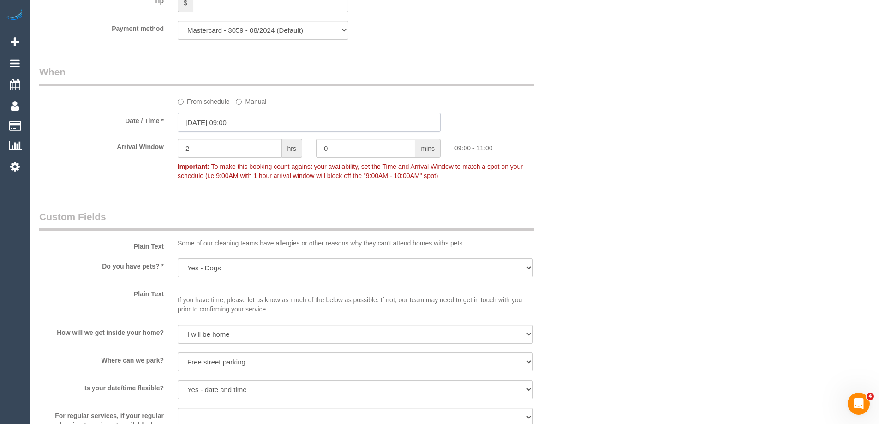
click at [214, 130] on input "[DATE] 09:00" at bounding box center [309, 122] width 263 height 19
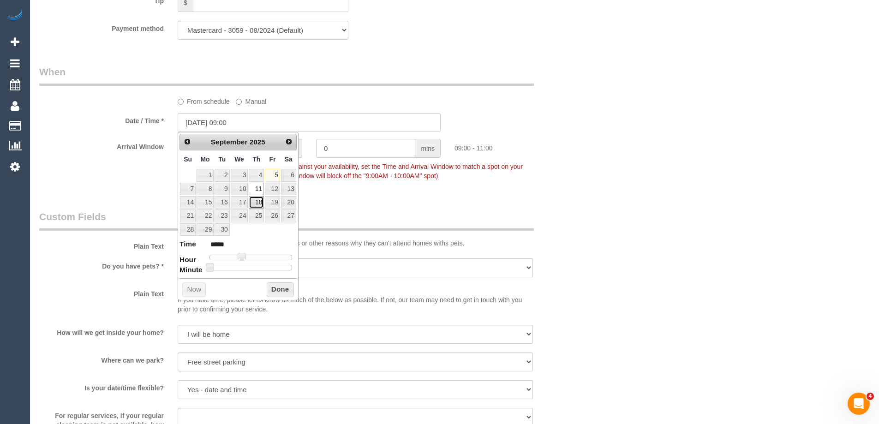
click at [258, 203] on link "18" at bounding box center [256, 202] width 15 height 12
type input "18/09/2025 10:00"
type input "*****"
click at [244, 258] on span at bounding box center [245, 257] width 8 height 8
click at [275, 287] on button "Done" at bounding box center [280, 289] width 27 height 15
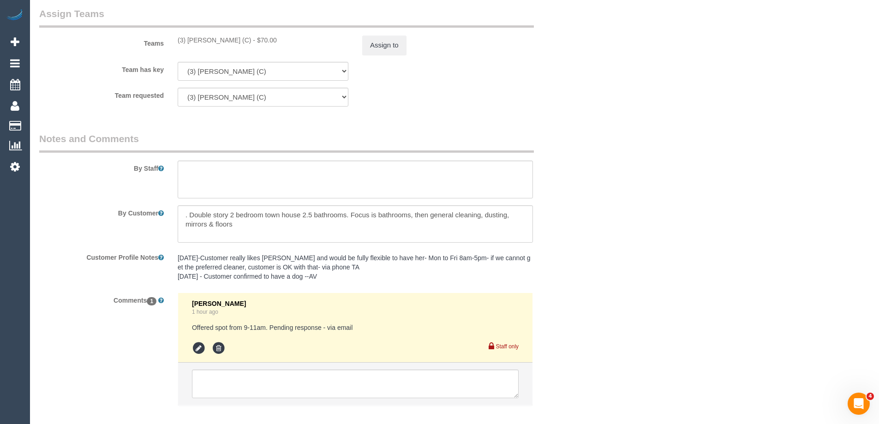
scroll to position [1466, 0]
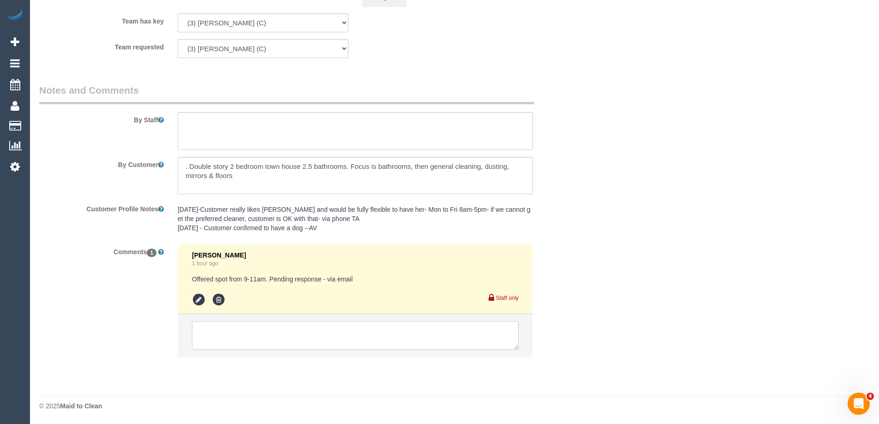
click at [234, 329] on textarea at bounding box center [355, 335] width 327 height 29
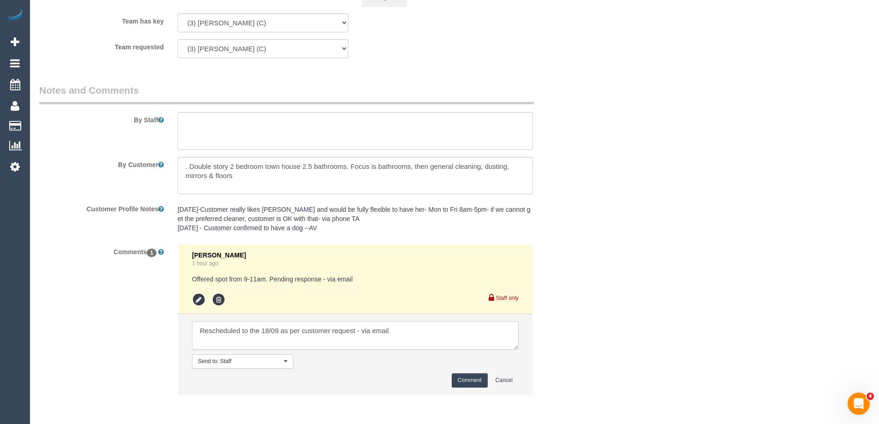
type textarea "Rescheduled to the 18/09 as per customer request - via email"
drag, startPoint x: 451, startPoint y: 386, endPoint x: 462, endPoint y: 380, distance: 12.0
click at [455, 385] on button "Comment" at bounding box center [469, 380] width 36 height 14
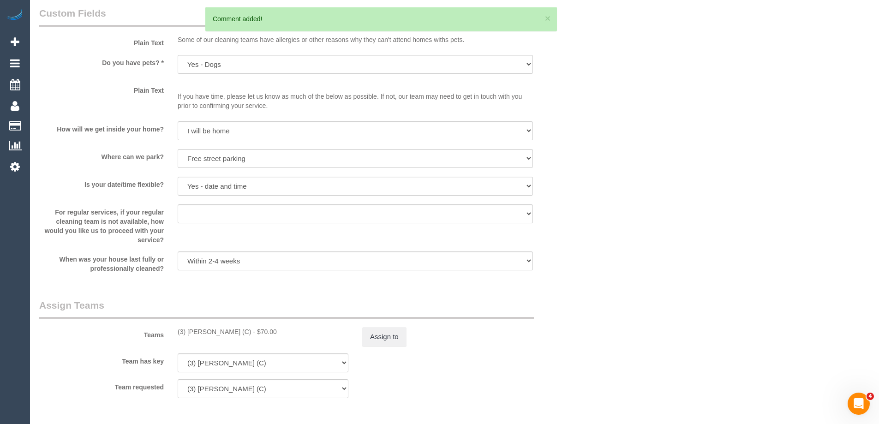
scroll to position [1189, 0]
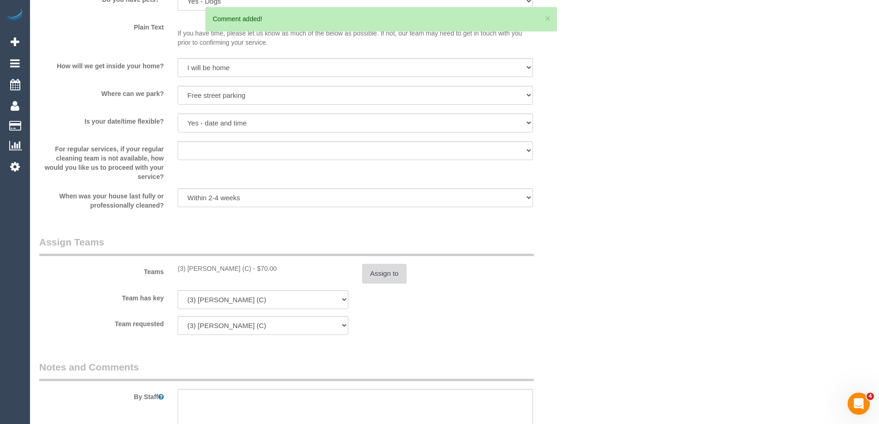
click at [389, 273] on button "Assign to" at bounding box center [384, 273] width 44 height 19
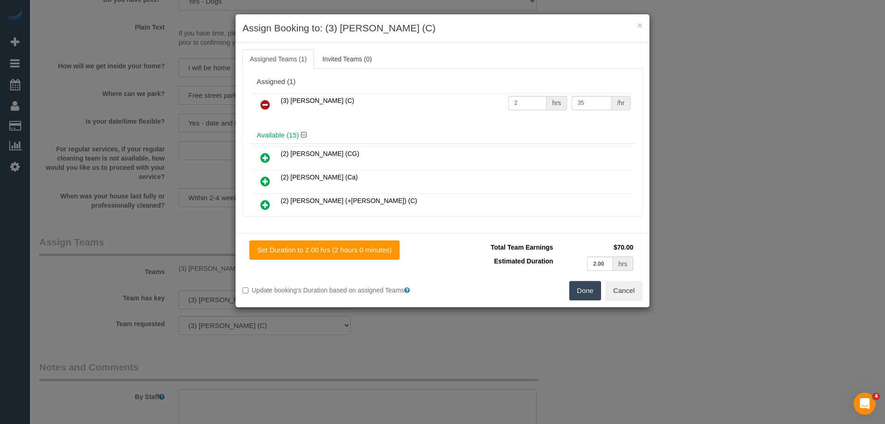
click at [267, 100] on icon at bounding box center [266, 104] width 10 height 11
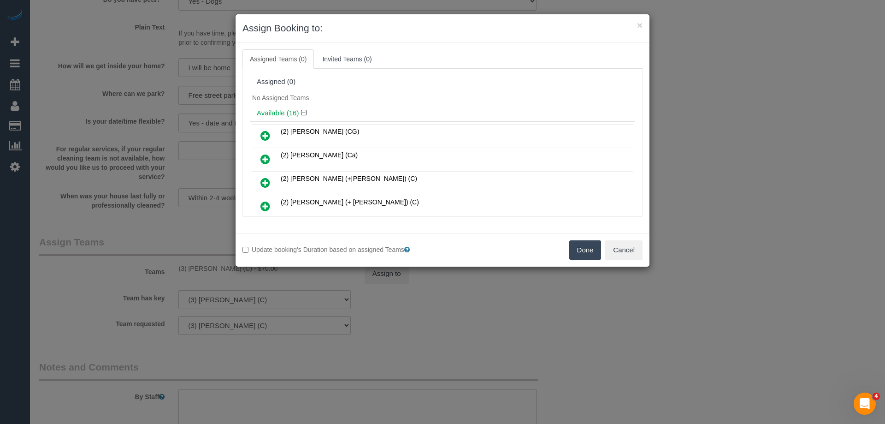
drag, startPoint x: 591, startPoint y: 244, endPoint x: 565, endPoint y: 249, distance: 25.8
click at [589, 246] on button "Done" at bounding box center [586, 249] width 32 height 19
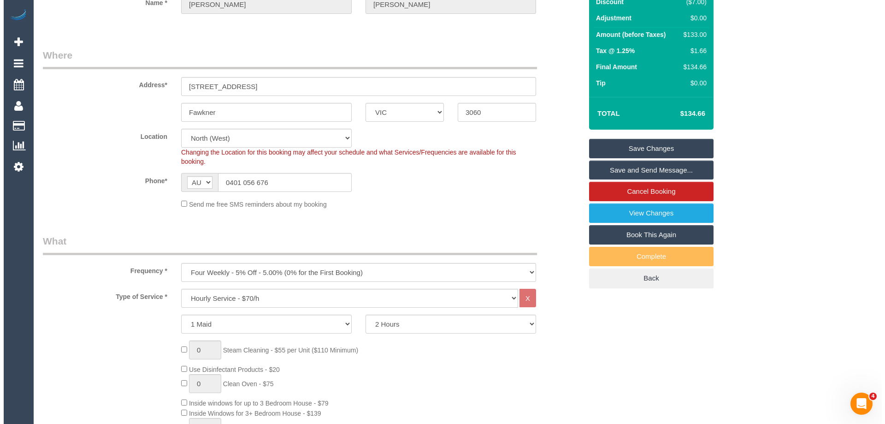
scroll to position [0, 0]
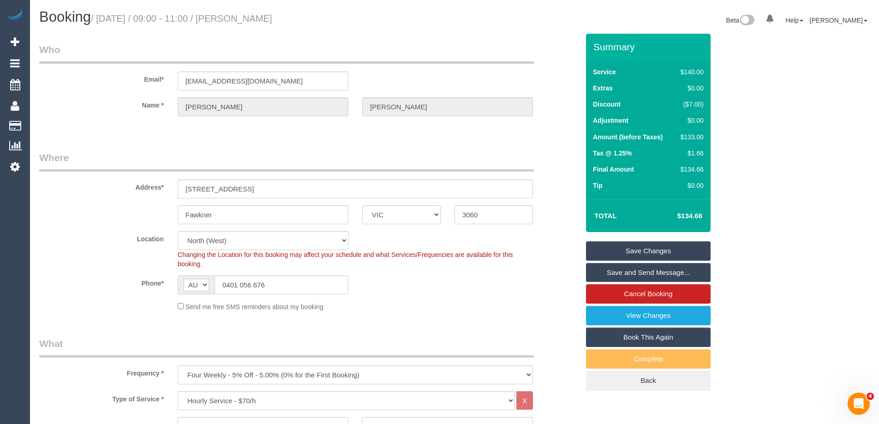
click at [607, 246] on link "Save Changes" at bounding box center [648, 250] width 125 height 19
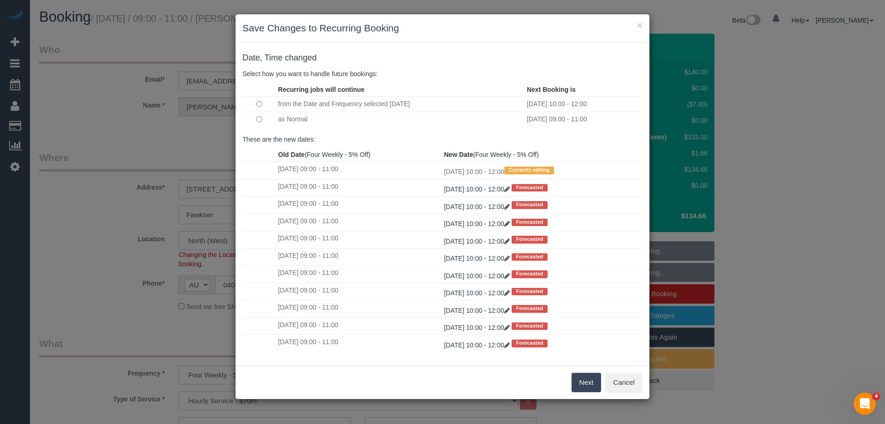
click at [586, 383] on button "Next" at bounding box center [587, 382] width 30 height 19
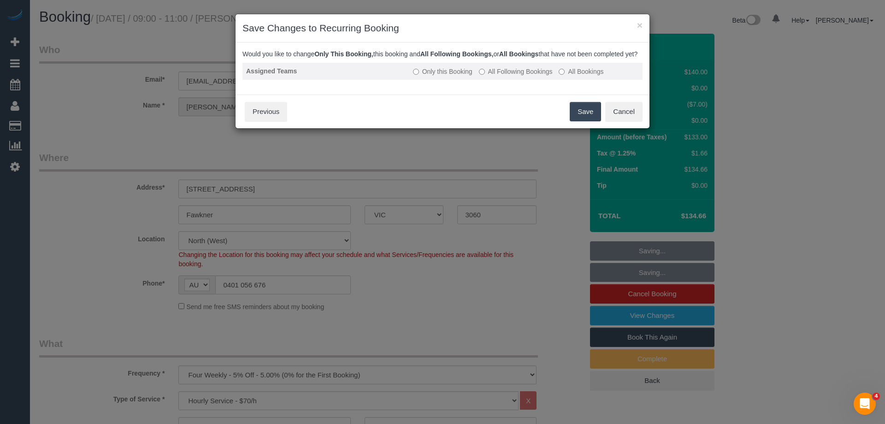
click at [489, 76] on label "All Following Bookings" at bounding box center [516, 71] width 74 height 9
click at [583, 120] on button "Save" at bounding box center [585, 111] width 31 height 19
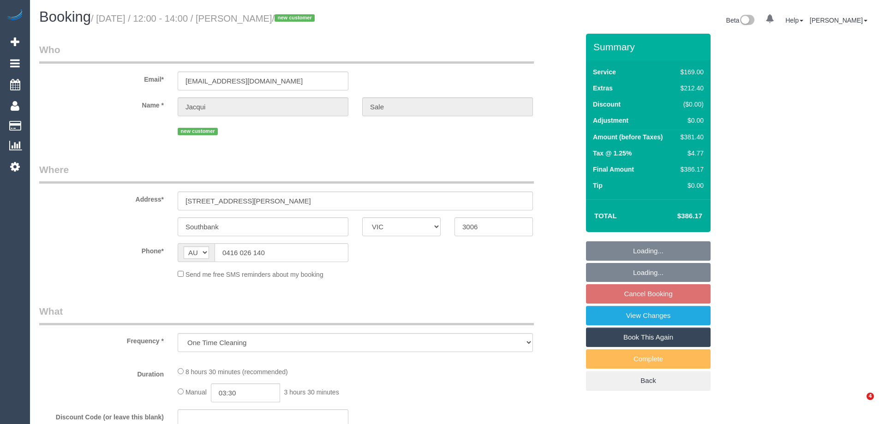
select select "VIC"
select select "string:stripe-pm_1S3t8e2GScqysDRVxqn84B8f"
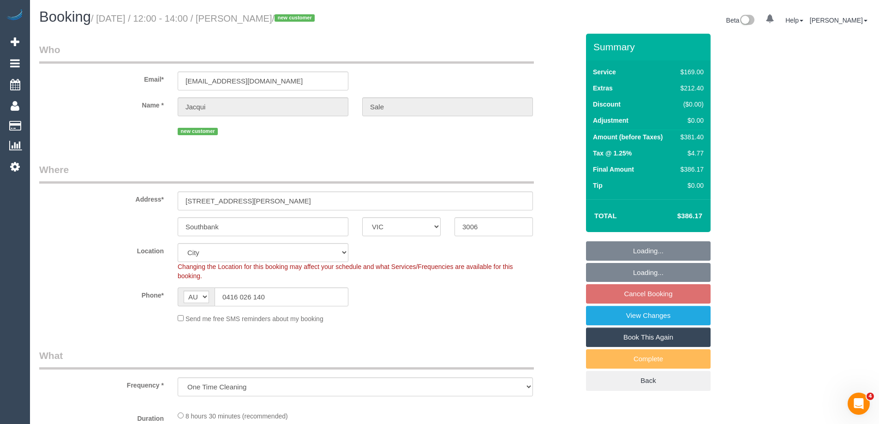
select select "number:27"
select select "number:14"
select select "number:19"
select select "number:24"
select select "object:851"
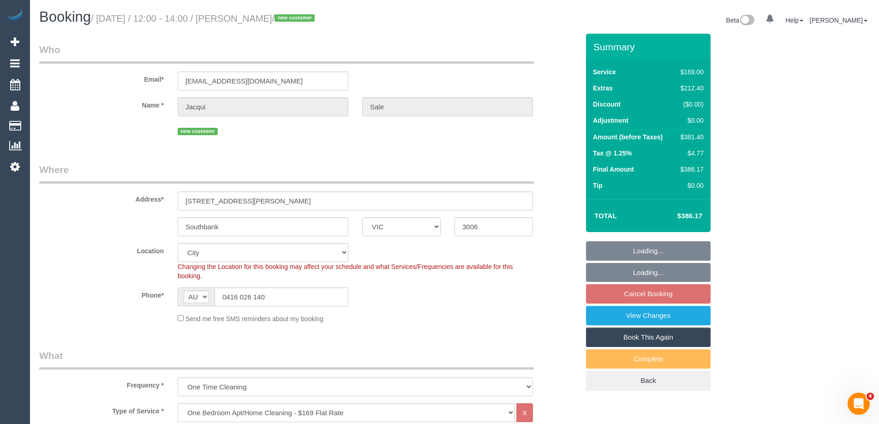
select select "spot1"
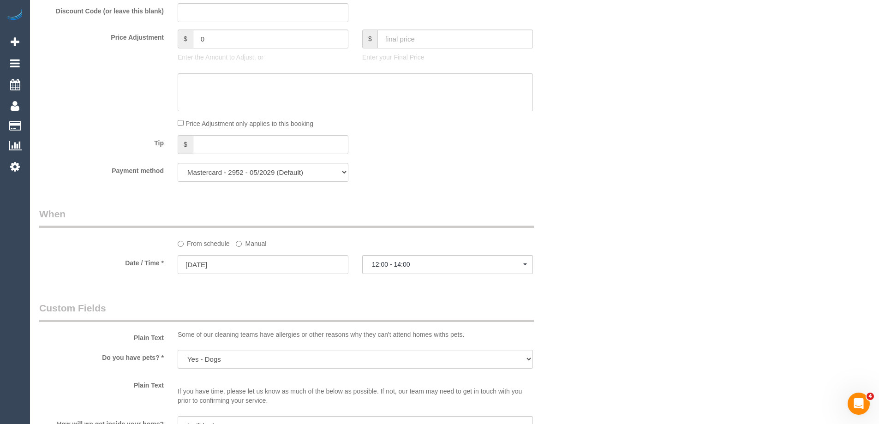
scroll to position [1628, 0]
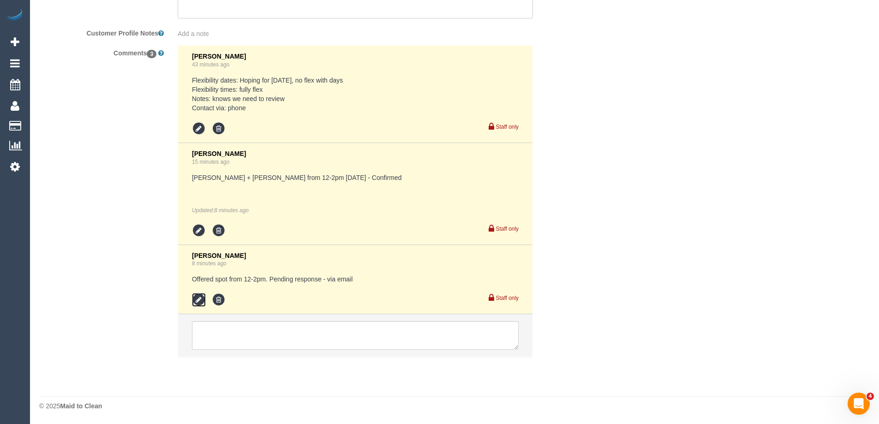
click at [195, 298] on icon at bounding box center [199, 300] width 14 height 14
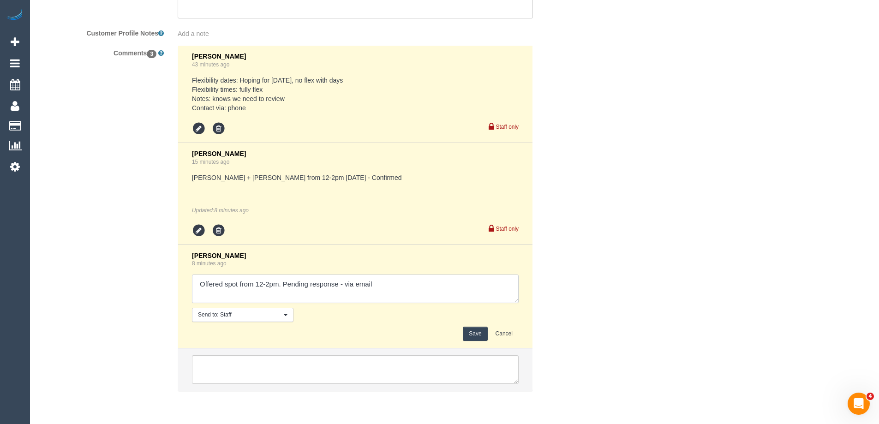
click at [345, 287] on textarea at bounding box center [355, 288] width 327 height 29
type textarea "Offered spot from 12-2pm. Pending response - confirmed via email"
click at [469, 337] on button "Save" at bounding box center [475, 334] width 24 height 14
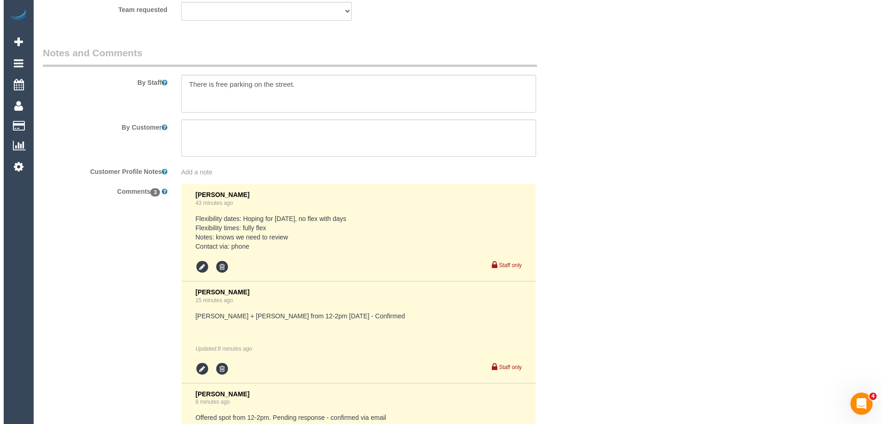
scroll to position [0, 0]
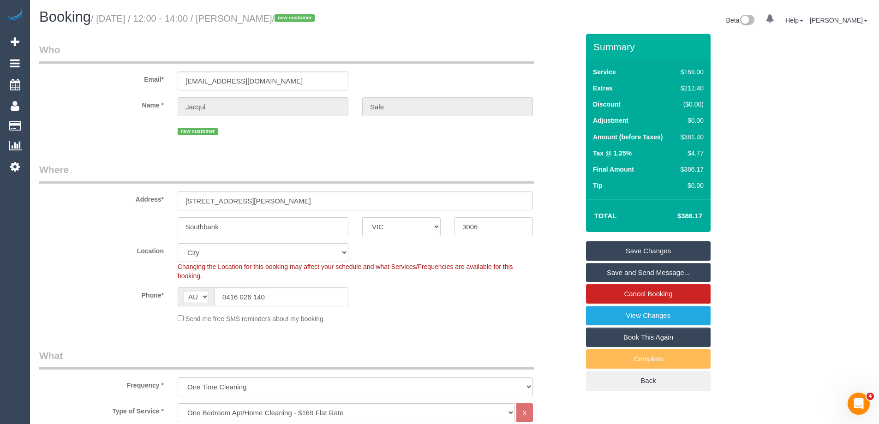
click at [627, 269] on link "Save and Send Message..." at bounding box center [648, 272] width 125 height 19
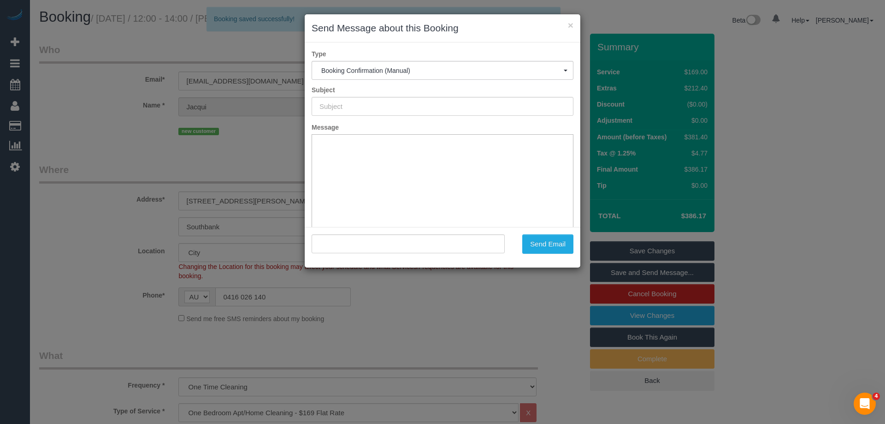
type input "Booking Confirmed"
type input ""Jacqui Sale" <paix2u@hotmail.com>"
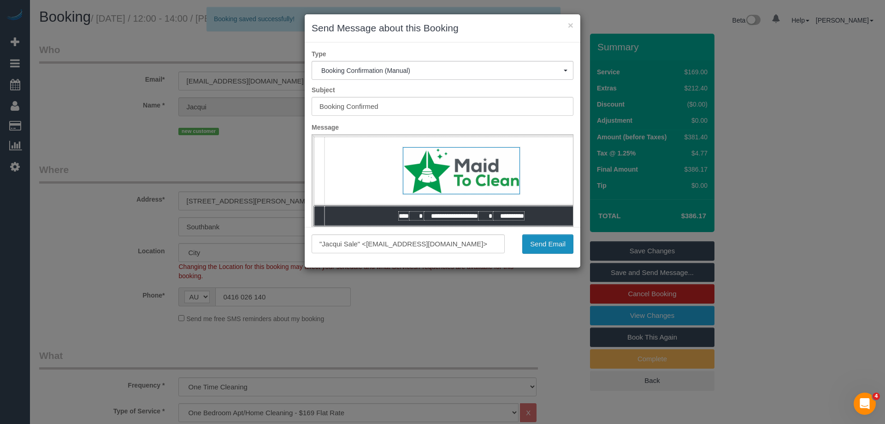
click at [555, 244] on button "Send Email" at bounding box center [548, 243] width 51 height 19
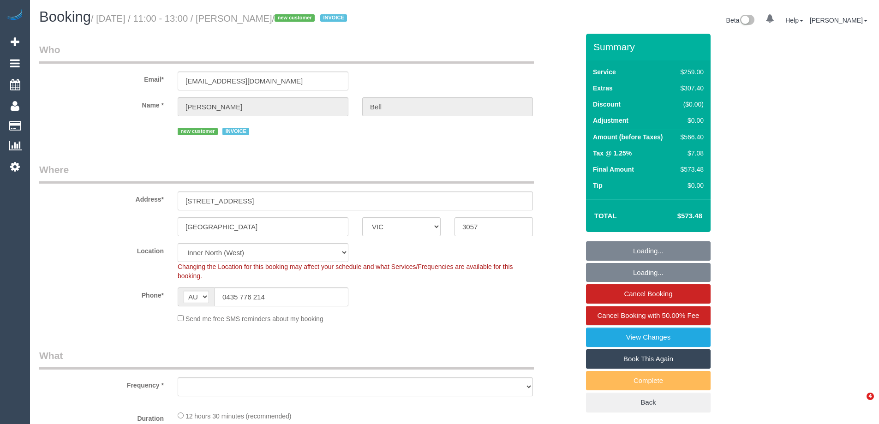
select select "VIC"
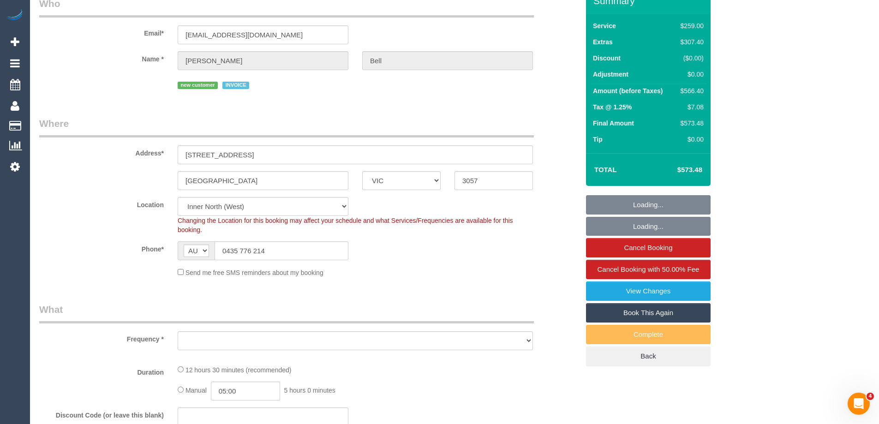
select select "object:848"
select select "number:28"
select select "number:14"
select select "number:19"
select select "number:36"
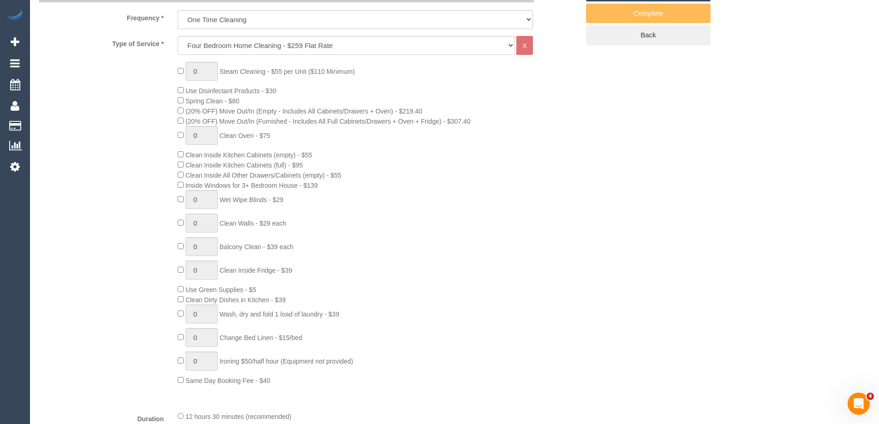
select select "object:1716"
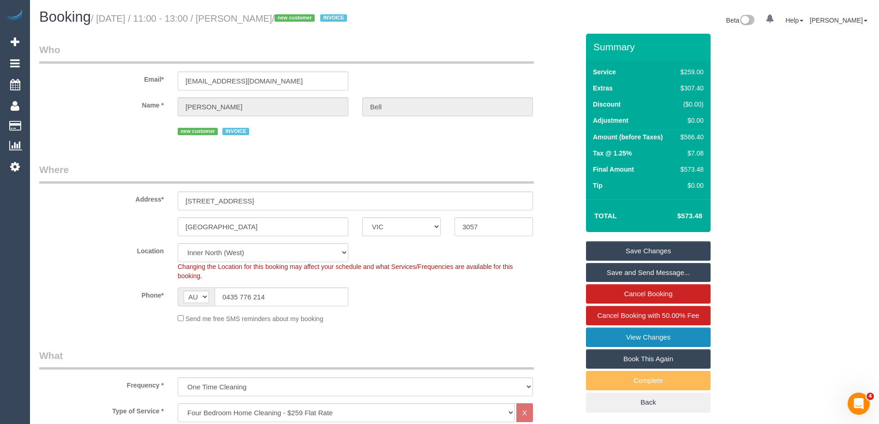
click at [612, 335] on link "View Changes" at bounding box center [648, 336] width 125 height 19
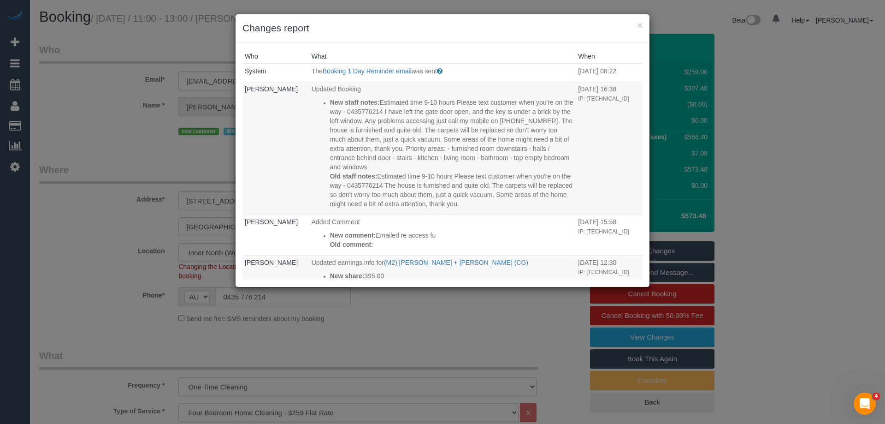
click at [635, 27] on h3 "Changes report" at bounding box center [443, 28] width 400 height 14
click at [639, 25] on button "×" at bounding box center [640, 25] width 6 height 10
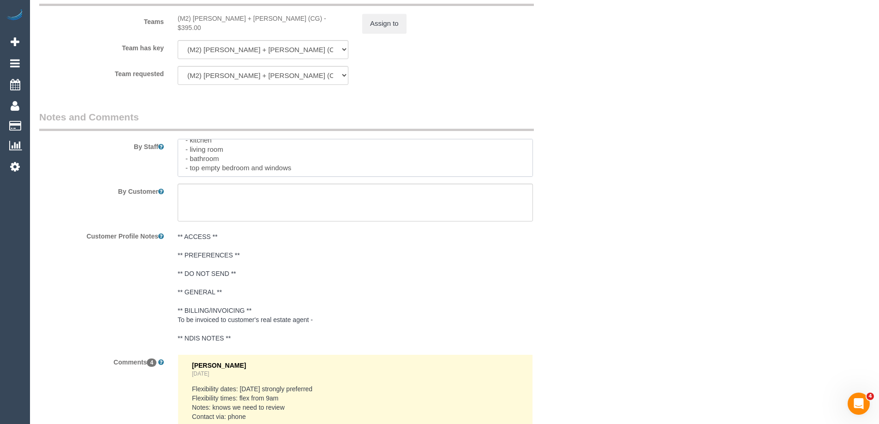
scroll to position [119, 0]
